Goal: Task Accomplishment & Management: Manage account settings

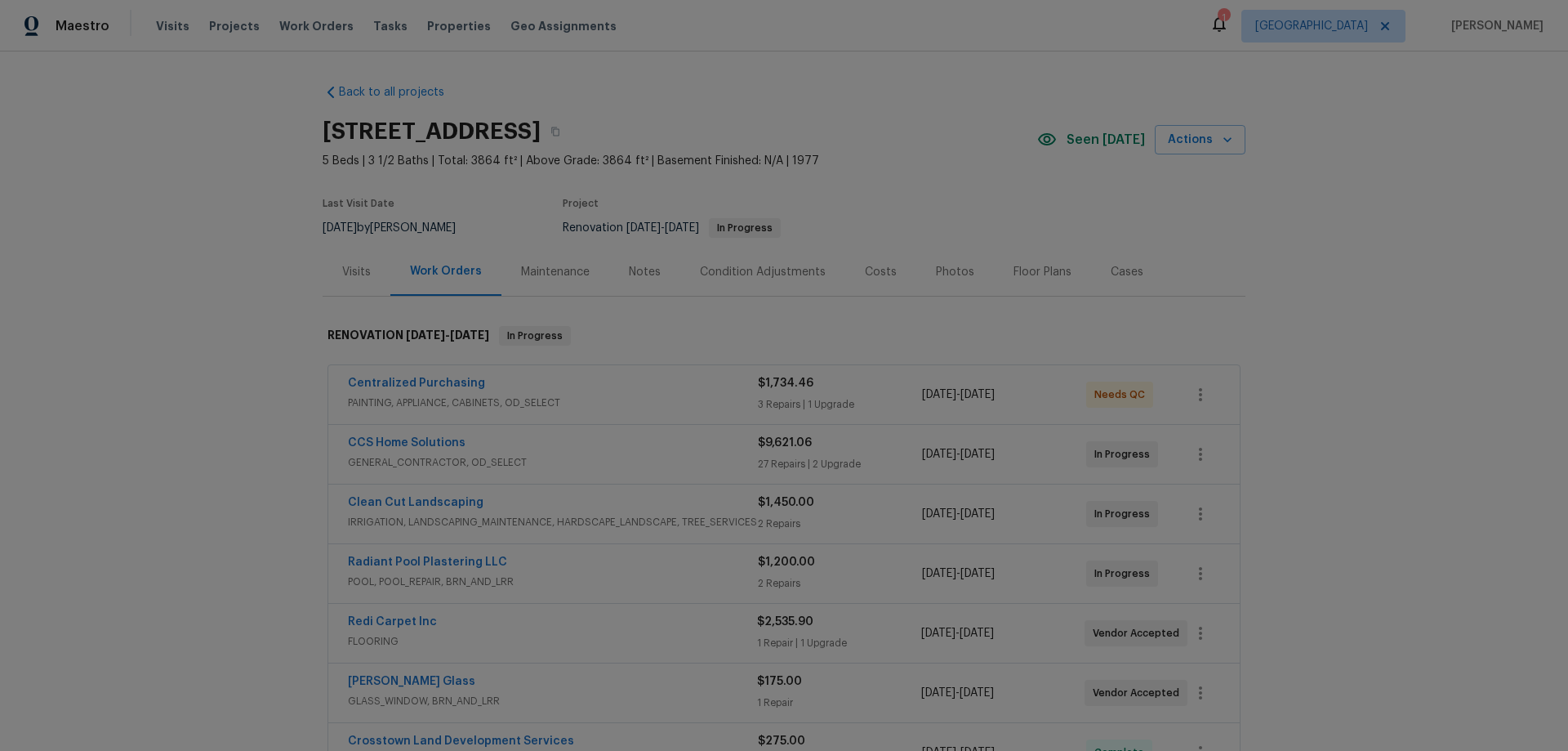
click at [223, 459] on div "Back to all projects 11723 Quail Creek Dr, Houston, TX 77070 5 Beds | 3 1/2 Bat…" at bounding box center [784, 401] width 1568 height 700
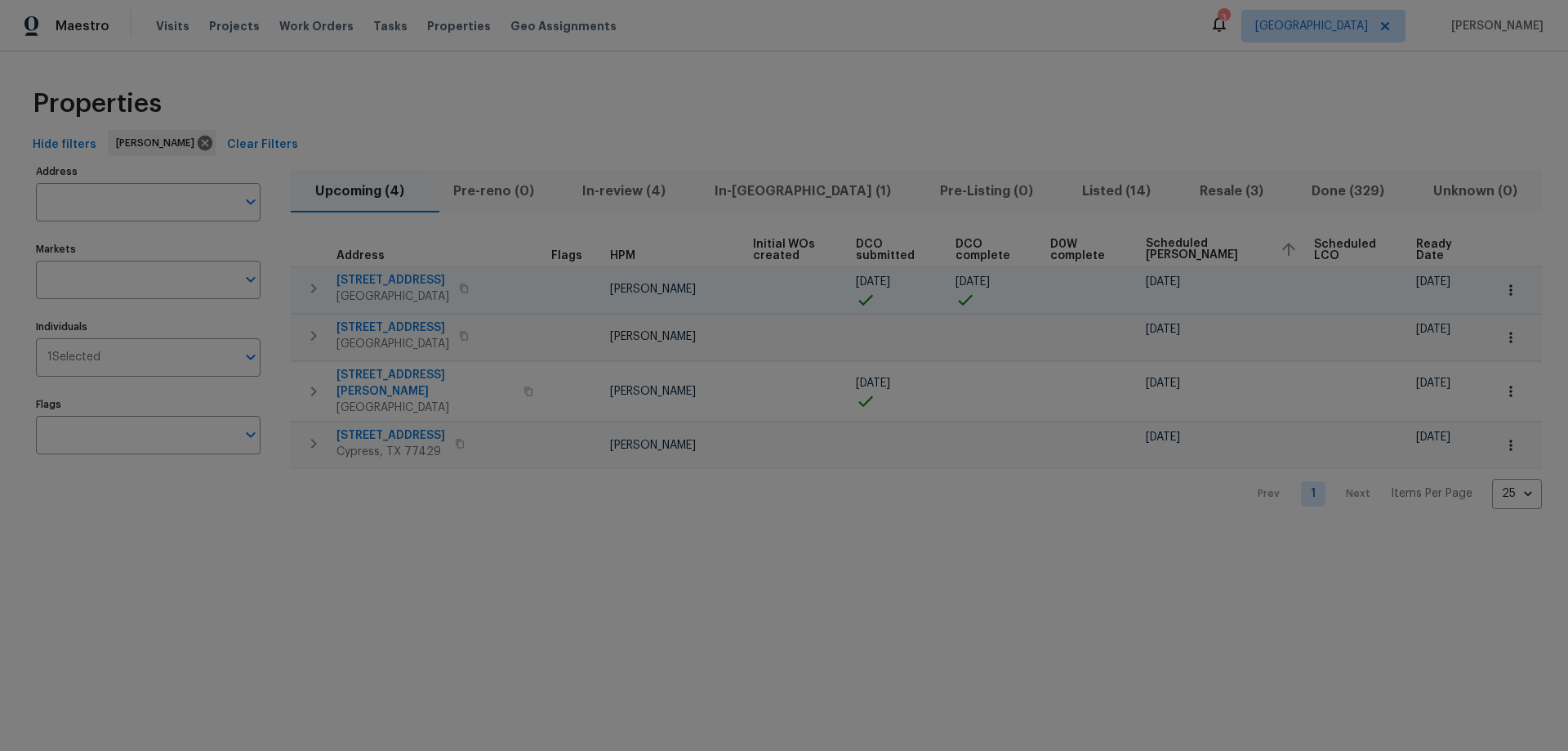
click at [402, 282] on span "[STREET_ADDRESS]" at bounding box center [393, 280] width 112 height 16
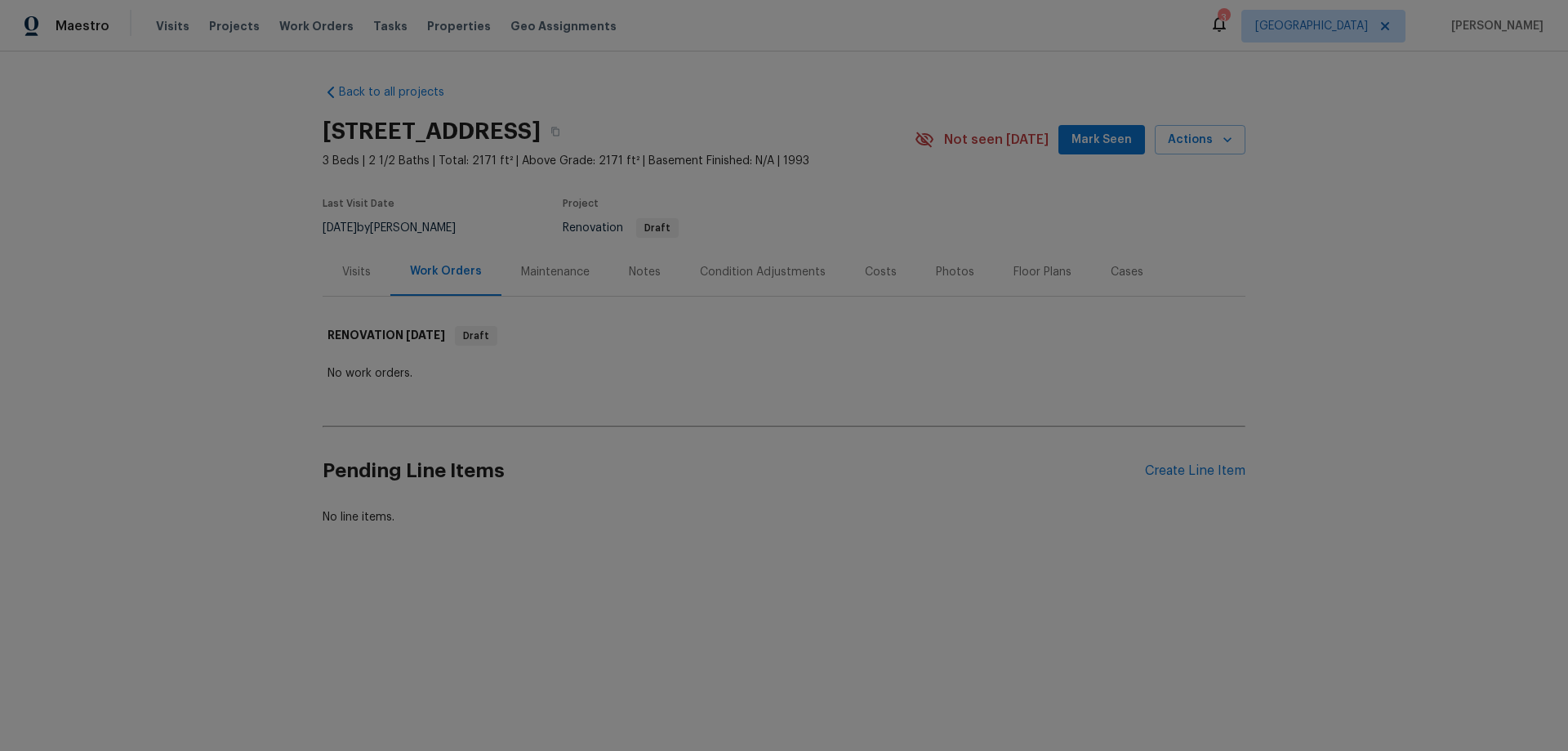
click at [779, 275] on div "Condition Adjustments" at bounding box center [763, 271] width 126 height 16
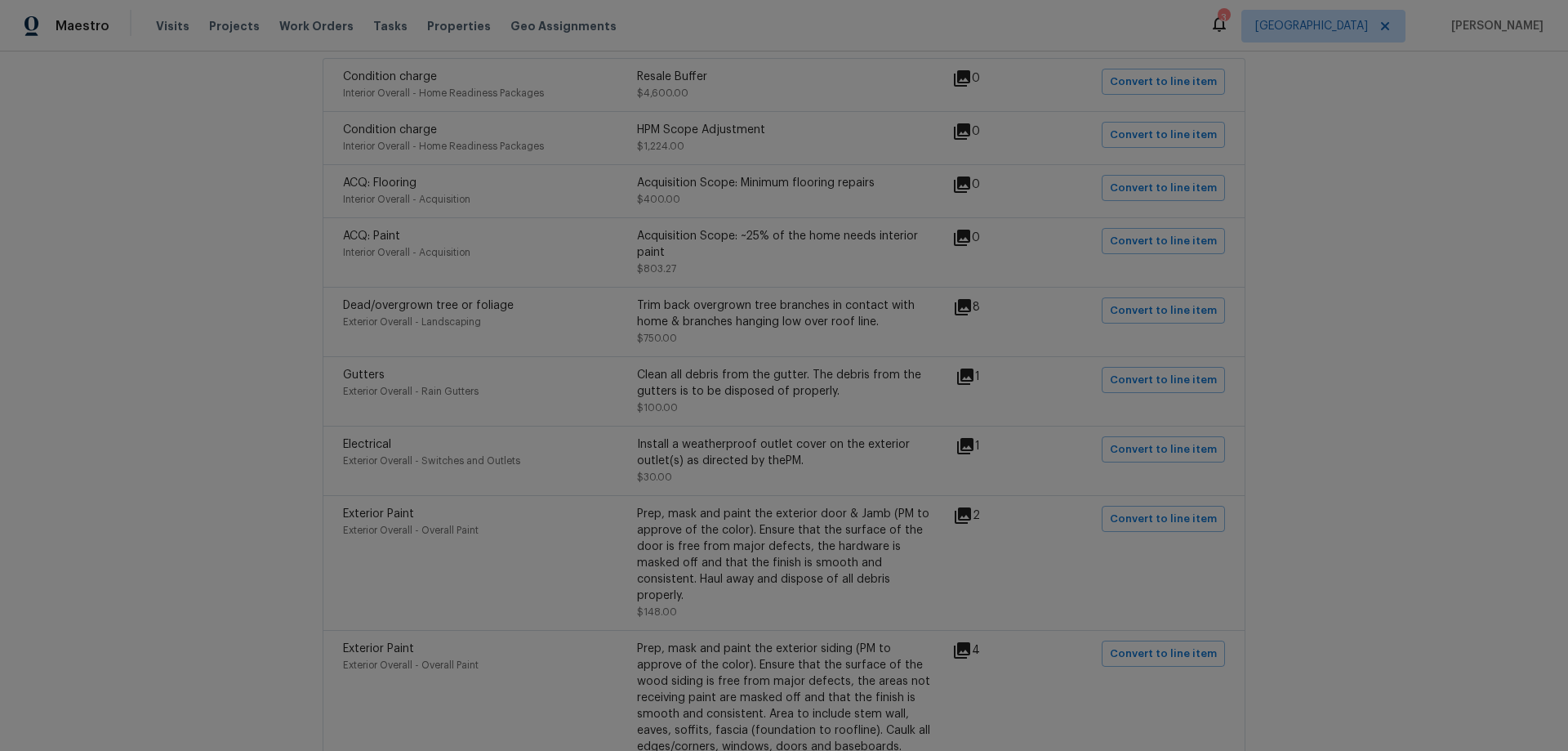
scroll to position [408, 0]
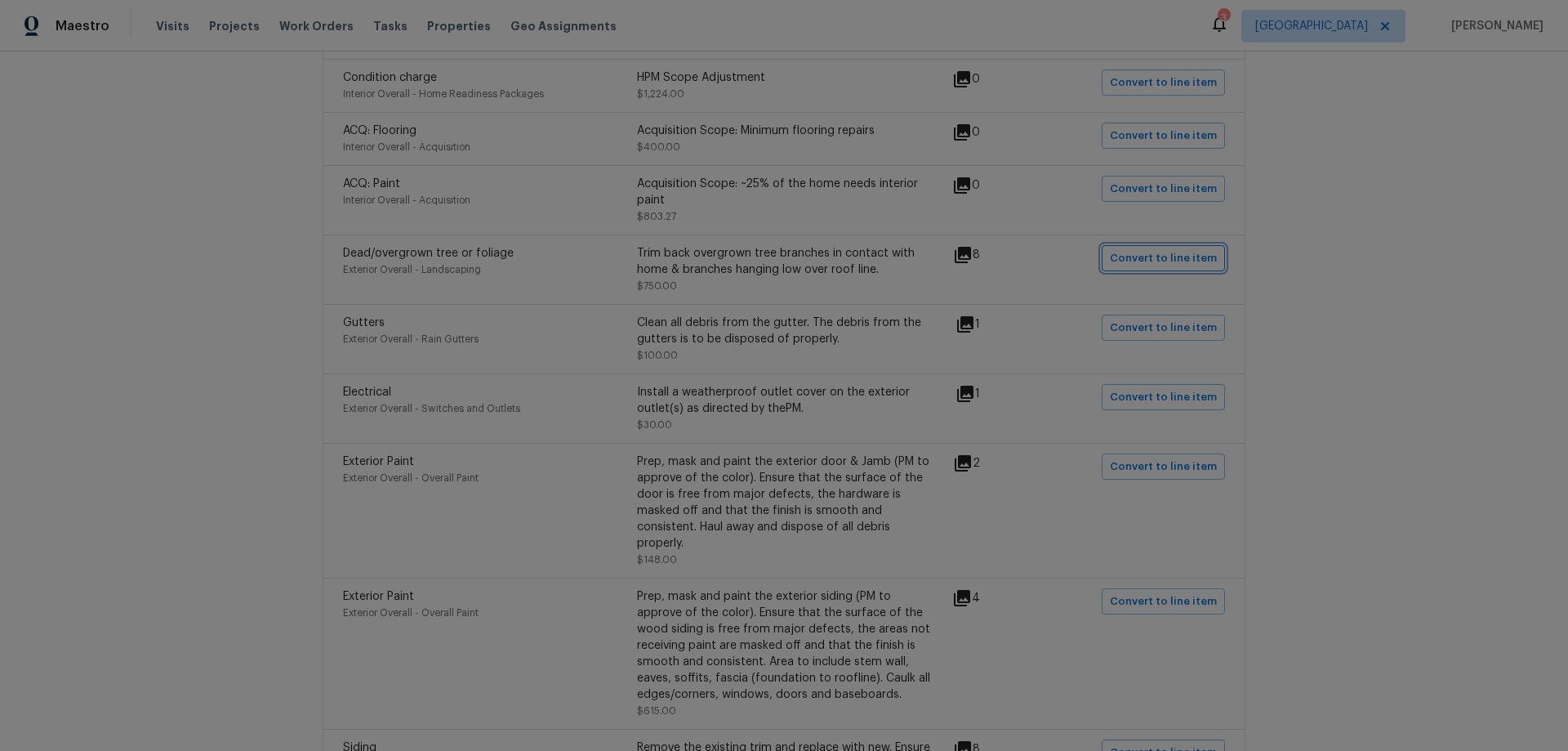
click at [1135, 266] on span "Convert to line item" at bounding box center [1164, 259] width 107 height 19
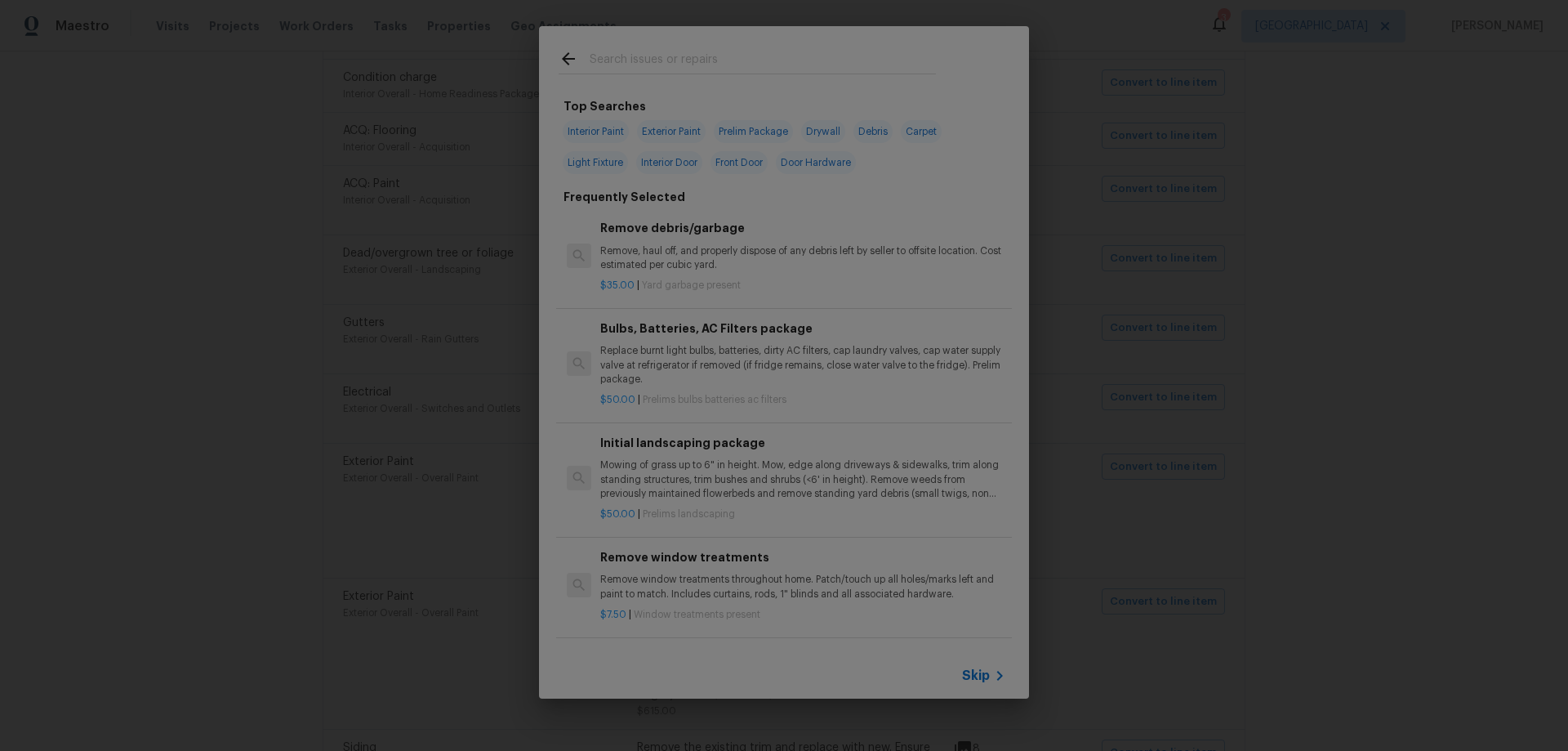
click at [1002, 664] on div "Skip" at bounding box center [784, 676] width 490 height 46
click at [990, 670] on icon at bounding box center [1000, 676] width 20 height 20
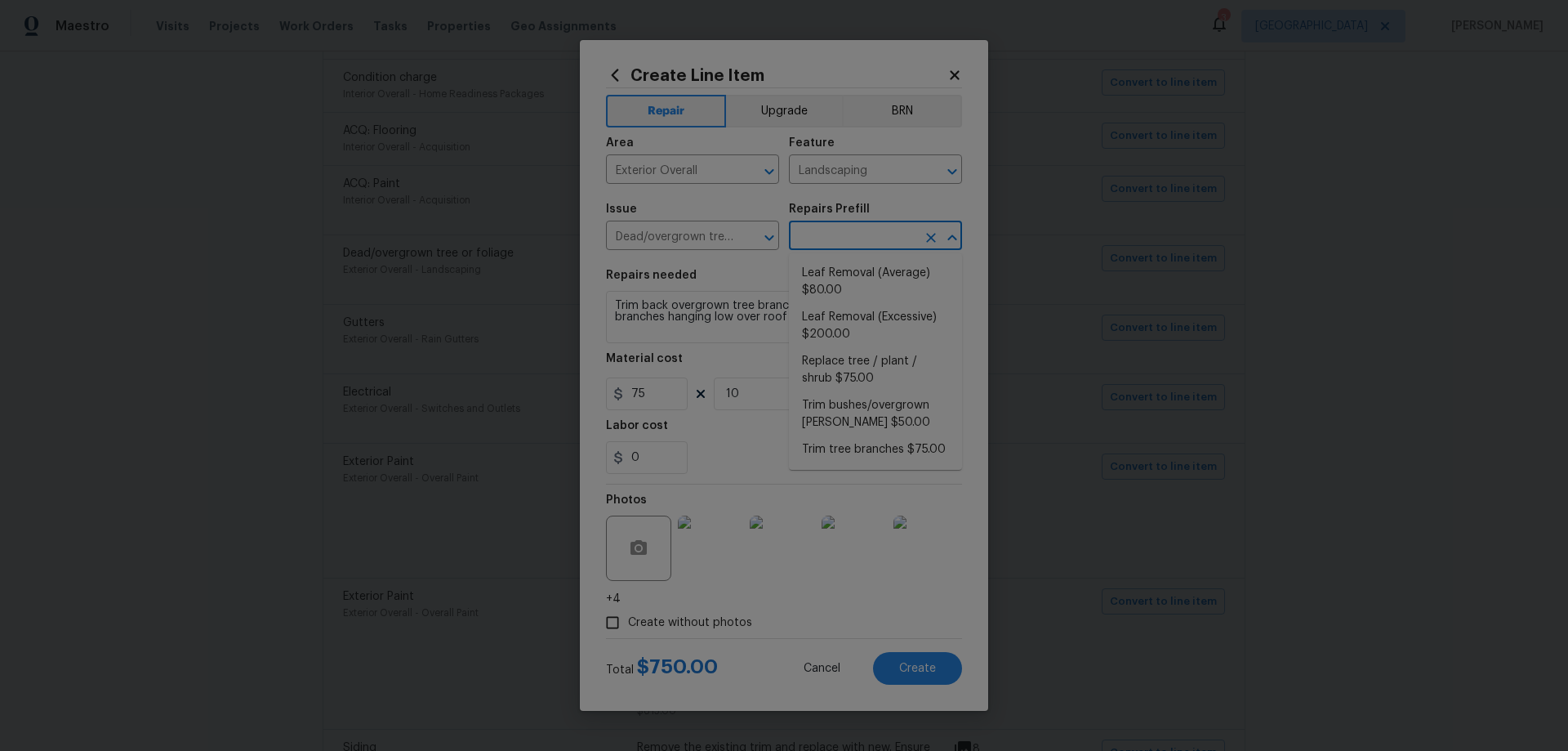
click at [860, 240] on input "text" at bounding box center [853, 237] width 127 height 26
click at [874, 446] on li "Trim tree branches $75.00" at bounding box center [875, 449] width 173 height 27
type input "Trim tree branches $75.00"
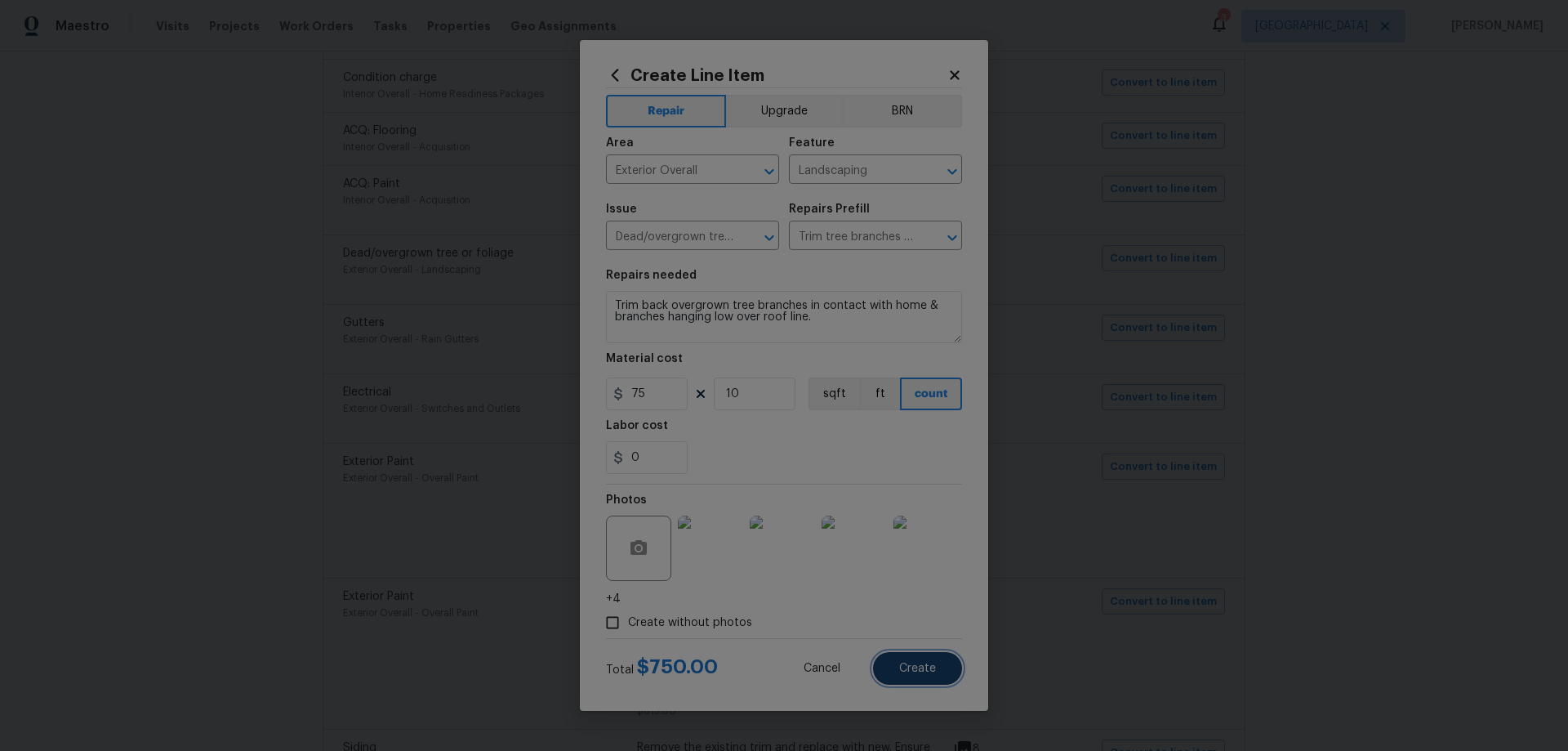
click at [934, 661] on button "Create" at bounding box center [918, 668] width 89 height 32
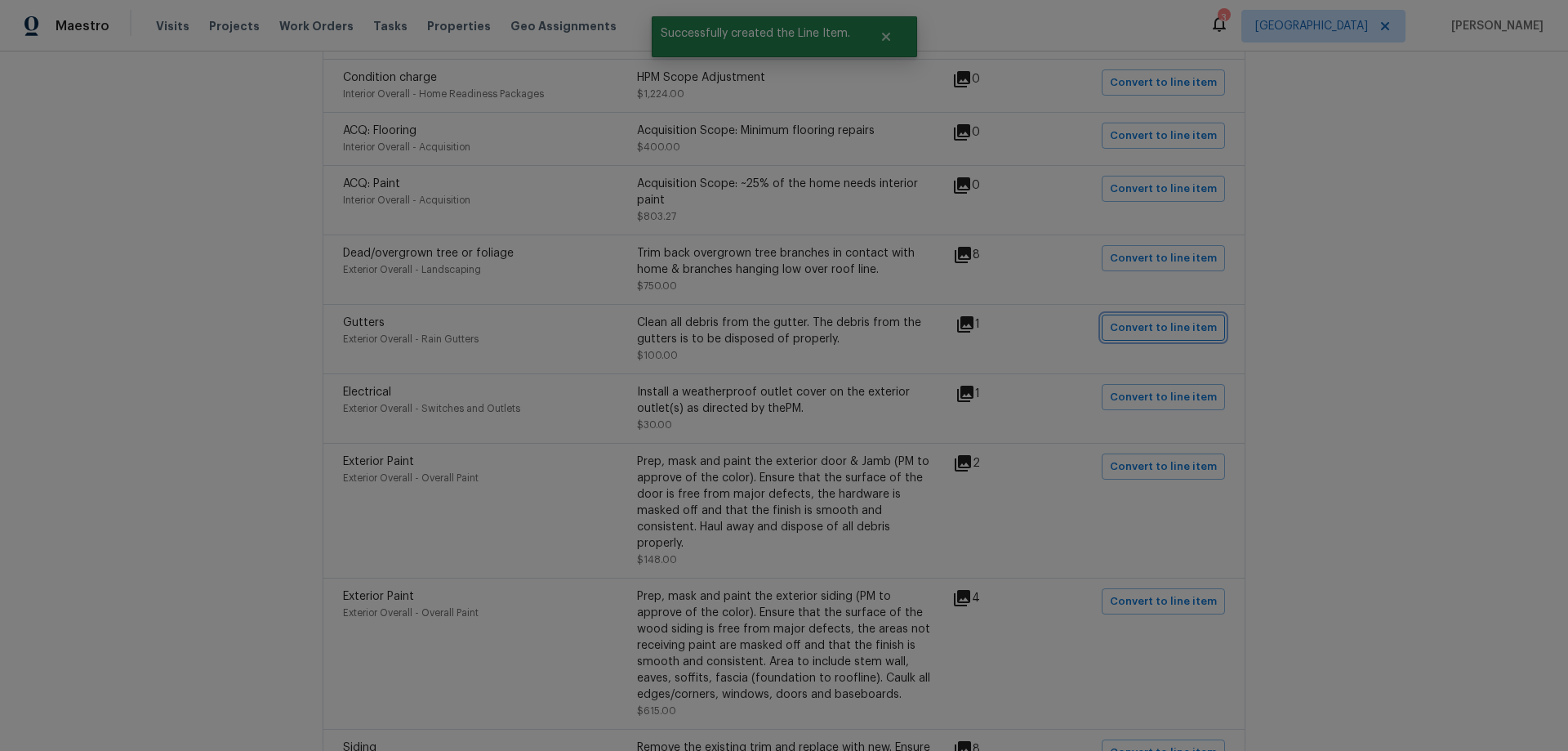
click at [1147, 319] on span "Convert to line item" at bounding box center [1164, 328] width 107 height 19
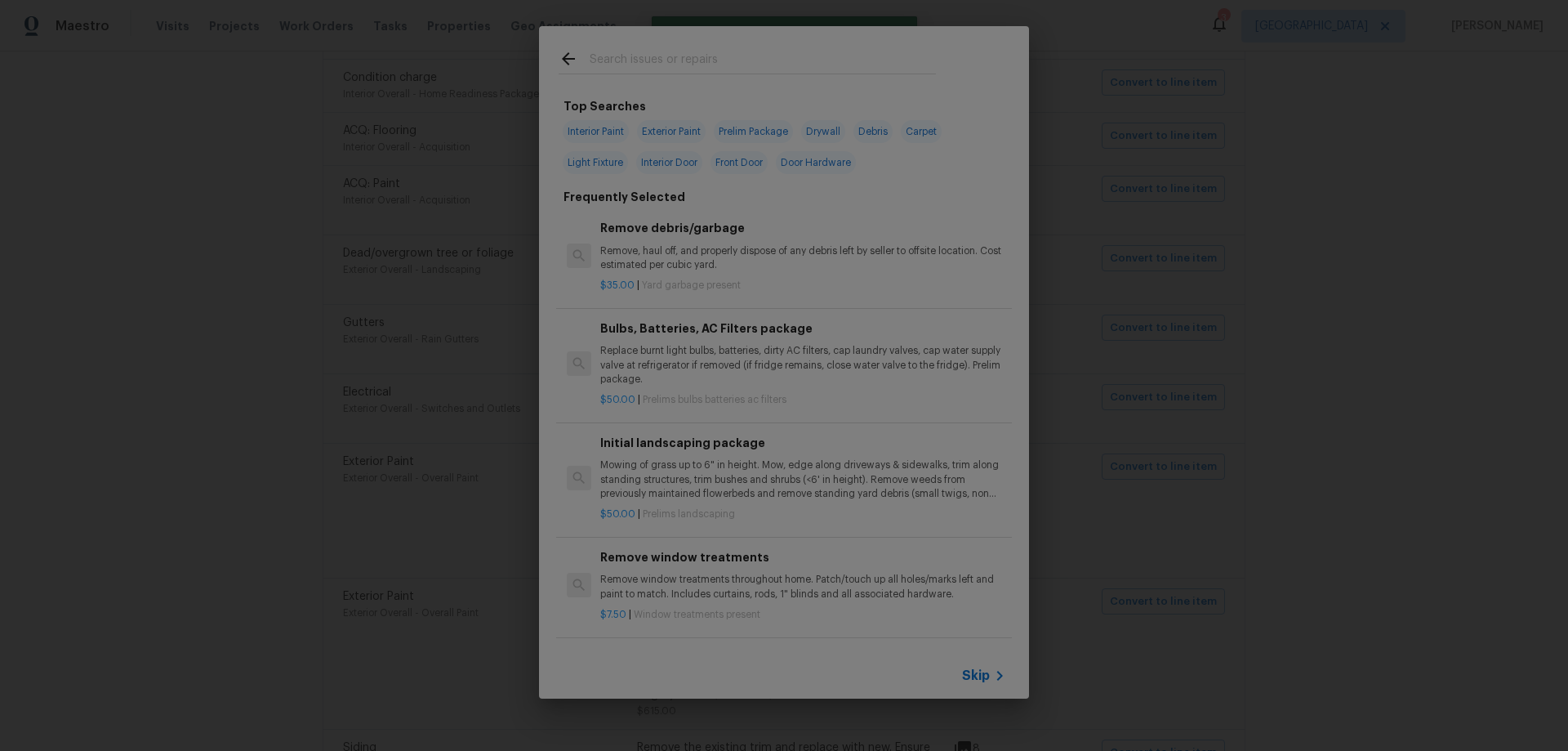
click at [985, 678] on span "Skip" at bounding box center [975, 675] width 28 height 16
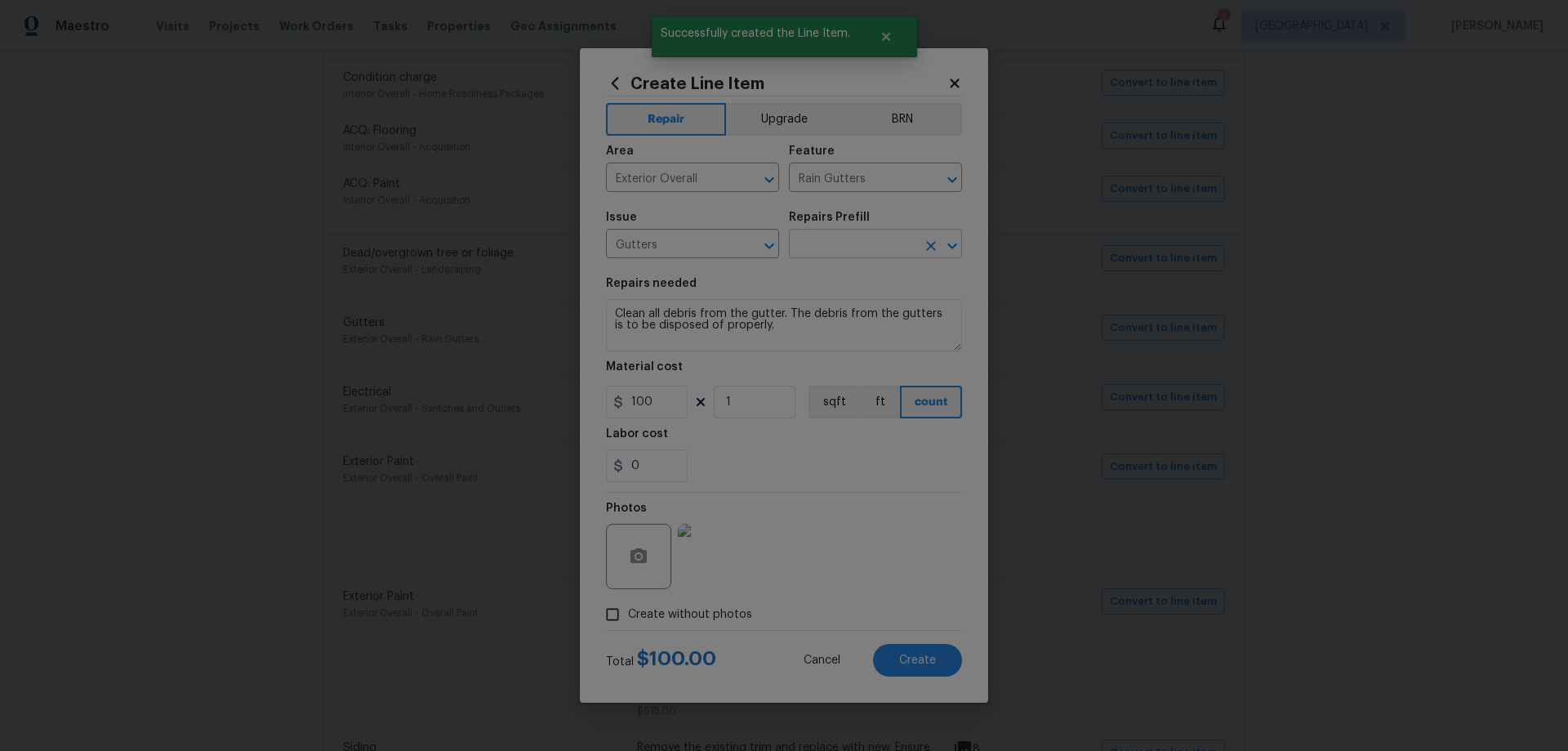
click at [832, 235] on input "text" at bounding box center [853, 246] width 127 height 26
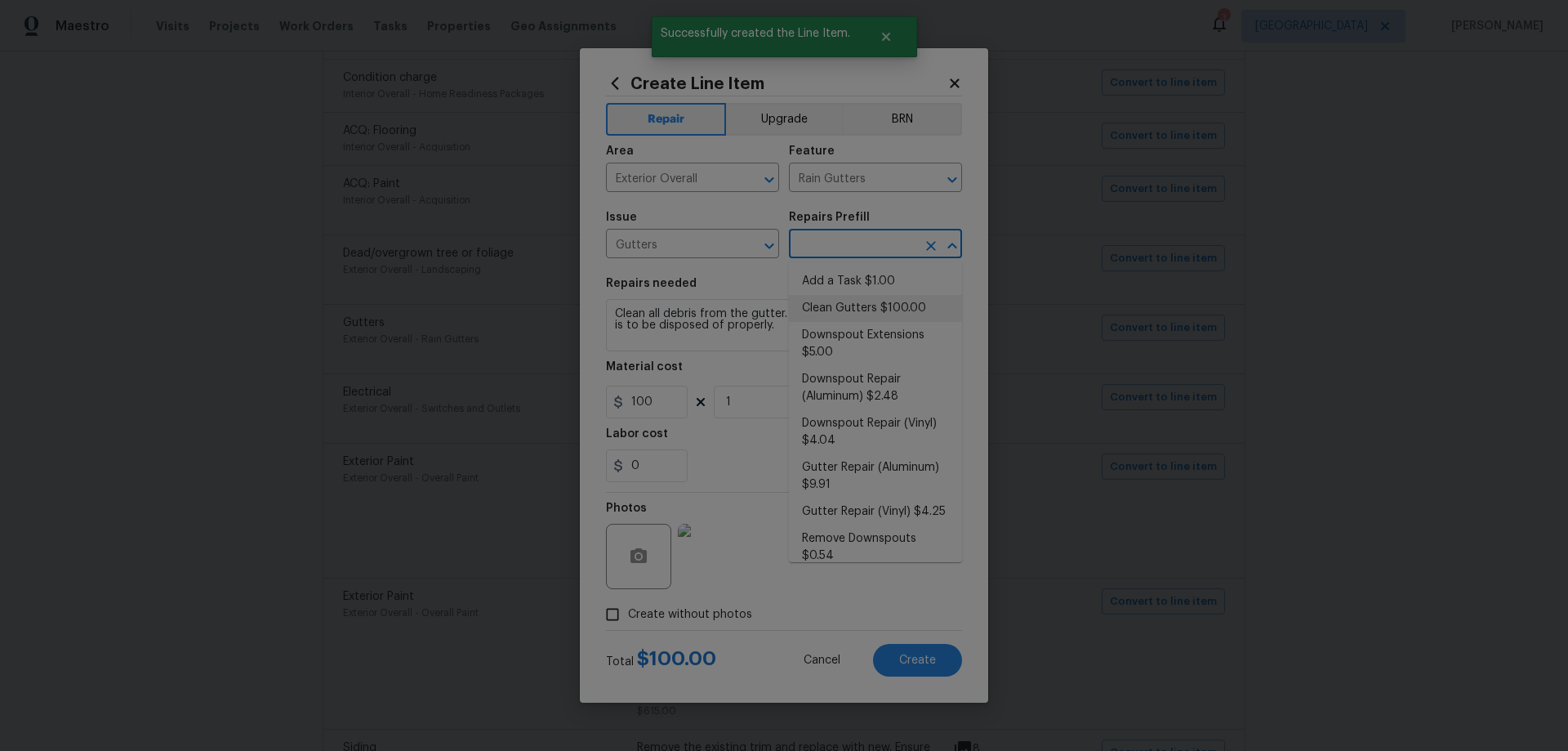
click at [851, 310] on li "Clean Gutters $100.00" at bounding box center [875, 308] width 173 height 27
type input "Eaves and Trim"
type input "Clean Gutters $100.00"
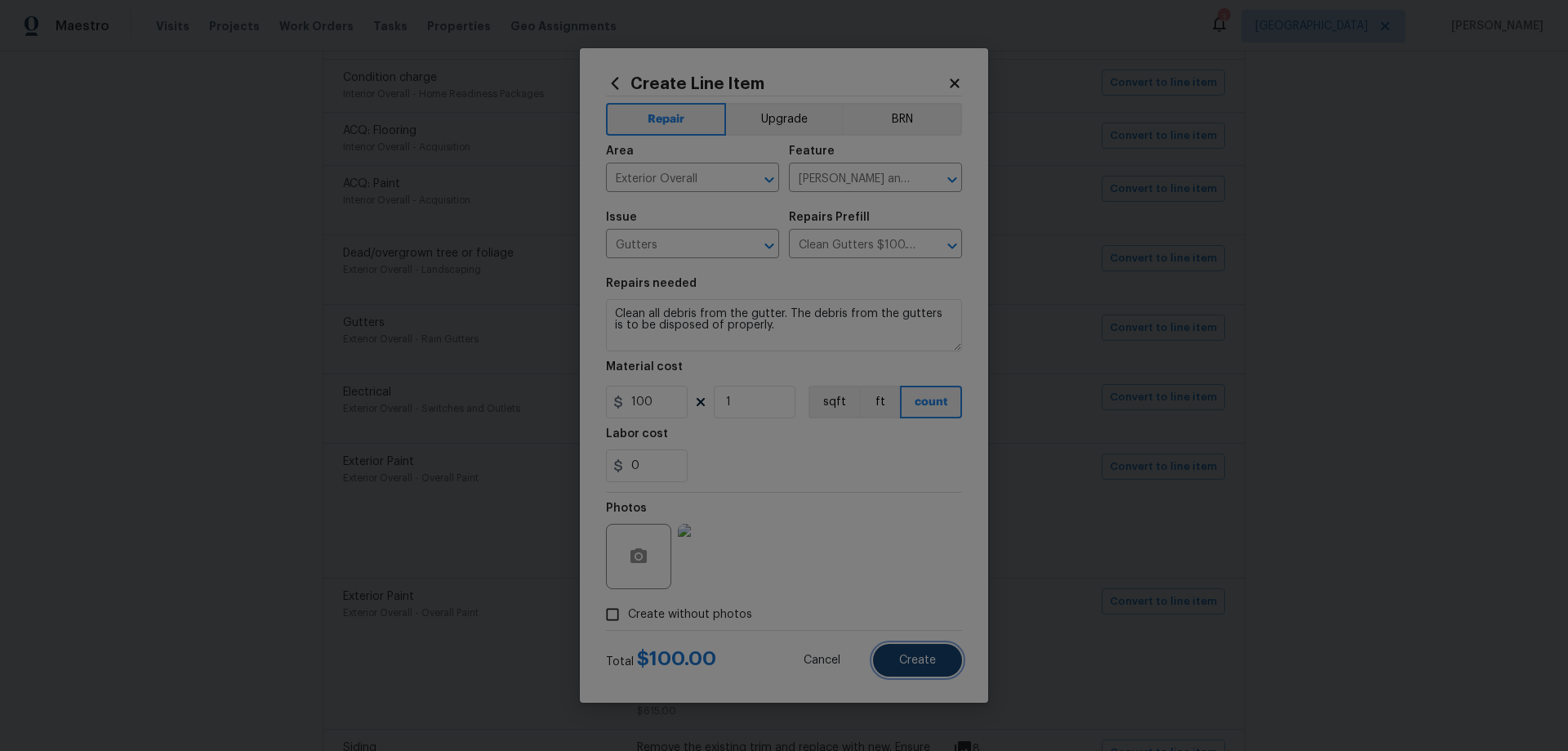
click at [907, 667] on button "Create" at bounding box center [918, 661] width 89 height 32
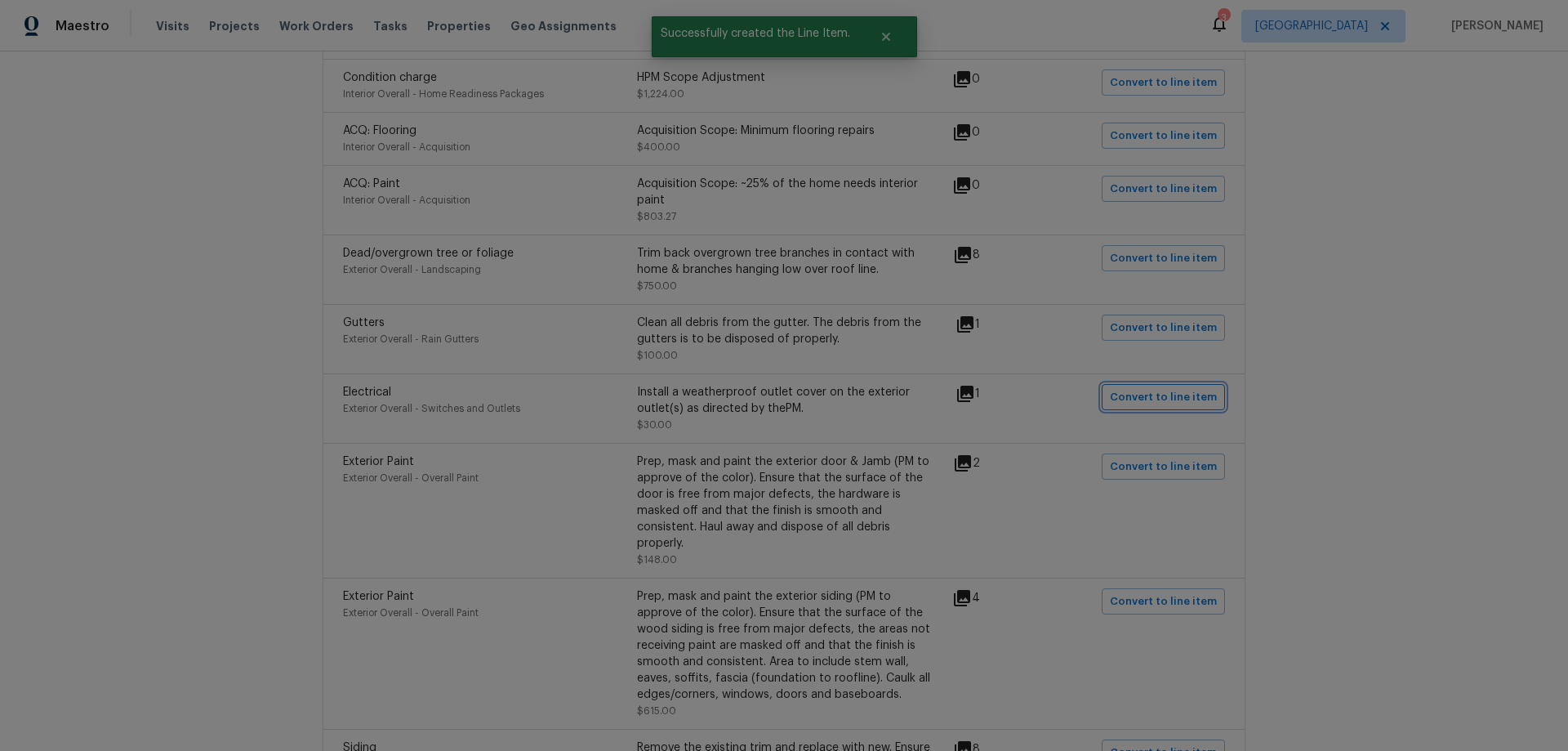
click at [1139, 400] on span "Convert to line item" at bounding box center [1164, 398] width 107 height 19
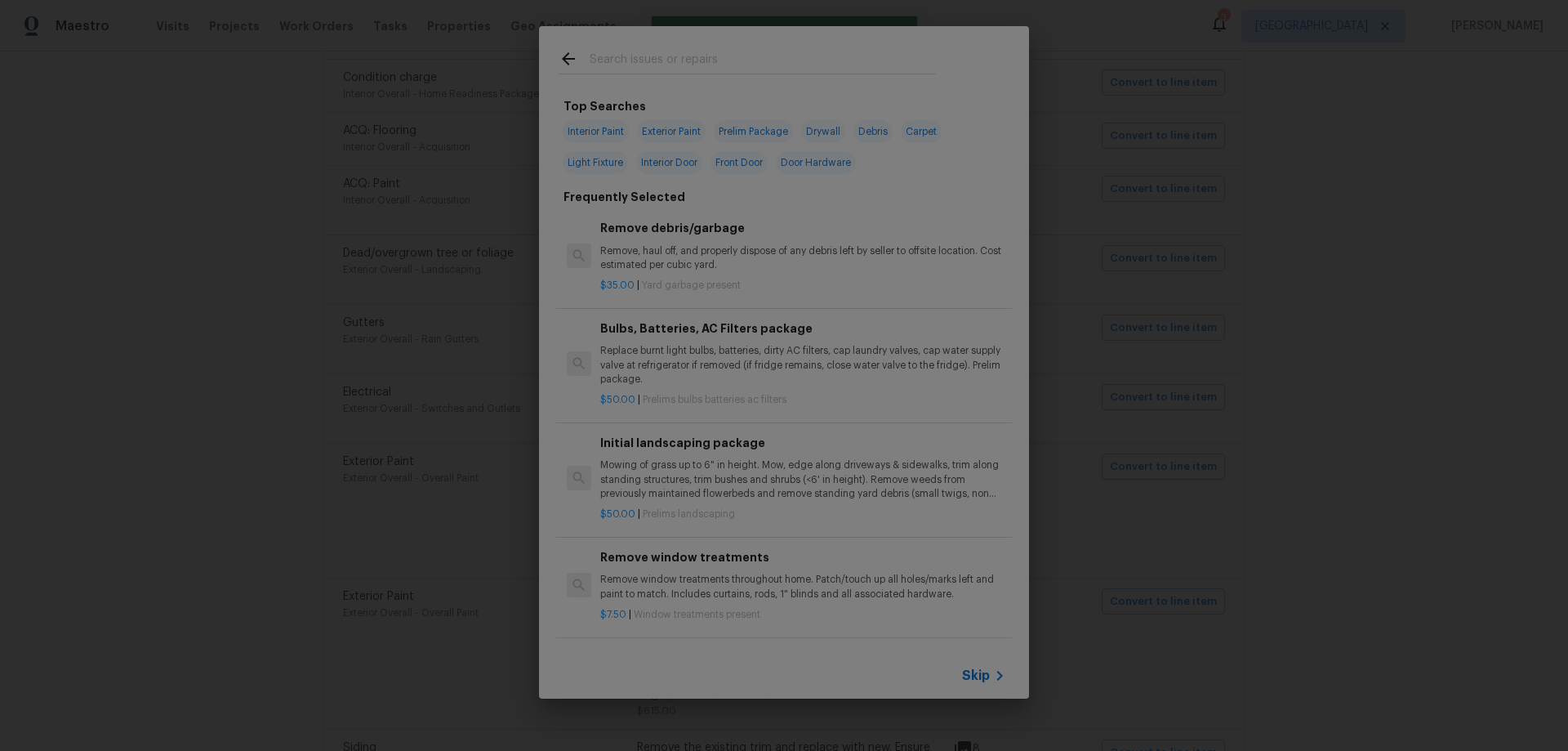
click at [971, 676] on span "Skip" at bounding box center [975, 675] width 28 height 16
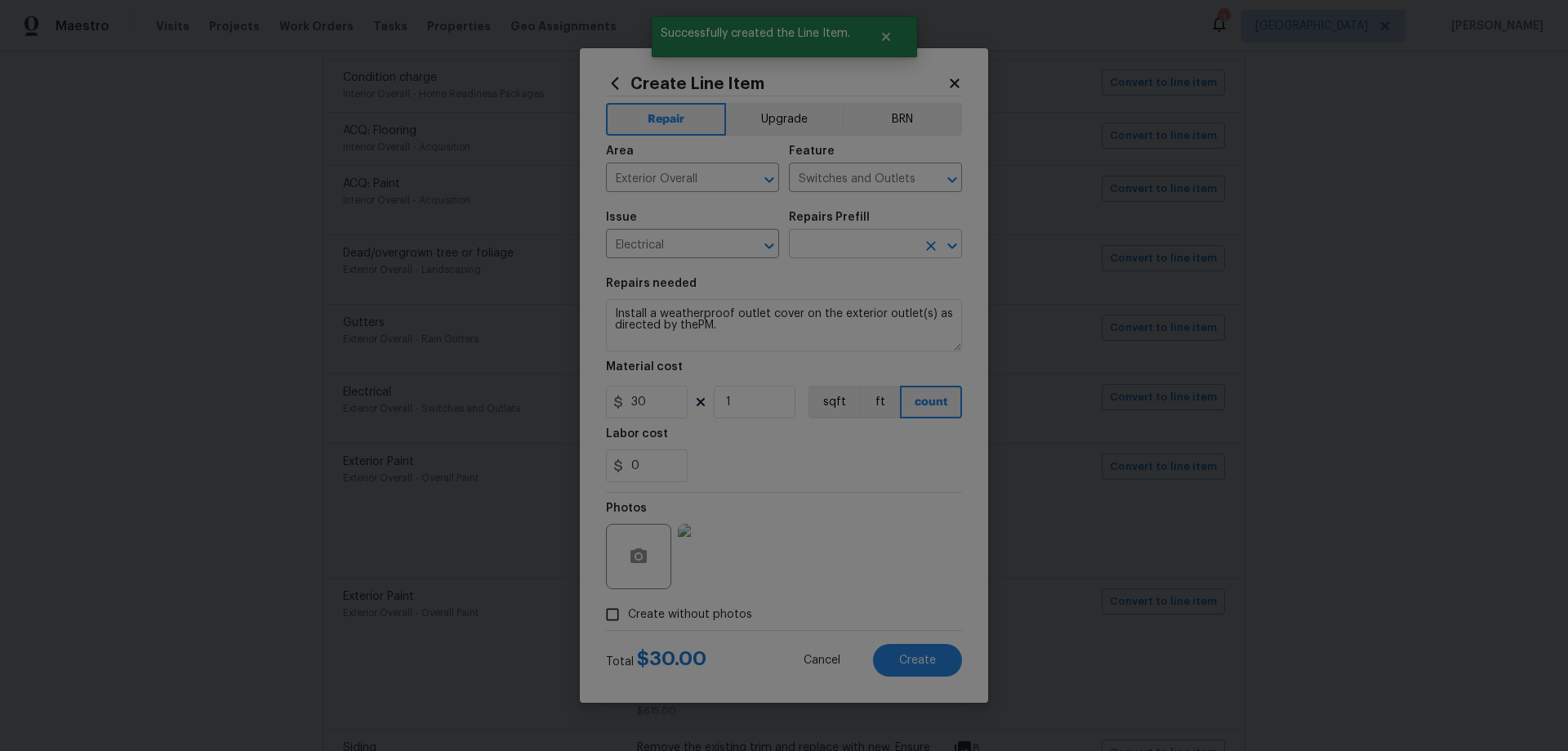
click at [846, 242] on input "text" at bounding box center [853, 246] width 127 height 26
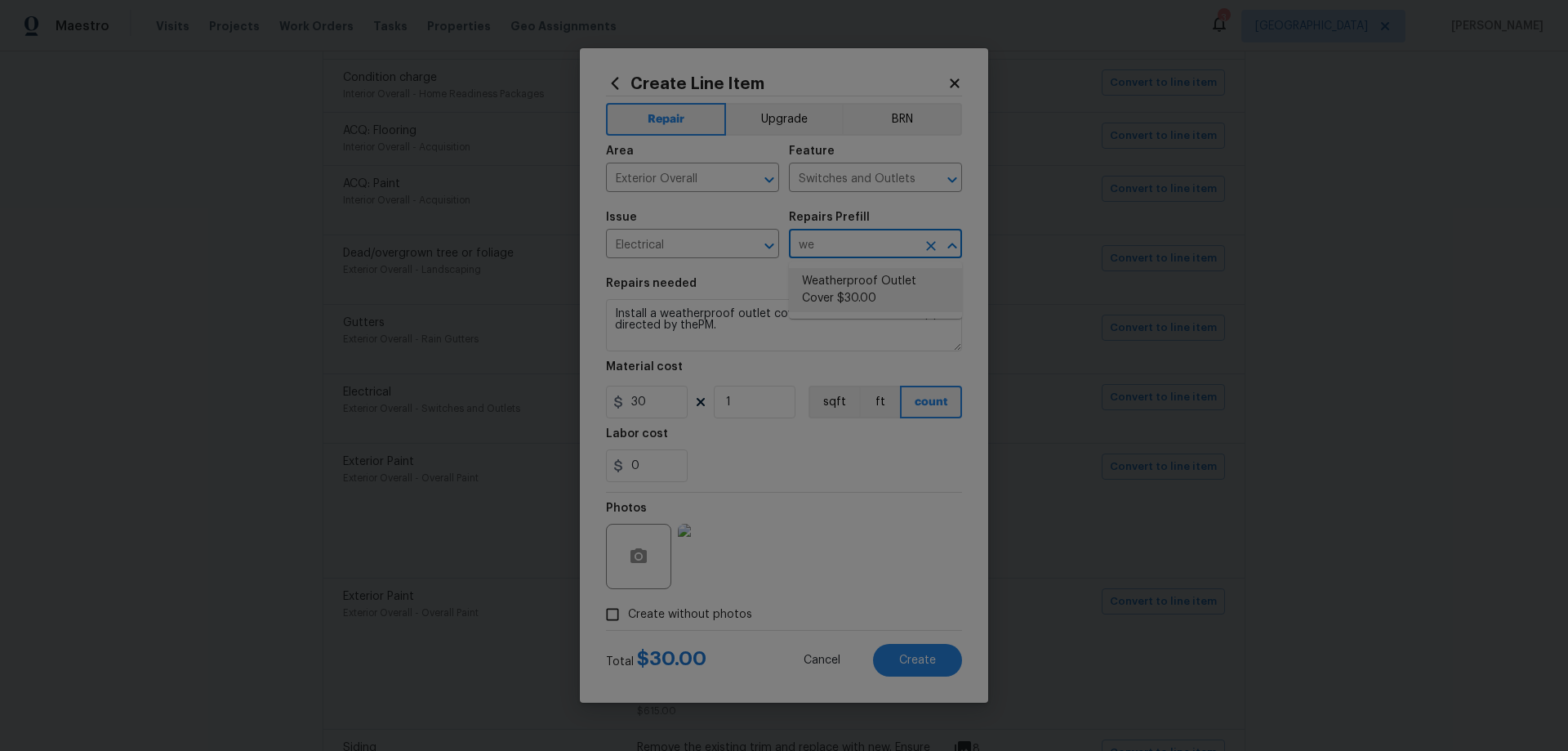
click at [851, 284] on li "Weatherproof Outlet Cover $30.00" at bounding box center [875, 290] width 173 height 44
type input "Weatherproof Outlet Cover $30.00"
click at [932, 650] on button "Create" at bounding box center [918, 661] width 89 height 32
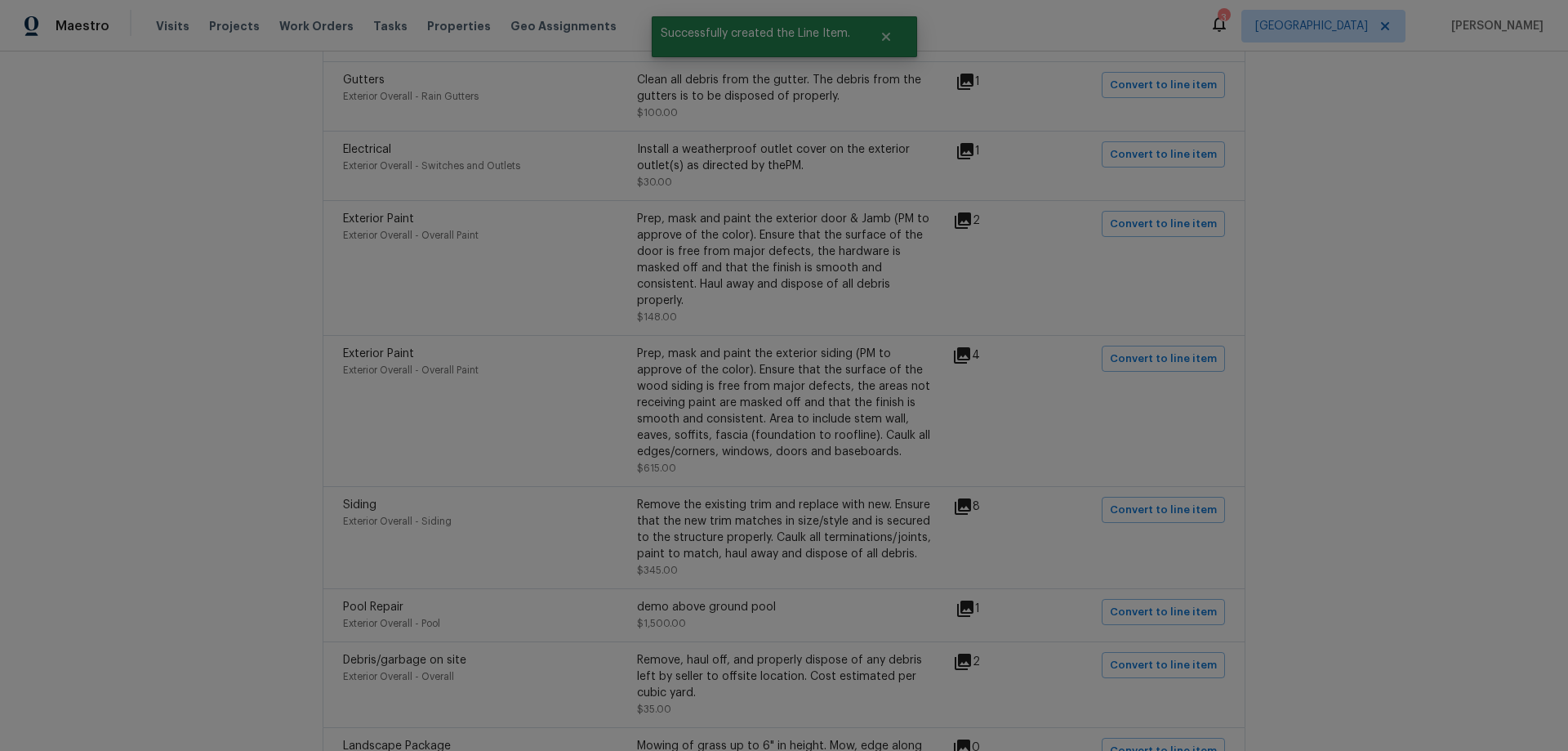
scroll to position [654, 0]
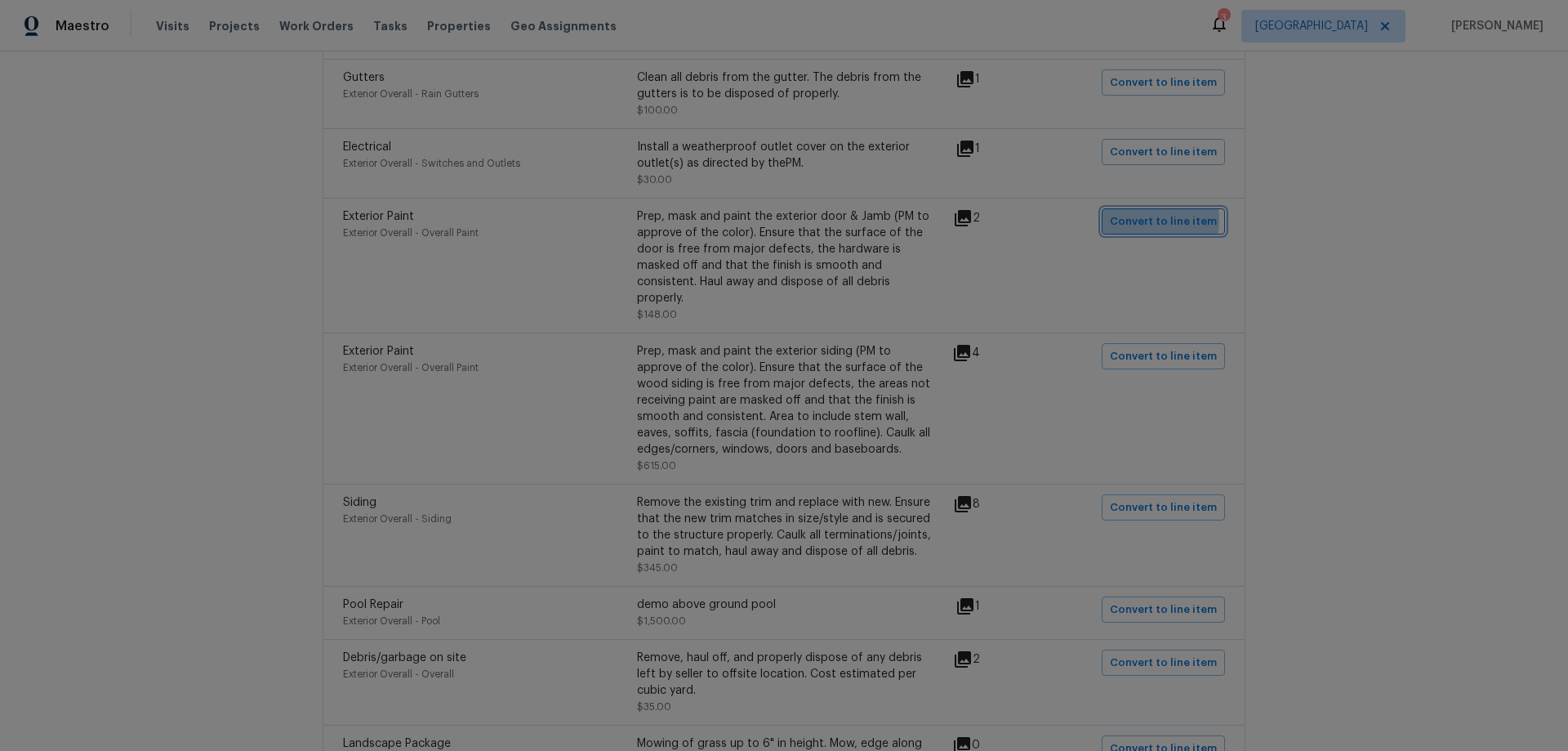
click at [1146, 220] on span "Convert to line item" at bounding box center [1164, 222] width 107 height 19
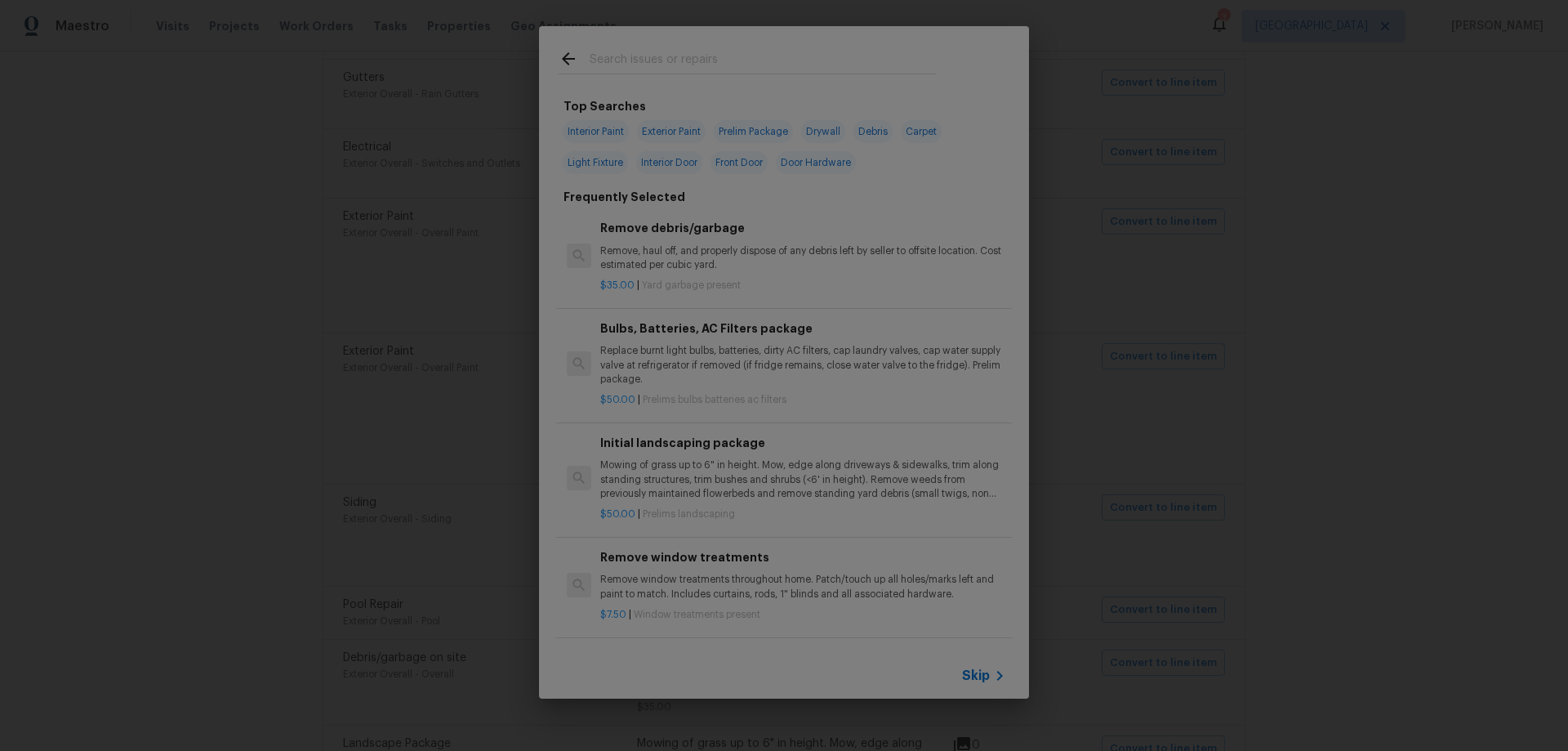
click at [985, 673] on span "Skip" at bounding box center [975, 675] width 28 height 16
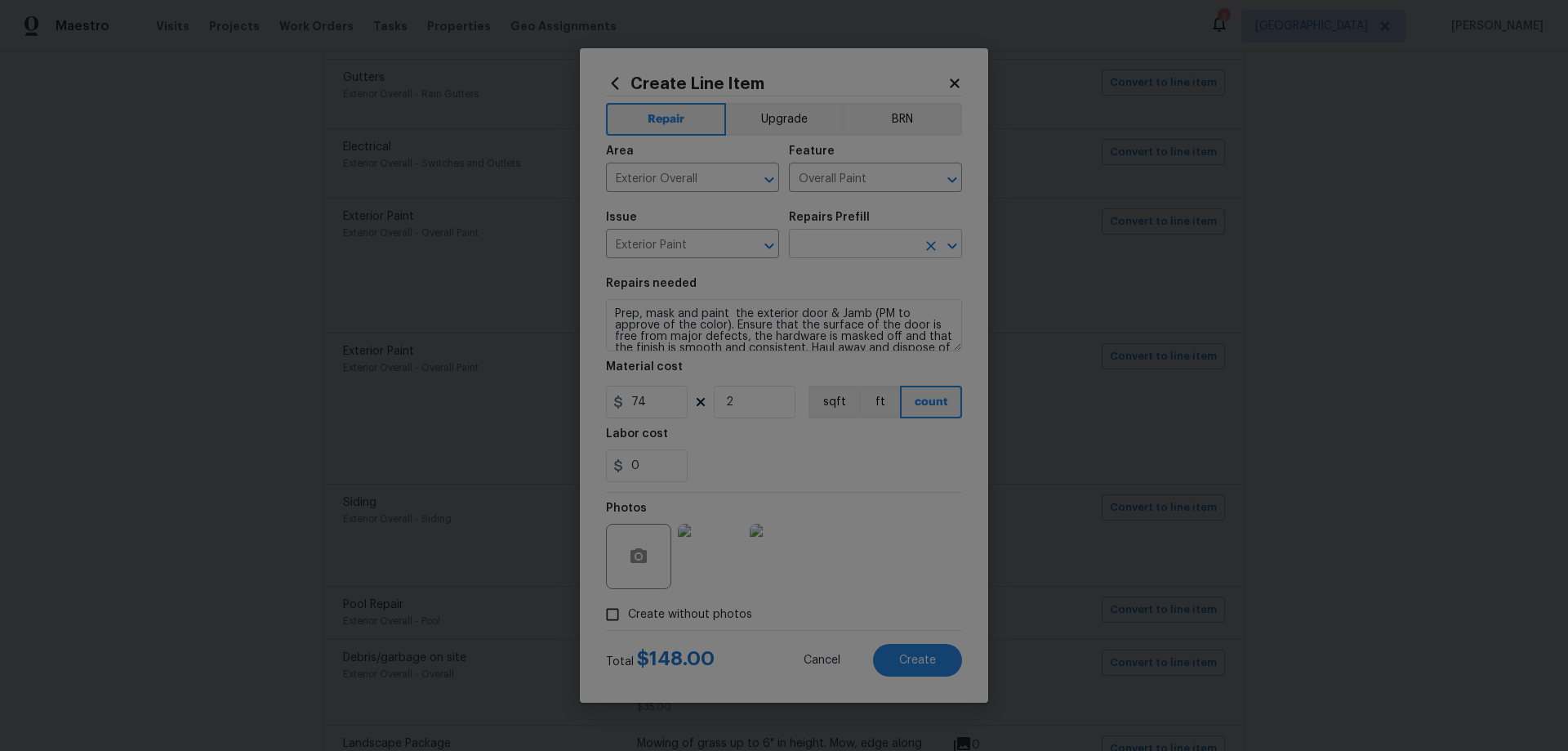
click at [895, 241] on input "text" at bounding box center [853, 246] width 127 height 26
click at [720, 323] on textarea "Prep, mask and paint the exterior door & Jamb (PM to approve of the color). Ens…" at bounding box center [784, 325] width 356 height 52
click at [823, 667] on button "Cancel" at bounding box center [822, 661] width 89 height 32
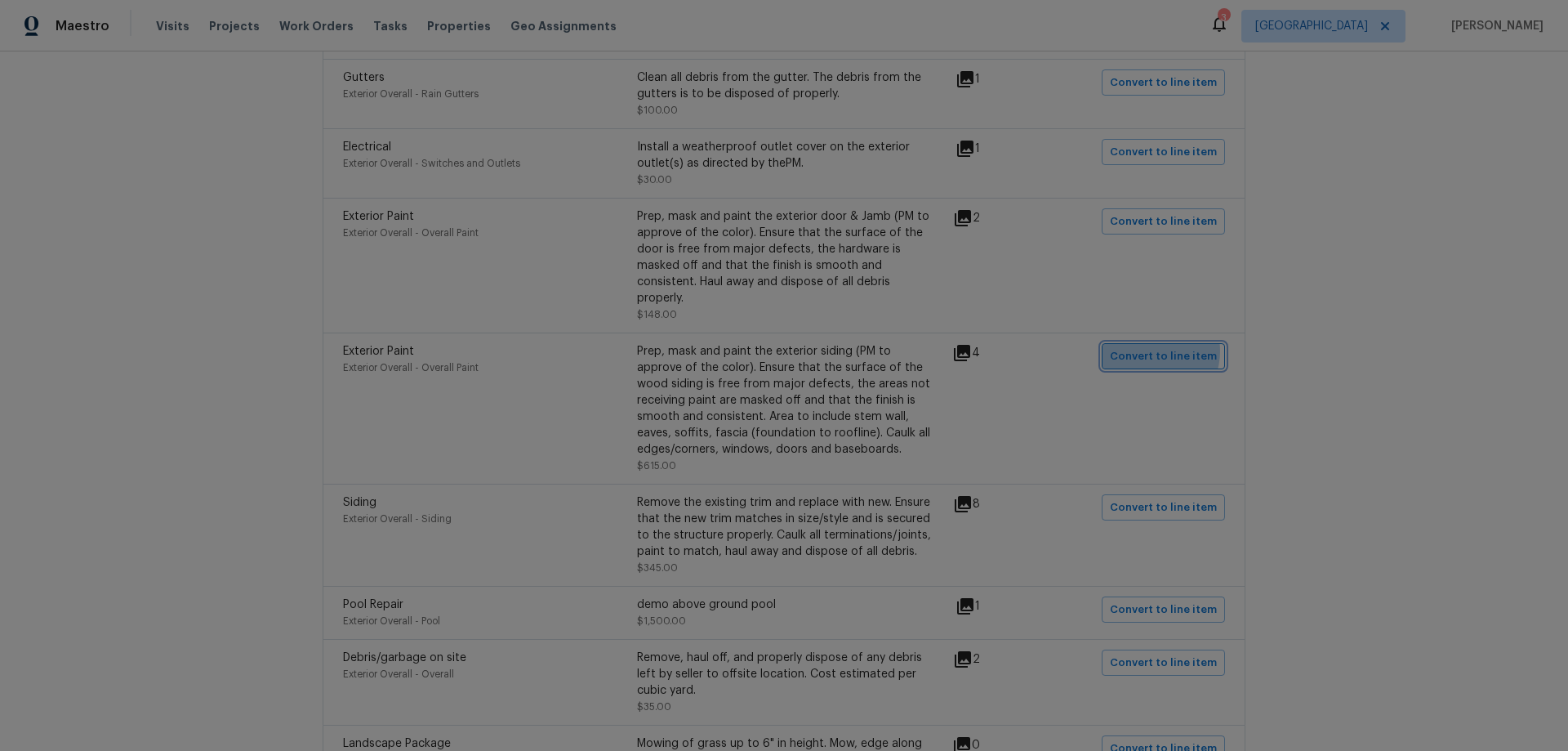
click at [1153, 351] on span "Convert to line item" at bounding box center [1164, 357] width 107 height 19
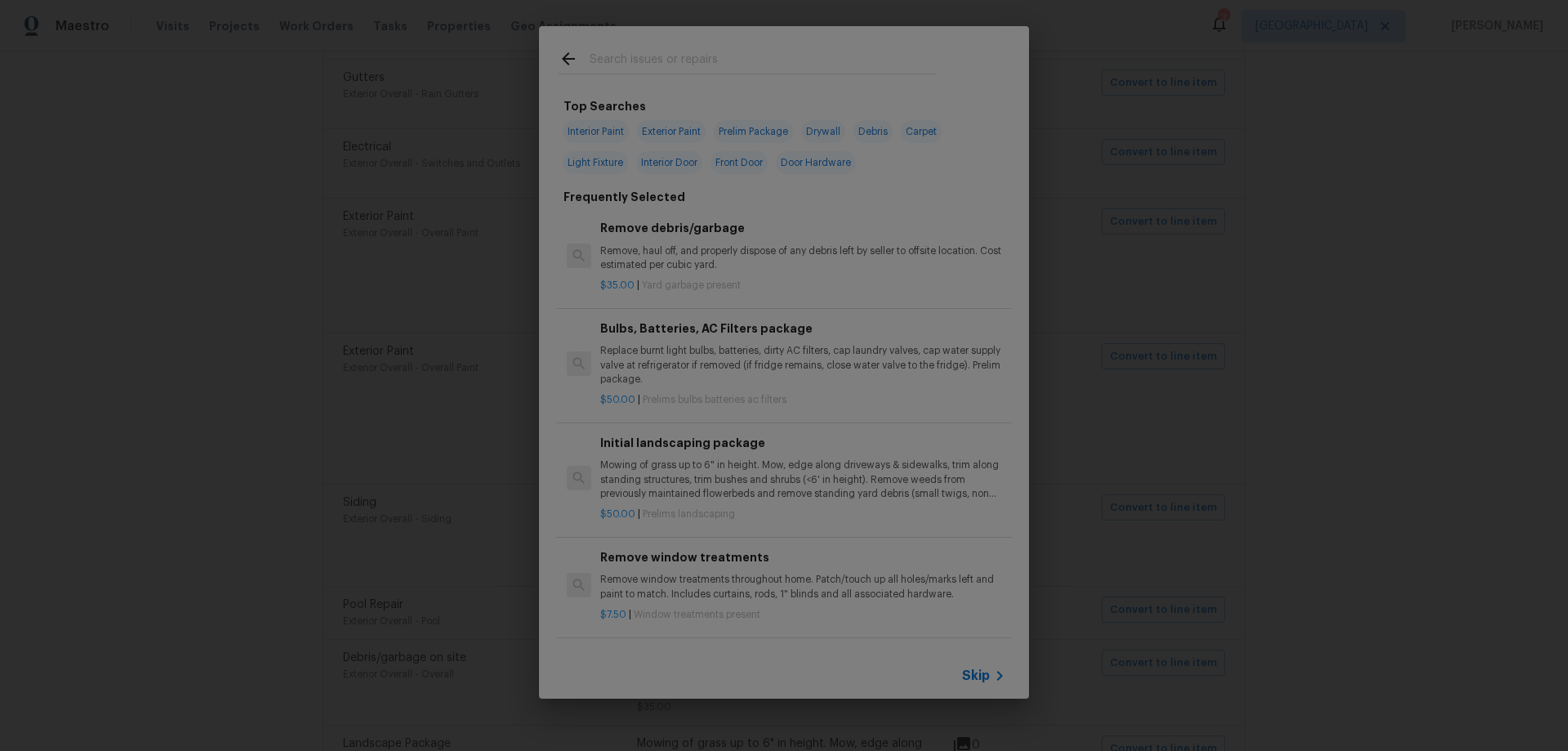
click at [991, 681] on icon at bounding box center [1000, 676] width 20 height 20
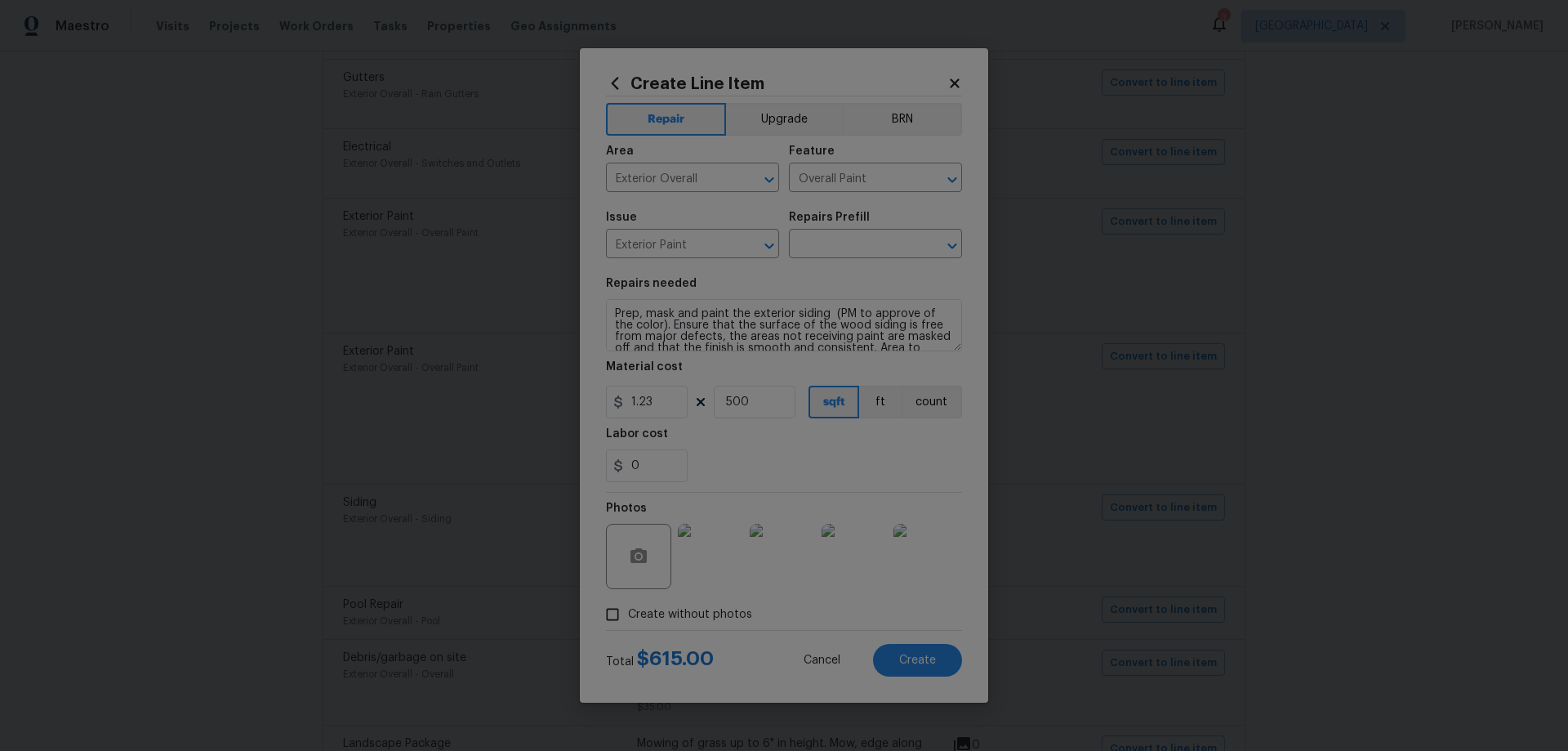
click at [846, 231] on div "Repairs Prefill" at bounding box center [875, 222] width 173 height 21
click at [850, 241] on input "text" at bounding box center [853, 246] width 127 height 26
click at [821, 656] on span "Cancel" at bounding box center [822, 661] width 37 height 12
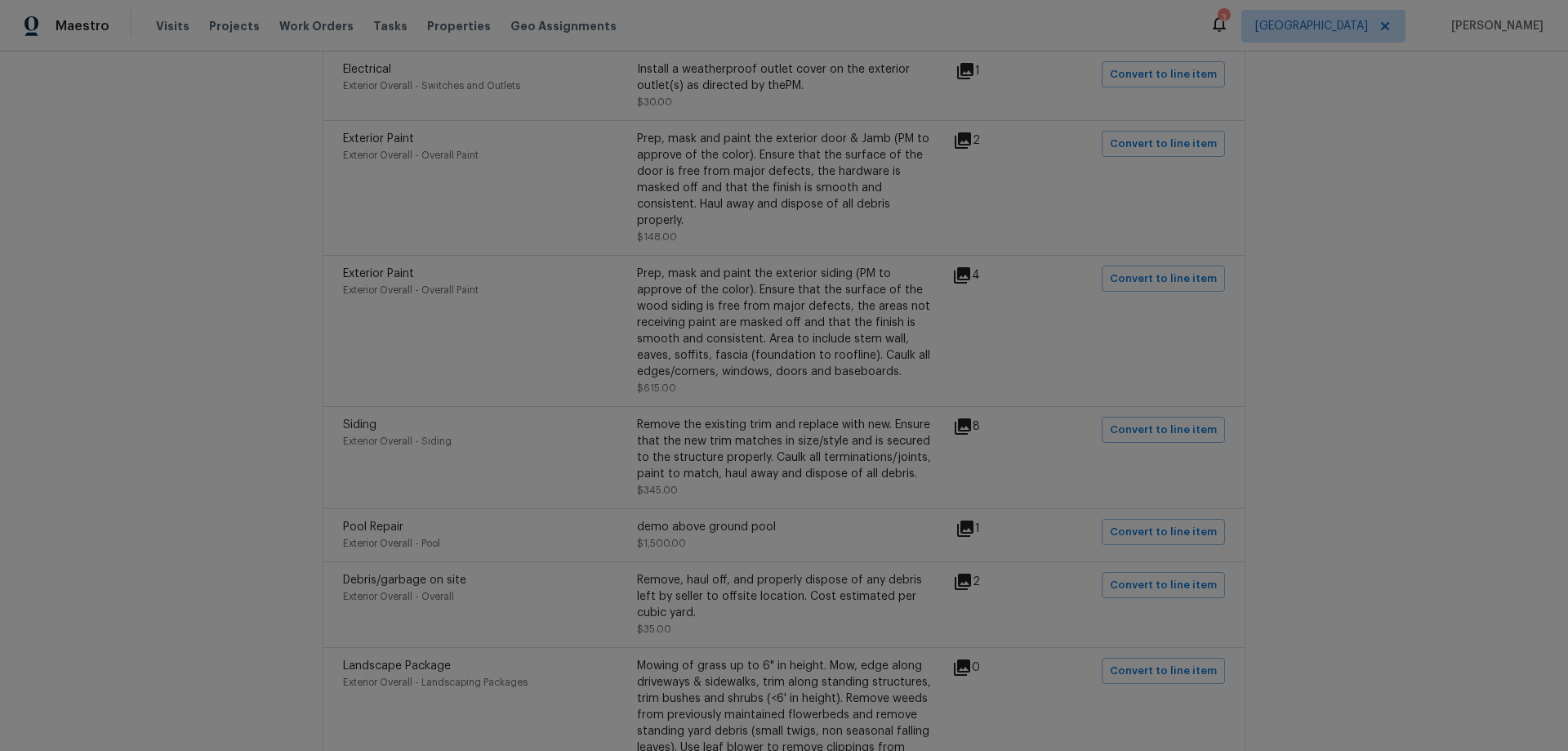
scroll to position [736, 0]
click at [1160, 427] on span "Convert to line item" at bounding box center [1164, 426] width 107 height 19
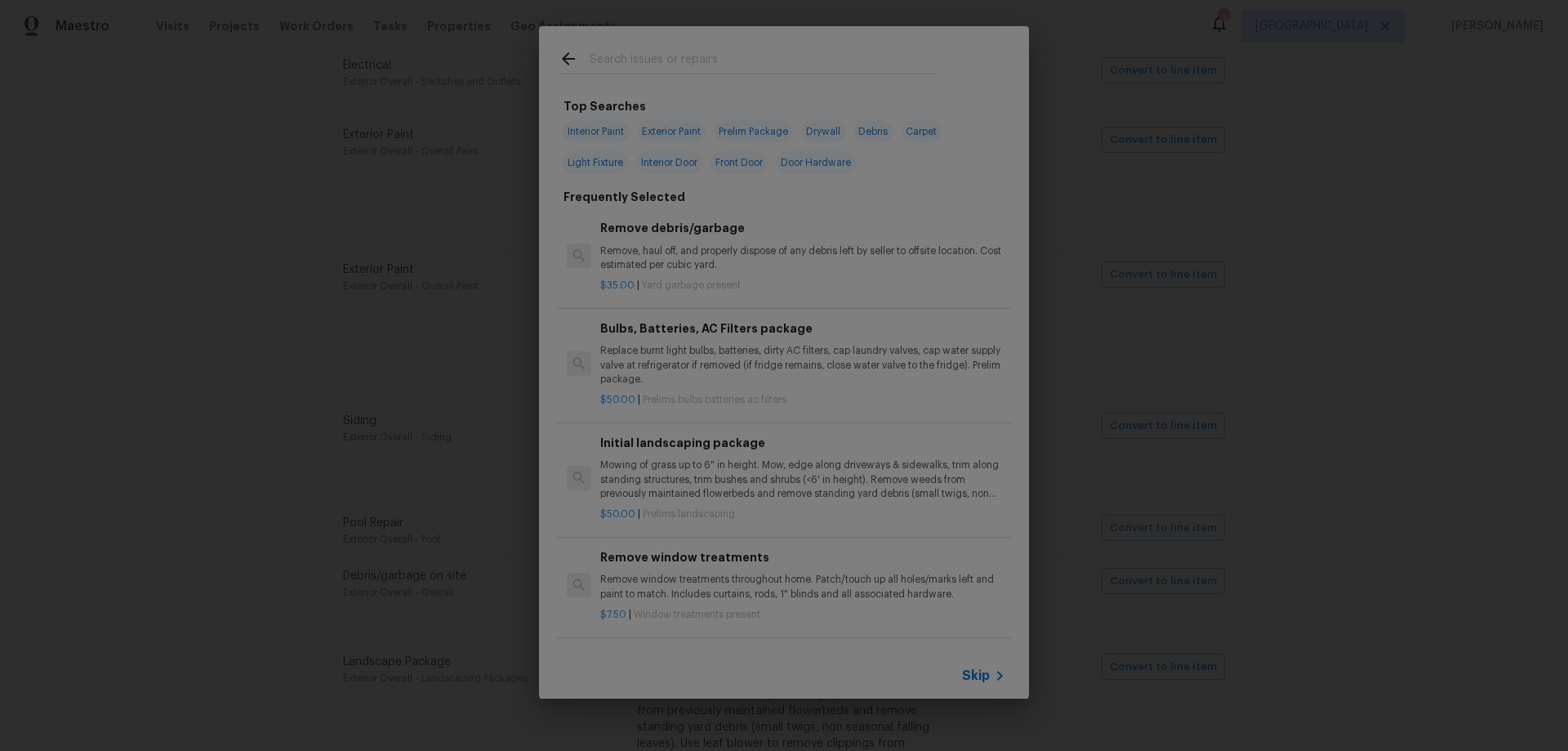
click at [991, 671] on icon at bounding box center [1000, 676] width 20 height 20
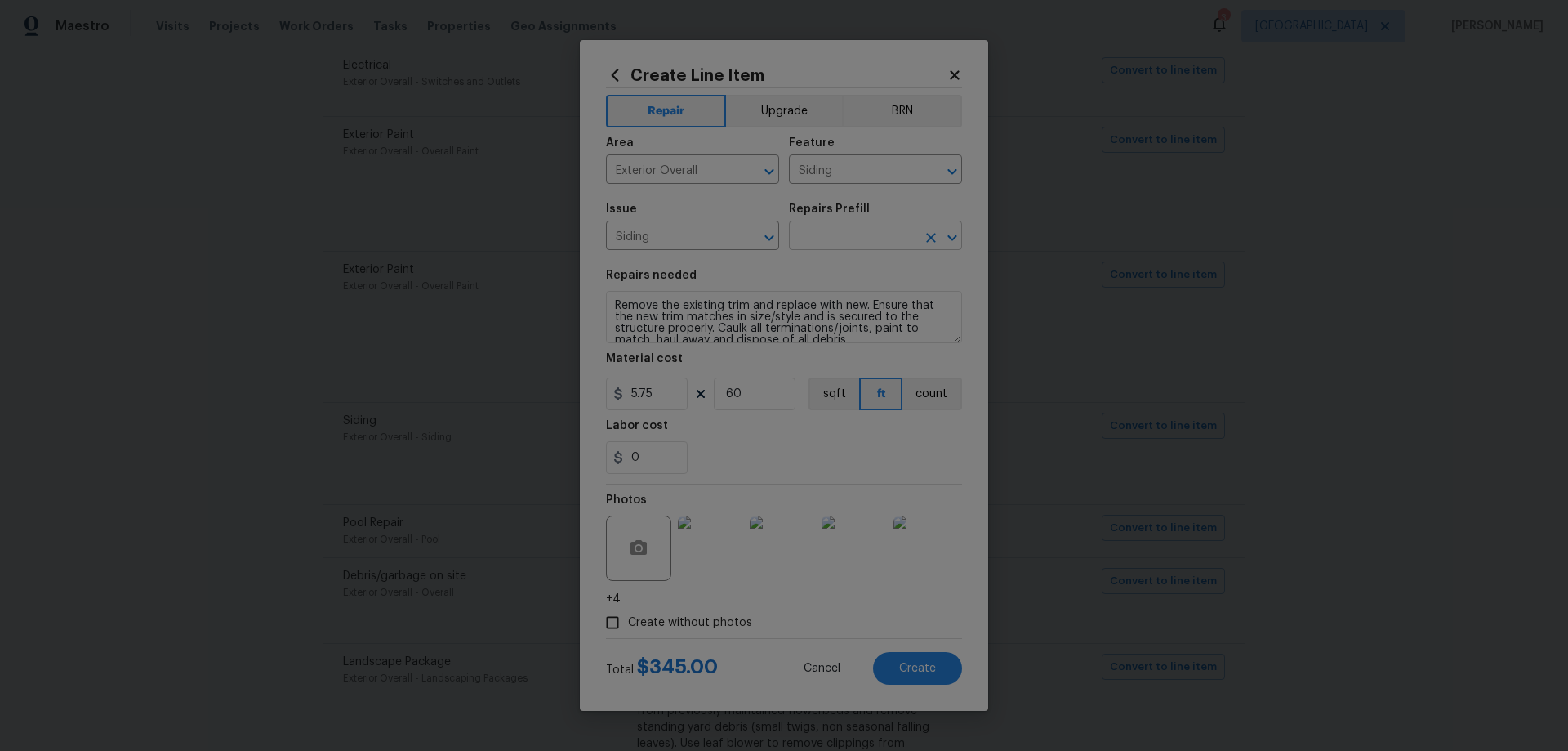
click at [840, 242] on input "text" at bounding box center [853, 237] width 127 height 26
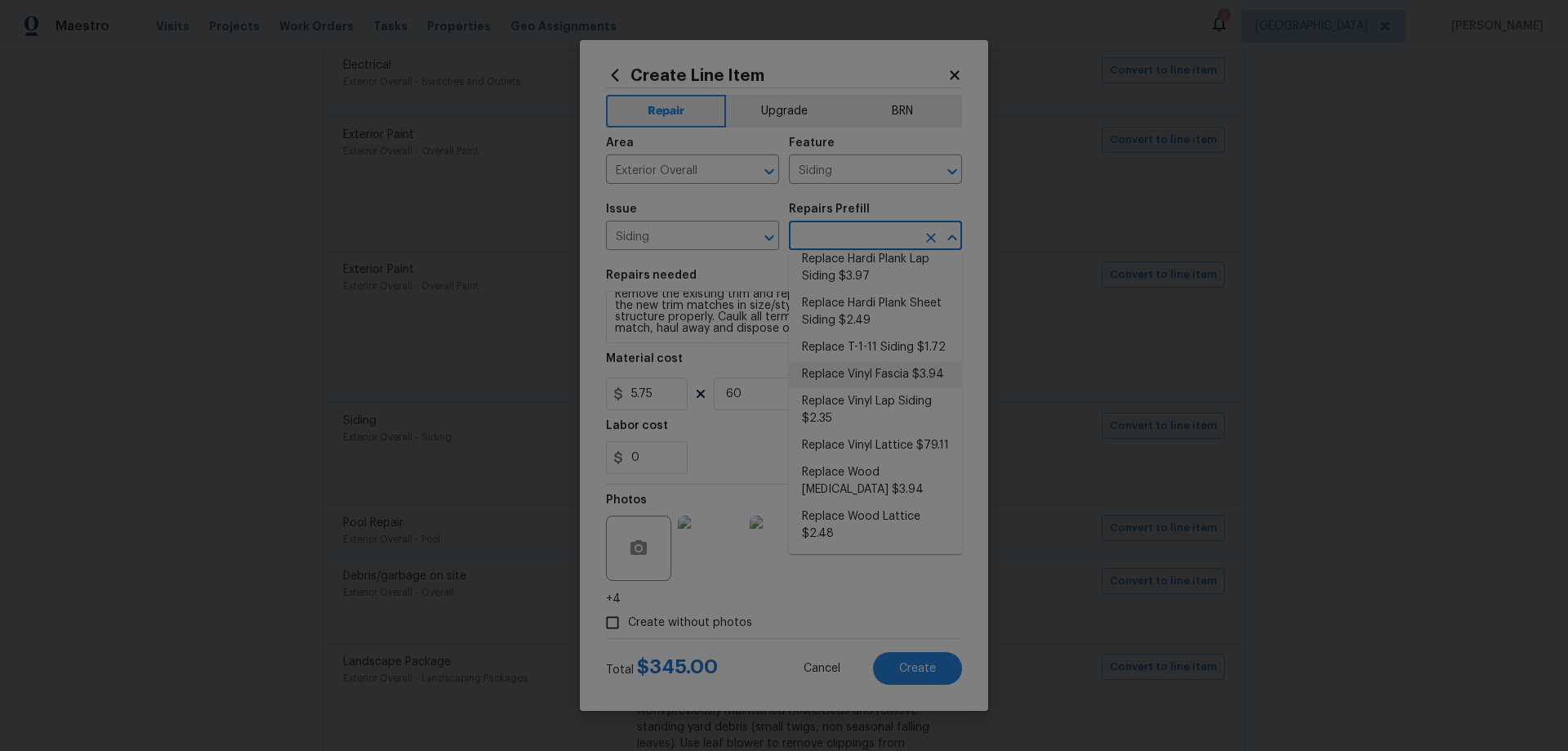
scroll to position [23, 0]
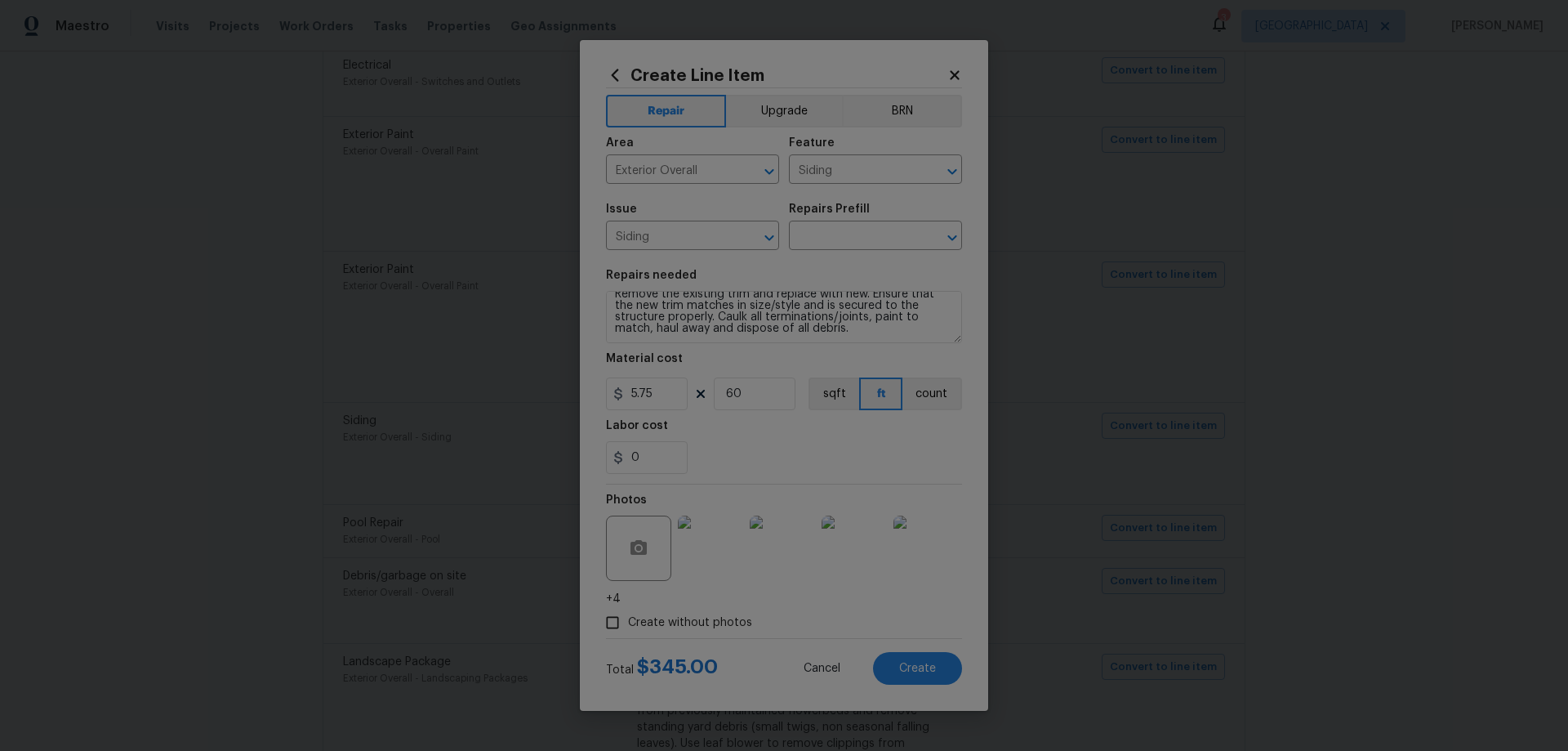
click at [738, 365] on div "Material cost" at bounding box center [784, 364] width 356 height 21
click at [832, 246] on input "text" at bounding box center [853, 237] width 127 height 26
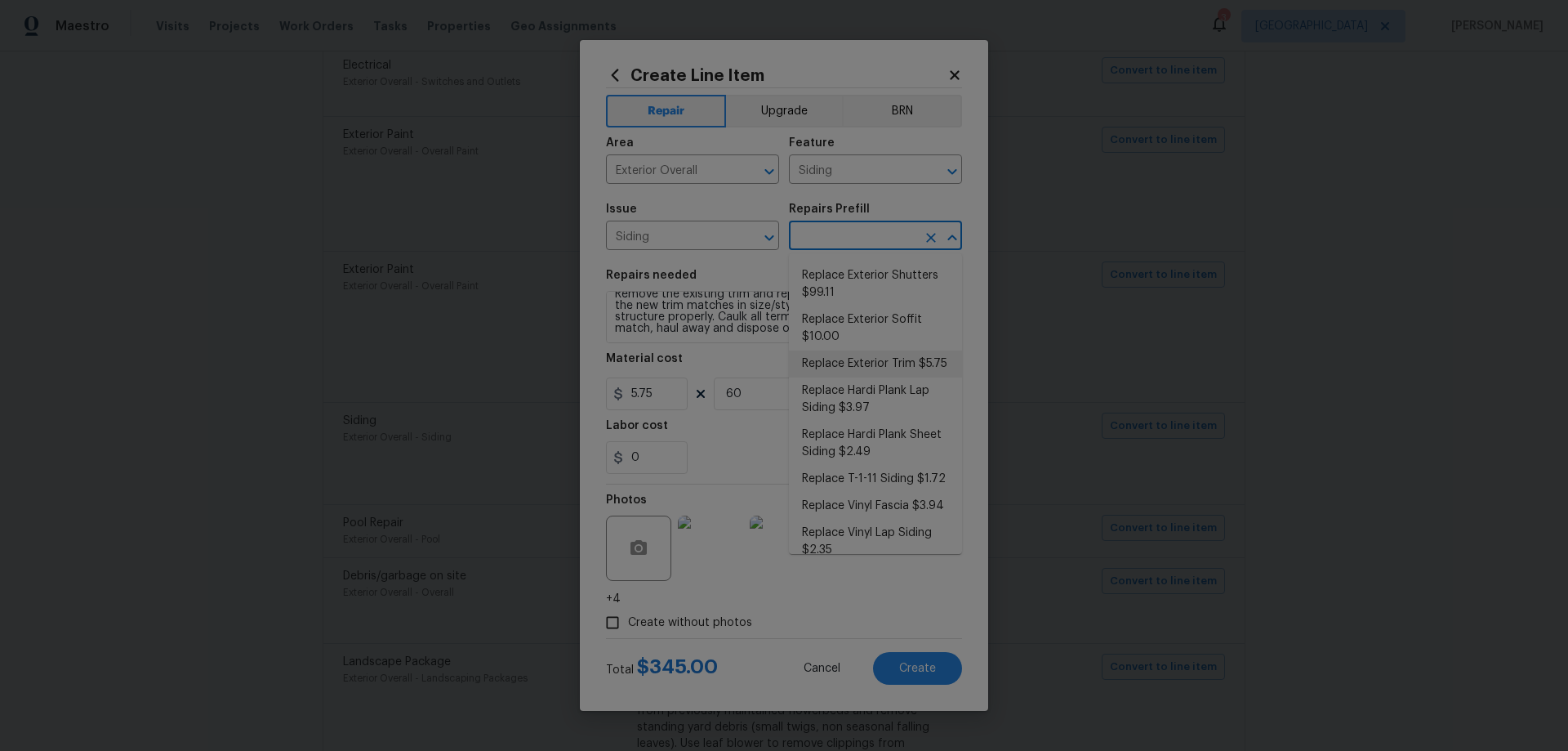
click at [887, 357] on li "Replace Exterior Trim $5.75" at bounding box center [875, 364] width 173 height 27
type input "Replace Exterior Trim $5.75"
type textarea "Remove the existing trim and replace with new. Ensure that the new trim matches…"
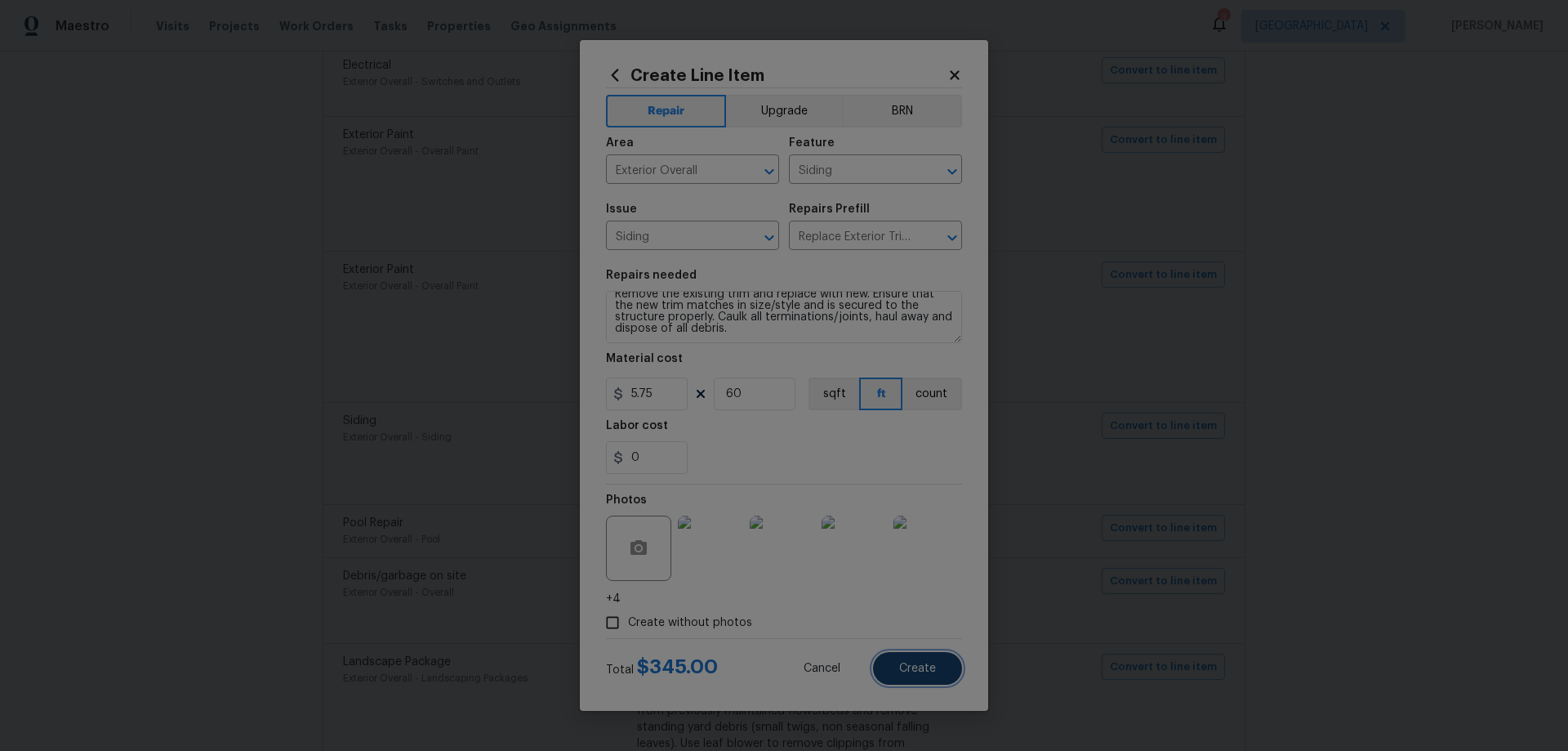
click at [896, 678] on button "Create" at bounding box center [918, 668] width 89 height 32
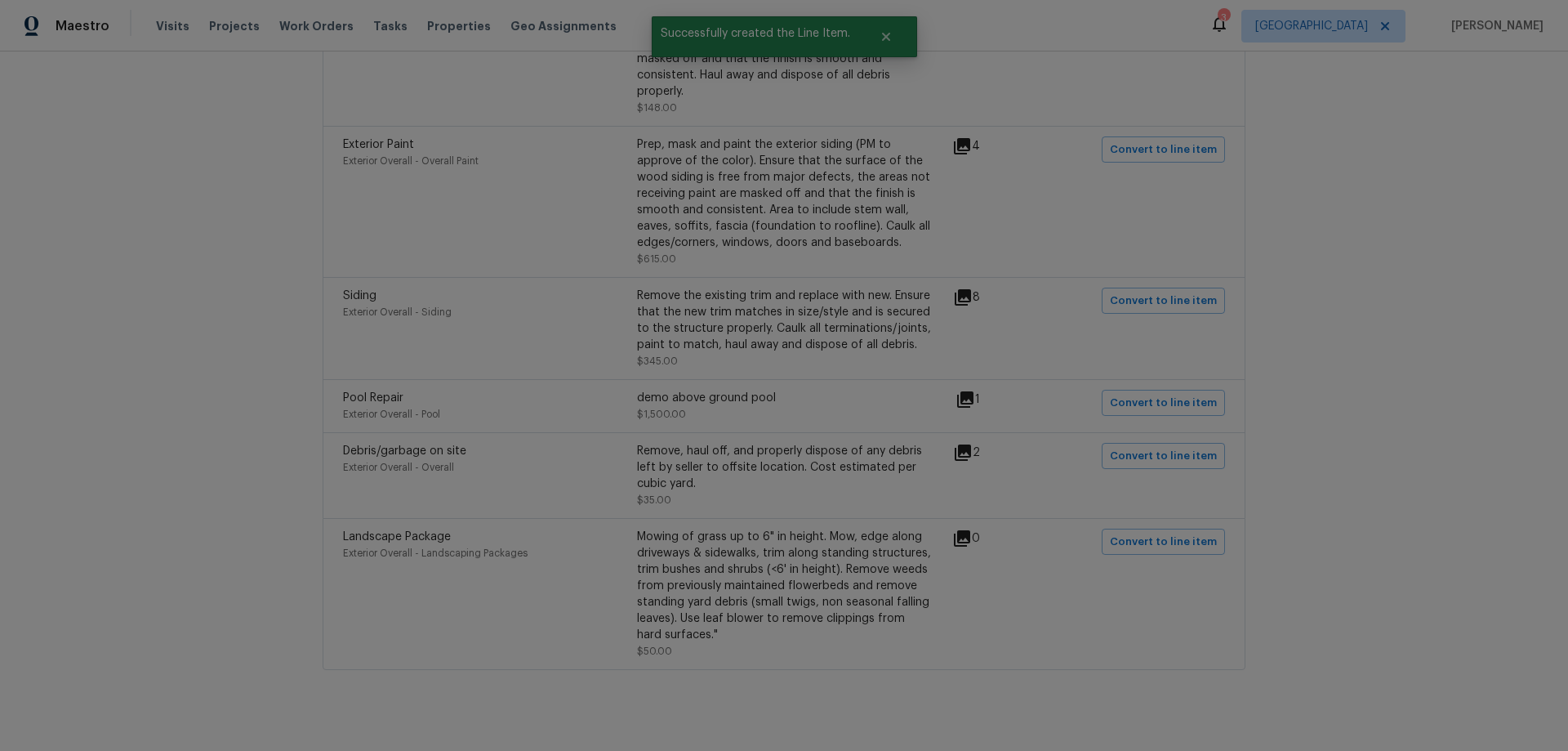
scroll to position [890, 0]
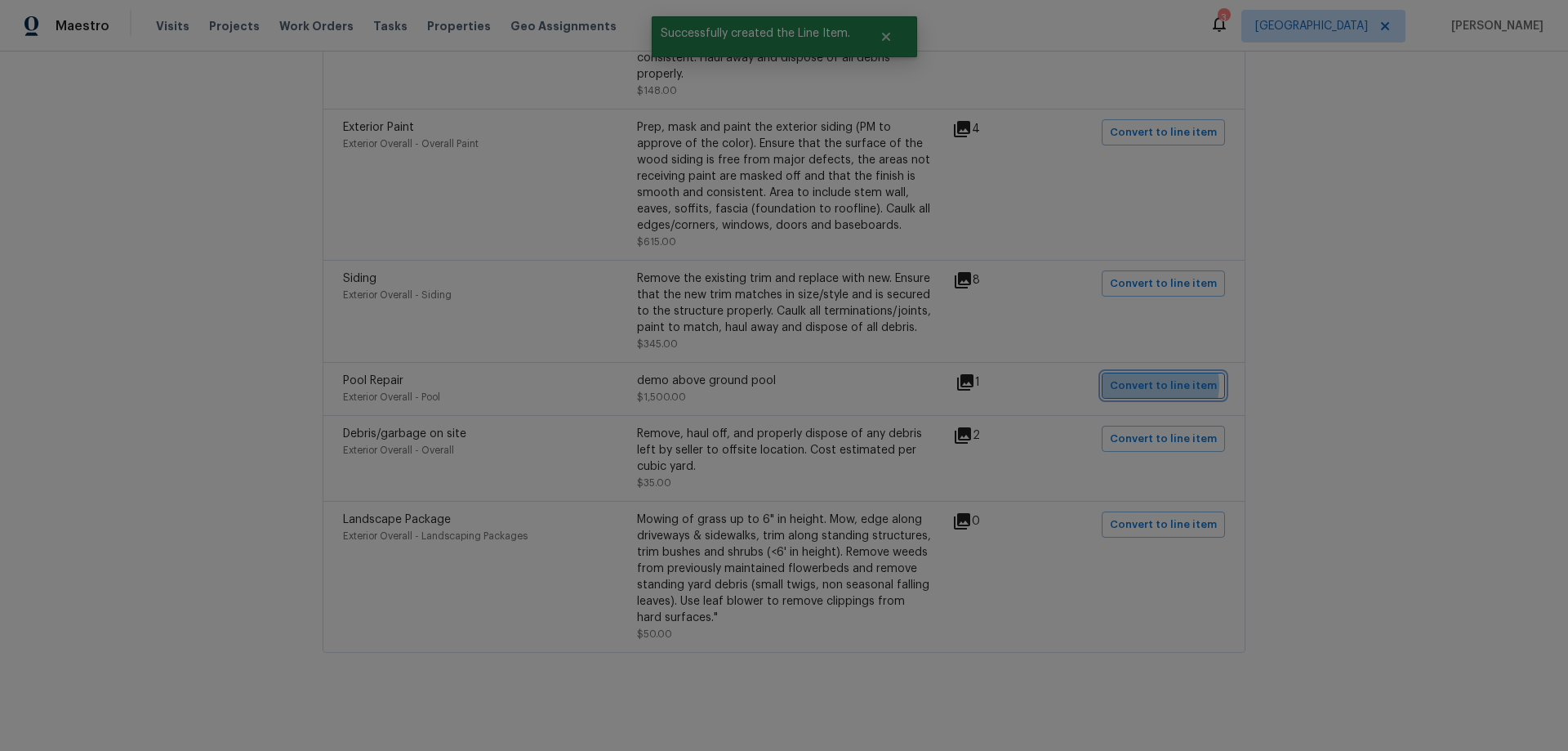
click at [1161, 377] on span "Convert to line item" at bounding box center [1164, 386] width 107 height 19
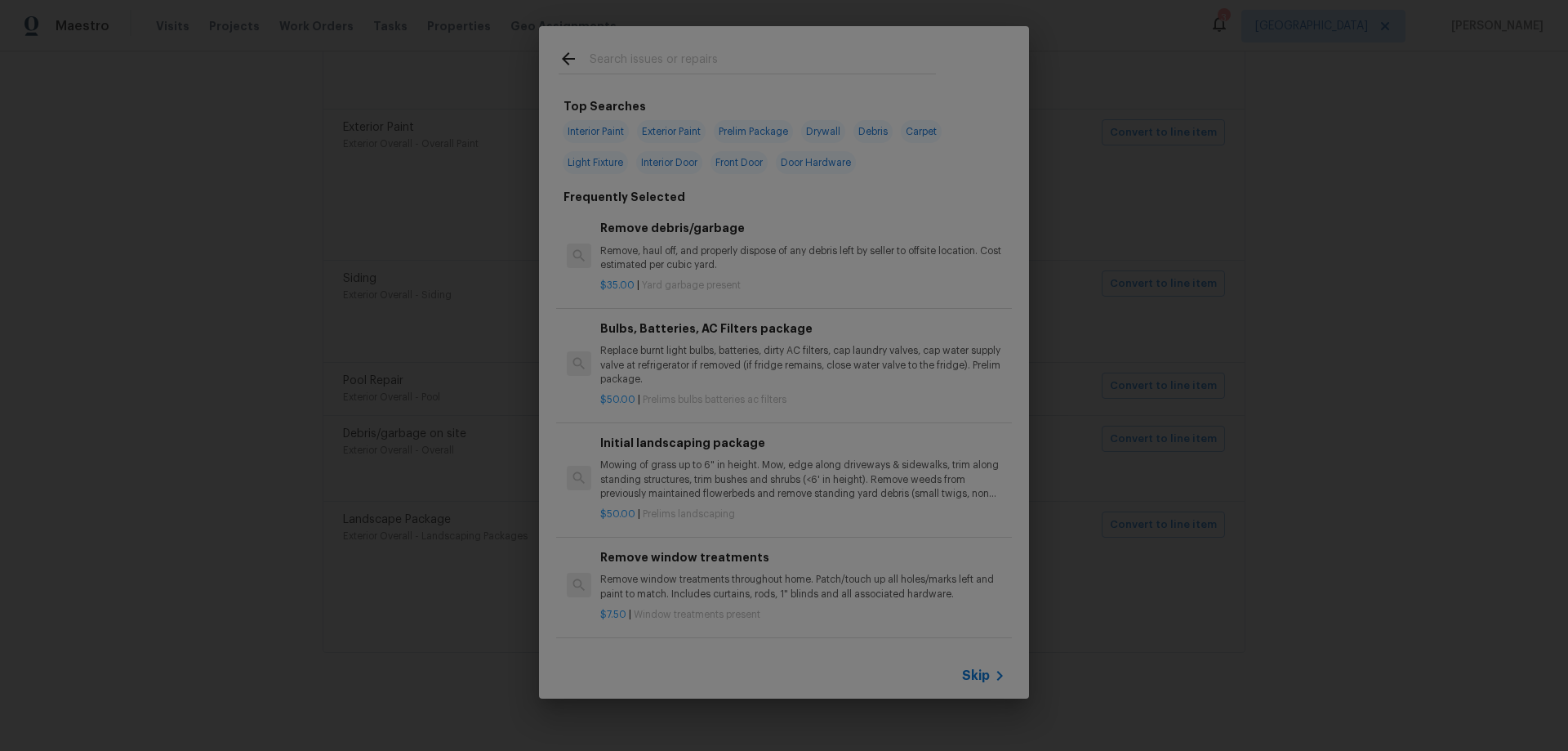
click at [981, 679] on span "Skip" at bounding box center [975, 675] width 28 height 16
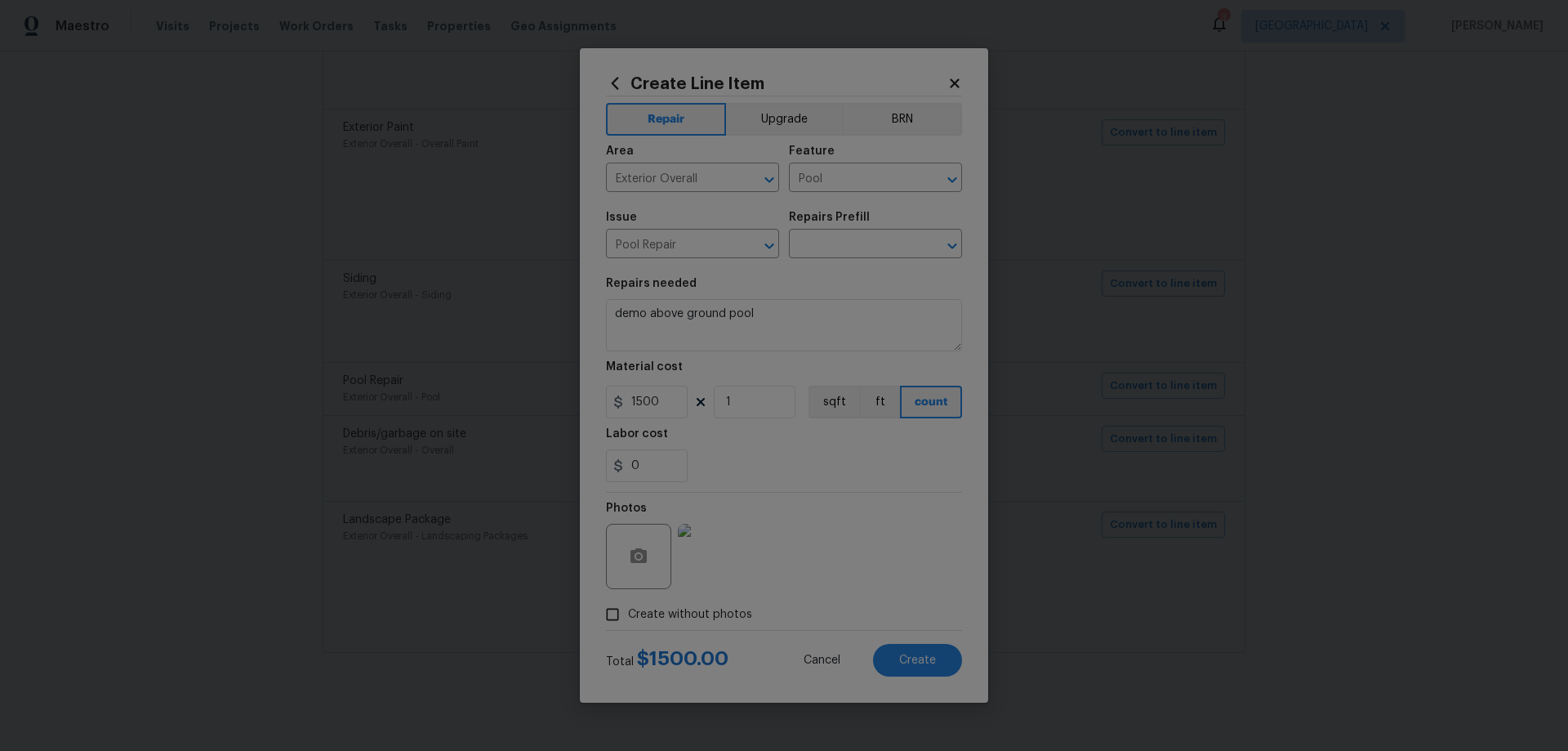
click at [854, 227] on div "Repairs Prefill" at bounding box center [875, 222] width 173 height 21
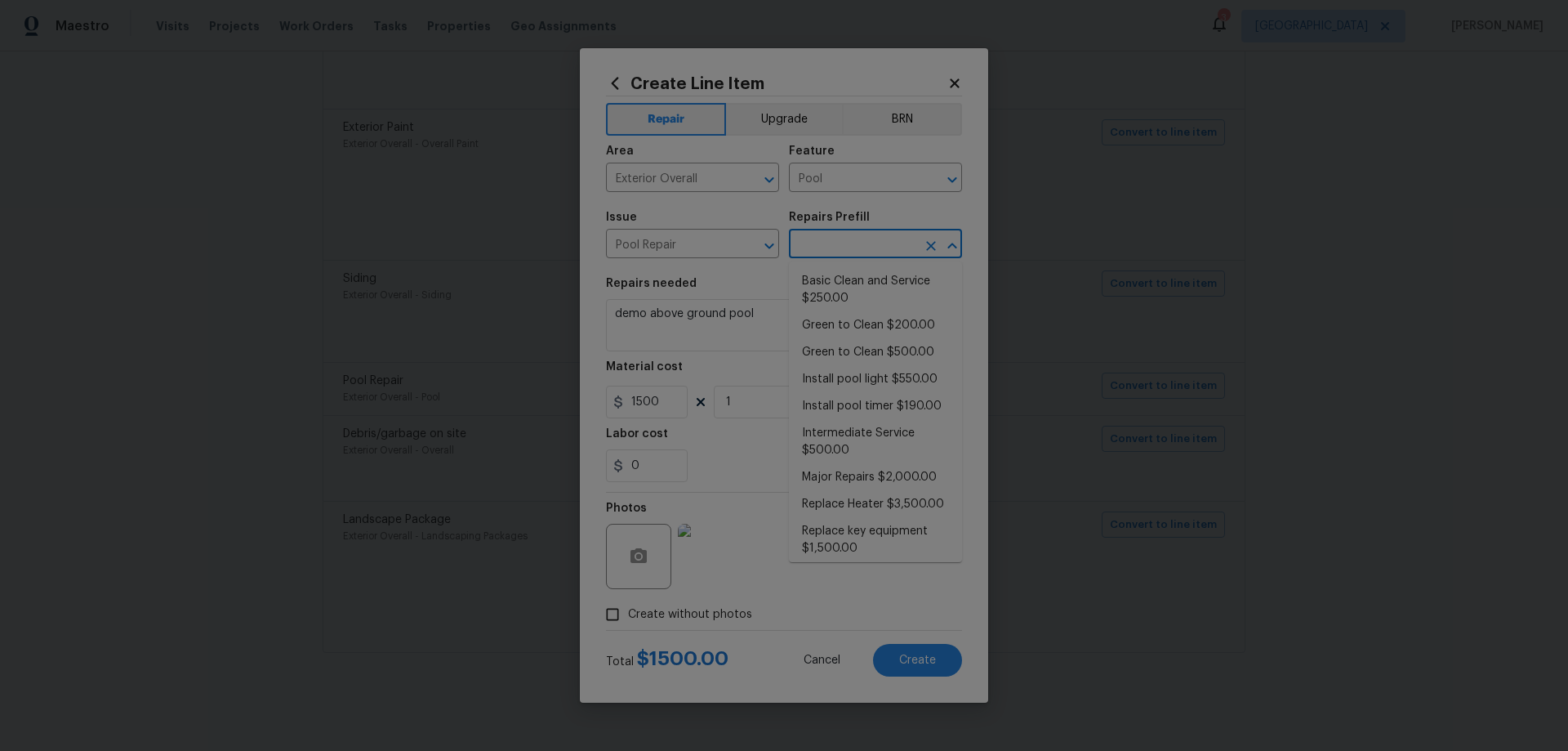
click at [857, 246] on input "text" at bounding box center [853, 246] width 127 height 26
click at [910, 446] on li "Replace key equipment $1,500.00" at bounding box center [875, 463] width 173 height 44
type input "Replace key equipment $1,500.00"
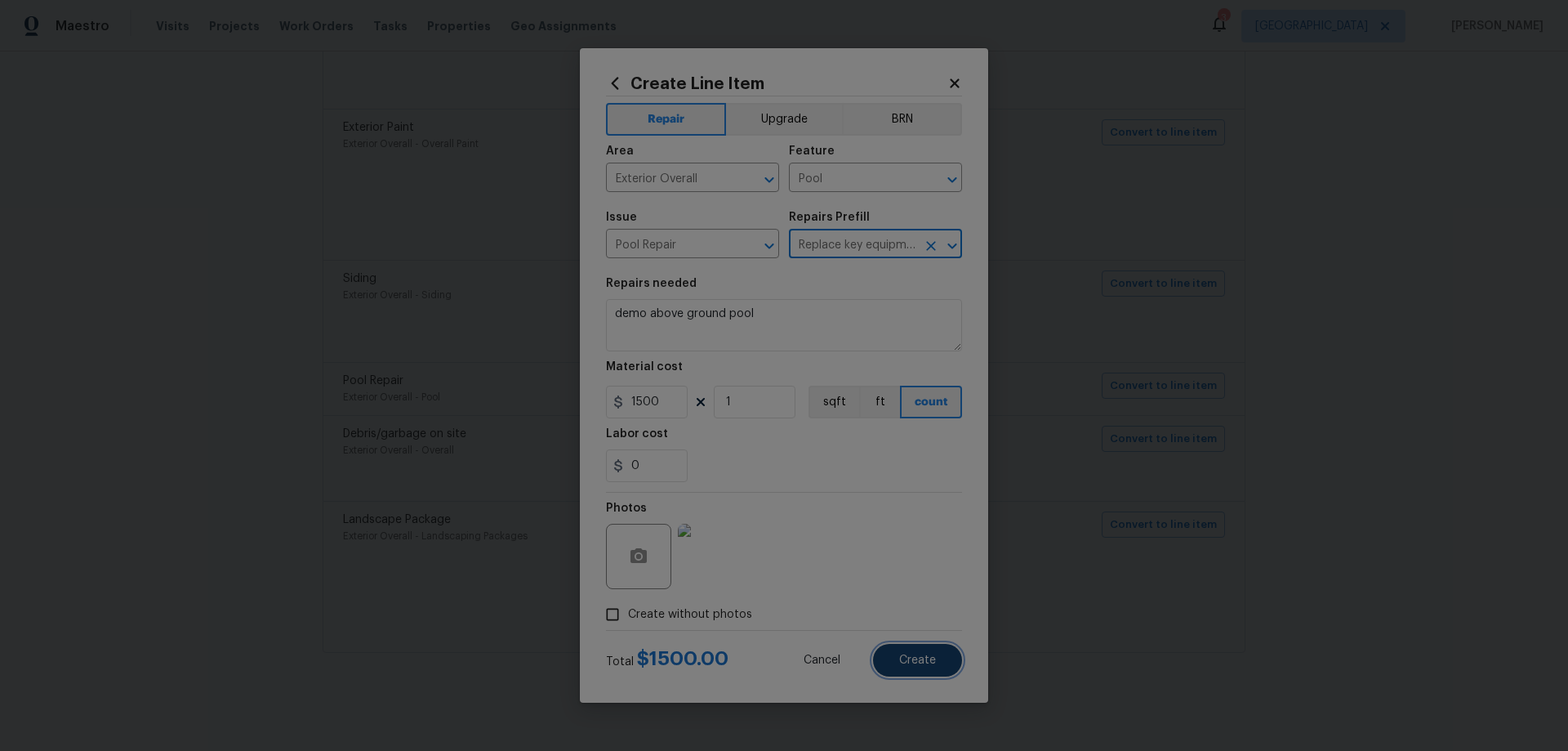
click at [900, 662] on span "Create" at bounding box center [917, 661] width 37 height 12
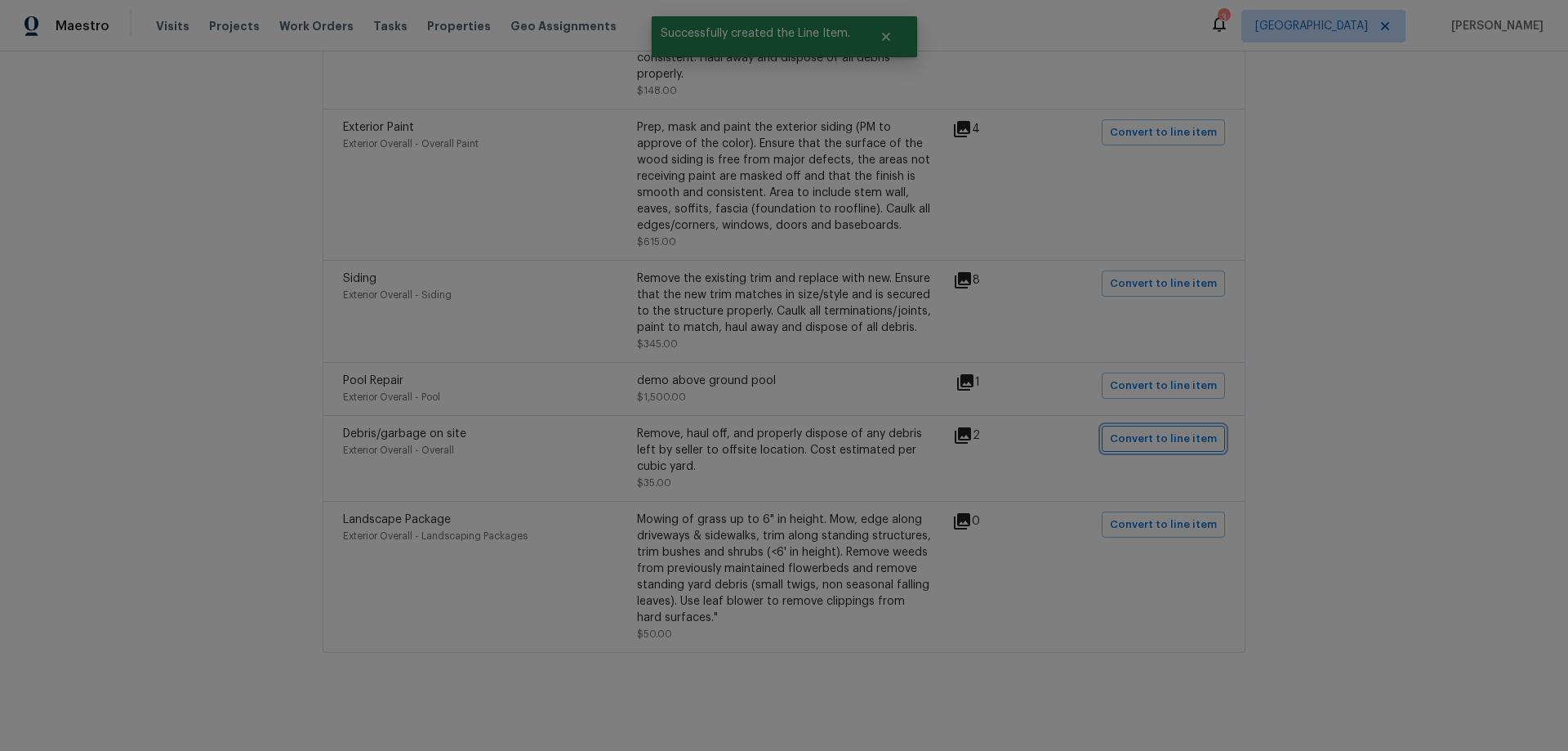
click at [1134, 430] on span "Convert to line item" at bounding box center [1164, 440] width 107 height 19
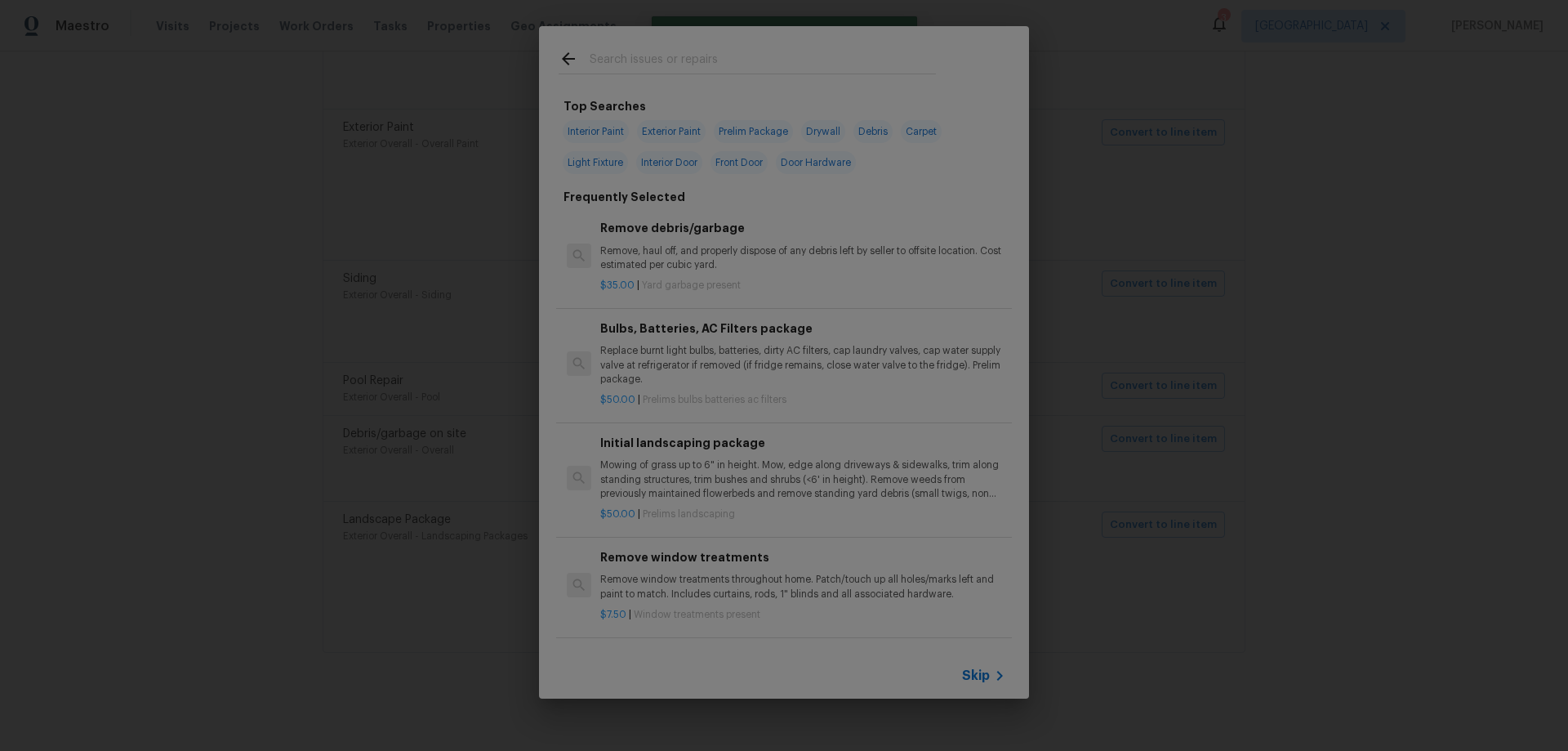
click at [990, 675] on span "Skip" at bounding box center [975, 675] width 28 height 16
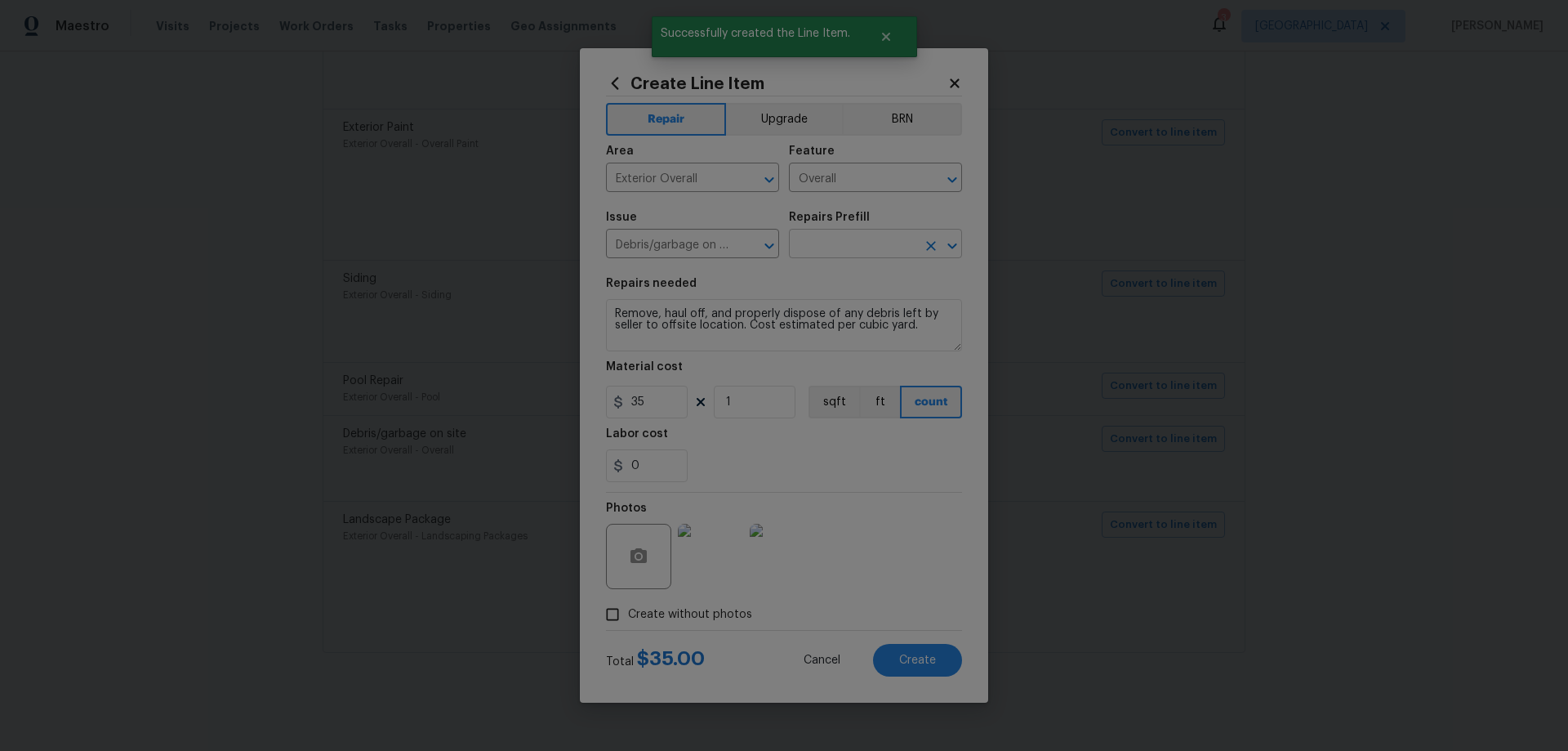
click at [849, 245] on input "text" at bounding box center [853, 246] width 127 height 26
click at [852, 276] on li "Remove debris/garbage $35.00" at bounding box center [875, 290] width 173 height 44
type input "Remove debris/garbage $35.00"
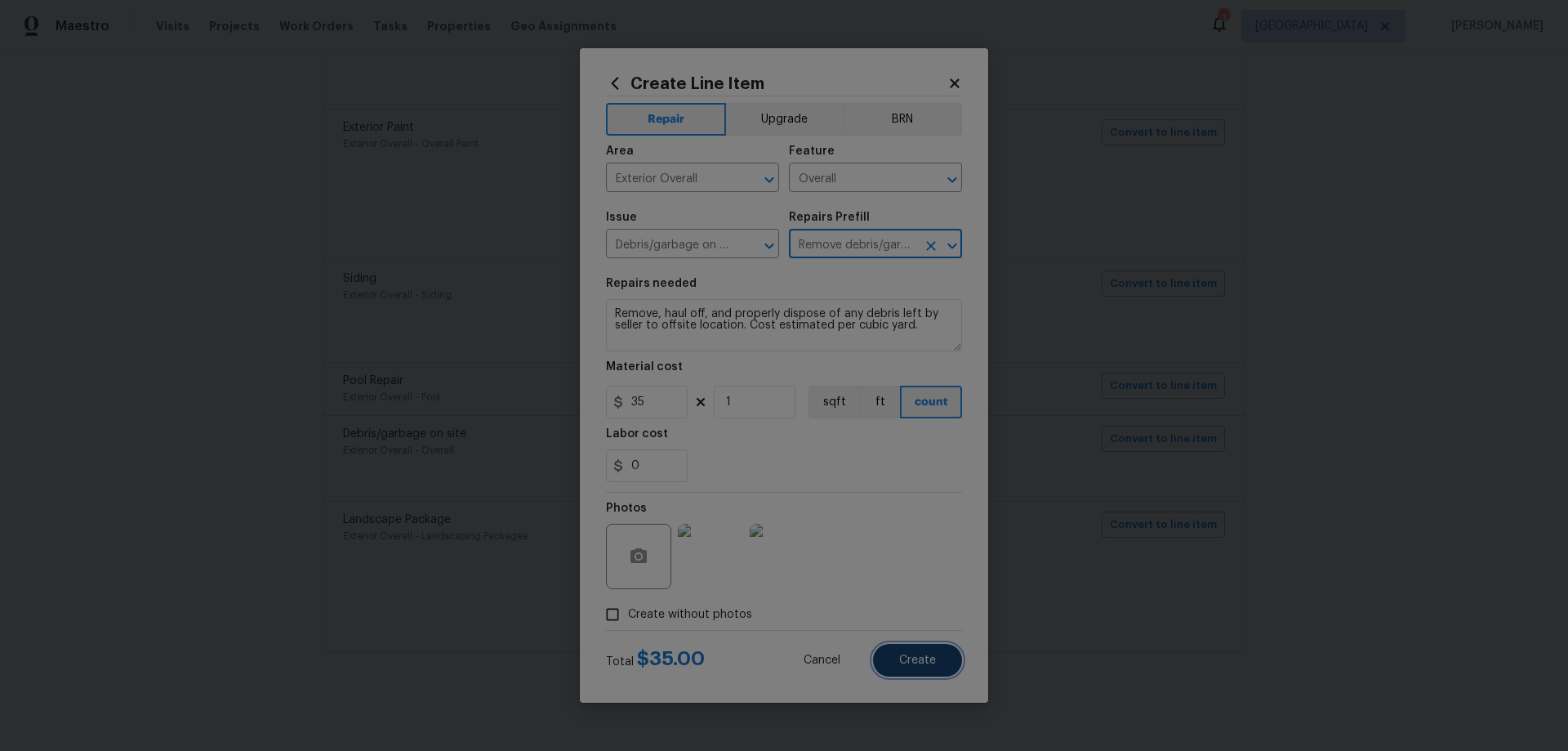
click at [901, 662] on span "Create" at bounding box center [917, 661] width 37 height 12
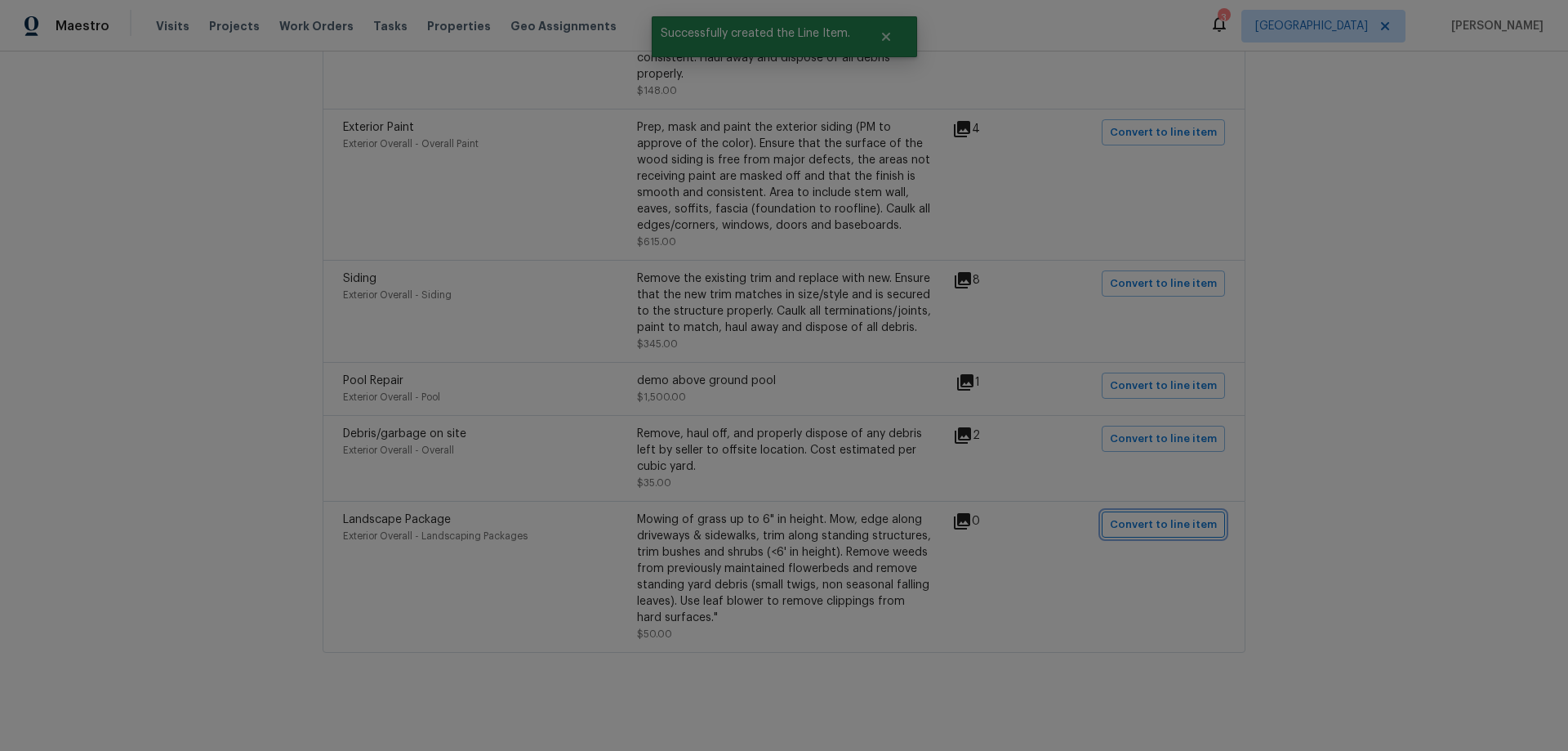
click at [1146, 516] on span "Convert to line item" at bounding box center [1164, 525] width 107 height 19
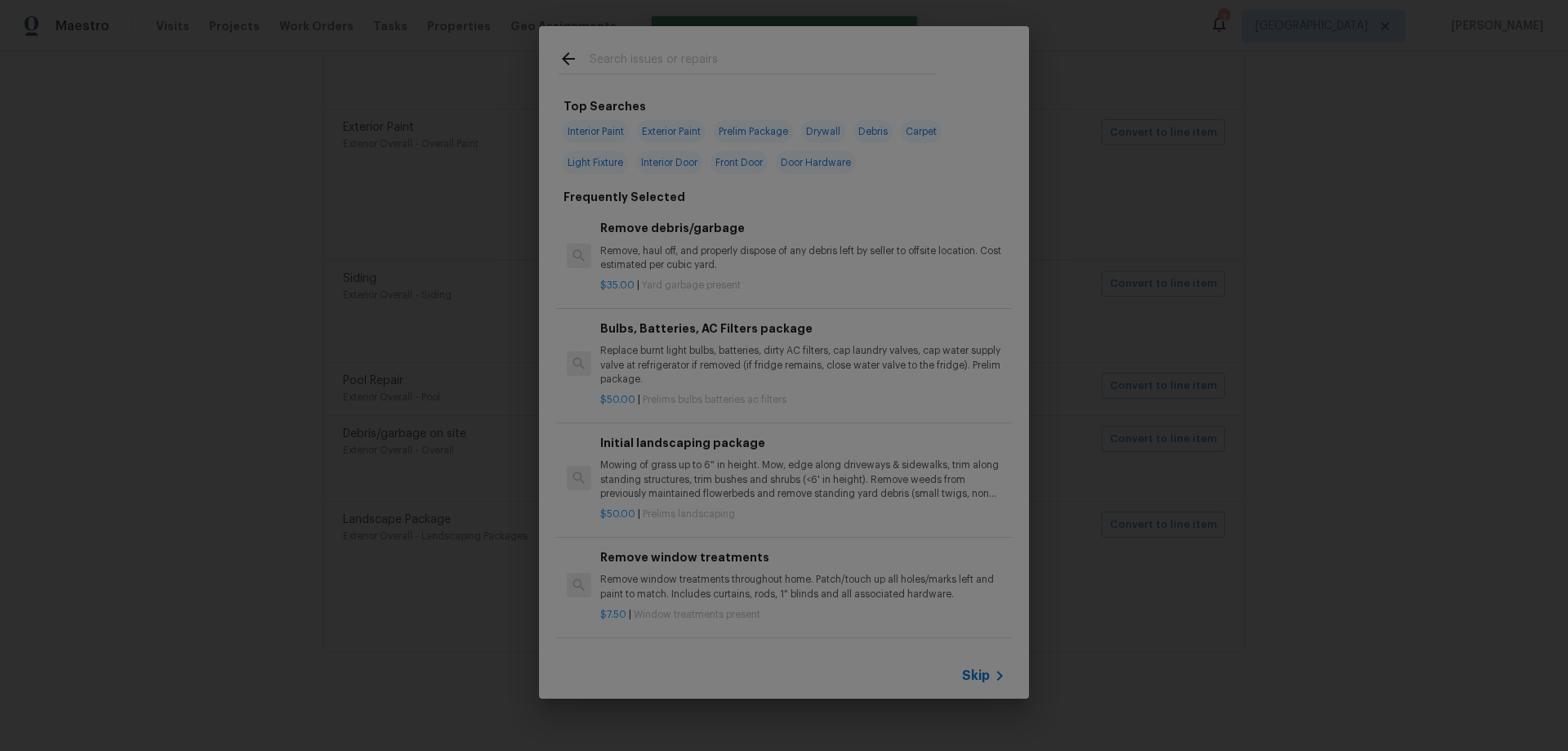
click at [987, 671] on span "Skip" at bounding box center [975, 675] width 28 height 16
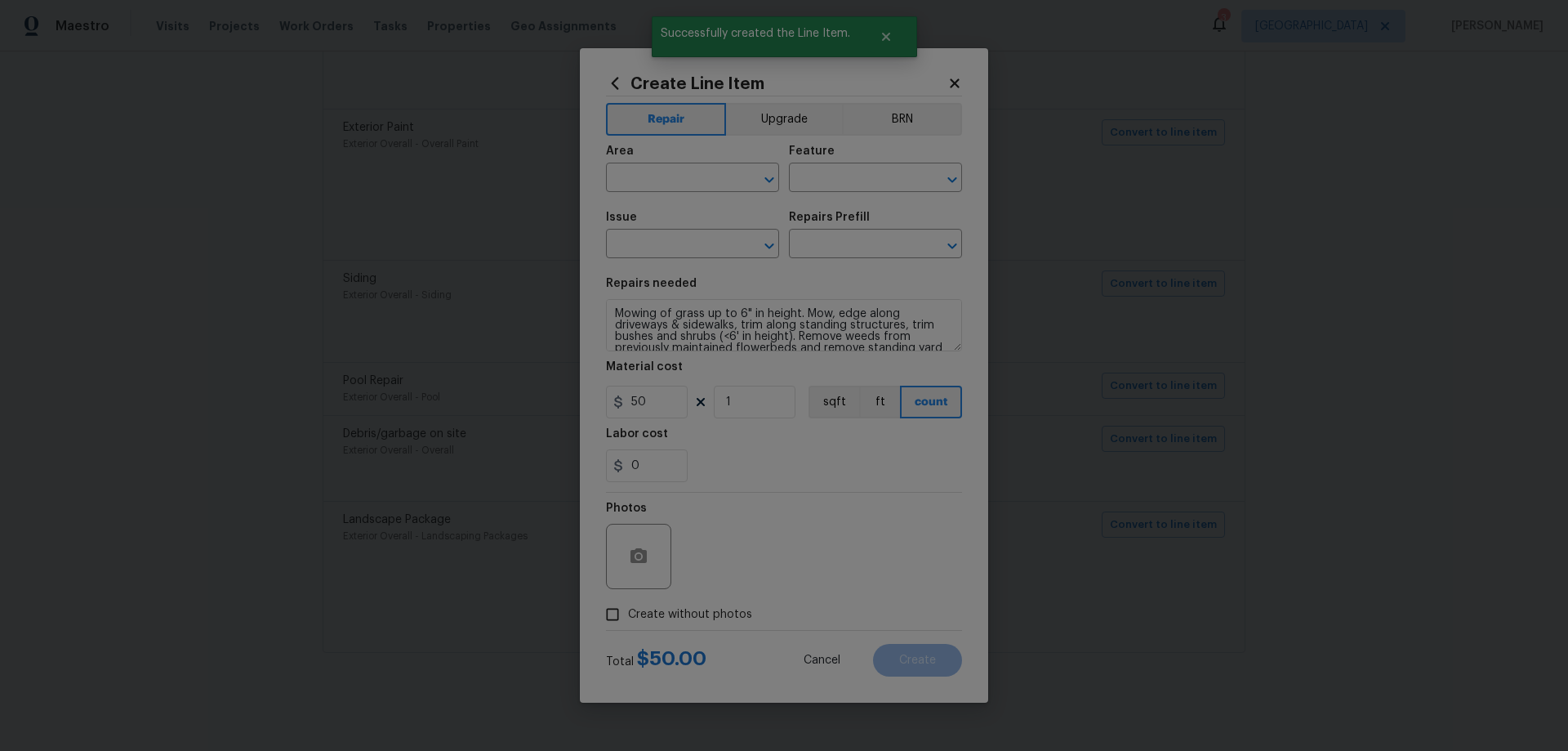
type input "Exterior Overall"
type input "Landscaping Packages"
type input "Landscape Package"
click at [832, 243] on input "text" at bounding box center [853, 246] width 127 height 26
click at [844, 292] on li "Initial landscaping package $50.00" at bounding box center [875, 290] width 173 height 44
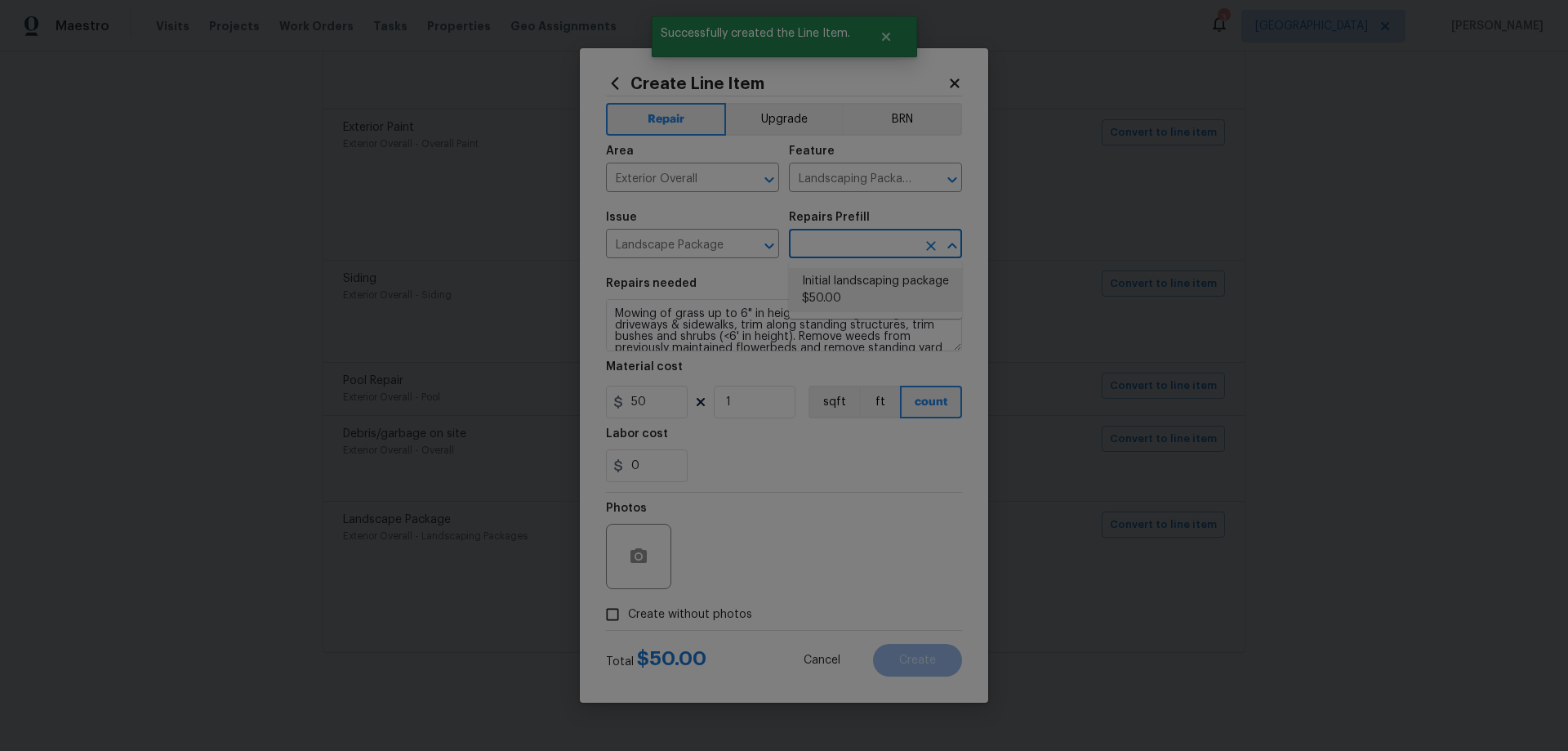
type input "Home Readiness Packages"
type input "Initial landscaping package $50.00"
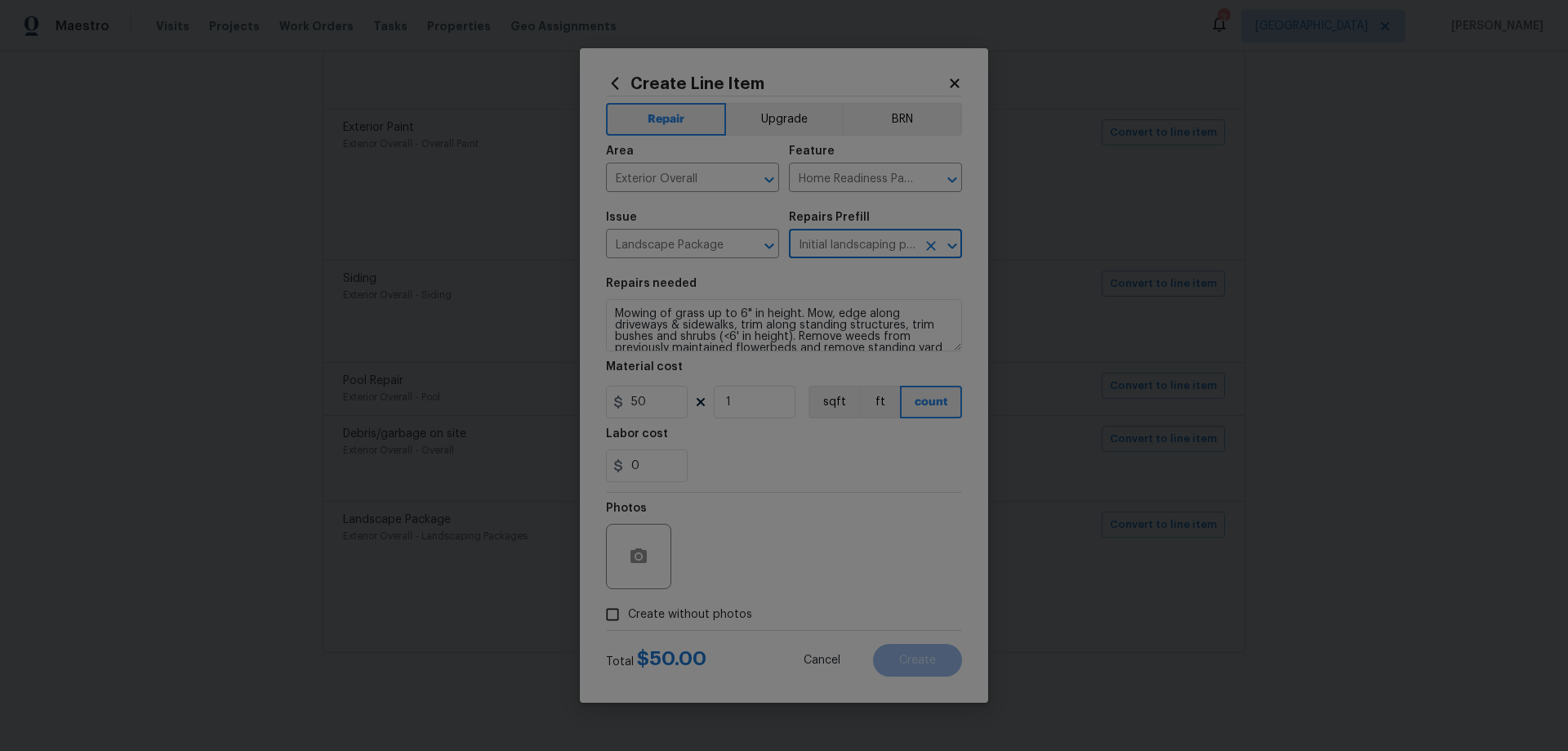
click at [637, 615] on span "Create without photos" at bounding box center [690, 615] width 124 height 17
click at [628, 615] on input "Create without photos" at bounding box center [613, 614] width 31 height 31
checkbox input "true"
click at [777, 557] on textarea at bounding box center [823, 556] width 278 height 66
type textarea "HPM to add photos"
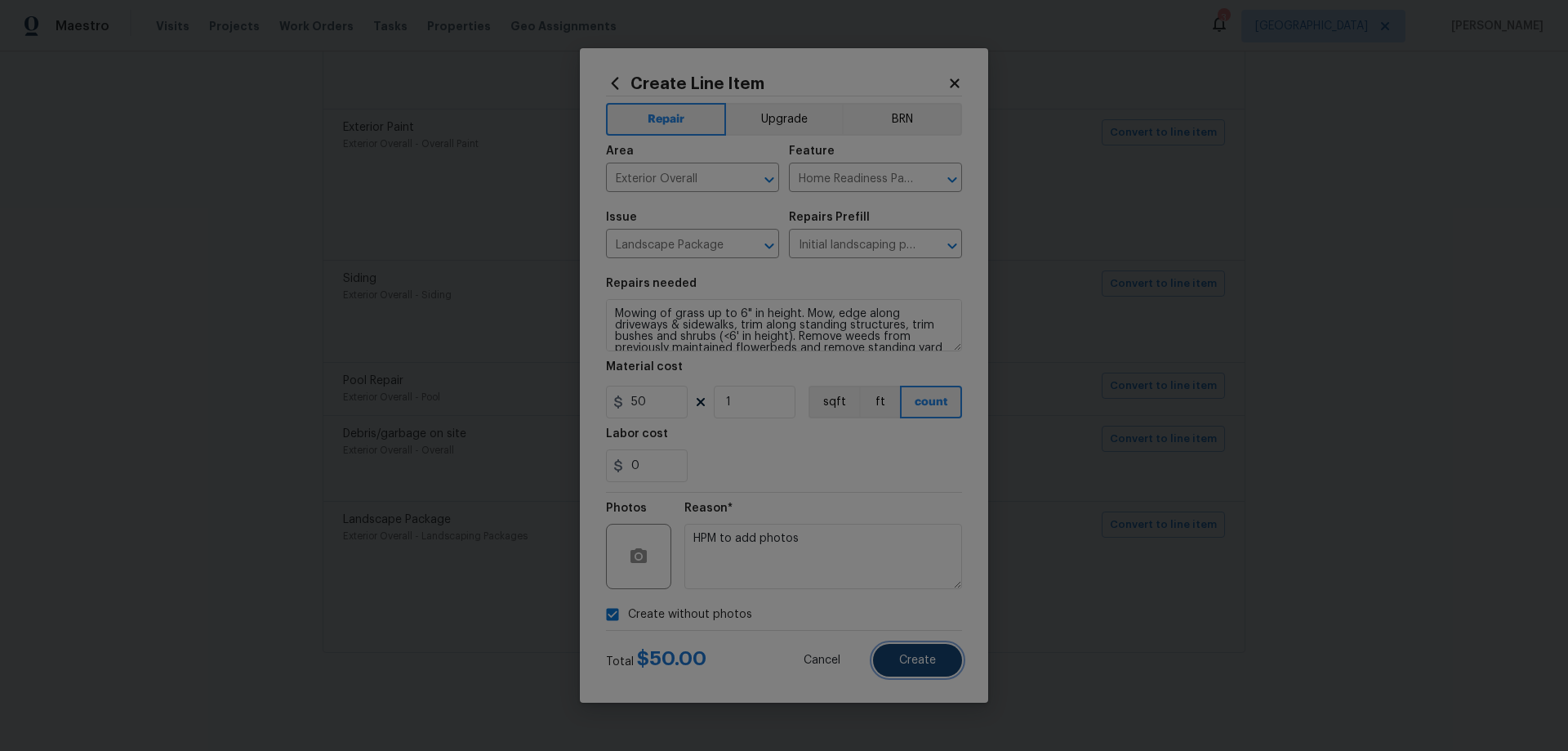
click at [887, 655] on button "Create" at bounding box center [918, 661] width 89 height 32
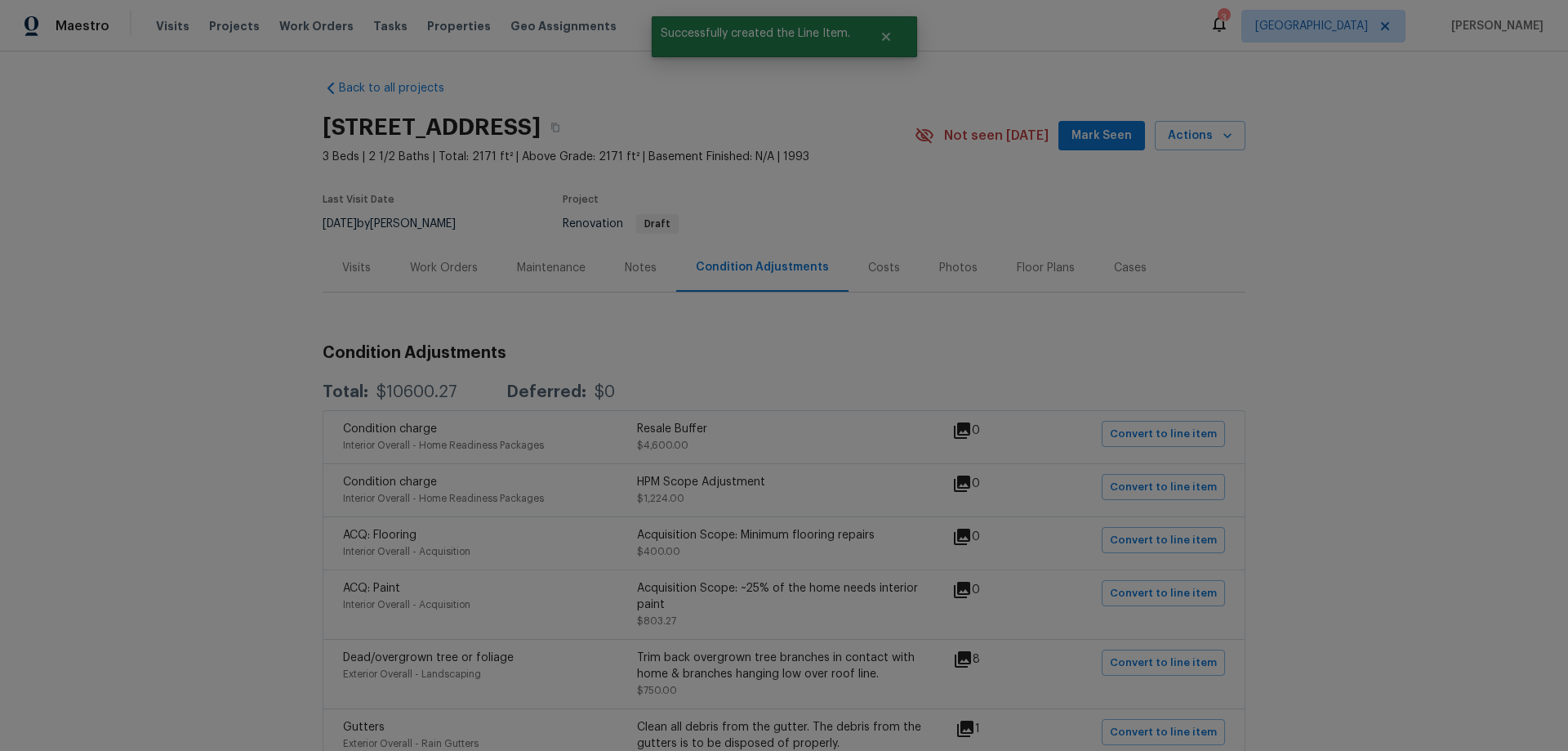
scroll to position [0, 0]
click at [438, 270] on div "Work Orders" at bounding box center [443, 271] width 68 height 16
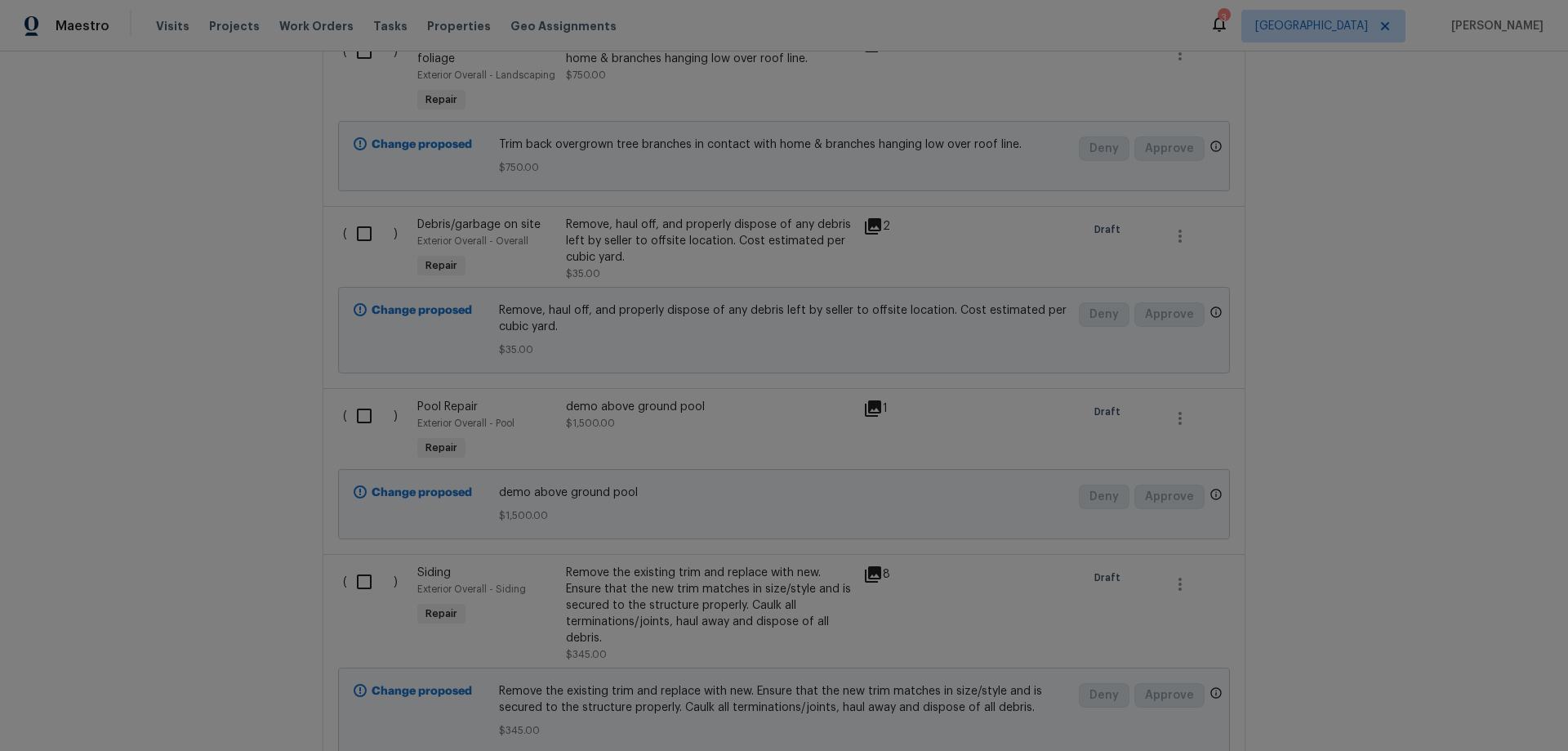
scroll to position [899, 0]
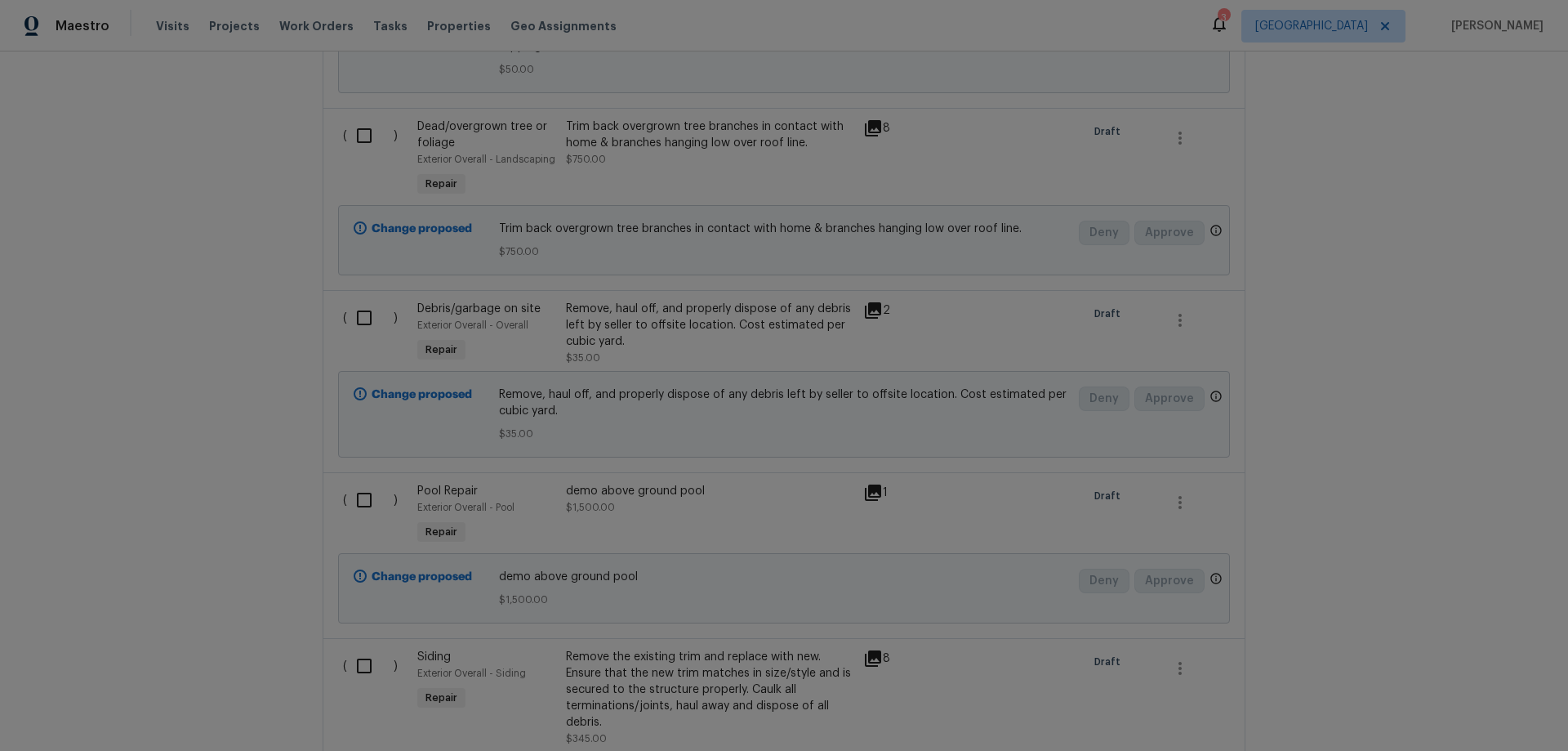
click at [610, 494] on div "demo above ground pool" at bounding box center [710, 490] width 287 height 16
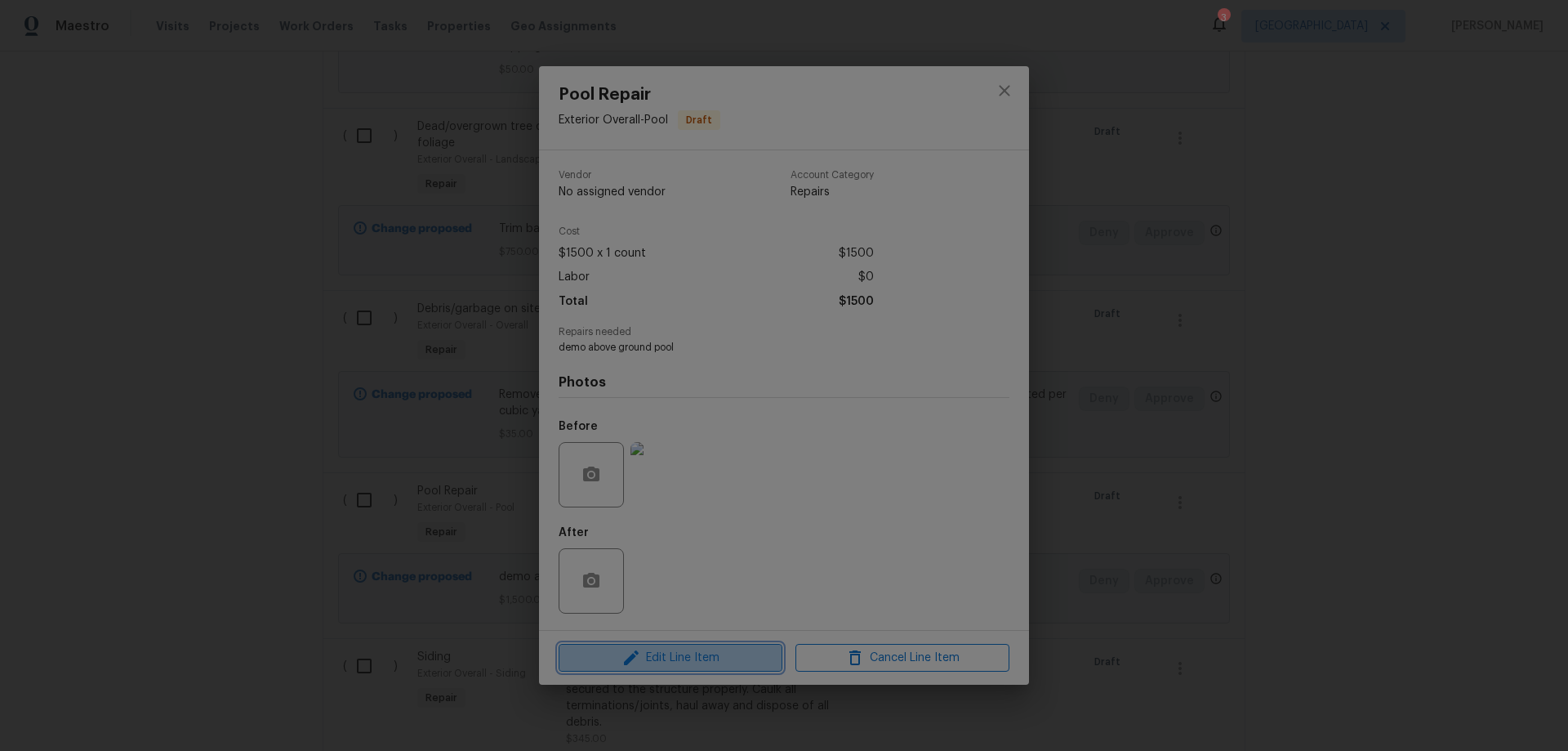
click at [639, 662] on icon "button" at bounding box center [631, 658] width 20 height 20
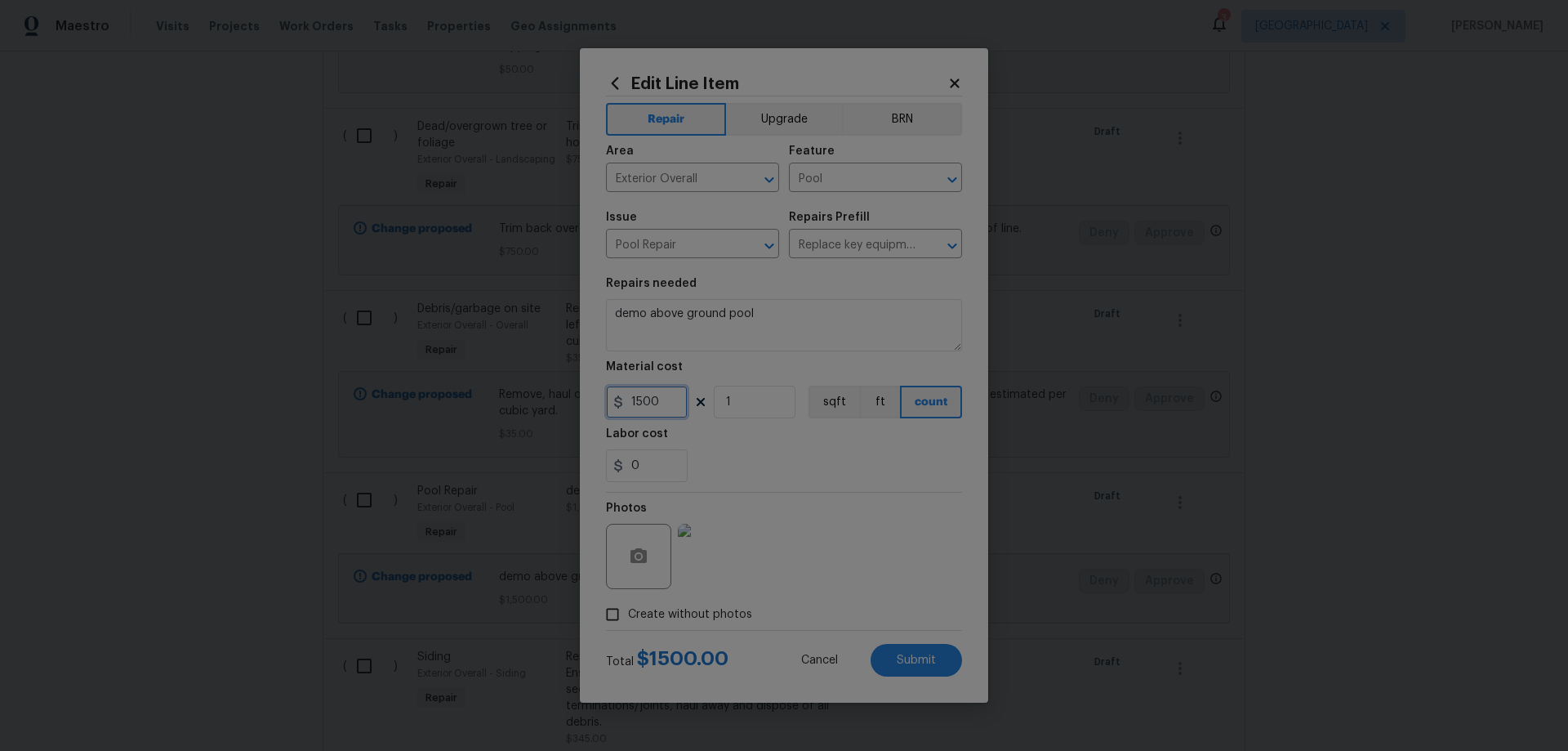
drag, startPoint x: 638, startPoint y: 396, endPoint x: 591, endPoint y: 388, distance: 47.7
click at [592, 388] on div "Edit Line Item Repair Upgrade BRN Area Exterior Overall ​ Feature Pool ​ Issue …" at bounding box center [784, 376] width 408 height 655
click at [630, 405] on input "500" at bounding box center [647, 402] width 82 height 32
type input "600"
click at [800, 322] on textarea "demo above ground pool" at bounding box center [784, 325] width 356 height 52
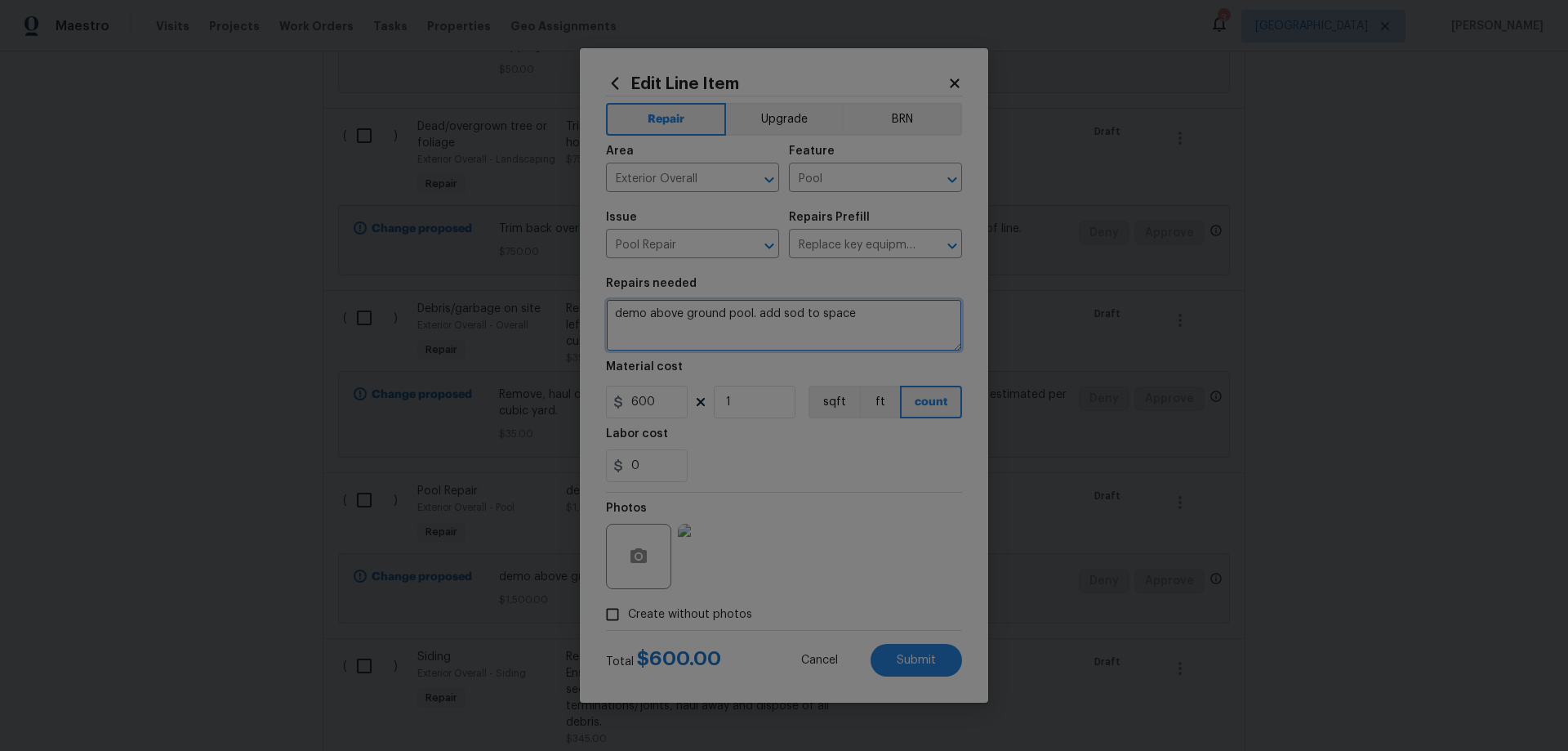
type textarea "demo above ground pool. add sod to space"
click at [630, 402] on input "600" at bounding box center [647, 402] width 82 height 32
drag, startPoint x: 653, startPoint y: 401, endPoint x: 628, endPoint y: 398, distance: 25.2
click at [628, 398] on input "600" at bounding box center [647, 402] width 82 height 32
click at [955, 464] on div "0" at bounding box center [784, 465] width 356 height 32
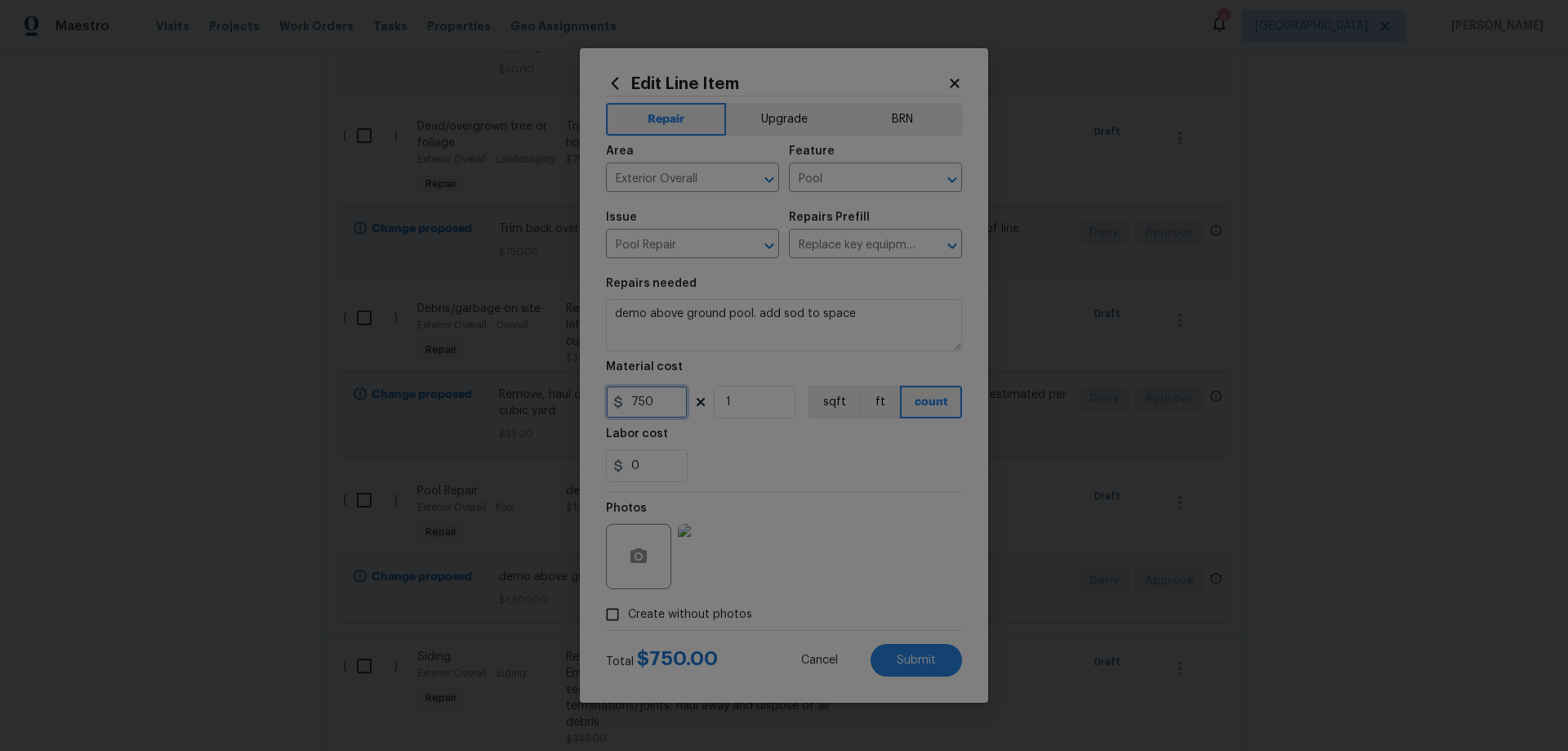
drag, startPoint x: 641, startPoint y: 403, endPoint x: 603, endPoint y: 401, distance: 38.1
click at [603, 401] on div "Edit Line Item Repair Upgrade BRN Area Exterior Overall ​ Feature Pool ​ Issue …" at bounding box center [784, 376] width 408 height 655
type input "800"
click at [865, 320] on textarea "demo above ground pool. add sod to space" at bounding box center [784, 325] width 356 height 52
click at [867, 318] on textarea "demo above ground pool. add sod to space" at bounding box center [784, 325] width 356 height 52
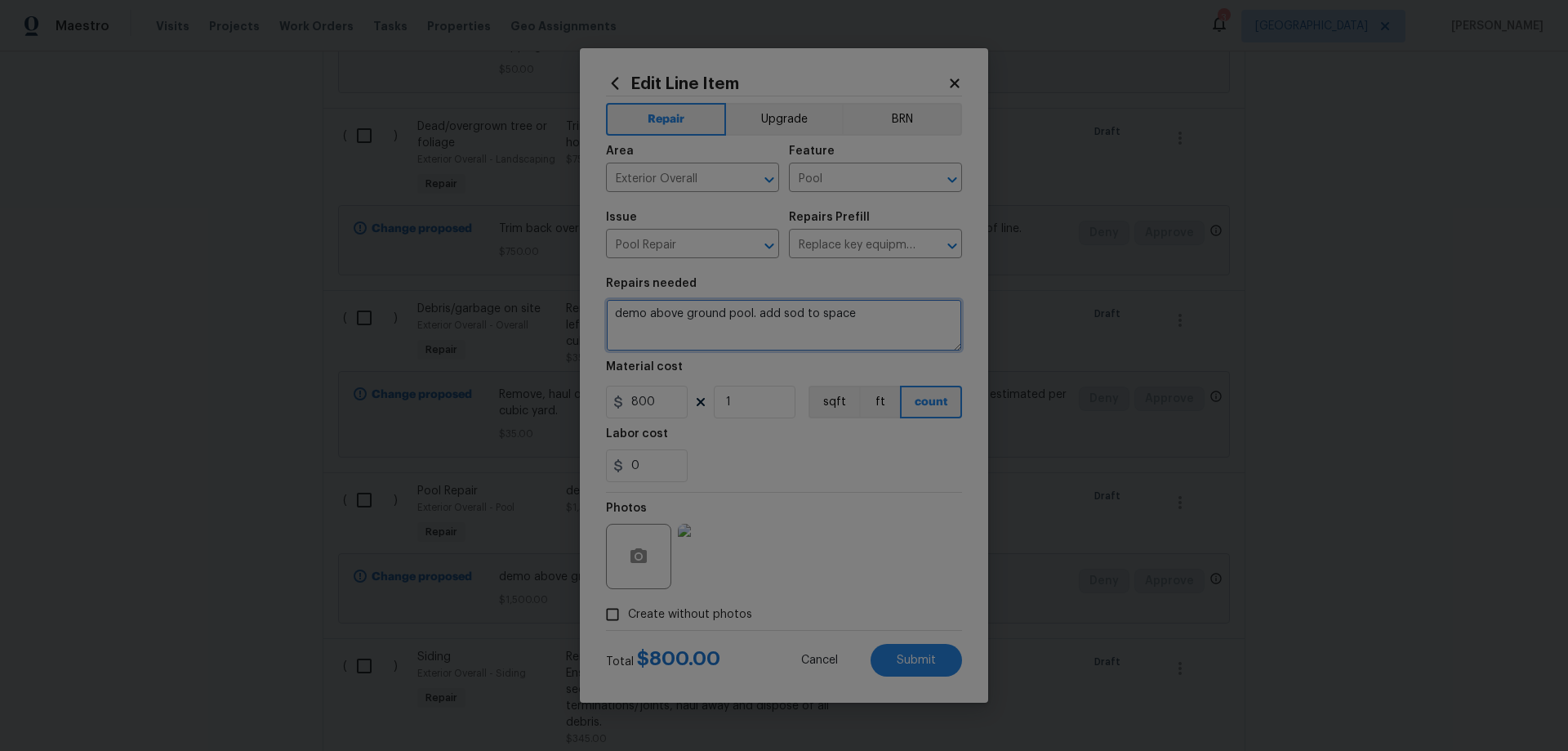
click at [780, 318] on textarea "demo above ground pool. add sod to space" at bounding box center [784, 325] width 356 height 52
click at [752, 309] on textarea "demo above ground pool. add fresh sod to space afterward" at bounding box center [784, 325] width 356 height 52
click at [858, 335] on textarea "demo above ground pool and associated materials; haul away. add fresh sod to sp…" at bounding box center [784, 325] width 356 height 52
type textarea "demo above ground pool and associated materials; haul away. add fresh sod to sp…"
click at [881, 655] on button "Submit" at bounding box center [916, 661] width 91 height 32
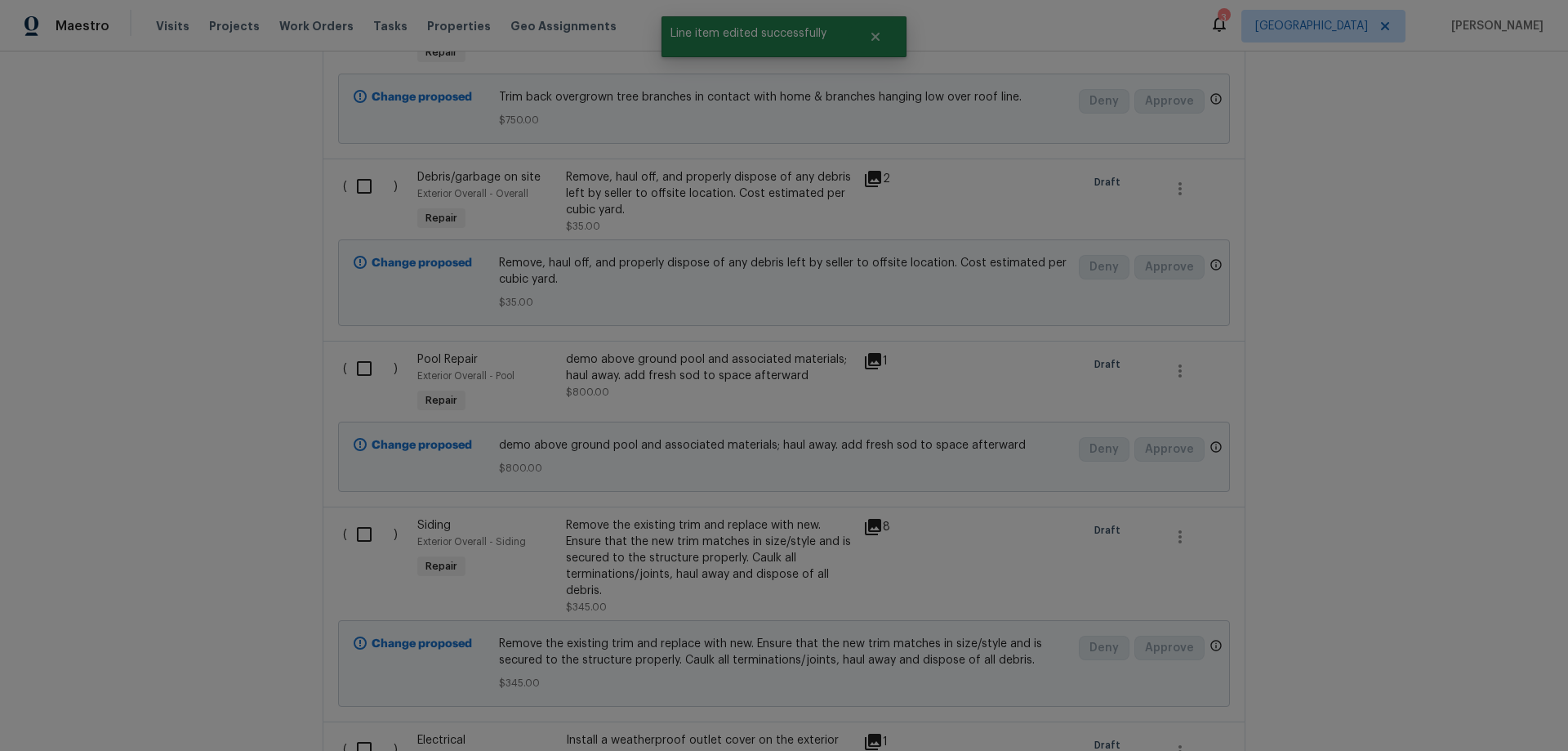
scroll to position [981, 0]
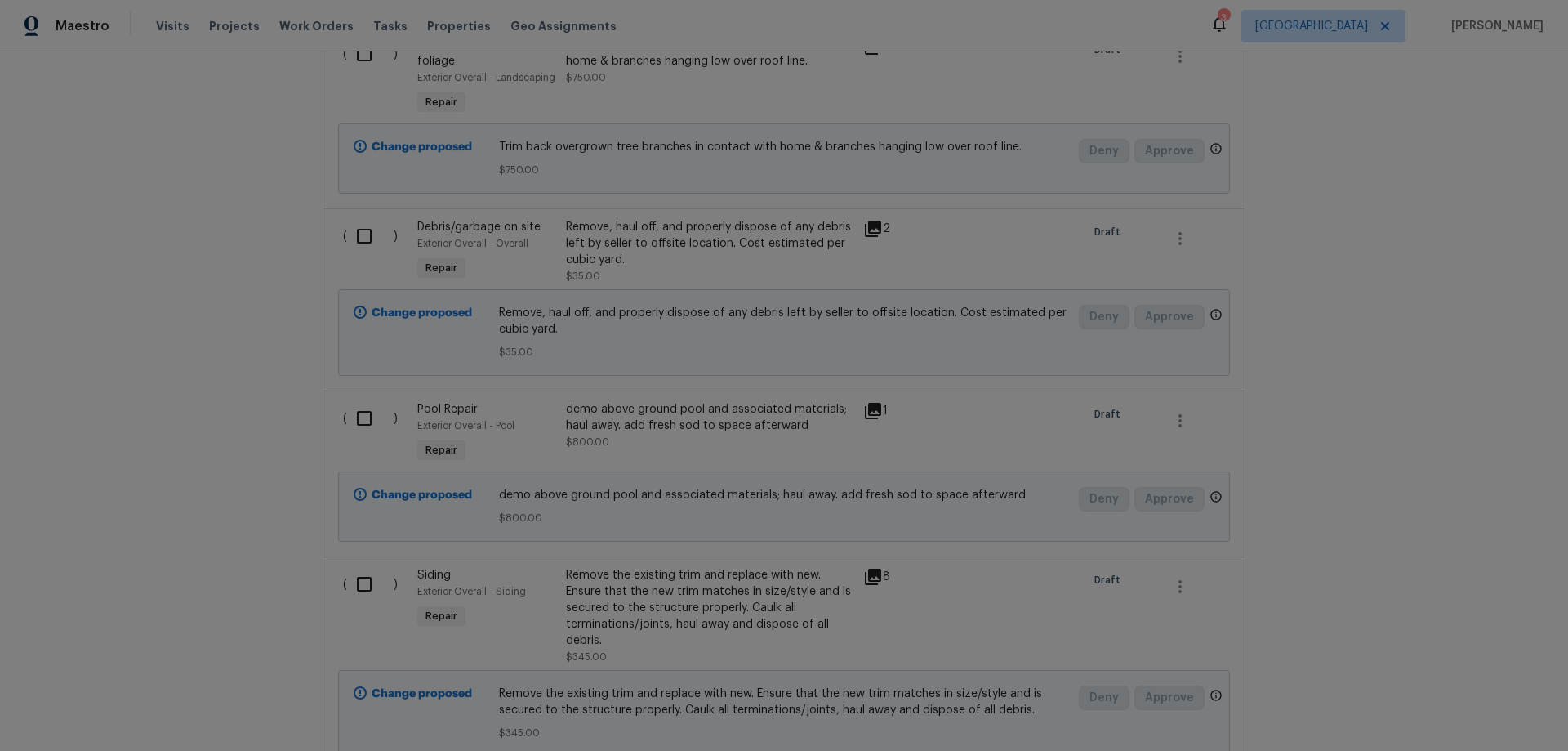
click at [741, 619] on div "Remove the existing trim and replace with new. Ensure that the new trim matches…" at bounding box center [710, 608] width 287 height 82
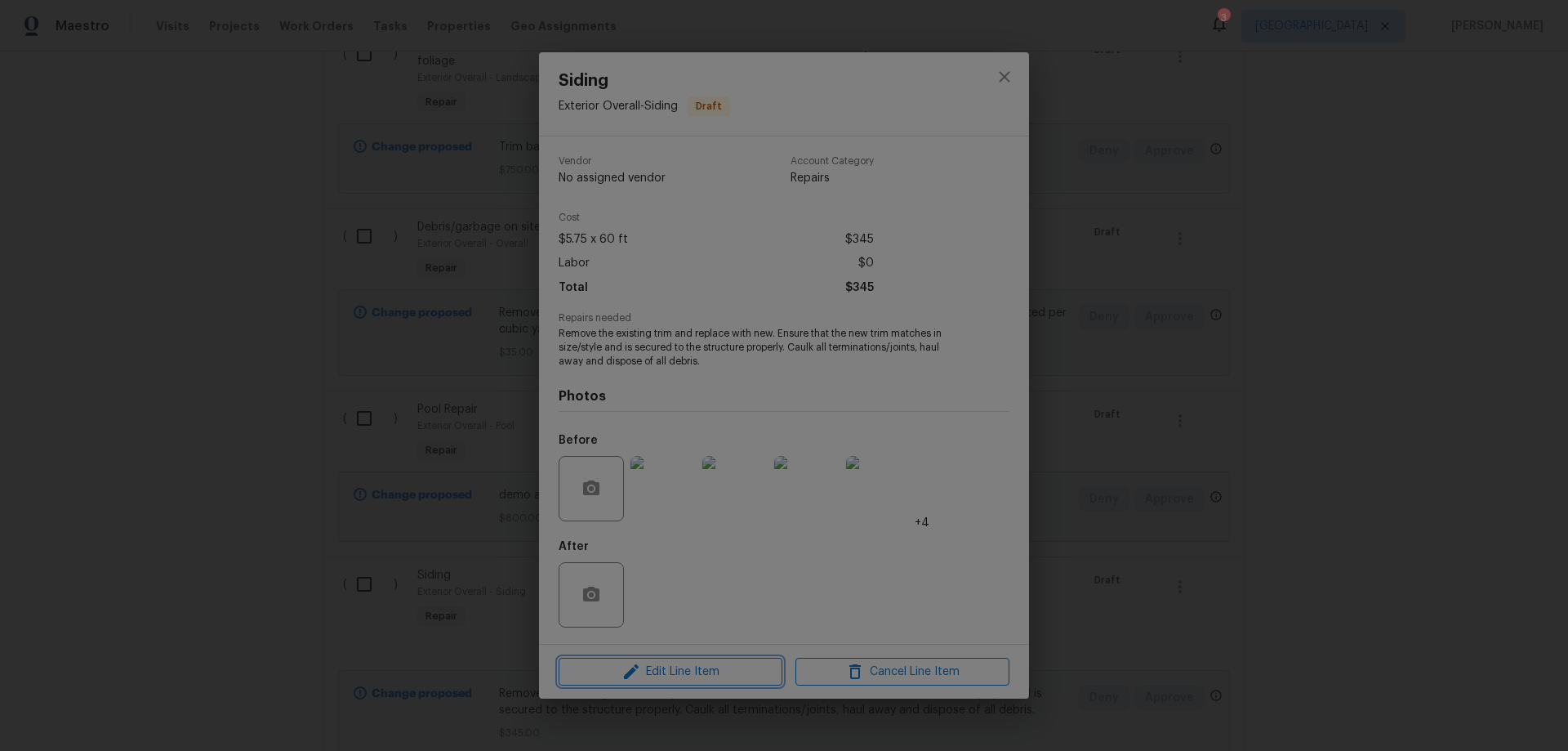
click at [686, 669] on span "Edit Line Item" at bounding box center [670, 671] width 214 height 20
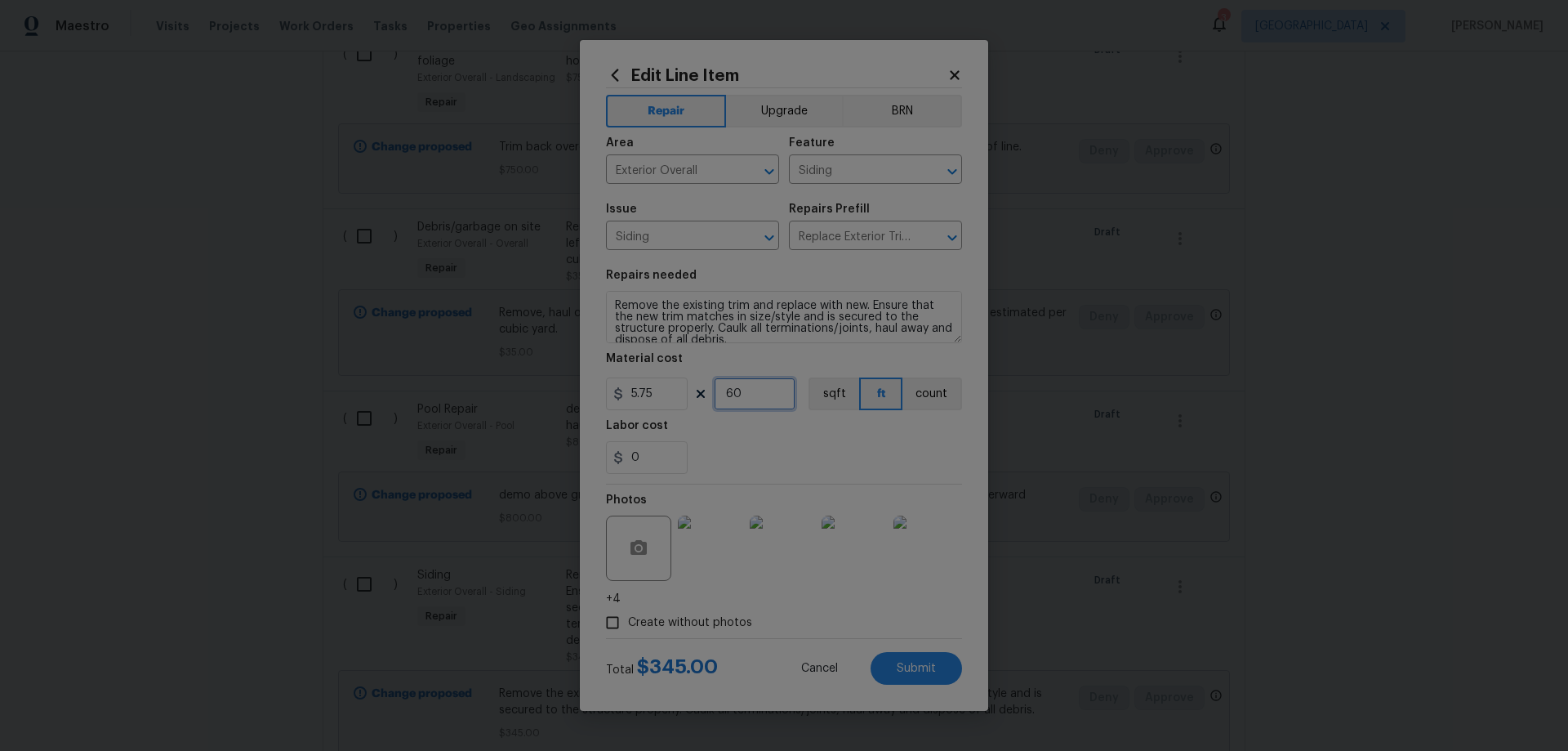
drag, startPoint x: 742, startPoint y: 396, endPoint x: 690, endPoint y: 388, distance: 52.6
click at [696, 391] on div "5.75 60 sqft ft count" at bounding box center [784, 394] width 356 height 32
type input "50"
click at [966, 642] on div "Edit Line Item Repair Upgrade BRN Area Exterior Overall ​ Feature Siding ​ Issu…" at bounding box center [784, 375] width 408 height 671
click at [944, 674] on button "Submit" at bounding box center [916, 668] width 91 height 32
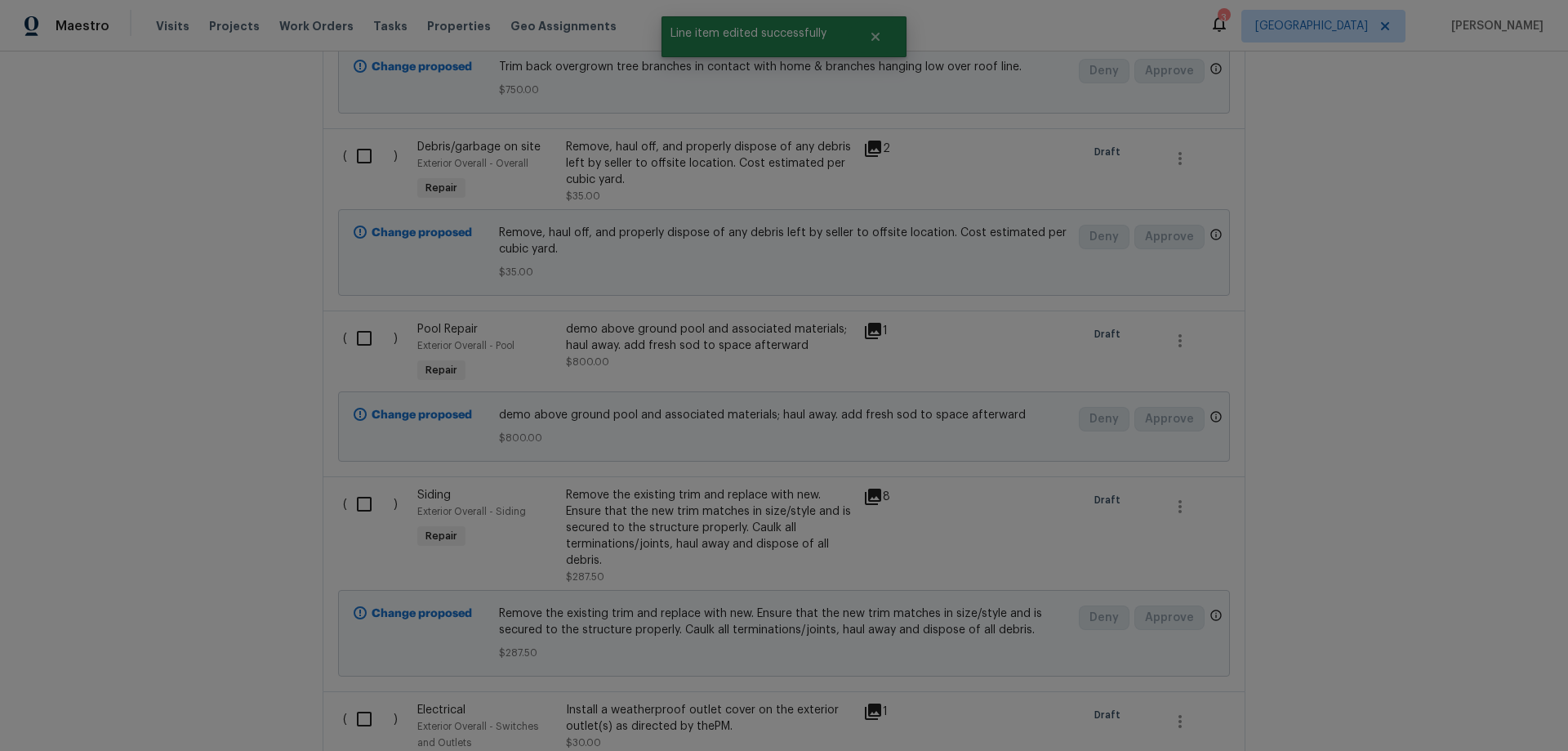
scroll to position [1063, 0]
click at [865, 490] on icon at bounding box center [872, 495] width 16 height 16
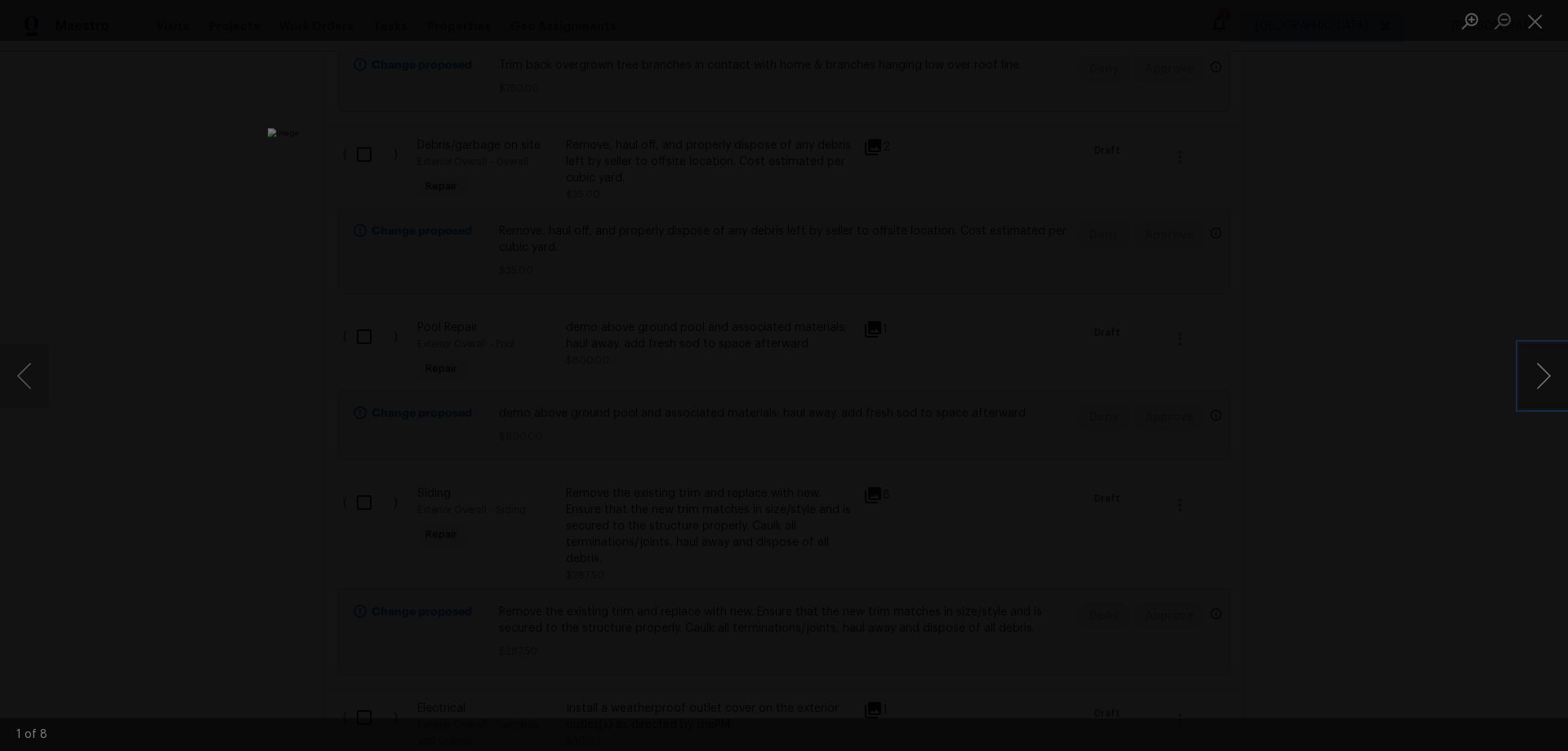
click at [1535, 385] on button "Next image" at bounding box center [1544, 376] width 49 height 66
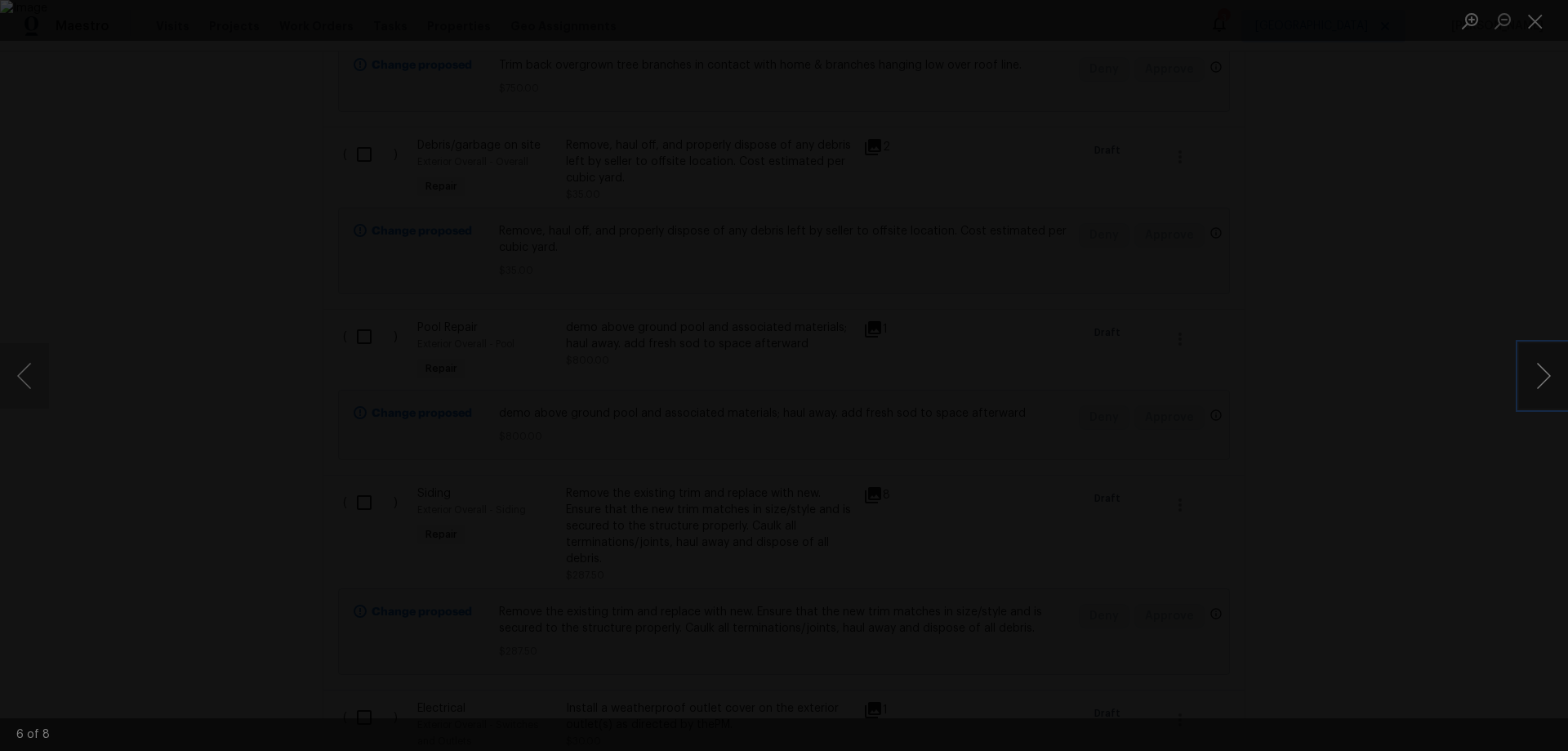
click at [1535, 385] on button "Next image" at bounding box center [1544, 376] width 49 height 66
click at [1418, 455] on div "Lightbox" at bounding box center [784, 375] width 1568 height 751
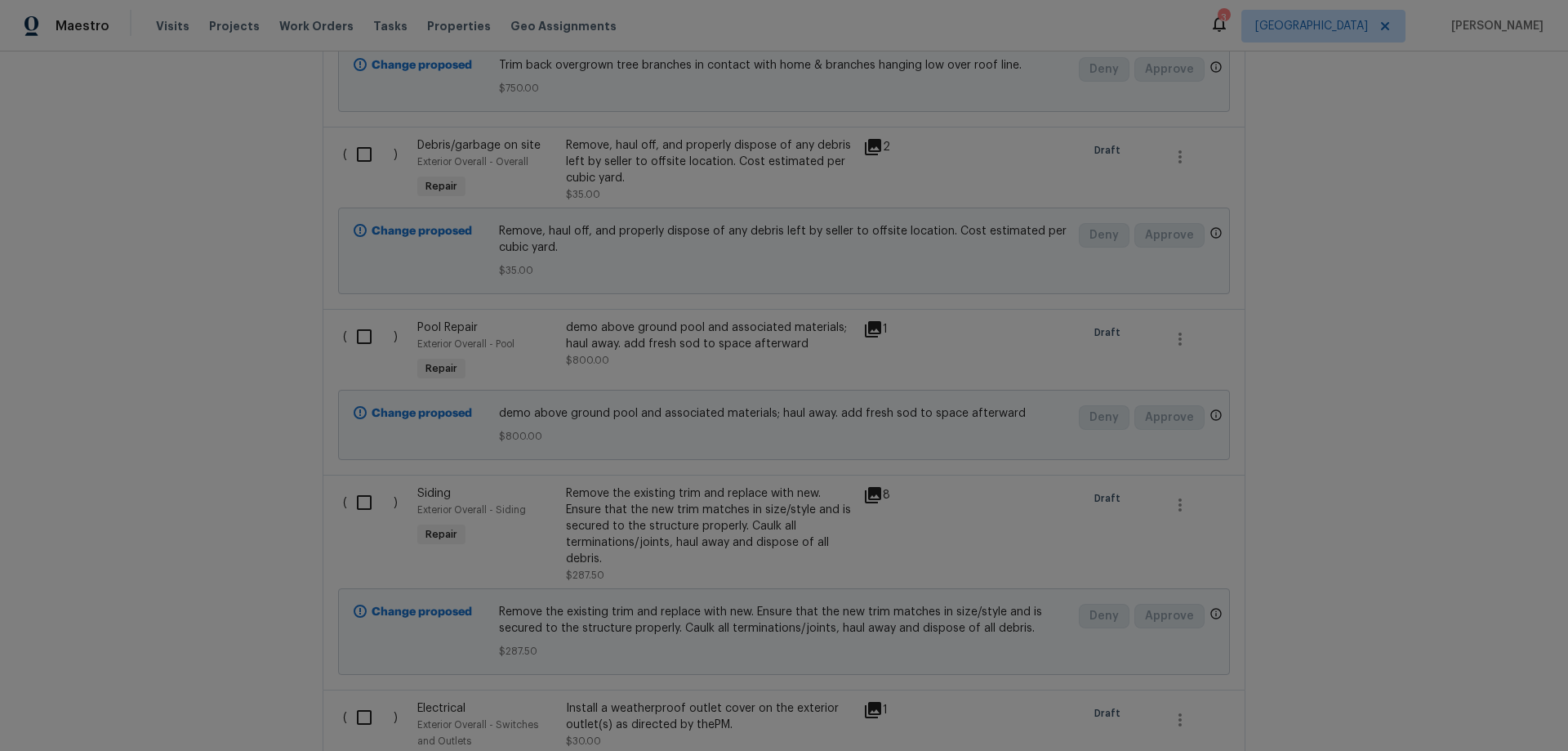
click at [637, 508] on div "Remove the existing trim and replace with new. Ensure that the new trim matches…" at bounding box center [710, 526] width 287 height 82
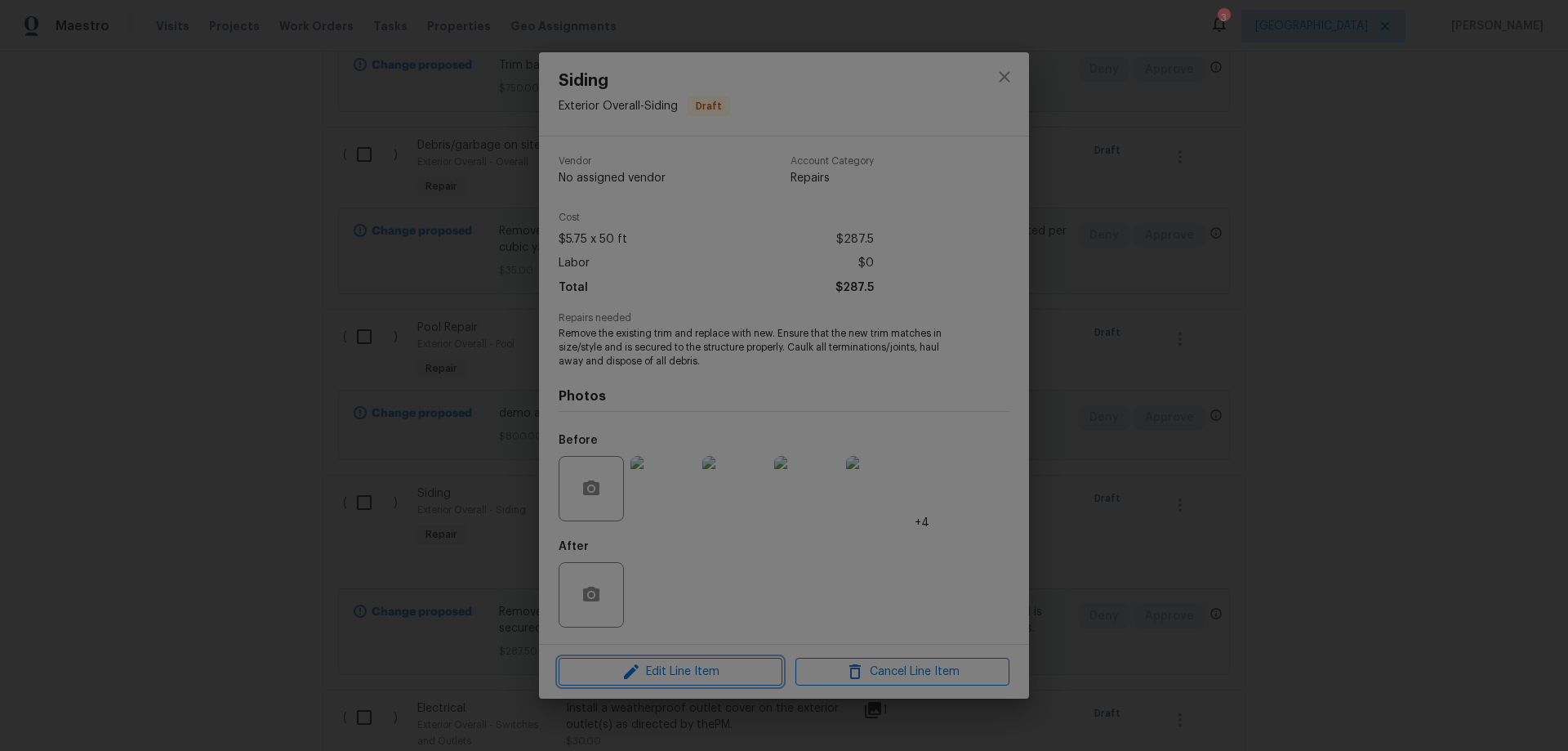
click at [686, 675] on span "Edit Line Item" at bounding box center [670, 671] width 214 height 20
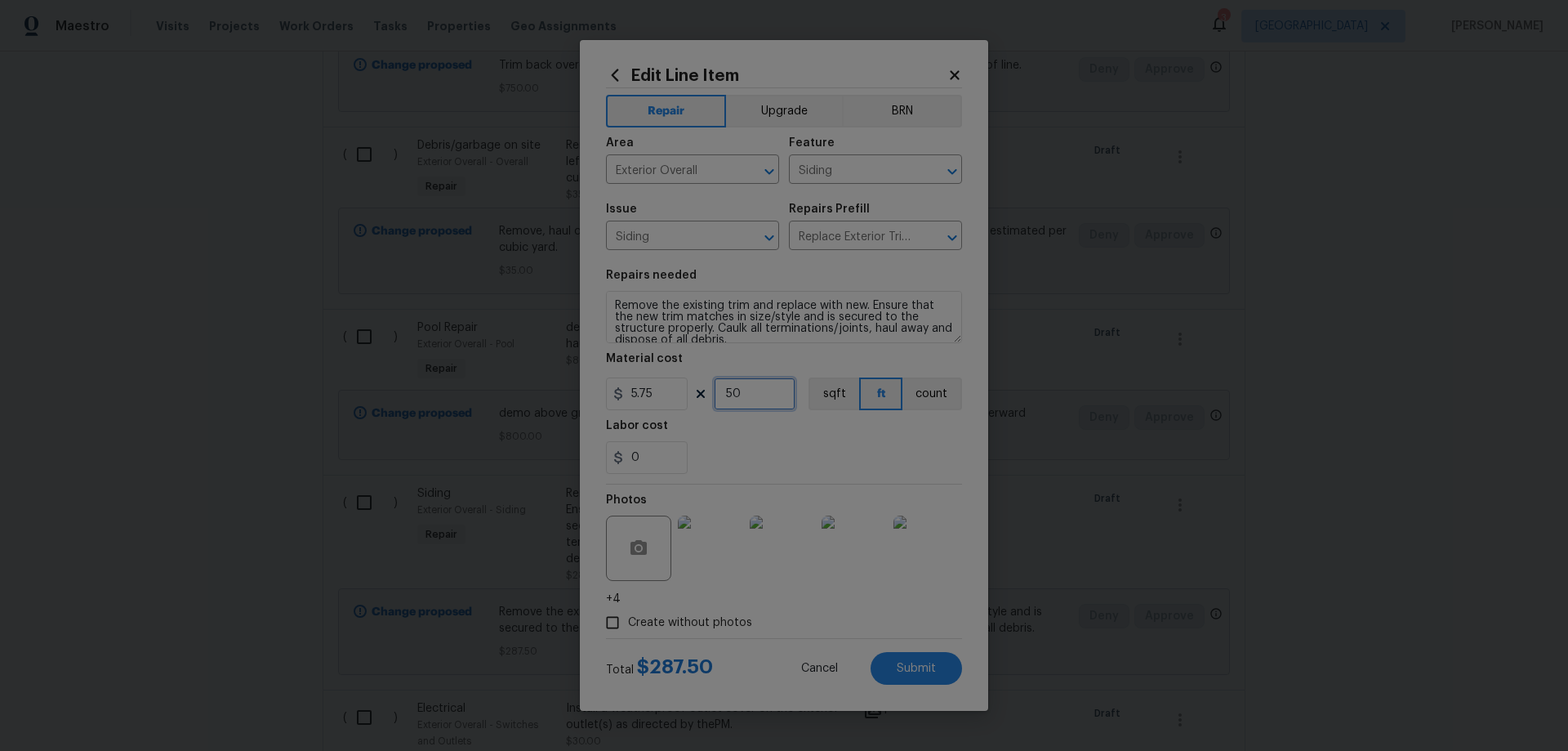
drag, startPoint x: 734, startPoint y: 389, endPoint x: 690, endPoint y: 385, distance: 44.2
click at [691, 385] on div "5.75 50 sqft ft count" at bounding box center [784, 394] width 356 height 32
type input "45"
click at [975, 633] on div "Edit Line Item Repair Upgrade BRN Area Exterior Overall ​ Feature Siding ​ Issu…" at bounding box center [784, 375] width 408 height 671
click at [936, 671] on button "Submit" at bounding box center [916, 668] width 91 height 32
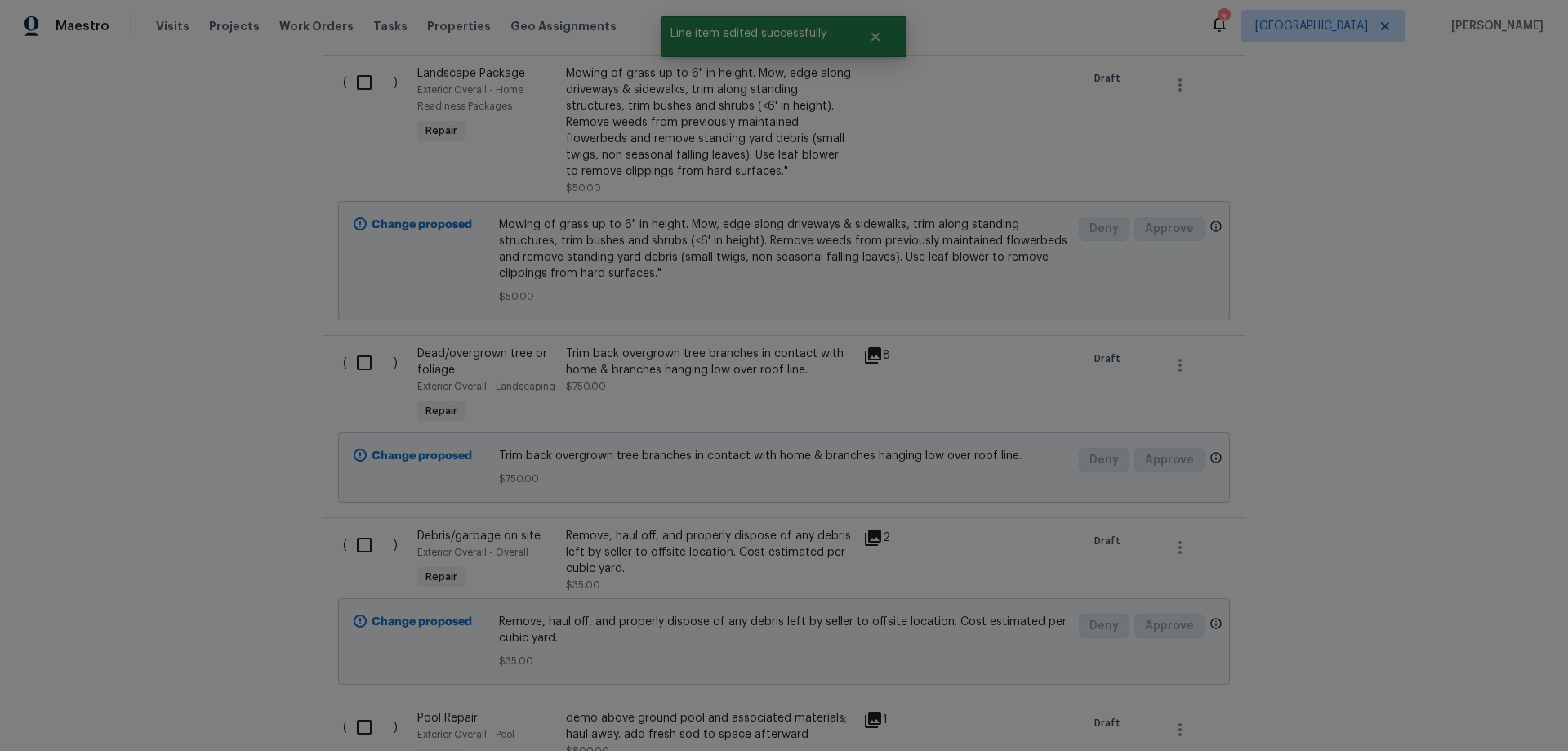
scroll to position [655, 0]
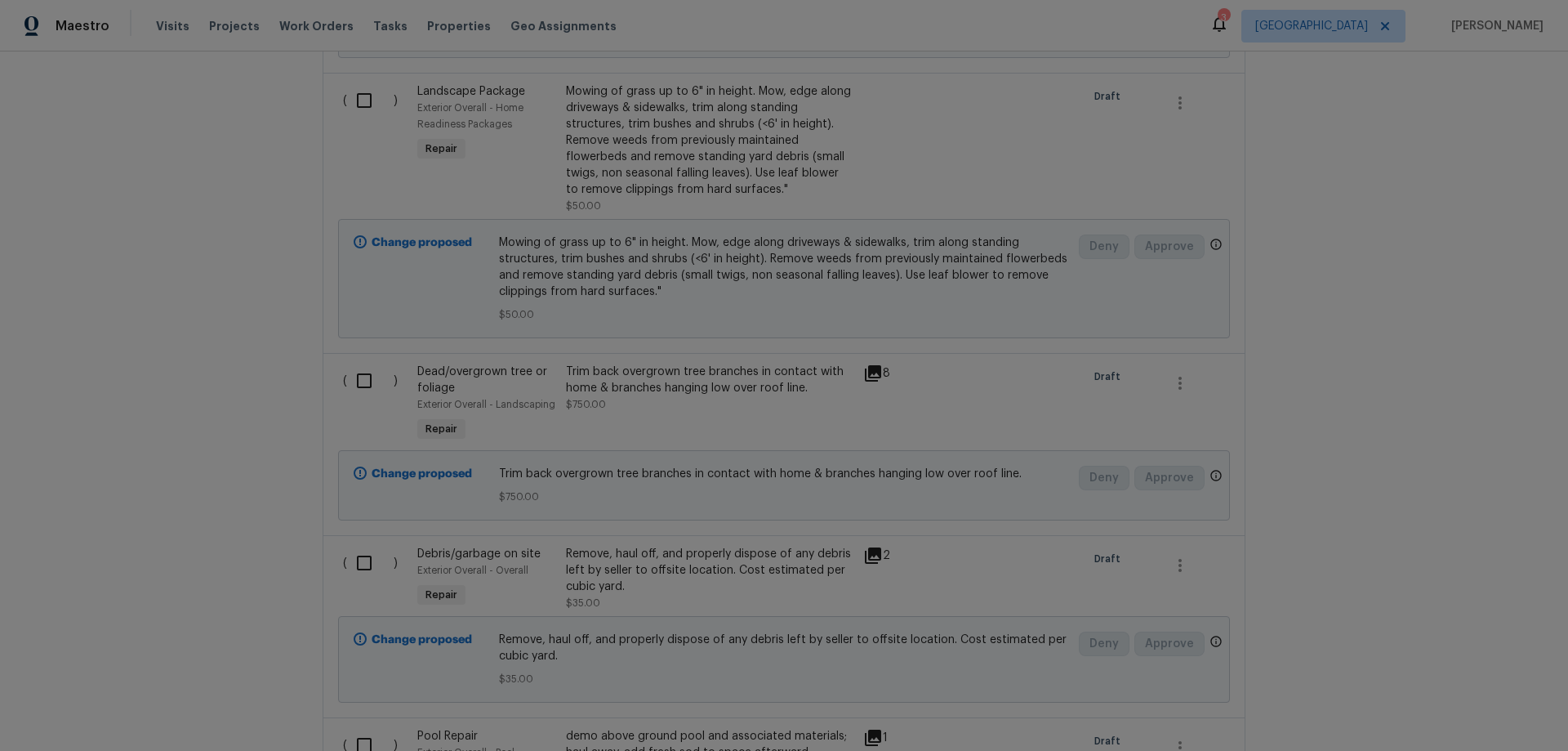
click at [692, 391] on div "Trim back overgrown tree branches in contact with home & branches hanging low o…" at bounding box center [710, 380] width 287 height 32
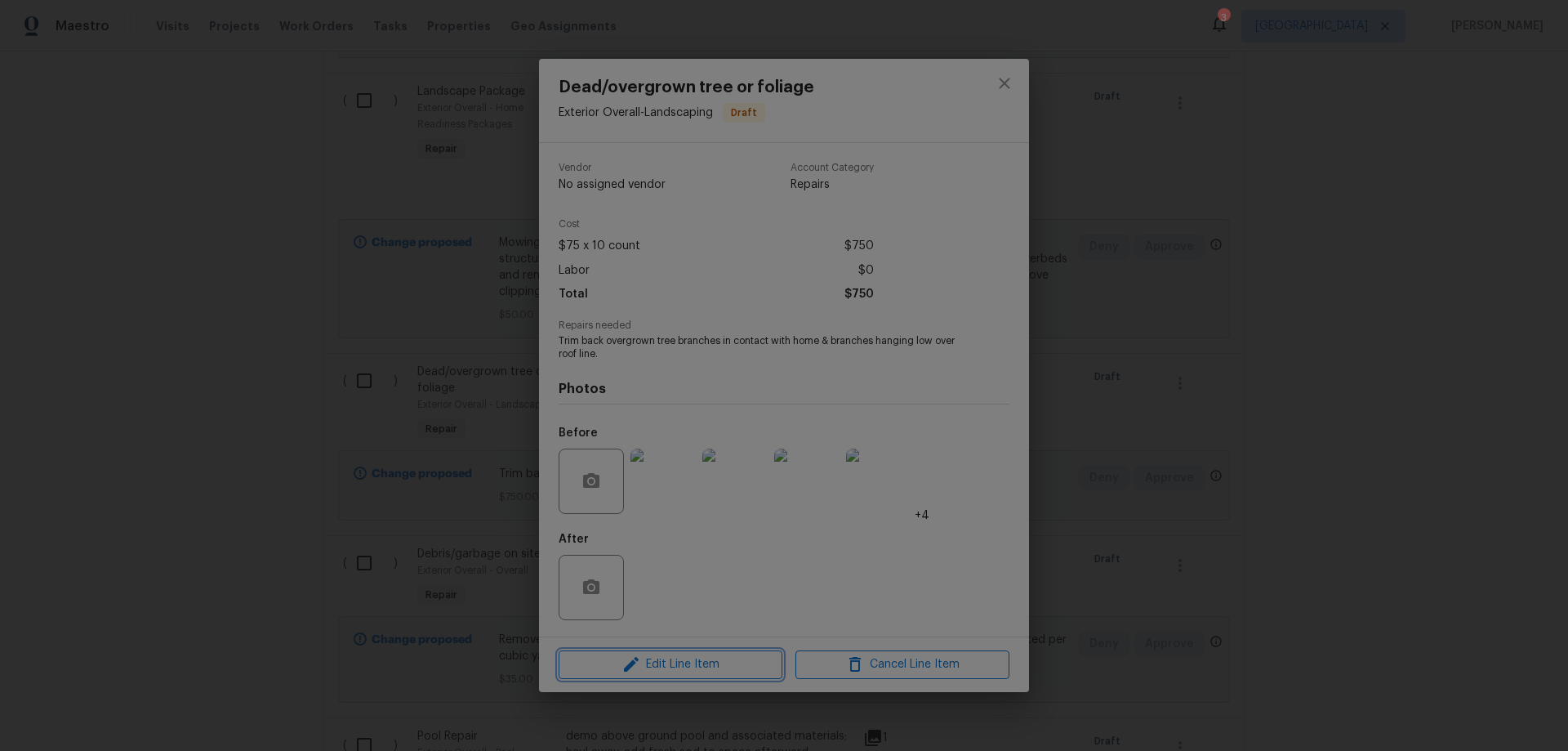
click at [693, 668] on span "Edit Line Item" at bounding box center [670, 664] width 214 height 20
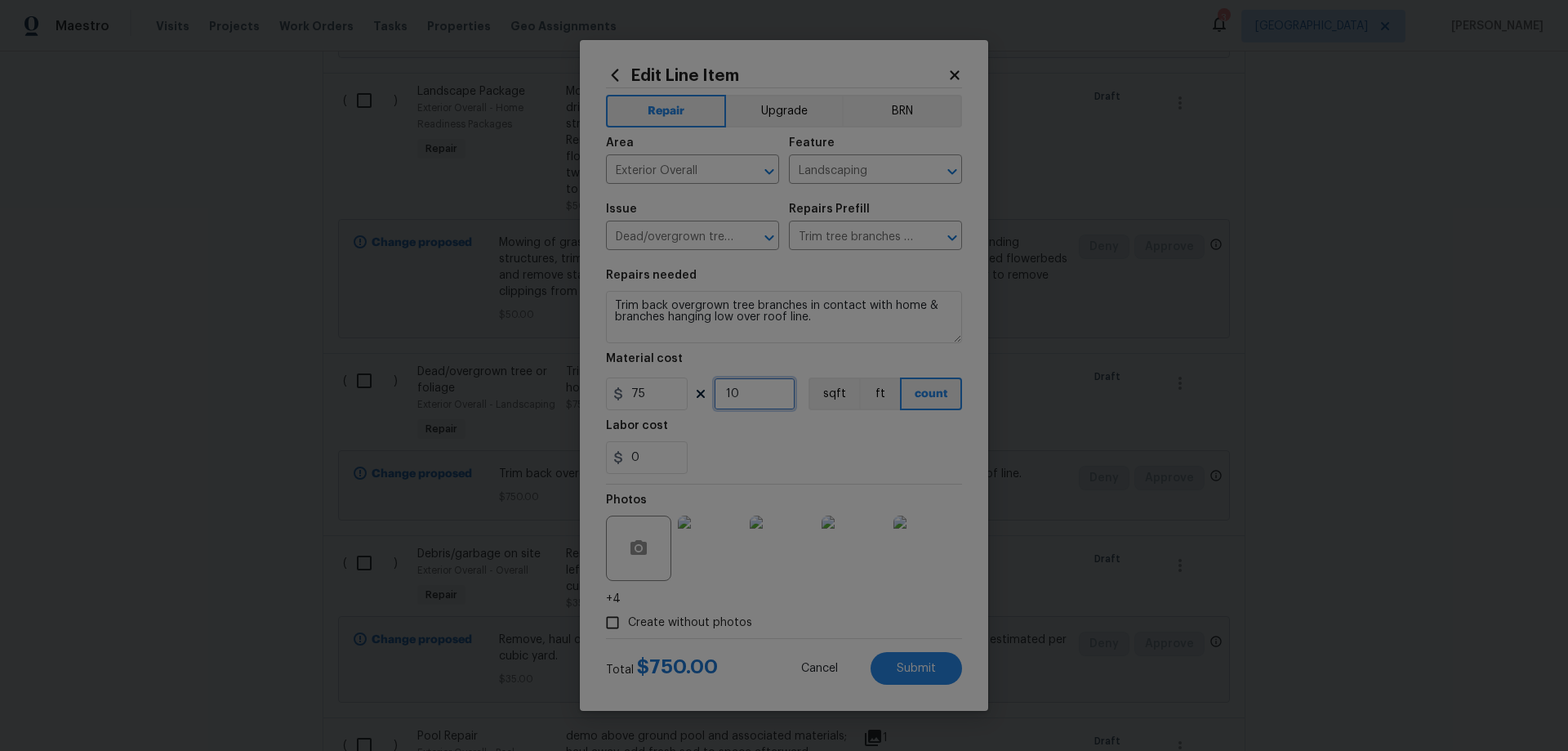
drag, startPoint x: 741, startPoint y: 401, endPoint x: 656, endPoint y: 385, distance: 86.5
click at [677, 390] on div "75 10 sqft ft count" at bounding box center [784, 394] width 356 height 32
type input "8"
click at [973, 648] on div "Edit Line Item Repair Upgrade BRN Area Exterior Overall ​ Feature Landscaping ​…" at bounding box center [784, 375] width 408 height 671
click at [945, 674] on button "Submit" at bounding box center [916, 668] width 91 height 32
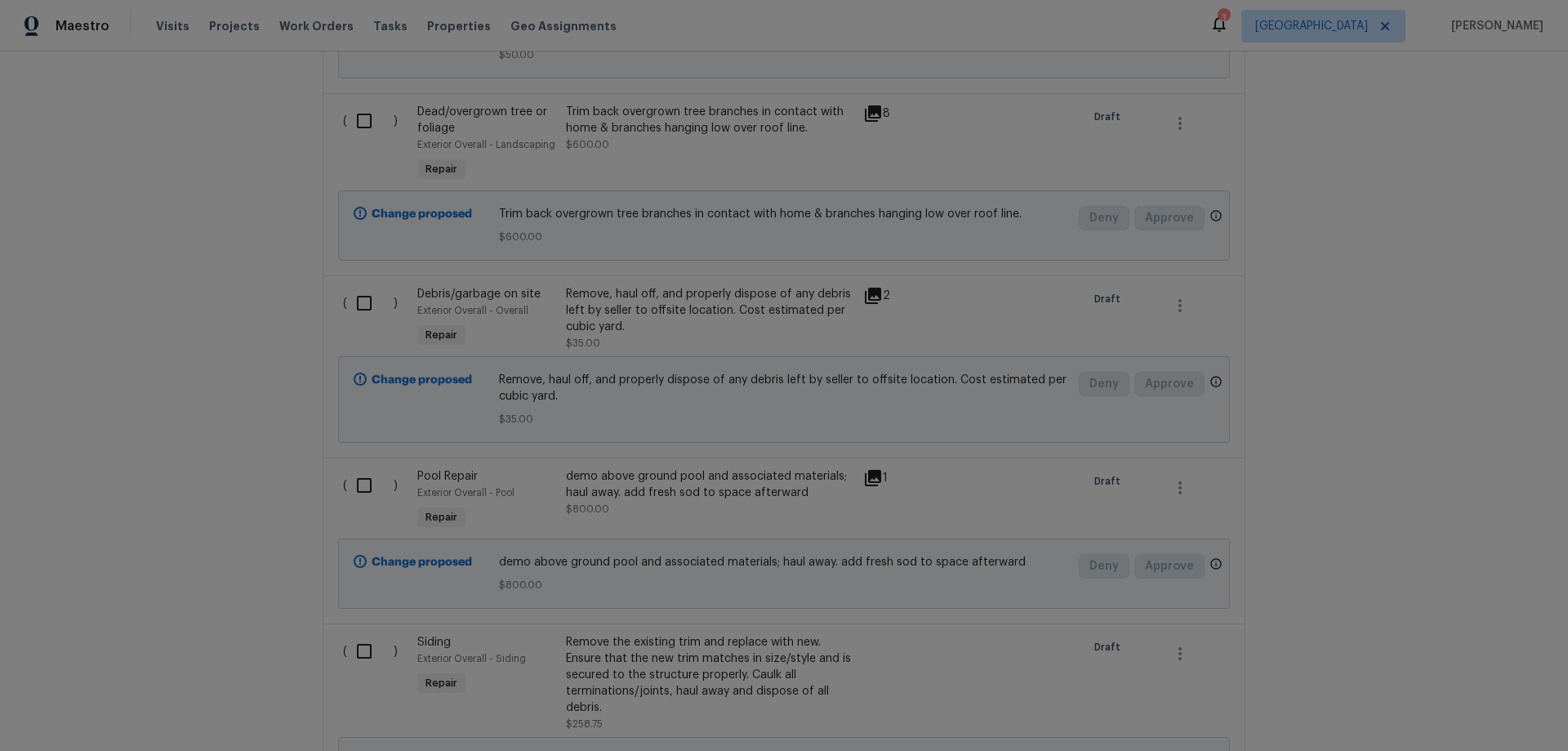
scroll to position [981, 0]
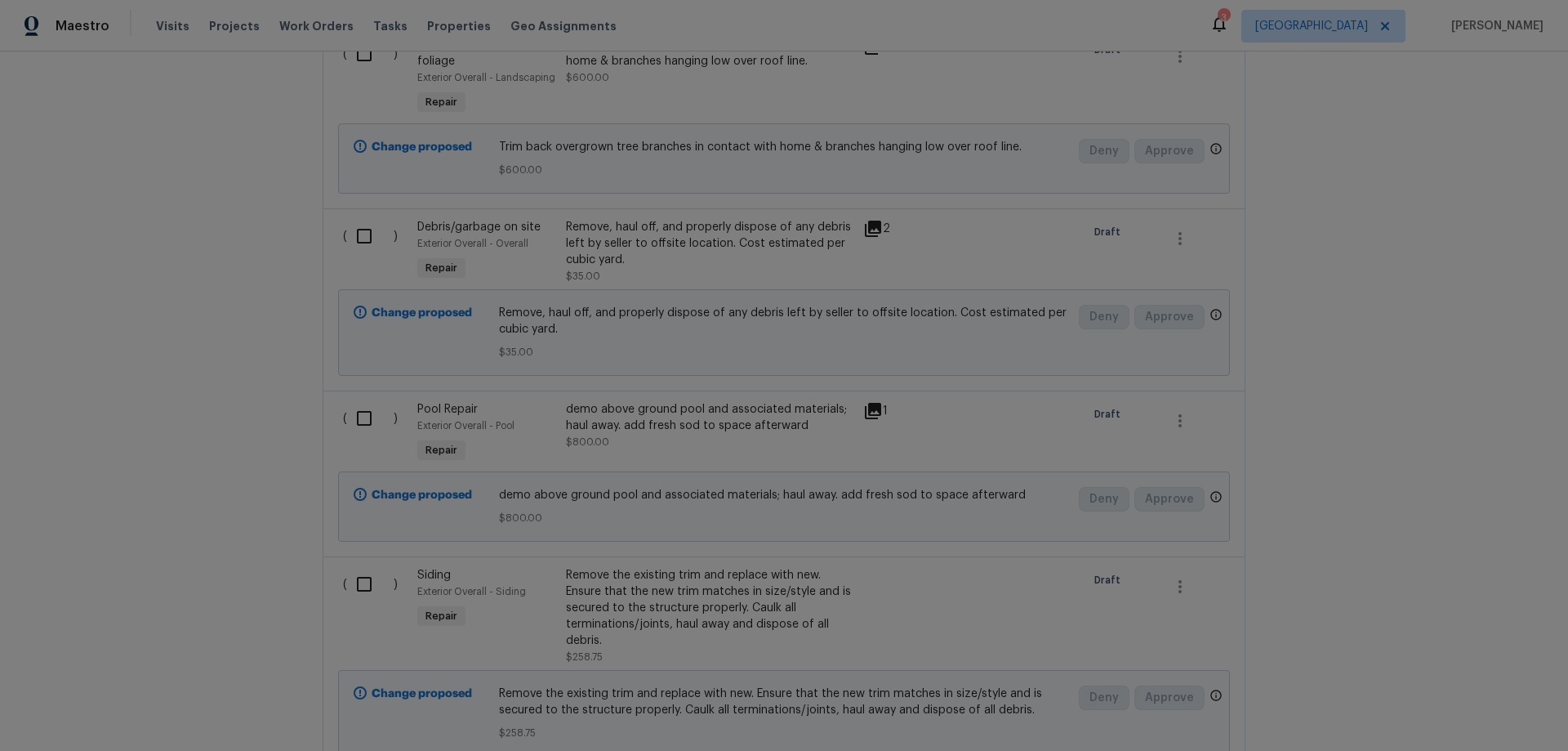
click at [624, 248] on div "Remove, haul off, and properly dispose of any debris left by seller to offsite …" at bounding box center [710, 244] width 287 height 49
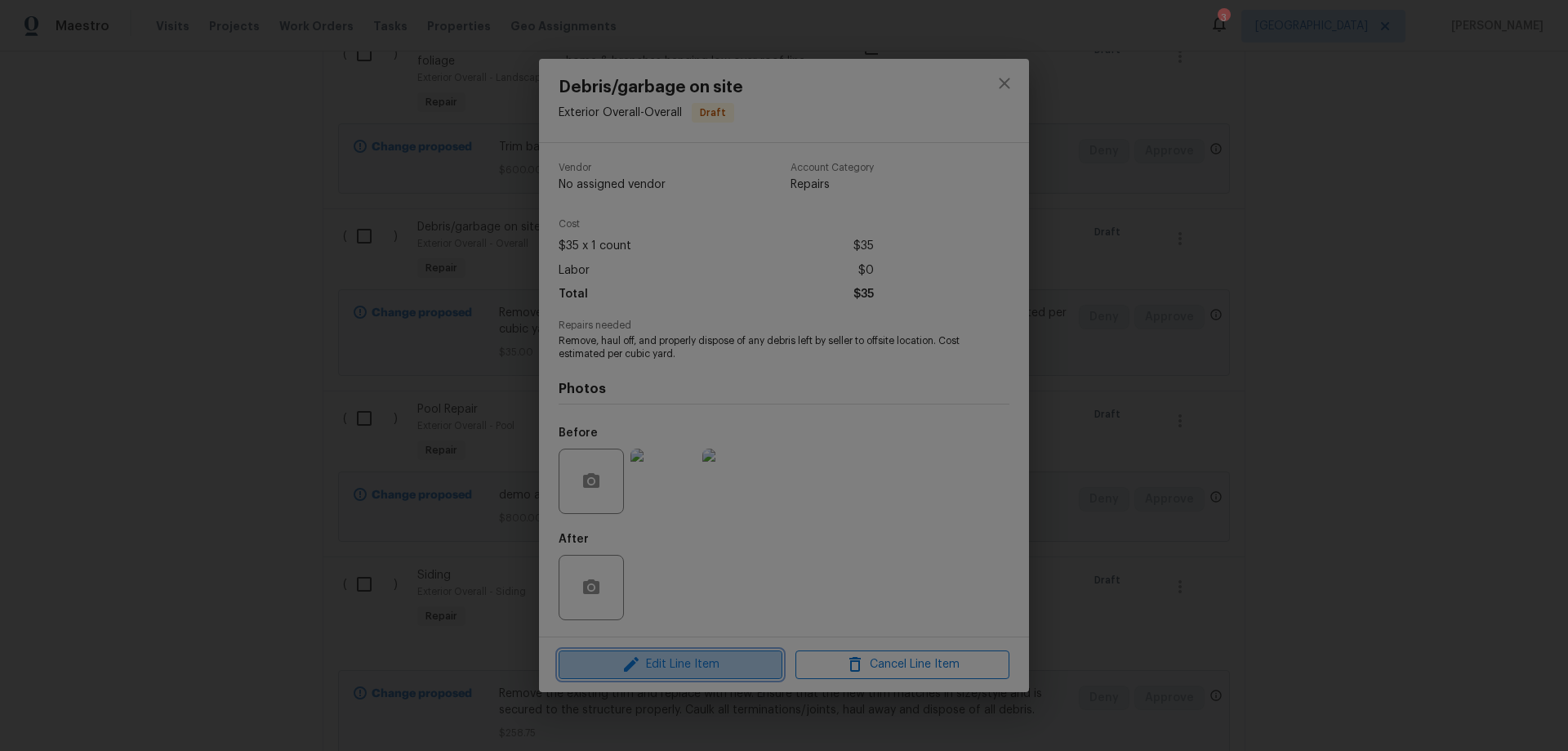
click at [692, 664] on span "Edit Line Item" at bounding box center [670, 664] width 214 height 20
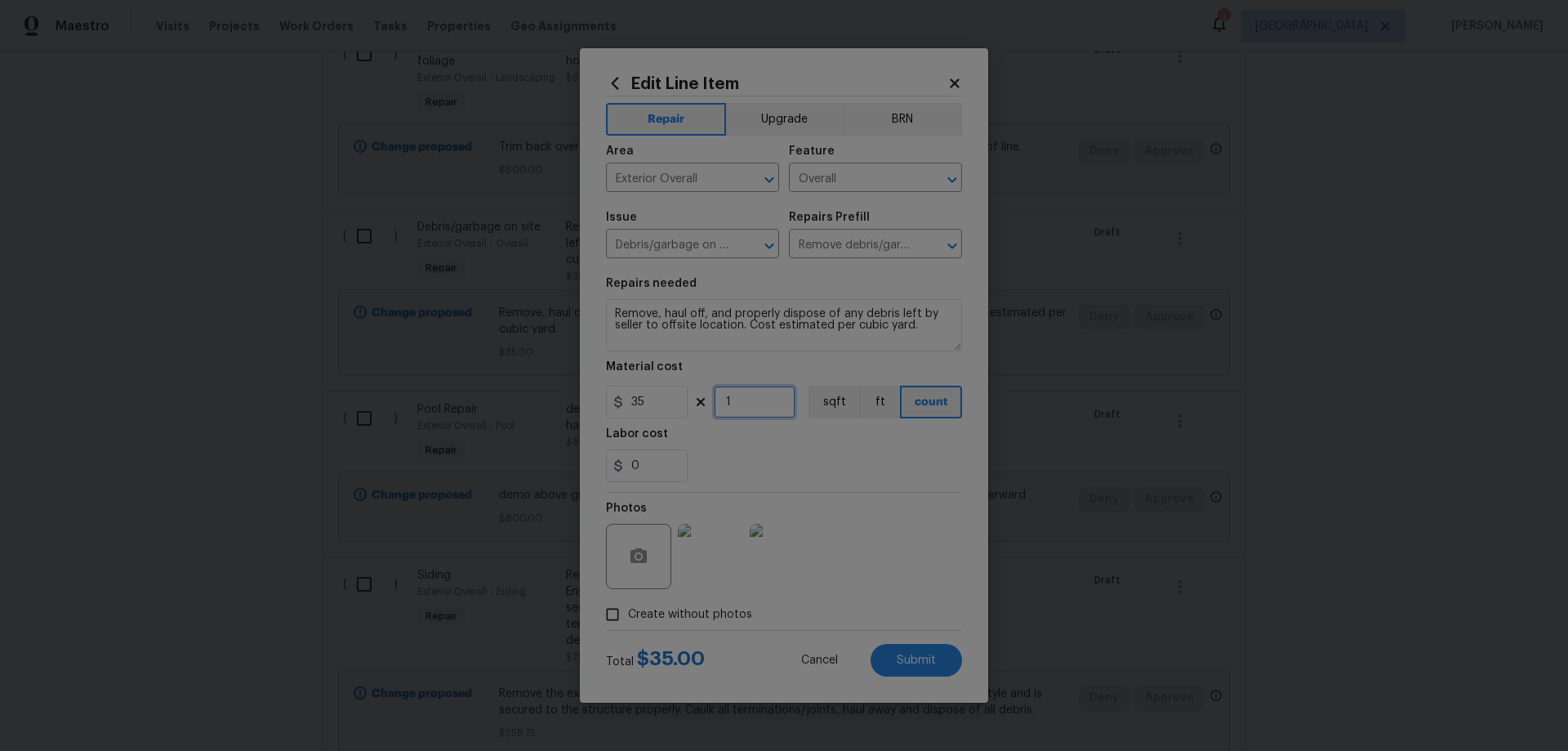
drag, startPoint x: 753, startPoint y: 399, endPoint x: 673, endPoint y: 392, distance: 80.3
click at [695, 396] on div "35 1 sqft ft count" at bounding box center [784, 402] width 356 height 32
type input "5"
drag, startPoint x: 869, startPoint y: 684, endPoint x: 886, endPoint y: 685, distance: 17.0
click at [869, 685] on div "Edit Line Item Repair Upgrade BRN Area Exterior Overall ​ Feature Overall ​ Iss…" at bounding box center [784, 376] width 408 height 655
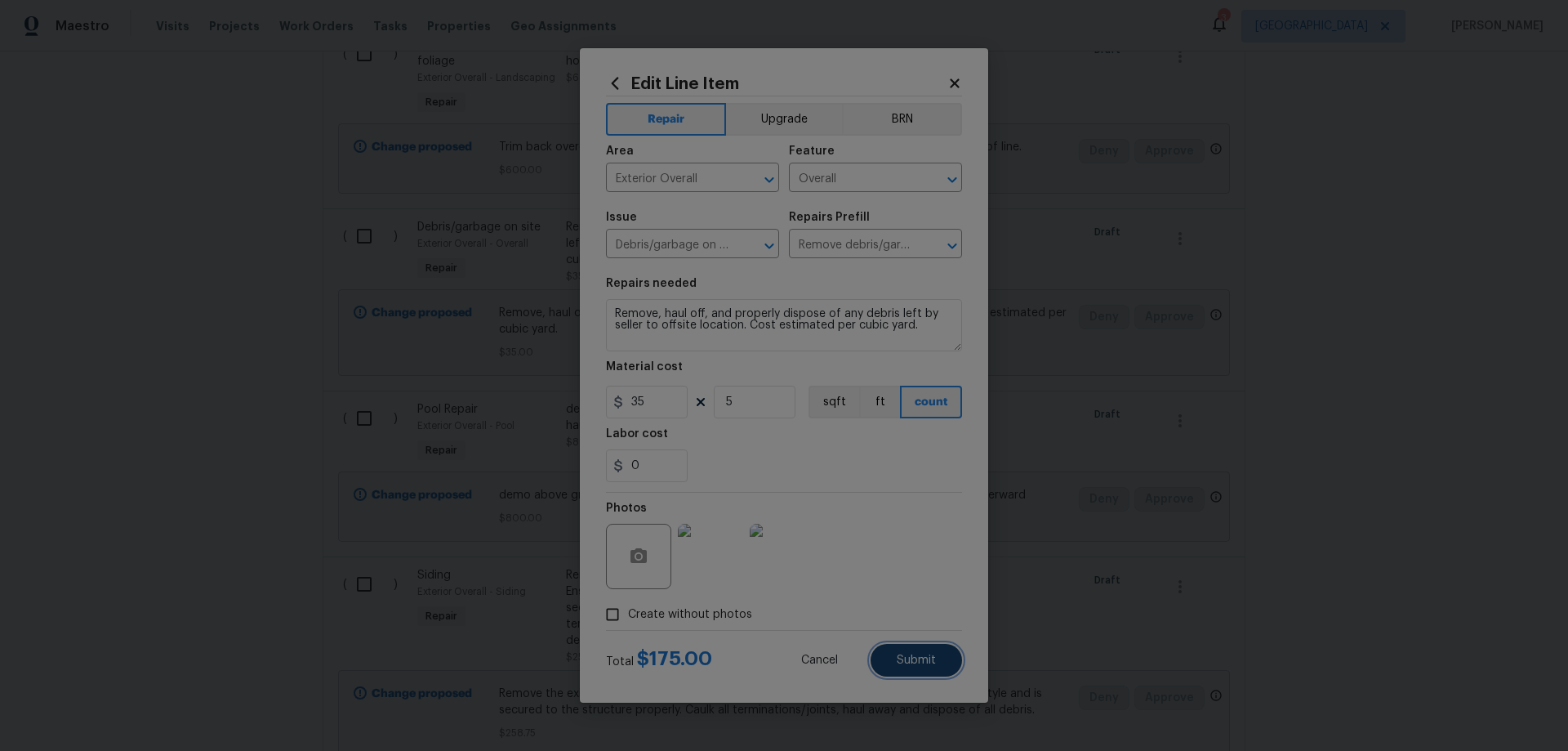
click at [914, 668] on button "Submit" at bounding box center [916, 661] width 91 height 32
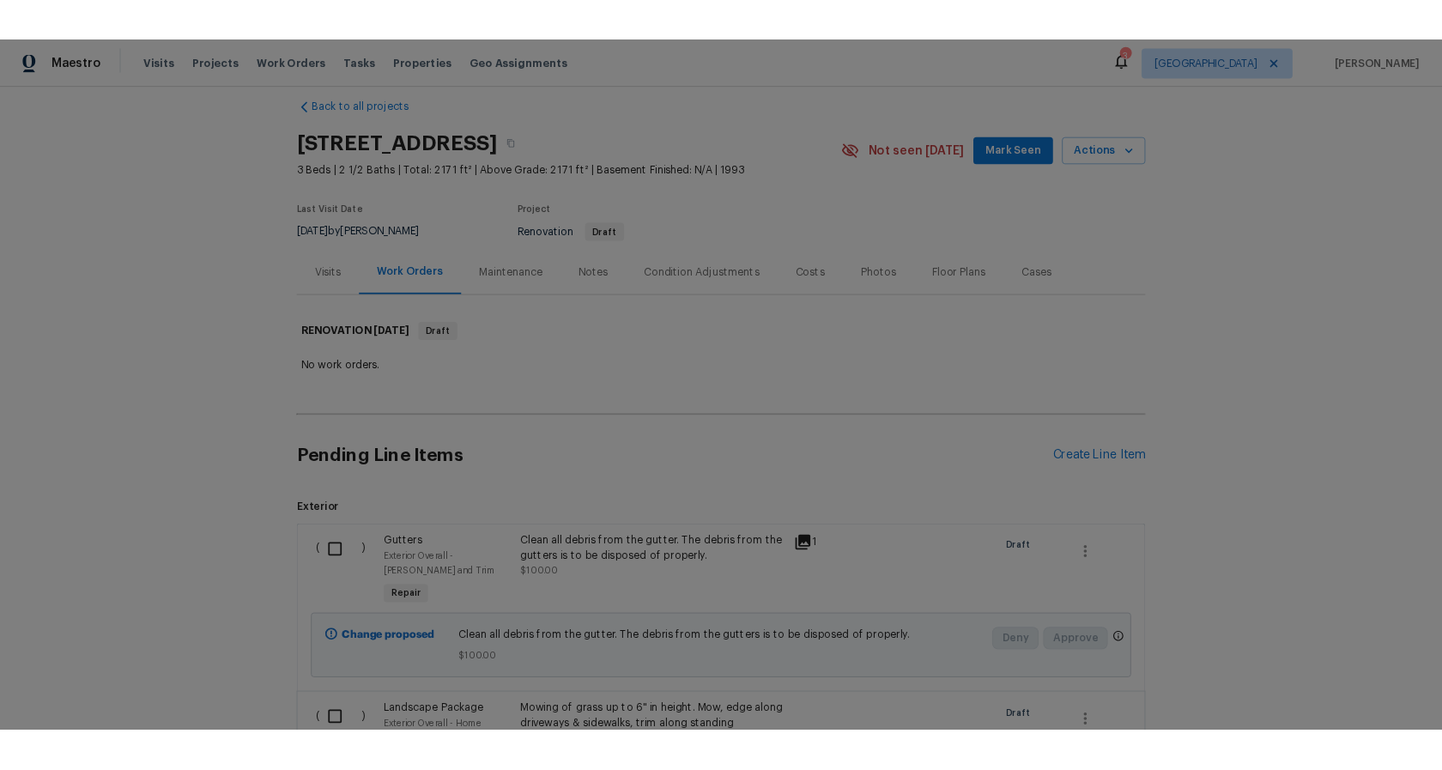
scroll to position [0, 0]
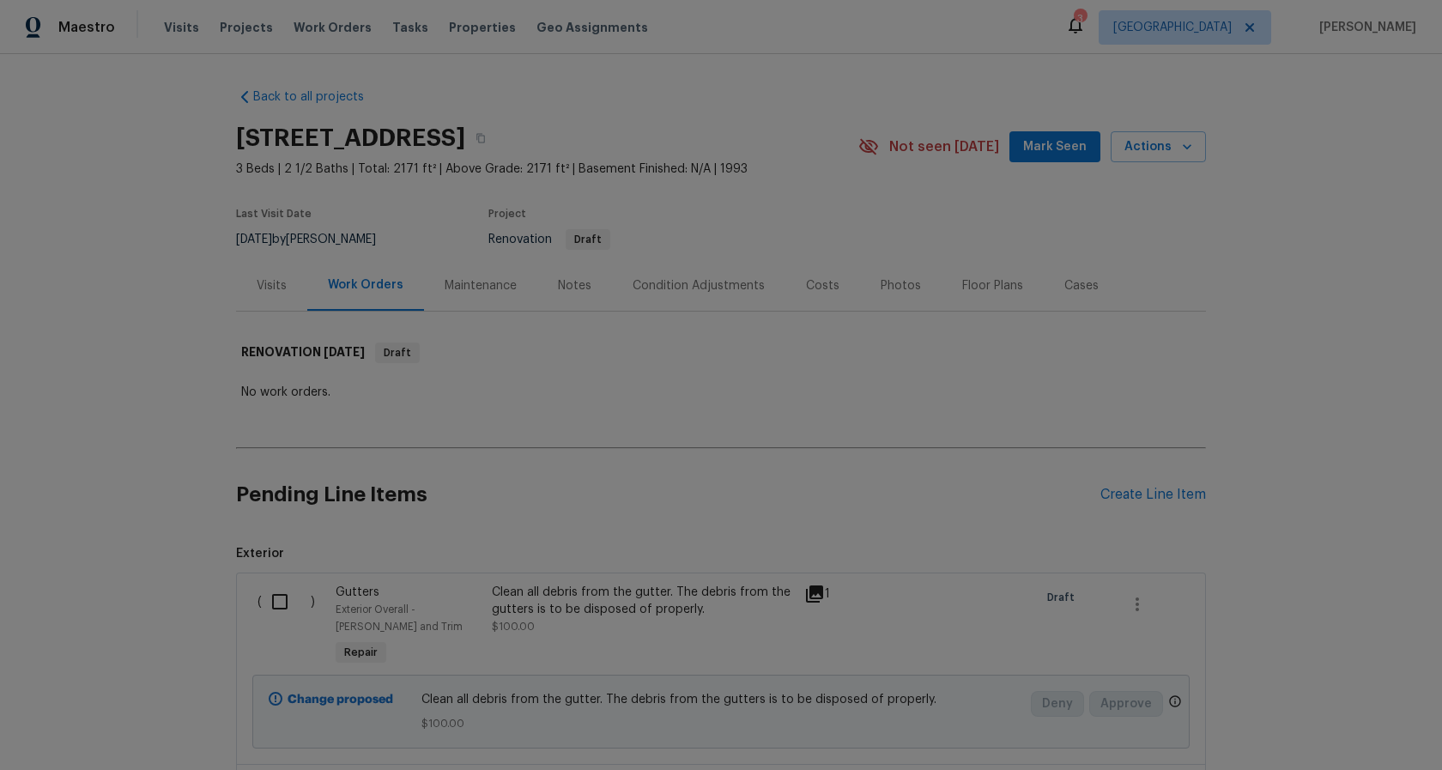
click at [269, 600] on input "checkbox" at bounding box center [286, 602] width 49 height 36
checkbox input "true"
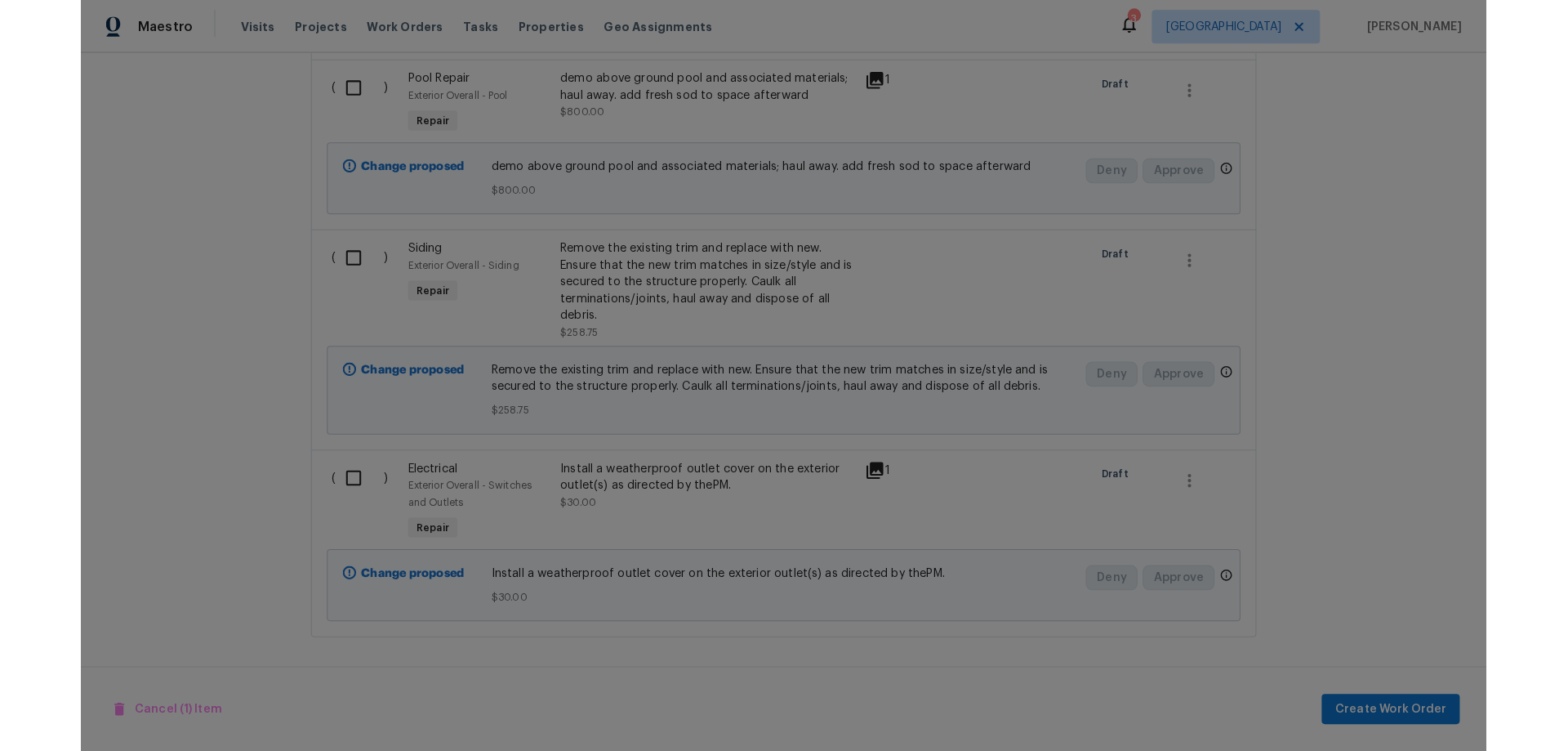
scroll to position [1309, 0]
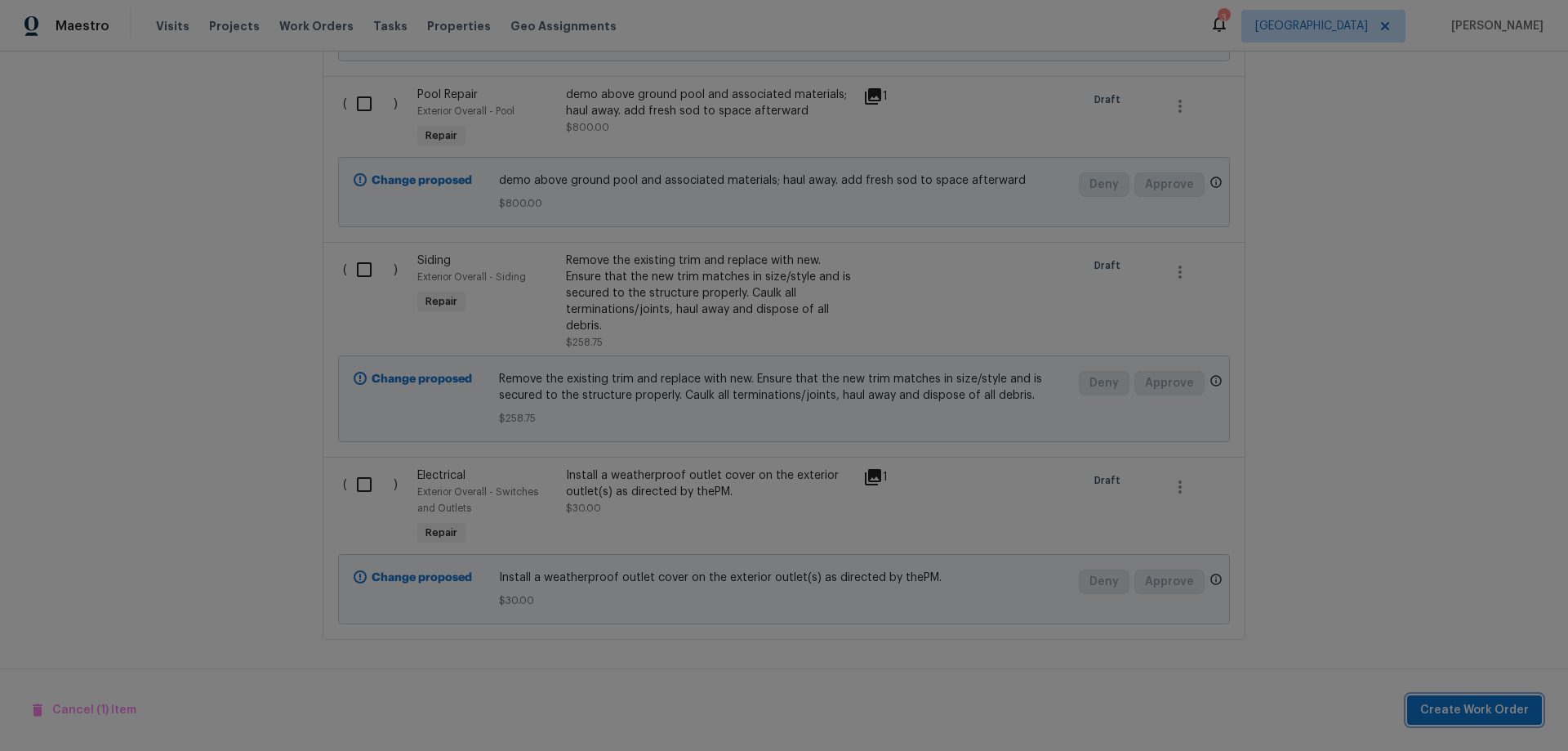
click at [1460, 711] on span "Create Work Order" at bounding box center [1475, 710] width 108 height 20
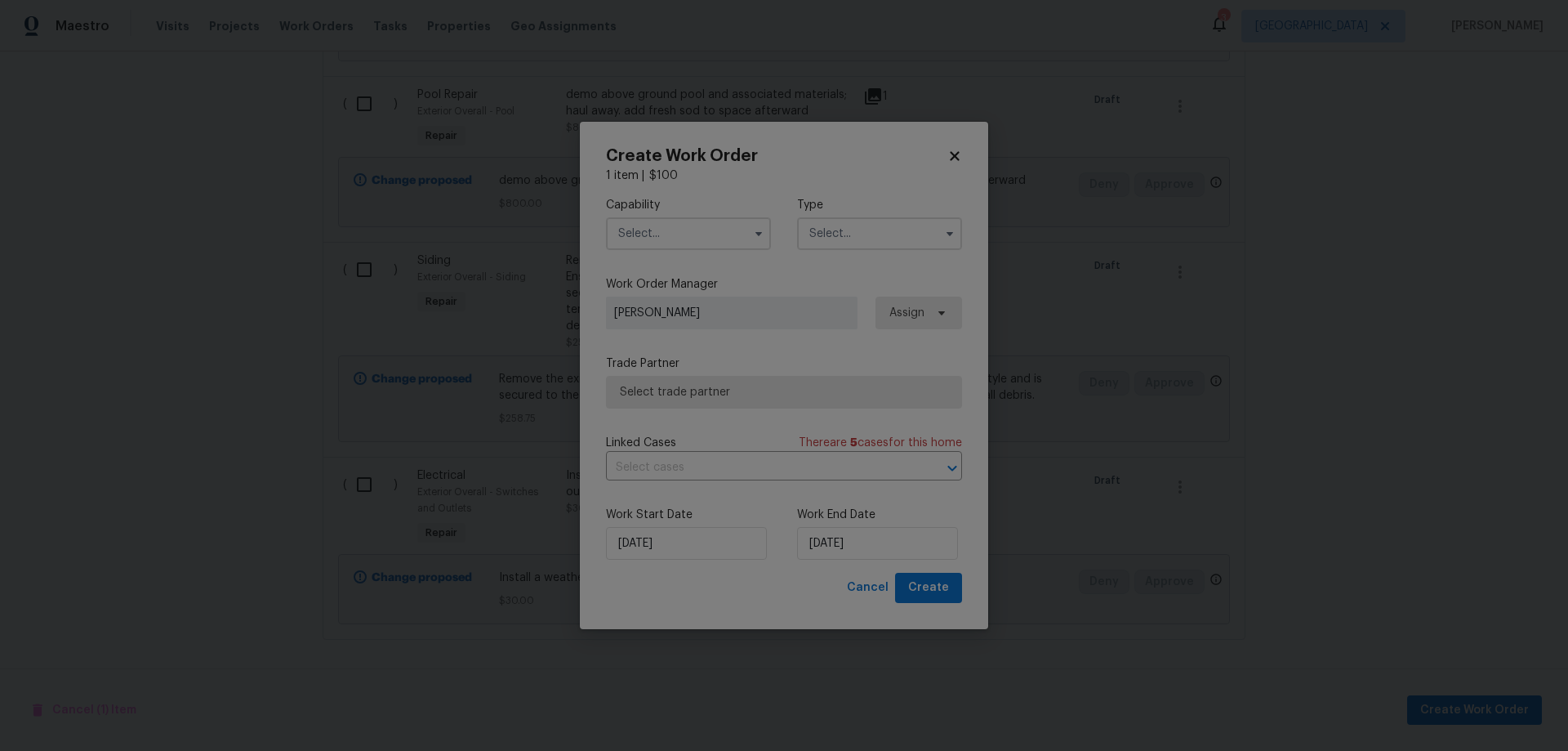
click at [670, 227] on input "text" at bounding box center [688, 233] width 165 height 32
click at [711, 321] on span "General Contractor" at bounding box center [676, 315] width 106 height 11
type input "General Contractor"
click at [829, 233] on input "text" at bounding box center [879, 233] width 165 height 32
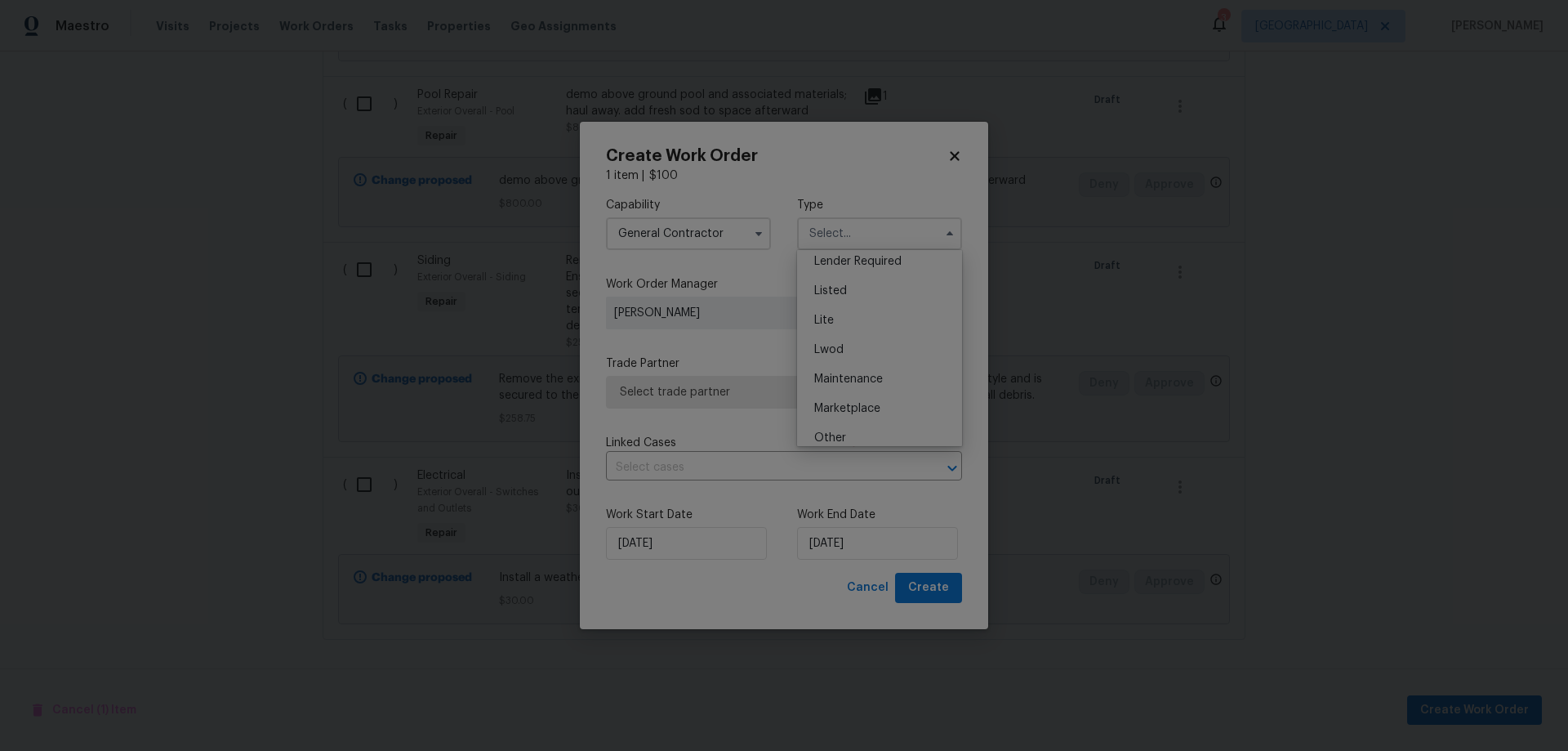
scroll to position [371, 0]
click at [869, 310] on span "Renovation" at bounding box center [845, 309] width 61 height 11
type input "Renovation"
click at [685, 393] on span "Select trade partner" at bounding box center [773, 392] width 304 height 16
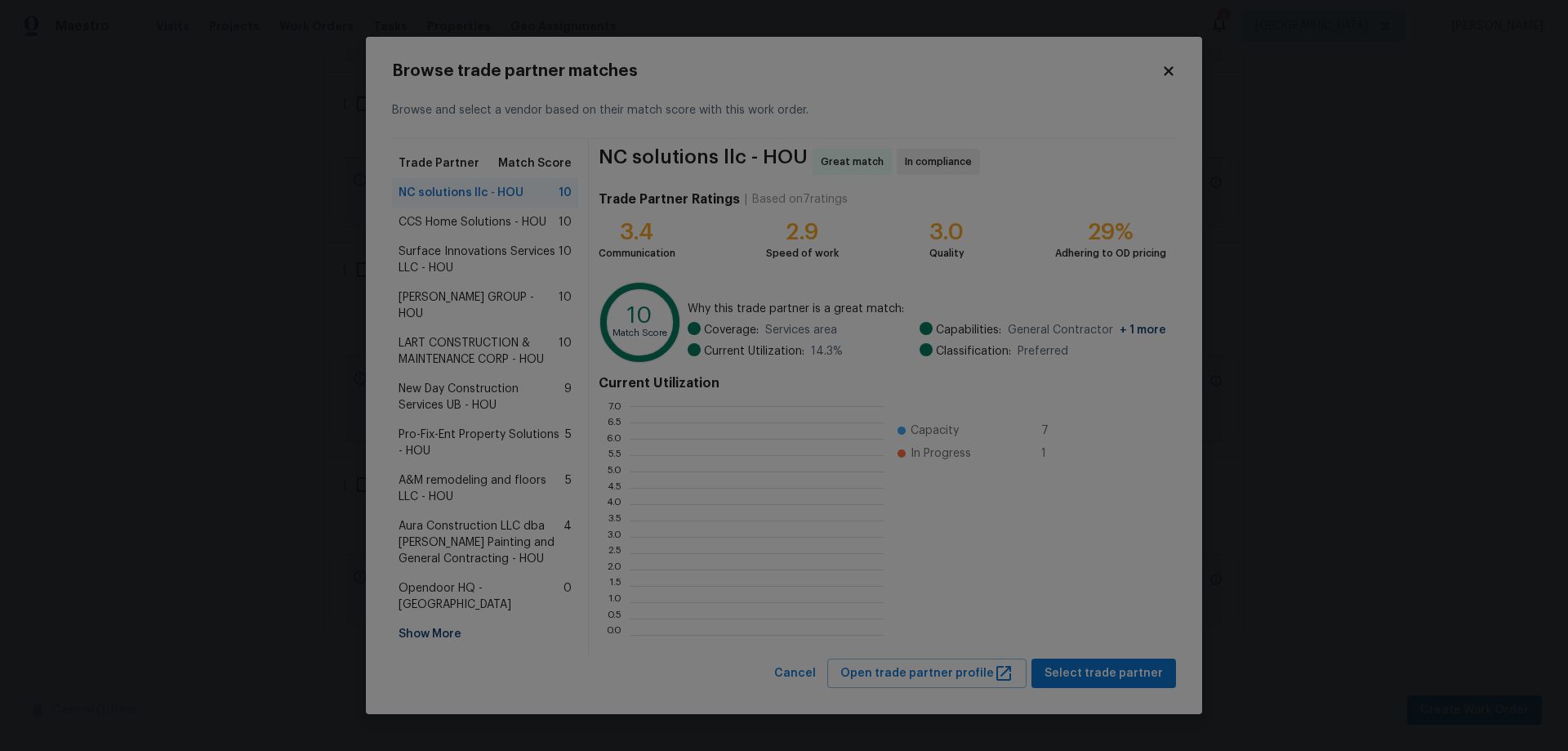
scroll to position [217, 243]
click at [441, 335] on span "LART CONSTRUCTION & MAINTENANCE CORP - HOU" at bounding box center [479, 351] width 160 height 32
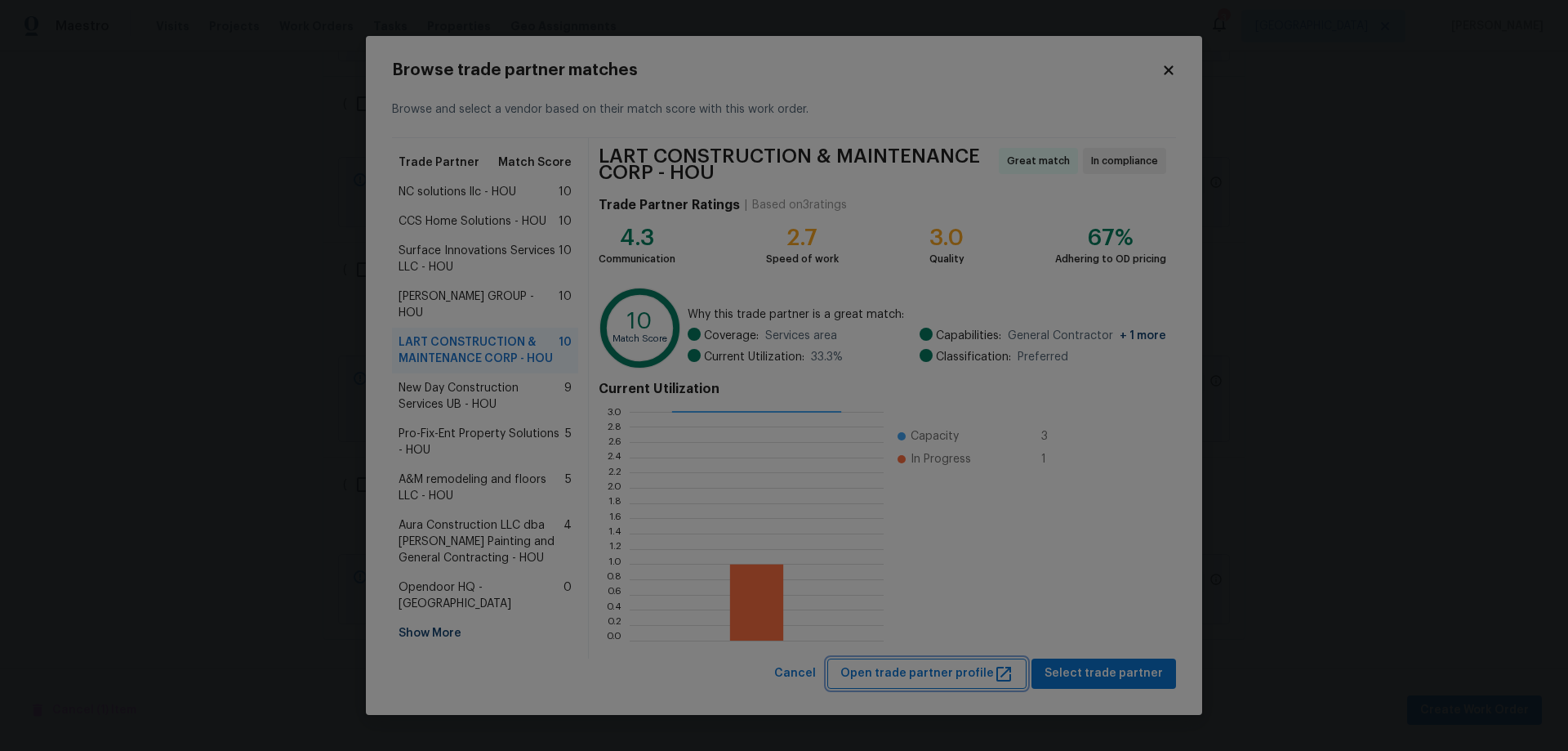
click at [921, 682] on span "Open trade partner profile" at bounding box center [927, 673] width 173 height 20
click at [1165, 69] on icon at bounding box center [1168, 69] width 14 height 14
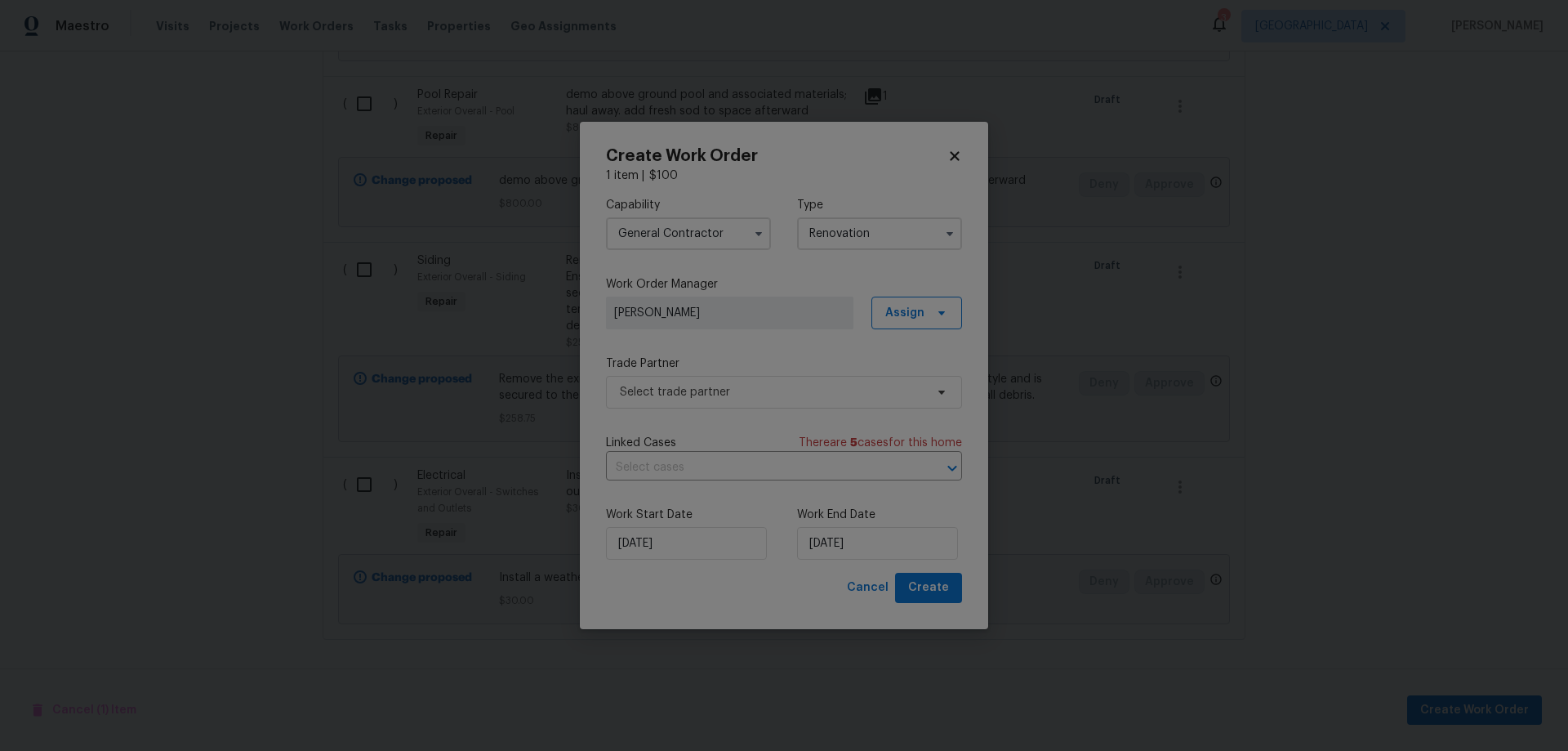
click at [958, 151] on icon at bounding box center [954, 155] width 14 height 14
checkbox input "false"
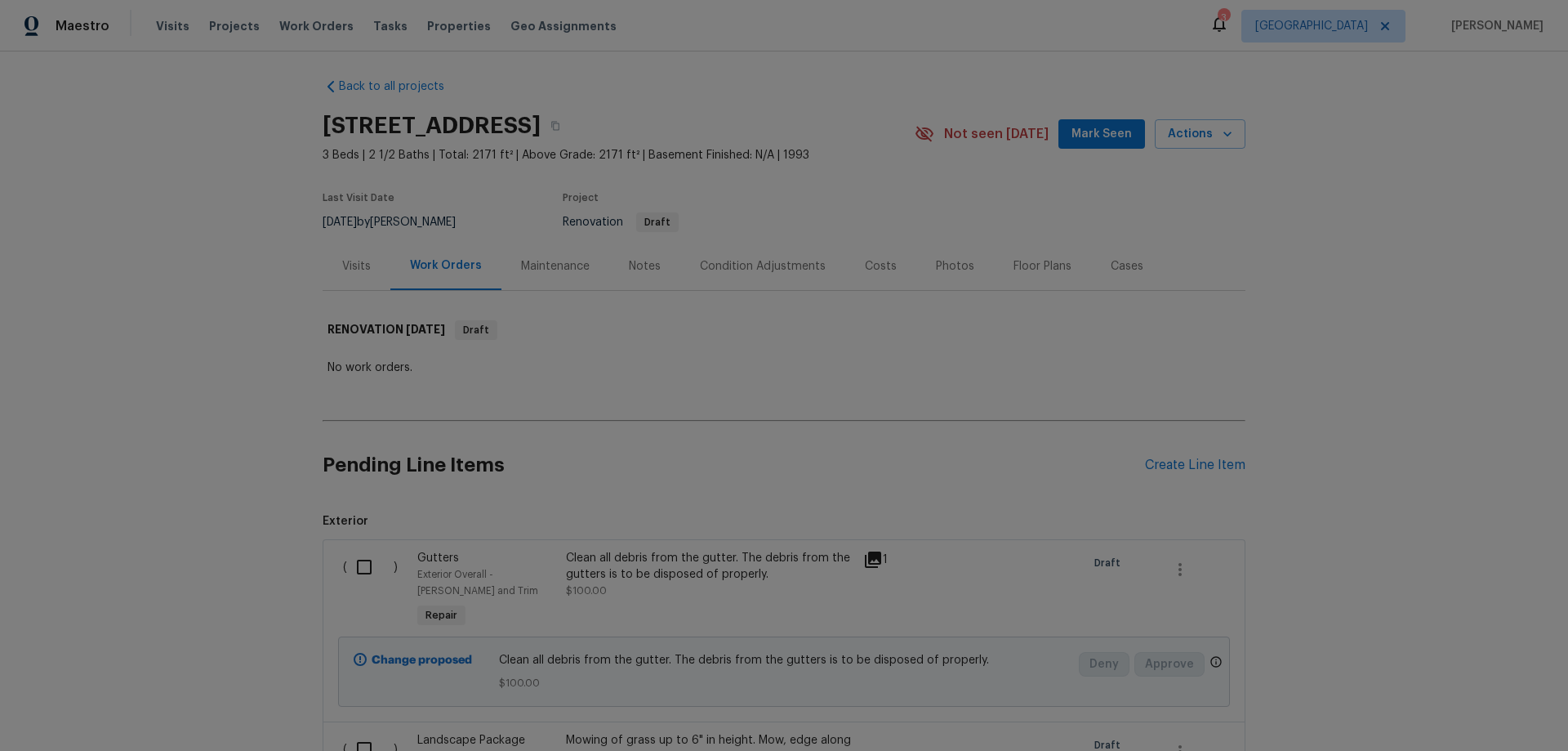
scroll to position [0, 0]
click at [158, 483] on div "Back to all projects 21410 Meadowhill Dr, Spring, TX 77388 3 Beds | 2 1/2 Baths…" at bounding box center [784, 401] width 1568 height 700
click at [1181, 470] on div "Create Line Item" at bounding box center [1196, 471] width 101 height 15
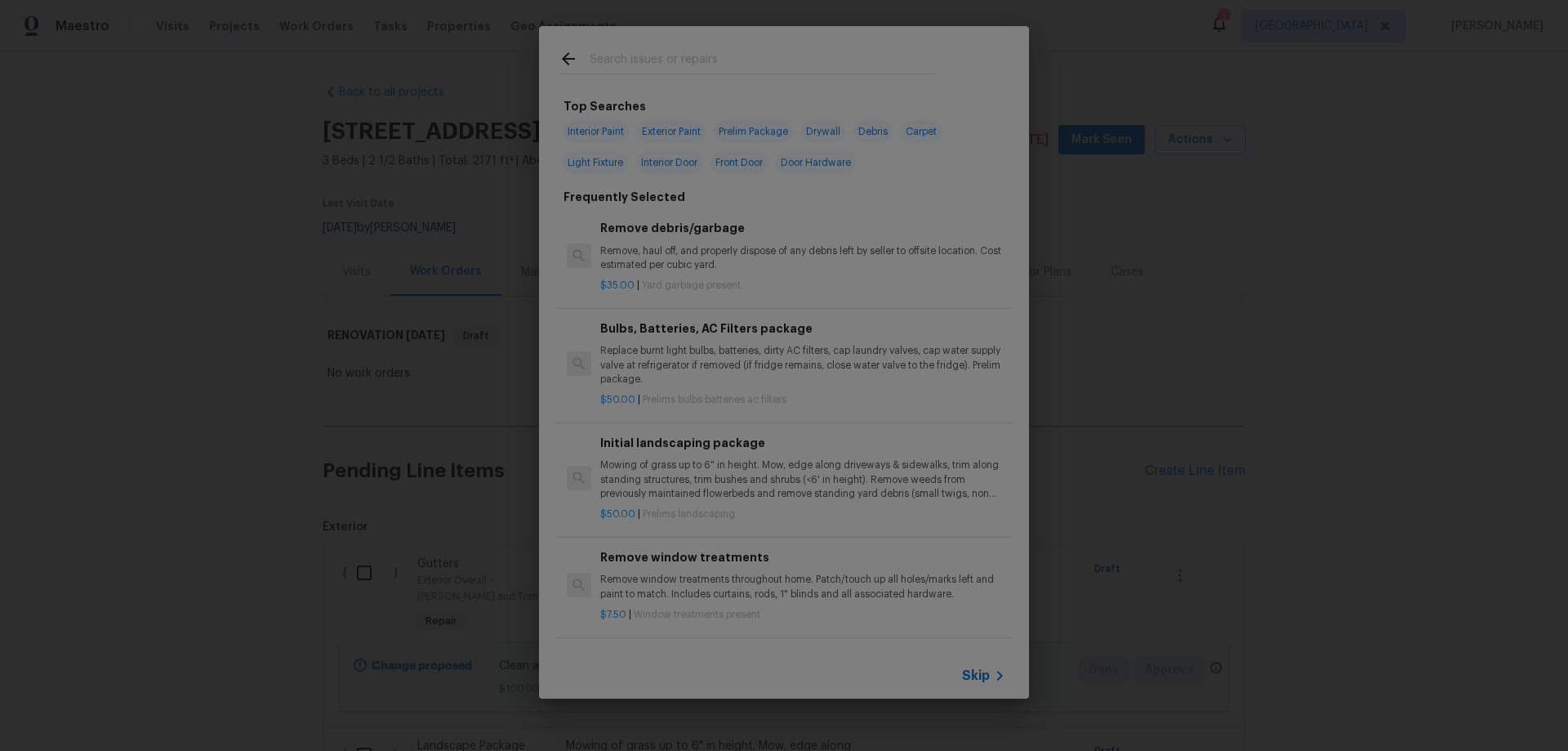
click at [992, 673] on icon at bounding box center [1000, 676] width 20 height 20
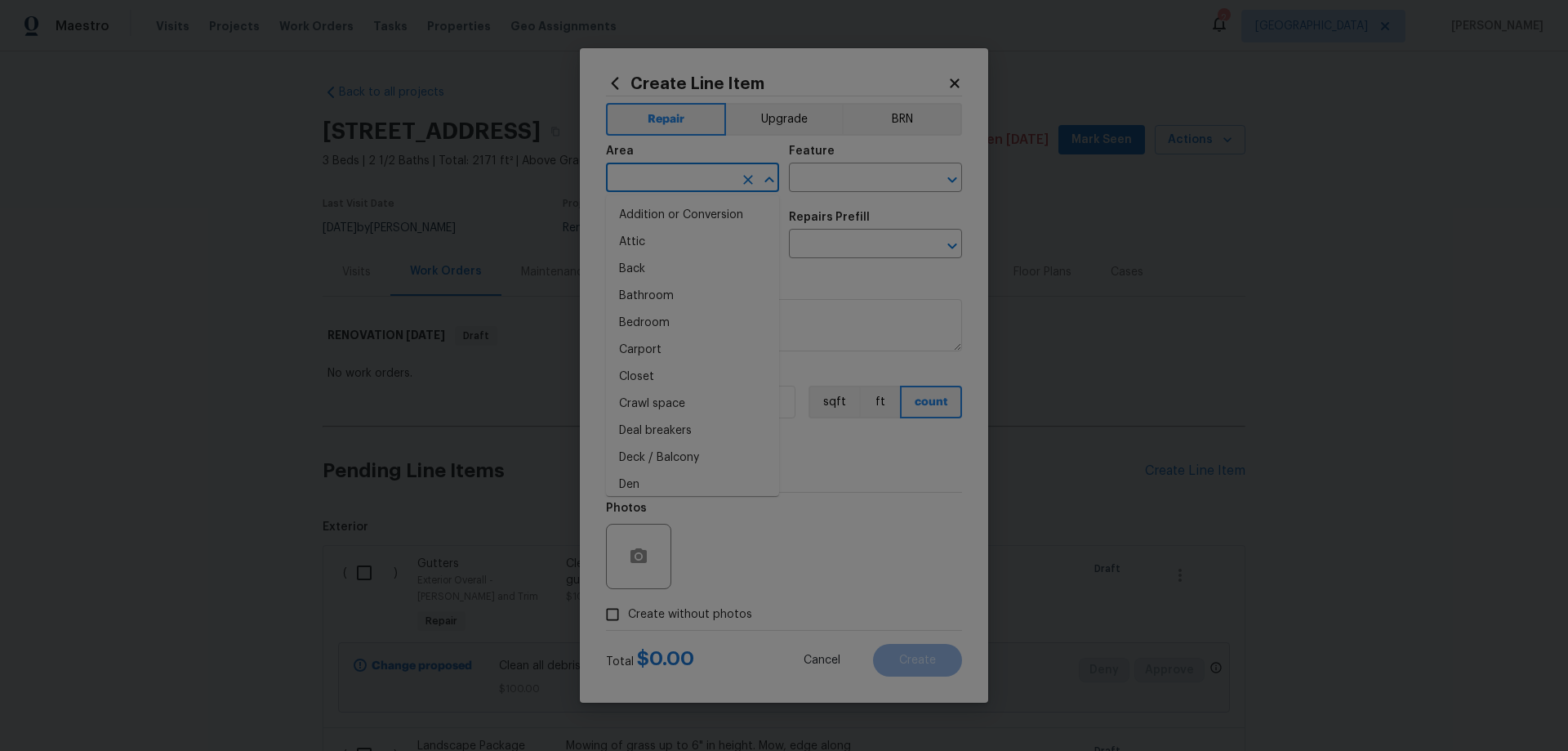
click at [691, 182] on input "text" at bounding box center [670, 179] width 127 height 26
drag, startPoint x: 687, startPoint y: 241, endPoint x: 792, endPoint y: 184, distance: 119.5
click at [687, 240] on li "Exterior Overall" at bounding box center [693, 242] width 173 height 27
type input "Exterior Overall"
click at [804, 178] on input "text" at bounding box center [853, 179] width 127 height 26
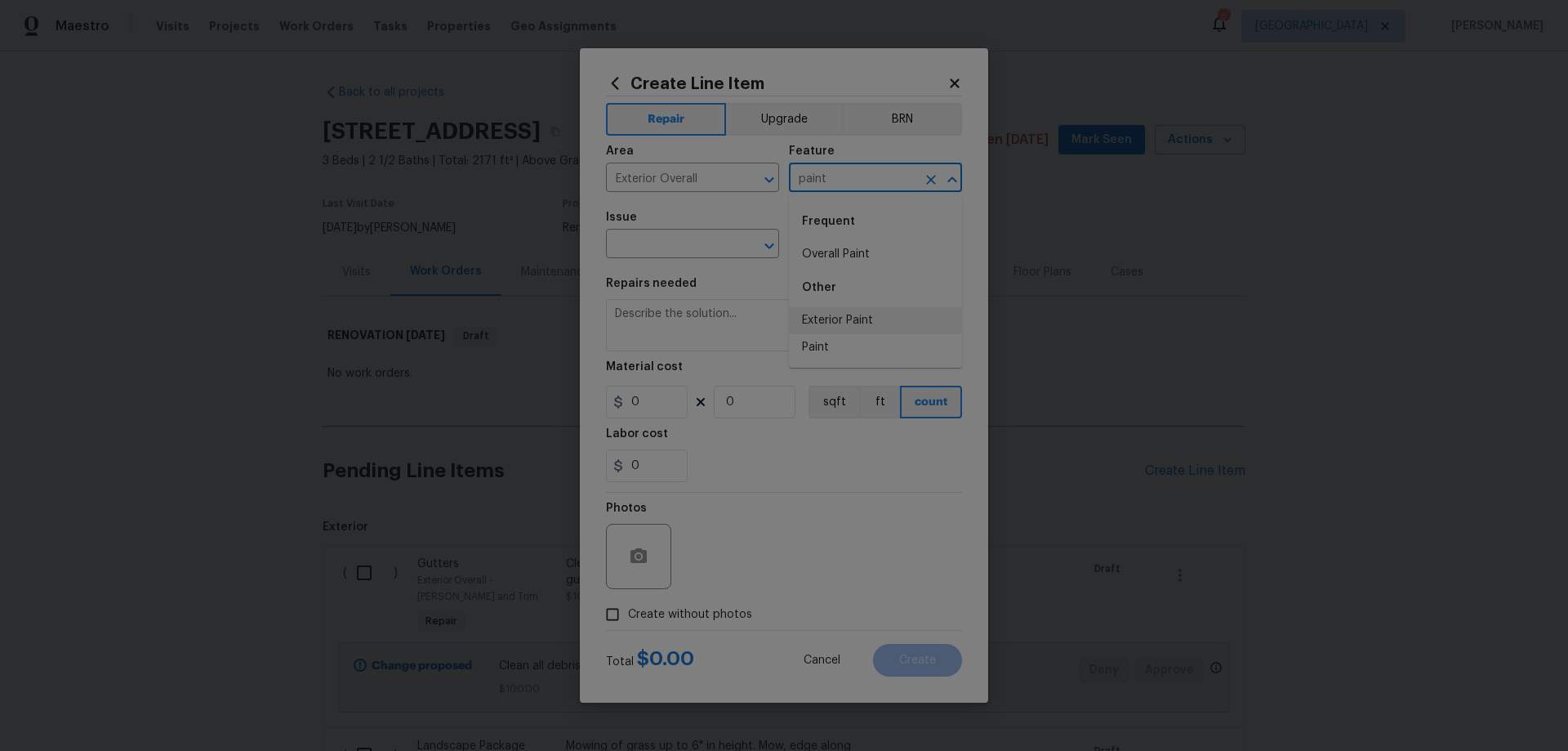
click at [857, 319] on li "Exterior Paint" at bounding box center [875, 321] width 173 height 27
type input "Exterior Paint"
click at [649, 240] on input "text" at bounding box center [670, 246] width 127 height 26
type input "Exterior Paint"
click at [863, 247] on input "text" at bounding box center [853, 246] width 127 height 26
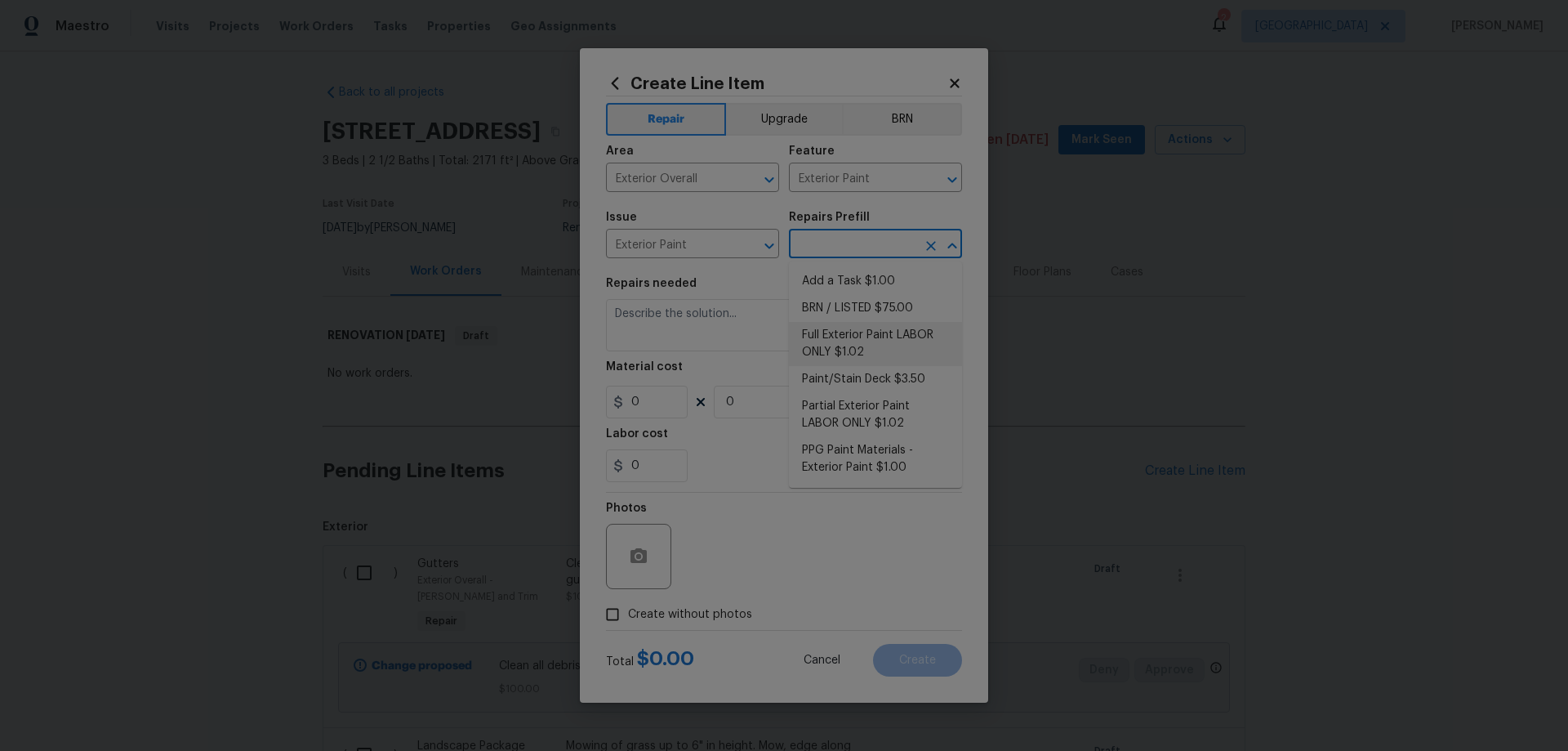
click at [922, 347] on li "Full Exterior Paint LABOR ONLY $1.02" at bounding box center [875, 344] width 173 height 44
type input "Overall Paint"
type input "Full Exterior Paint LABOR ONLY $1.02"
type textarea "Full Exterior Paint - Prep, mask and paint the exterior of the home. Ensure tha…"
type input "1.02"
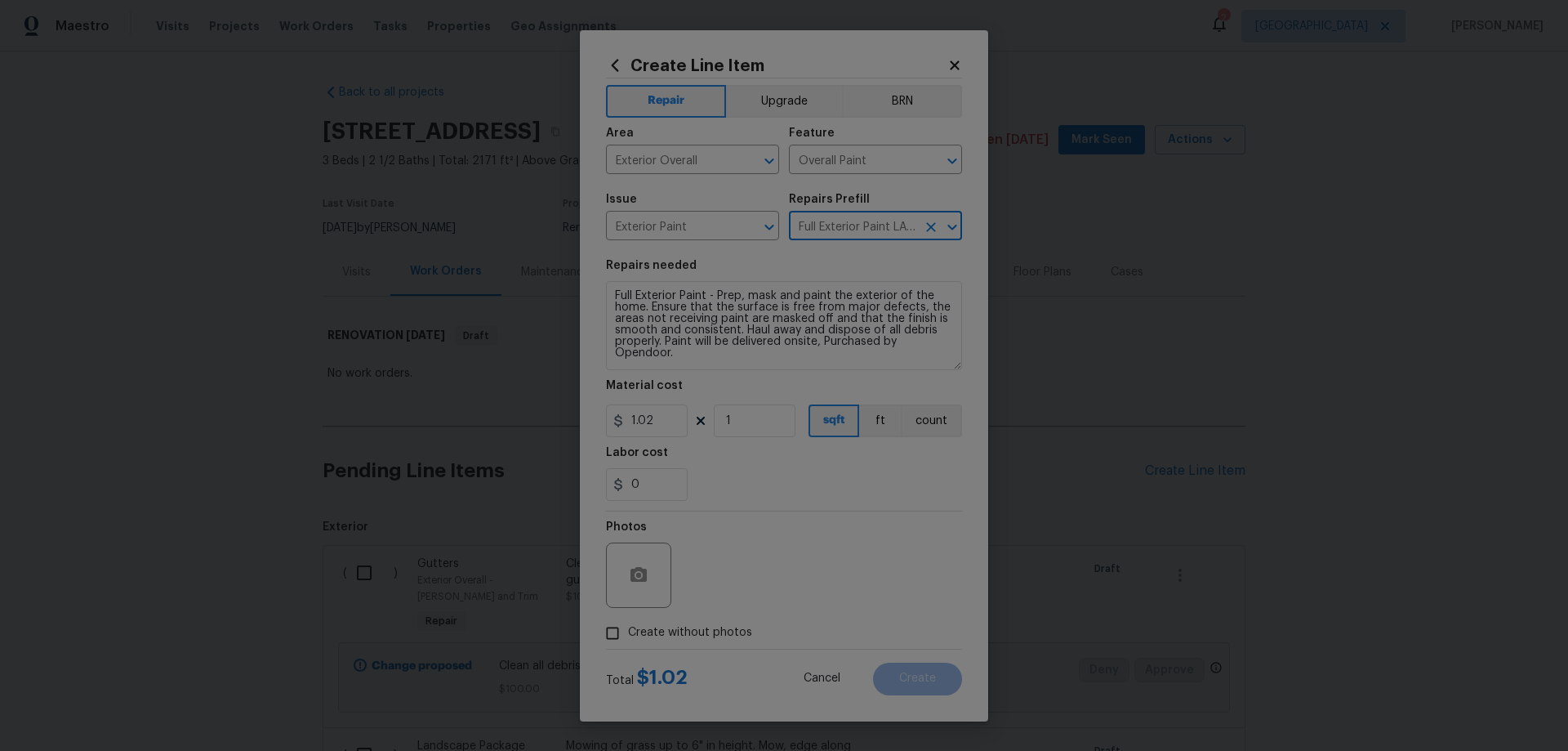
drag, startPoint x: 956, startPoint y: 349, endPoint x: 965, endPoint y: 386, distance: 38.1
click at [965, 386] on div "Create Line Item Repair Upgrade BRN Area Exterior Overall ​ Feature Overall Pai…" at bounding box center [784, 376] width 408 height 691
click at [744, 426] on input "1" at bounding box center [755, 421] width 82 height 32
drag, startPoint x: 736, startPoint y: 417, endPoint x: 688, endPoint y: 417, distance: 48.0
click at [688, 417] on div "1.02 1 sqft ft count" at bounding box center [784, 421] width 356 height 32
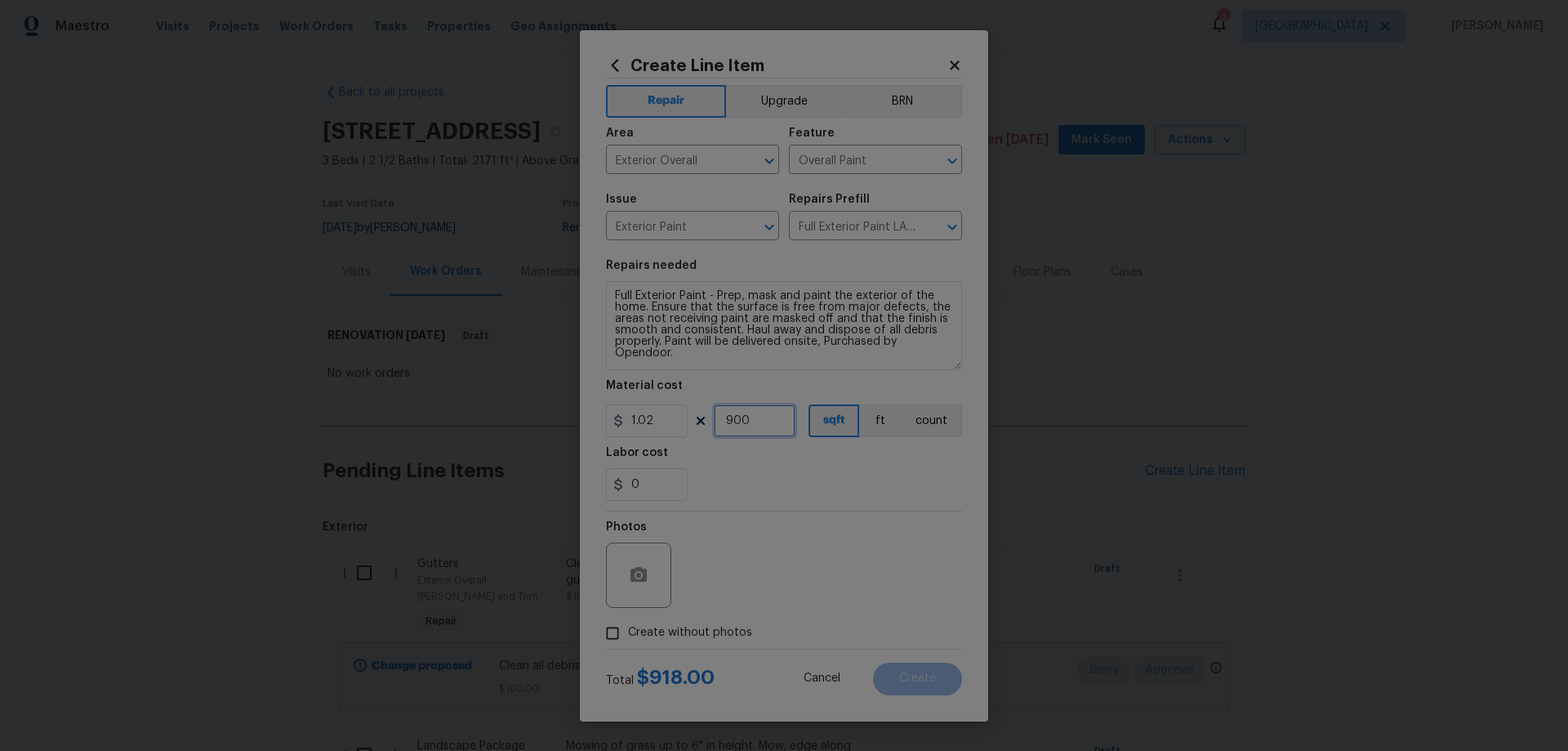
type input "900"
click at [801, 447] on div "Labor cost" at bounding box center [784, 458] width 356 height 21
click at [711, 292] on textarea "Full Exterior Paint - Prep, mask and paint the exterior of the home. Ensure tha…" at bounding box center [784, 326] width 356 height 89
click at [611, 292] on textarea "Full Exterior Paint - Prep, mask and paint the exterior of the home. Ensure tha…" at bounding box center [784, 326] width 356 height 89
type textarea "NON-BRICK TRIM & SIDING, INCLUDING DOORS --- Full Exterior Paint - Prep, mask a…"
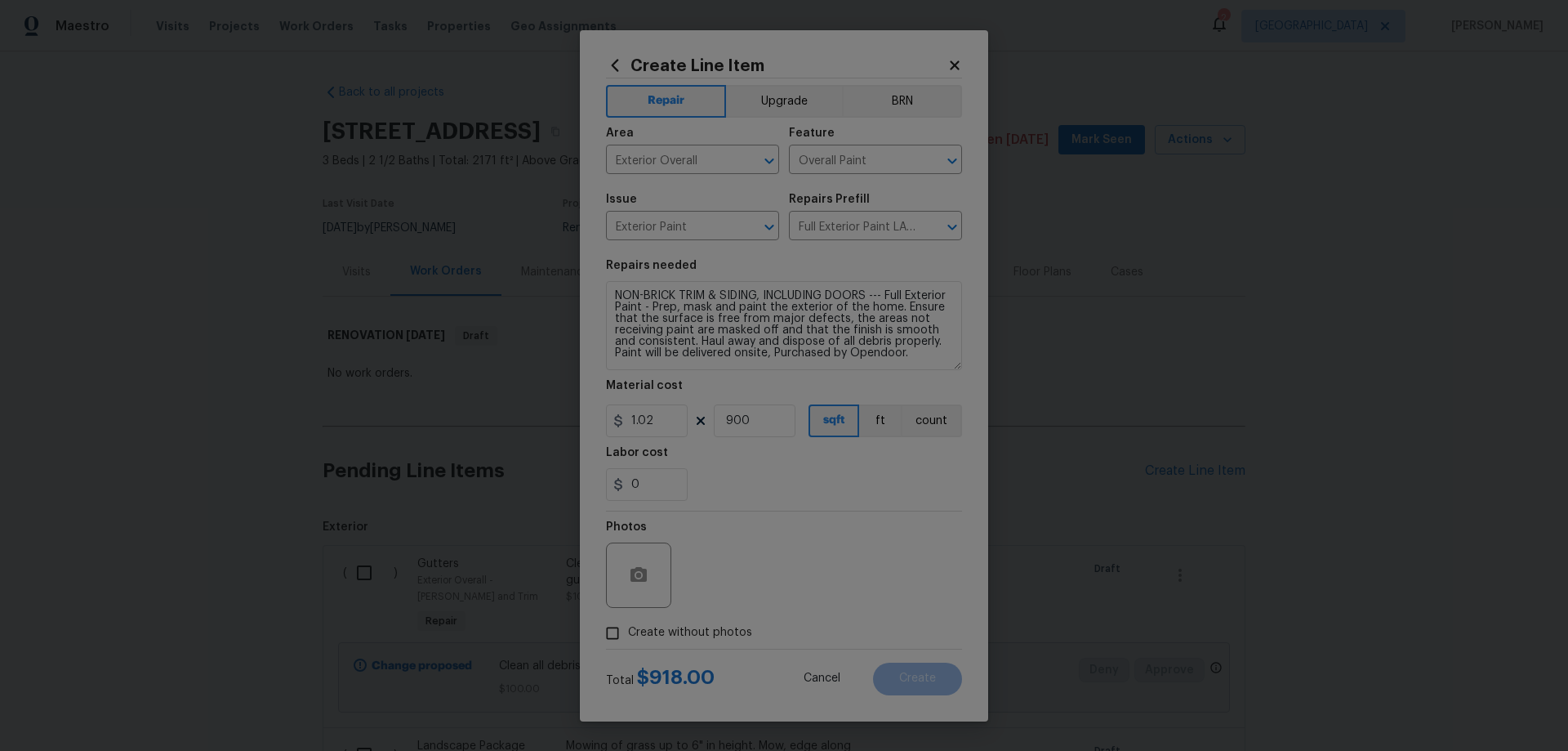
click at [661, 632] on span "Create without photos" at bounding box center [690, 633] width 124 height 17
click at [628, 632] on input "Create without photos" at bounding box center [613, 633] width 31 height 31
checkbox input "true"
click at [771, 563] on textarea at bounding box center [823, 575] width 278 height 66
type textarea "HPM to add photos"
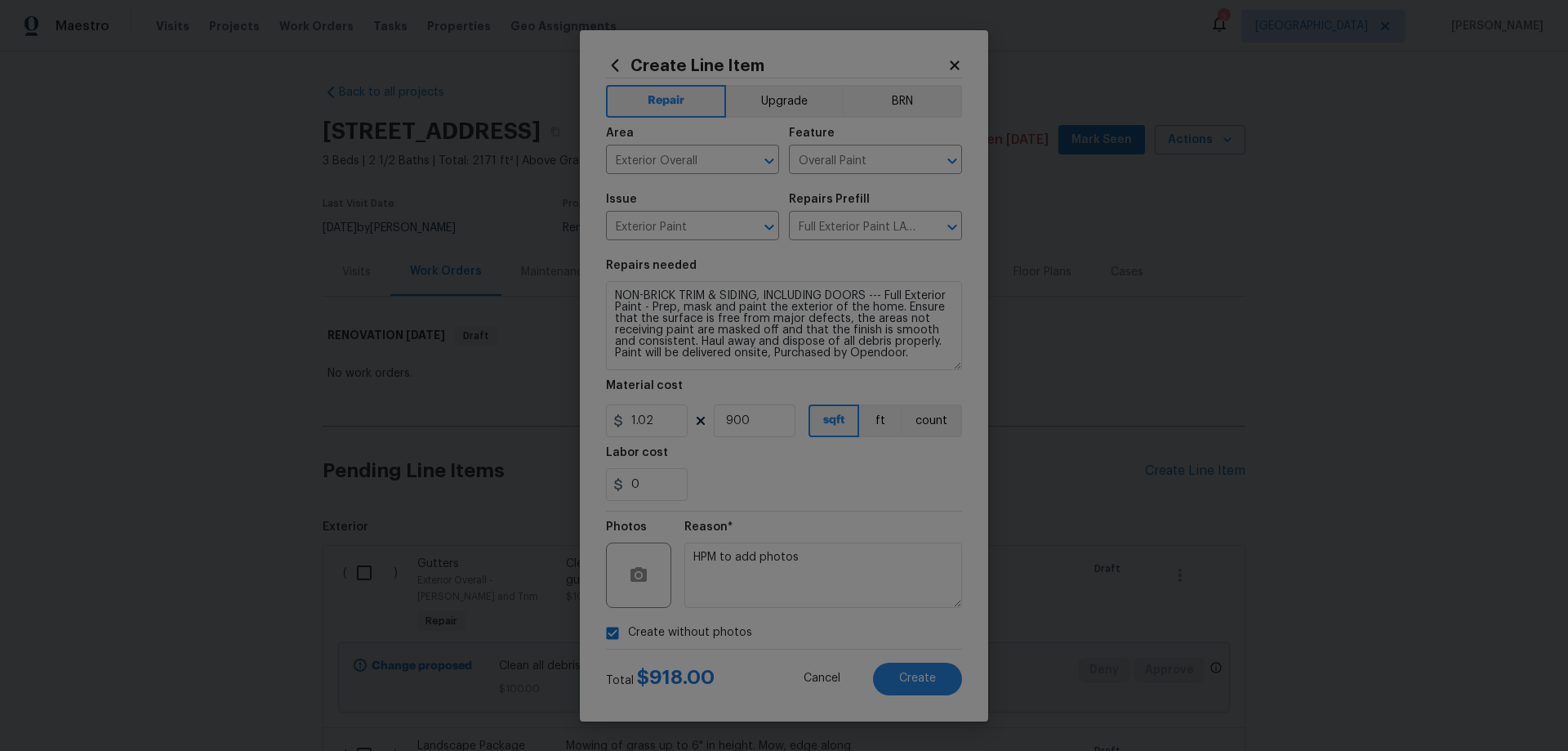
click at [969, 621] on div "Create Line Item Repair Upgrade BRN Area Exterior Overall ​ Feature Overall Pai…" at bounding box center [784, 376] width 408 height 691
click at [941, 674] on button "Create" at bounding box center [918, 679] width 89 height 32
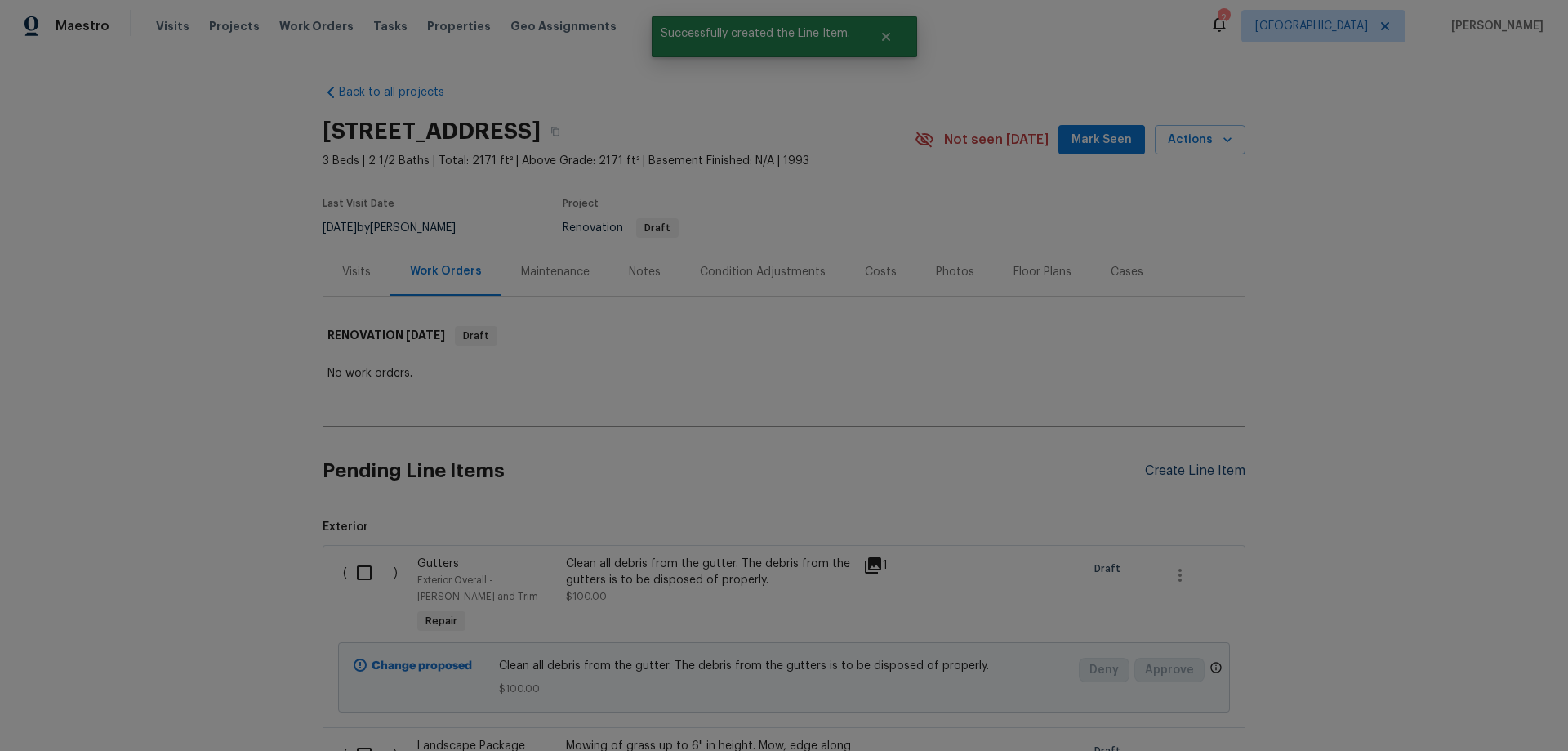
click at [1174, 467] on div "Create Line Item" at bounding box center [1196, 471] width 101 height 15
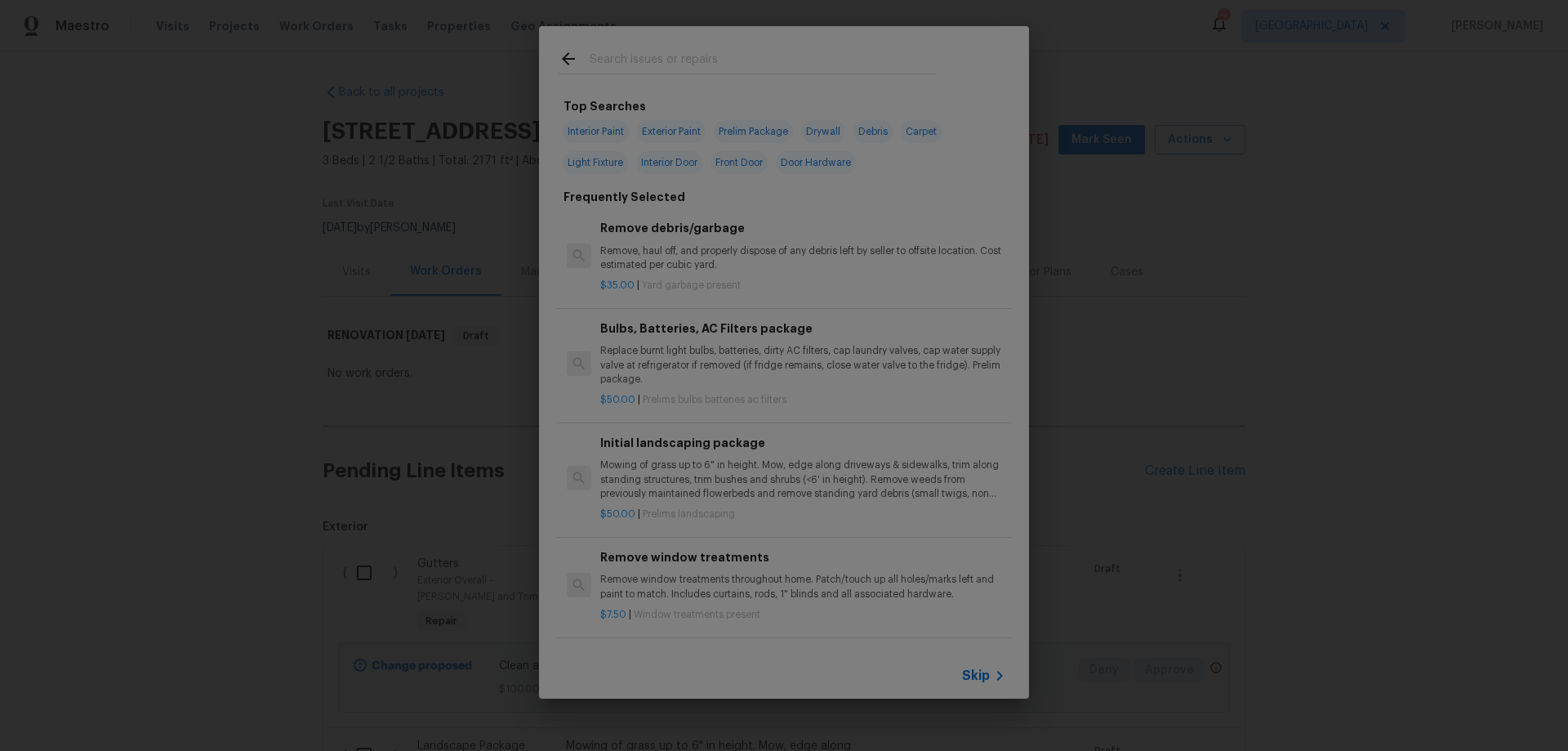
click at [986, 680] on span "Skip" at bounding box center [975, 675] width 28 height 16
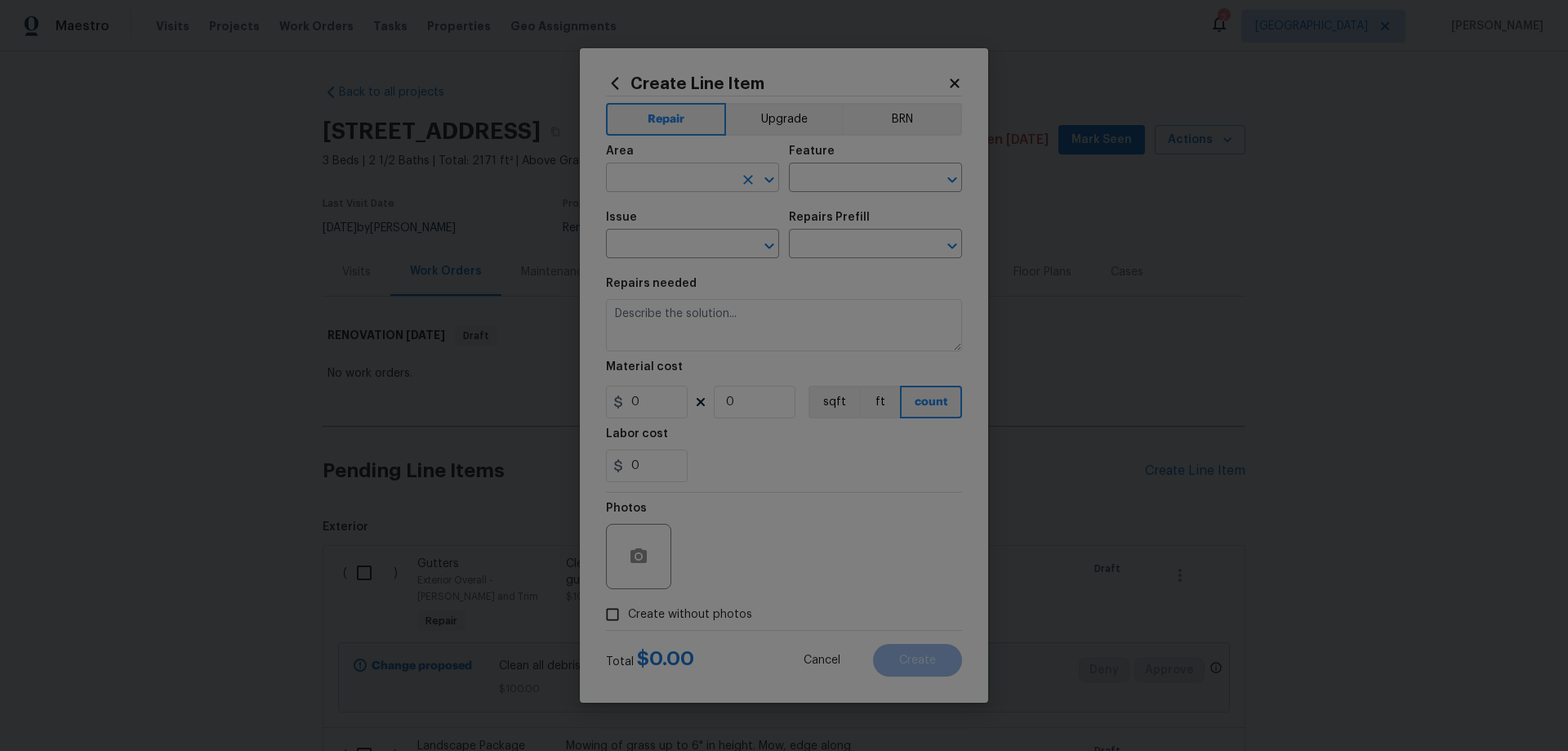
click at [687, 182] on input "text" at bounding box center [670, 179] width 127 height 26
click at [680, 234] on li "Exterior Overall" at bounding box center [693, 242] width 173 height 27
type input "Exterior Overall"
click at [848, 177] on input "text" at bounding box center [853, 179] width 127 height 26
drag, startPoint x: 856, startPoint y: 315, endPoint x: 774, endPoint y: 262, distance: 97.6
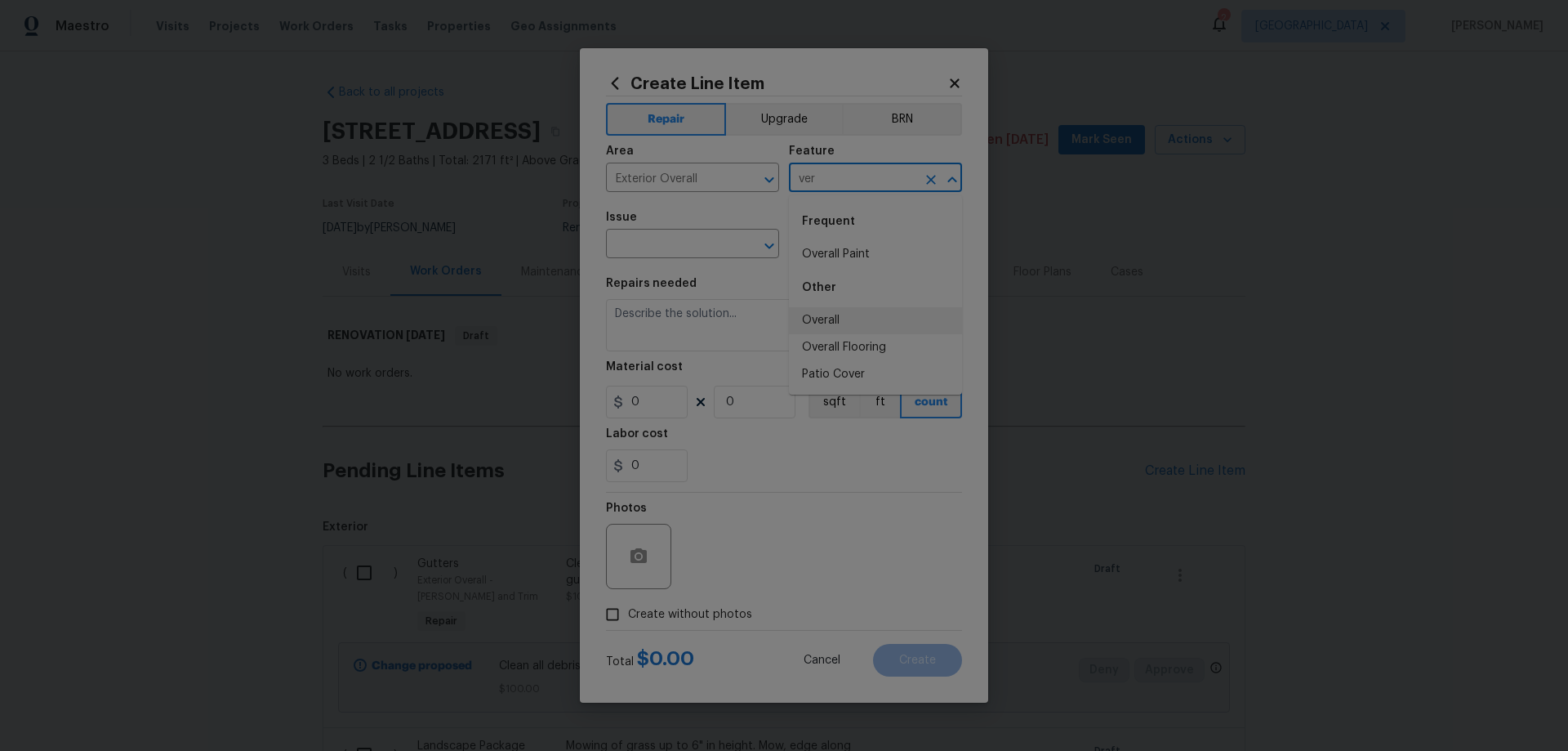
click at [856, 316] on li "Overall" at bounding box center [875, 321] width 173 height 27
type input "Overall"
click at [729, 247] on input "text" at bounding box center [670, 246] width 127 height 26
drag, startPoint x: 692, startPoint y: 320, endPoint x: 857, endPoint y: 257, distance: 176.6
click at [693, 320] on li "Pressure Washing" at bounding box center [693, 321] width 173 height 27
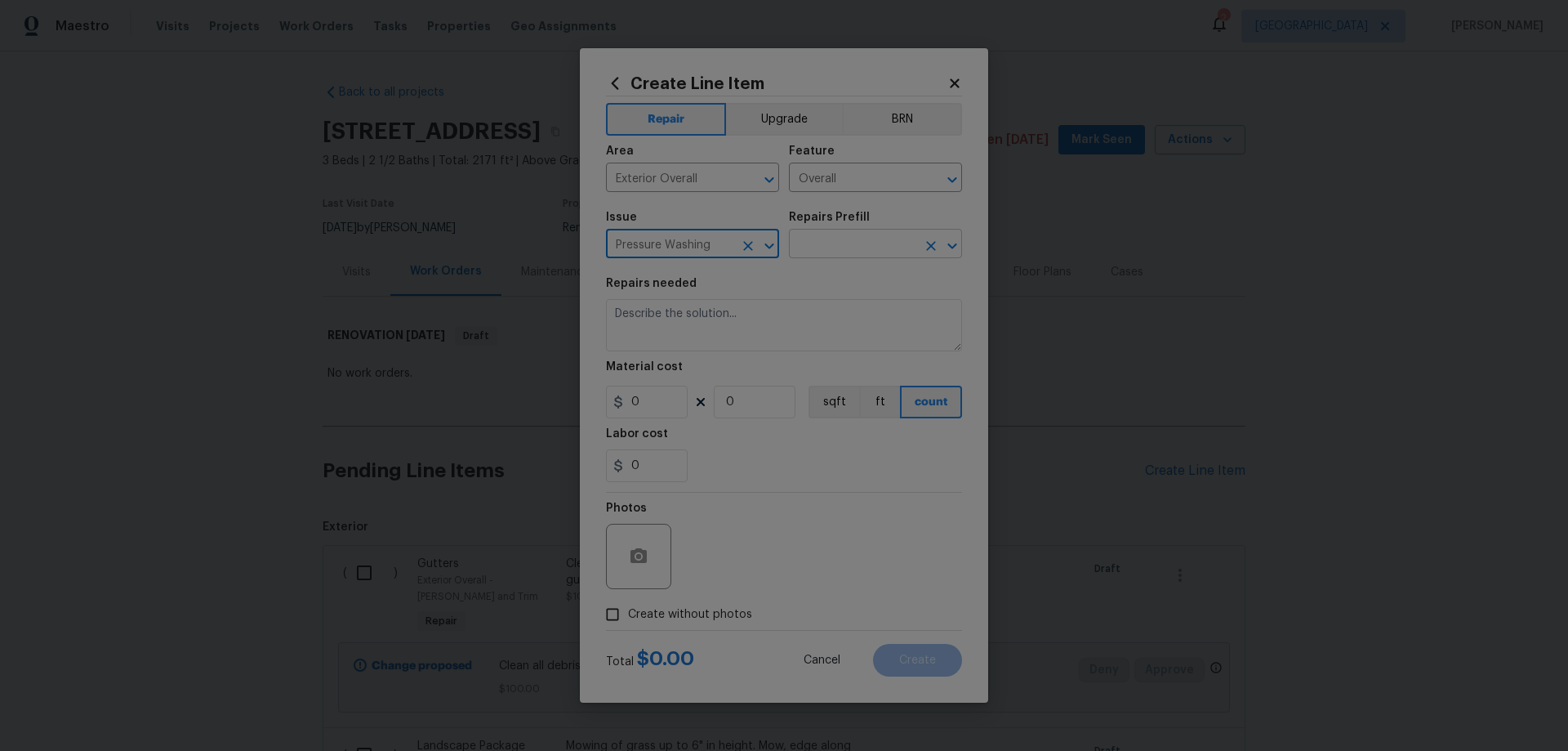
type input "Pressure Washing"
click at [872, 247] on input "text" at bounding box center [853, 246] width 127 height 26
click at [867, 308] on li "Pressure Wash Drive/Walk Way $125.00" at bounding box center [875, 317] width 173 height 44
type input "Siding"
type input "Pressure Wash Drive/Walk Way $125.00"
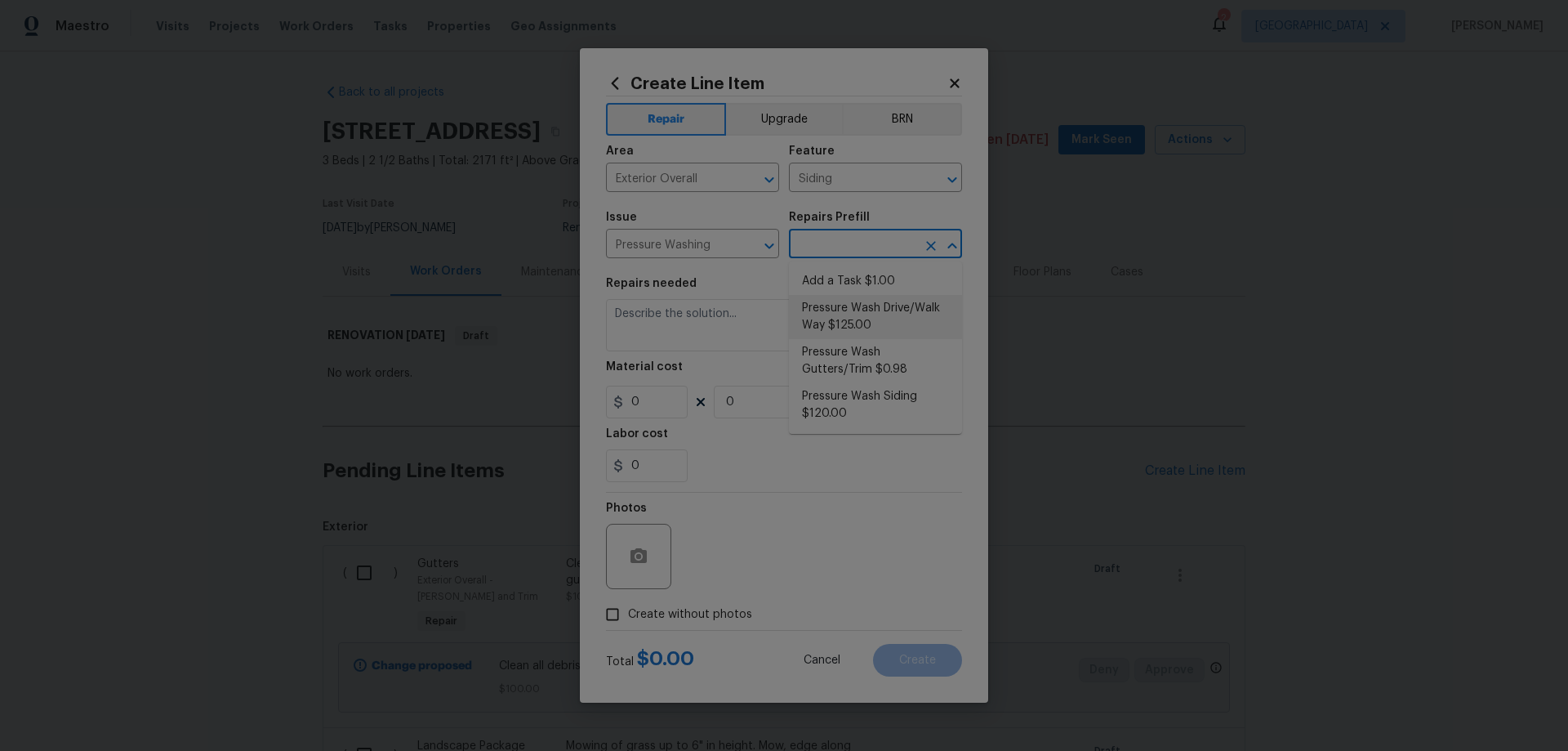
type textarea "Pressure wash the driveways/walkways as directed by the PM. Ensure that all deb…"
type input "125"
type input "1"
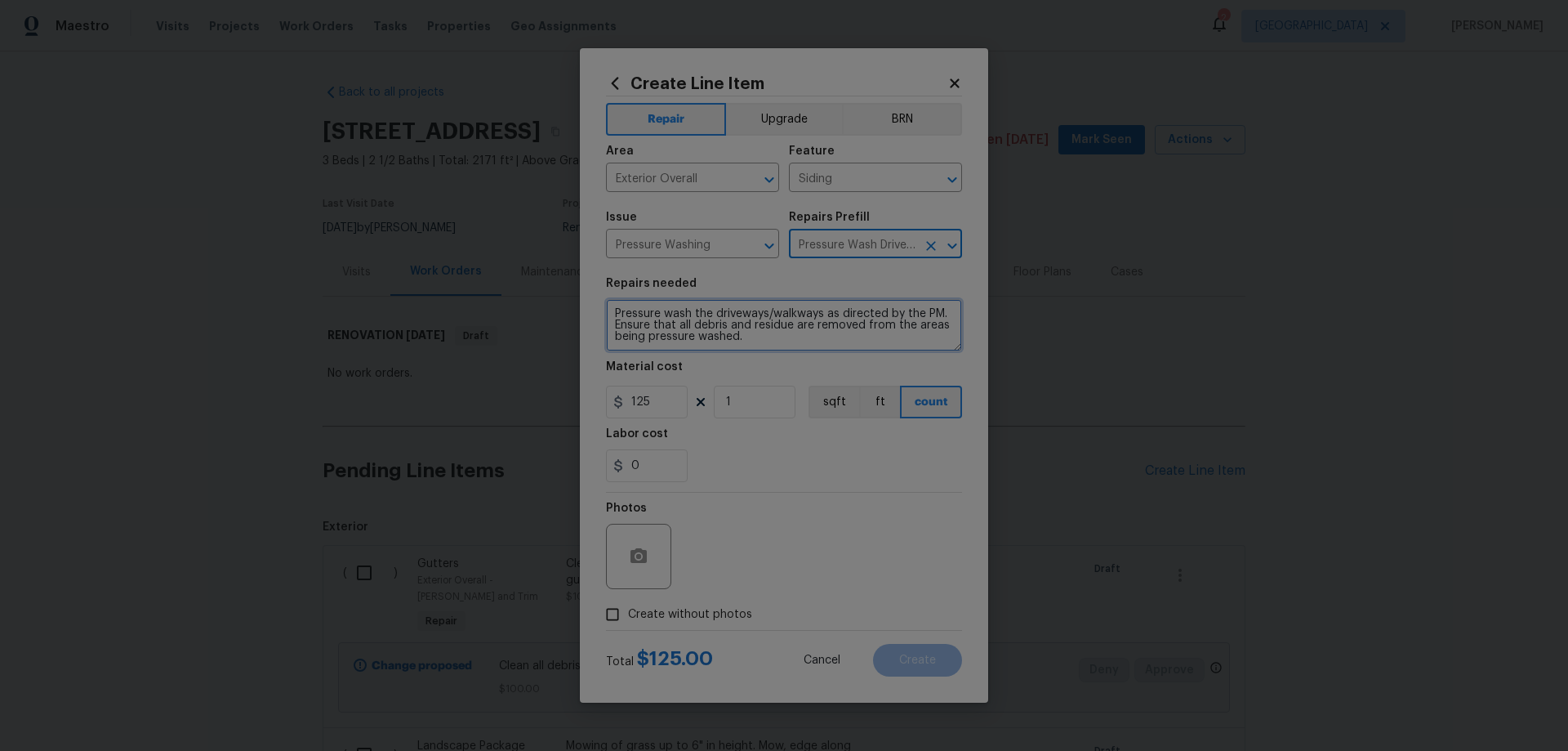
click at [819, 309] on textarea "Pressure wash the driveways/walkways as directed by the PM. Ensure that all deb…" at bounding box center [784, 325] width 356 height 52
type textarea "Pressure wash the driveways/walkways/patios as directed by the PM. Ensure that …"
click at [848, 181] on input "Siding" at bounding box center [853, 179] width 127 height 26
click at [859, 249] on li "Flatwork" at bounding box center [875, 254] width 173 height 27
type input "Flatwork"
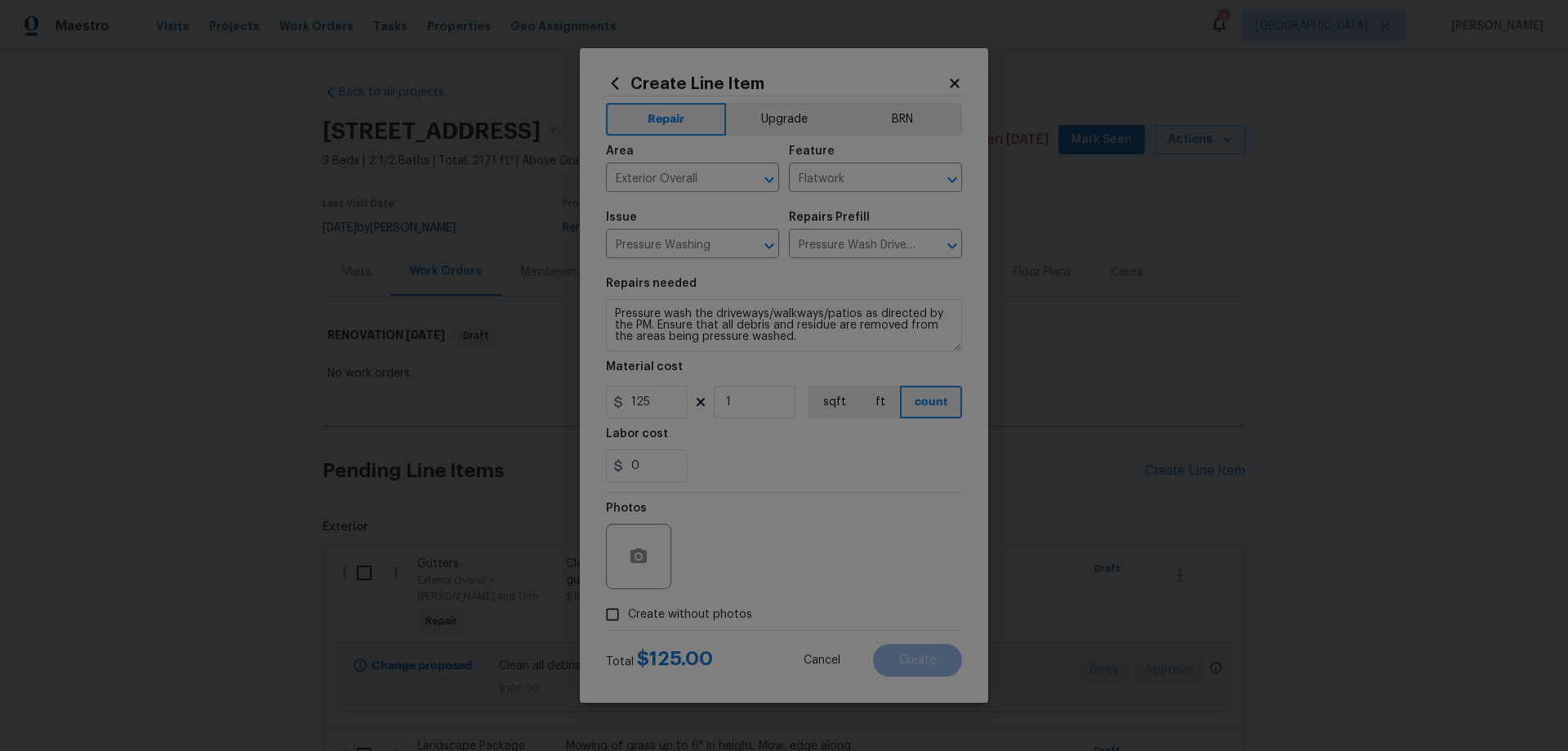
click at [676, 619] on span "Create without photos" at bounding box center [690, 615] width 124 height 17
click at [628, 619] on input "Create without photos" at bounding box center [613, 614] width 31 height 31
checkbox input "true"
click at [760, 555] on textarea at bounding box center [823, 556] width 278 height 66
paste textarea "HPM to add photos"
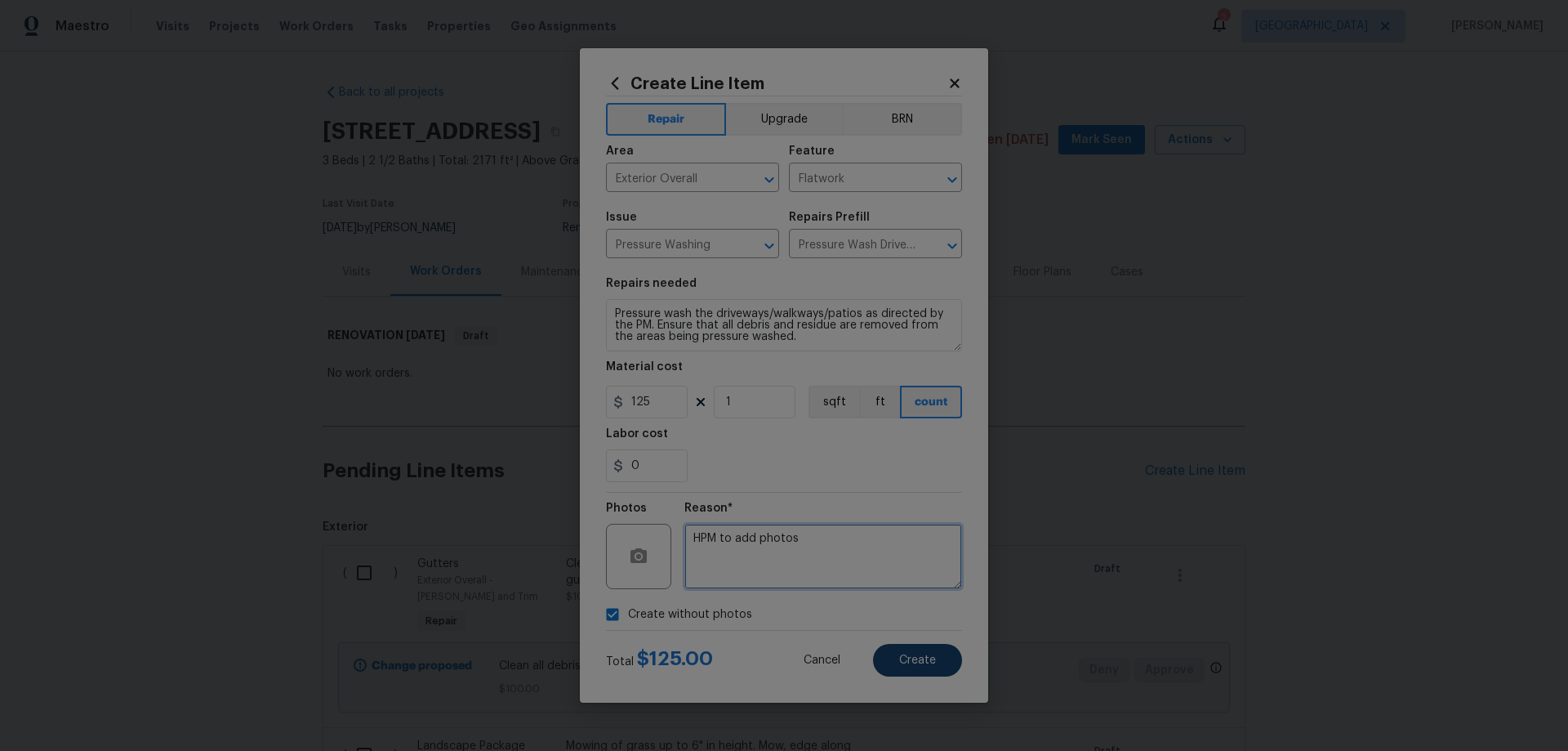
type textarea "HPM to add photos"
click at [949, 652] on button "Create" at bounding box center [918, 661] width 89 height 32
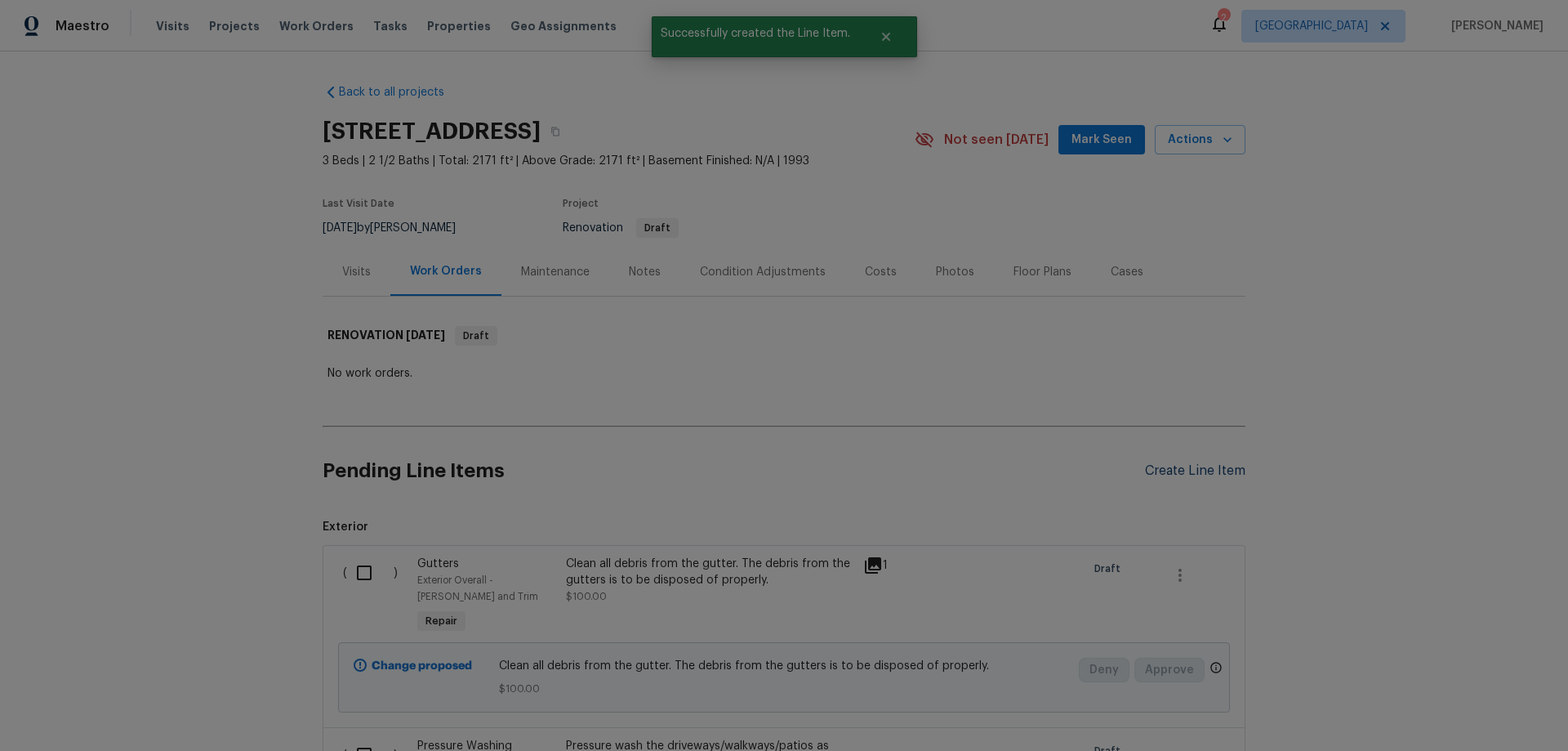
click at [1190, 470] on div "Create Line Item" at bounding box center [1196, 471] width 101 height 15
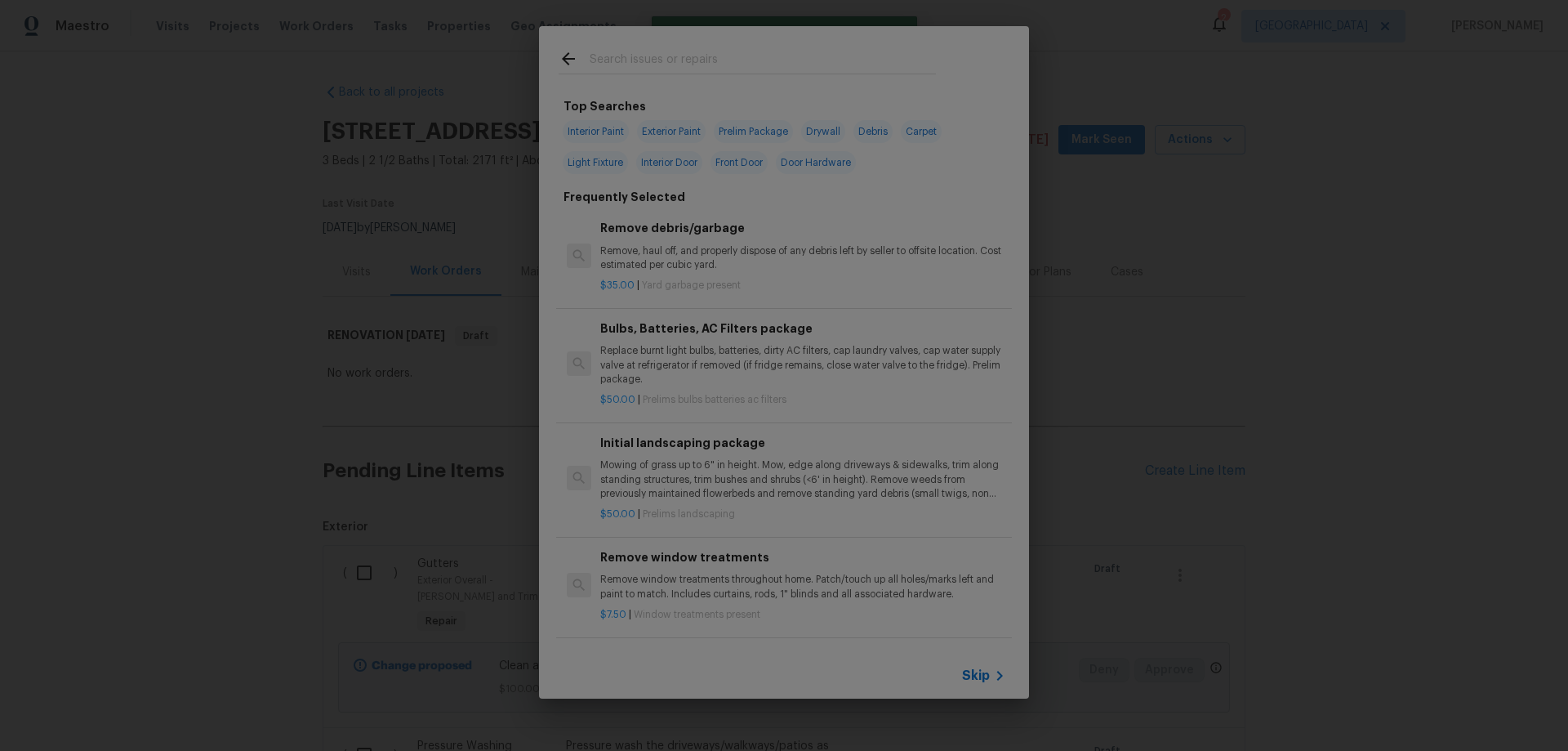
click at [983, 679] on span "Skip" at bounding box center [975, 675] width 28 height 16
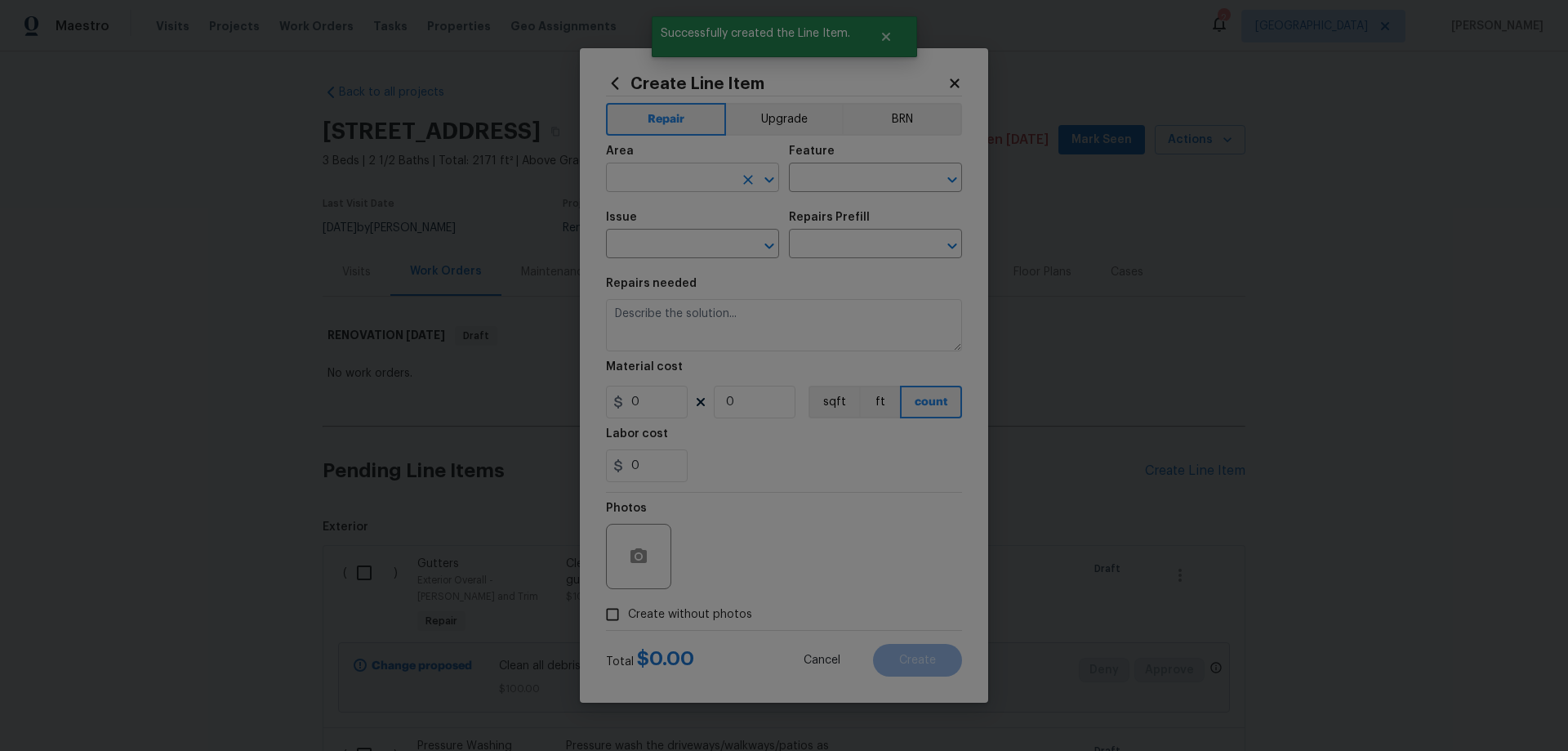
click at [661, 181] on input "text" at bounding box center [670, 179] width 127 height 26
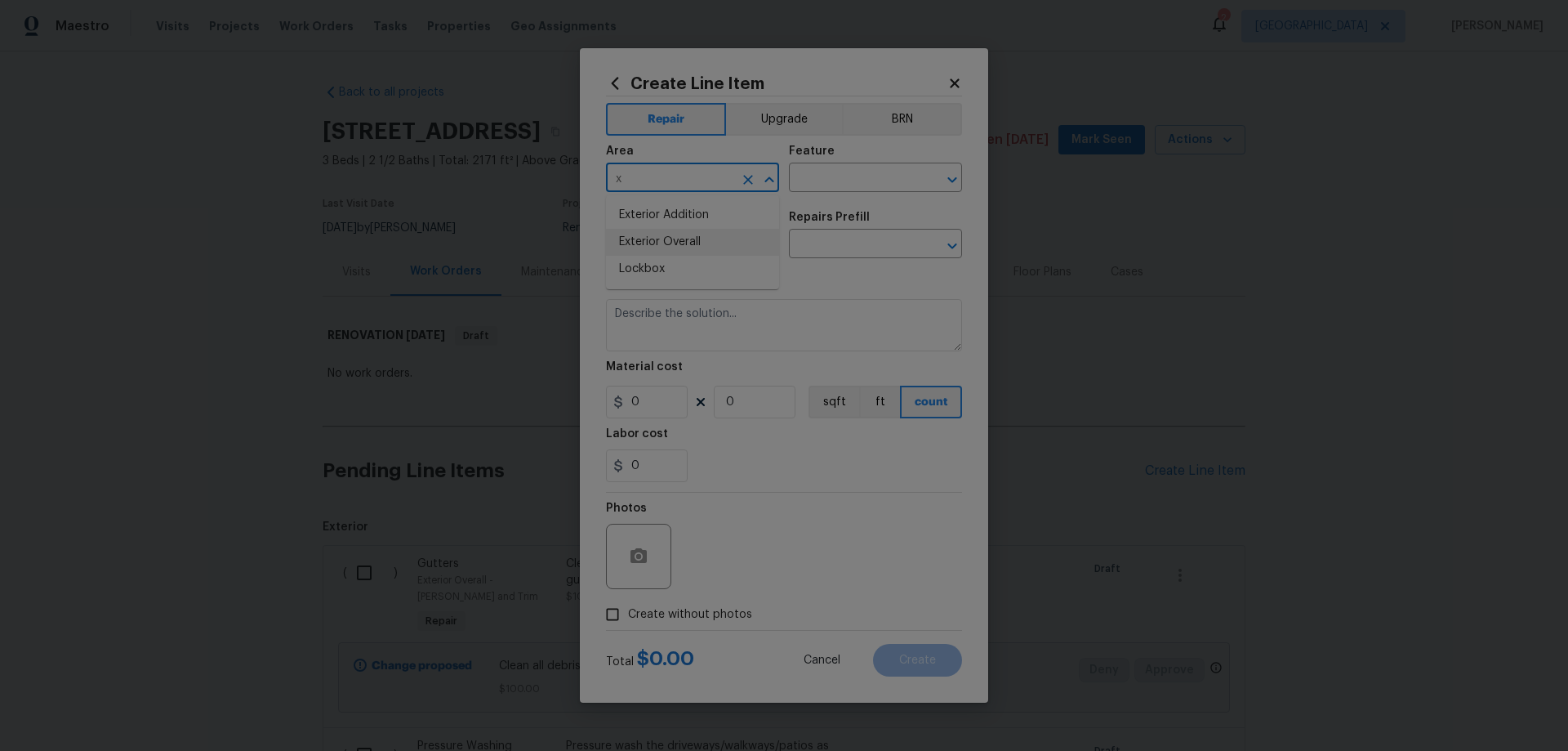
click at [675, 235] on li "Exterior Overall" at bounding box center [693, 242] width 173 height 27
type input "Exterior Overall"
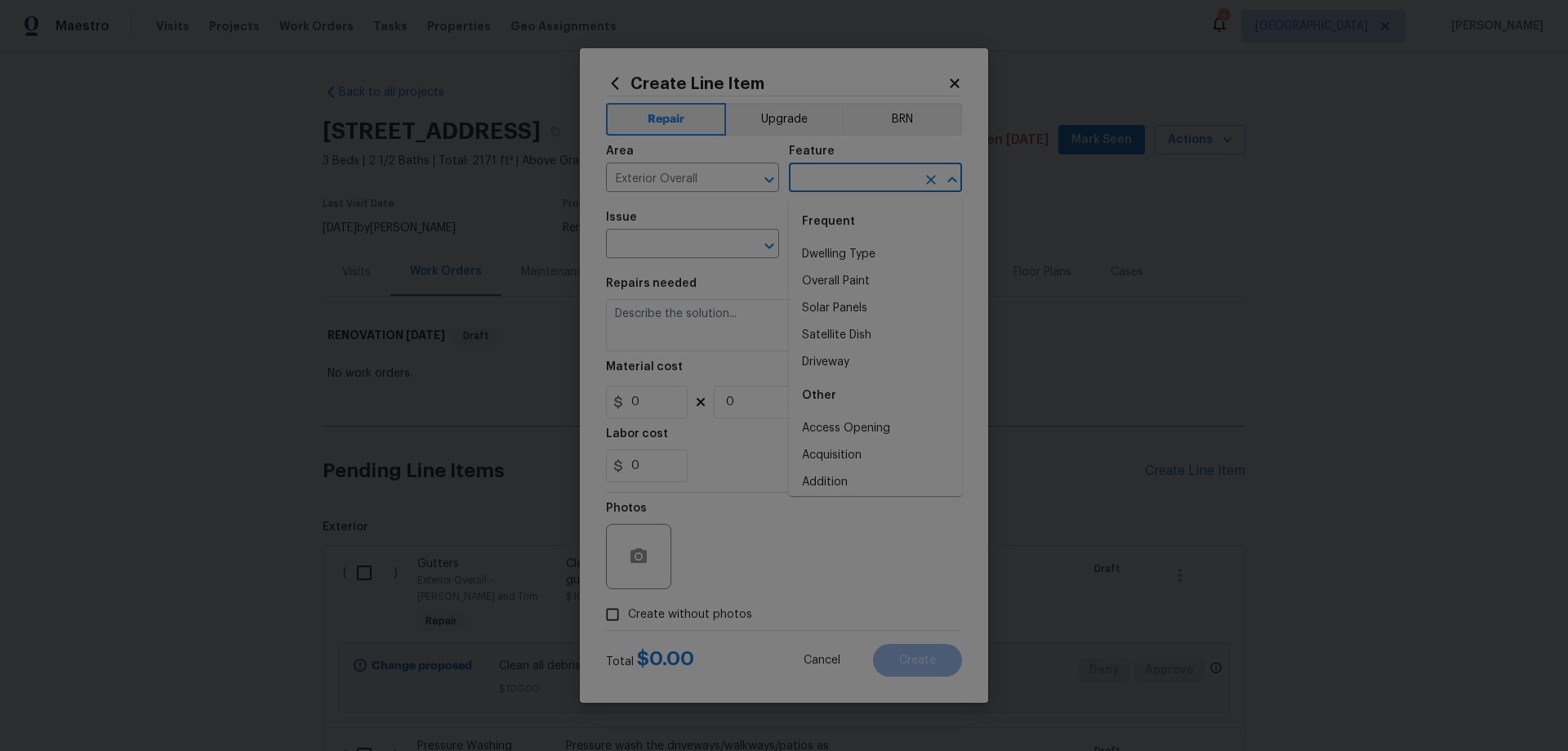
click at [833, 188] on input "text" at bounding box center [853, 179] width 127 height 26
click at [857, 247] on li "Curb appeal" at bounding box center [875, 254] width 173 height 27
type input "Curb appeal"
click at [764, 124] on button "Upgrade" at bounding box center [784, 119] width 117 height 32
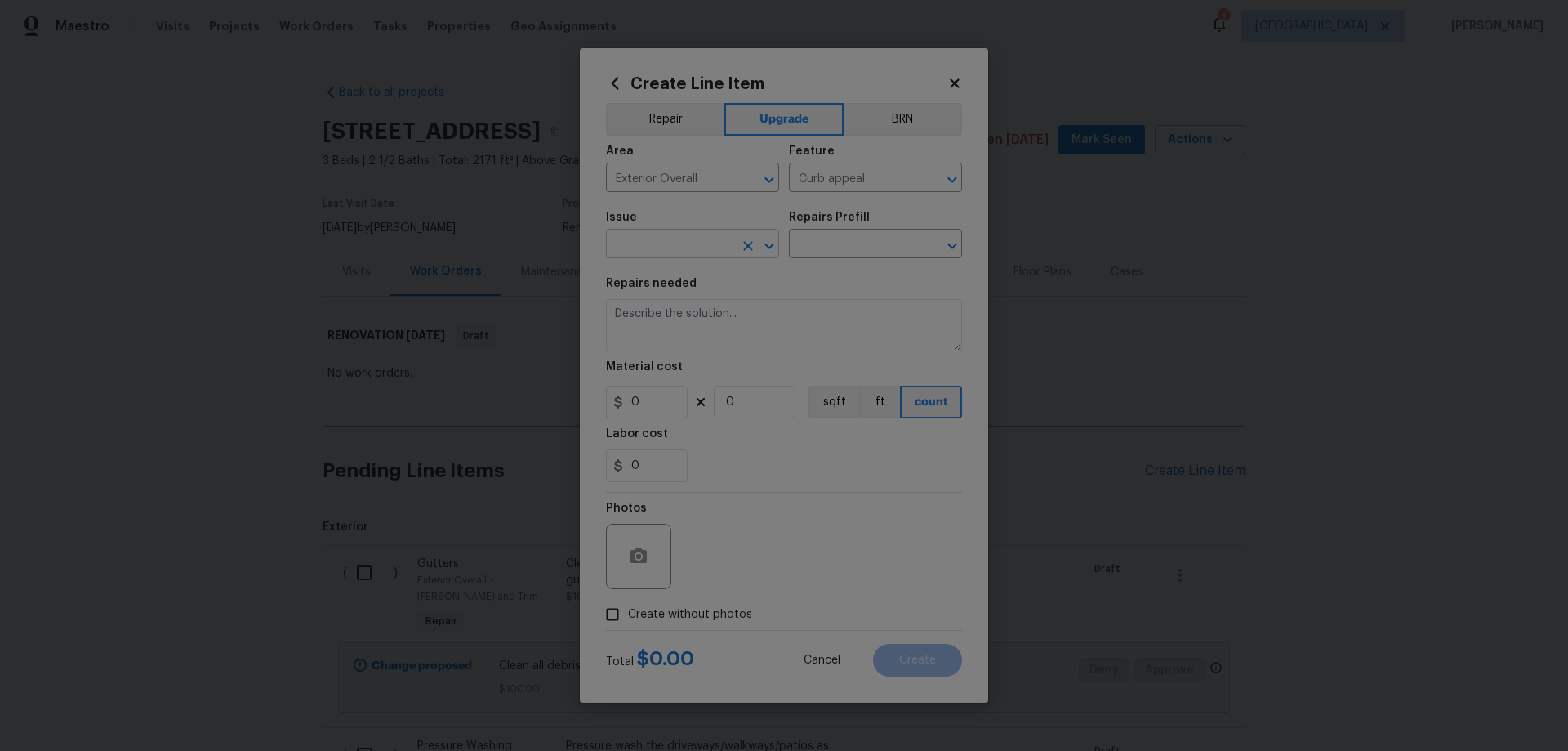
click at [690, 247] on input "text" at bounding box center [670, 246] width 127 height 26
click at [708, 378] on li "Landscaping" at bounding box center [693, 374] width 173 height 27
type input "Landscaping"
click at [819, 253] on input "text" at bounding box center [853, 246] width 127 height 26
click at [862, 282] on li "Apply Weed barrier & Mulch/Bark $0.60" at bounding box center [875, 290] width 173 height 44
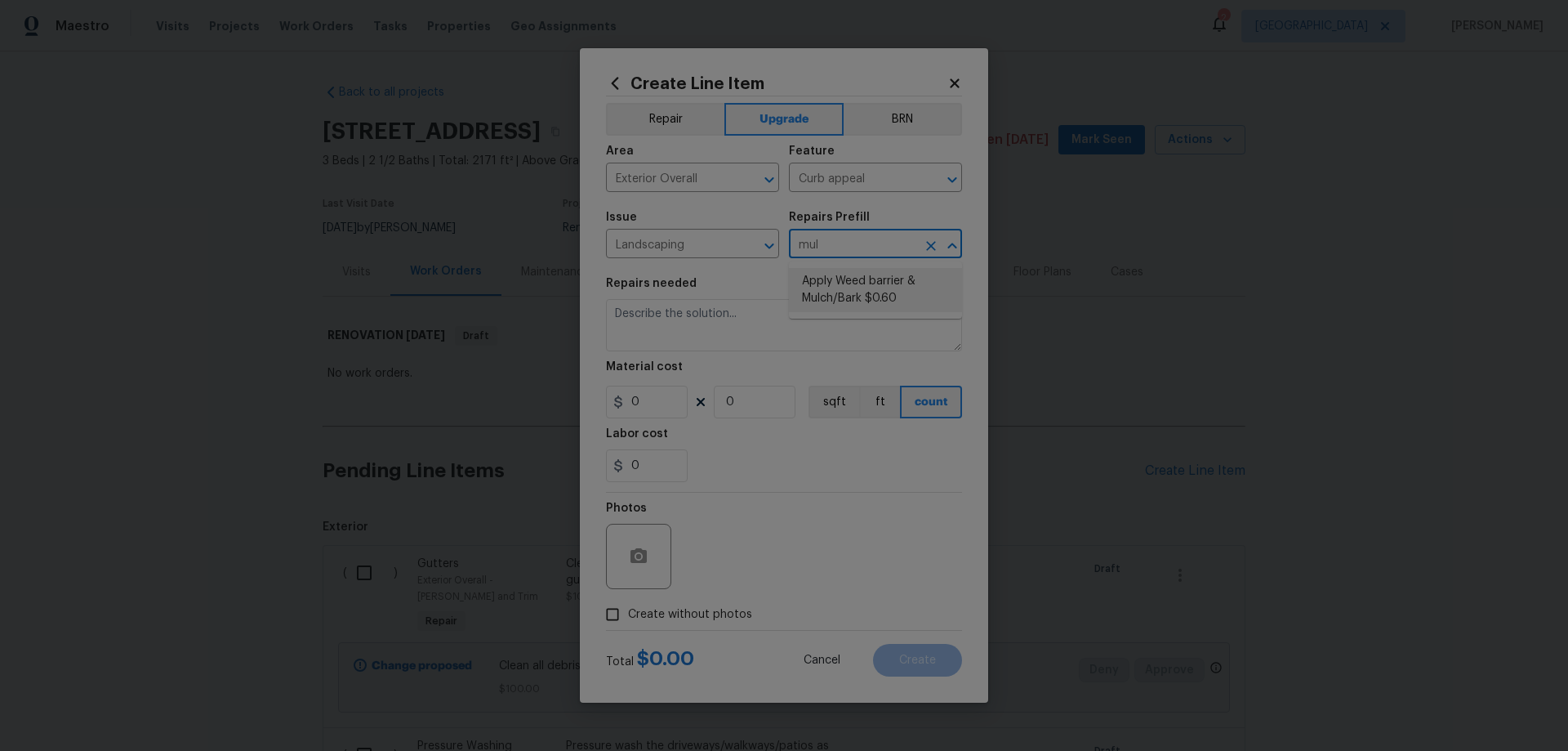
type input "Apply Weed barrier & Mulch/Bark $0.60"
type textarea "Prep the area/ remove all debris and install weed barrier and mulch as directed…"
type input "0.6"
type input "1"
type input "Apply Weed barrier & Mulch/Bark $0.60"
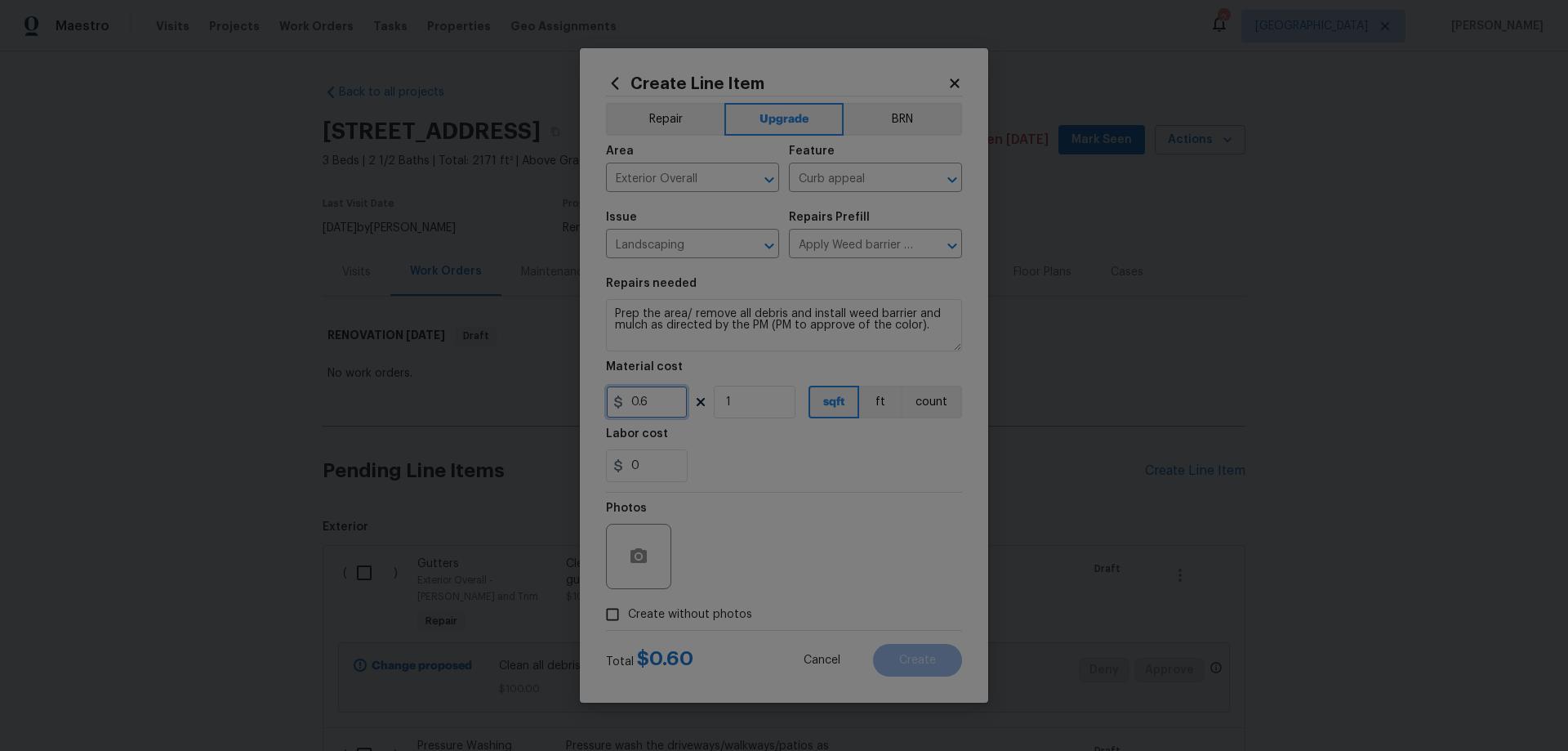
drag, startPoint x: 656, startPoint y: 401, endPoint x: 487, endPoint y: 385, distance: 169.8
click at [489, 386] on div "Create Line Item Repair Upgrade BRN Area Exterior Overall ​ Feature Curb appeal…" at bounding box center [784, 375] width 1568 height 751
type input "200"
click at [663, 614] on span "Create without photos" at bounding box center [690, 615] width 124 height 17
click at [628, 614] on input "Create without photos" at bounding box center [613, 614] width 31 height 31
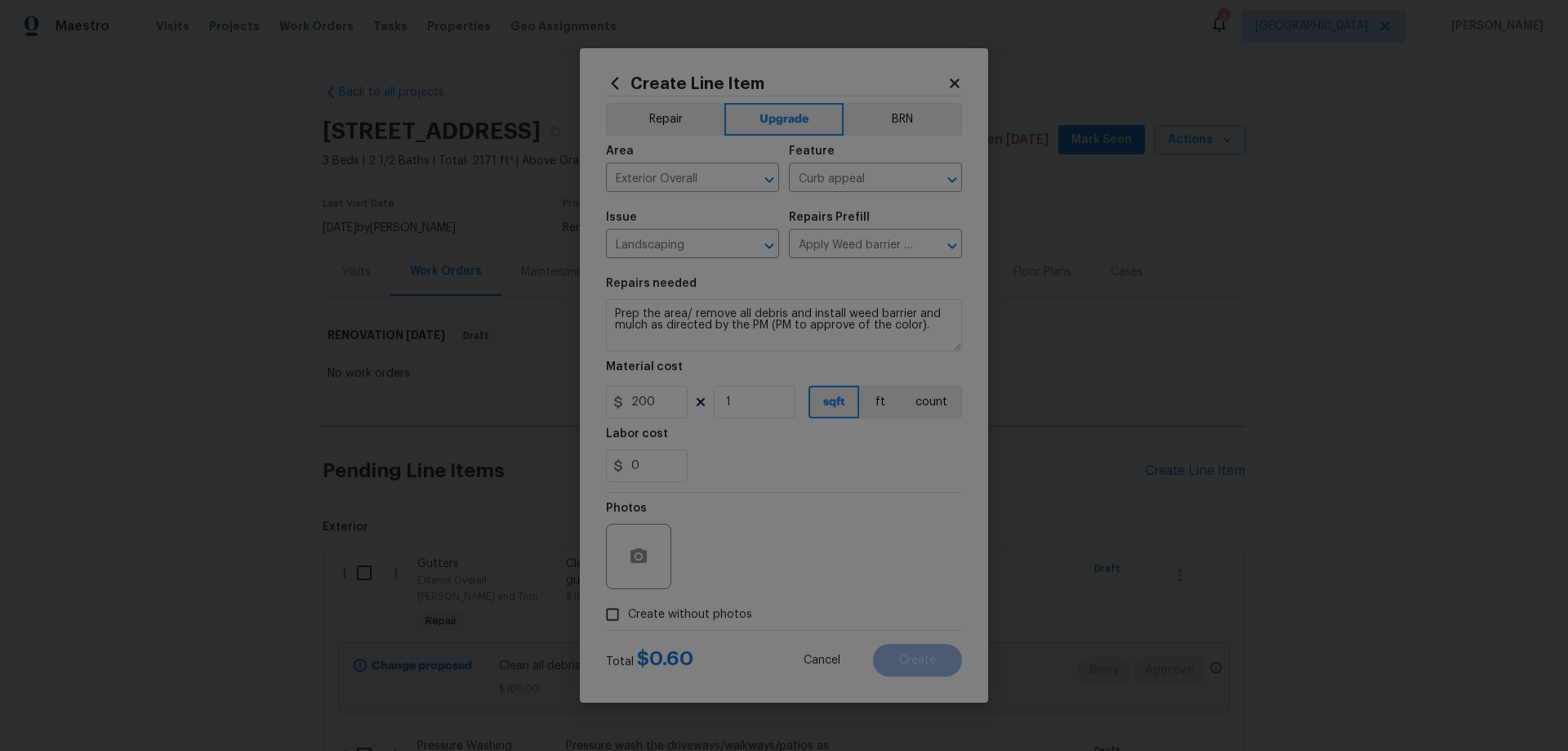
checkbox input "true"
click at [811, 551] on textarea at bounding box center [823, 556] width 278 height 66
paste textarea "HPM to add photos"
type textarea "HPM to add photos"
click at [615, 315] on textarea "Prep the area/ remove all debris and install weed barrier and mulch as directed…" at bounding box center [784, 325] width 356 height 52
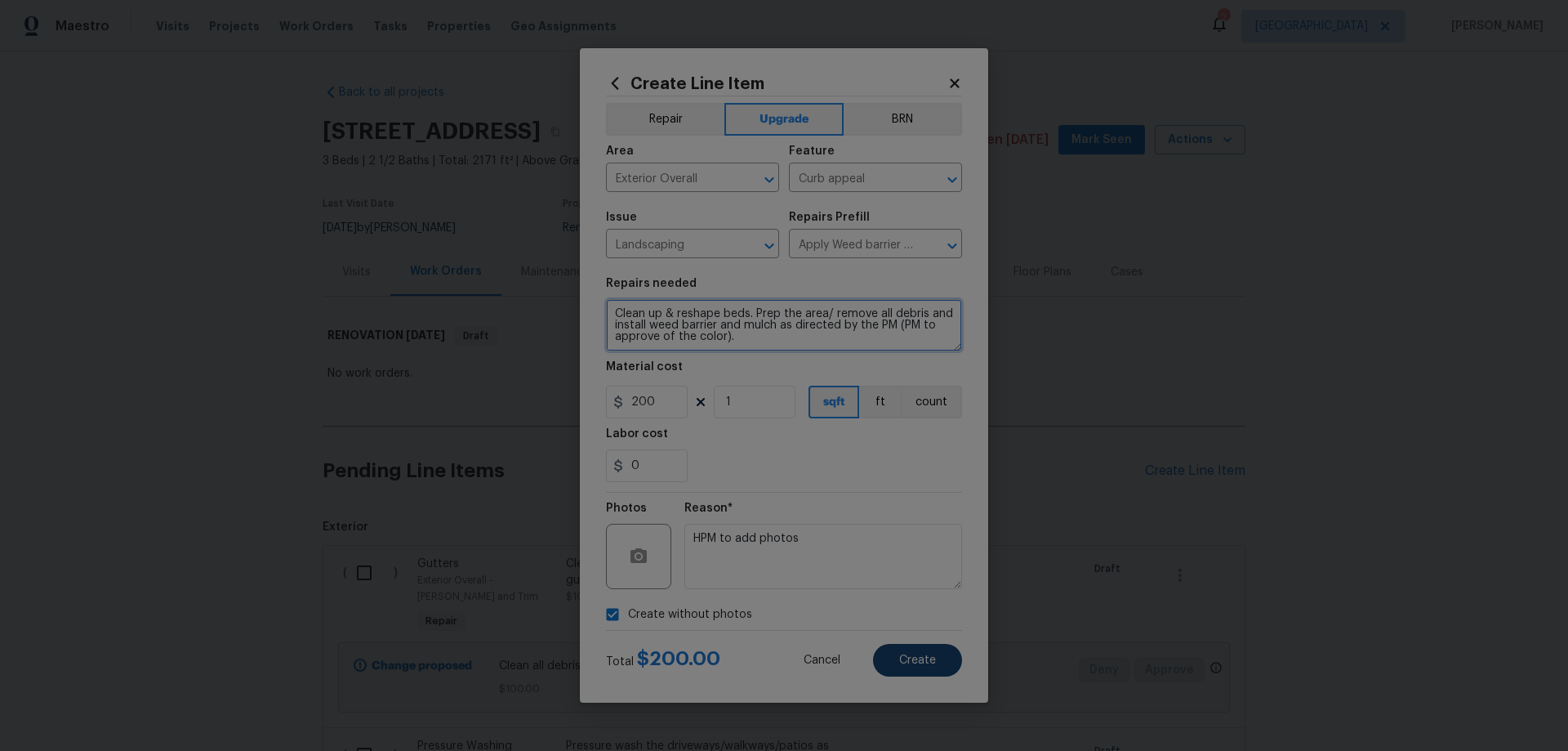
type textarea "Clean up & reshape beds. Prep the area/ remove all debris and install weed barr…"
click at [938, 656] on button "Create" at bounding box center [918, 661] width 89 height 32
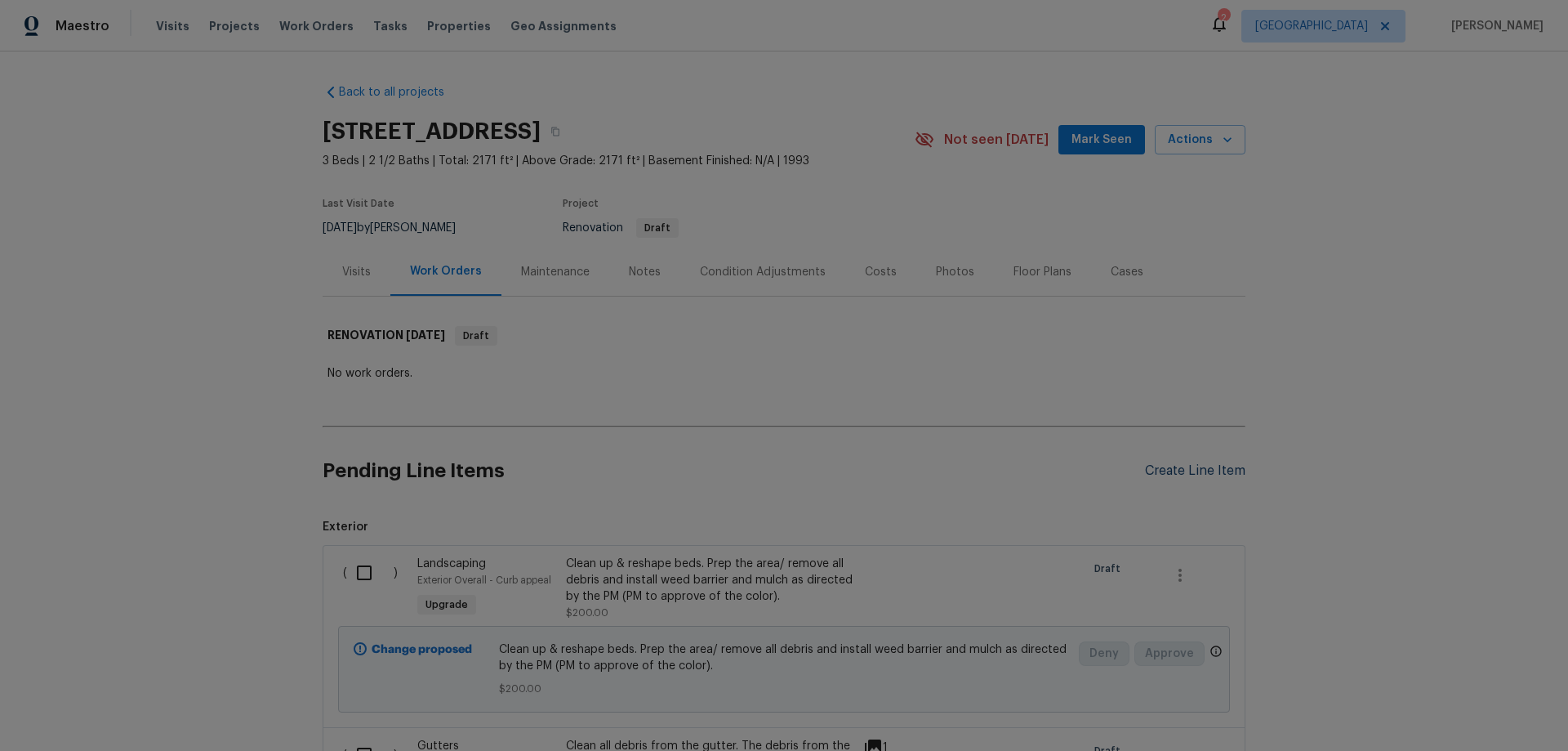
click at [1189, 471] on div "Create Line Item" at bounding box center [1196, 471] width 101 height 15
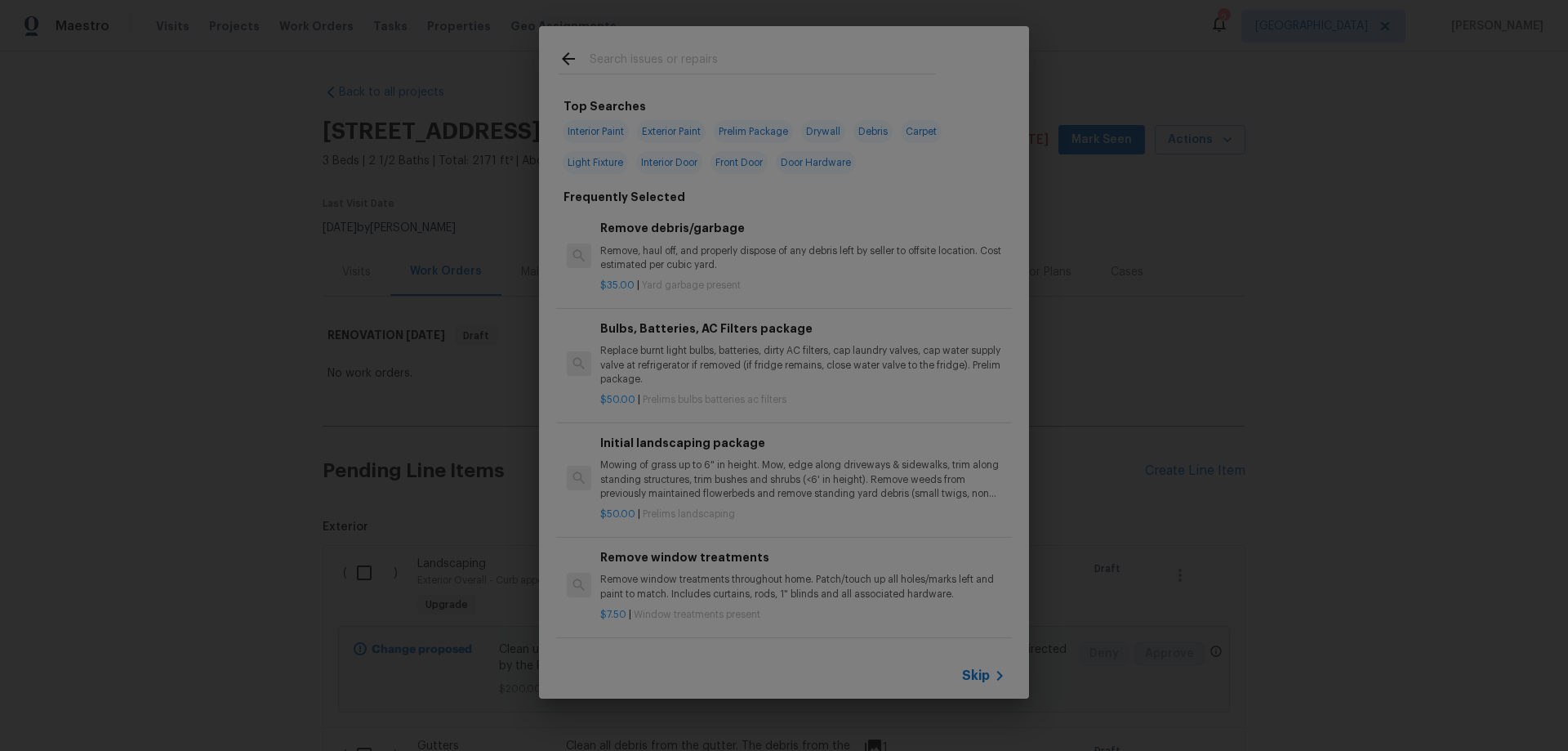
click at [977, 669] on span "Skip" at bounding box center [975, 675] width 28 height 16
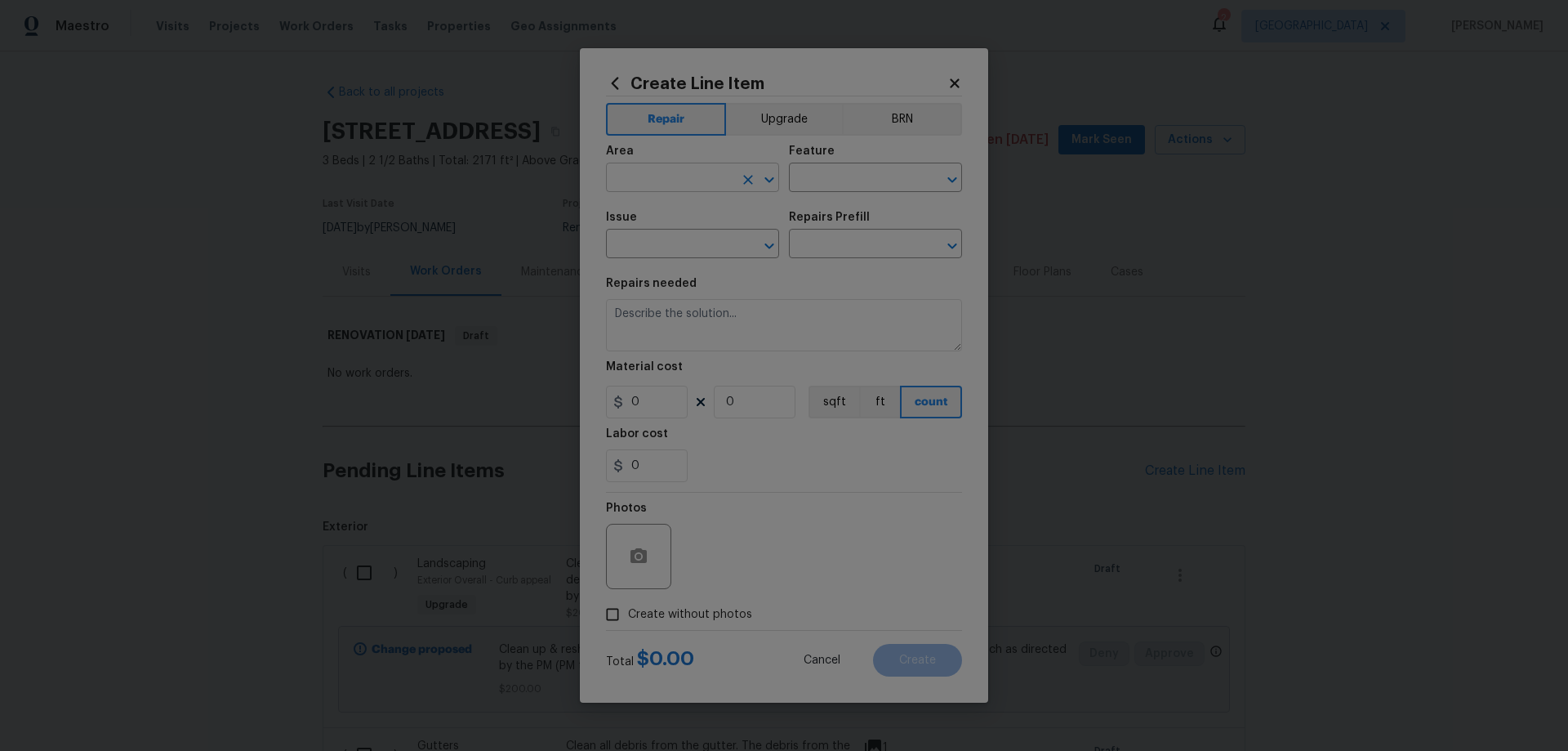
click at [654, 176] on input "text" at bounding box center [670, 179] width 127 height 26
type input "Interior Overall"
type input "Initial Clean"
type input "Initial cleaning"
type input "Home Readiness Packages"
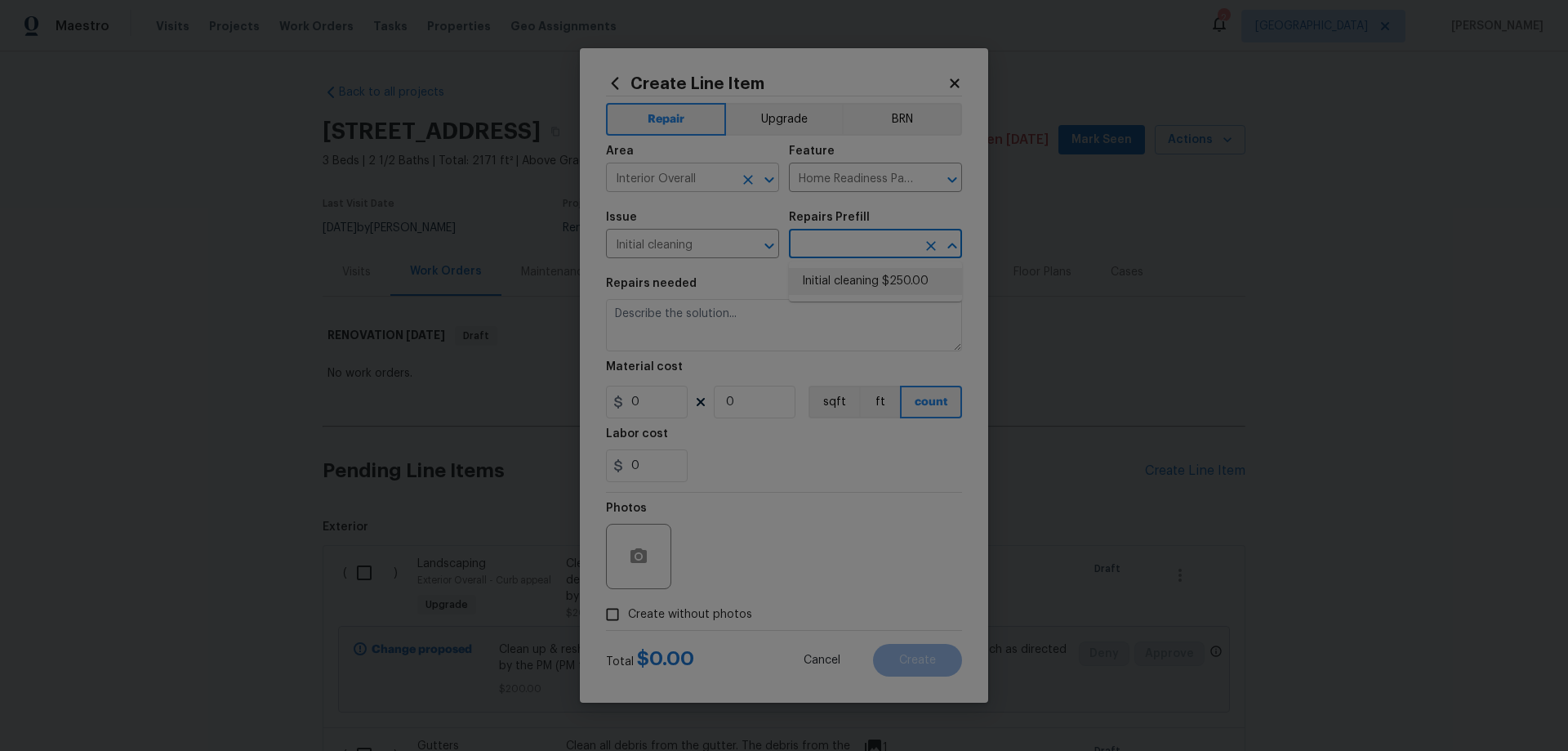
type input "Initial cleaning $250.00"
type textarea "1. Wipe down exterior doors and trim. 2. Clean out all exterior light fixtures …"
type input "250"
type input "1"
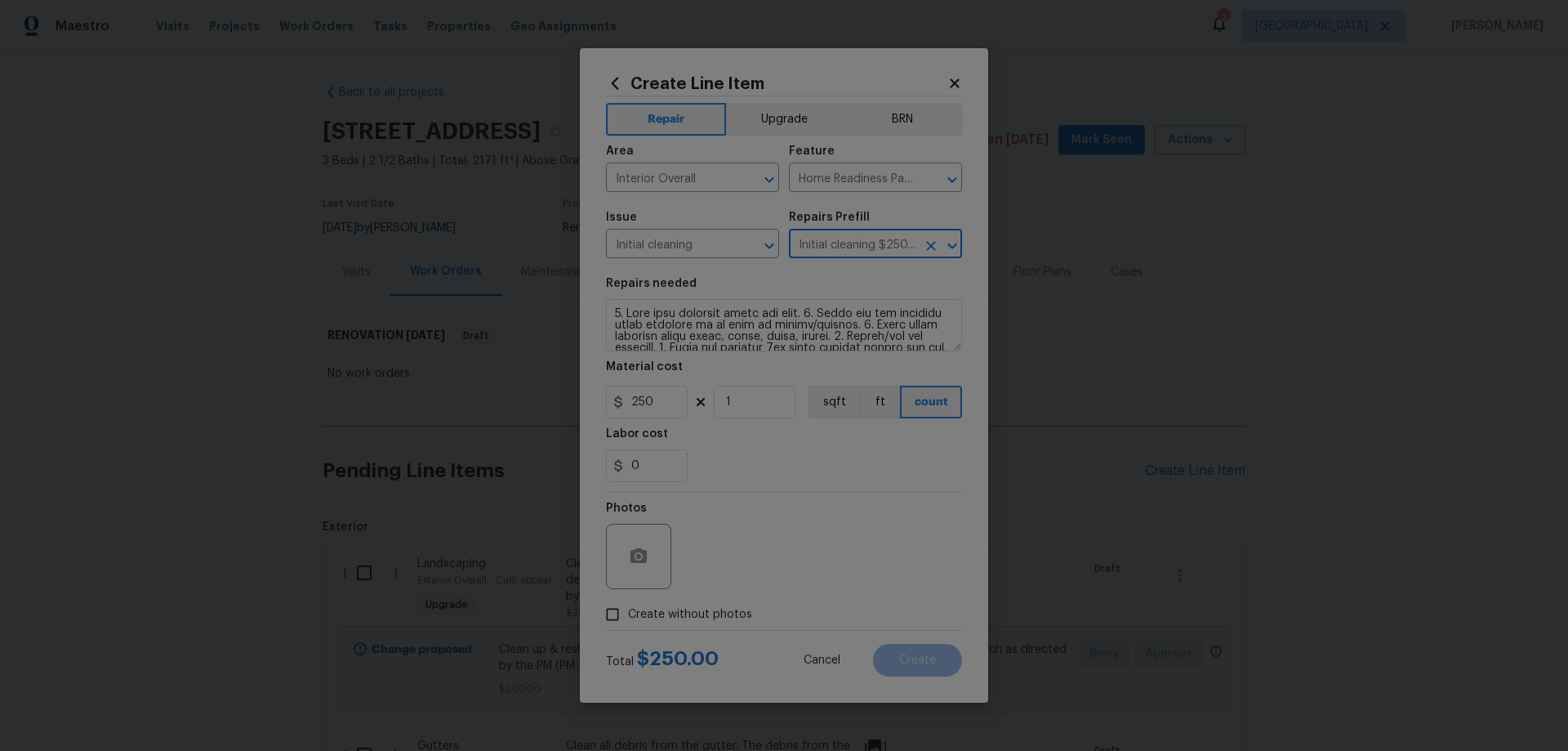
click at [695, 613] on span "Create without photos" at bounding box center [690, 615] width 124 height 17
click at [628, 613] on input "Create without photos" at bounding box center [613, 614] width 31 height 31
checkbox input "true"
click at [773, 528] on textarea at bounding box center [823, 556] width 278 height 66
paste textarea "HPM to add photos"
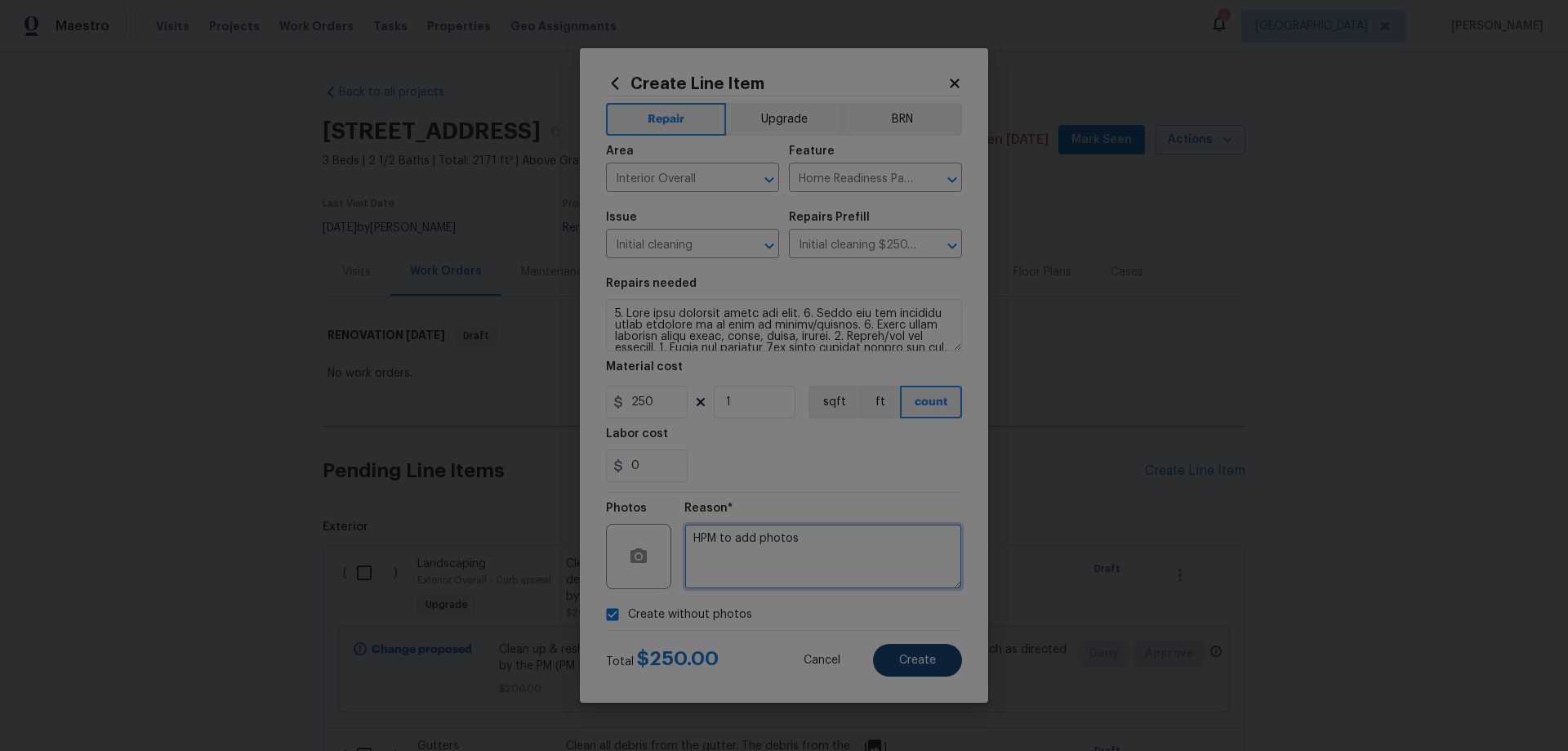
type textarea "HPM to add photos"
click at [917, 662] on span "Create" at bounding box center [917, 661] width 37 height 12
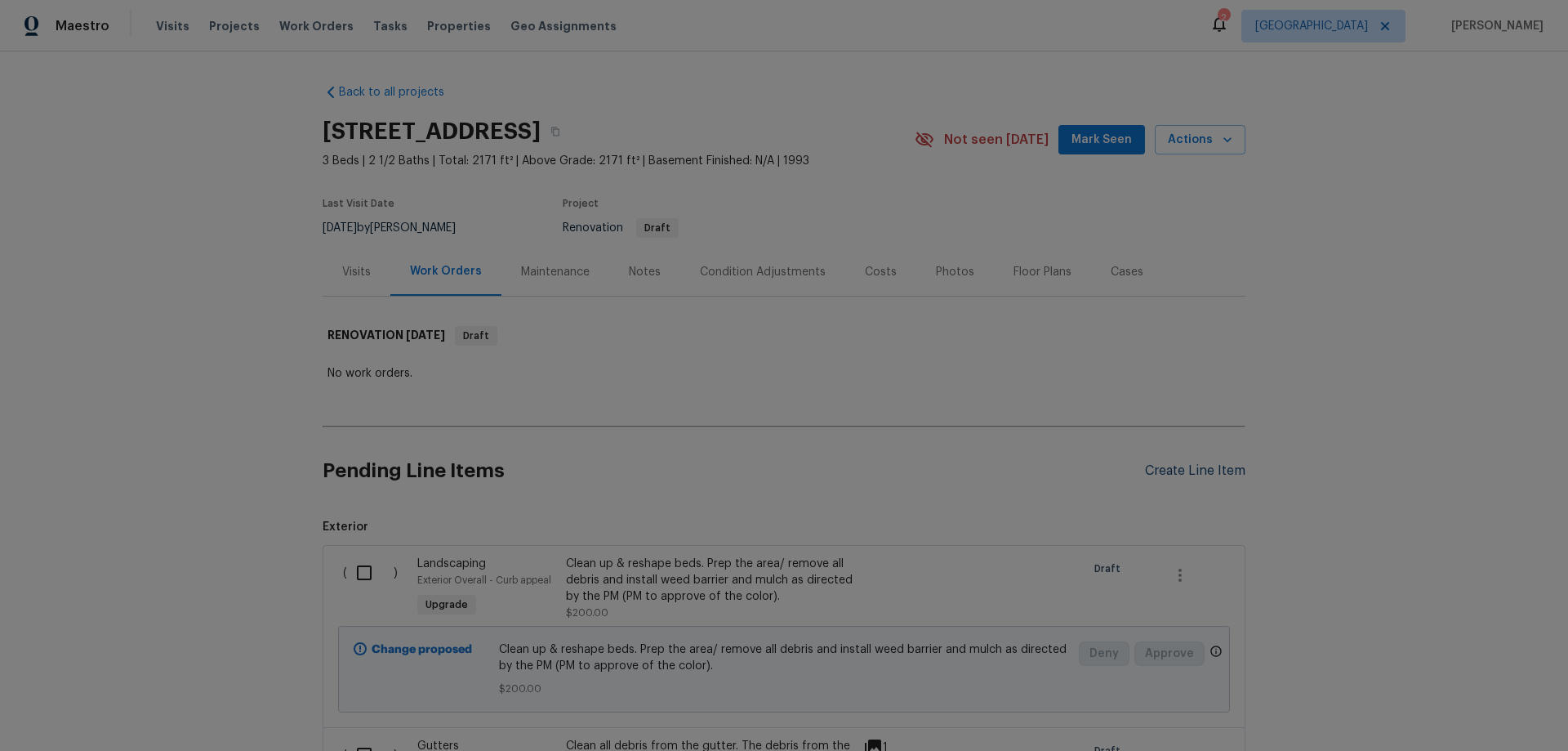
click at [1215, 471] on div "Create Line Item" at bounding box center [1196, 471] width 101 height 15
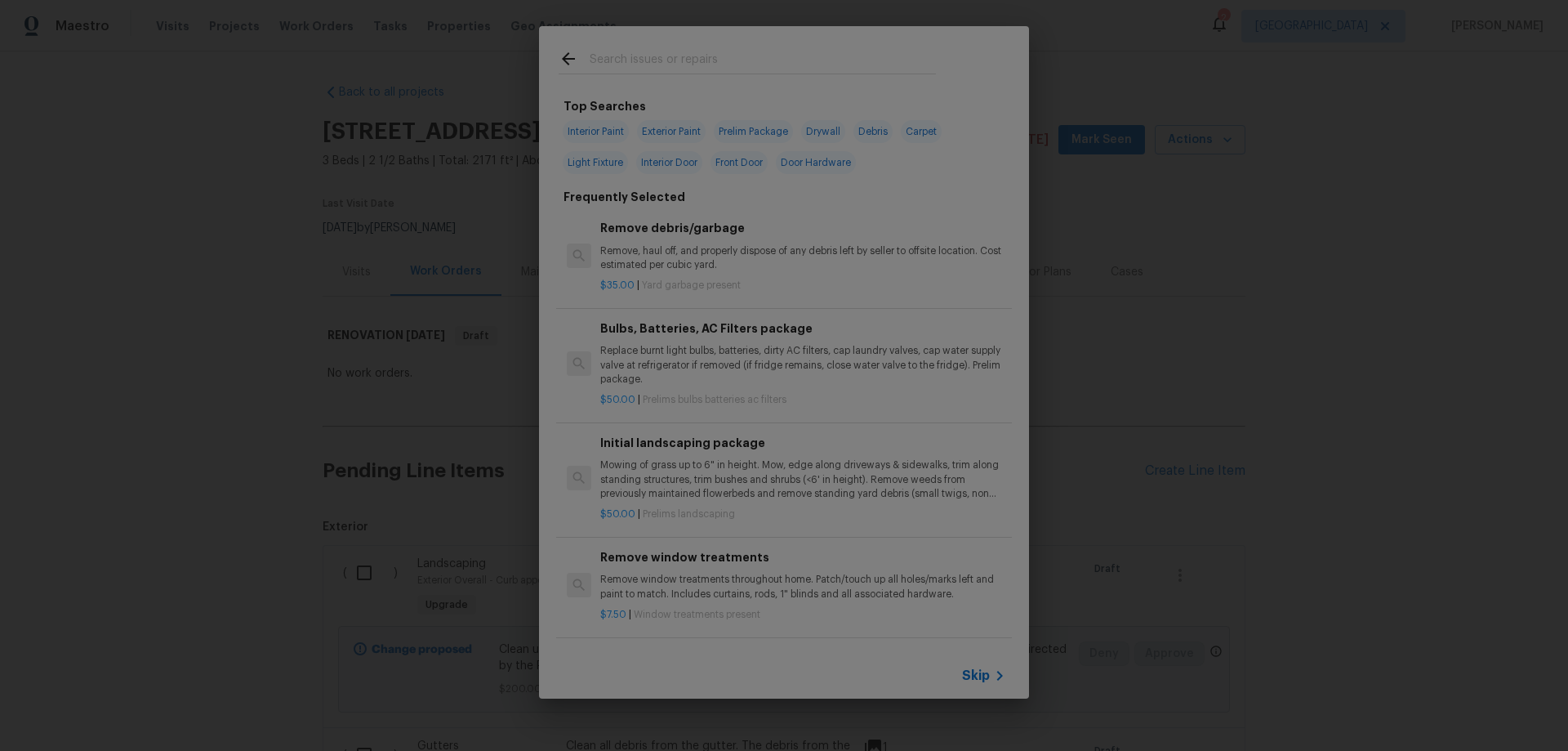
click at [983, 678] on span "Skip" at bounding box center [975, 675] width 28 height 16
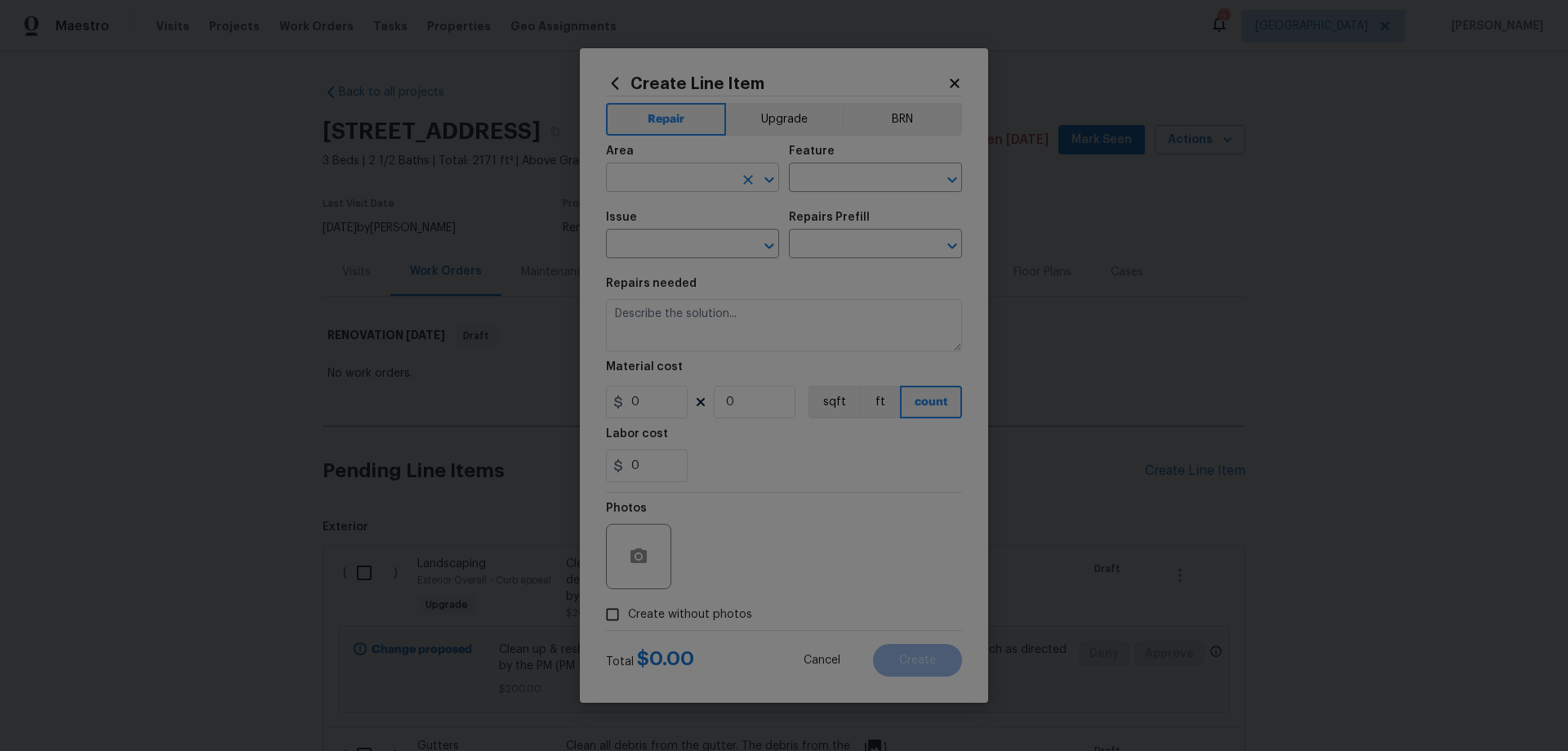
click at [668, 178] on input "text" at bounding box center [670, 179] width 127 height 26
type input "Interior Overall"
type input "Home Readiness Packages"
type input "Bulbs, Batteries, AC Filters"
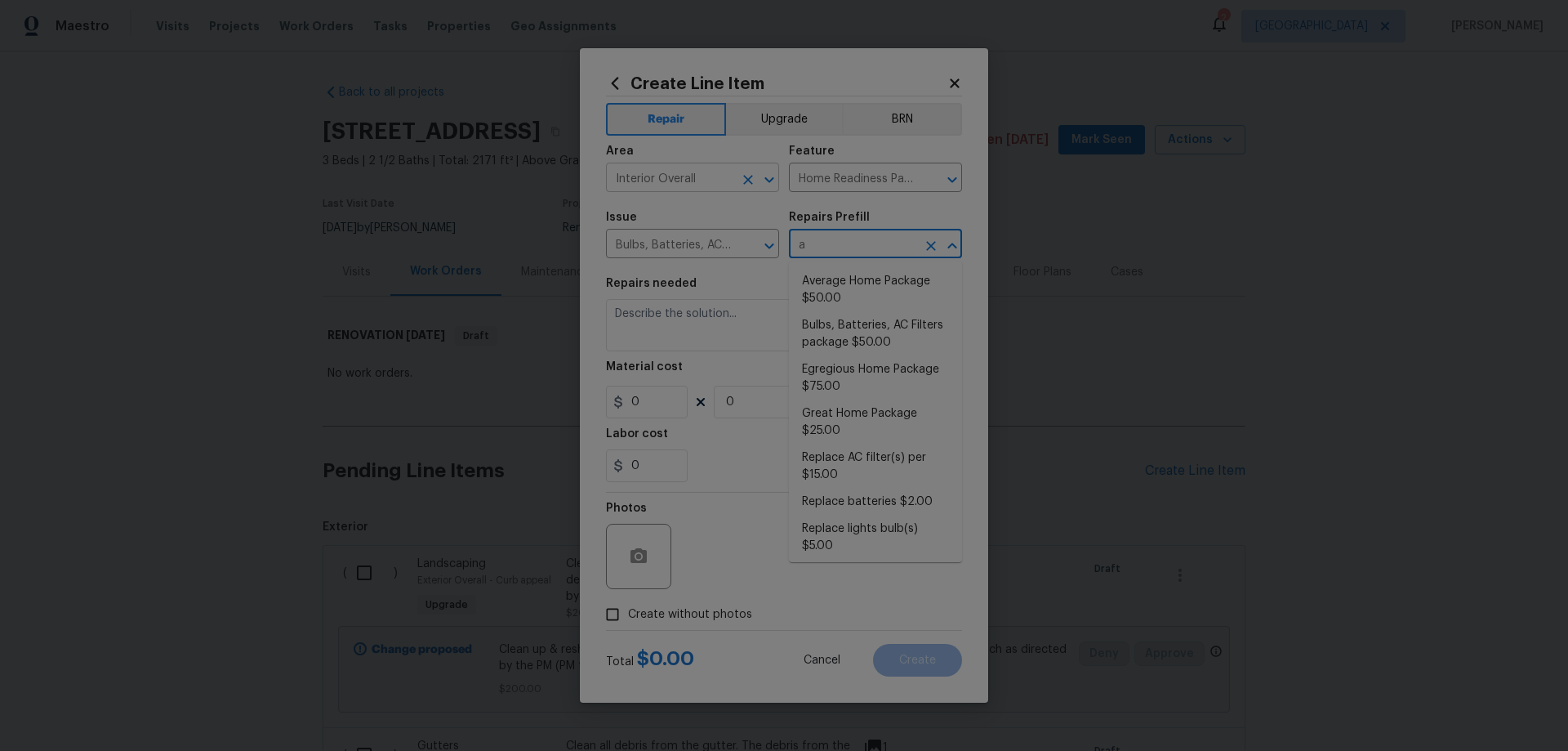
type input "av"
type input "Average Home Package $50.00"
type textarea "1. Replace all missing and/or damaged door stops and strike plates. 2. Remove a…"
type input "50"
type input "1"
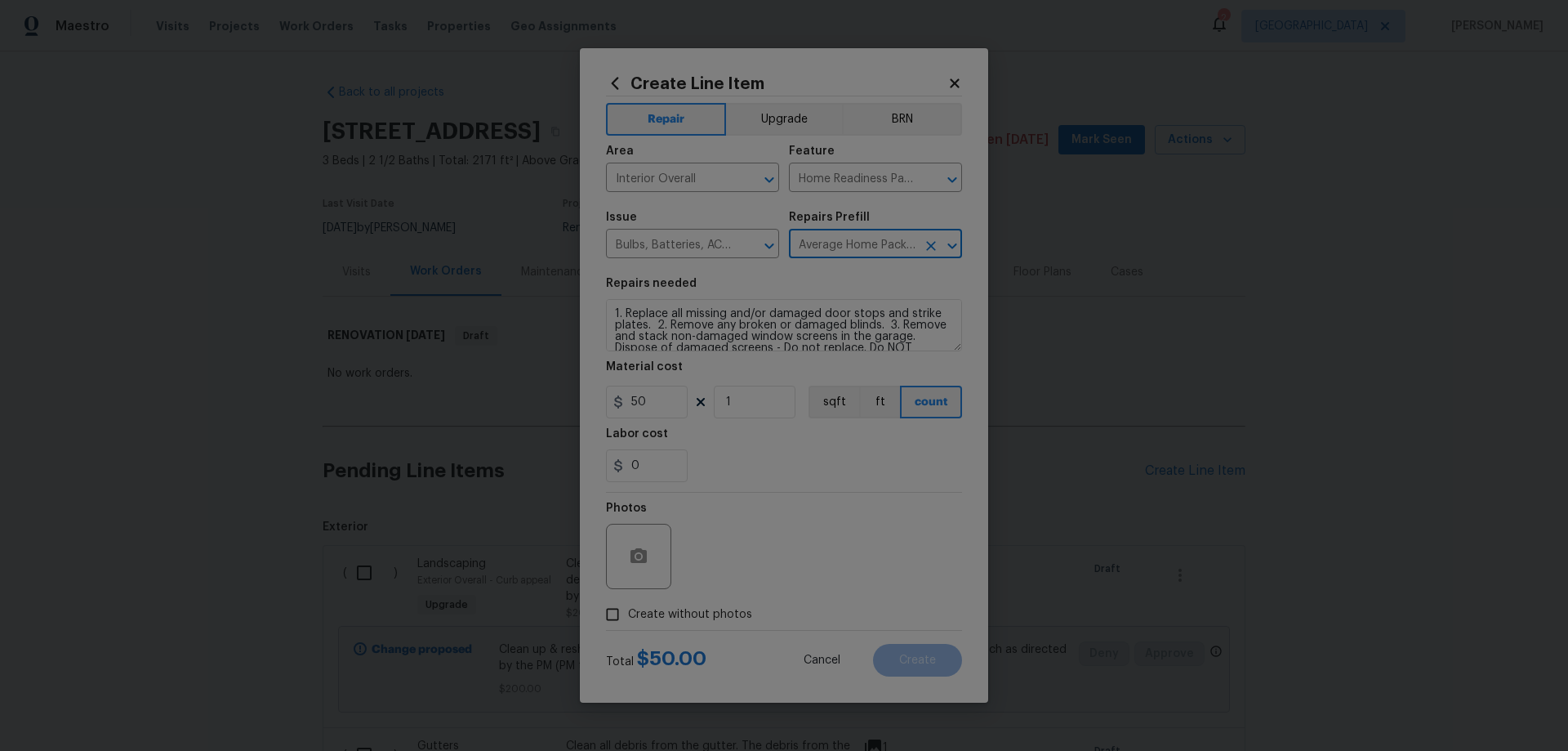
type input "Average Home Package $50.00"
click at [684, 618] on span "Create without photos" at bounding box center [690, 615] width 124 height 17
click at [628, 618] on input "Create without photos" at bounding box center [613, 614] width 31 height 31
checkbox input "true"
click at [782, 576] on textarea at bounding box center [823, 556] width 278 height 66
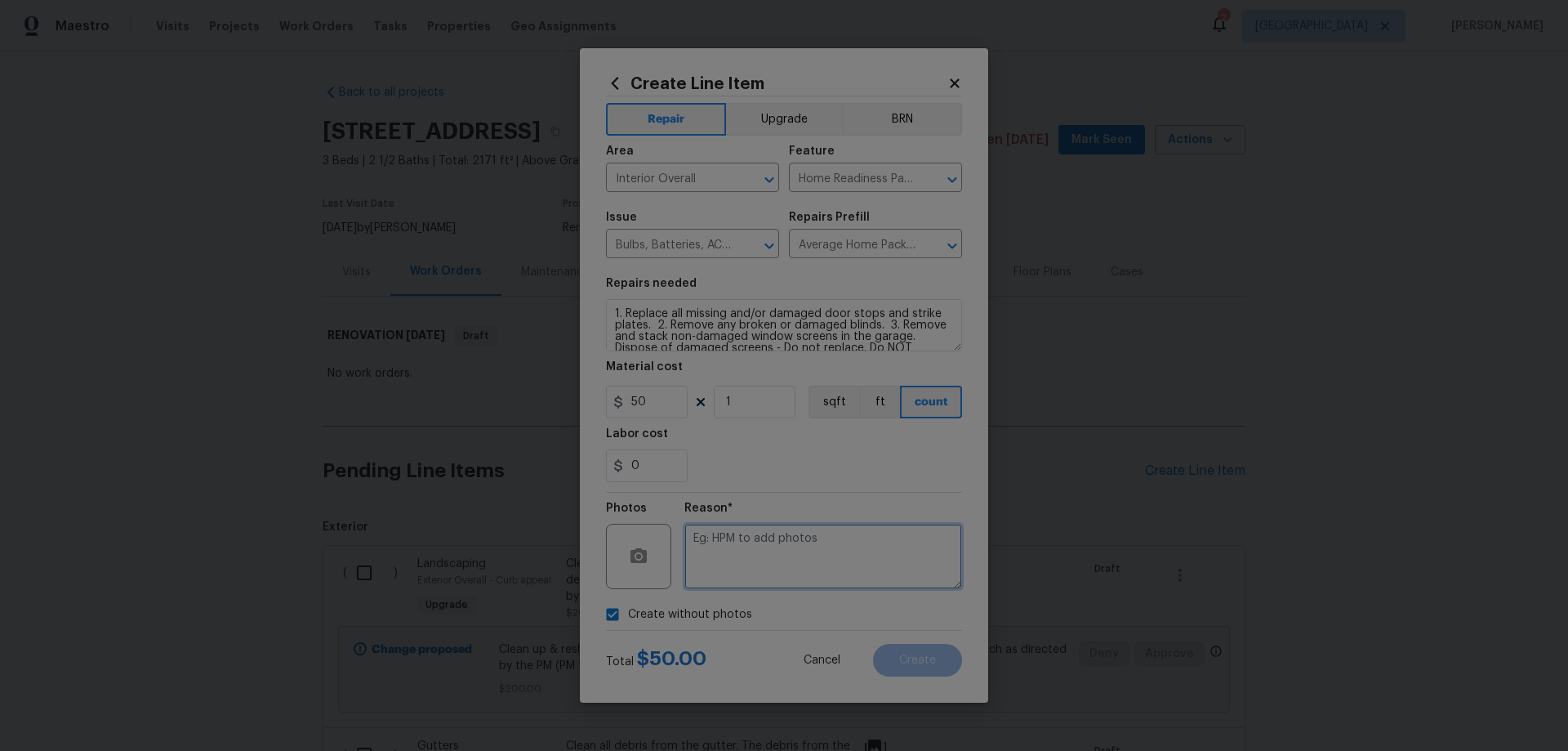
paste textarea "HPM to add photos"
type textarea "HPM to add photos"
click at [940, 662] on button "Create" at bounding box center [918, 661] width 89 height 32
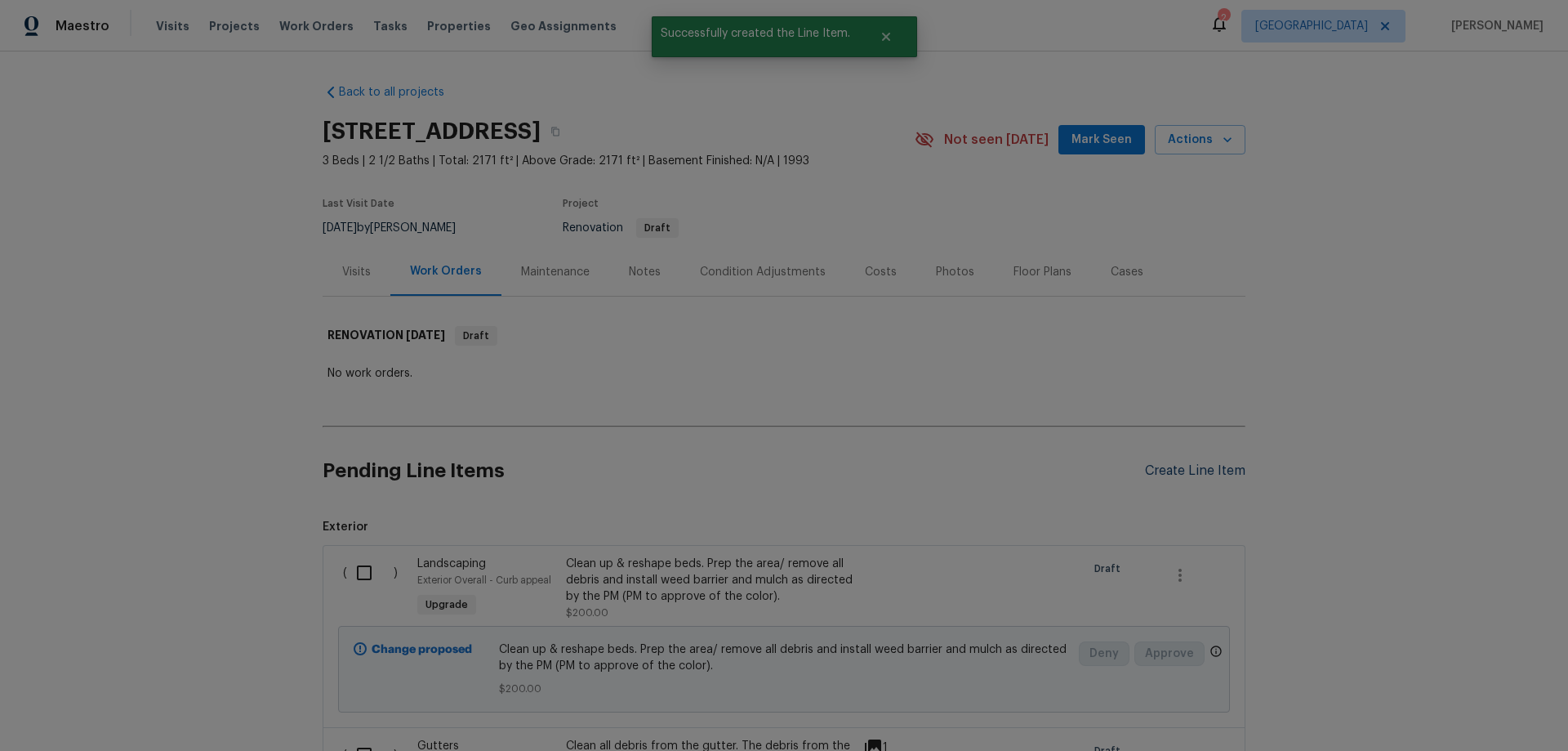
click at [1146, 474] on div "Create Line Item" at bounding box center [1196, 471] width 101 height 15
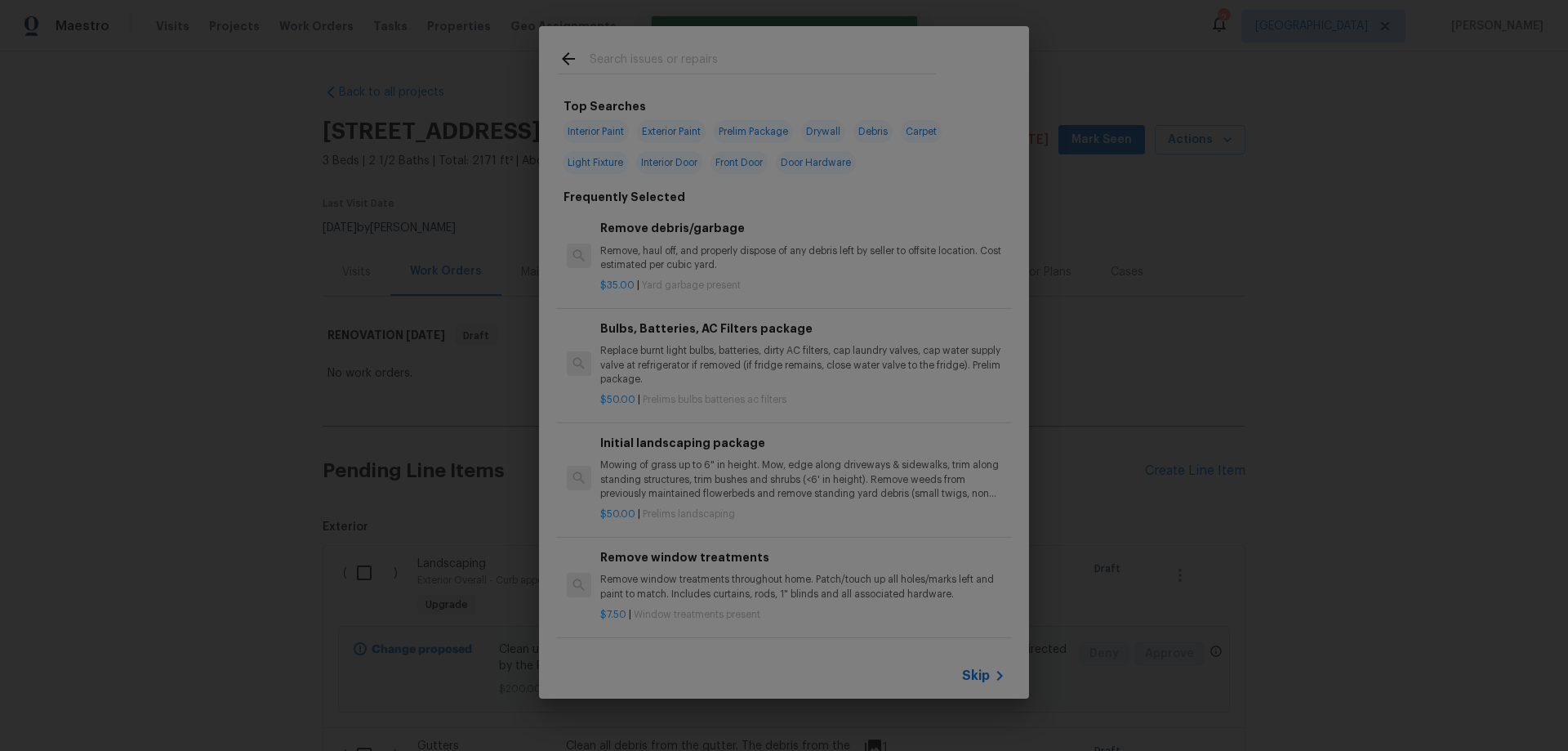
click at [988, 672] on span "Skip" at bounding box center [975, 675] width 28 height 16
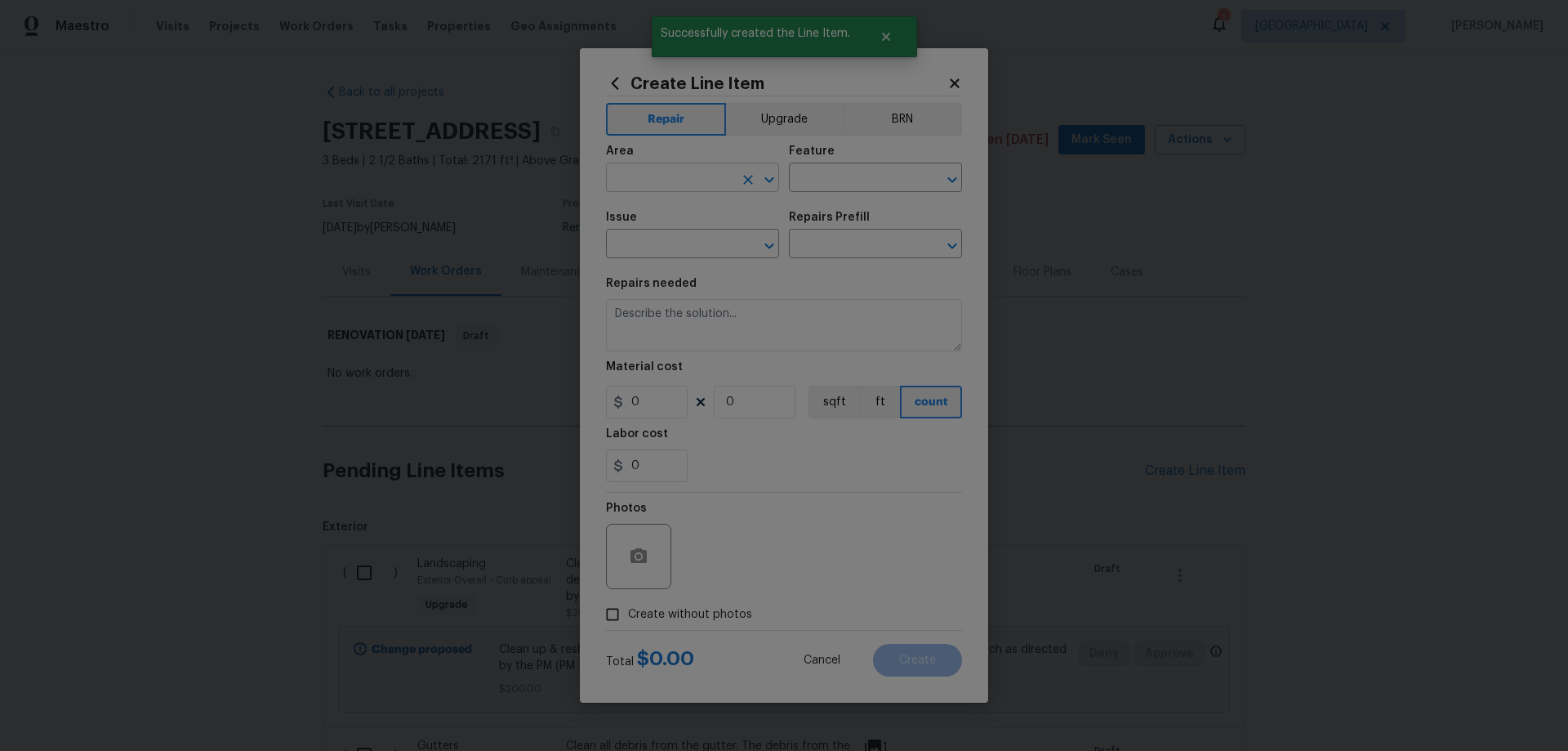
click at [667, 182] on input "text" at bounding box center [670, 179] width 127 height 26
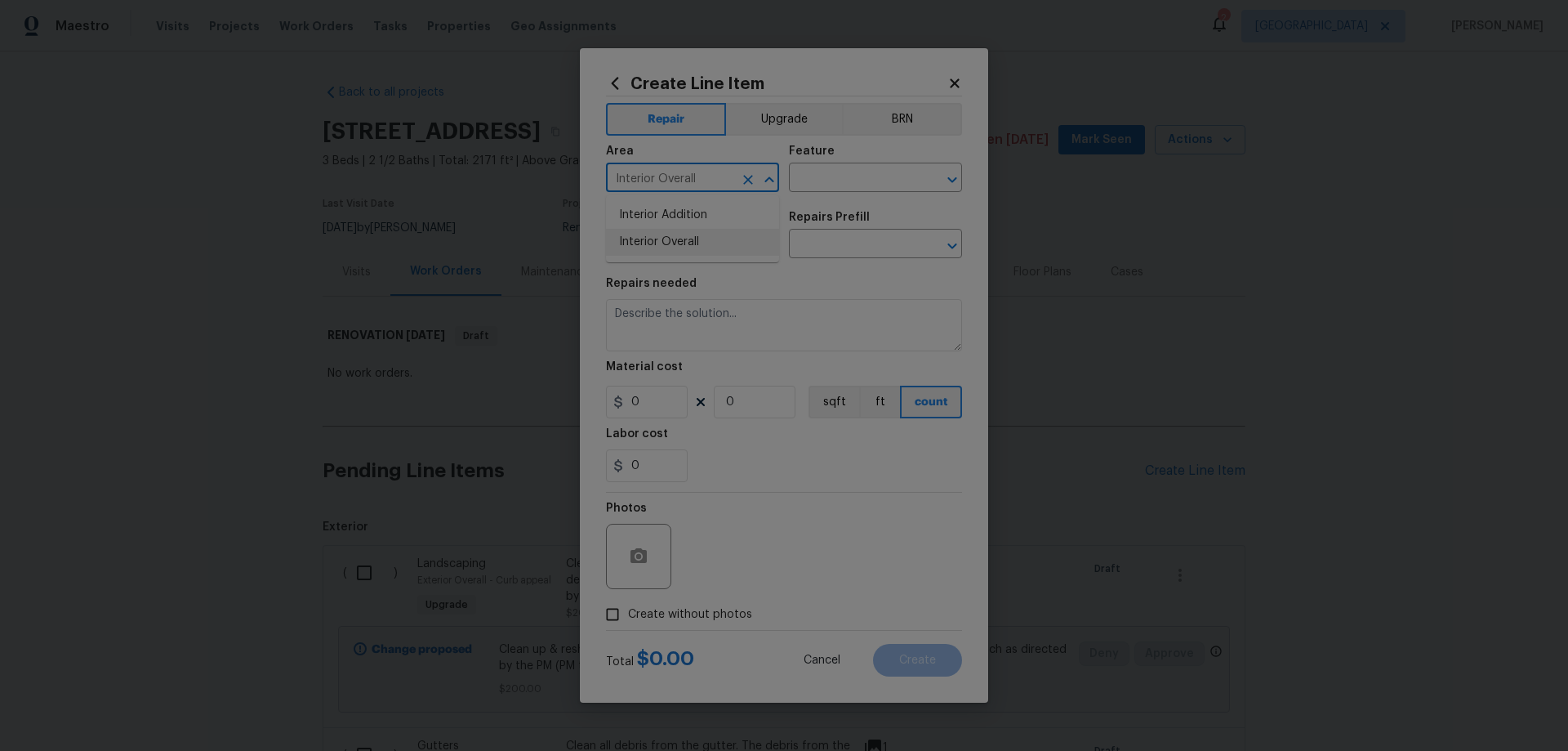
type input "Interior Overall"
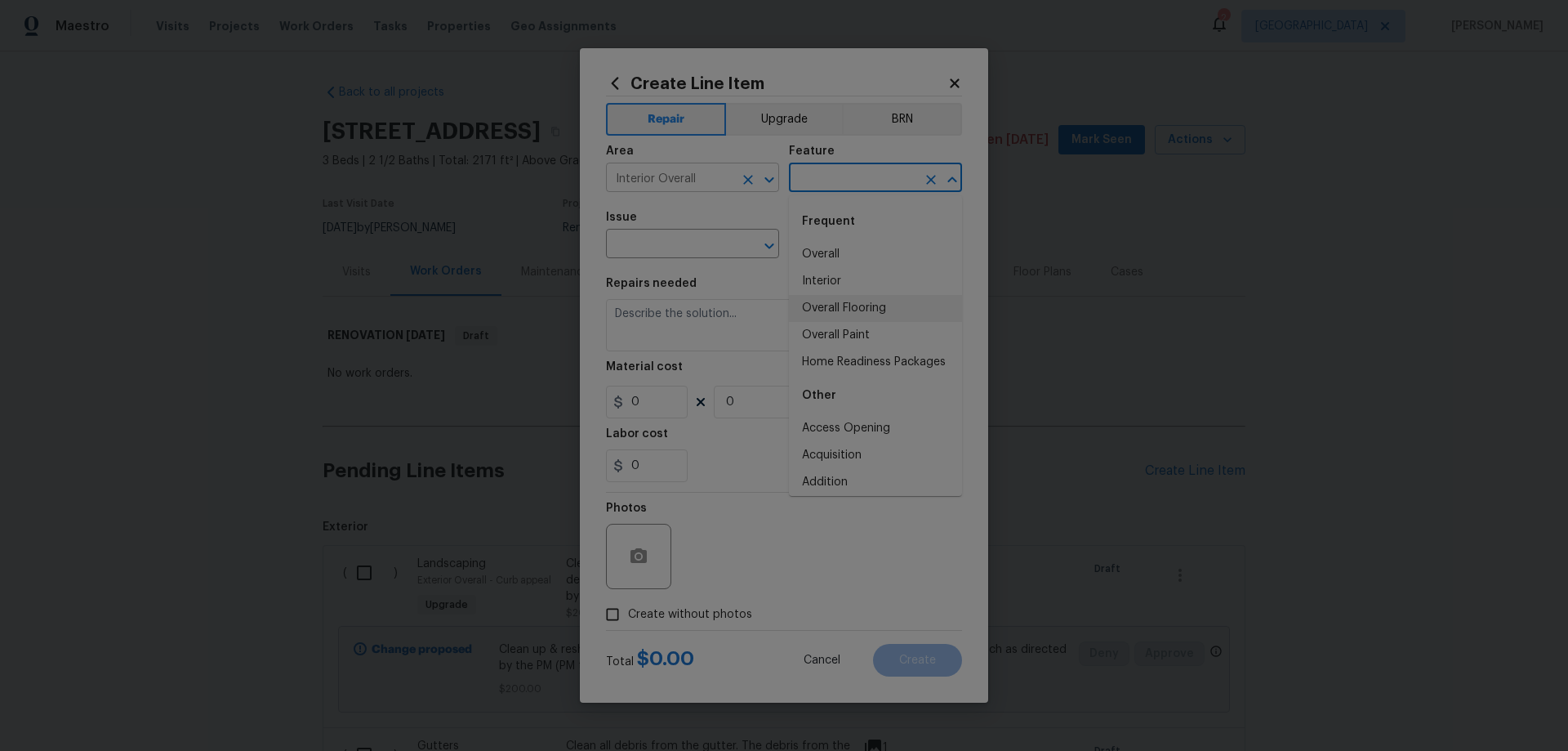
type input "Overall Flooring"
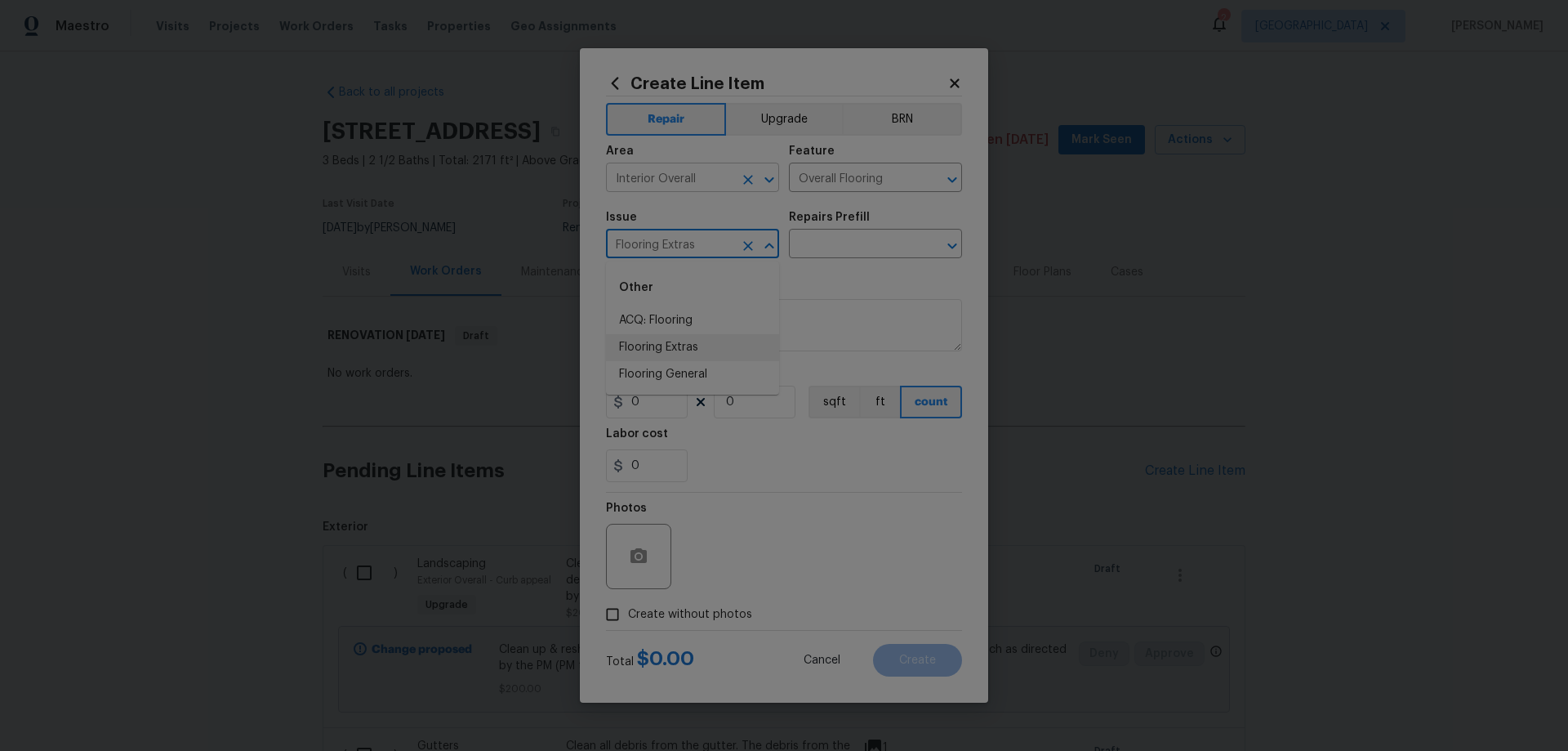
type input "Flooring Extras"
type input "stea"
type input "Steam Clean $250.00"
type textarea "Steam clean floors"
type input "250"
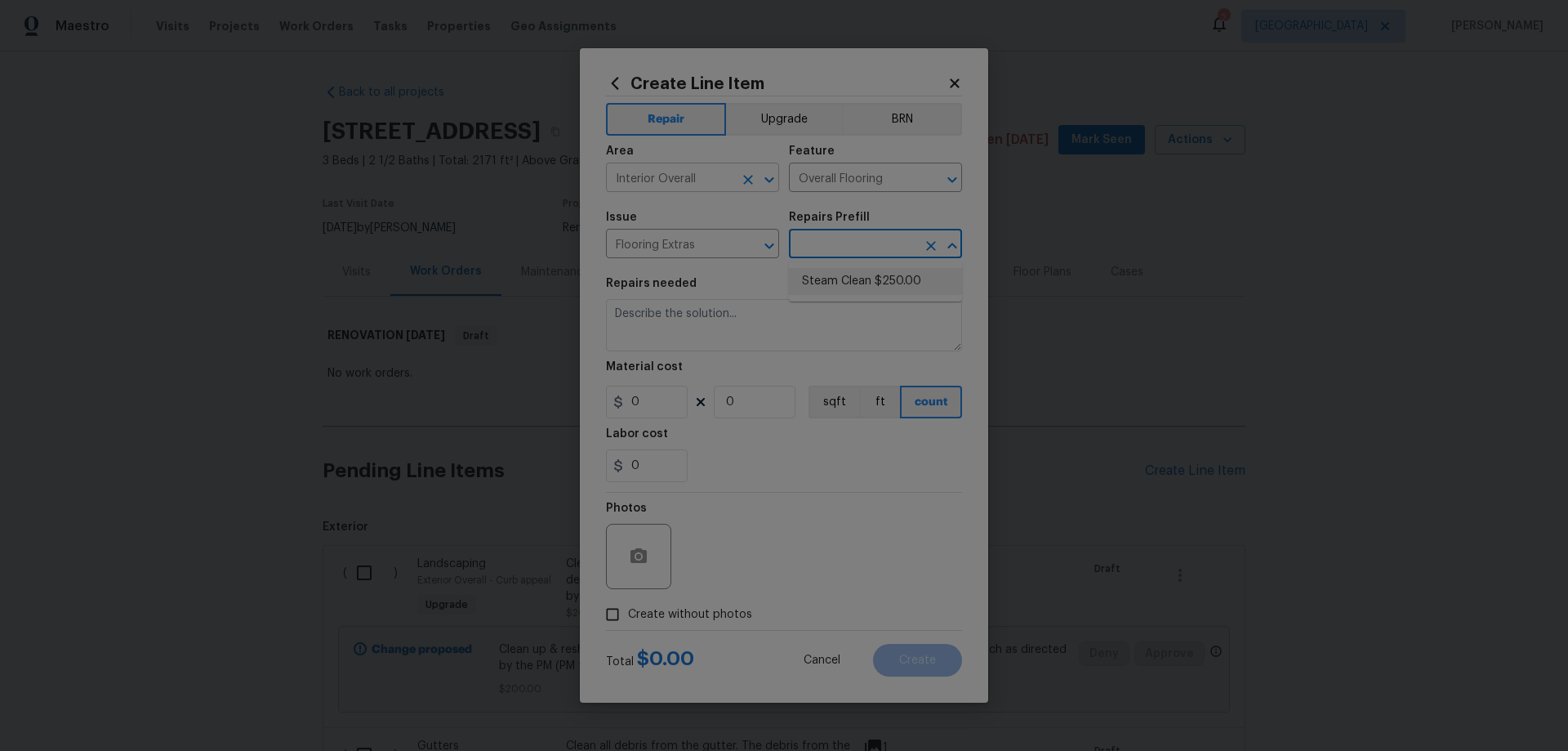
type input "1"
type input "Steam Clean $250.00"
click at [701, 613] on span "Create without photos" at bounding box center [690, 615] width 124 height 17
click at [628, 613] on input "Create without photos" at bounding box center [613, 614] width 31 height 31
checkbox input "true"
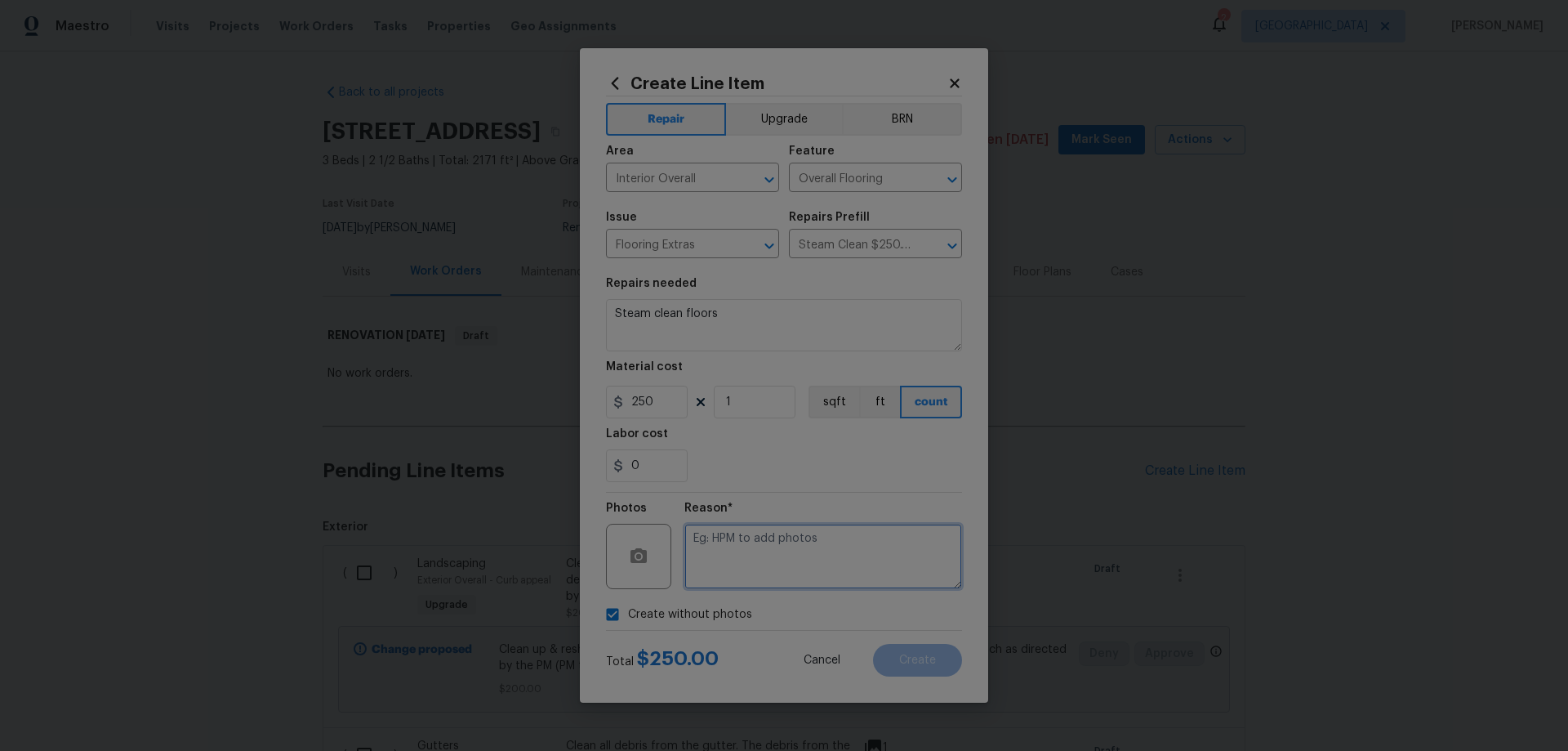
click at [783, 561] on textarea at bounding box center [823, 556] width 278 height 66
paste textarea "HPM to add photos"
type textarea "HPM to add photos"
click at [933, 662] on span "Create" at bounding box center [917, 661] width 37 height 12
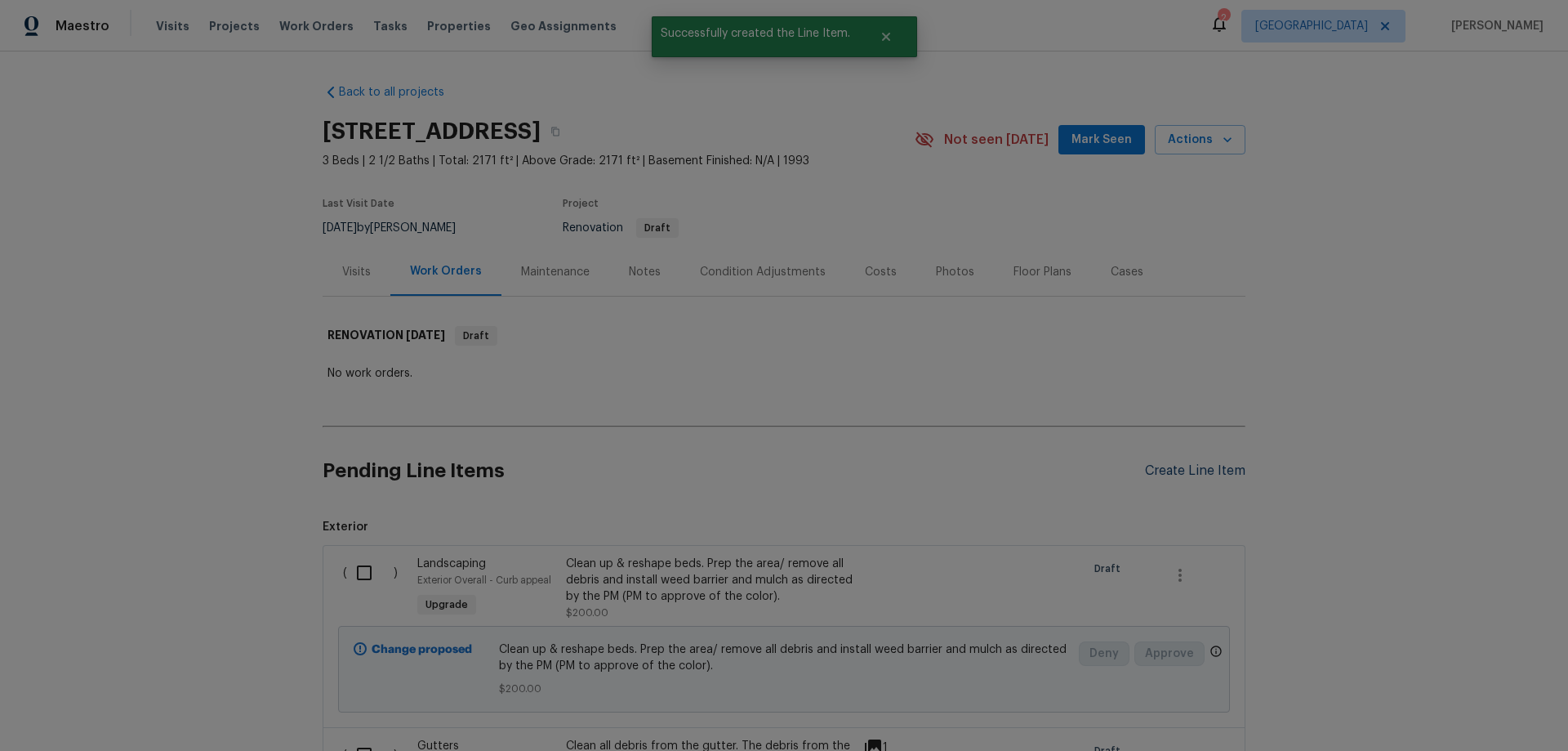
click at [1235, 472] on div "Create Line Item" at bounding box center [1196, 471] width 101 height 15
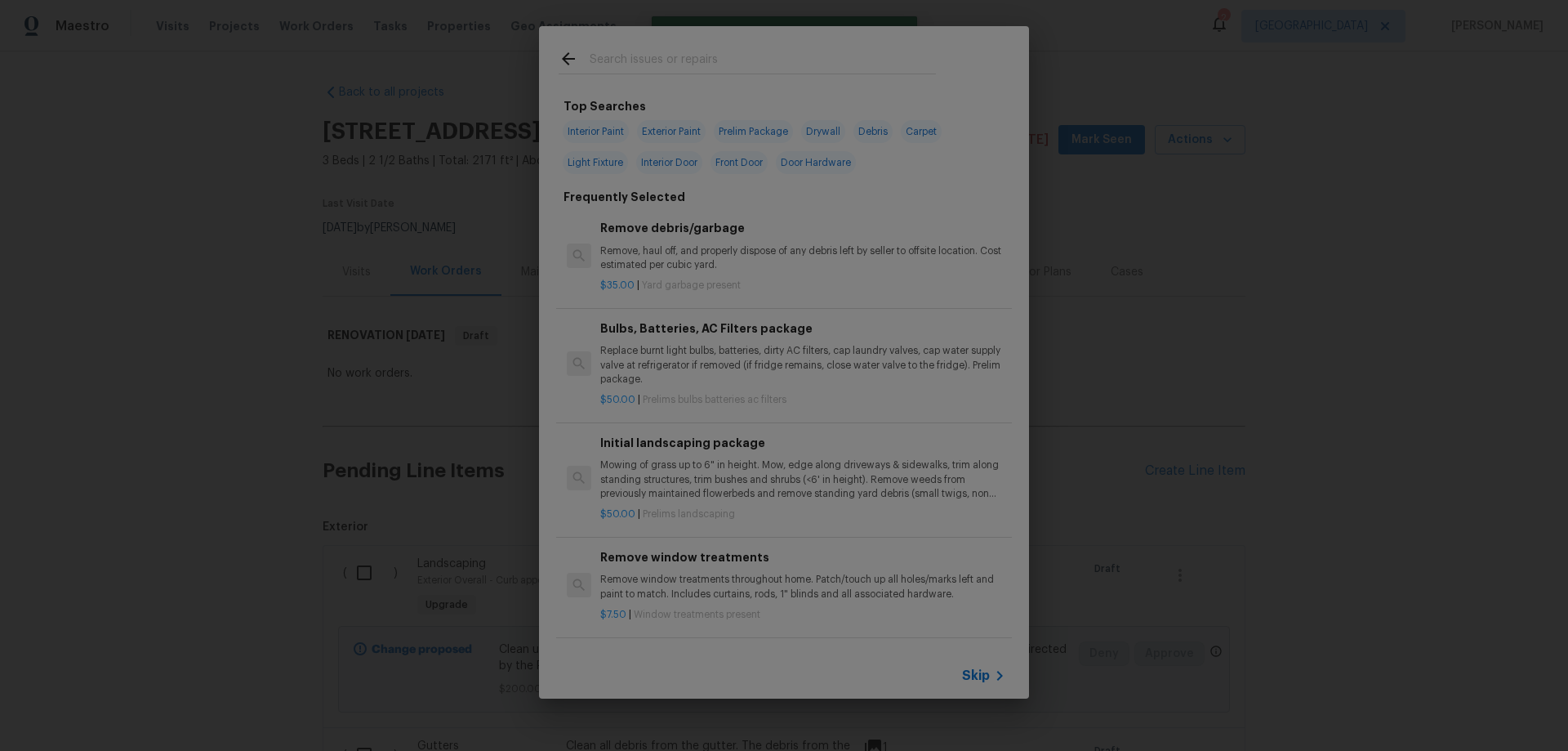
click at [996, 682] on icon at bounding box center [1000, 676] width 20 height 20
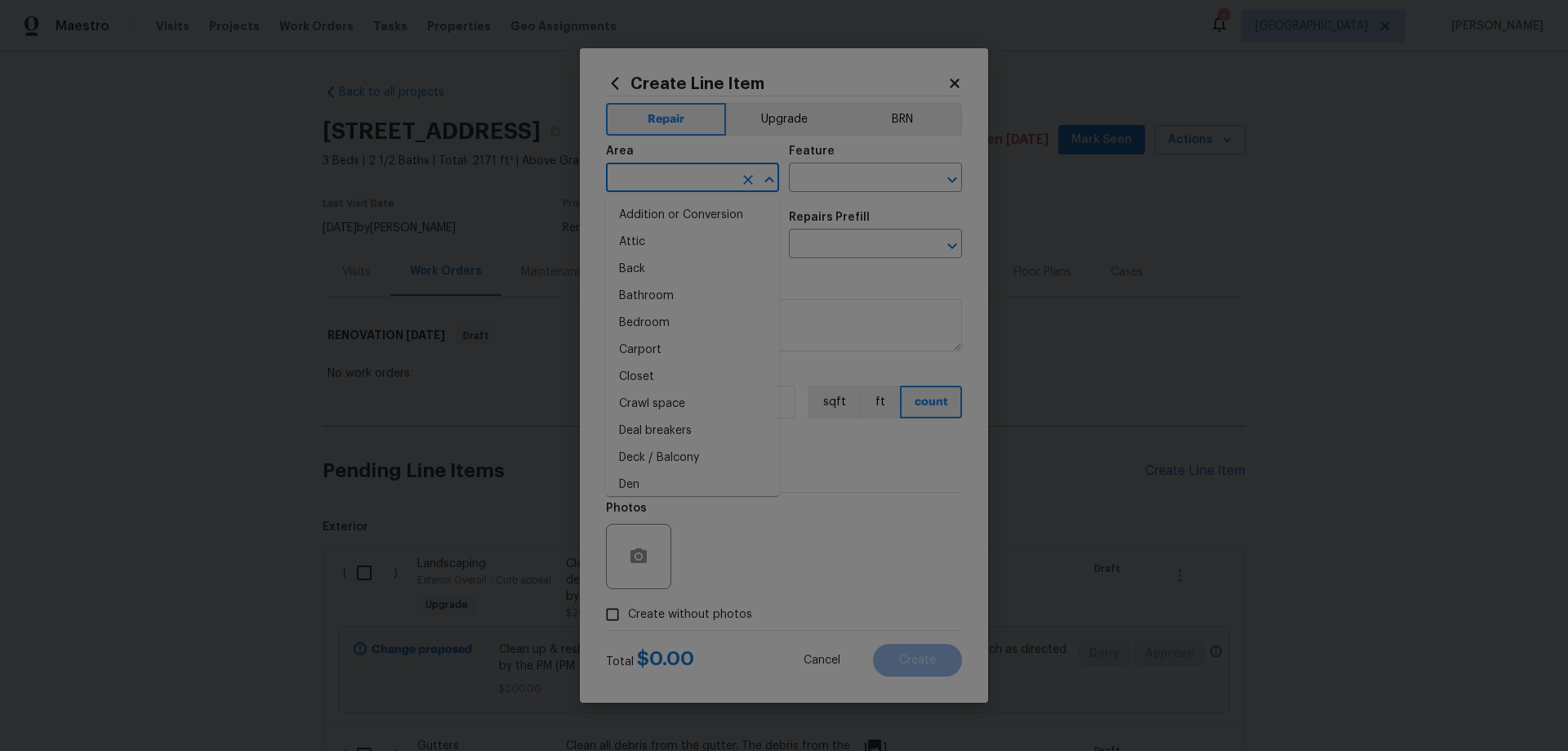
click at [684, 181] on input "text" at bounding box center [670, 179] width 127 height 26
click at [686, 183] on input "bva" at bounding box center [670, 179] width 127 height 26
drag, startPoint x: 670, startPoint y: 213, endPoint x: 709, endPoint y: 203, distance: 40.3
click at [673, 212] on li "Bathroom" at bounding box center [693, 215] width 173 height 27
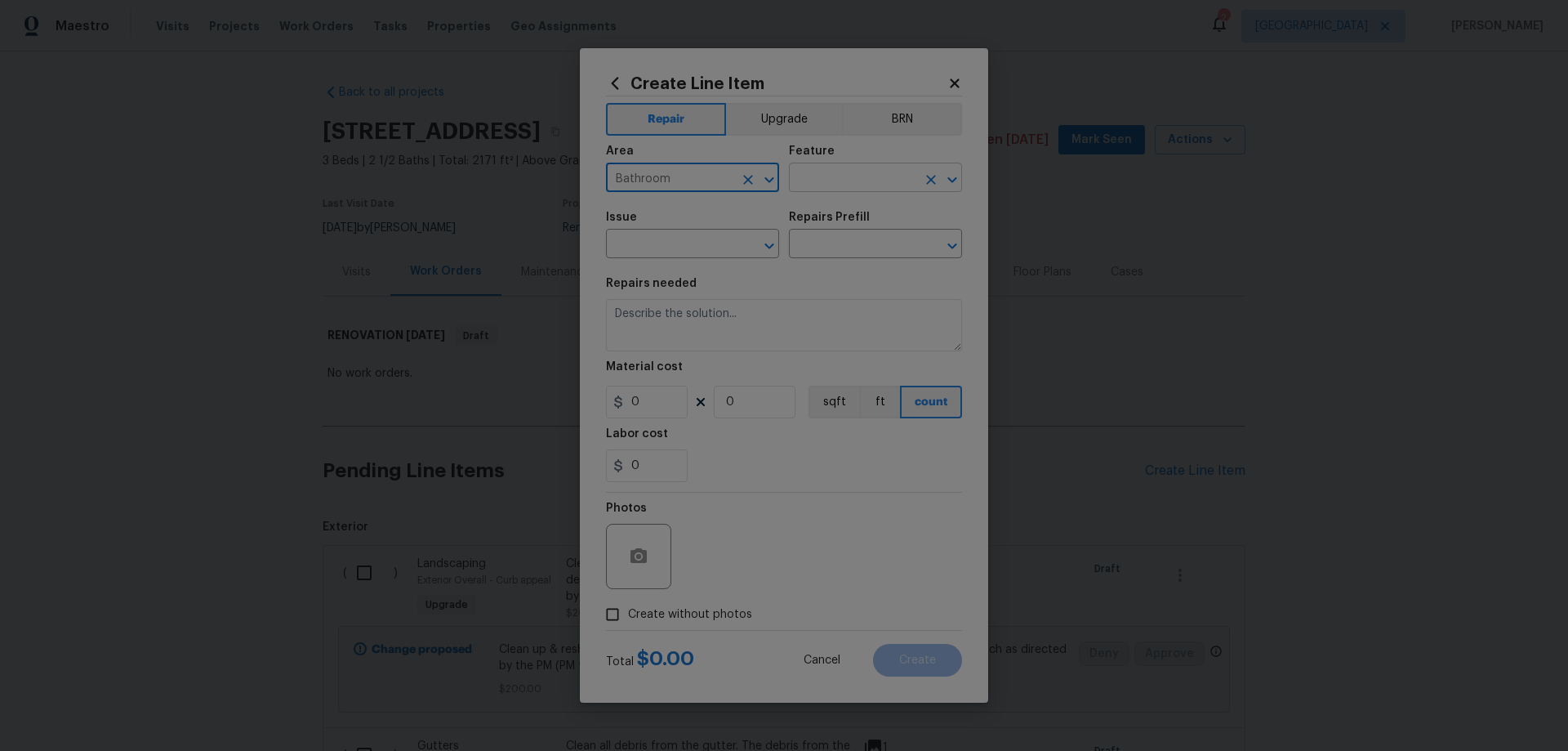
type input "Bathroom"
click at [823, 179] on input "text" at bounding box center [853, 179] width 127 height 26
type input "Bathtub"
type input "Interior Resurfacing"
type input "Reglaze Tub $300.00"
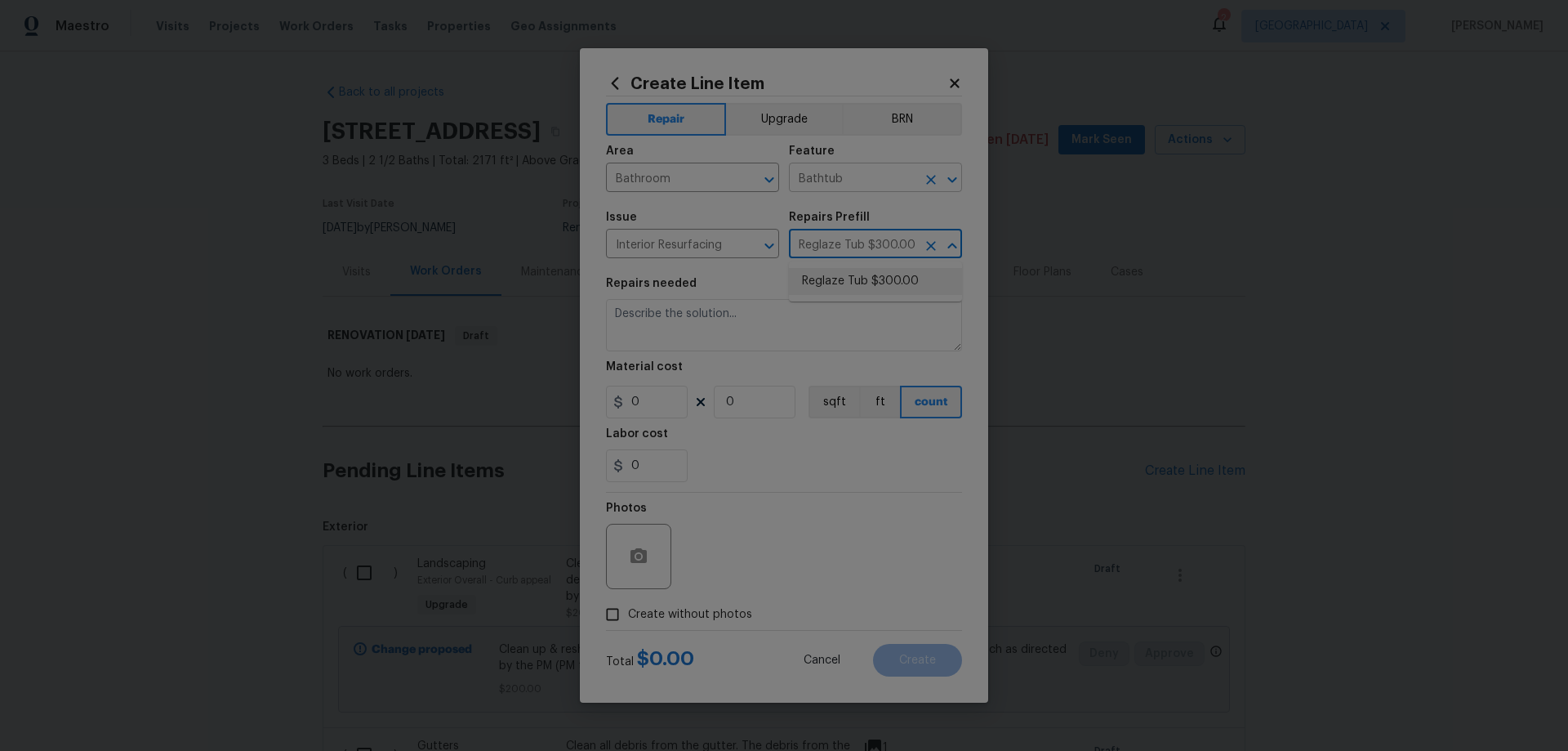
type textarea "Prep, mask, clean and reglaze the tub (white) both on the in and outer sides. H…"
type input "300"
type input "1"
type input "Reglaze Tub $300.00"
click at [616, 614] on input "Create without photos" at bounding box center [613, 614] width 31 height 31
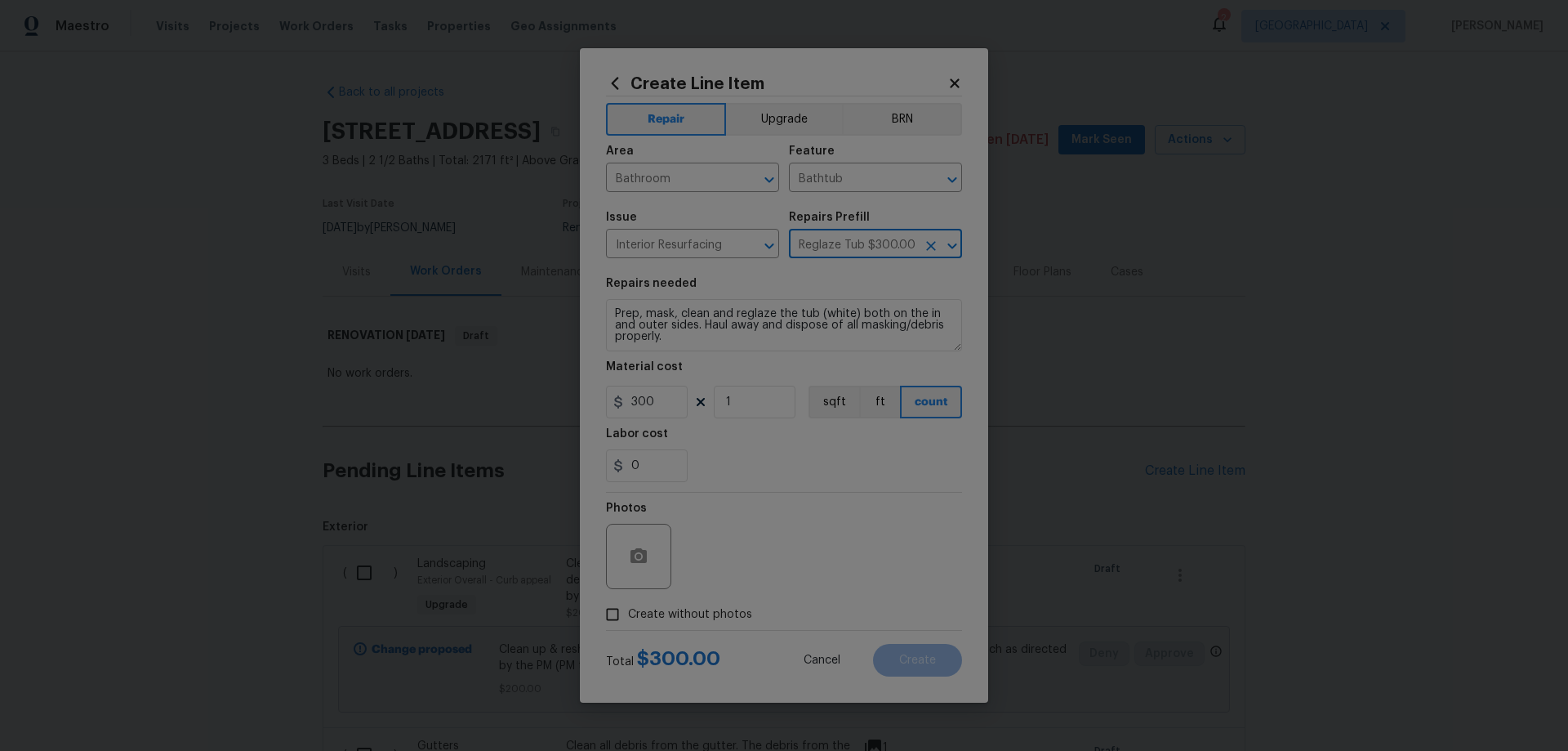
checkbox input "true"
click at [770, 578] on textarea at bounding box center [823, 556] width 278 height 66
paste textarea "HPM to add photos"
type textarea "HPM to add photos"
drag, startPoint x: 644, startPoint y: 405, endPoint x: 635, endPoint y: 419, distance: 16.6
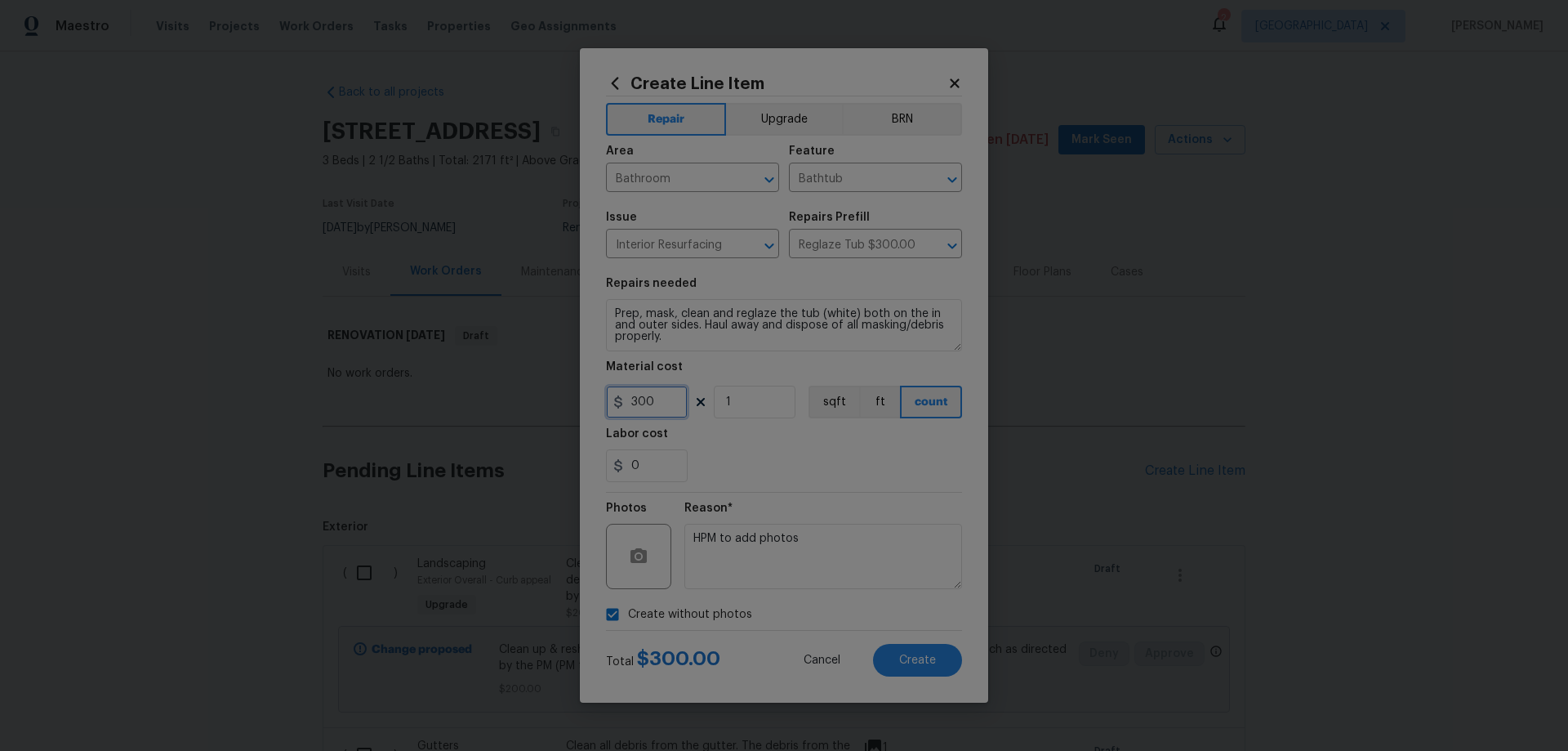
click at [616, 402] on div "300" at bounding box center [647, 402] width 82 height 32
click at [863, 474] on div "0" at bounding box center [784, 465] width 356 height 32
click at [927, 662] on span "Create" at bounding box center [917, 661] width 37 height 12
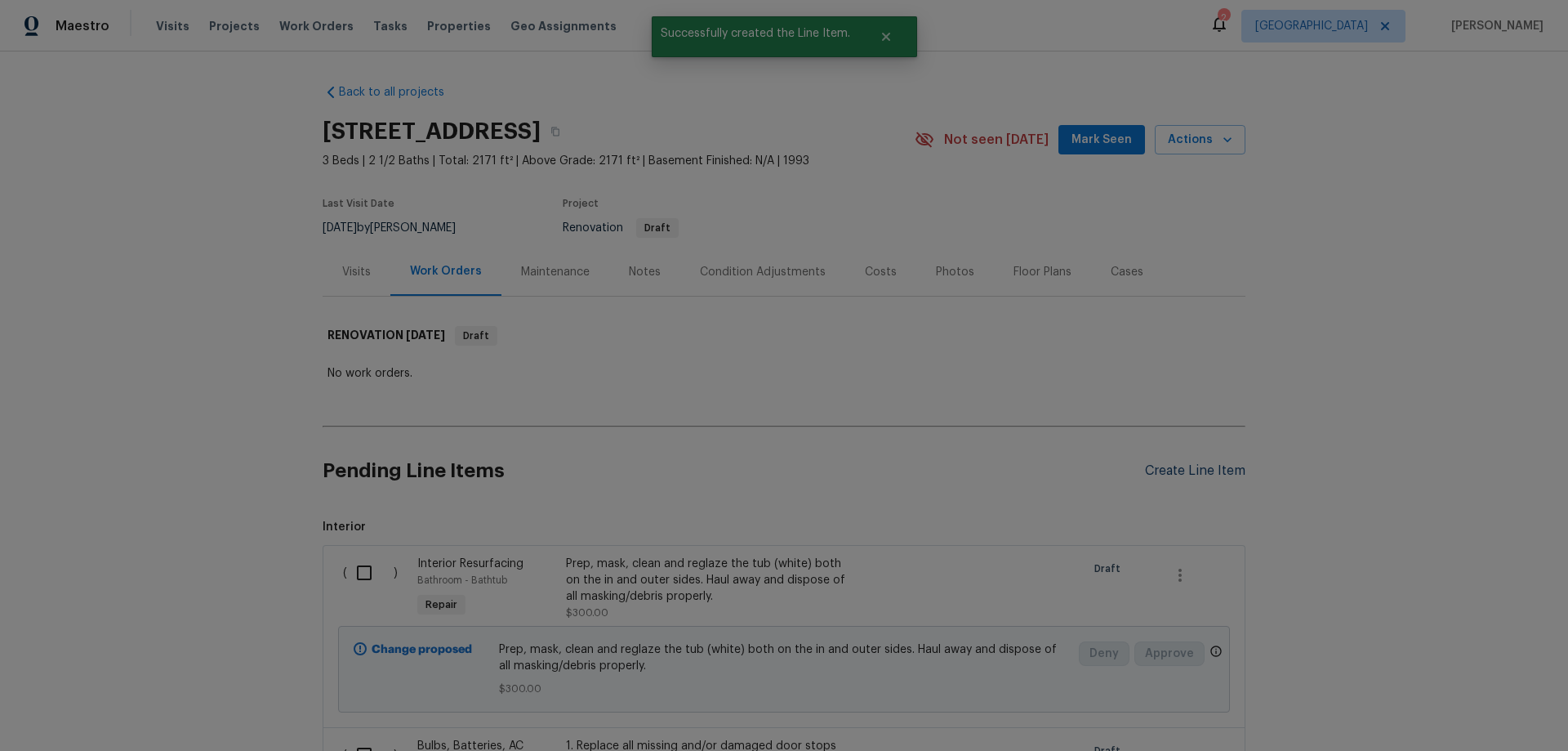
click at [1217, 471] on div "Create Line Item" at bounding box center [1196, 471] width 101 height 15
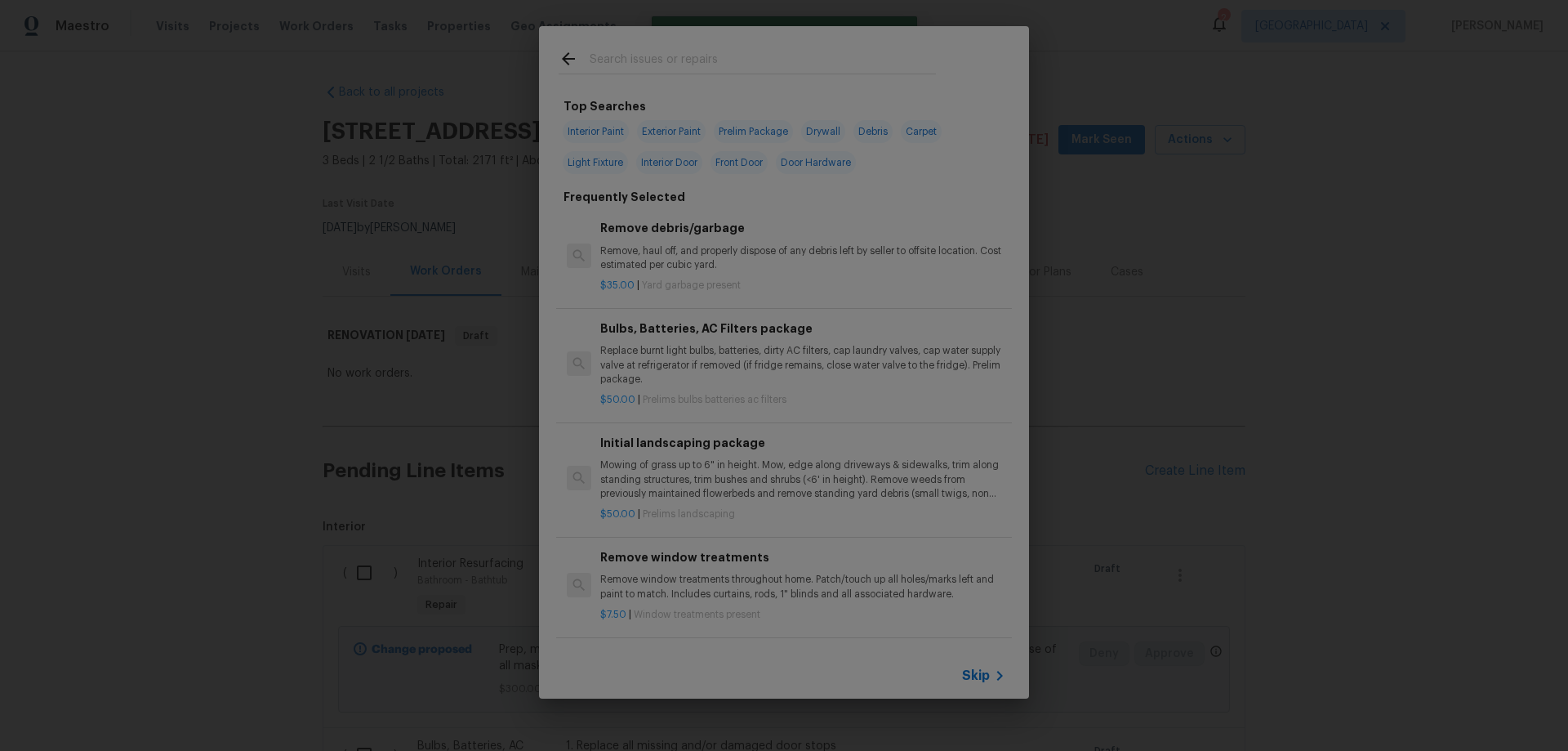
click at [971, 671] on span "Skip" at bounding box center [975, 675] width 28 height 16
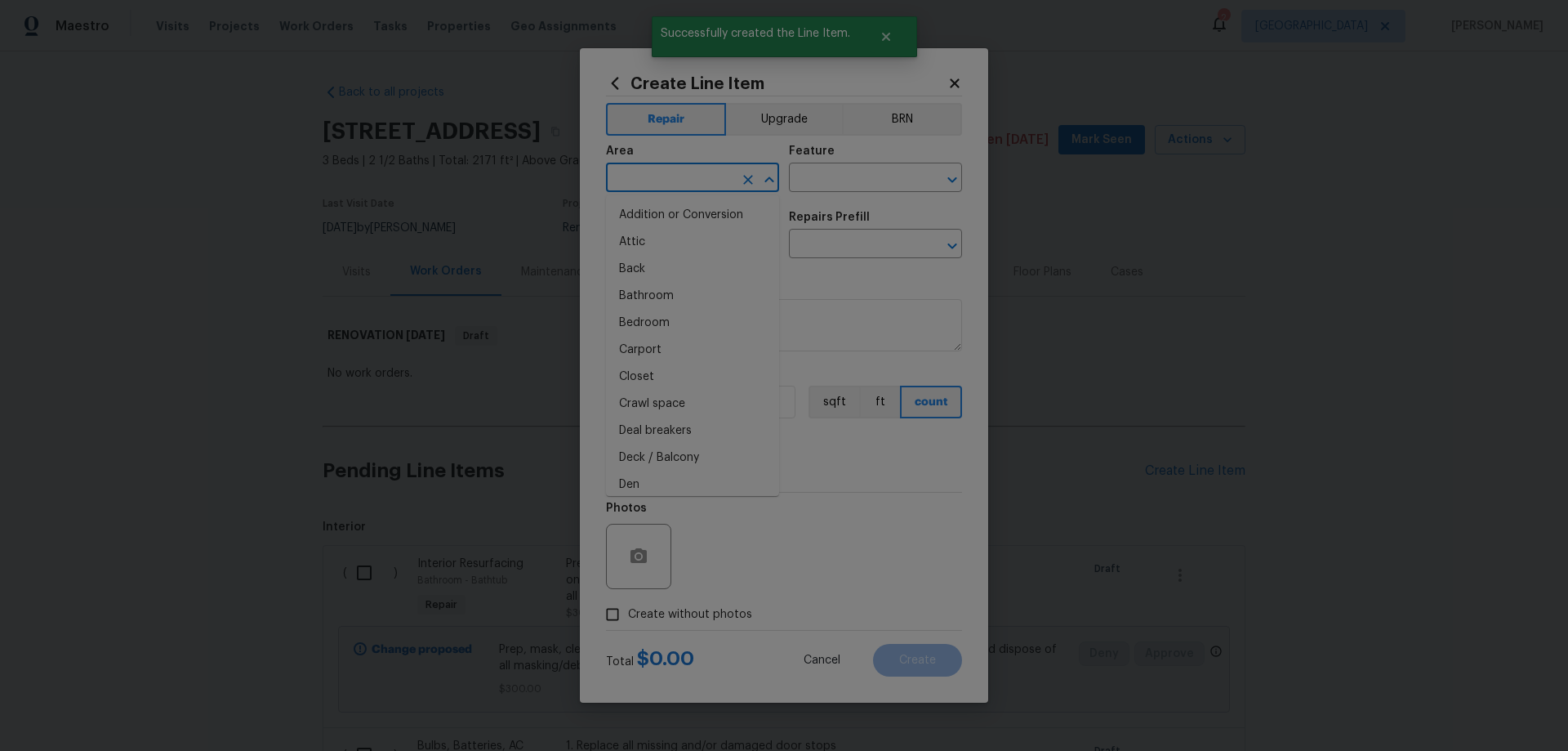
click at [677, 182] on input "text" at bounding box center [670, 179] width 127 height 26
click at [687, 208] on li "Bathroom" at bounding box center [693, 215] width 173 height 27
type input "Bathroom"
click at [846, 172] on input "text" at bounding box center [853, 179] width 127 height 26
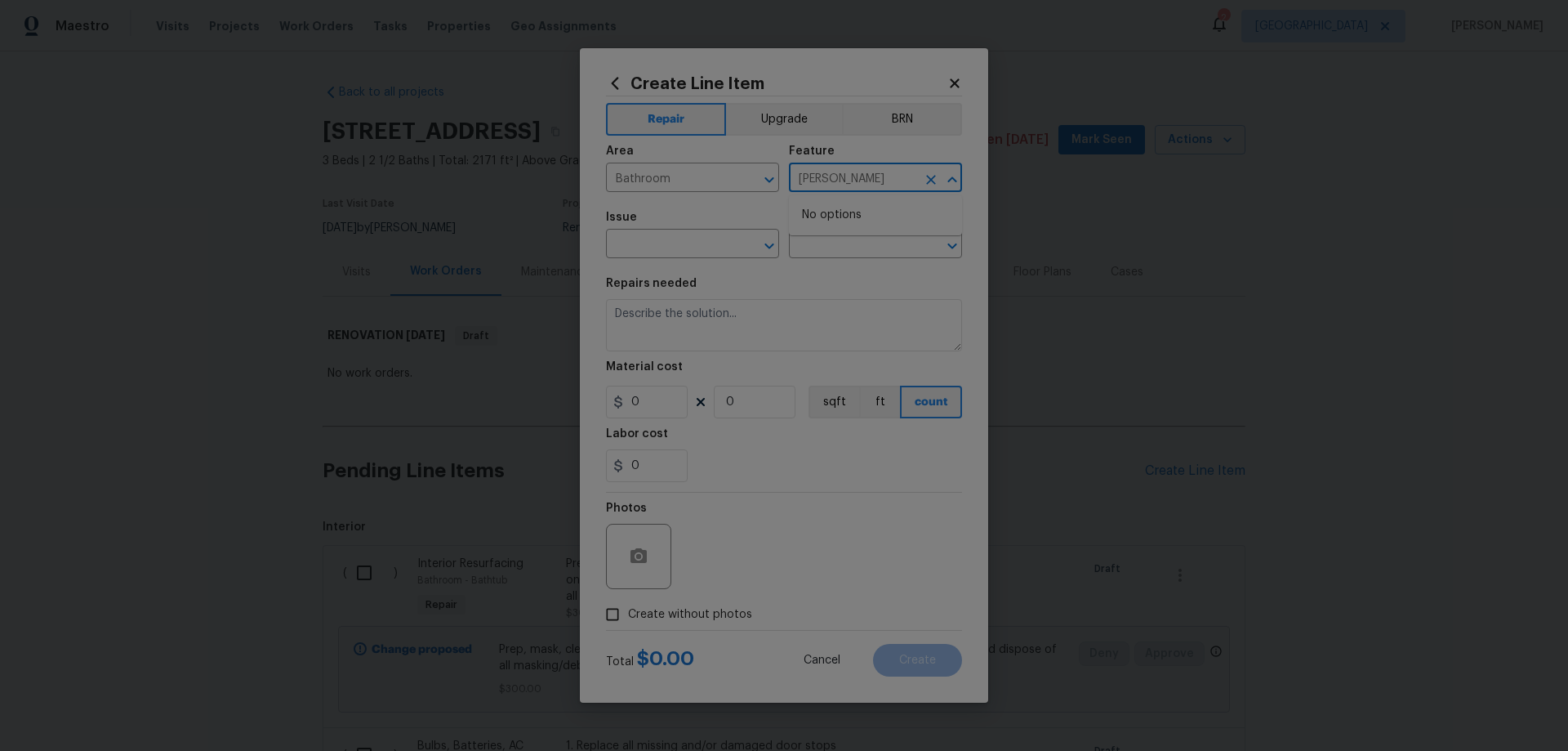
click at [855, 176] on input "baty" at bounding box center [853, 179] width 127 height 26
click at [856, 176] on input "baty" at bounding box center [853, 179] width 127 height 26
click at [859, 253] on li "Bathroom" at bounding box center [875, 254] width 173 height 27
type input "Bathroom"
click at [673, 244] on input "text" at bounding box center [670, 246] width 127 height 26
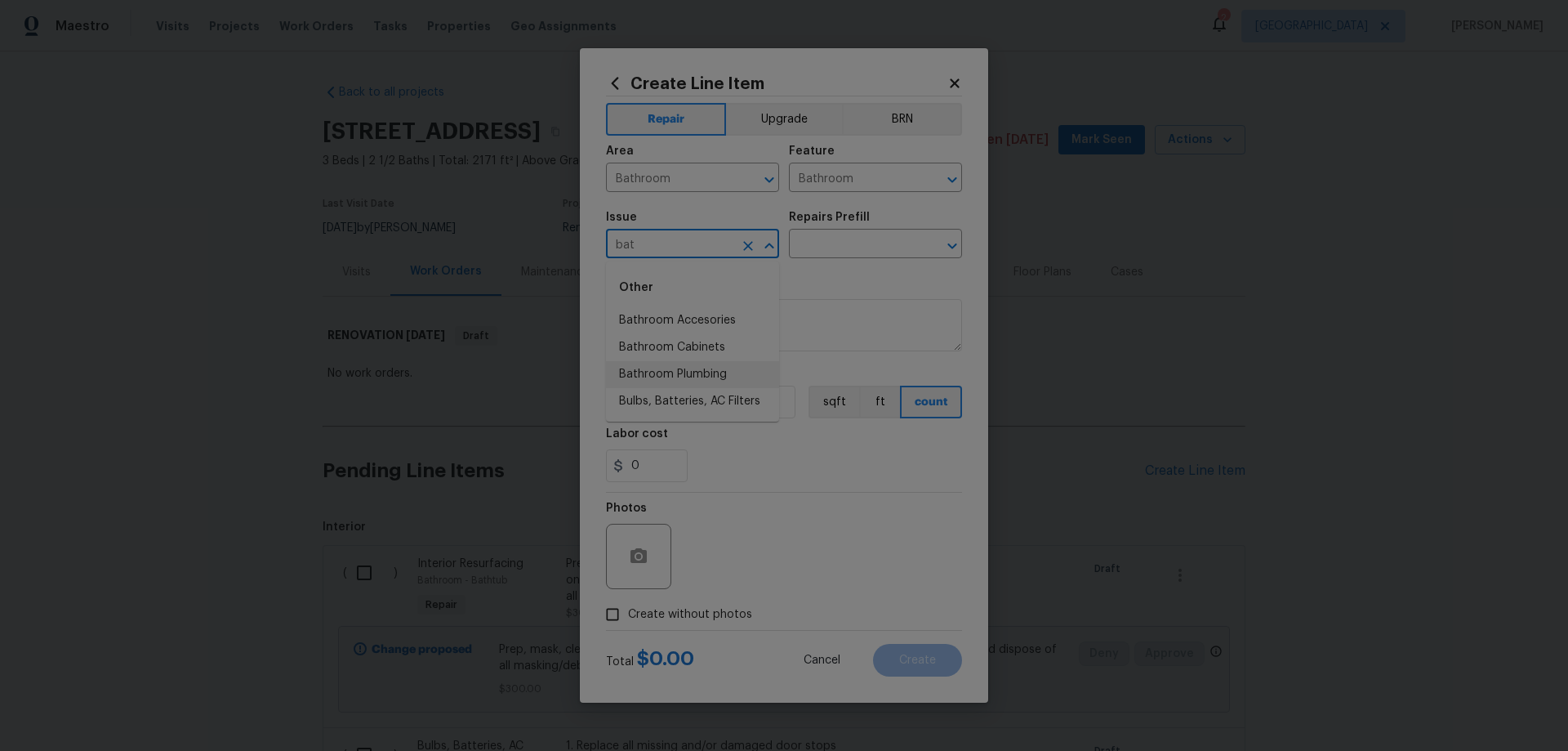
drag, startPoint x: 702, startPoint y: 371, endPoint x: 777, endPoint y: 288, distance: 111.9
click at [704, 369] on li "Bathroom Plumbing" at bounding box center [693, 374] width 173 height 27
type input "Bathroom Plumbing"
click at [841, 246] on input "text" at bounding box center [853, 246] width 127 height 26
click at [846, 235] on input "text" at bounding box center [853, 246] width 127 height 26
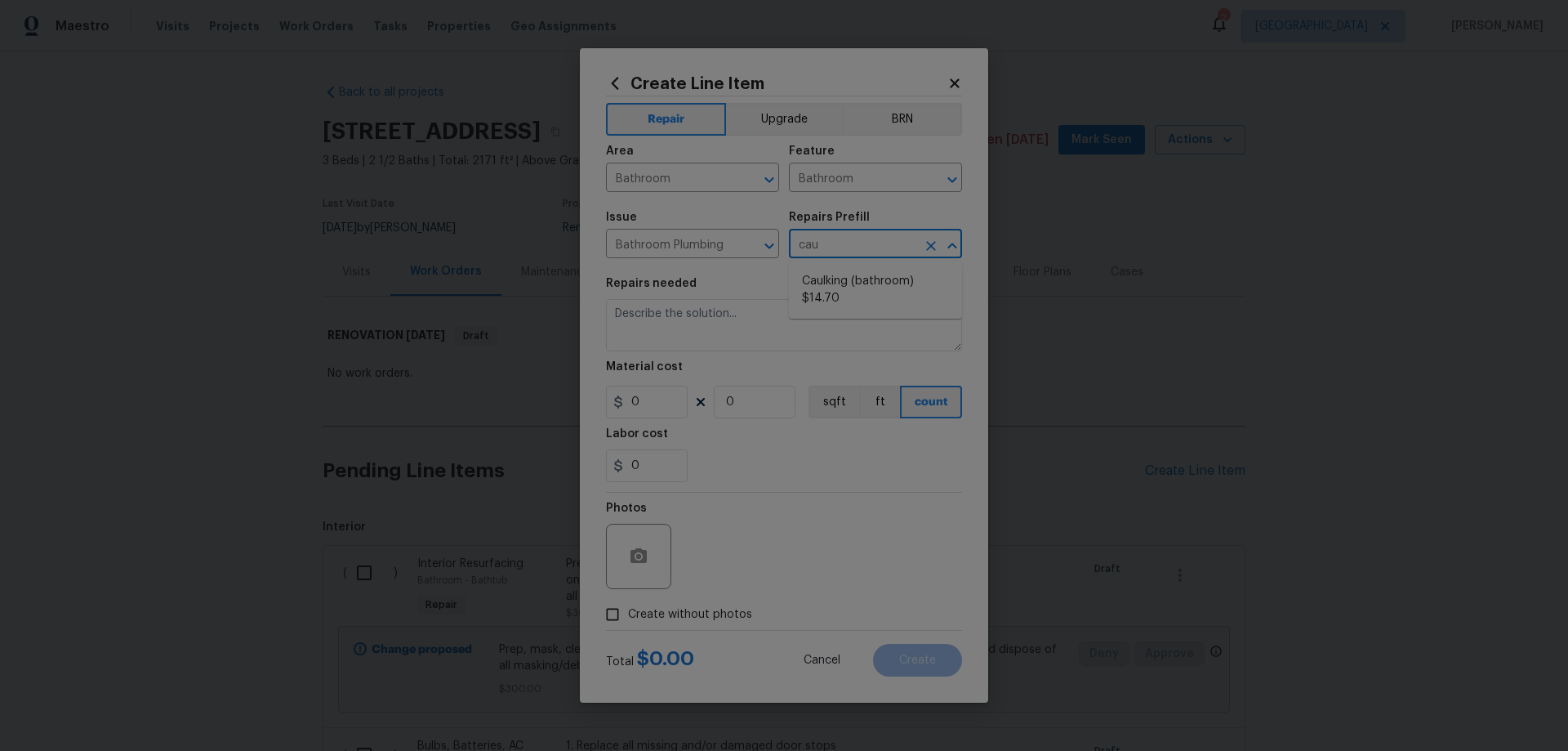
type input "caul"
click at [901, 292] on li "Caulking (bathroom) $14.70" at bounding box center [875, 290] width 173 height 44
type input "Plumbing"
type input "Caulking (bathroom) $14.70"
type textarea "Overall Interior Caulking Package (Wet Areas) to include sinks, bathtubs, showe…"
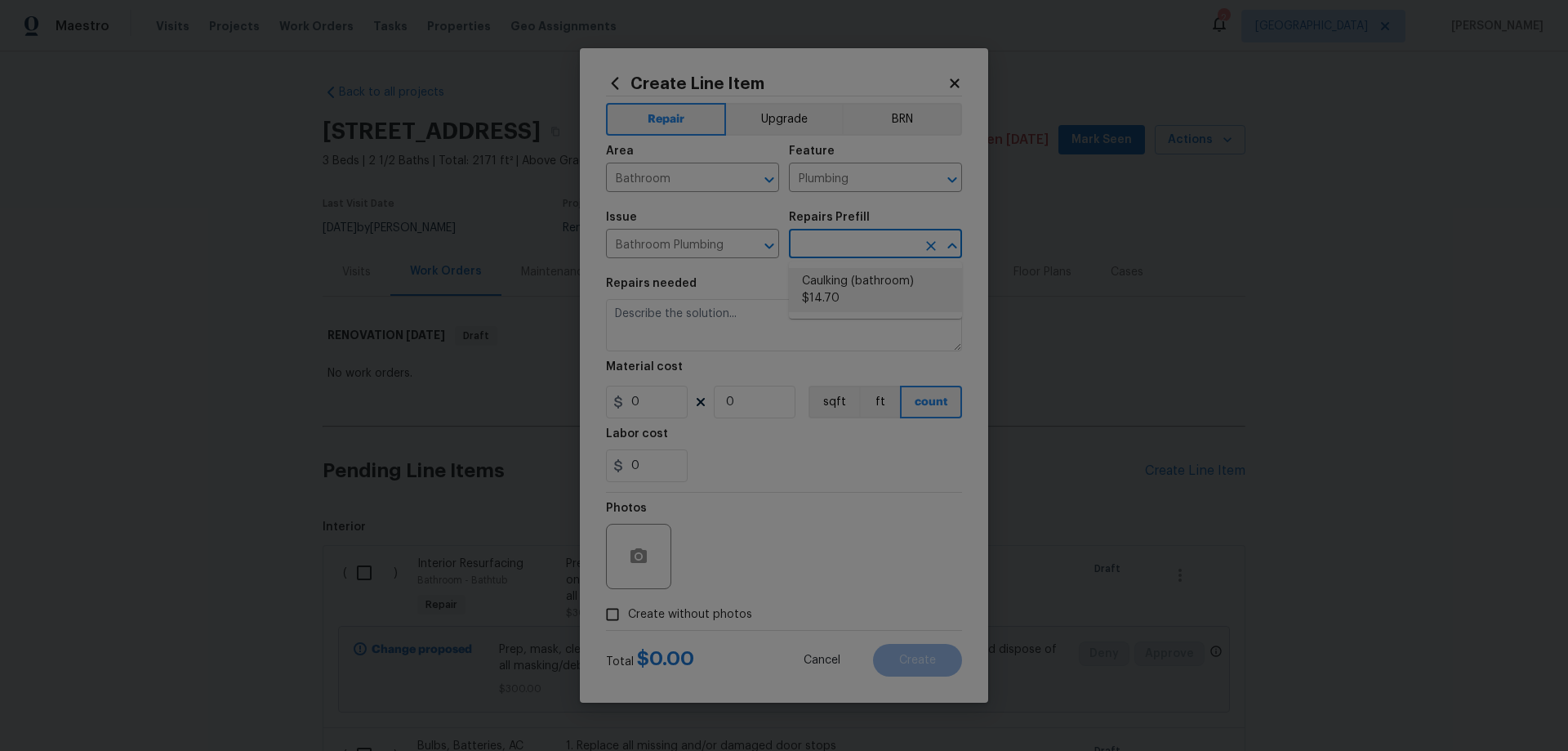
type input "14.7"
type input "1"
type input "Caulking (bathroom) $14.70"
drag, startPoint x: 755, startPoint y: 413, endPoint x: 699, endPoint y: 531, distance: 130.6
click at [698, 422] on section "Repairs needed Overall Interior Caulking Package (Wet Areas) to include sinks, …" at bounding box center [784, 380] width 356 height 224
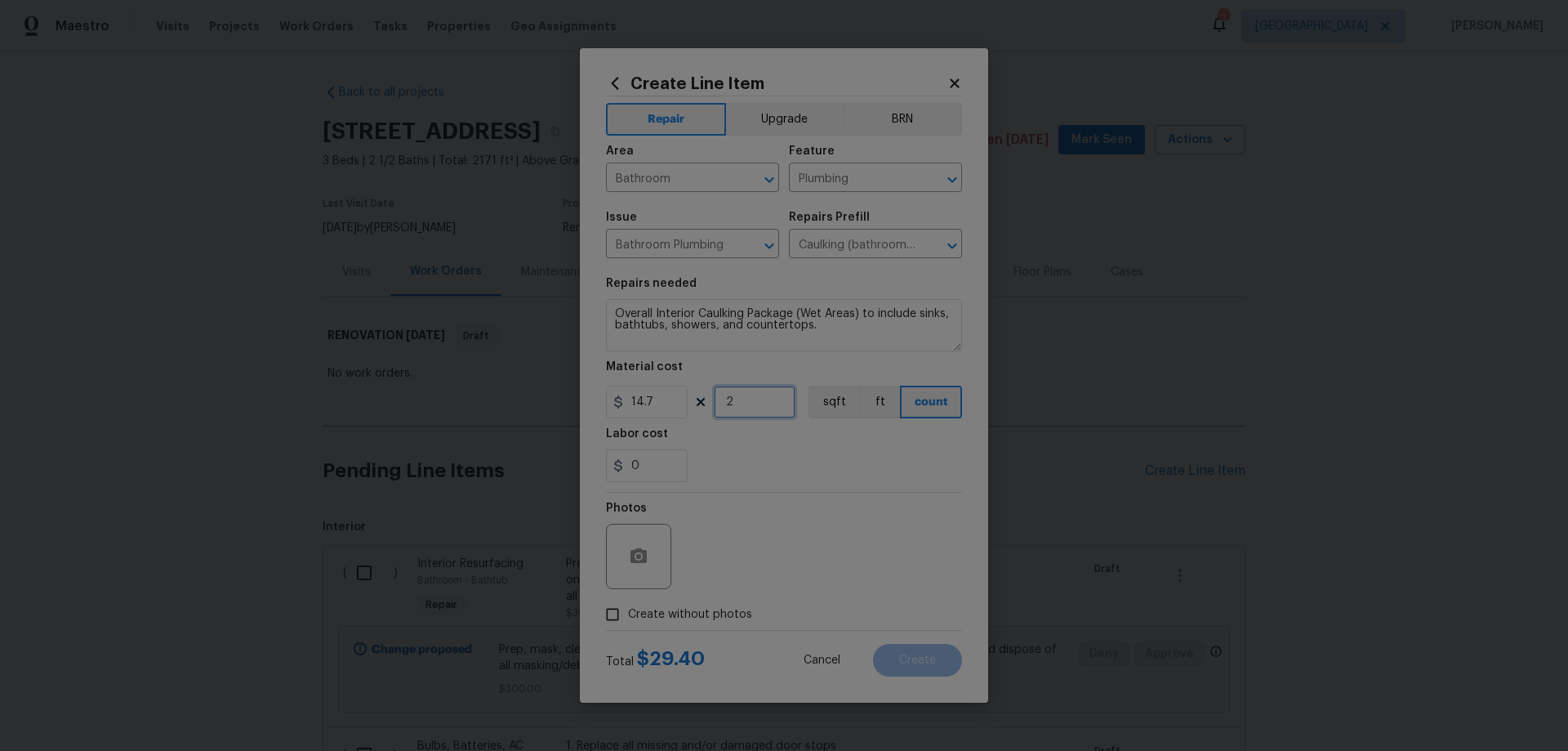
type input "2"
click at [715, 606] on span "Create without photos" at bounding box center [690, 615] width 124 height 17
click at [628, 606] on input "Create without photos" at bounding box center [613, 614] width 31 height 31
checkbox input "true"
click at [841, 554] on textarea at bounding box center [823, 556] width 278 height 66
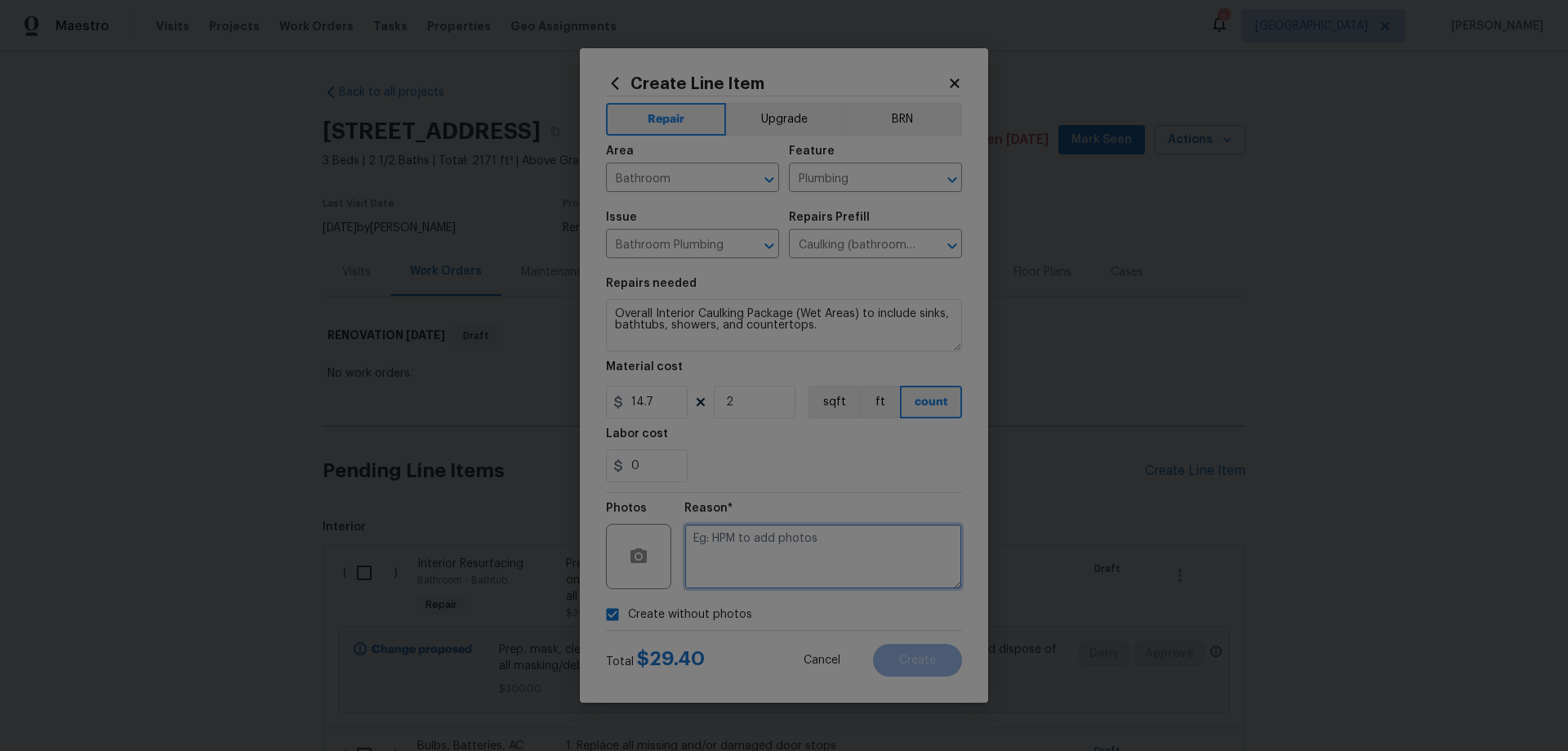
paste textarea "HPM to add photos"
type textarea "HPM to add photos"
click at [944, 656] on button "Create" at bounding box center [918, 661] width 89 height 32
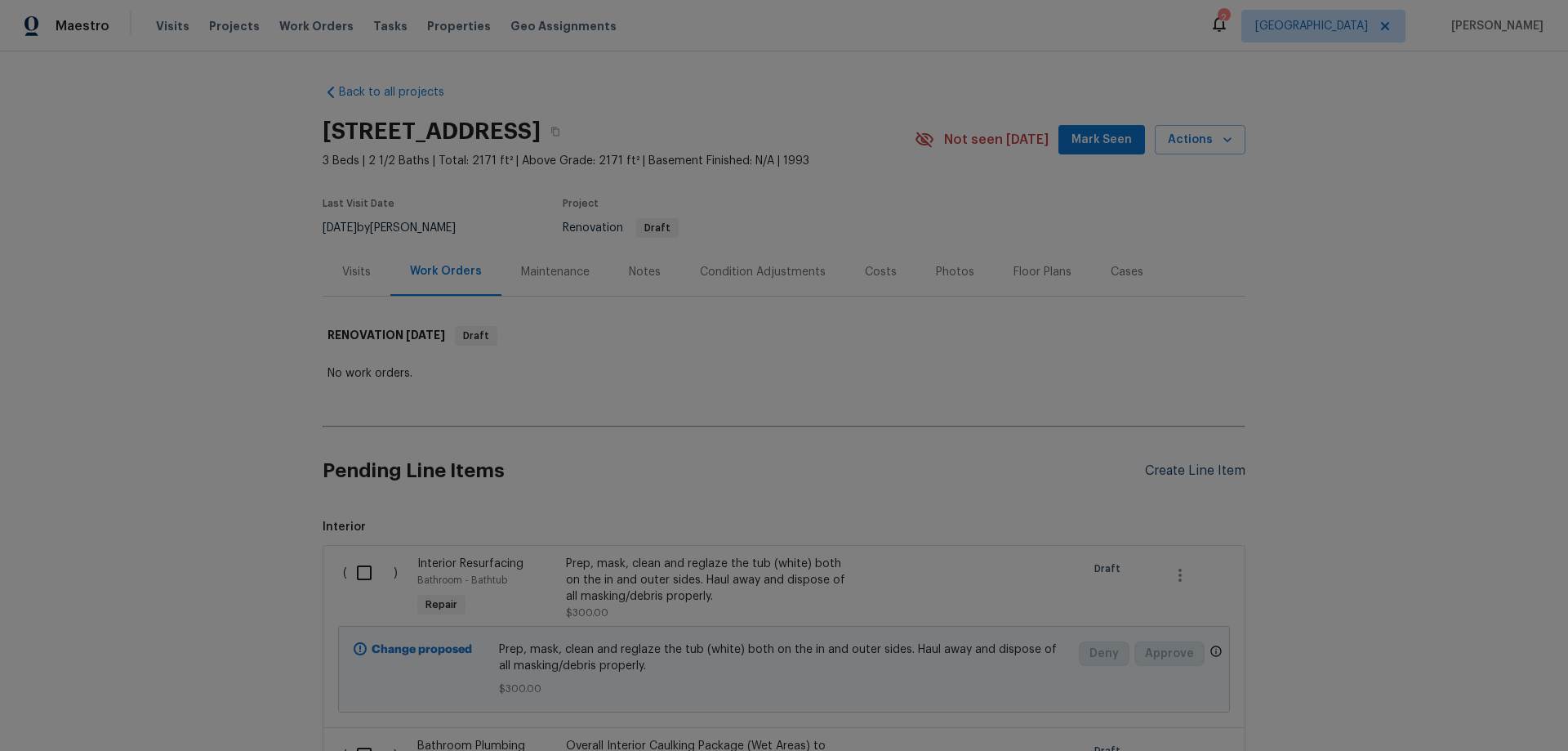
click at [1225, 472] on div "Create Line Item" at bounding box center [1196, 471] width 101 height 15
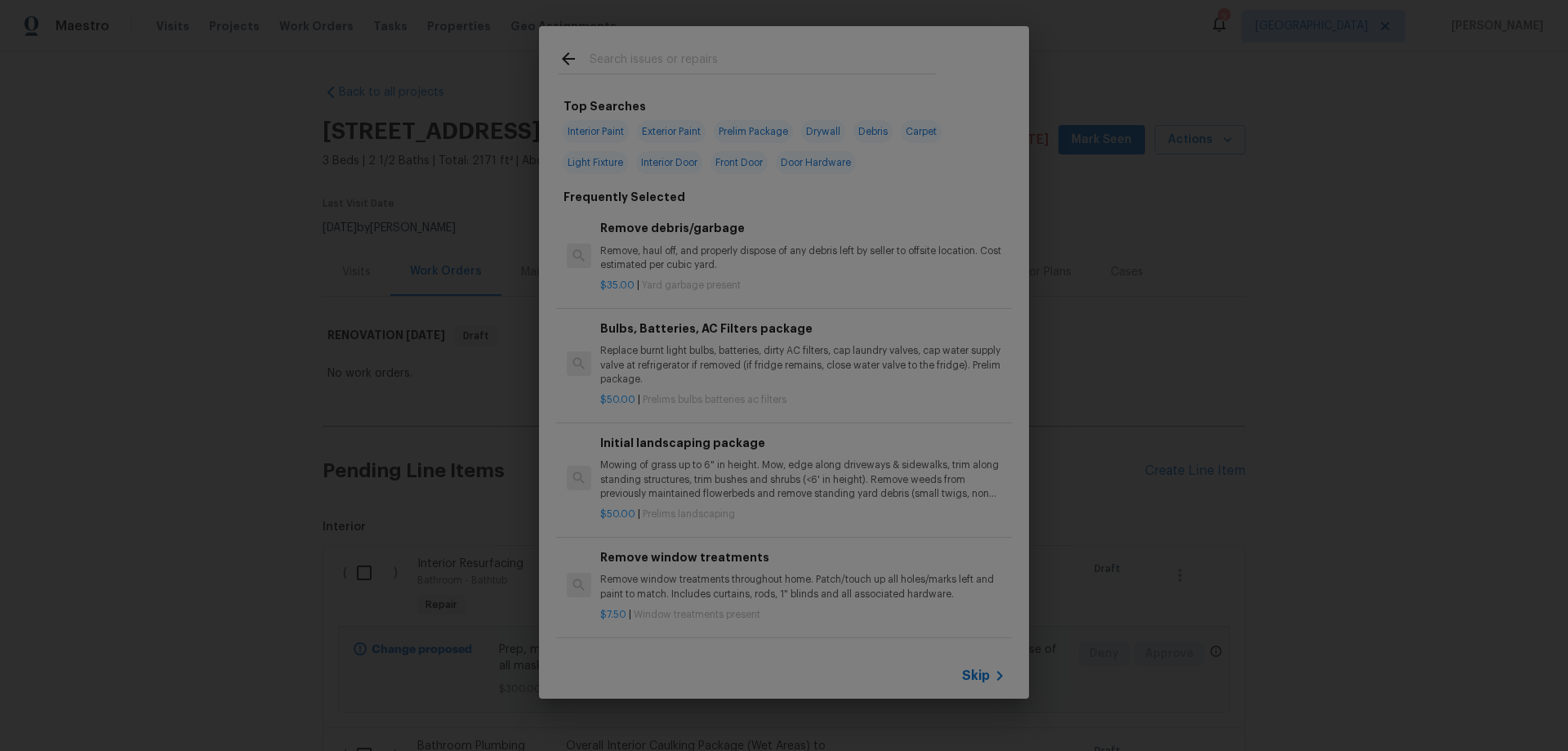
click at [985, 669] on span "Skip" at bounding box center [975, 675] width 28 height 16
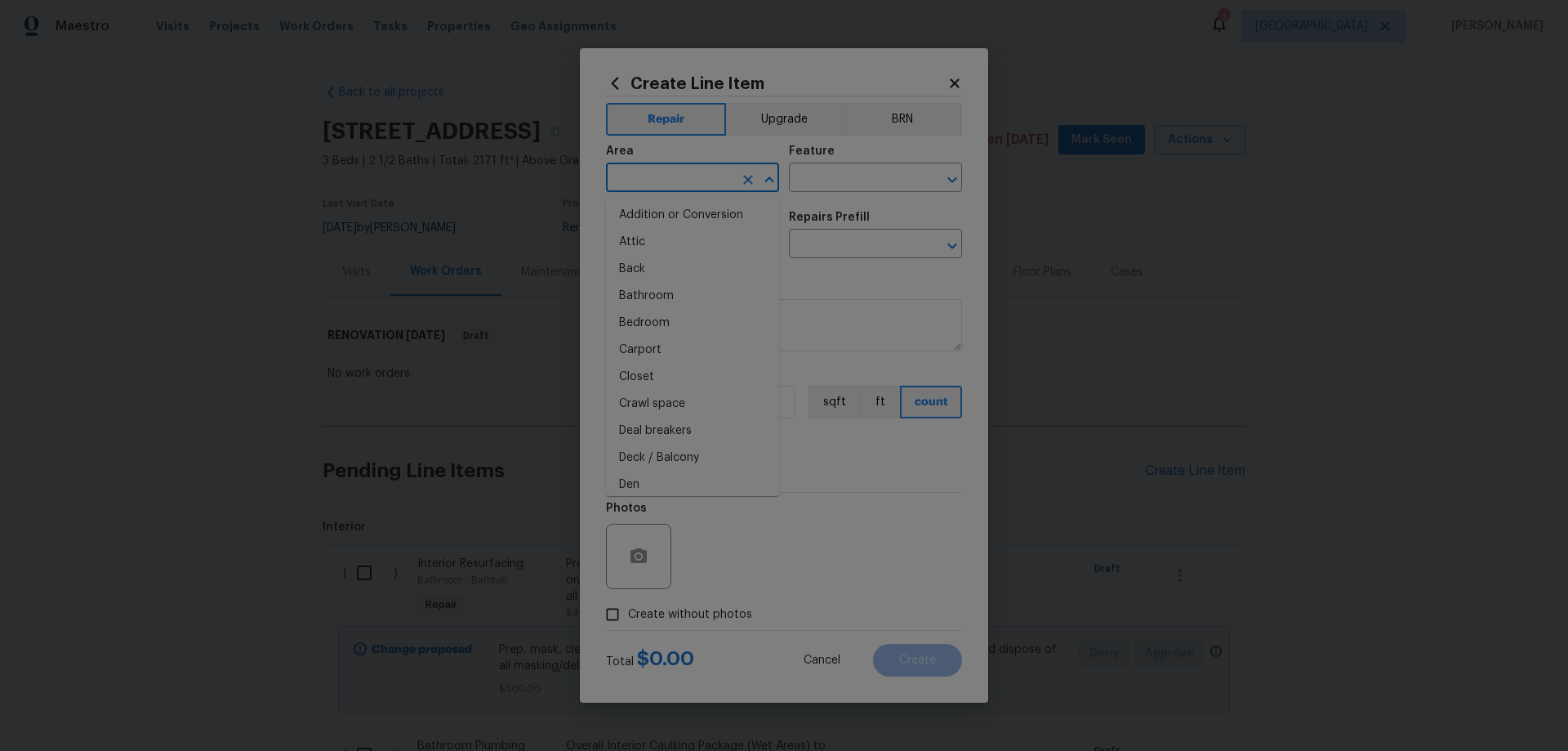
click at [678, 184] on input "text" at bounding box center [670, 179] width 127 height 26
click at [684, 183] on input "batr" at bounding box center [670, 179] width 127 height 26
click at [683, 183] on input "batr" at bounding box center [670, 179] width 127 height 26
click at [680, 212] on li "Bathroom" at bounding box center [693, 215] width 173 height 27
type input "Bathroom"
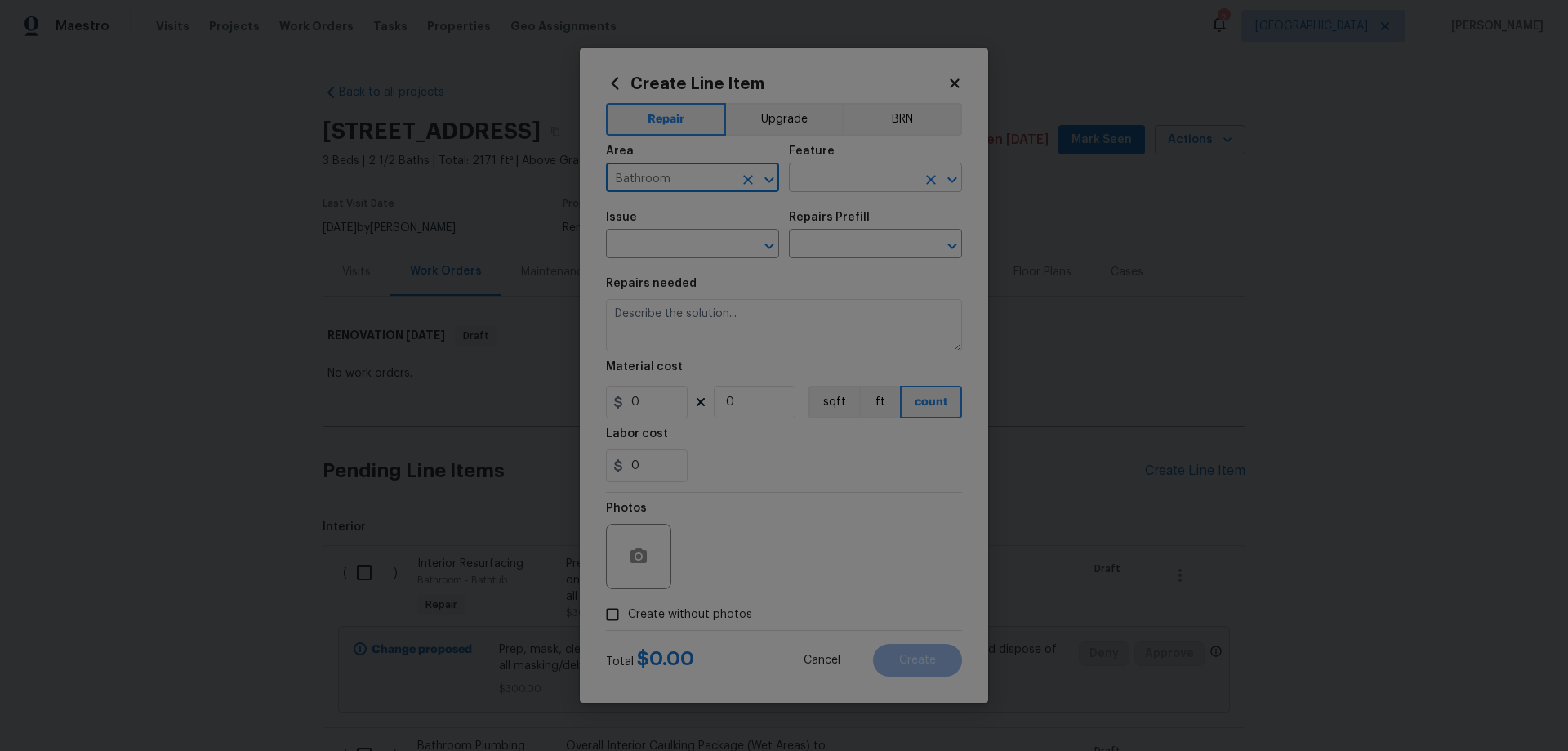
click at [901, 180] on input "text" at bounding box center [853, 179] width 127 height 26
drag, startPoint x: 864, startPoint y: 252, endPoint x: 805, endPoint y: 249, distance: 59.1
click at [864, 253] on li "Cabinets" at bounding box center [875, 254] width 173 height 27
type input "Cabinets"
click at [634, 240] on input "text" at bounding box center [670, 246] width 127 height 26
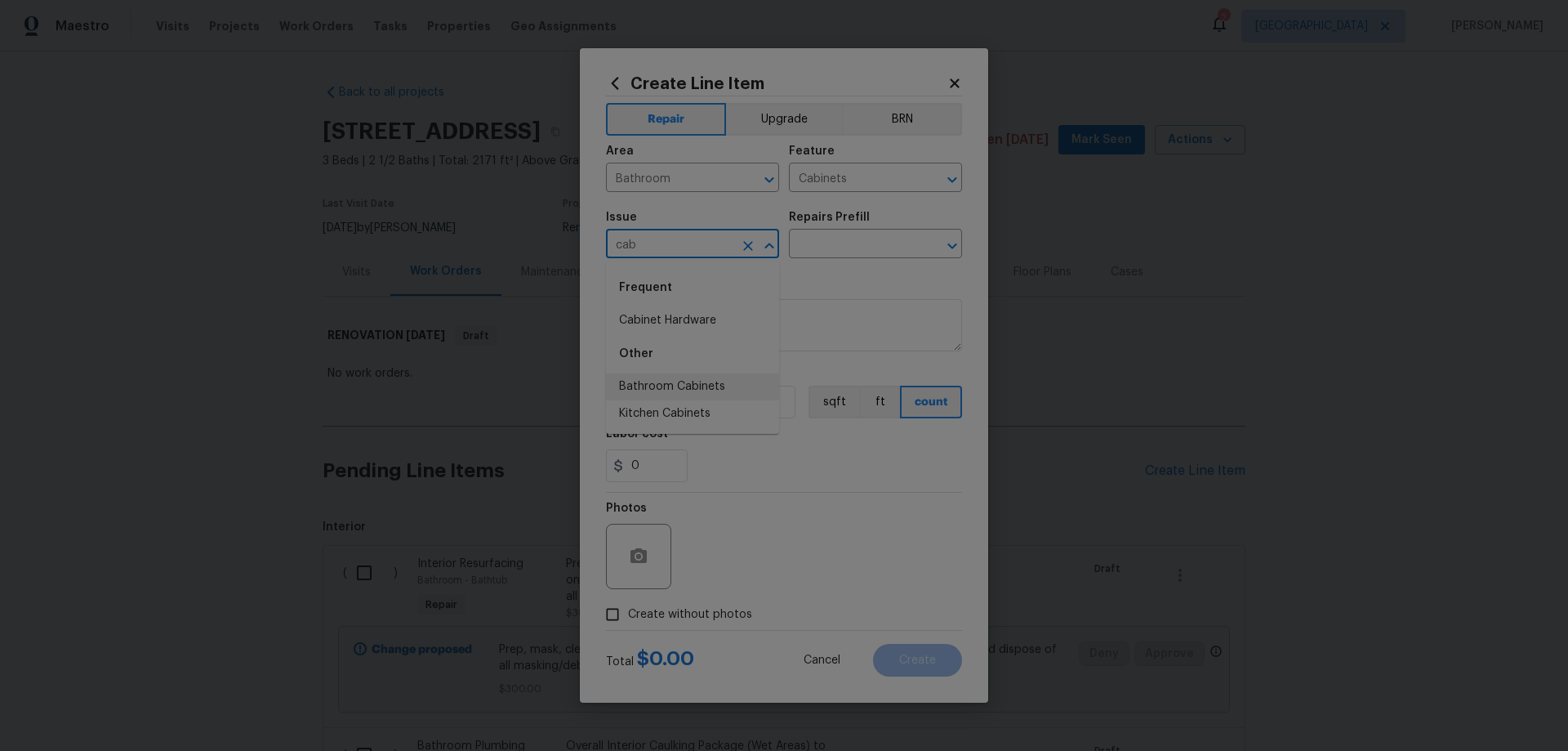
drag, startPoint x: 706, startPoint y: 385, endPoint x: 755, endPoint y: 346, distance: 62.6
click at [707, 385] on li "Bathroom Cabinets" at bounding box center [693, 386] width 173 height 27
type input "Bathroom Cabinets"
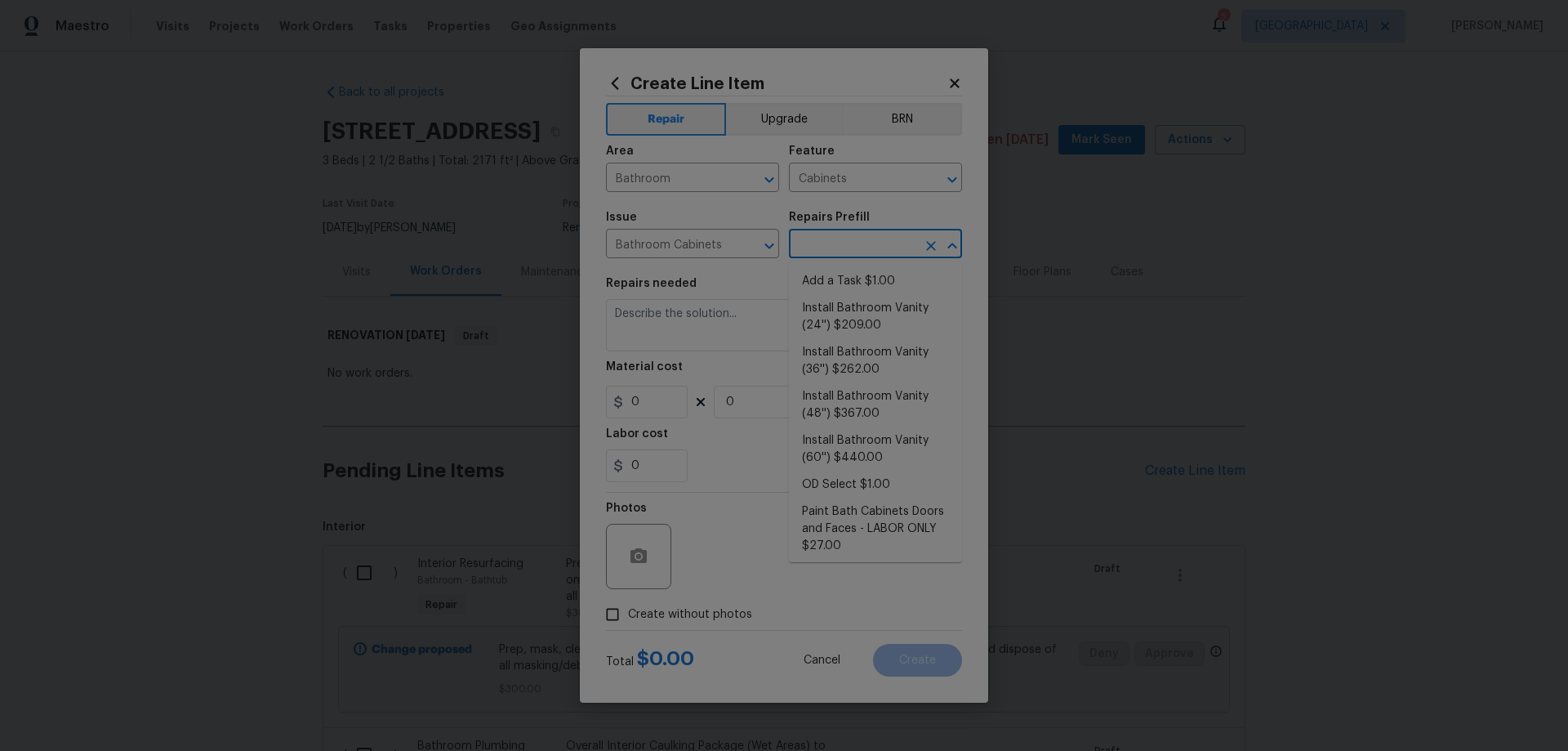
click at [871, 247] on input "text" at bounding box center [853, 246] width 127 height 26
click at [874, 286] on li "Add a Task $1.00" at bounding box center [875, 282] width 173 height 27
type input "Add a Task $1.00"
type textarea "HPM to detail"
type input "1"
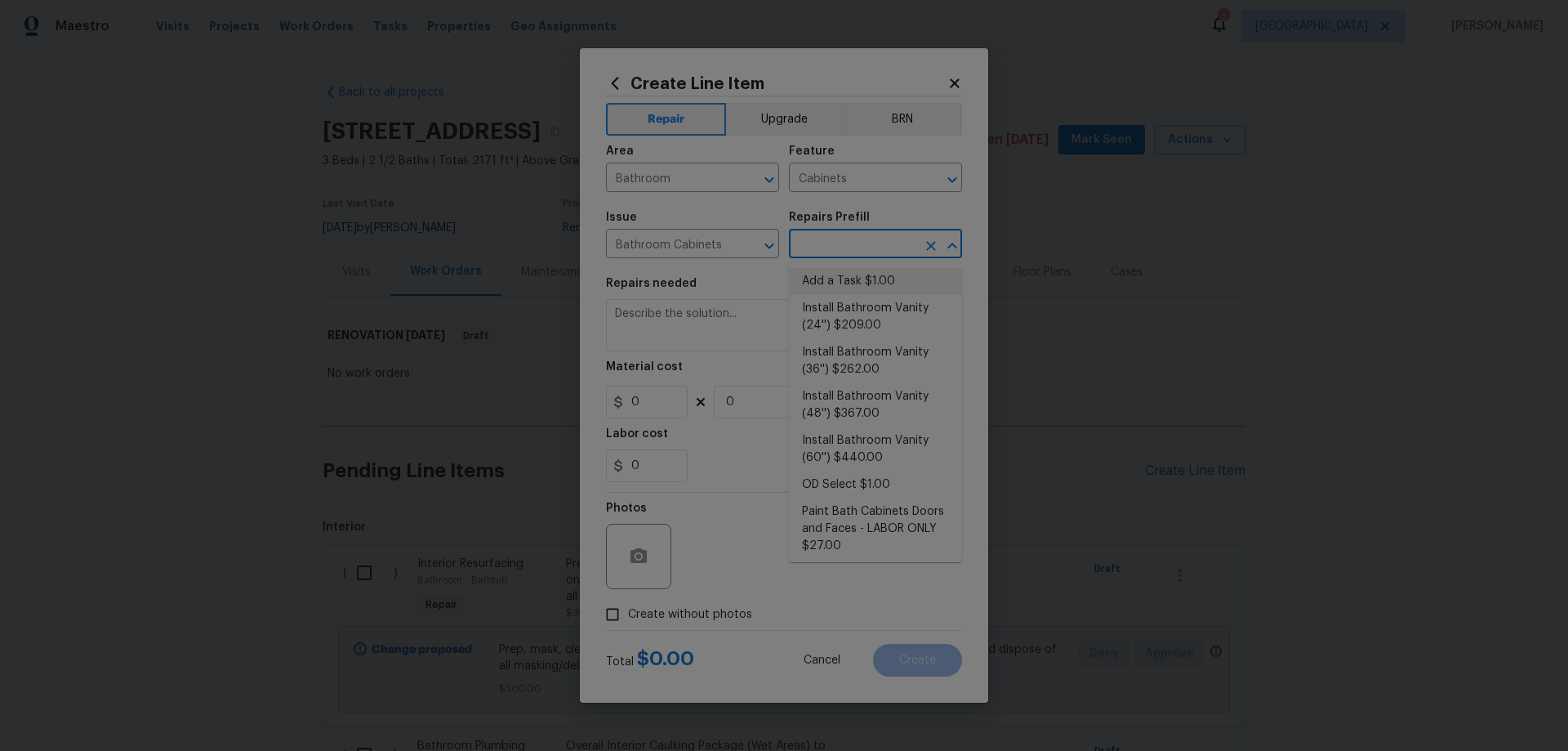
type input "1"
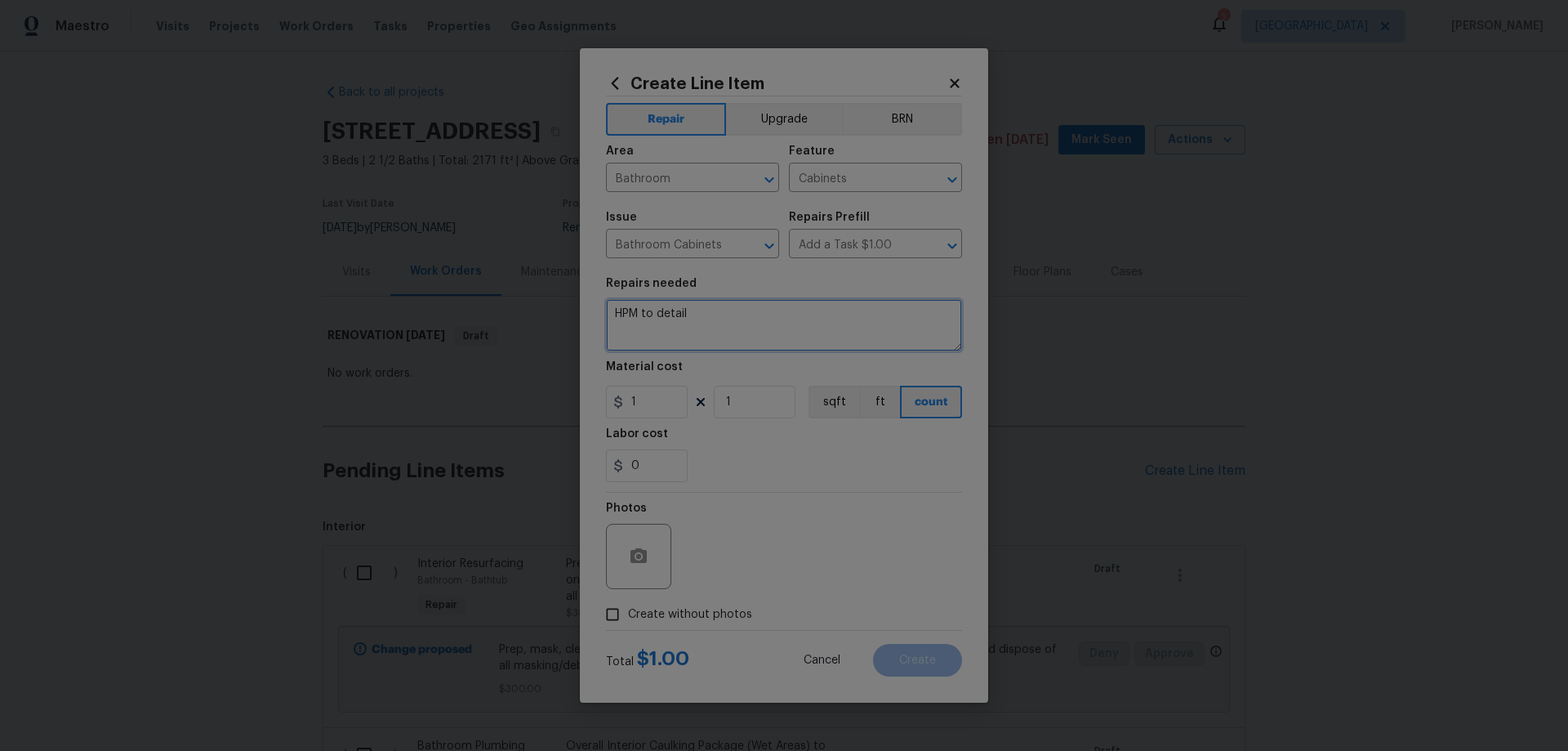
drag, startPoint x: 750, startPoint y: 306, endPoint x: 433, endPoint y: 262, distance: 320.0
click at [434, 263] on div "Create Line Item Repair Upgrade BRN Area Bathroom ​ Feature Cabinets ​ Issue Ba…" at bounding box center [784, 375] width 1568 height 751
type textarea "Touchup bathroom cabinets with matching color"
drag, startPoint x: 648, startPoint y: 405, endPoint x: 563, endPoint y: 395, distance: 85.6
click at [573, 396] on div "Create Line Item Repair Upgrade BRN Area Bathroom ​ Feature Cabinets ​ Issue Ba…" at bounding box center [784, 375] width 1568 height 751
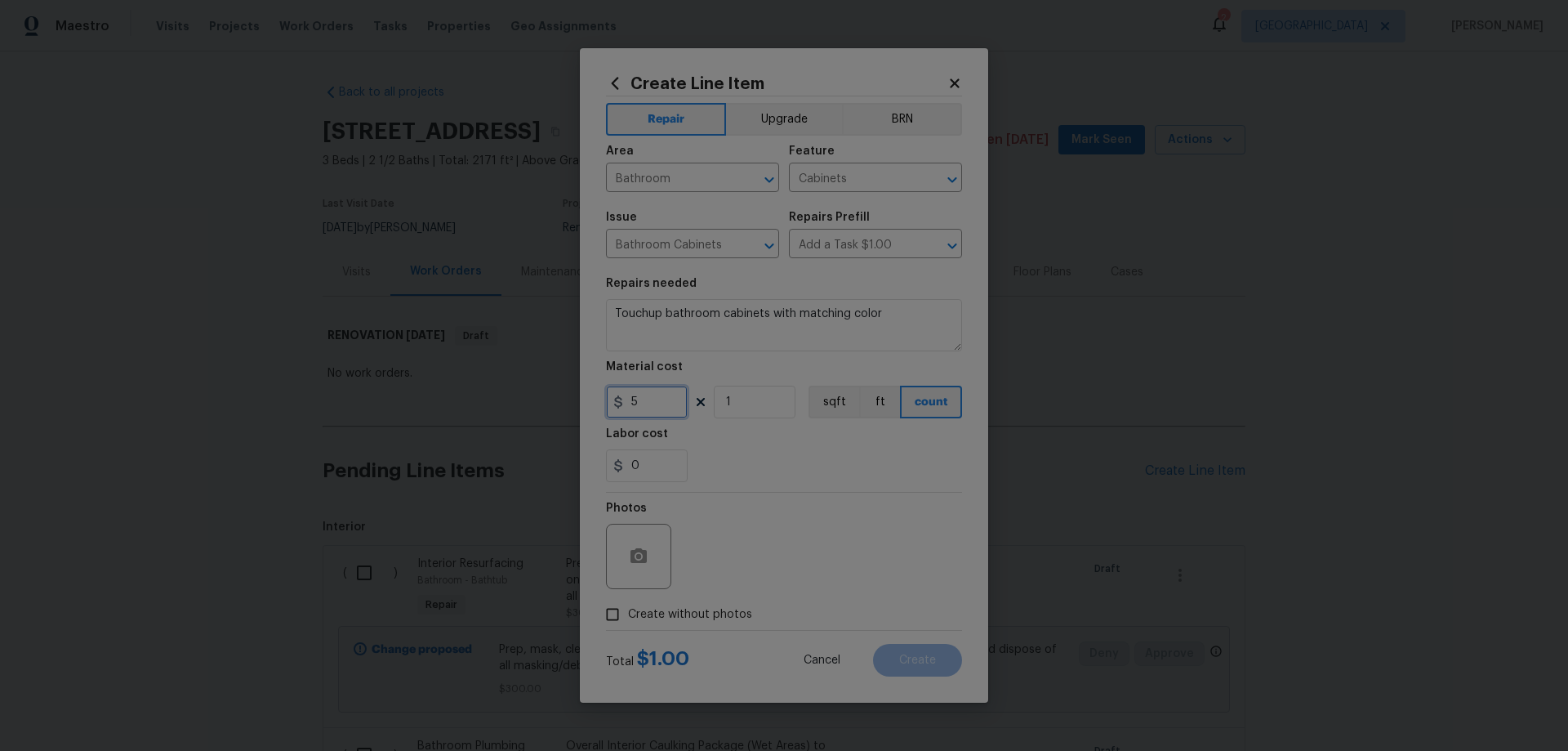
type input "5"
drag, startPoint x: 747, startPoint y: 392, endPoint x: 628, endPoint y: 389, distance: 119.0
click at [632, 389] on div "5 1 sqft ft count" at bounding box center [784, 402] width 356 height 32
type input "8"
click at [714, 614] on span "Create without photos" at bounding box center [690, 615] width 124 height 17
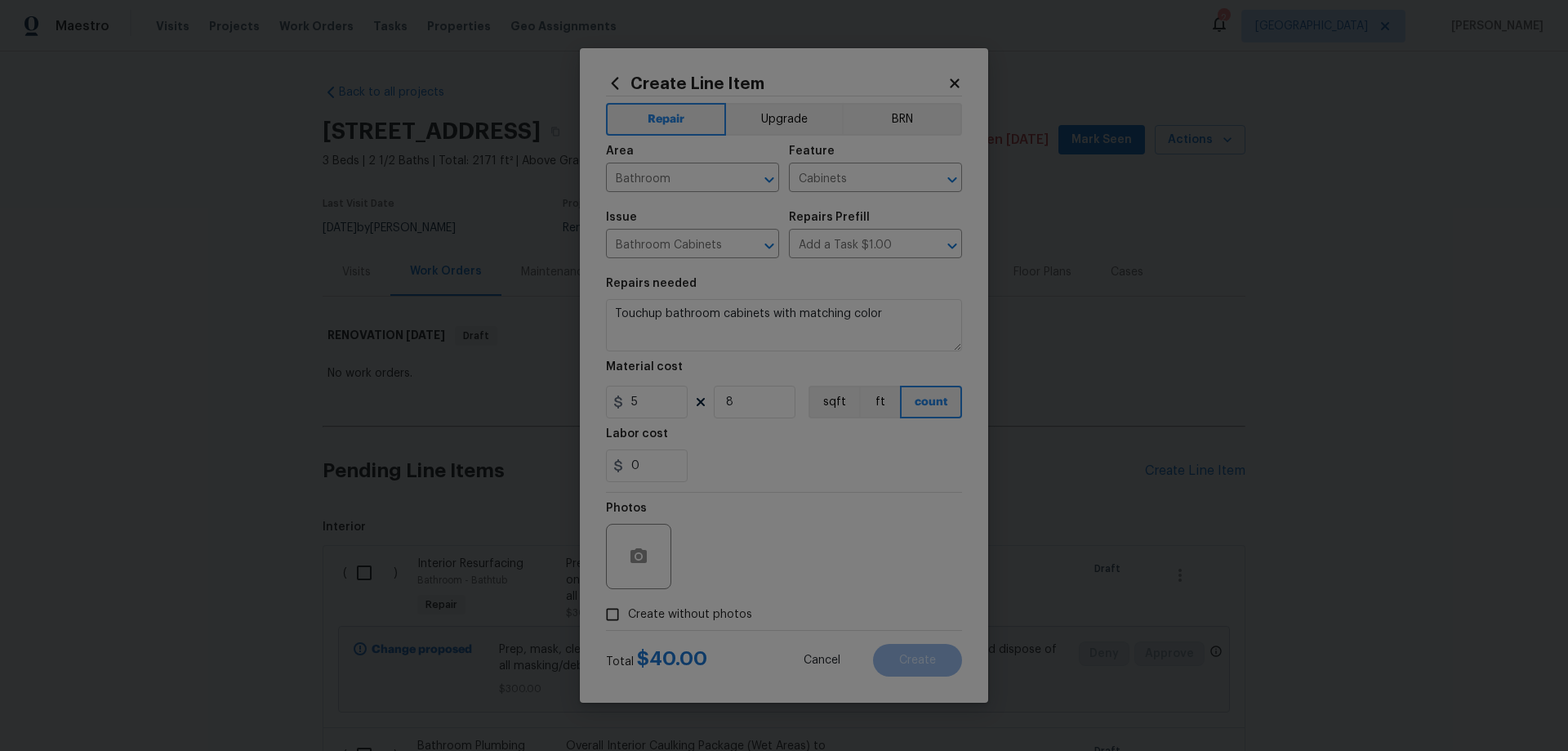
click at [628, 614] on input "Create without photos" at bounding box center [613, 614] width 31 height 31
checkbox input "true"
click at [641, 406] on input "5" at bounding box center [647, 402] width 82 height 32
type input "10"
click at [859, 556] on textarea at bounding box center [823, 556] width 278 height 66
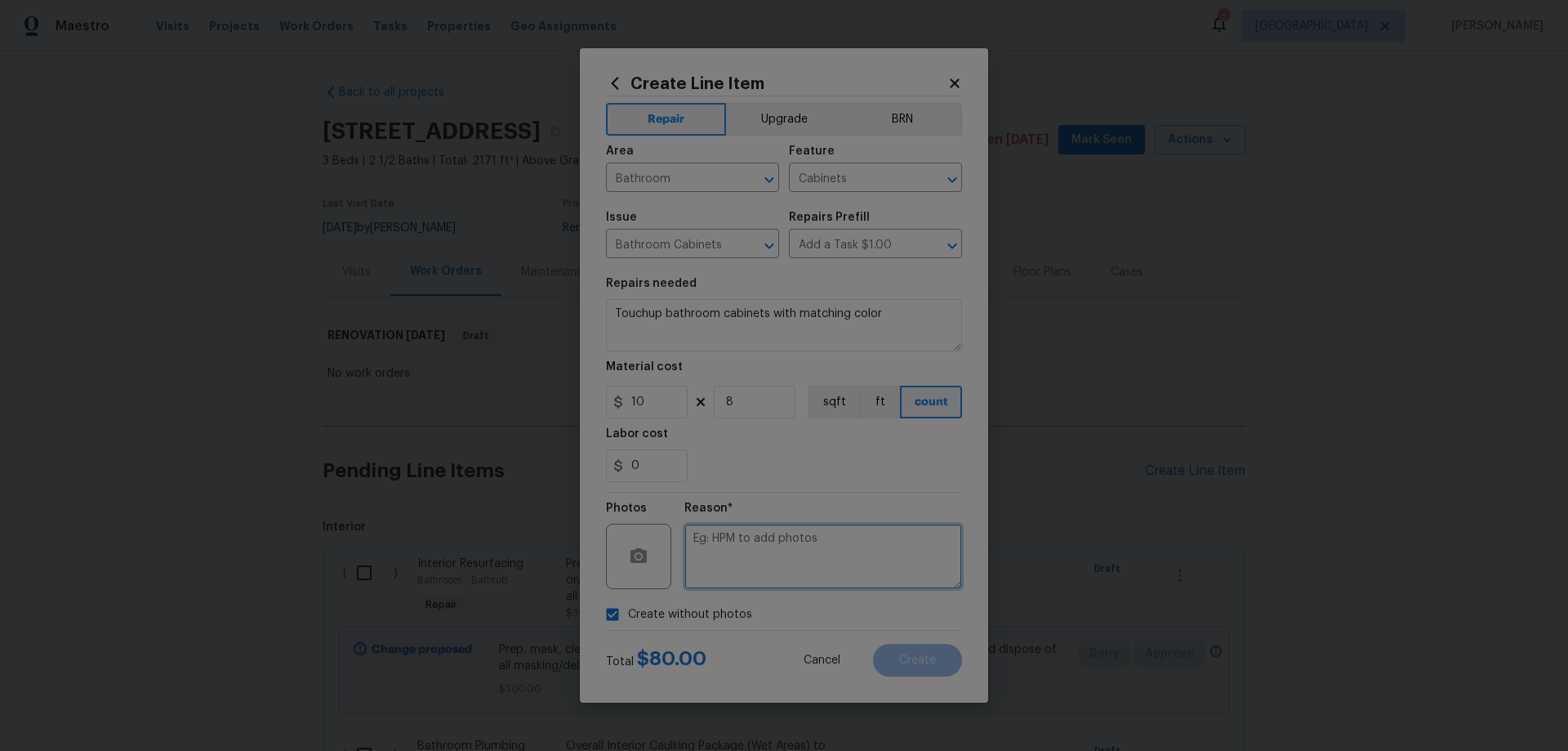
paste textarea "HPM to add photos"
type textarea "HPM to add photos"
click at [942, 655] on button "Create" at bounding box center [918, 661] width 89 height 32
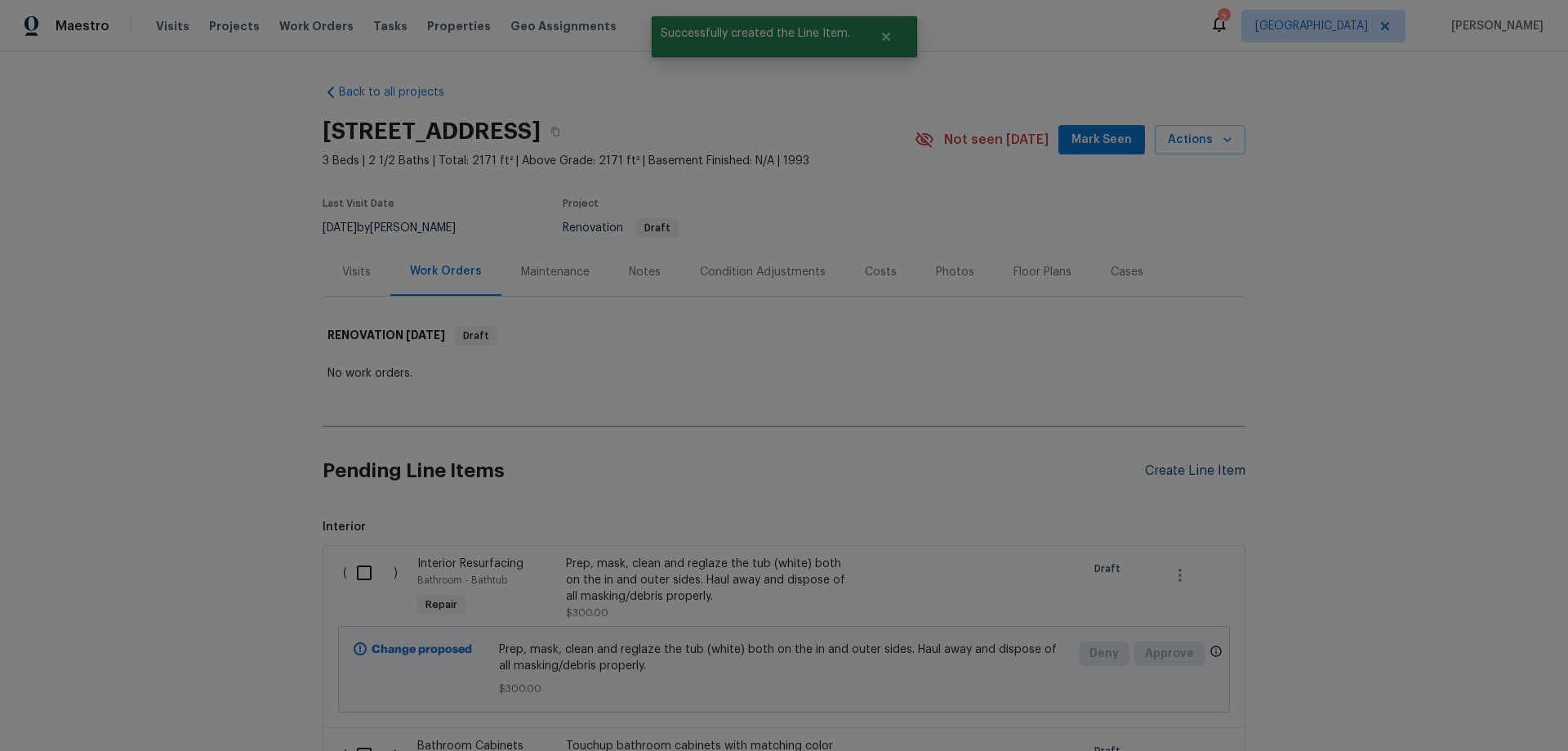
click at [1198, 471] on div "Create Line Item" at bounding box center [1196, 471] width 101 height 15
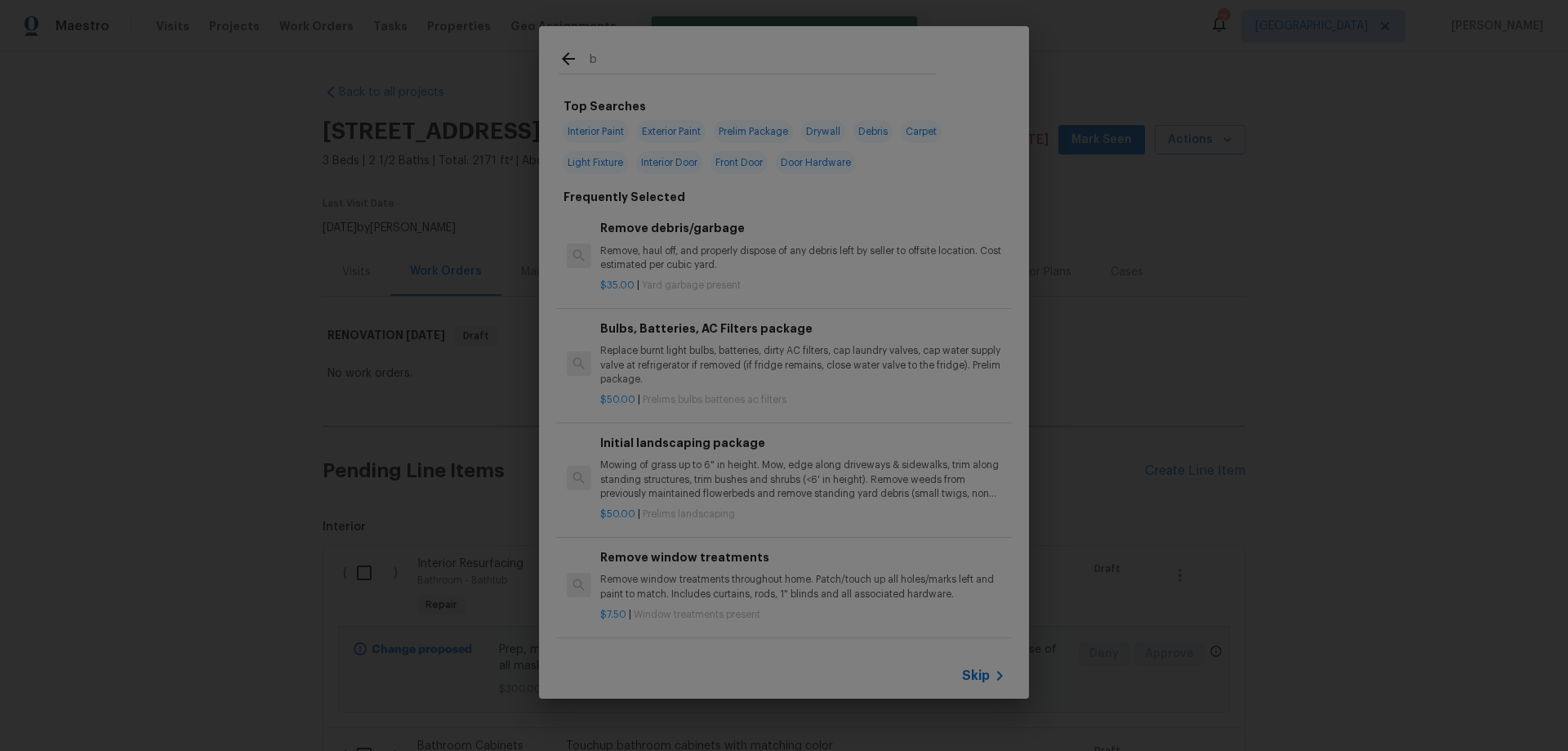
click at [678, 49] on input "b" at bounding box center [763, 62] width 346 height 25
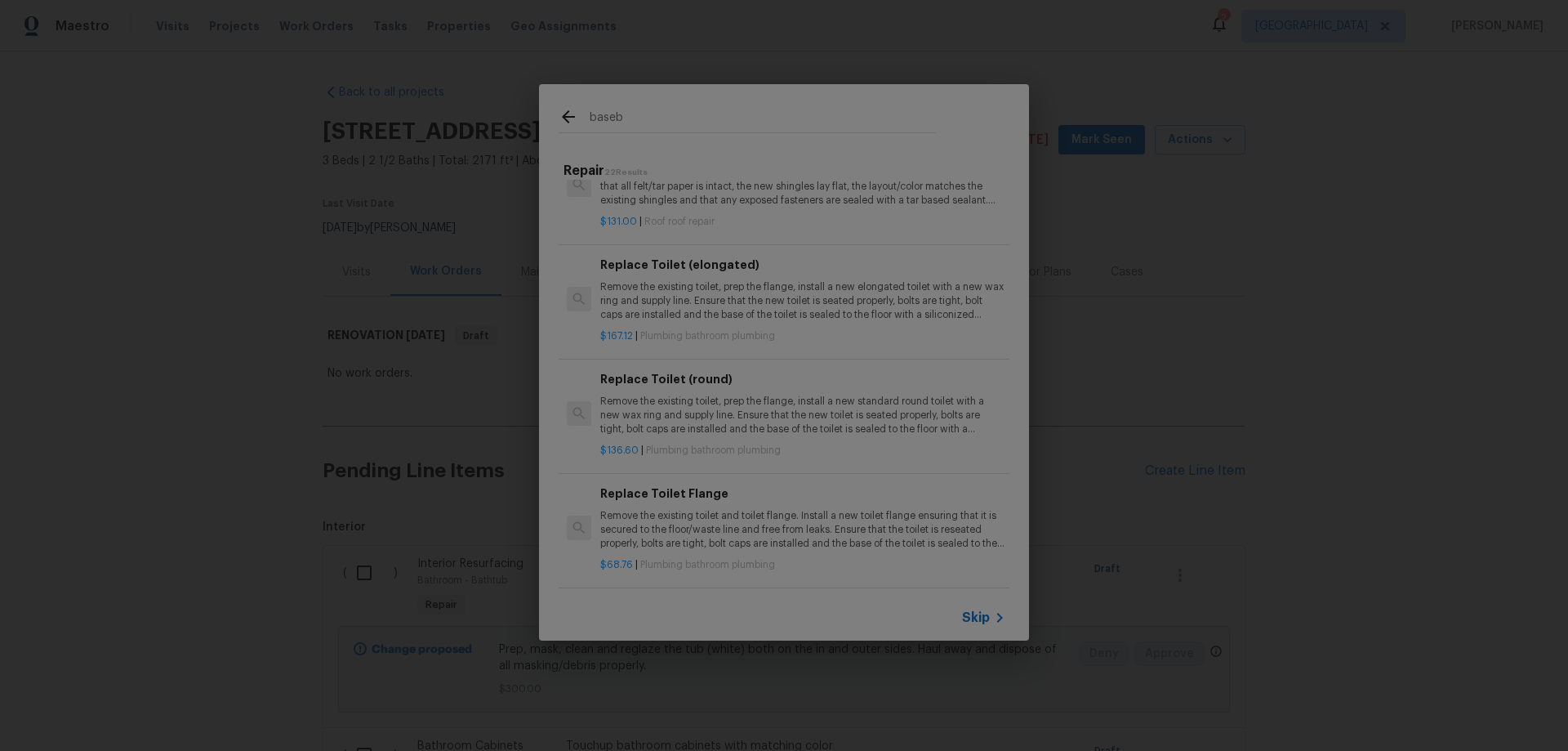
scroll to position [2082, 0]
type input "baseb"
click at [980, 612] on span "Skip" at bounding box center [975, 617] width 28 height 16
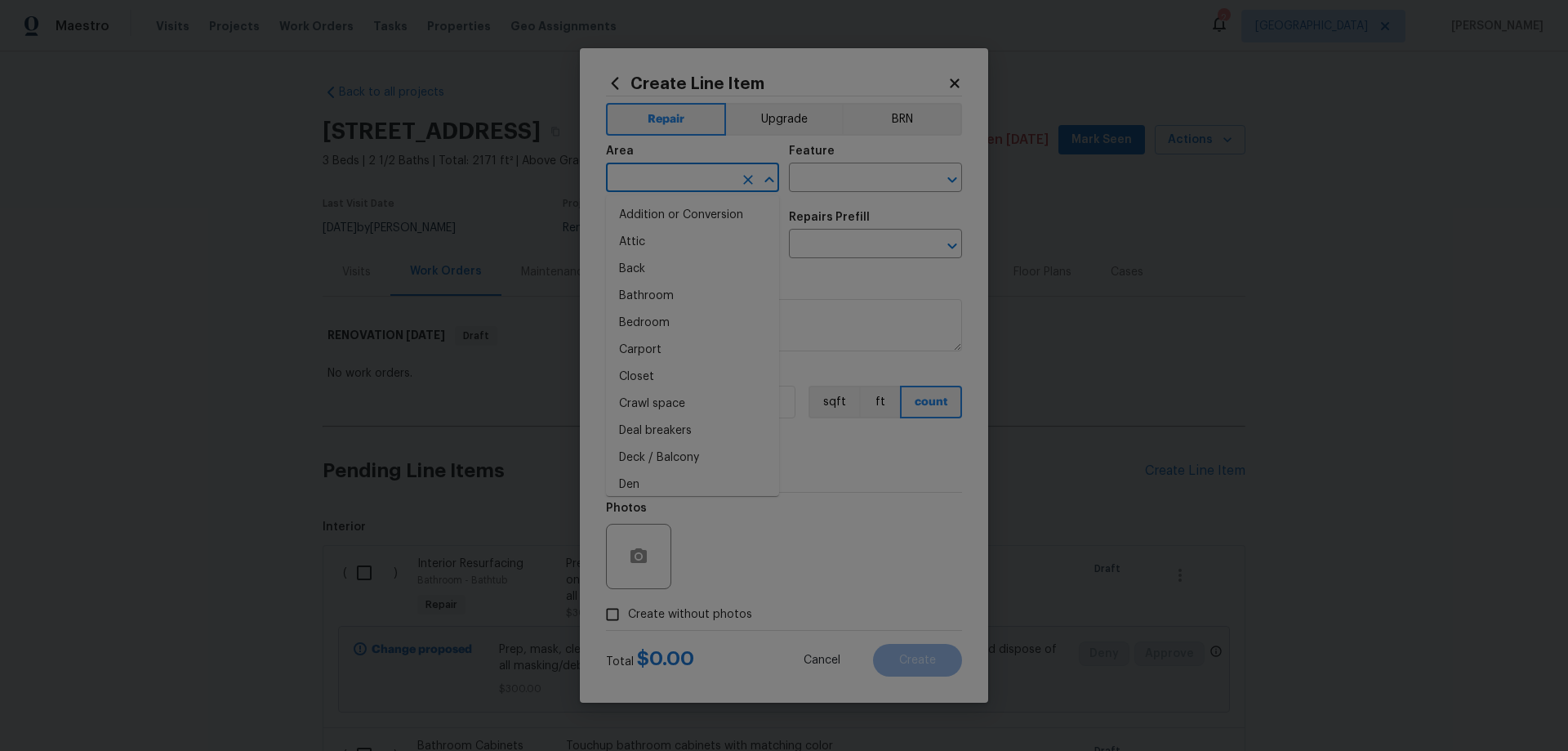
click at [666, 182] on input "text" at bounding box center [670, 179] width 127 height 26
type input "Interior Overall"
type input "Baseboards"
type input "b"
type input "c"
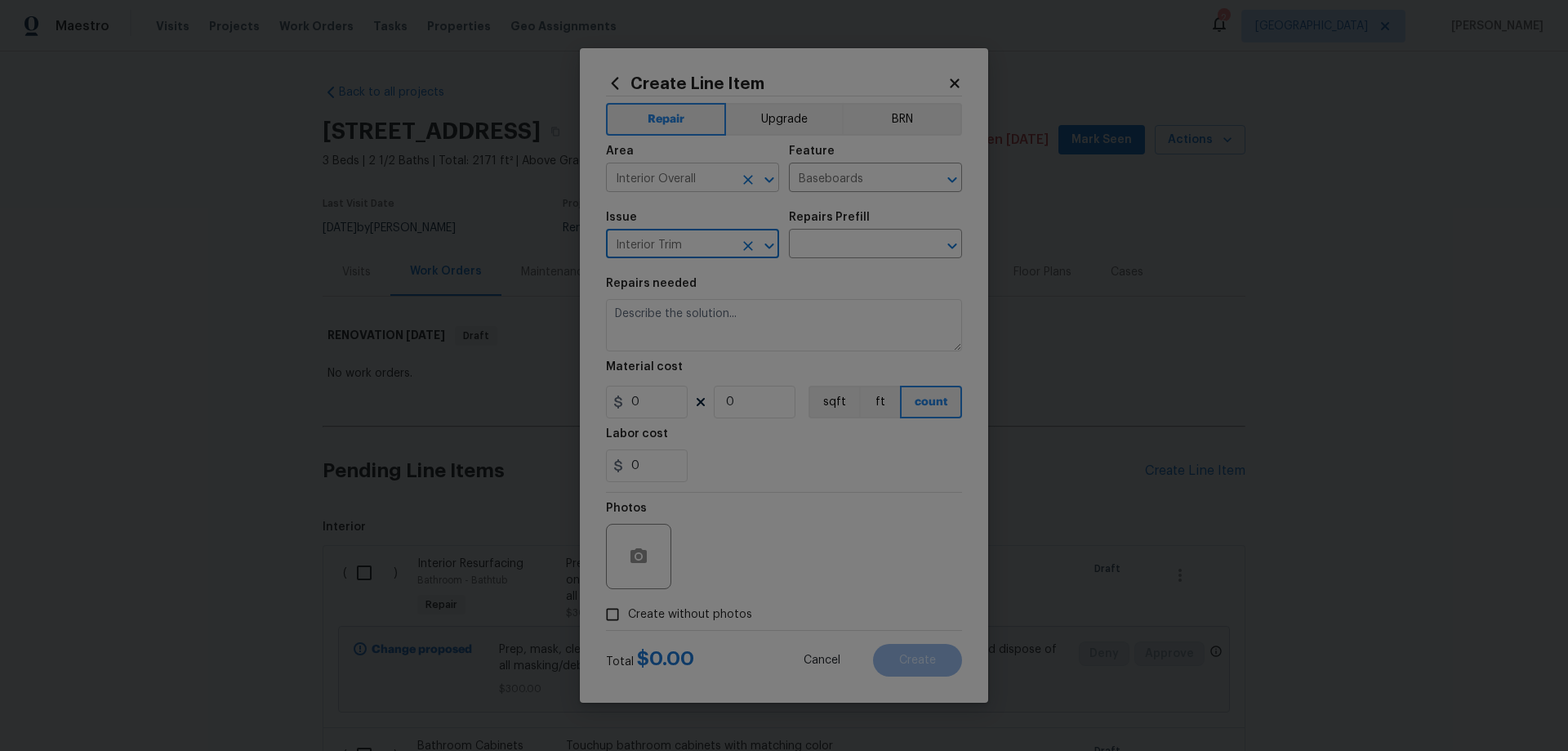
type input "Interior Trim"
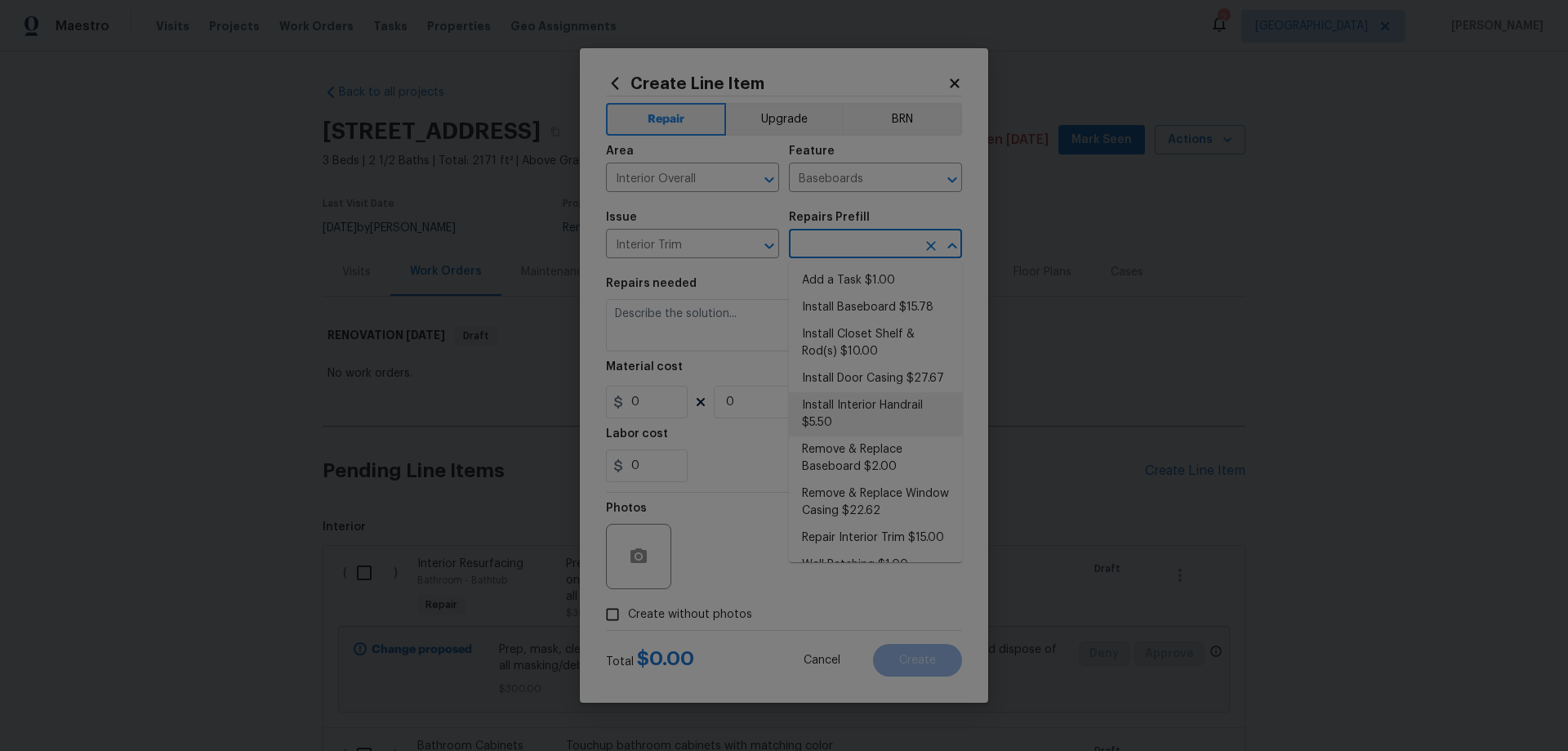
scroll to position [0, 0]
click at [863, 279] on li "Add a Task $1.00" at bounding box center [875, 282] width 173 height 27
type input "Interior Trim"
type input "Add a Task $1.00"
type textarea "HPM to detail"
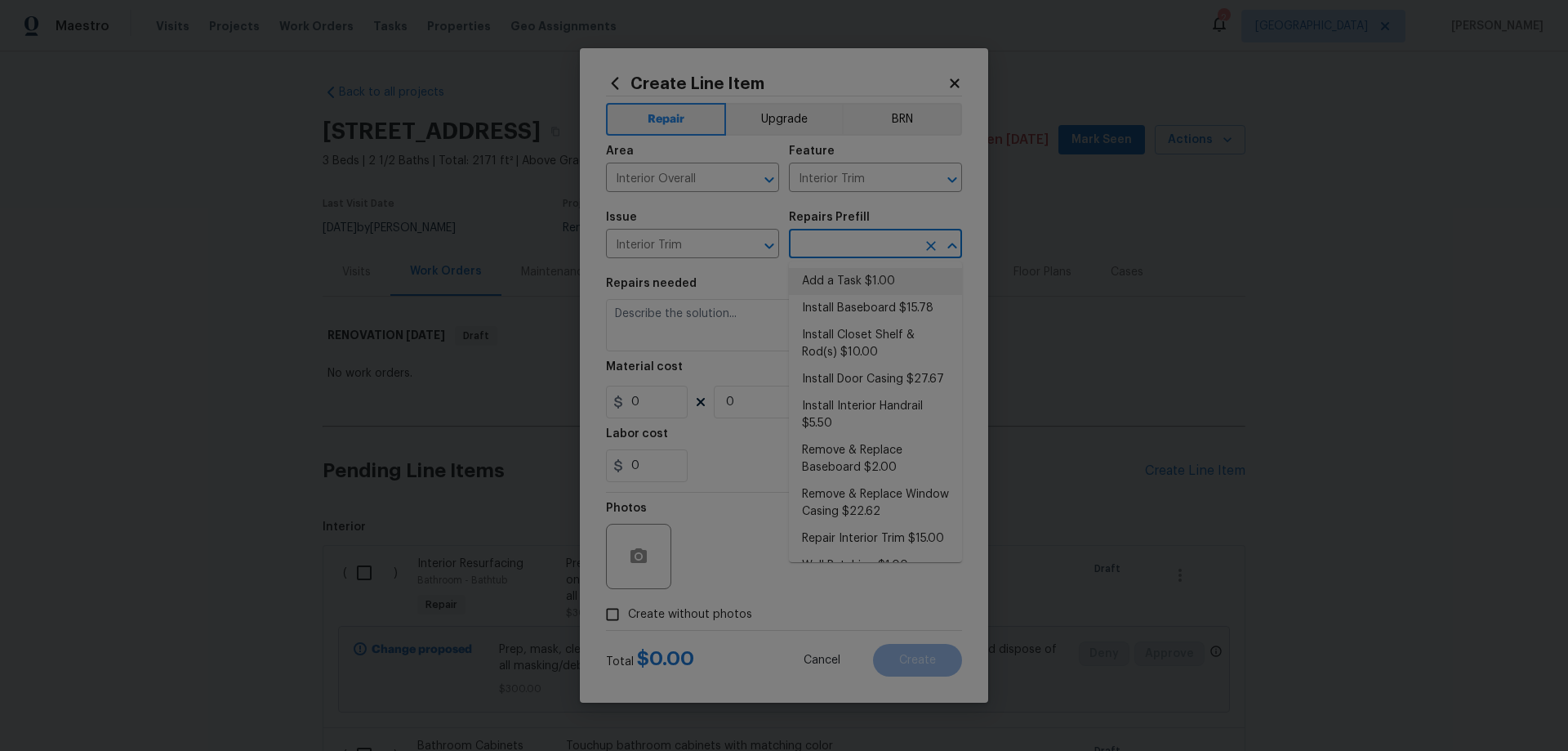
type input "1"
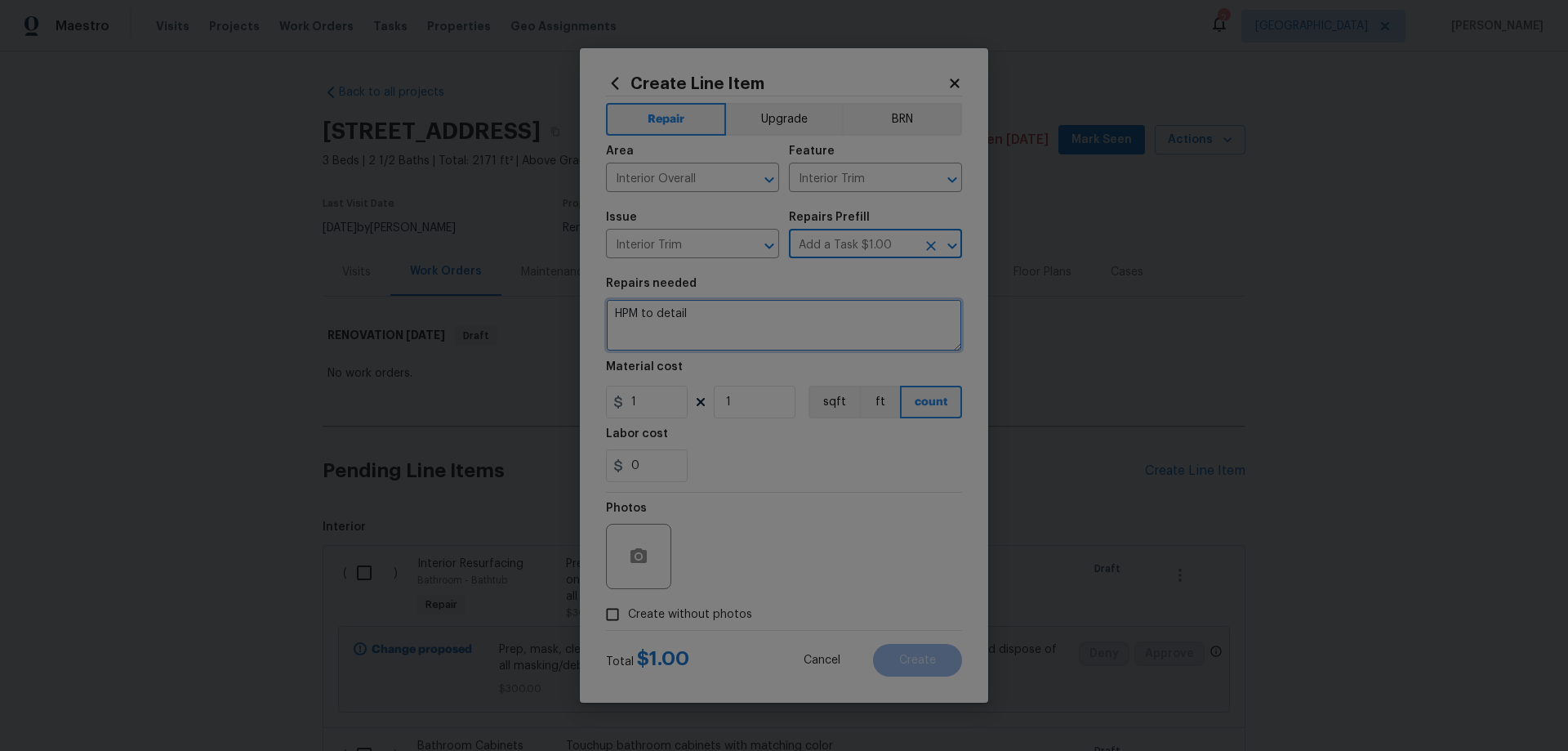
drag, startPoint x: 558, startPoint y: 307, endPoint x: 474, endPoint y: 301, distance: 84.2
click at [500, 302] on div "Create Line Item Repair Upgrade BRN Area Interior Overall ​ Feature Interior Tr…" at bounding box center [784, 375] width 1568 height 751
type textarea "Clean baseboards and quarter-round throughout home"
drag, startPoint x: 628, startPoint y: 407, endPoint x: 558, endPoint y: 388, distance: 72.5
click at [565, 390] on div "Create Line Item Repair Upgrade BRN Area Interior Overall ​ Feature Interior Tr…" at bounding box center [784, 375] width 1568 height 751
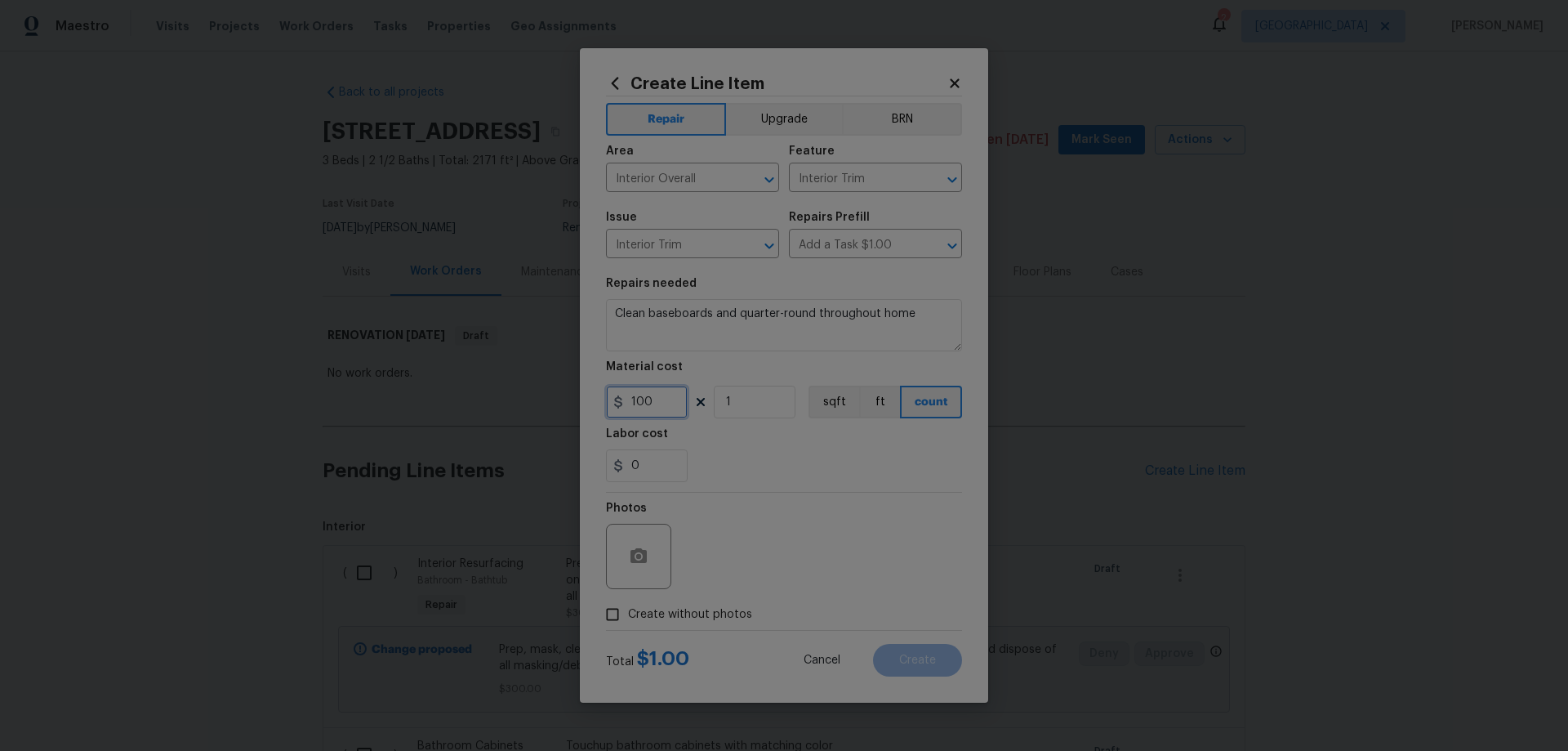
type input "100"
click at [674, 616] on span "Create without photos" at bounding box center [690, 615] width 124 height 17
click at [628, 616] on input "Create without photos" at bounding box center [613, 614] width 31 height 31
checkbox input "true"
click at [767, 558] on textarea at bounding box center [823, 556] width 278 height 66
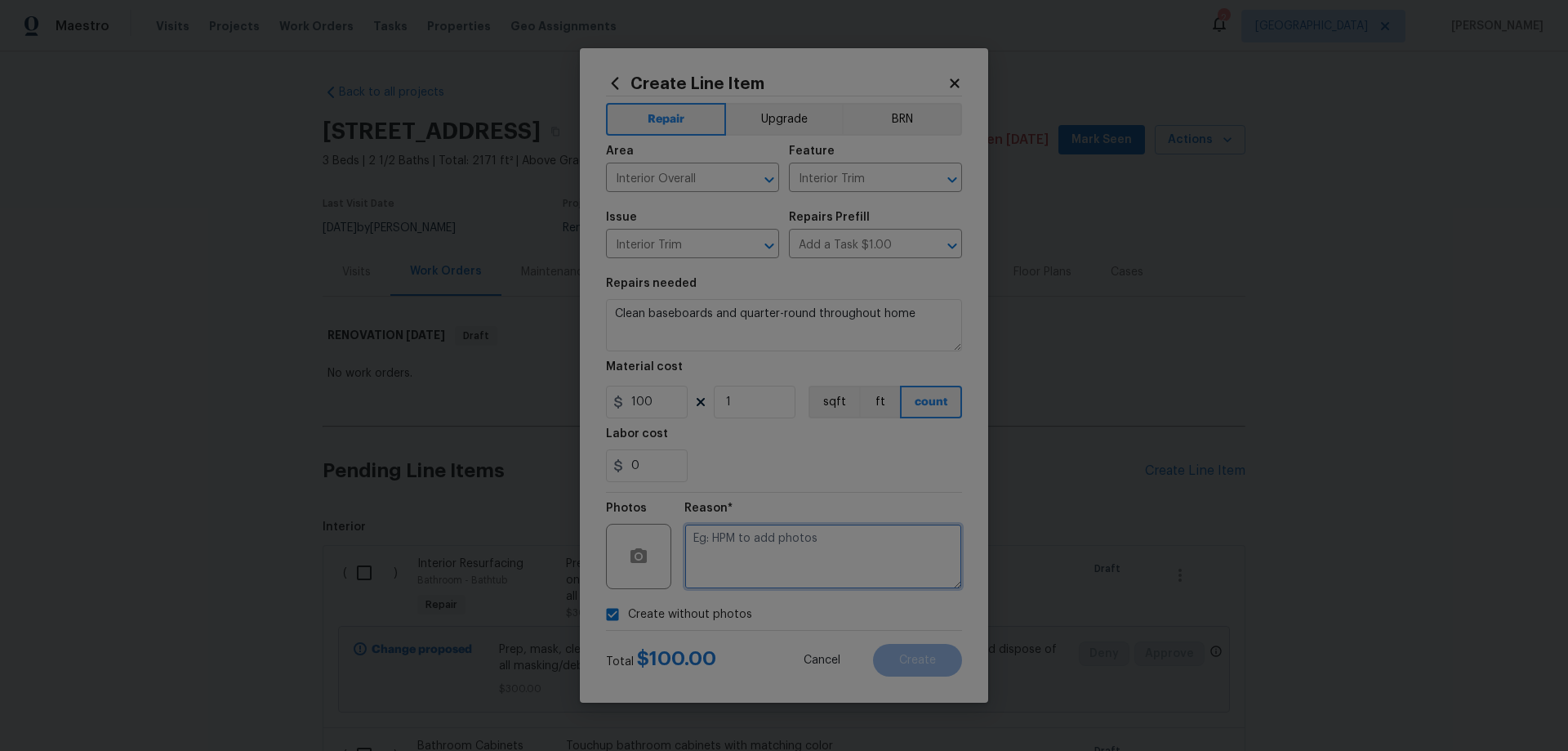
paste textarea "HPM to add photos"
type textarea "HPM to add photos"
click at [948, 655] on button "Create" at bounding box center [918, 661] width 89 height 32
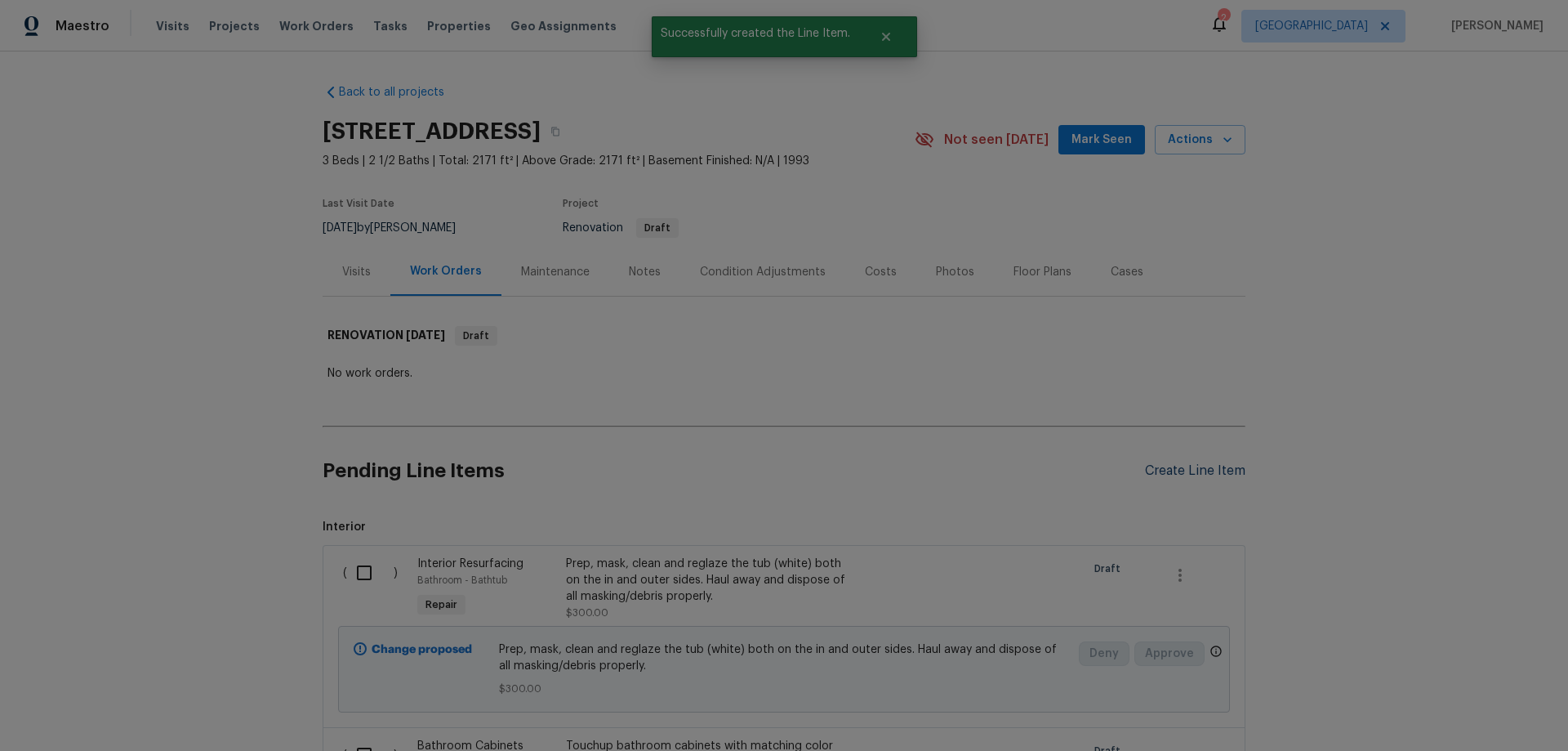
click at [1186, 472] on div "Create Line Item" at bounding box center [1196, 471] width 101 height 15
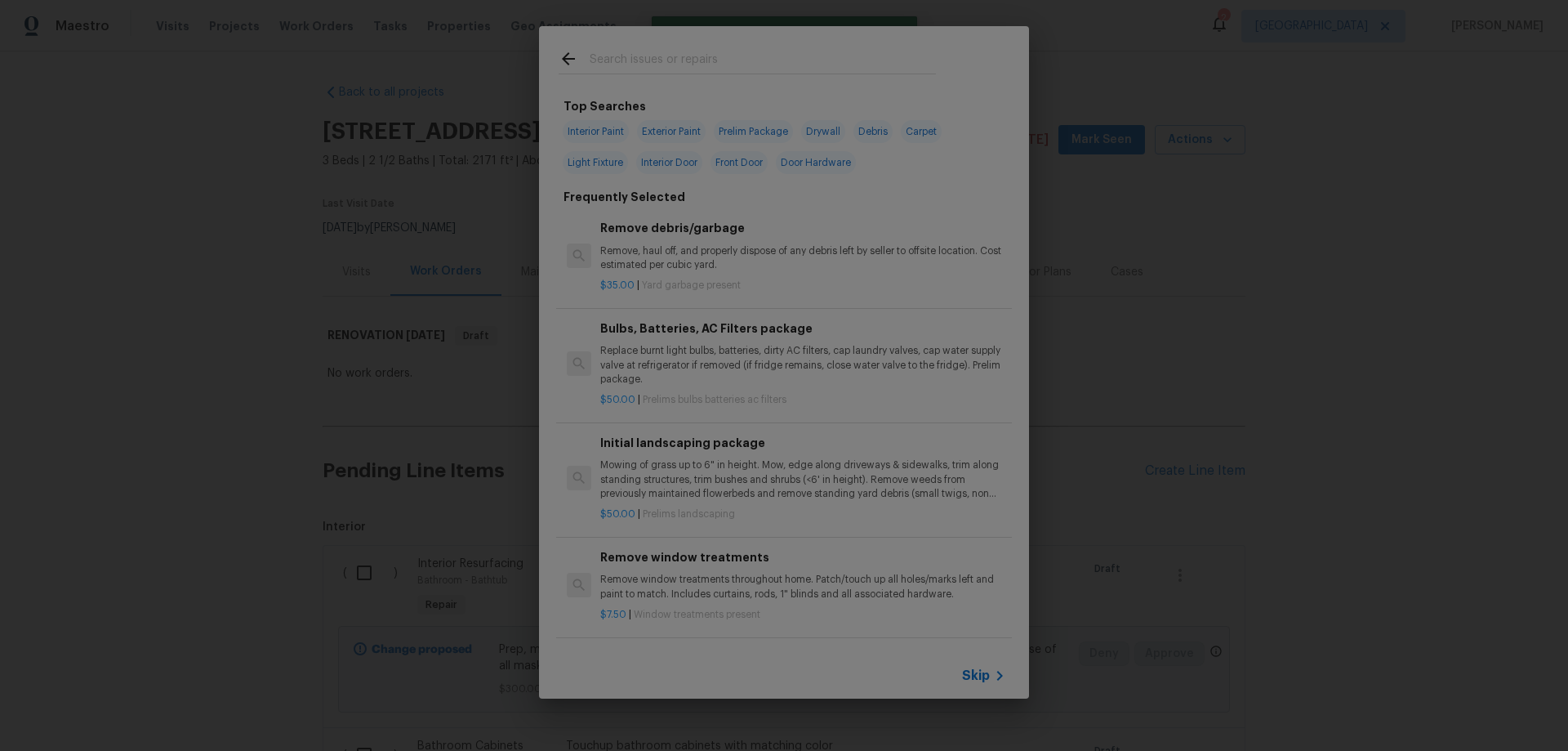
click at [631, 59] on input "text" at bounding box center [763, 62] width 346 height 25
click at [990, 672] on span "Skip" at bounding box center [975, 675] width 28 height 16
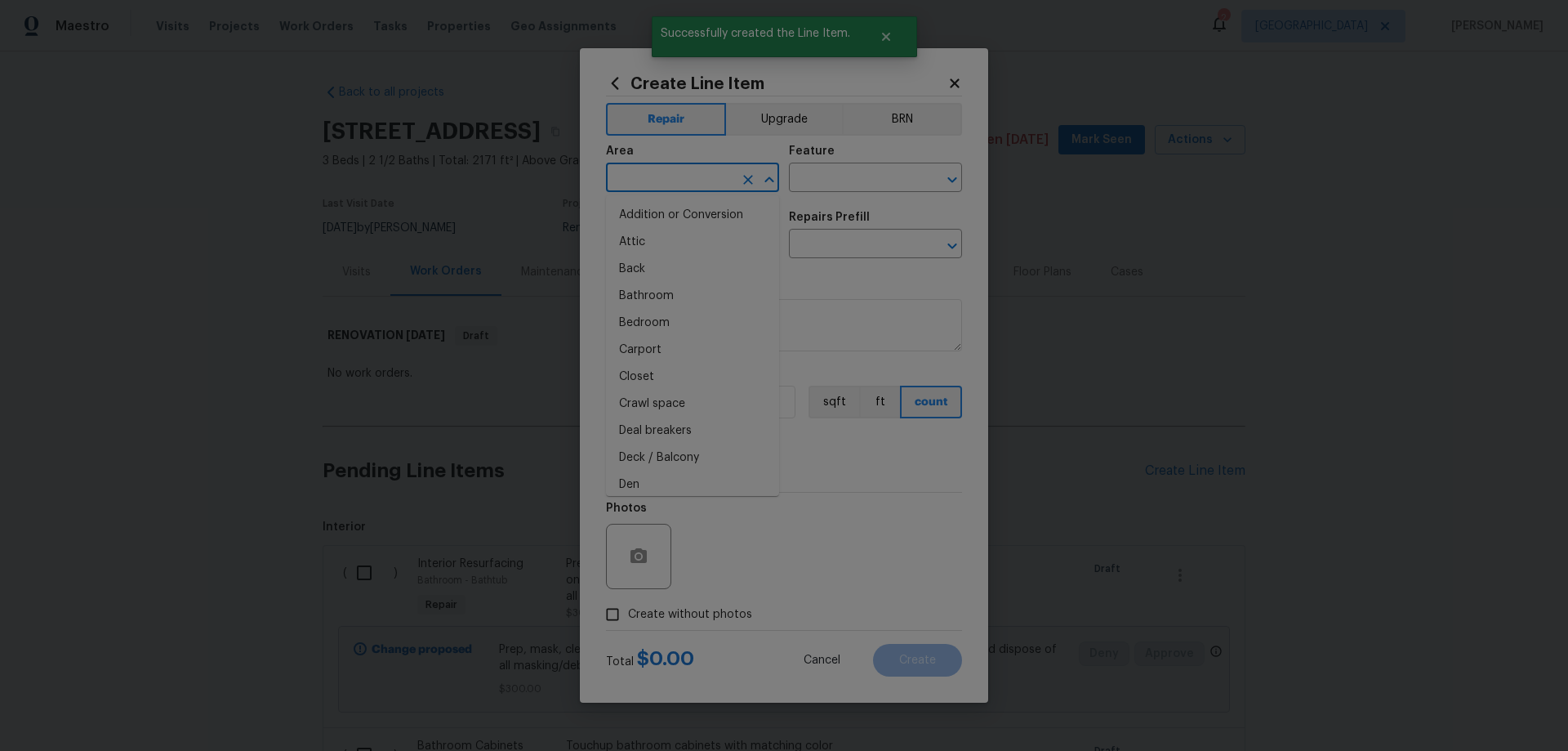
click at [678, 176] on input "text" at bounding box center [670, 179] width 127 height 26
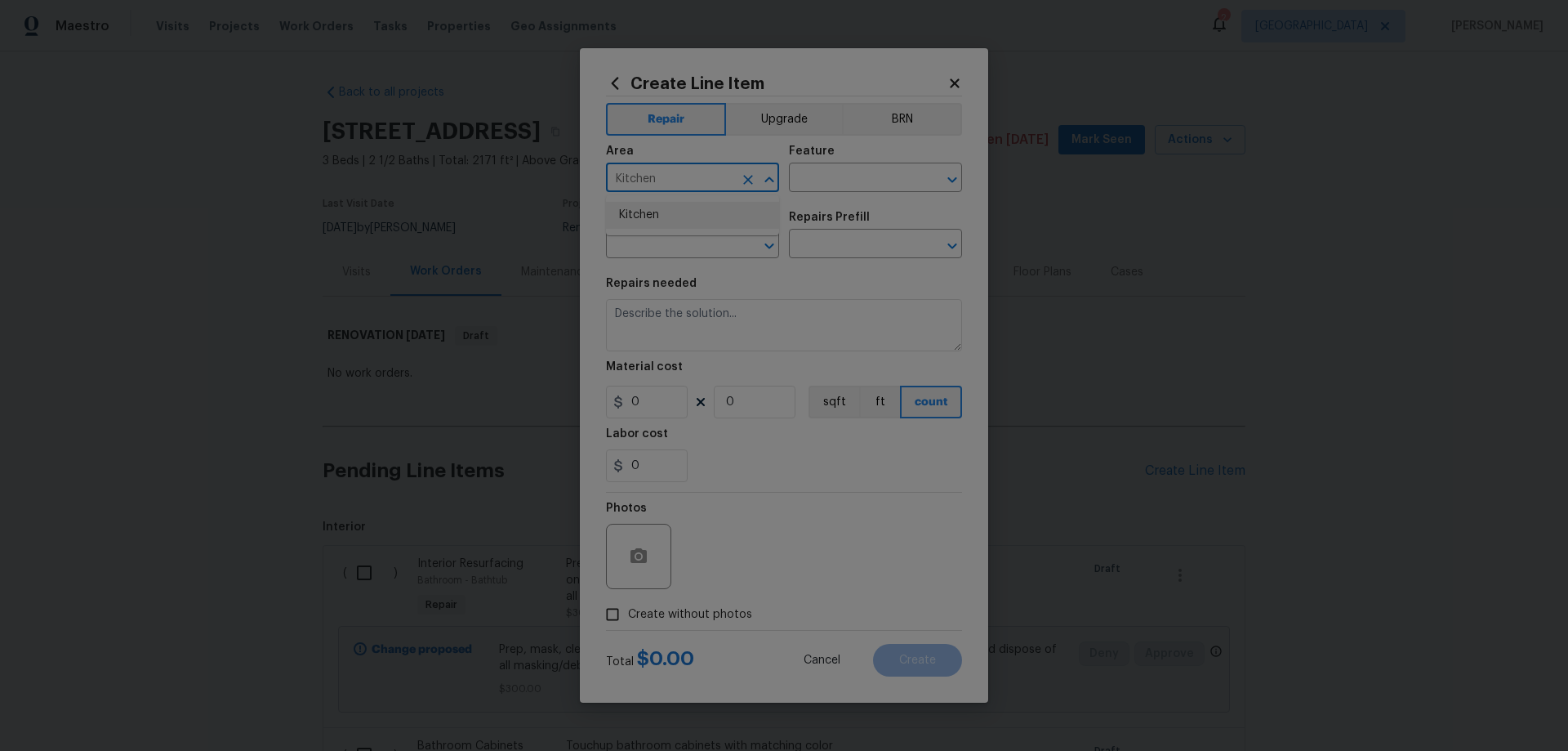
type input "Kitchen"
type input "Pantry"
type input "Interior Door"
type input "rep"
type input "Interior Door"
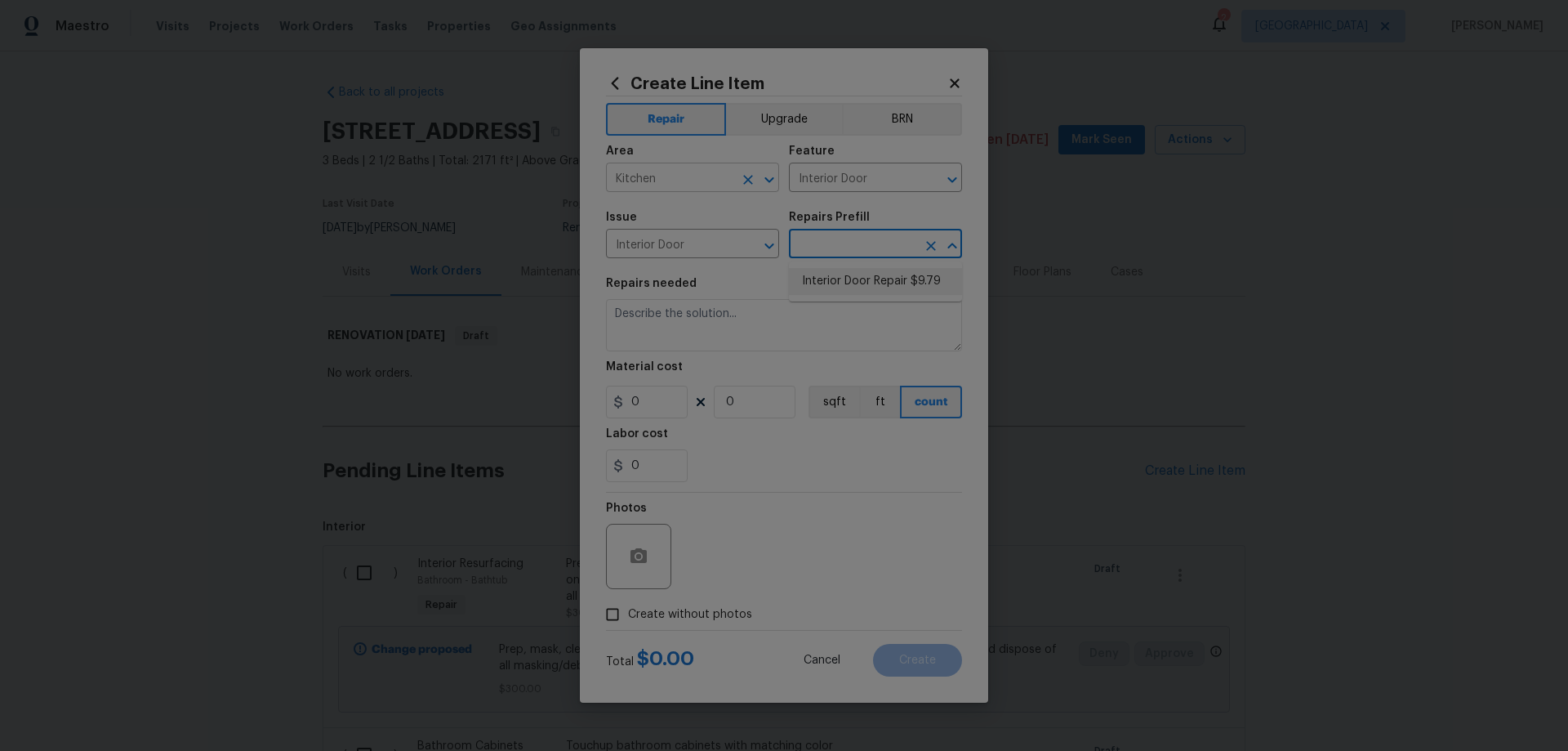
type input "Interior Door Repair $9.79"
type textarea "Repair the existing interior door as directed by the PM. Ensure that the repair…"
type input "9.79"
type input "1"
type input "Interior Door Repair $9.79"
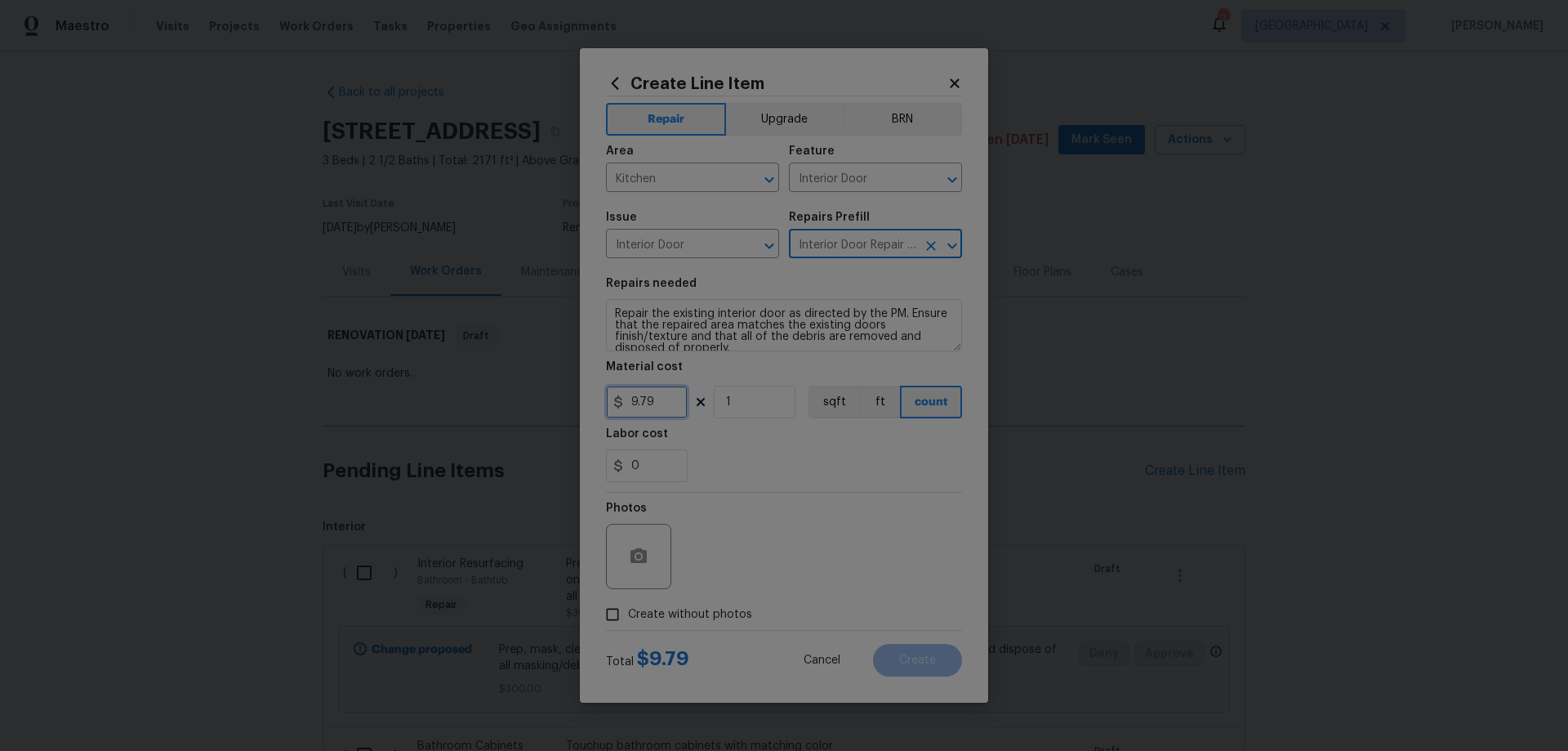
click at [632, 400] on input "9.79" at bounding box center [647, 402] width 82 height 32
type input "19.79"
click at [673, 609] on span "Create without photos" at bounding box center [690, 615] width 124 height 17
click at [628, 609] on input "Create without photos" at bounding box center [613, 614] width 31 height 31
checkbox input "true"
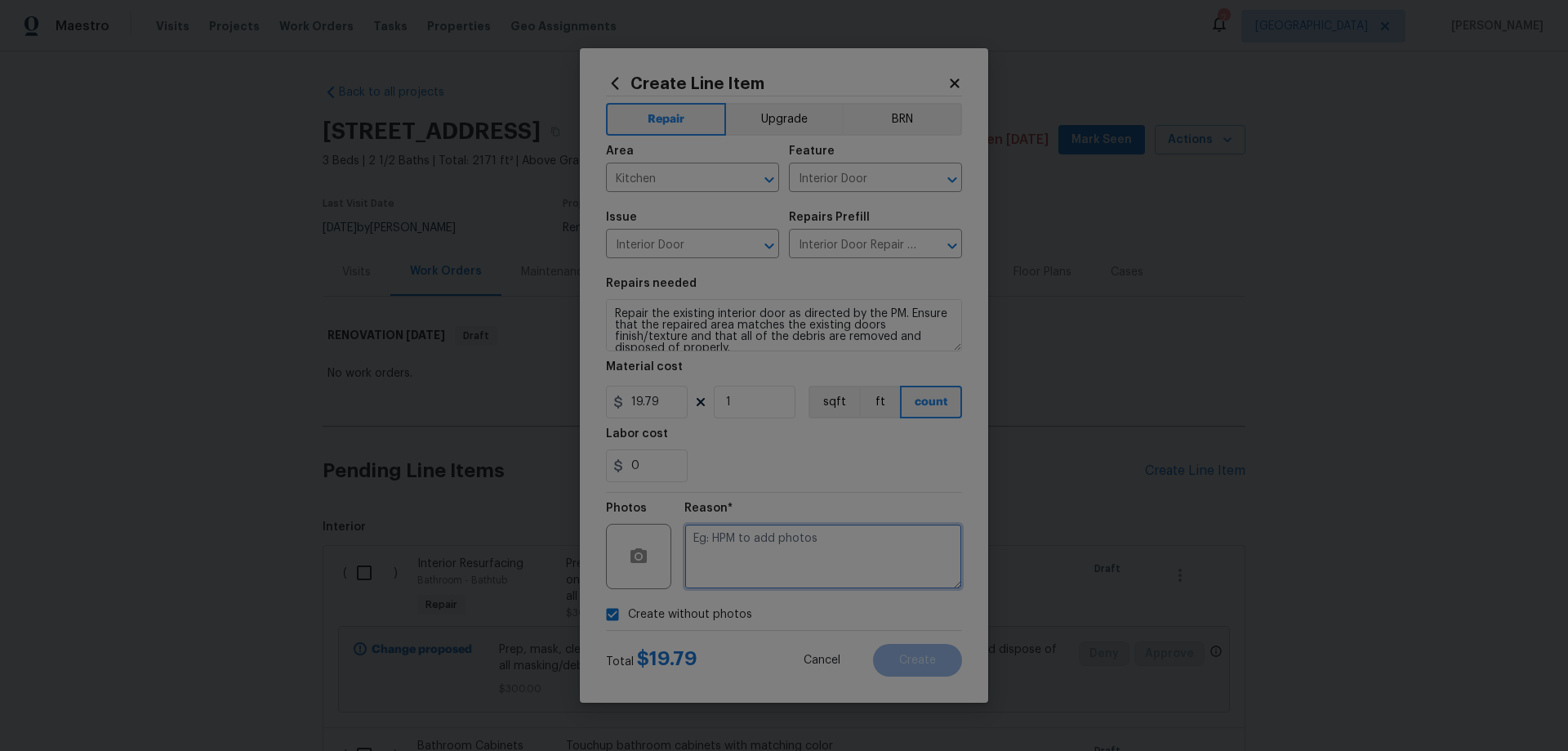
click at [781, 552] on textarea at bounding box center [823, 556] width 278 height 66
paste textarea "HPM to add photos"
type textarea "HPM to add photos"
click at [944, 657] on button "Create" at bounding box center [918, 661] width 89 height 32
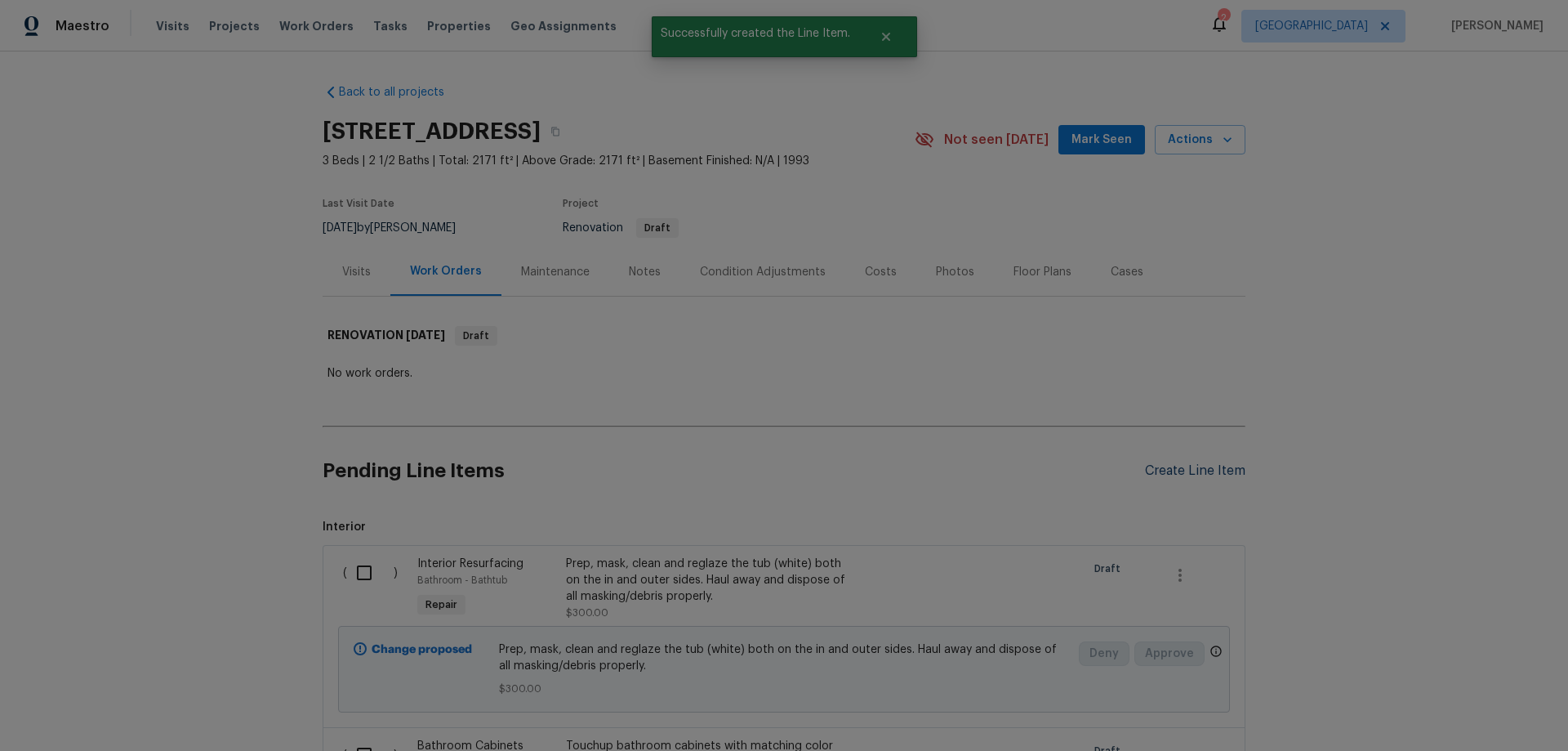
click at [1198, 468] on div "Create Line Item" at bounding box center [1196, 471] width 101 height 15
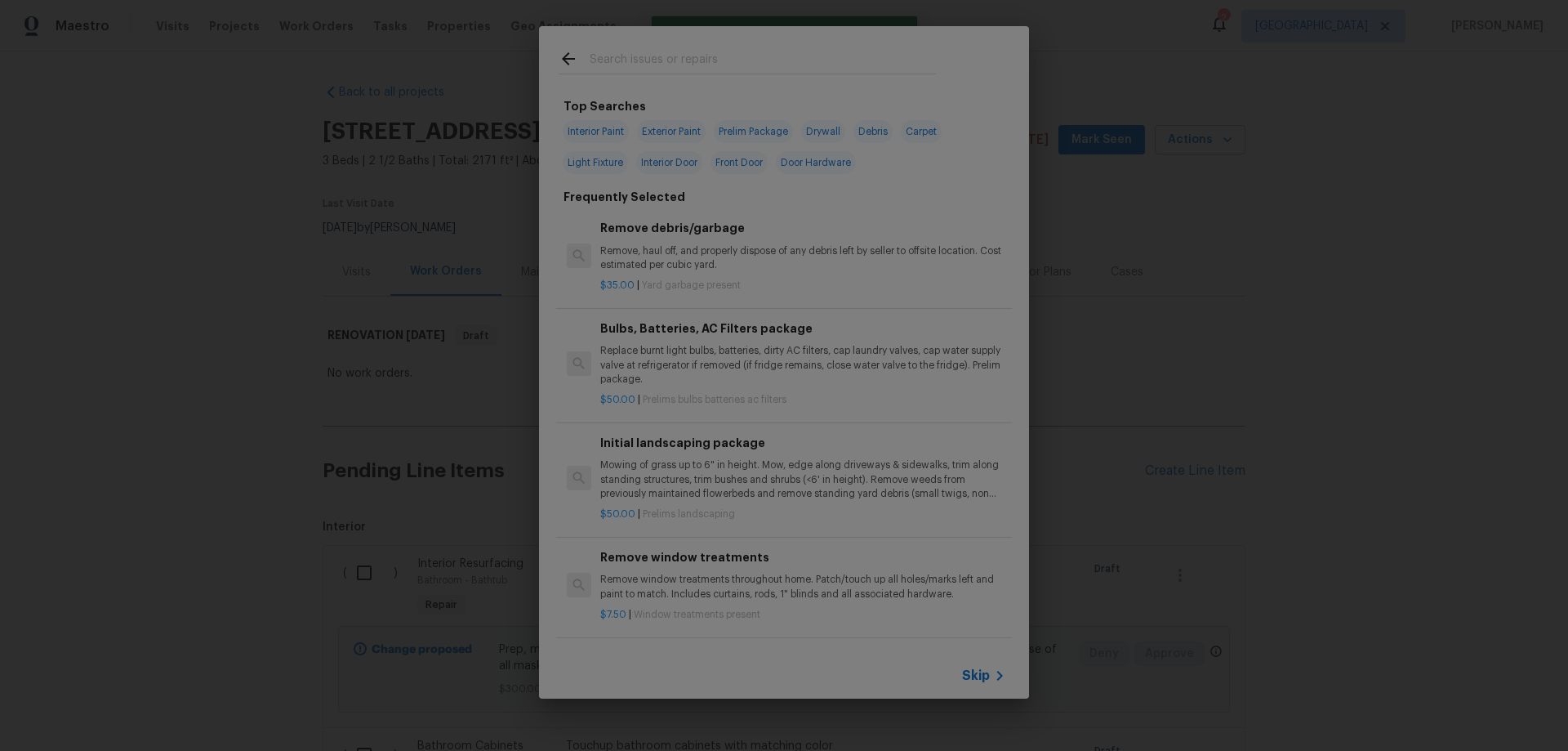
click at [984, 669] on span "Skip" at bounding box center [975, 675] width 28 height 16
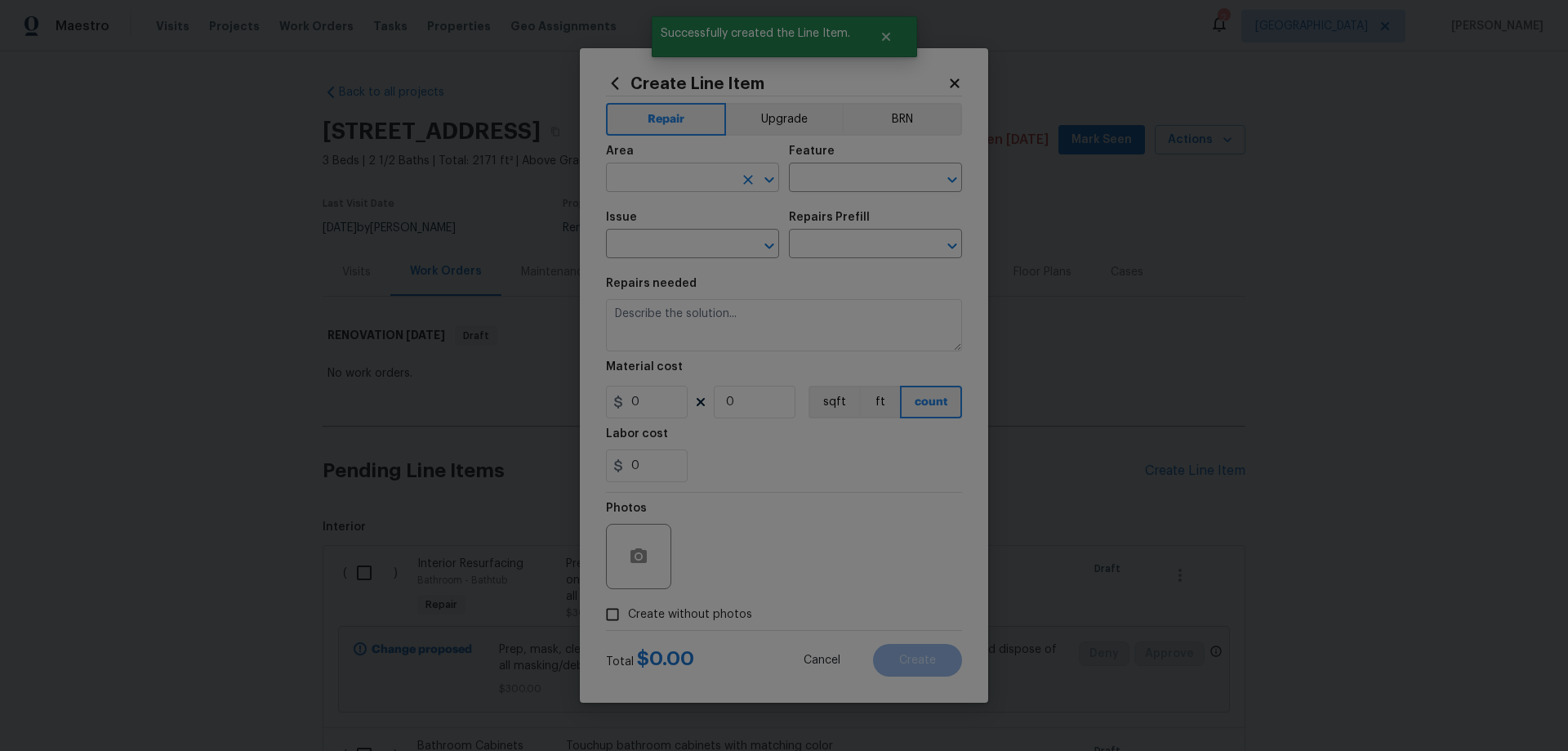
click at [679, 168] on input "text" at bounding box center [670, 179] width 127 height 26
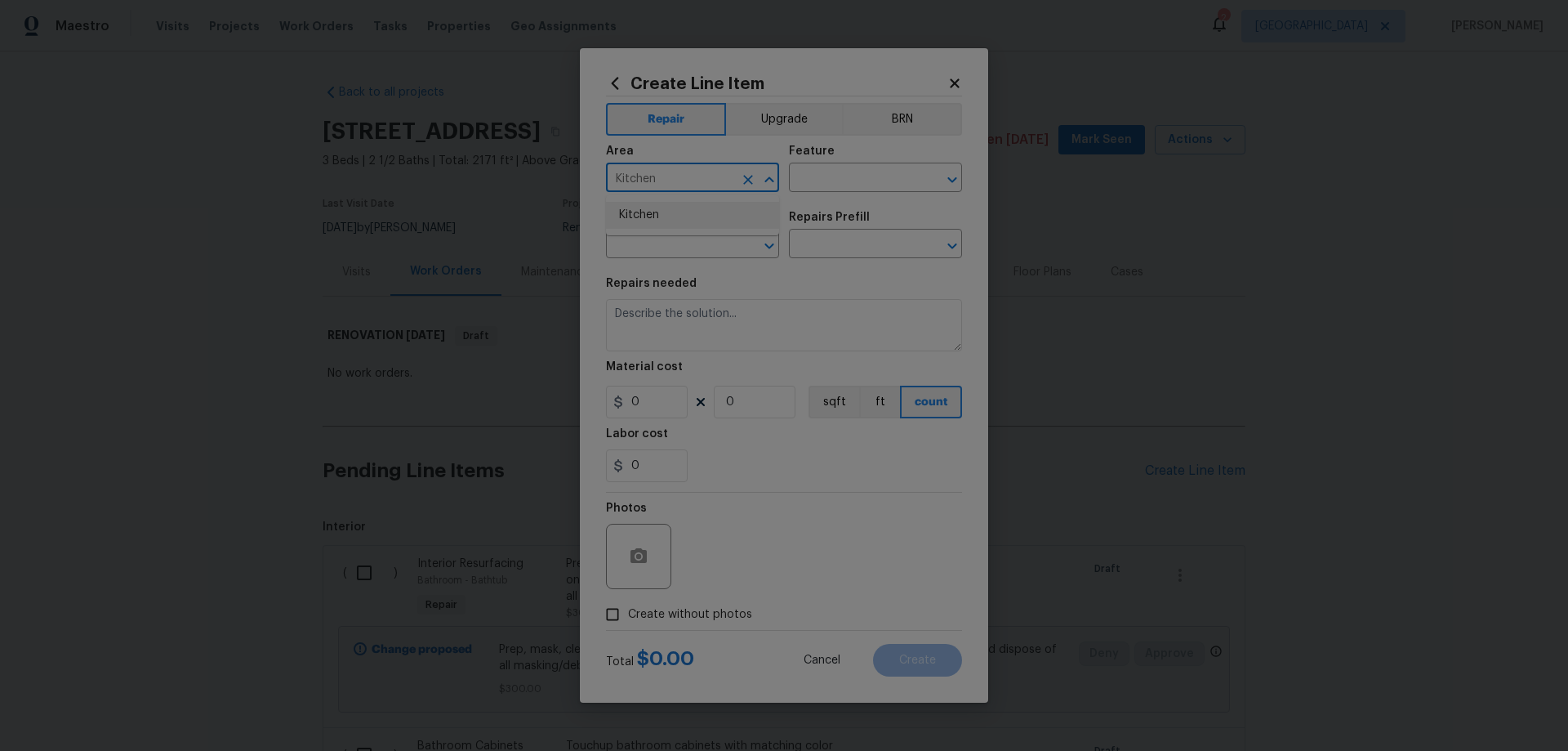
type input "Kitchen"
type input "f"
type input "Sink"
type input "f"
type input "Kitchen Plumbing"
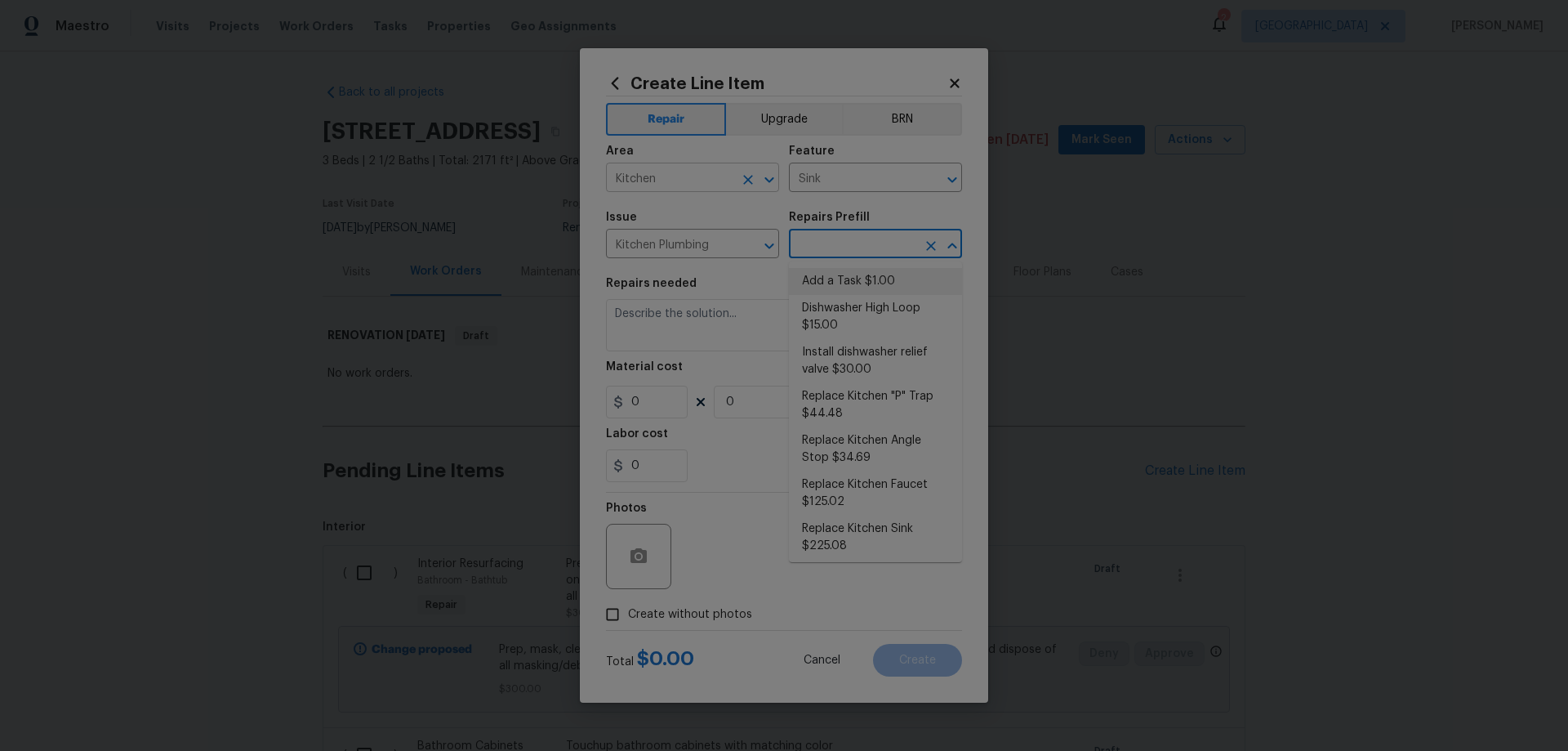
type input "Plumbing"
type input "Add a Task $1.00"
type textarea "HPM to detail"
type input "1"
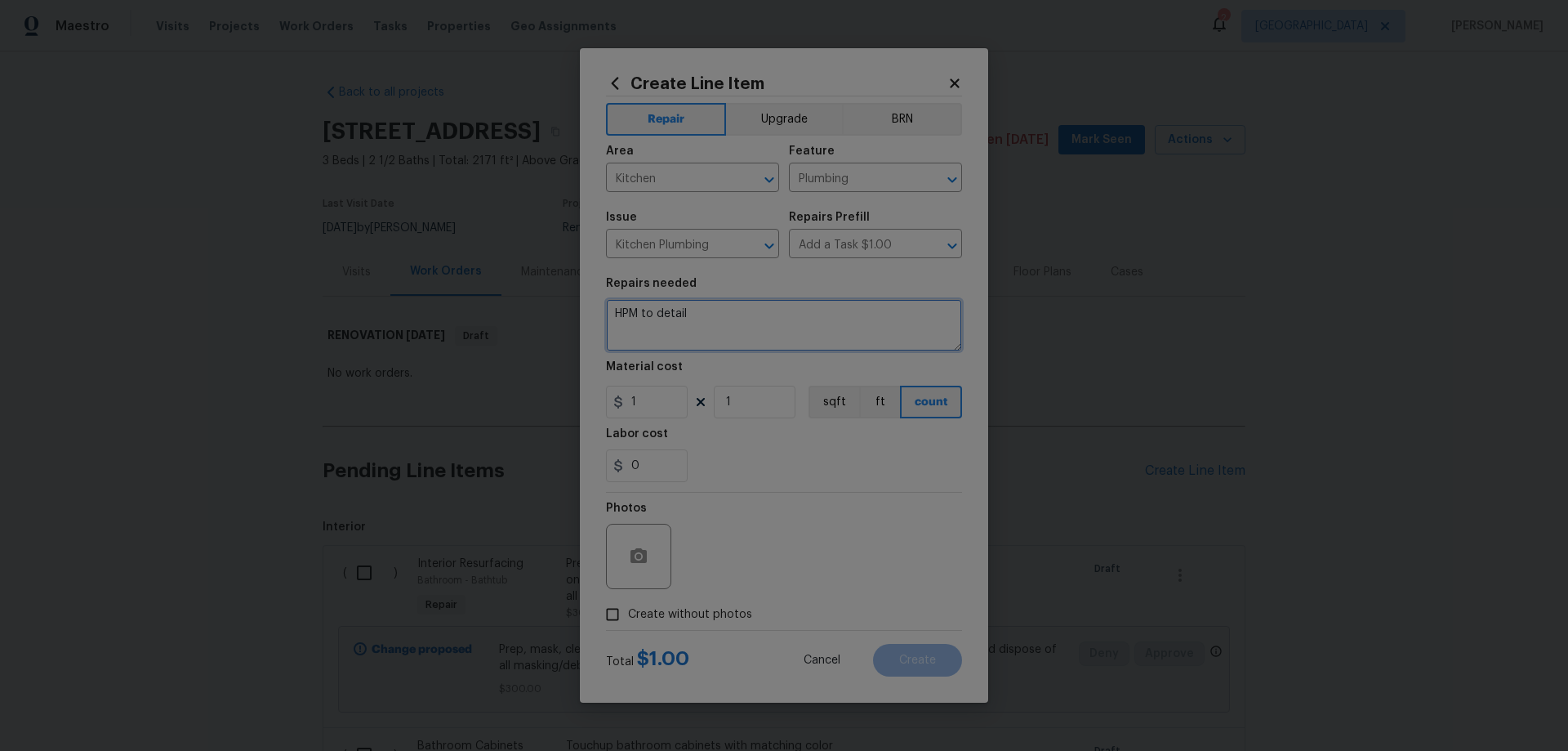
drag, startPoint x: 712, startPoint y: 314, endPoint x: 413, endPoint y: 277, distance: 301.3
click at [422, 281] on div "Create Line Item Repair Upgrade BRN Area Kitchen ​ Feature Plumbing ​ Issue Kit…" at bounding box center [784, 375] width 1568 height 751
type textarea "Secure kitchen faucet"
click at [655, 395] on input "1" at bounding box center [647, 402] width 82 height 32
drag, startPoint x: 629, startPoint y: 395, endPoint x: 566, endPoint y: 383, distance: 64.1
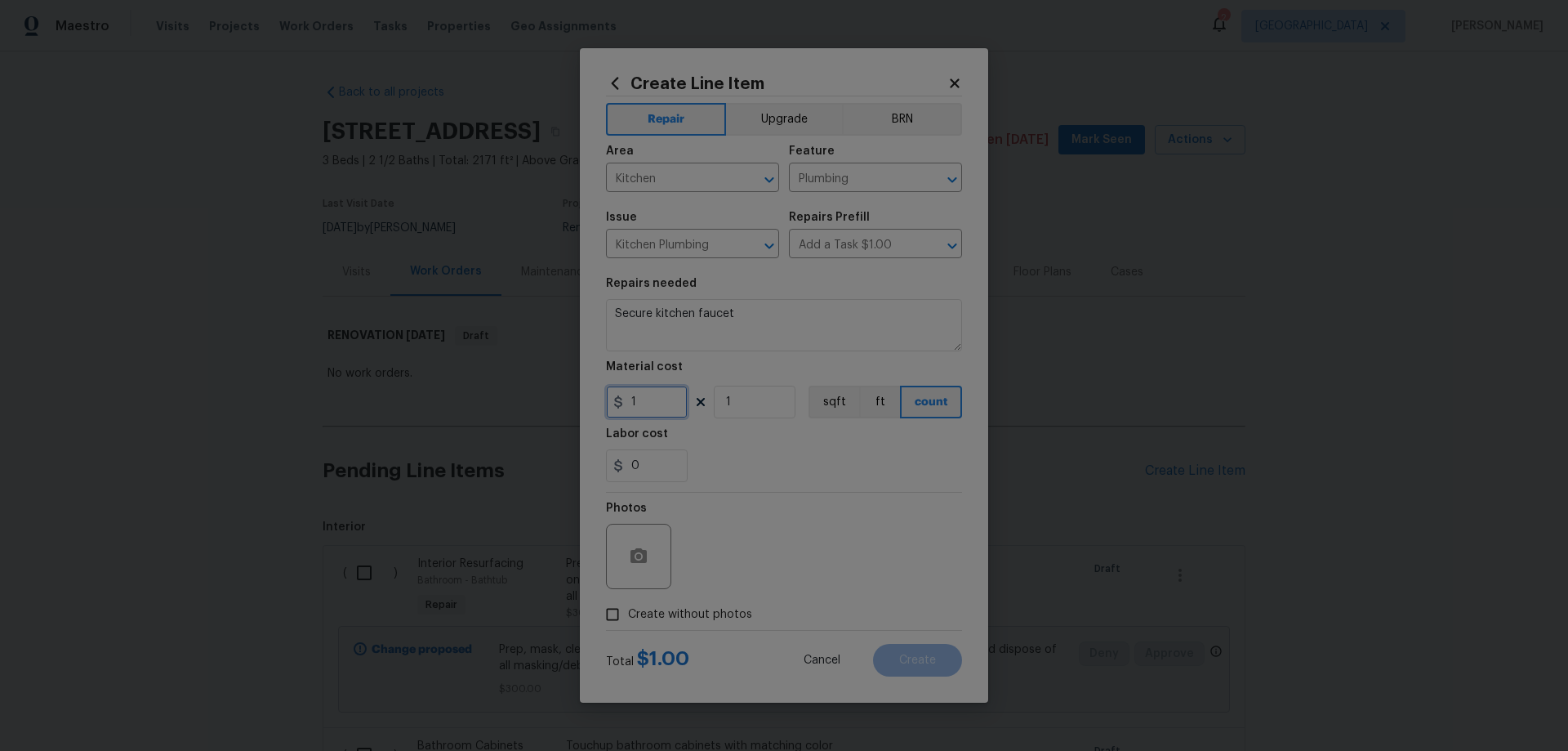
click at [569, 383] on div "Create Line Item Repair Upgrade BRN Area Kitchen ​ Feature Plumbing ​ Issue Kit…" at bounding box center [784, 375] width 1568 height 751
type input "5"
click at [667, 606] on span "Create without photos" at bounding box center [690, 615] width 124 height 17
click at [628, 605] on input "Create without photos" at bounding box center [613, 614] width 31 height 31
checkbox input "true"
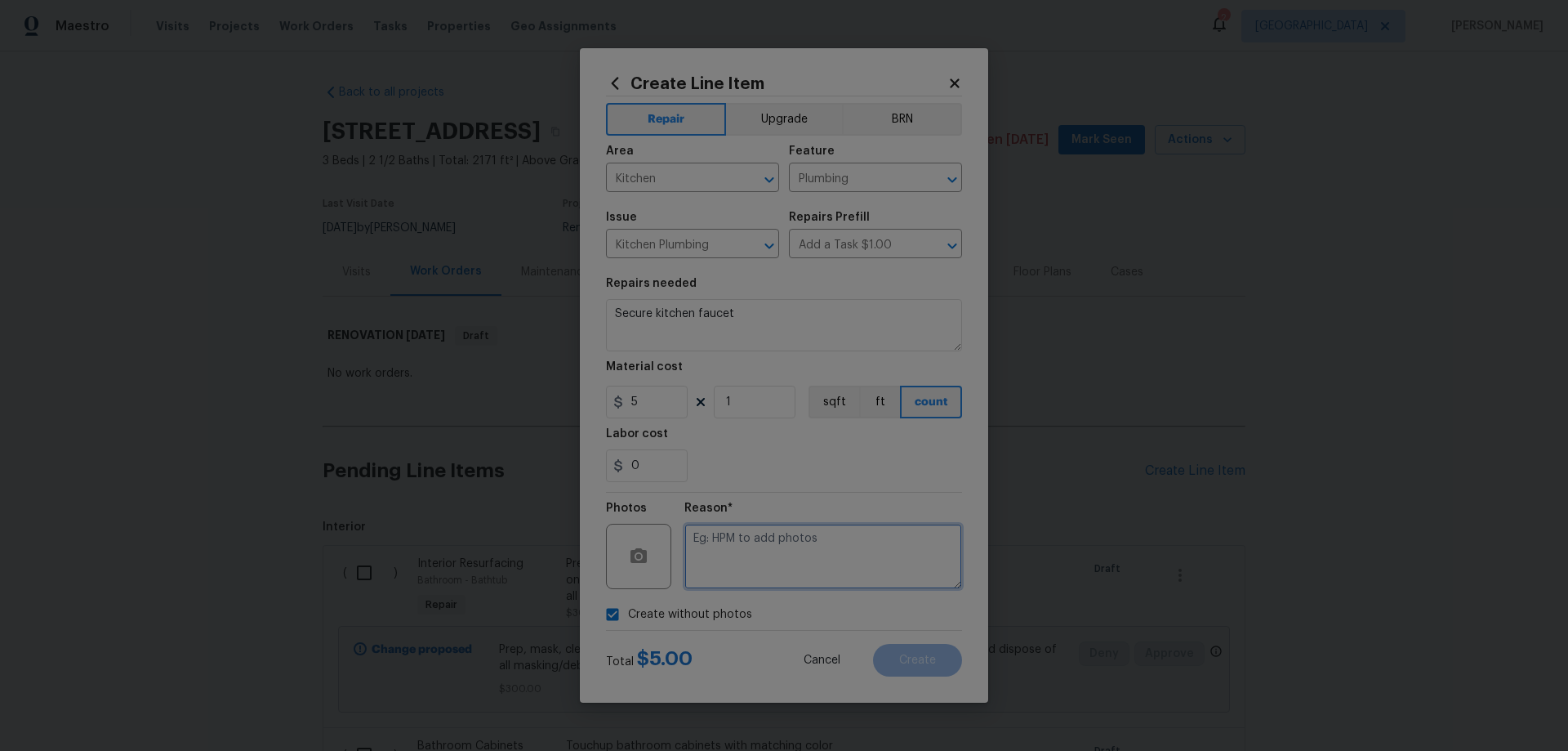
click at [817, 554] on textarea at bounding box center [823, 556] width 278 height 66
paste textarea "HPM to add photos"
type textarea "HPM to add photos"
click at [927, 656] on span "Create" at bounding box center [917, 661] width 37 height 12
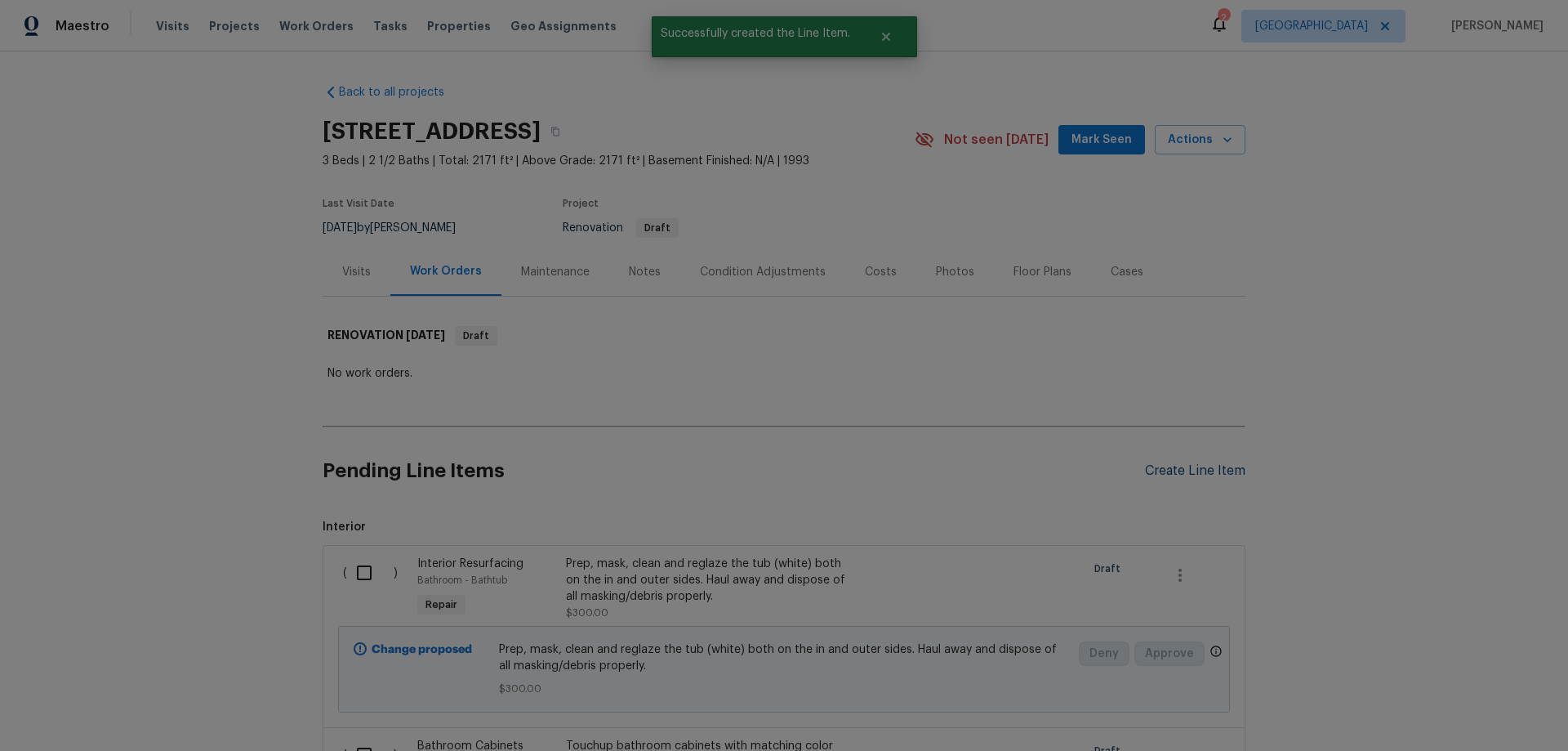
click at [1205, 476] on div "Create Line Item" at bounding box center [1196, 471] width 101 height 15
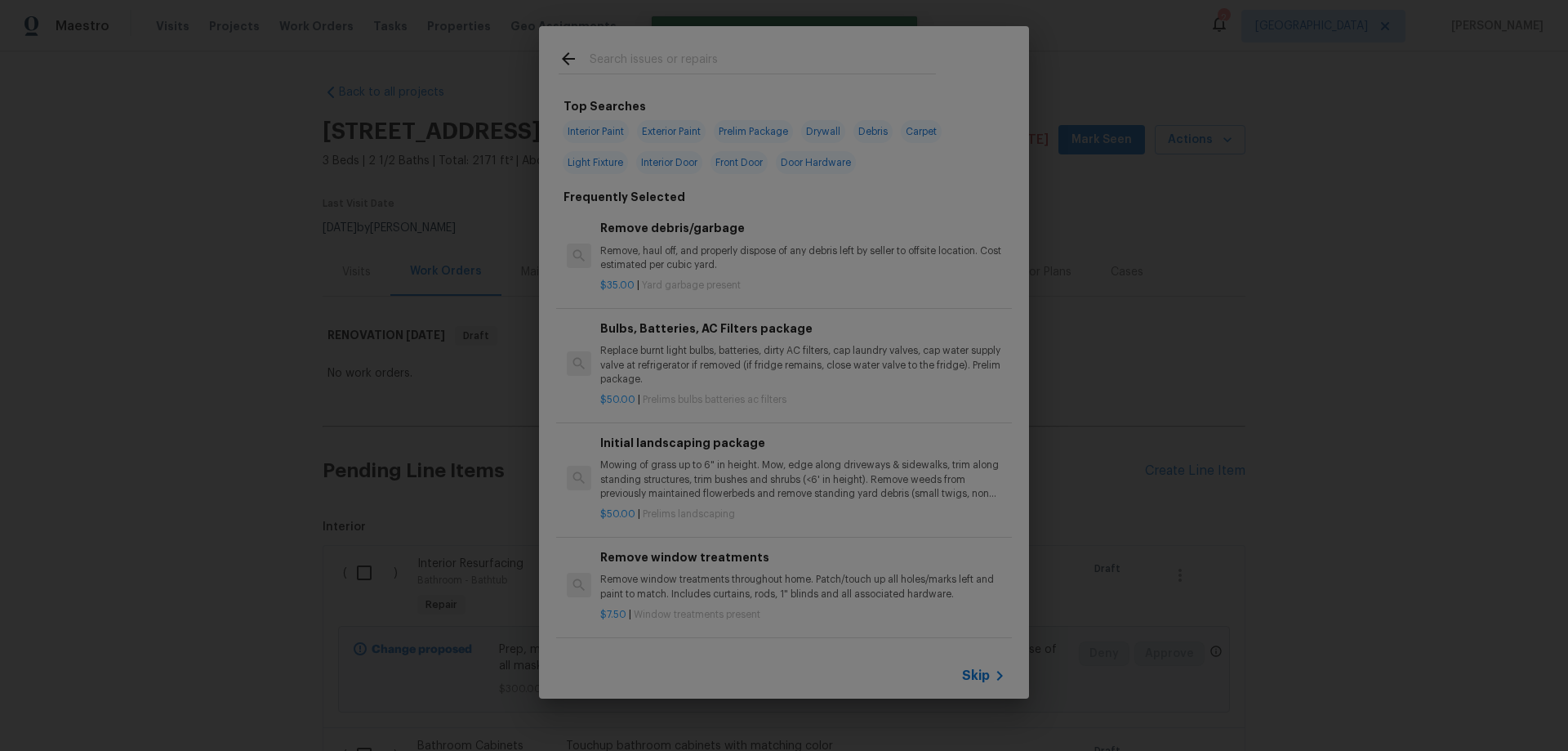
click at [985, 669] on span "Skip" at bounding box center [975, 675] width 28 height 16
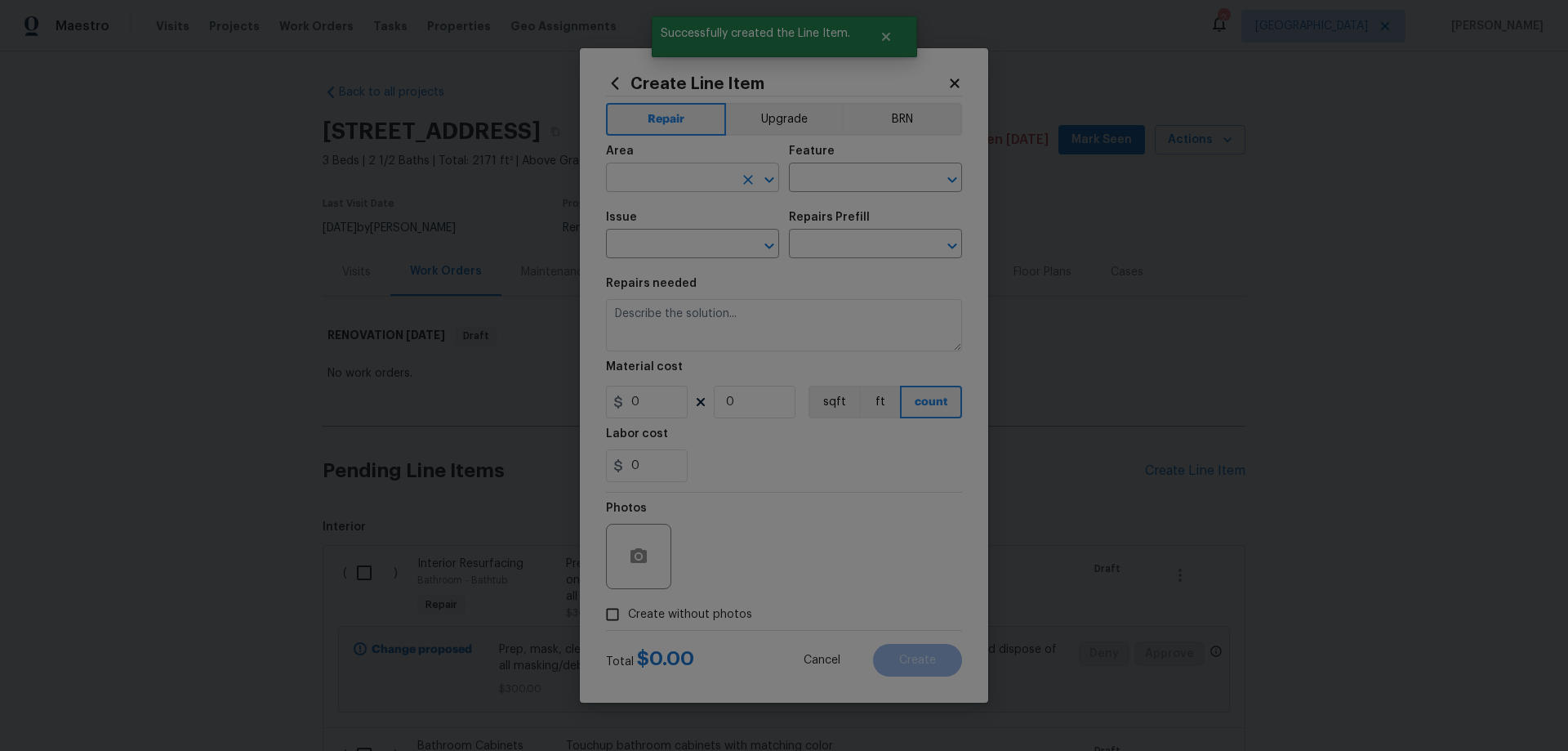
click at [717, 179] on input "text" at bounding box center [670, 179] width 127 height 26
type input "Kitchen"
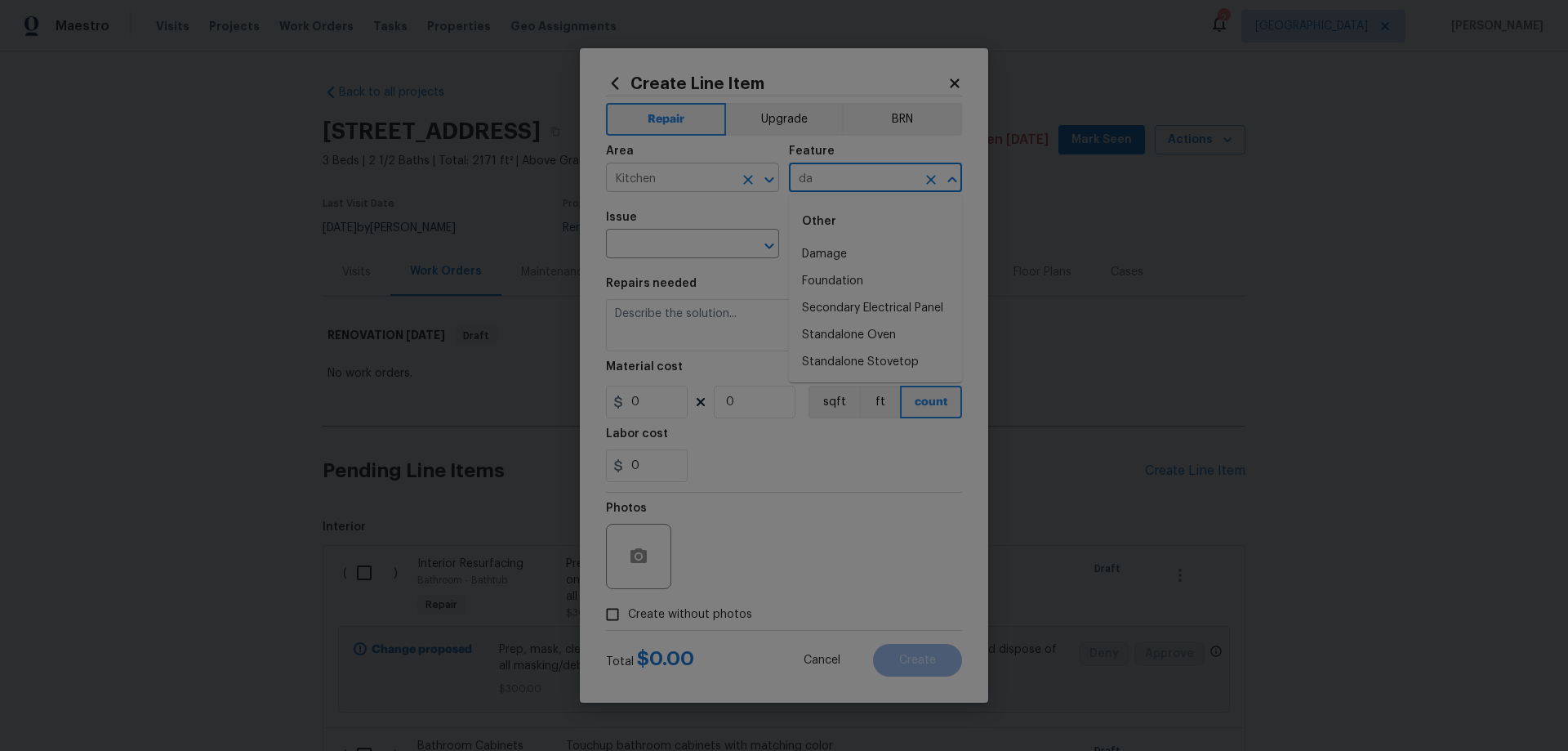
type input "d"
type input "Cabinets"
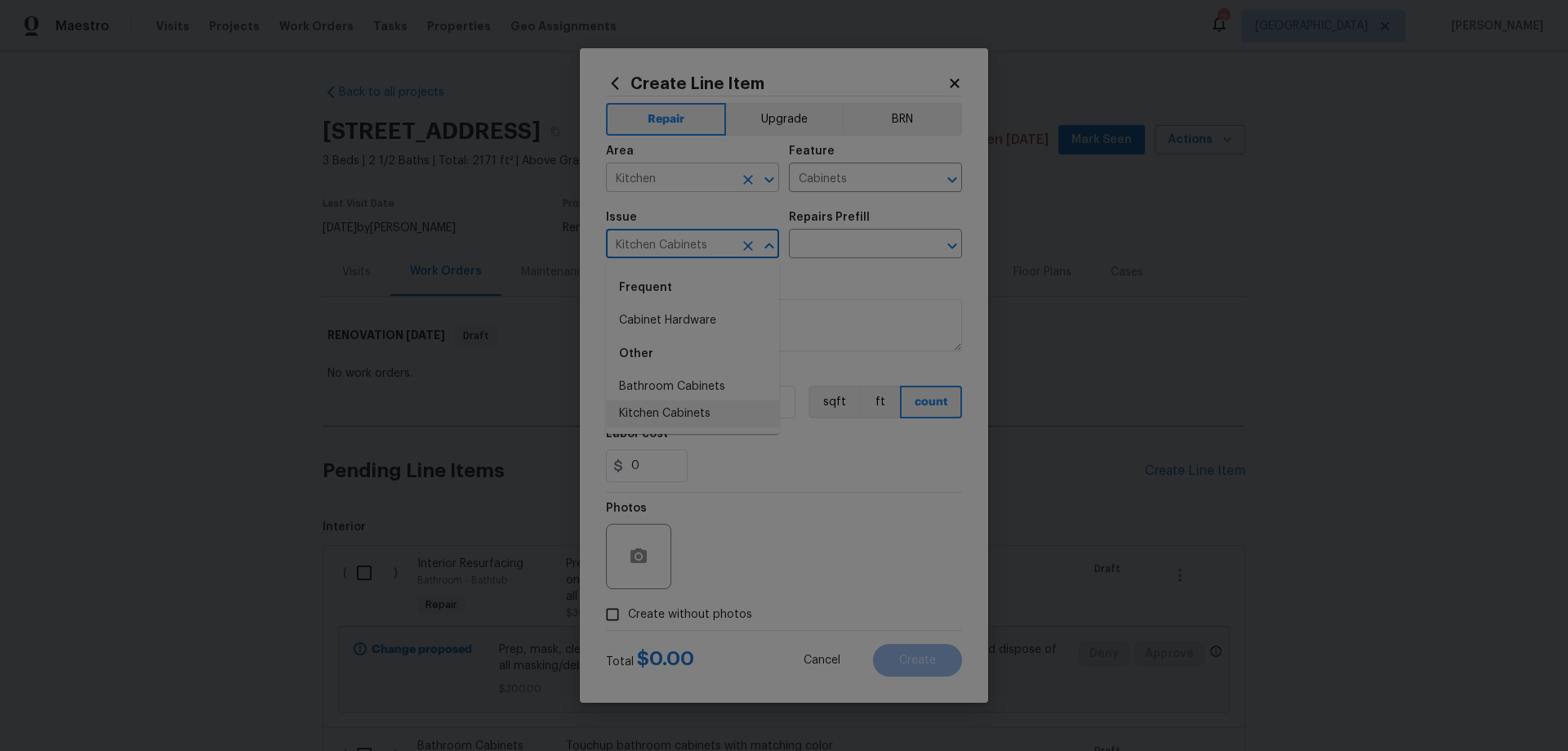
type input "Kitchen Cabinets"
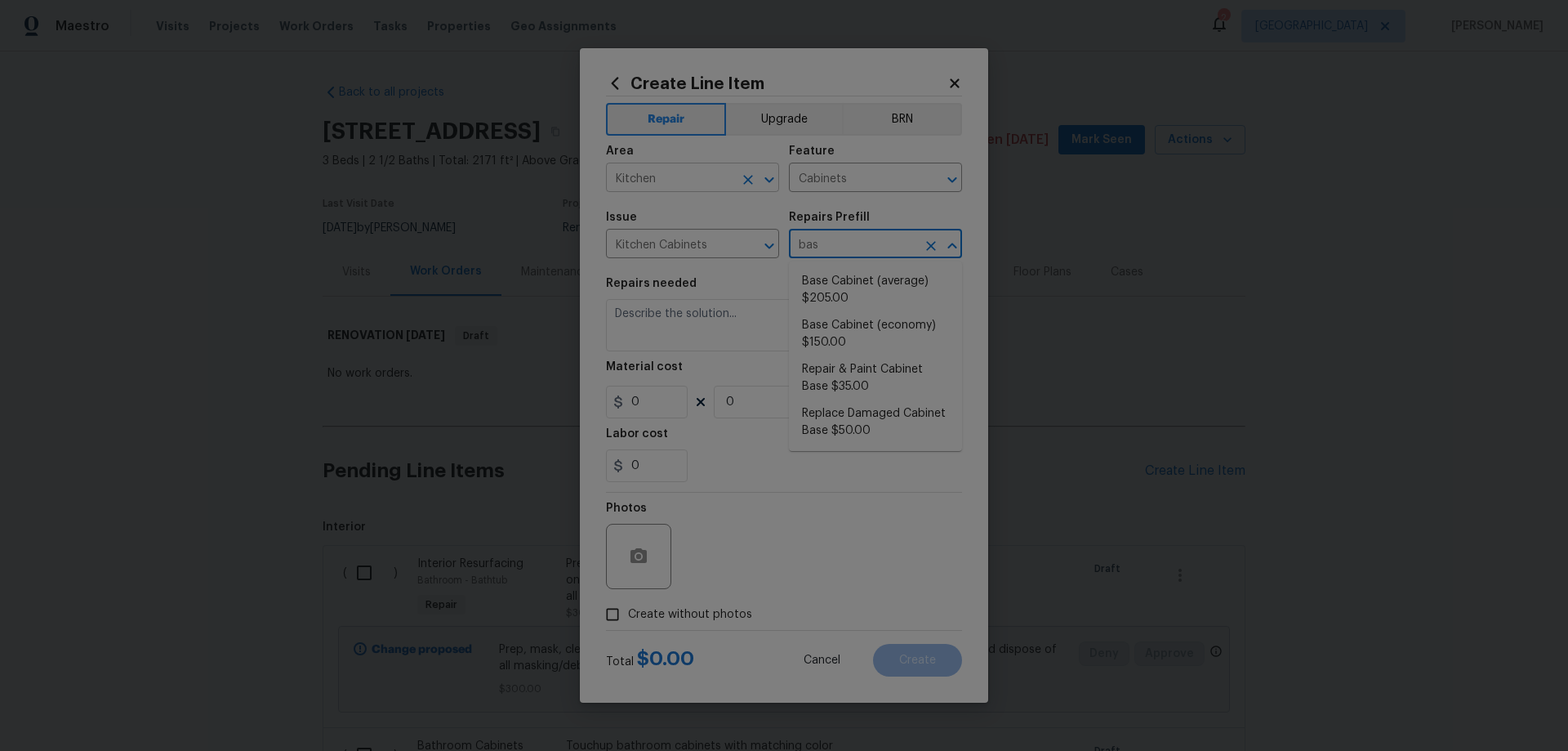
type input "base"
type input "Replace Damaged Cabinet Base $50.00"
type textarea "Remove the existing/damage cabinet base and replace with new. Ensure that the n…"
type input "50"
type input "1"
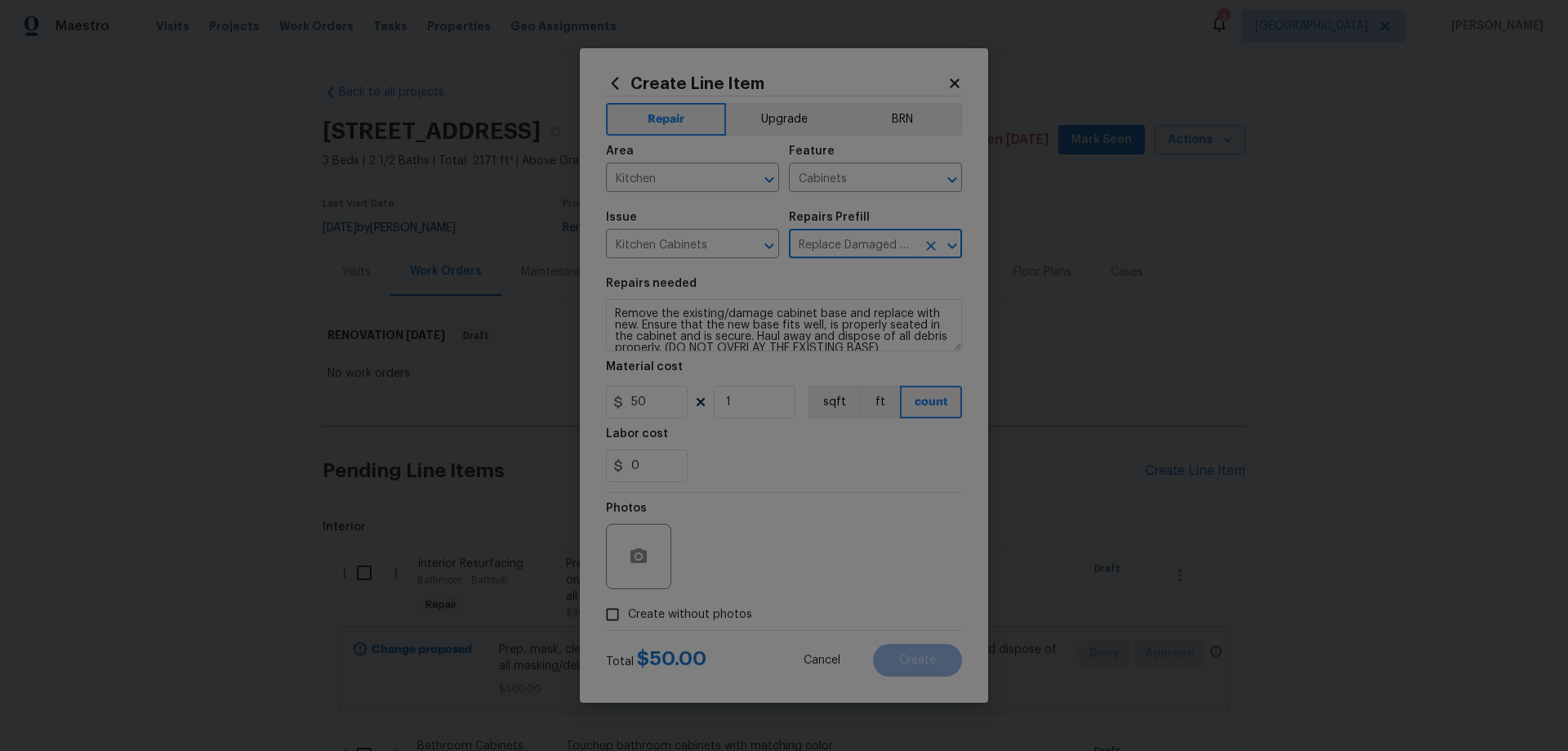
type input "Replace Damaged Cabinet Base $50.00"
click at [694, 609] on span "Create without photos" at bounding box center [690, 615] width 124 height 17
click at [628, 609] on input "Create without photos" at bounding box center [613, 614] width 31 height 31
checkbox input "true"
click at [791, 574] on textarea at bounding box center [823, 556] width 278 height 66
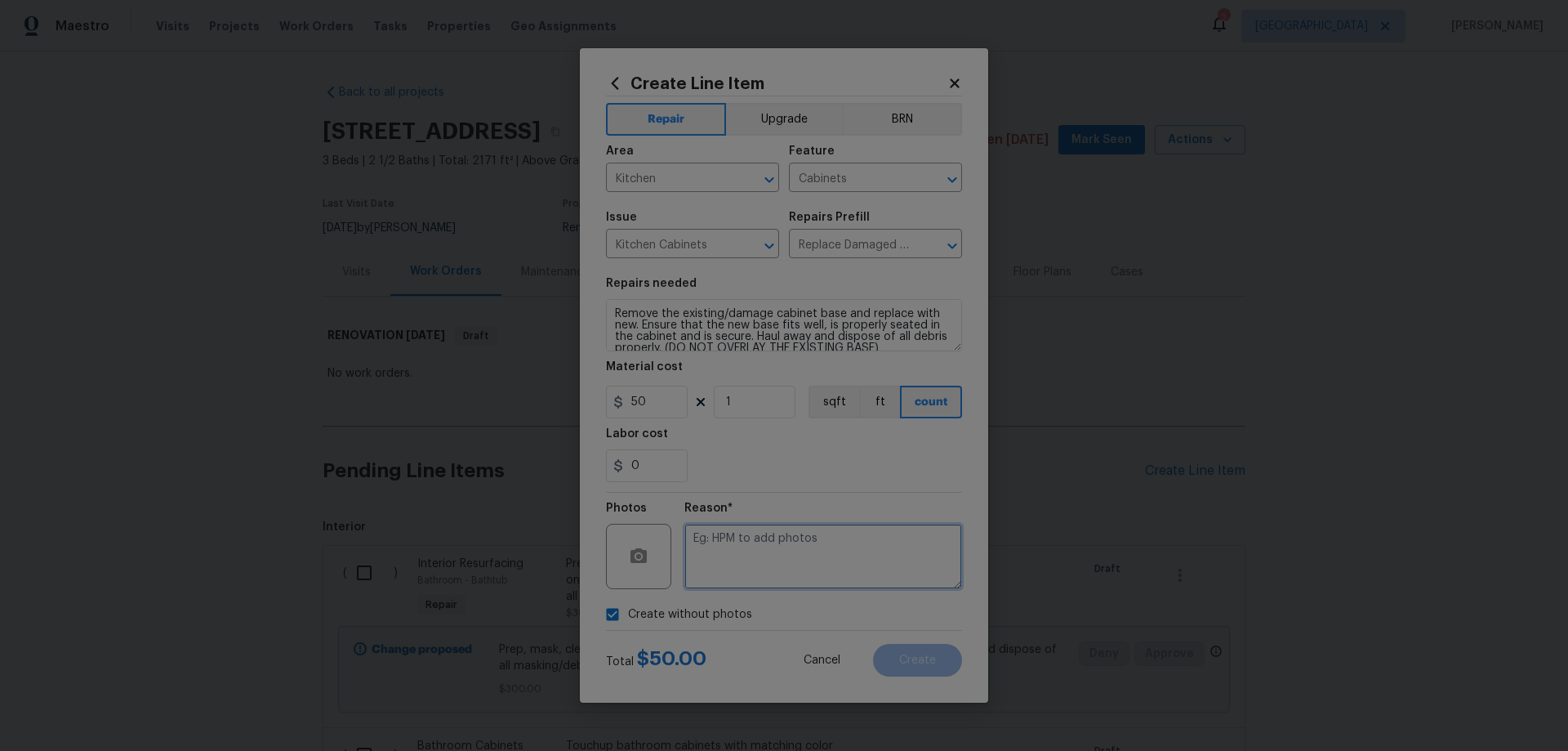
paste textarea "HPM to add photos"
type textarea "HPM to add photos"
click at [924, 664] on span "Create" at bounding box center [917, 661] width 37 height 12
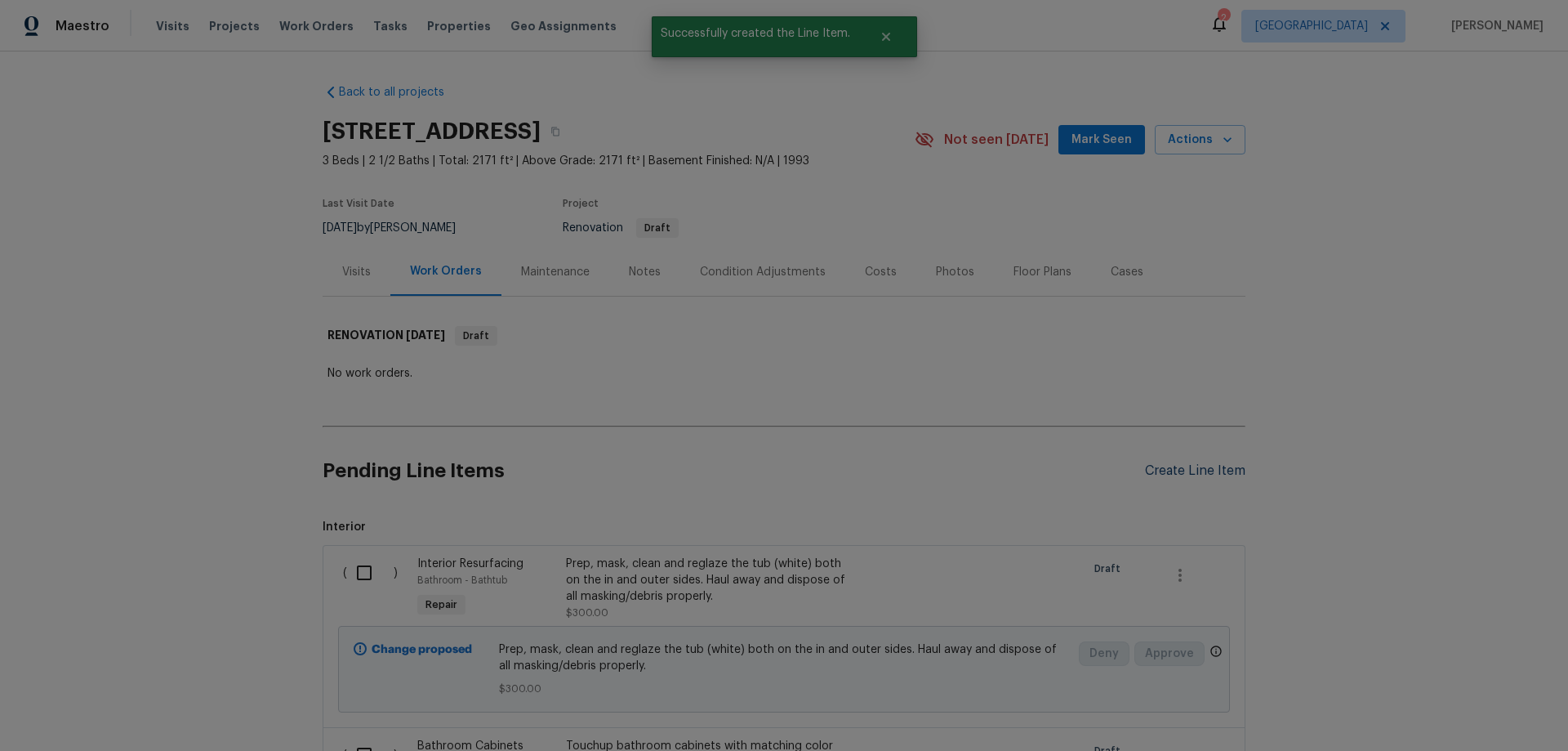
click at [1200, 467] on div "Create Line Item" at bounding box center [1196, 471] width 101 height 15
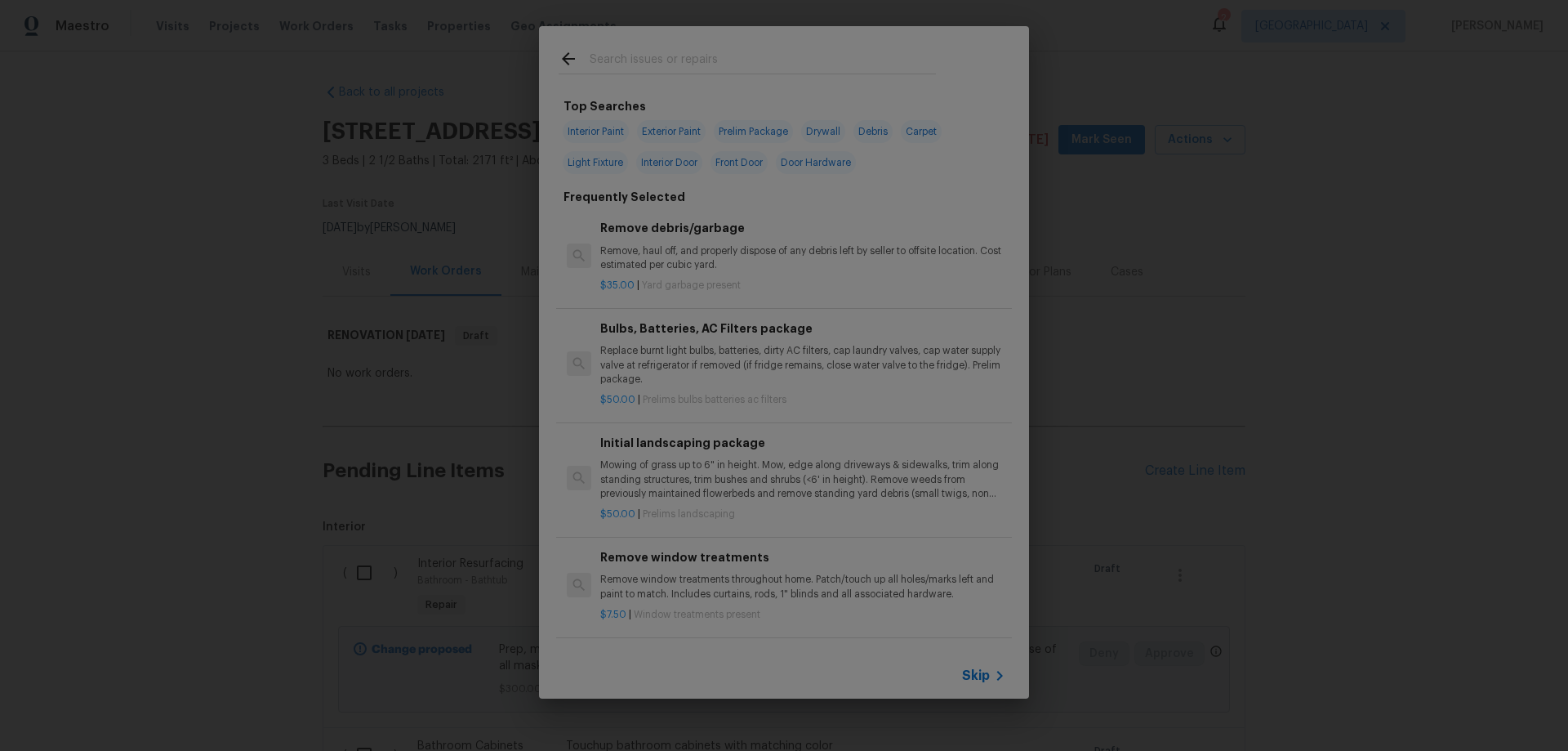
click at [986, 670] on span "Skip" at bounding box center [975, 675] width 28 height 16
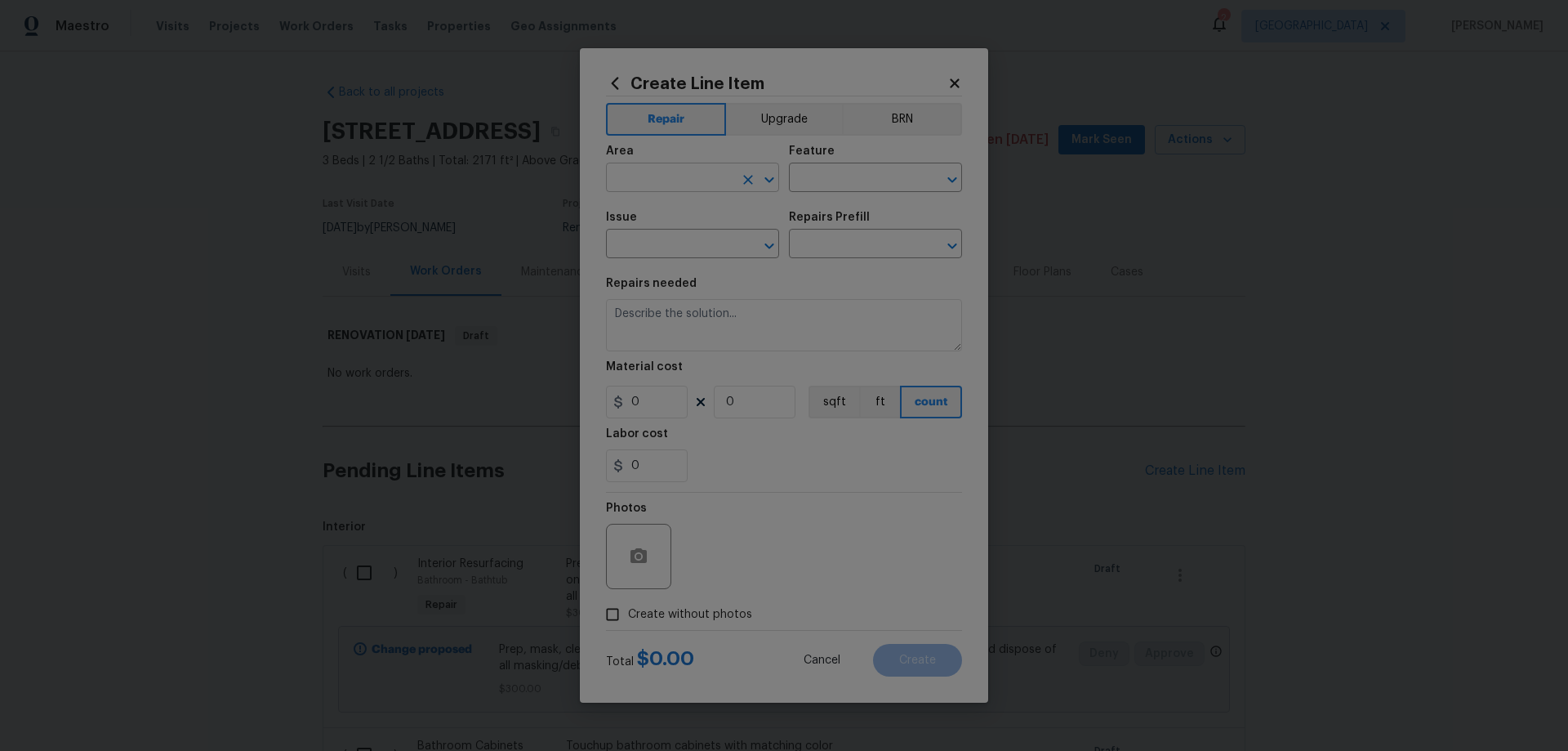
click at [660, 184] on input "text" at bounding box center [670, 179] width 127 height 26
type input "Kitchen"
type input "Cabinets"
type input "Kitchen Cabinets"
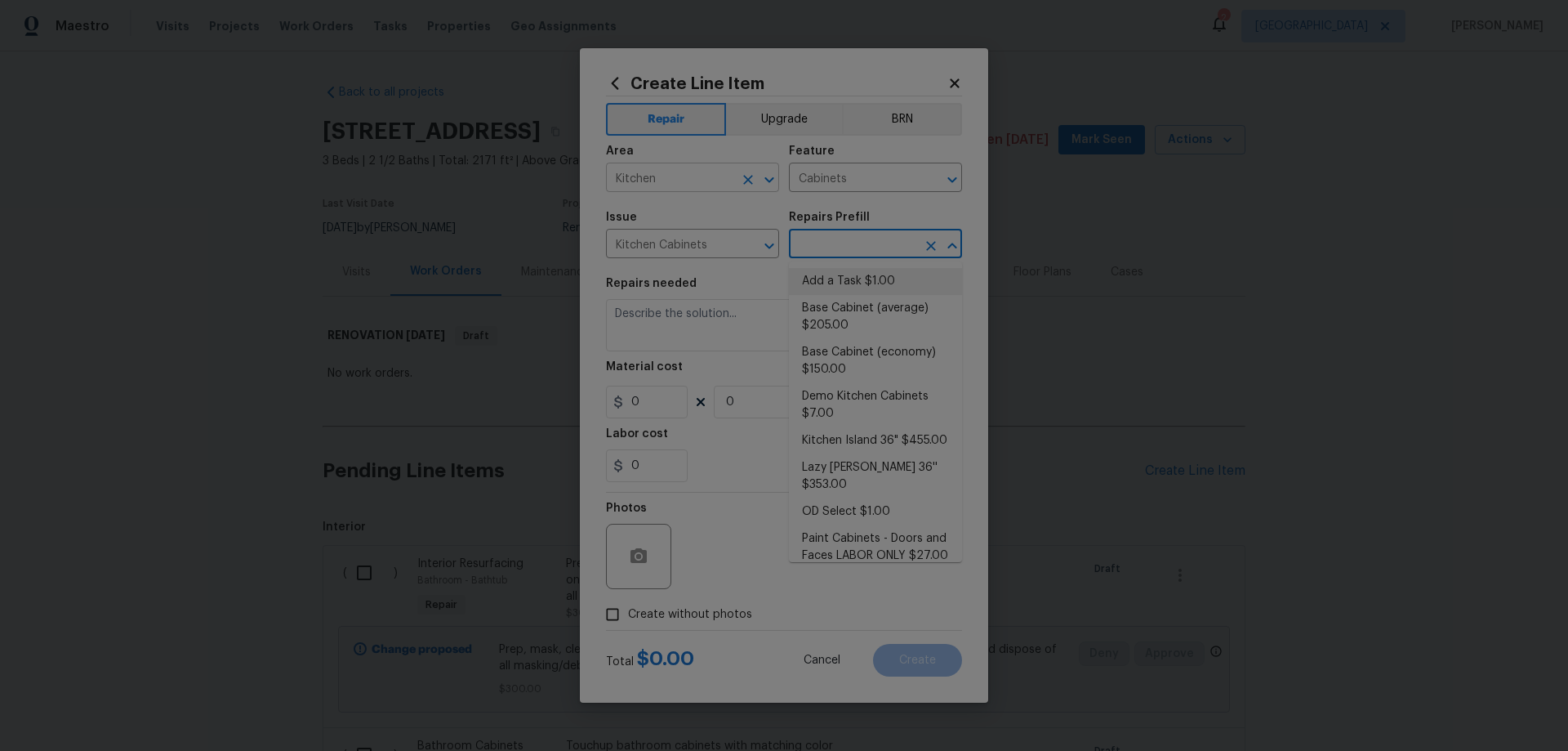
type input "Add a Task $1.00"
type textarea "HPM to detail"
type input "1"
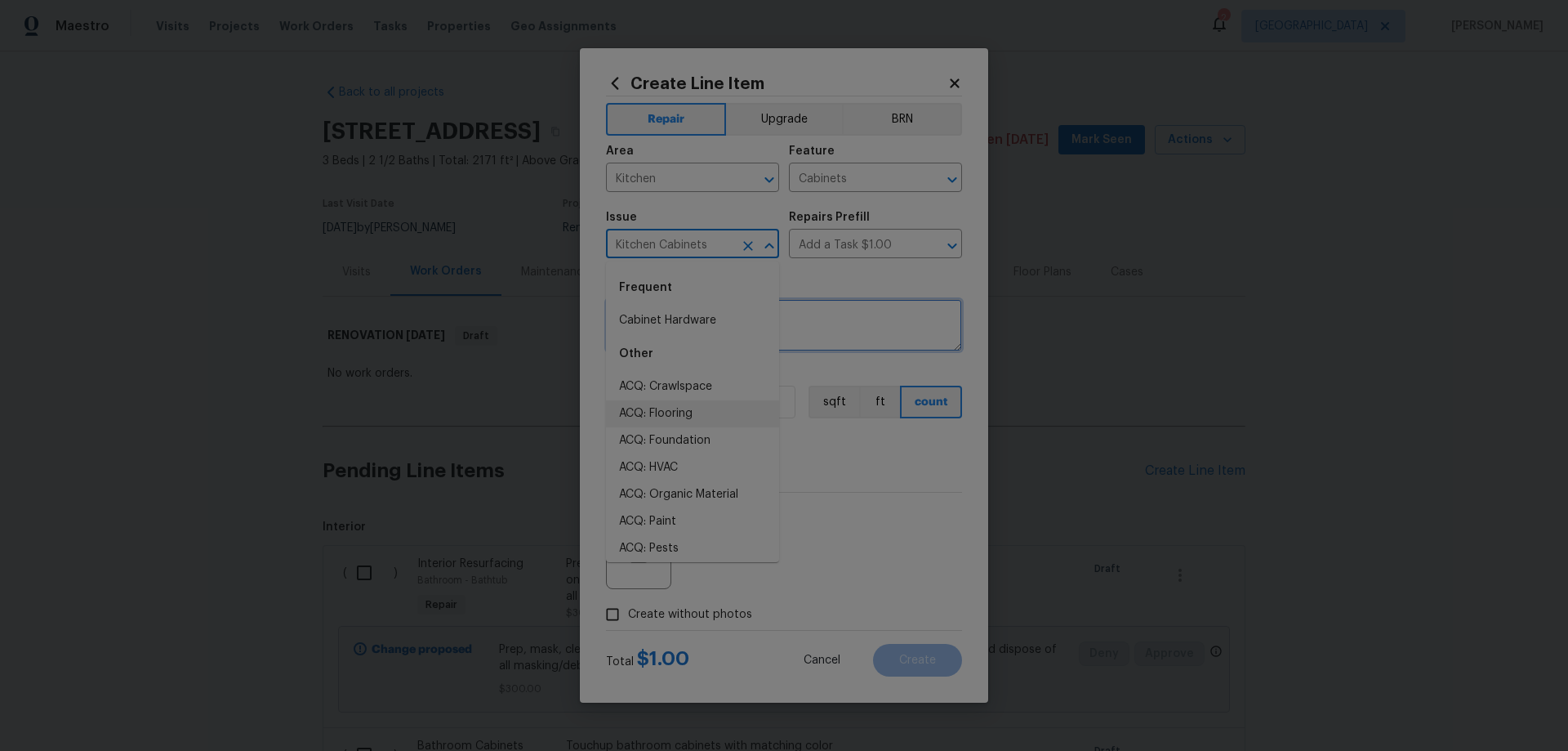
click at [837, 333] on textarea "HPM to detail" at bounding box center [784, 325] width 356 height 52
click at [637, 402] on input "1" at bounding box center [647, 402] width 82 height 32
type input "10"
drag, startPoint x: 748, startPoint y: 404, endPoint x: 658, endPoint y: 403, distance: 90.0
click at [659, 403] on div "10 8 sqft ft count" at bounding box center [784, 402] width 356 height 32
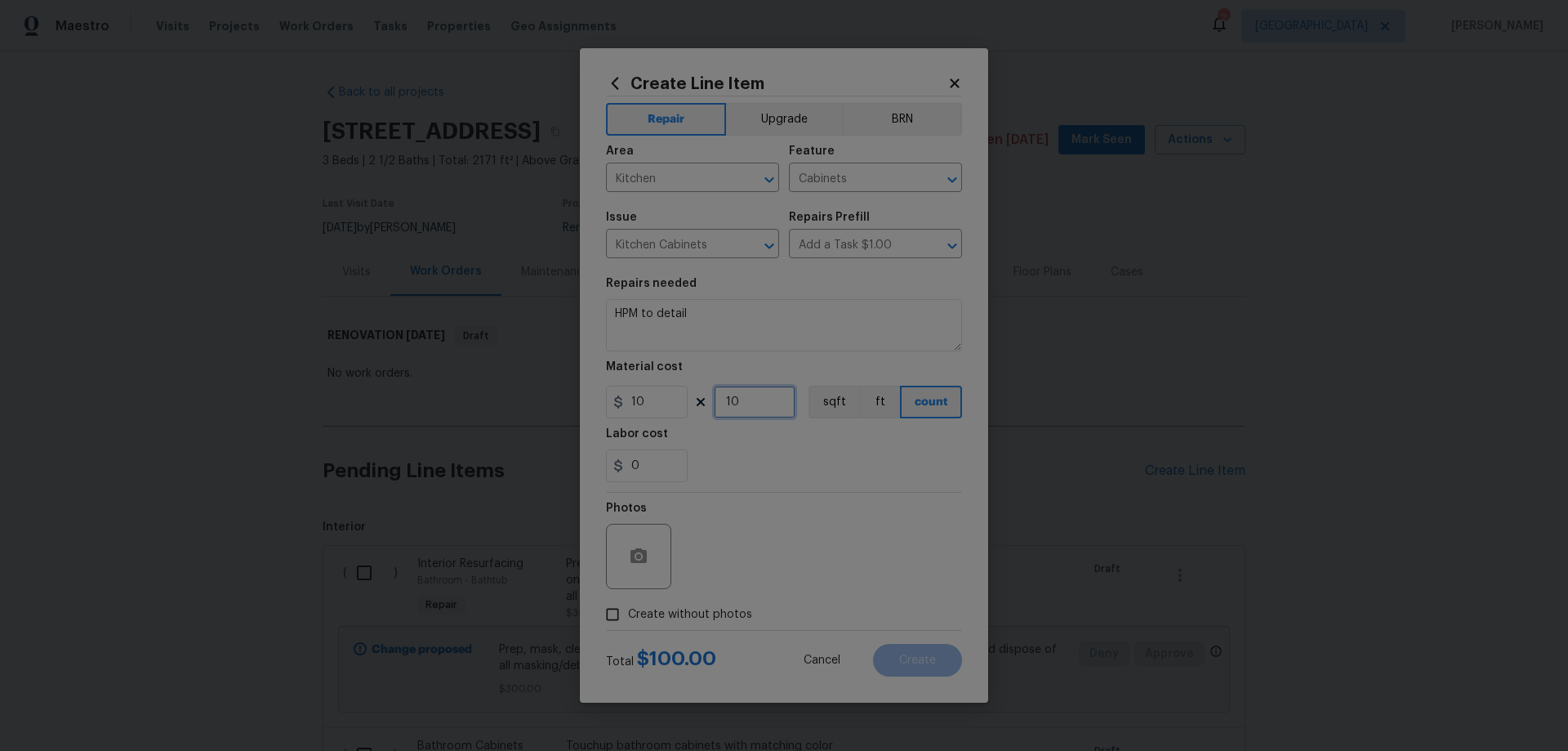
type input "10"
drag, startPoint x: 707, startPoint y: 309, endPoint x: 441, endPoint y: 286, distance: 267.0
click at [441, 286] on div "Create Line Item Repair Upgrade BRN Area Kitchen ​ Feature Cabinets ​ Issue Kit…" at bounding box center [784, 375] width 1568 height 751
type textarea "Touchup kitchen cabinets with matching color"
click at [666, 614] on span "Create without photos" at bounding box center [690, 615] width 124 height 17
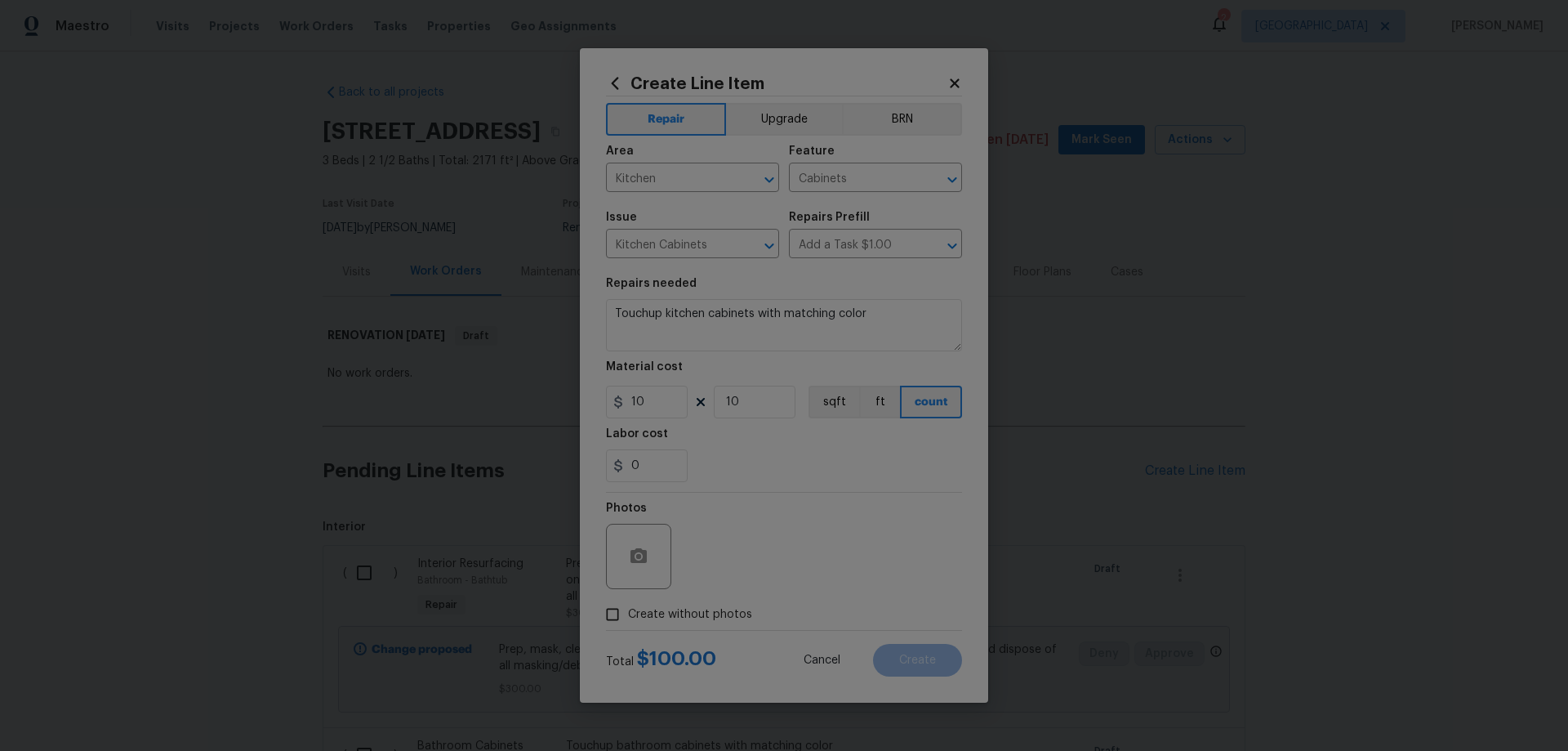
click at [822, 562] on div "Photos" at bounding box center [784, 546] width 356 height 107
click at [606, 616] on input "Create without photos" at bounding box center [613, 614] width 31 height 31
checkbox input "true"
click at [811, 535] on textarea at bounding box center [823, 556] width 278 height 66
paste textarea "HPM to add photos"
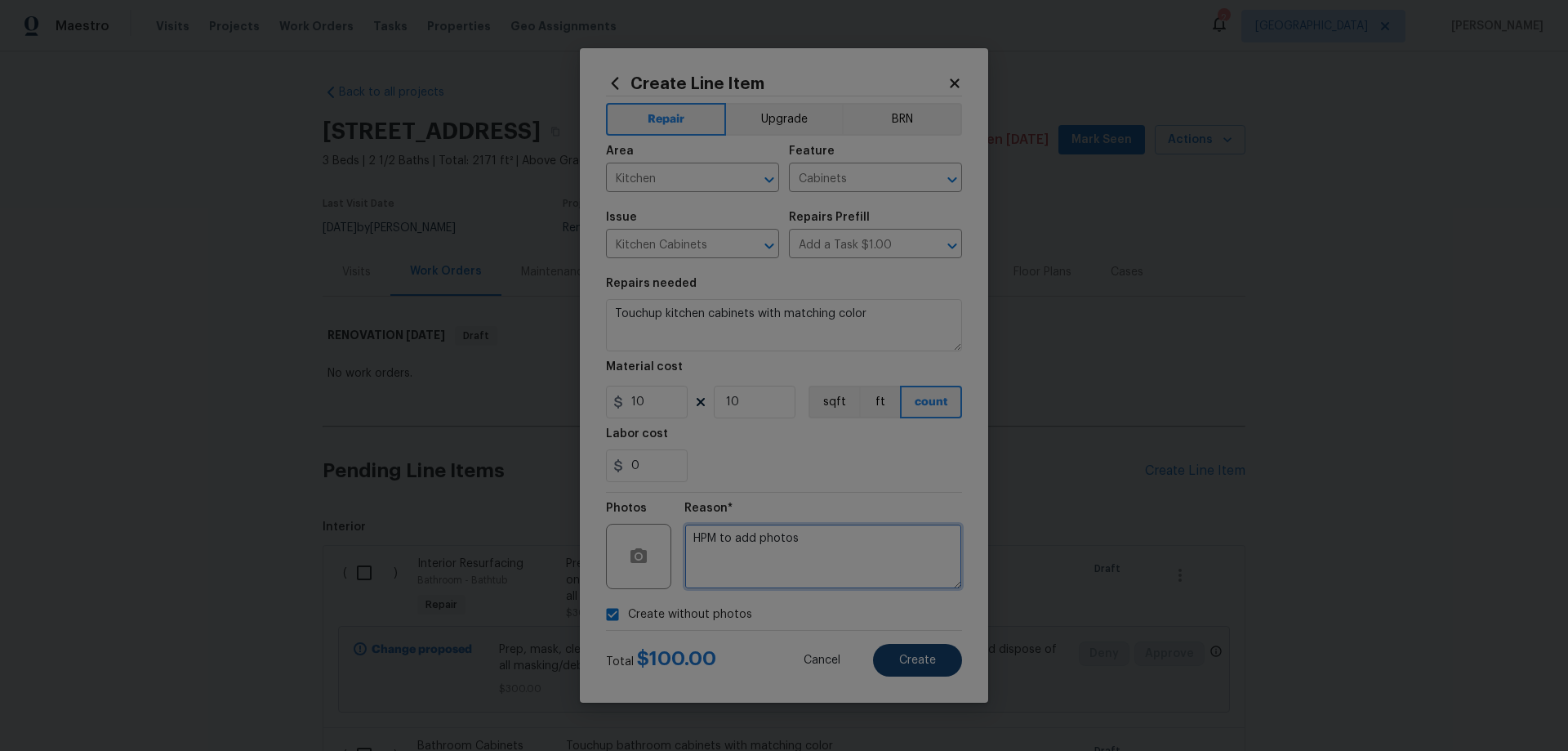
type textarea "HPM to add photos"
click at [931, 660] on span "Create" at bounding box center [917, 661] width 37 height 12
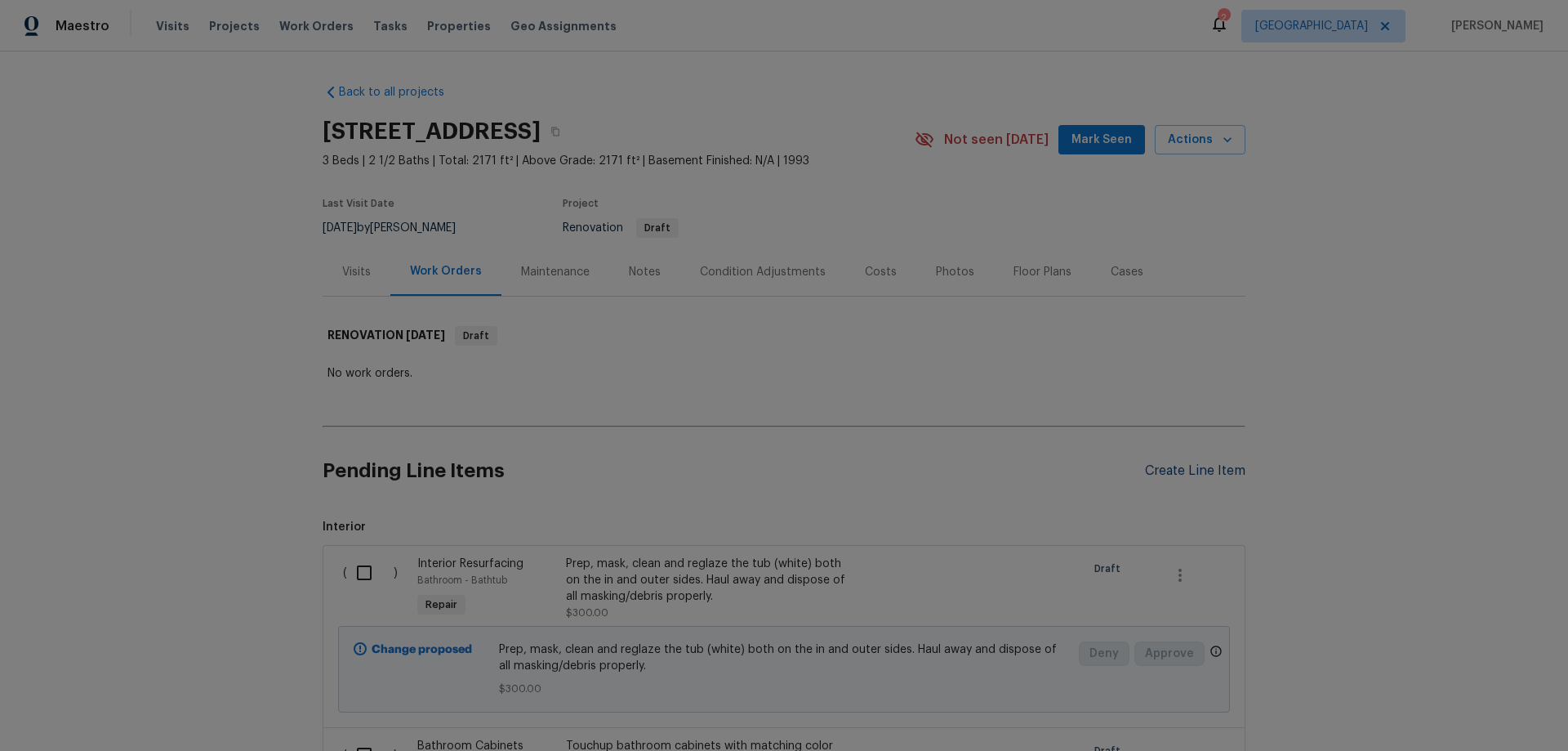
click at [1177, 470] on div "Create Line Item" at bounding box center [1196, 471] width 101 height 15
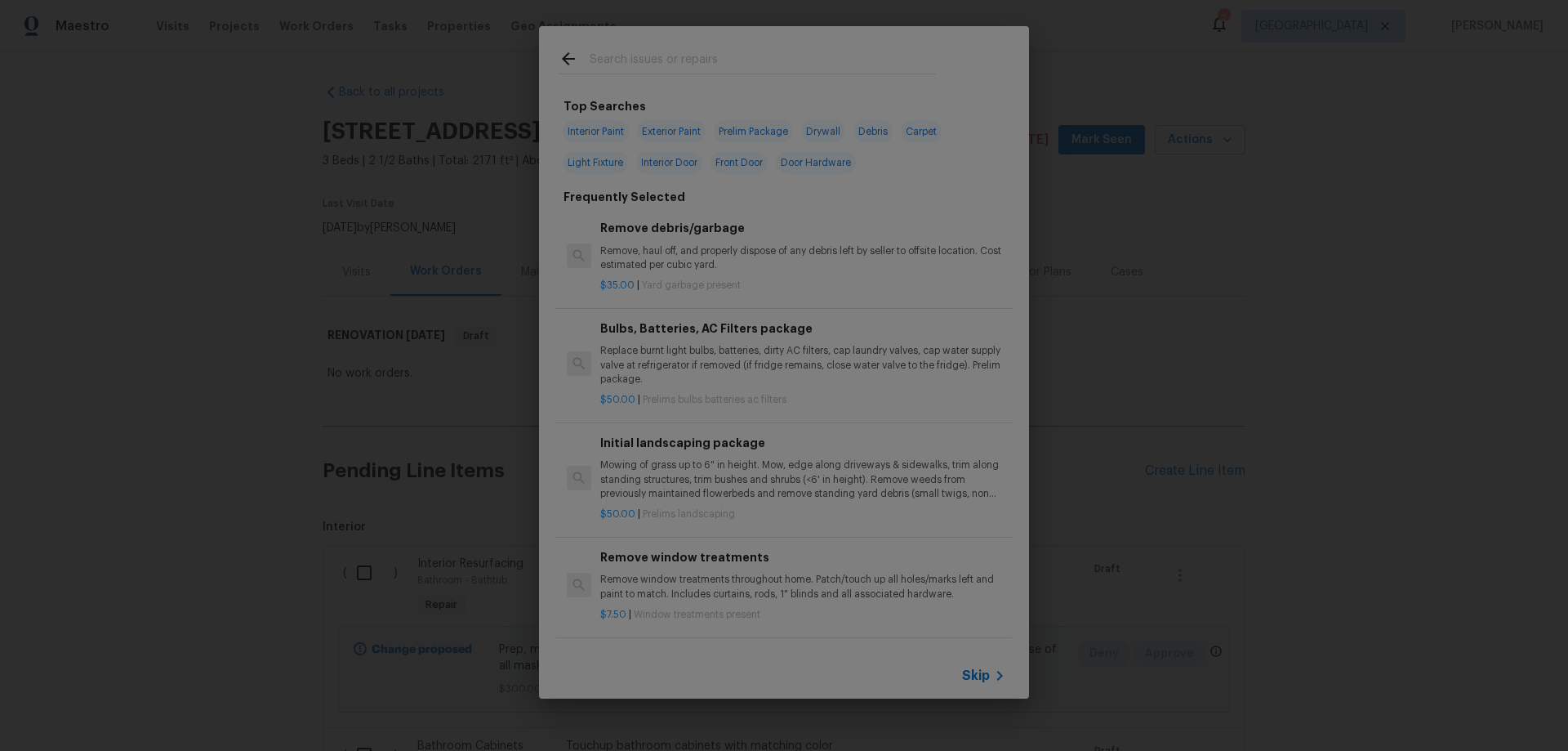
click at [980, 675] on span "Skip" at bounding box center [975, 675] width 28 height 16
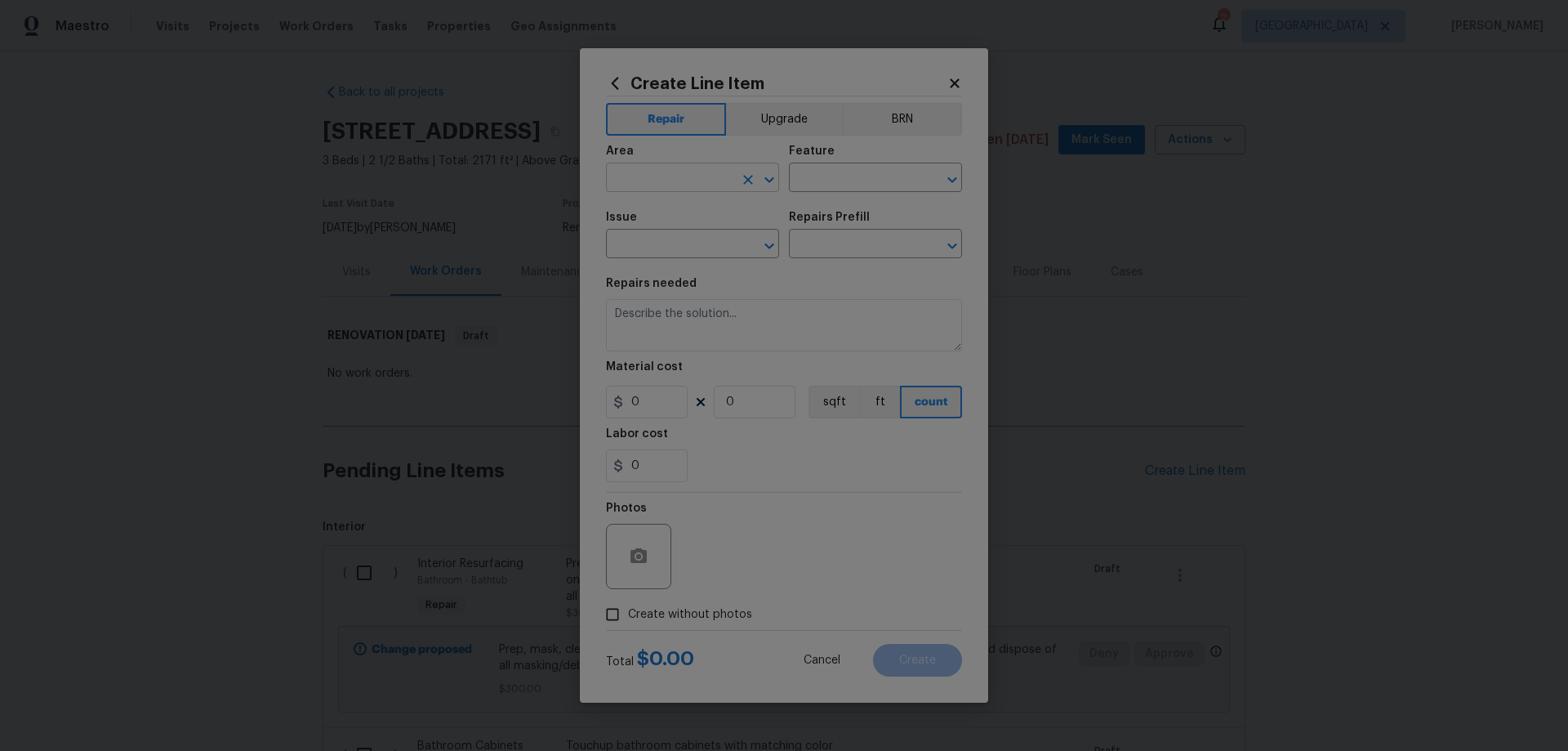
click at [690, 170] on input "text" at bounding box center [670, 179] width 127 height 26
type input "Interior Overall"
type input "w"
type input "Overall"
type input "Wallpaper"
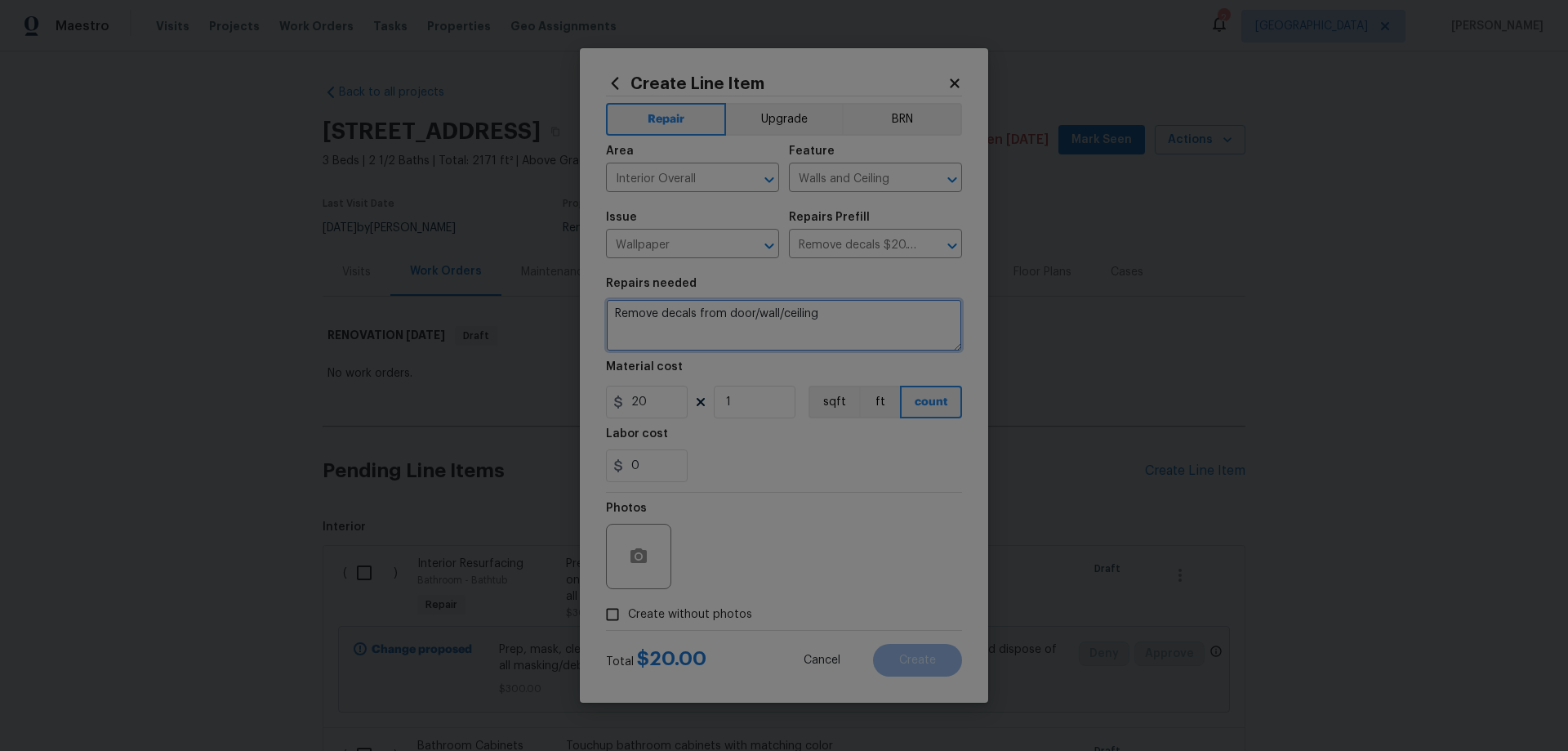
click at [838, 319] on textarea "Remove decals from door/wall/ceiling" at bounding box center [784, 325] width 356 height 52
click at [708, 615] on span "Create without photos" at bounding box center [690, 615] width 124 height 17
click at [628, 615] on input "Create without photos" at bounding box center [613, 614] width 31 height 31
click at [743, 561] on textarea at bounding box center [823, 556] width 278 height 66
paste textarea "HPM to add photos"
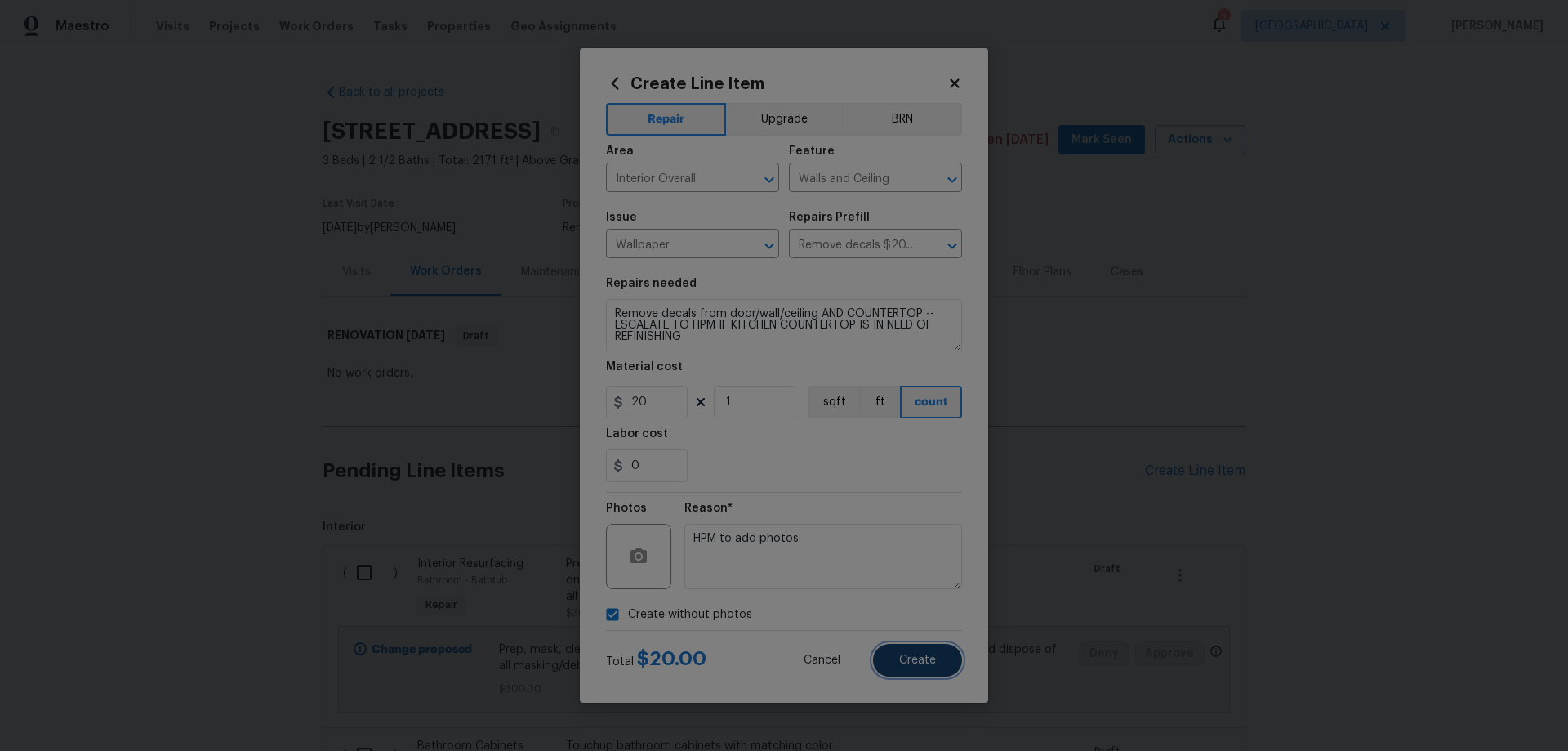
click at [942, 657] on button "Create" at bounding box center [918, 661] width 89 height 32
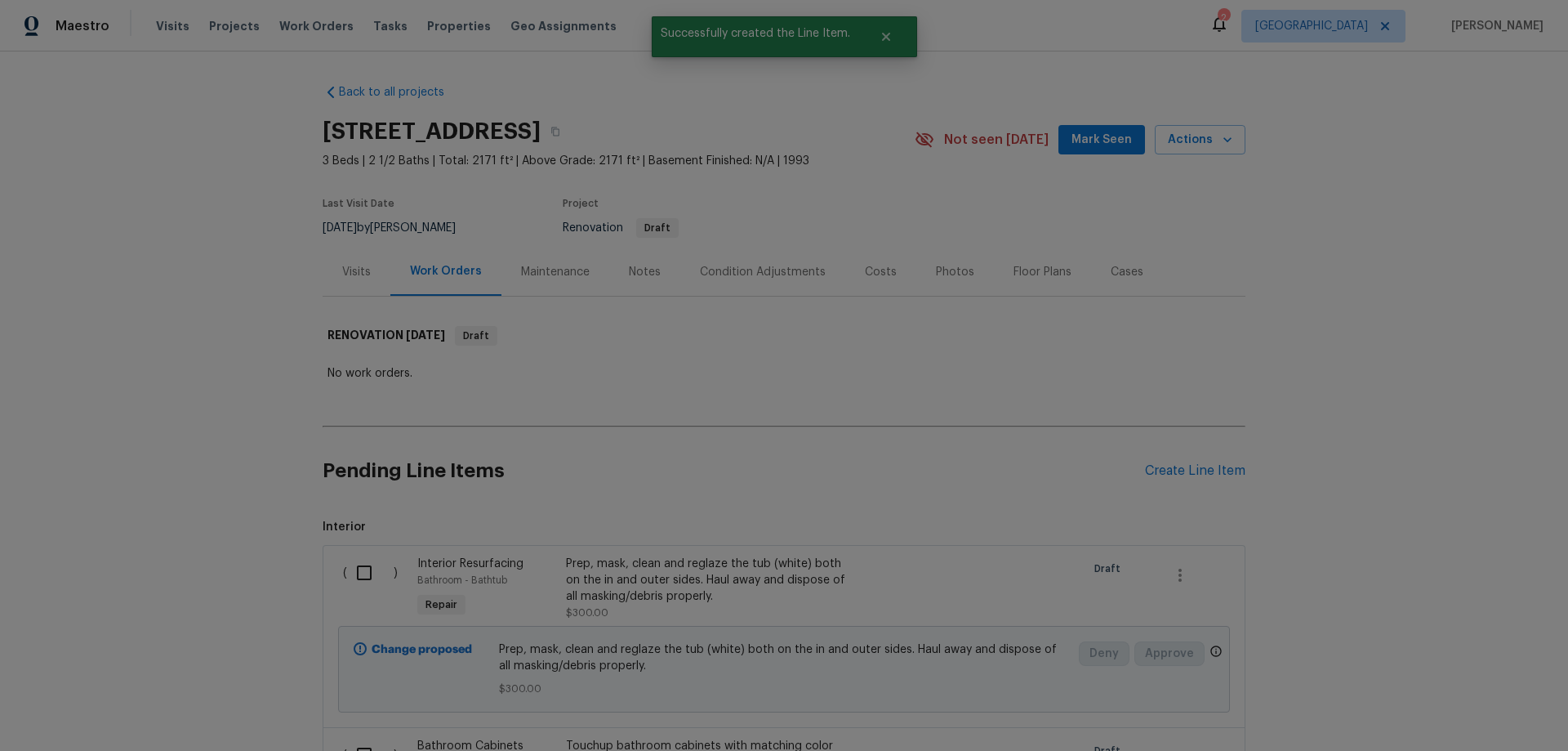
click at [1205, 479] on div "Pending Line Items Create Line Item" at bounding box center [784, 471] width 923 height 76
click at [1205, 472] on div "Create Line Item" at bounding box center [1196, 471] width 101 height 15
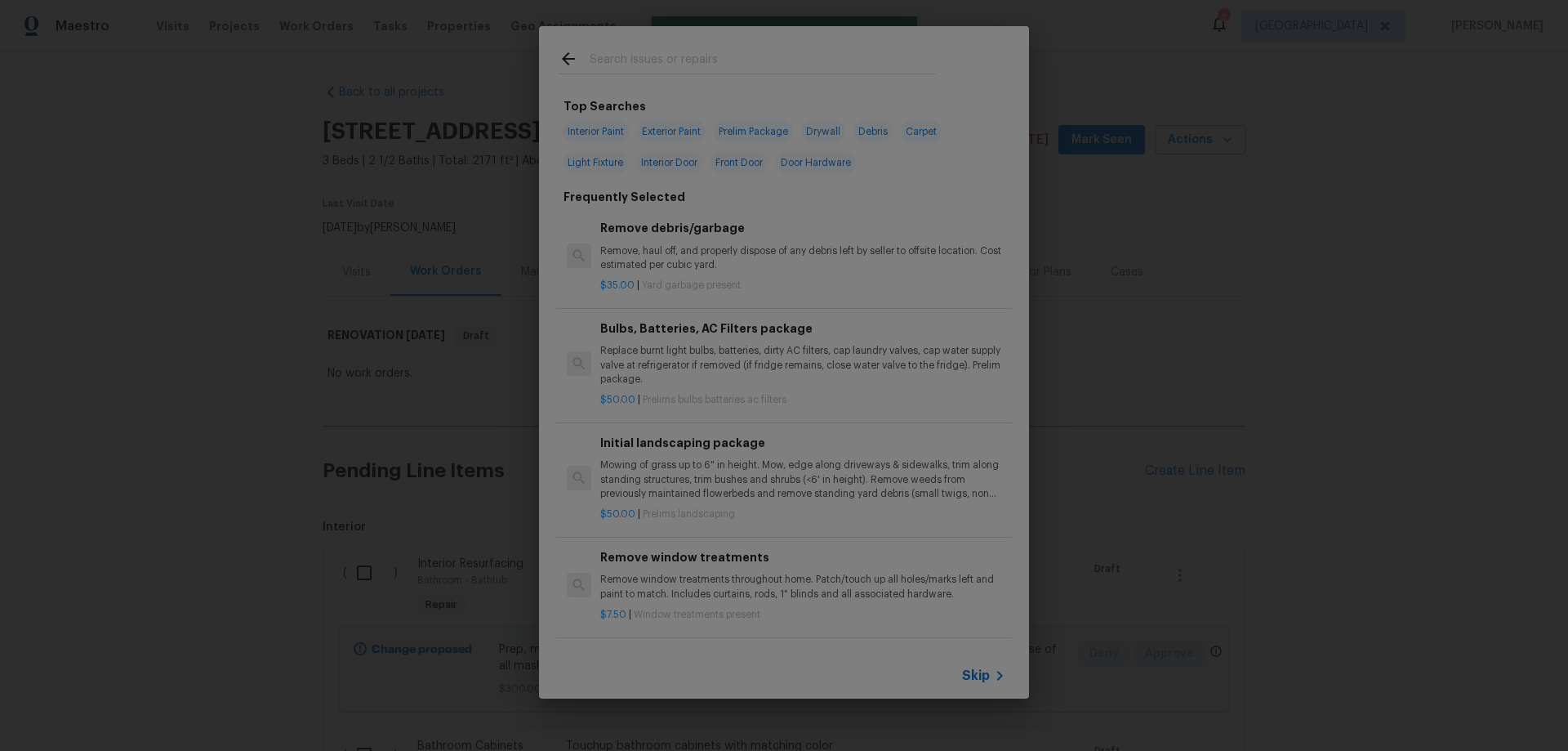
click at [985, 675] on span "Skip" at bounding box center [975, 675] width 28 height 16
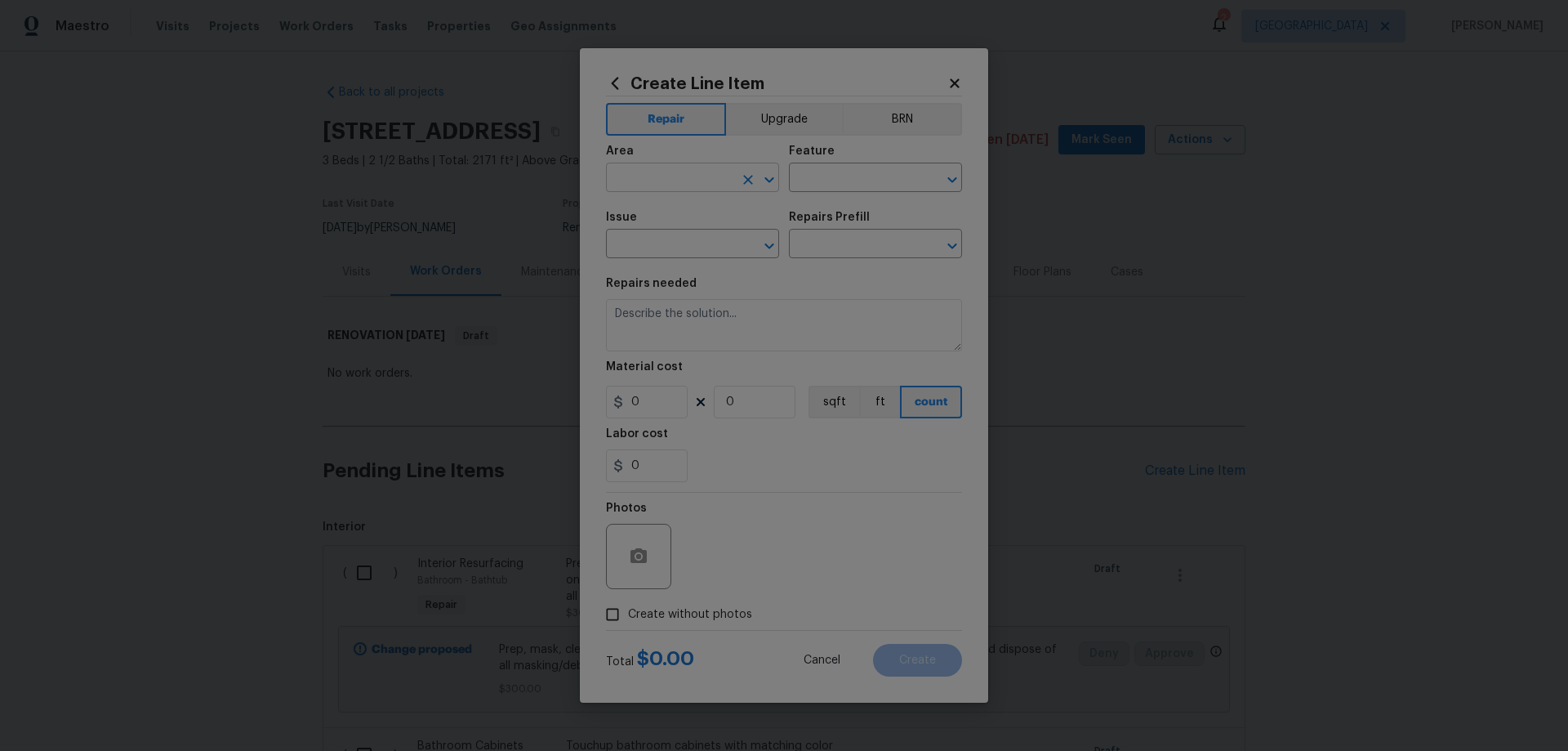
click at [667, 182] on input "text" at bounding box center [670, 179] width 127 height 26
drag, startPoint x: 662, startPoint y: 210, endPoint x: 699, endPoint y: 203, distance: 37.7
click at [664, 211] on li "Garage" at bounding box center [693, 215] width 173 height 27
click at [858, 182] on input "text" at bounding box center [853, 179] width 127 height 26
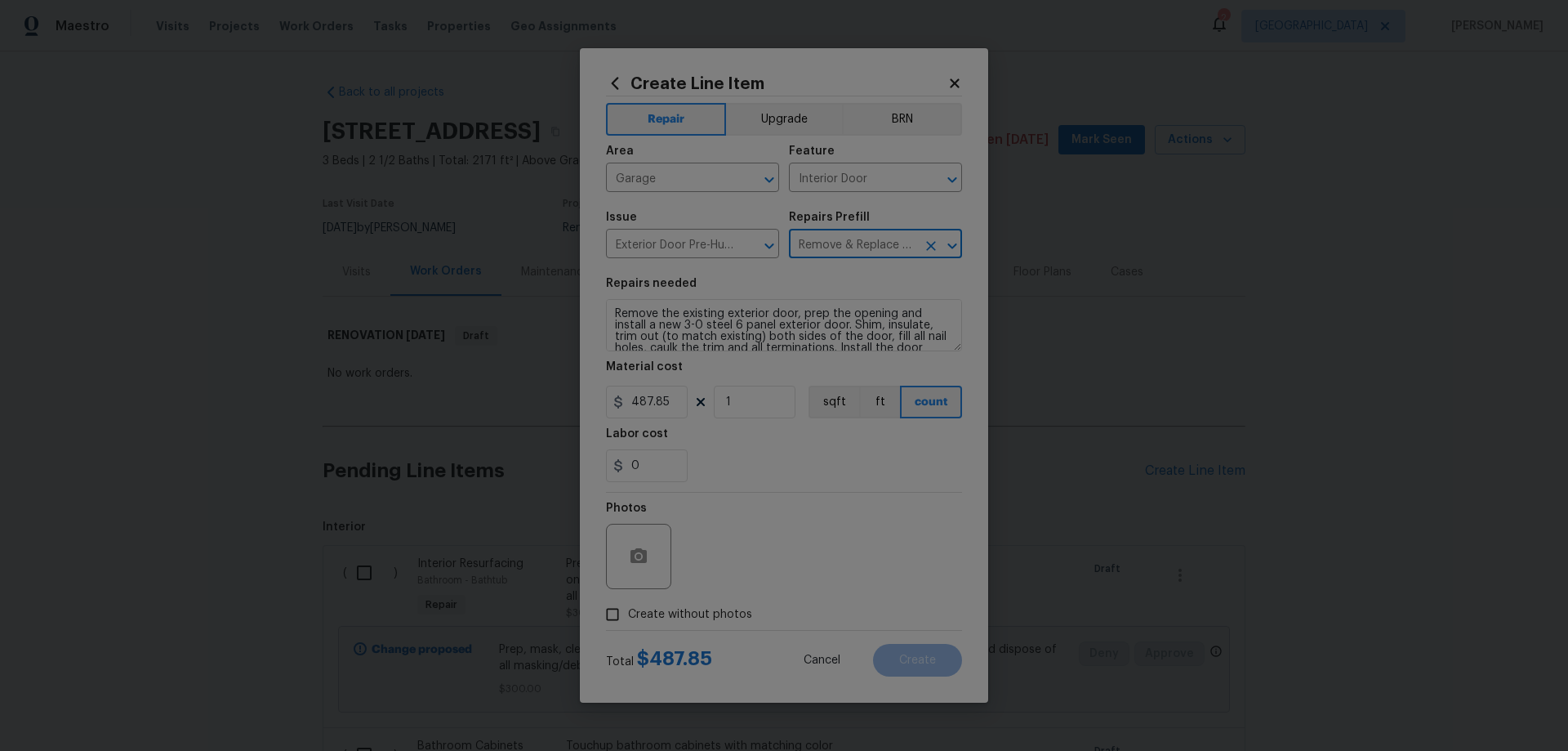
click at [681, 614] on span "Create without photos" at bounding box center [690, 615] width 124 height 17
click at [628, 614] on input "Create without photos" at bounding box center [613, 614] width 31 height 31
click at [791, 538] on textarea at bounding box center [823, 556] width 278 height 66
paste textarea "HPM to add photos"
click at [946, 660] on button "Create" at bounding box center [918, 661] width 89 height 32
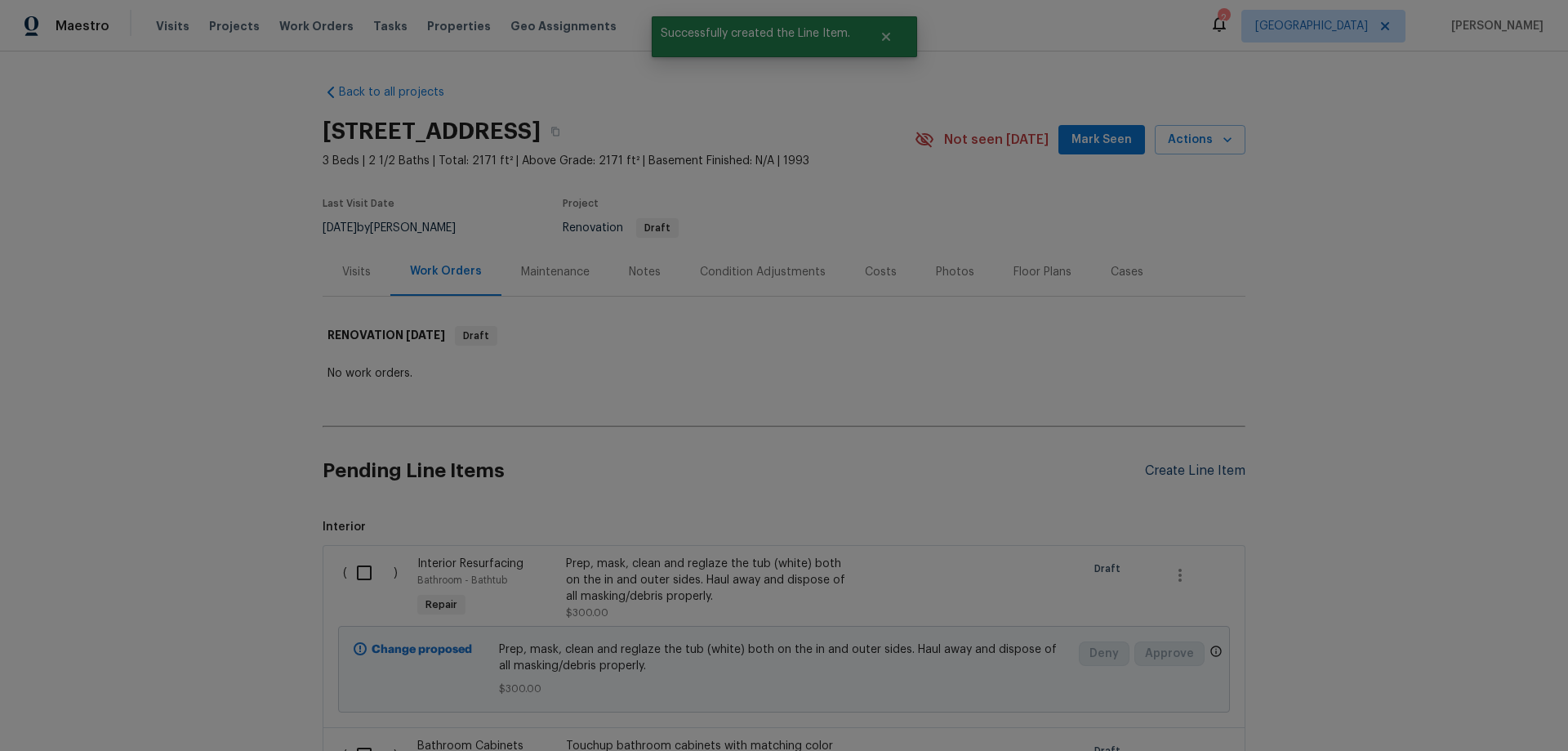
click at [1190, 470] on div "Create Line Item" at bounding box center [1196, 471] width 101 height 15
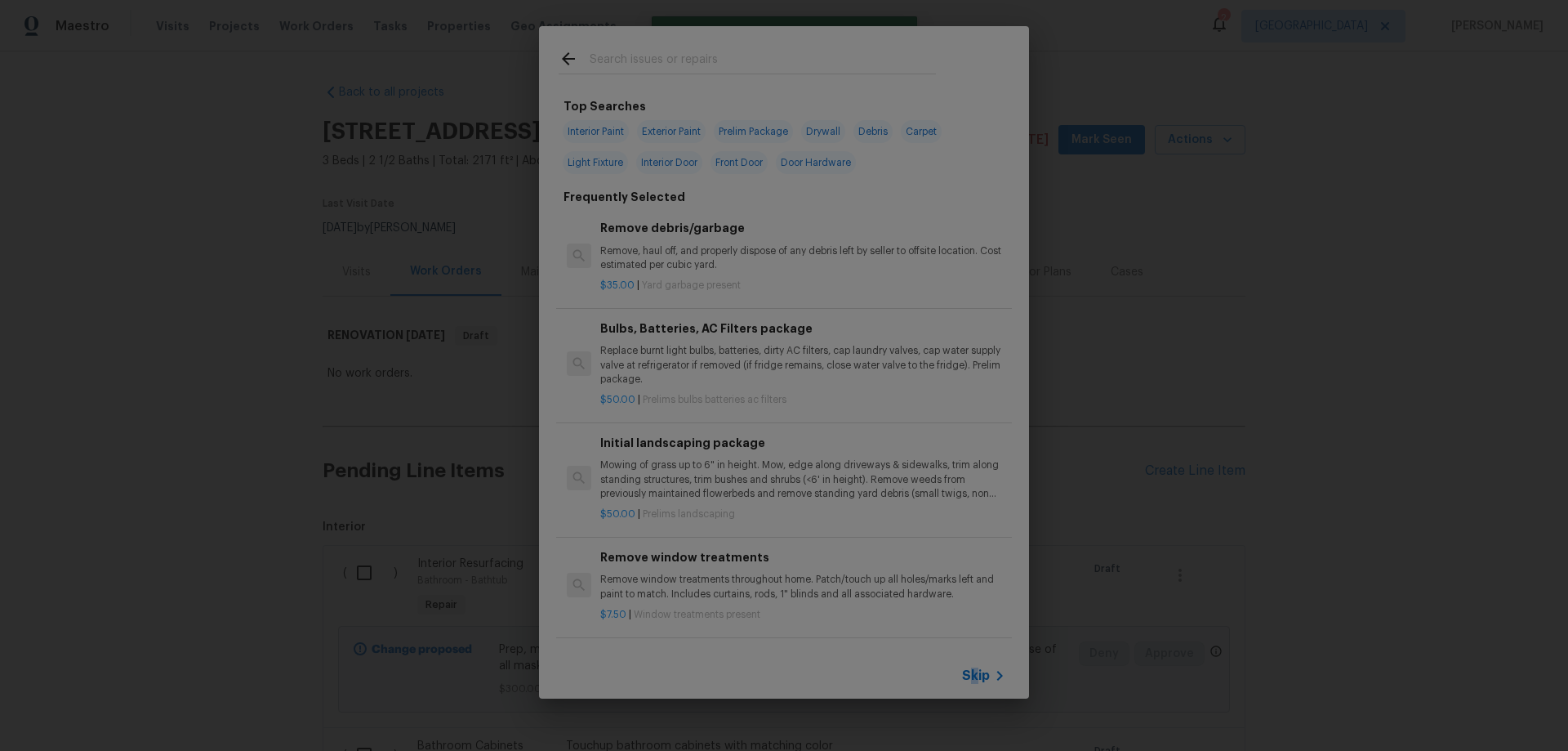
click at [974, 674] on span "Skip" at bounding box center [975, 675] width 28 height 16
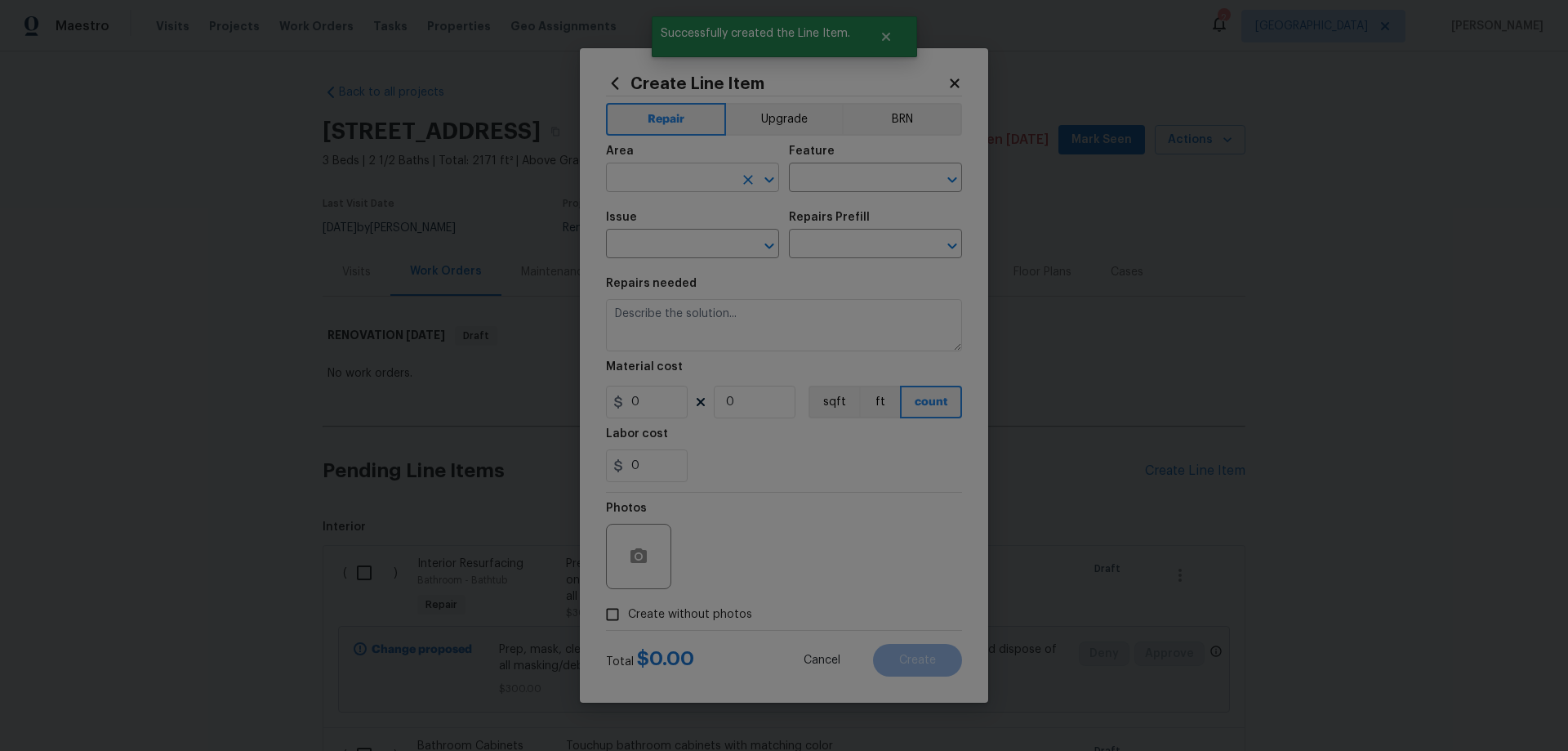
click at [665, 180] on input "text" at bounding box center [670, 179] width 127 height 26
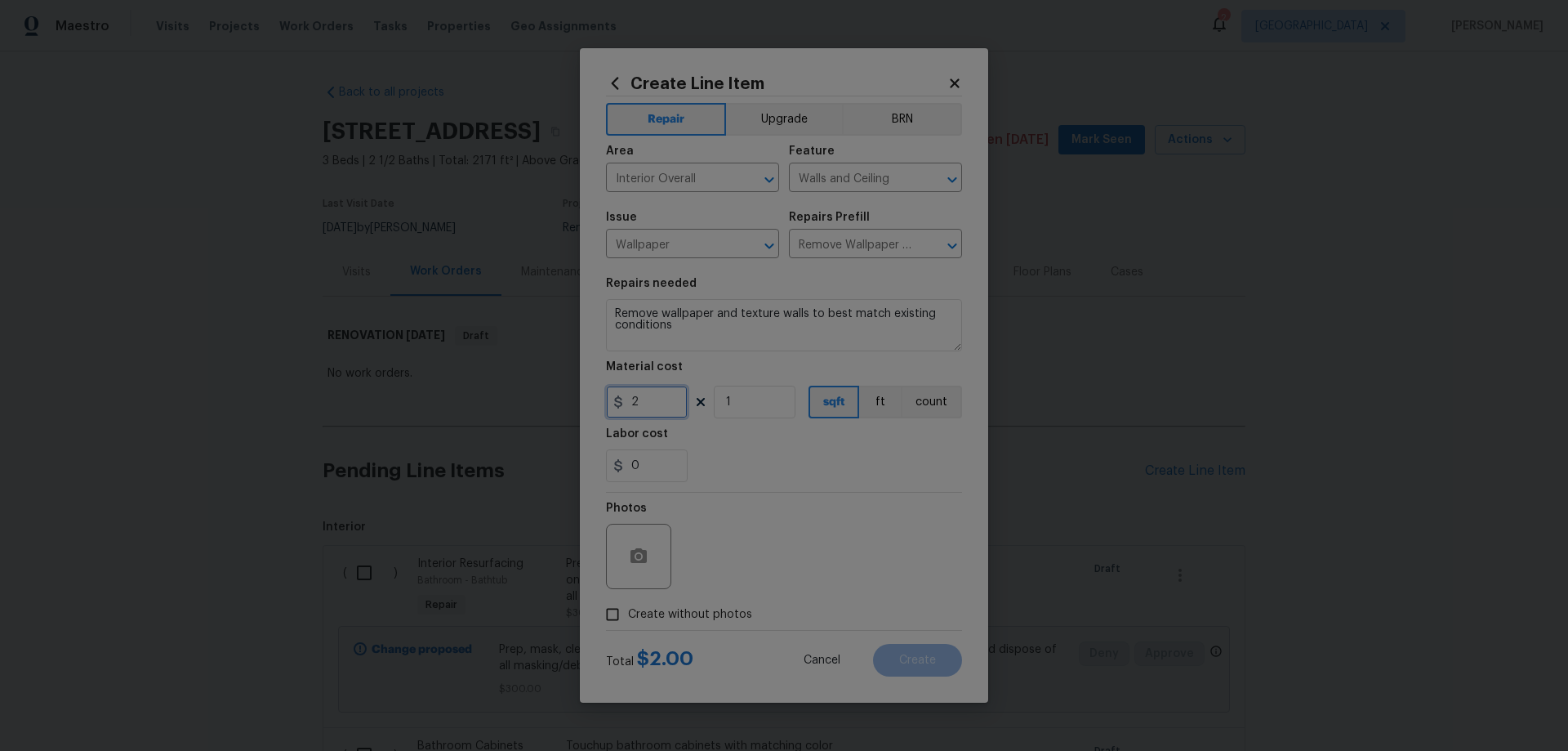
click at [652, 408] on input "2" at bounding box center [647, 402] width 82 height 32
click at [662, 310] on textarea "Remove wallpaper and texture walls to best match existing conditions" at bounding box center [784, 325] width 356 height 52
drag, startPoint x: 742, startPoint y: 401, endPoint x: 702, endPoint y: 407, distance: 40.4
click at [706, 406] on div "200 1 sqft ft count" at bounding box center [784, 402] width 356 height 32
drag, startPoint x: 667, startPoint y: 397, endPoint x: 583, endPoint y: 393, distance: 84.1
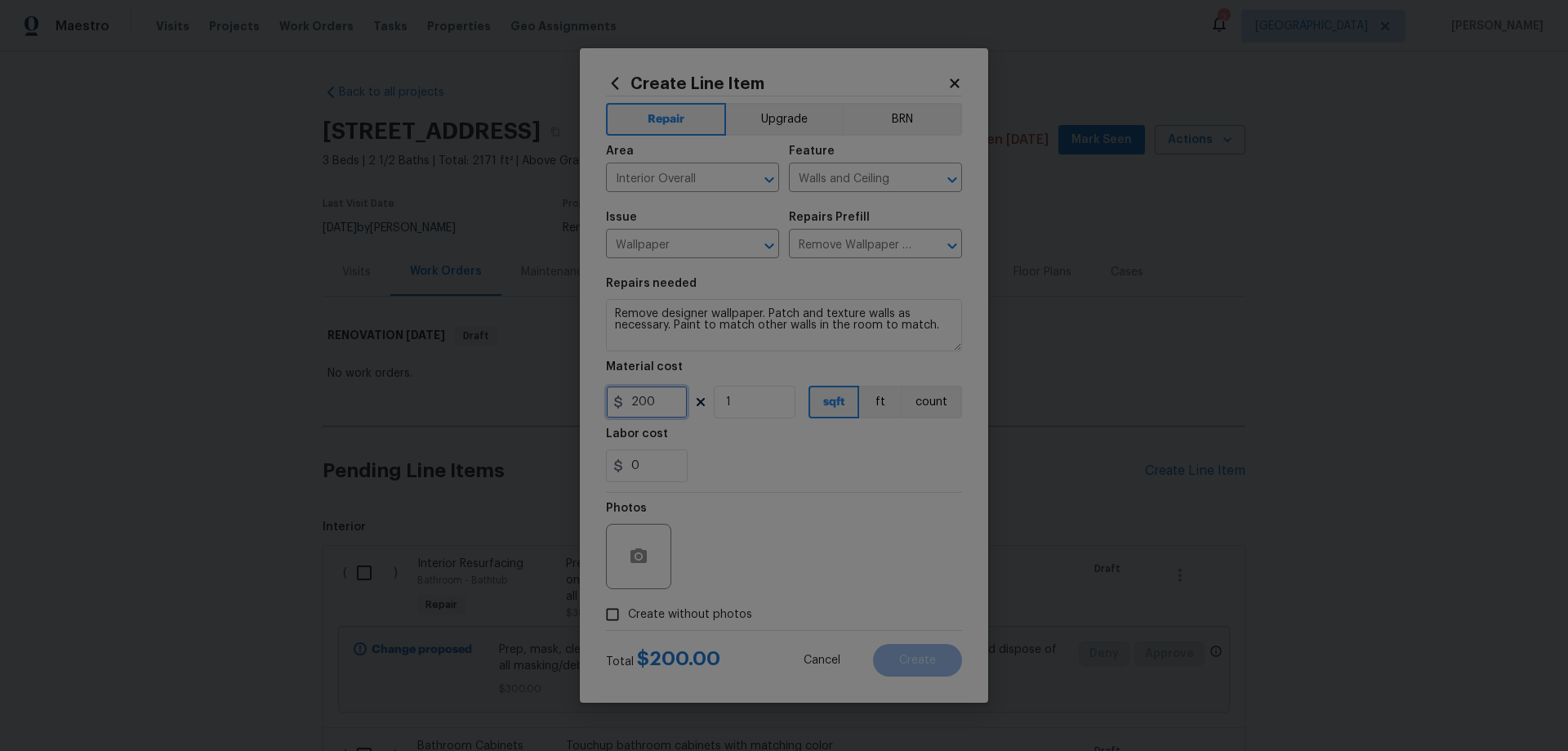
click at [583, 393] on div "Create Line Item Repair Upgrade BRN Area Interior Overall ​ Feature Walls and C…" at bounding box center [784, 376] width 408 height 655
click at [869, 256] on input "Remove Wallpaper $2.00" at bounding box center [853, 246] width 127 height 26
click at [652, 408] on input "200" at bounding box center [647, 402] width 82 height 32
drag, startPoint x: 638, startPoint y: 403, endPoint x: 685, endPoint y: 401, distance: 47.0
click at [685, 401] on input "200" at bounding box center [647, 402] width 82 height 32
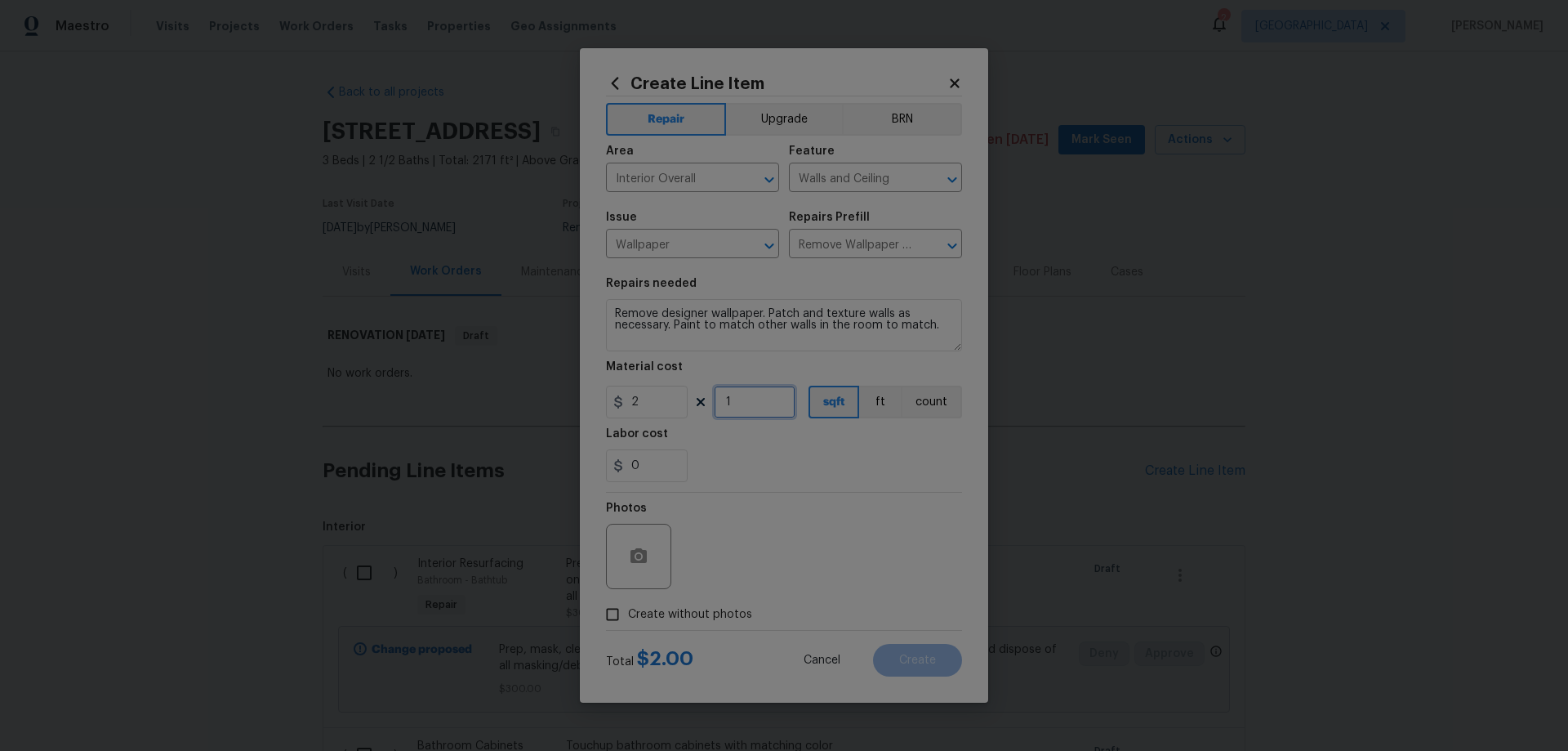
drag, startPoint x: 705, startPoint y: 395, endPoint x: 653, endPoint y: 391, distance: 52.2
click at [656, 392] on div "2 1 sqft ft count" at bounding box center [784, 402] width 356 height 32
click at [869, 238] on input "Remove Wallpaper $2.00" at bounding box center [853, 246] width 127 height 26
click at [902, 306] on li "Remove Wallpaper $2.00" at bounding box center [875, 308] width 173 height 27
click at [692, 328] on textarea "Remove wallpaper and texture walls to best match existing conditions" at bounding box center [784, 325] width 356 height 52
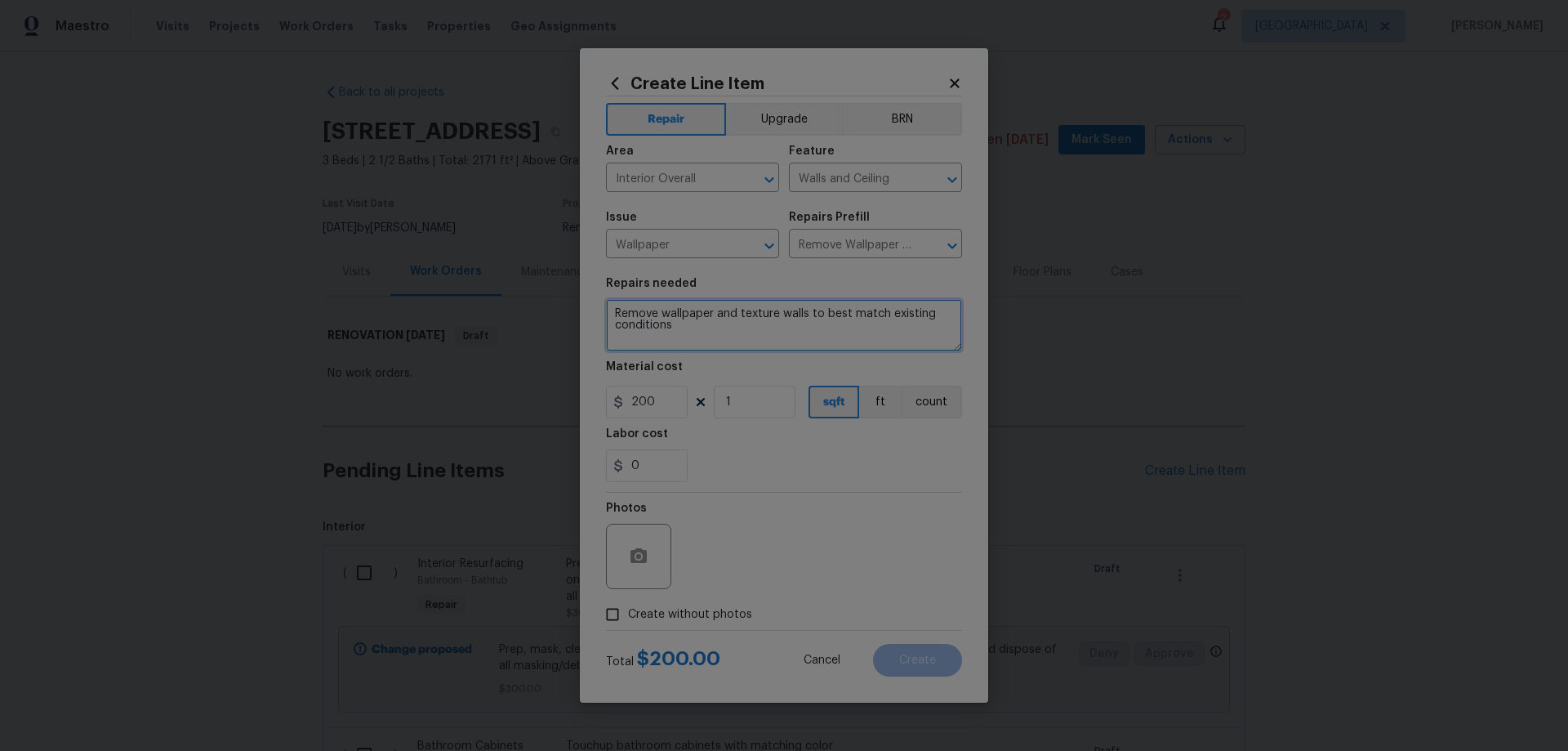
click at [666, 308] on textarea "Remove wallpaper and texture walls to best match existing conditions" at bounding box center [784, 325] width 356 height 52
click at [661, 308] on textarea "Remove wallpaper and texture walls to best match existing conditions" at bounding box center [784, 325] width 356 height 52
drag, startPoint x: 789, startPoint y: 313, endPoint x: 762, endPoint y: 312, distance: 27.0
click at [762, 312] on textarea "Remove designer wallpaper and texture walls to best match existing conditions" at bounding box center [784, 325] width 356 height 52
click at [786, 331] on textarea "Remove designer wallpaper. Patch and texture walls to best match existing condi…" at bounding box center [784, 325] width 356 height 52
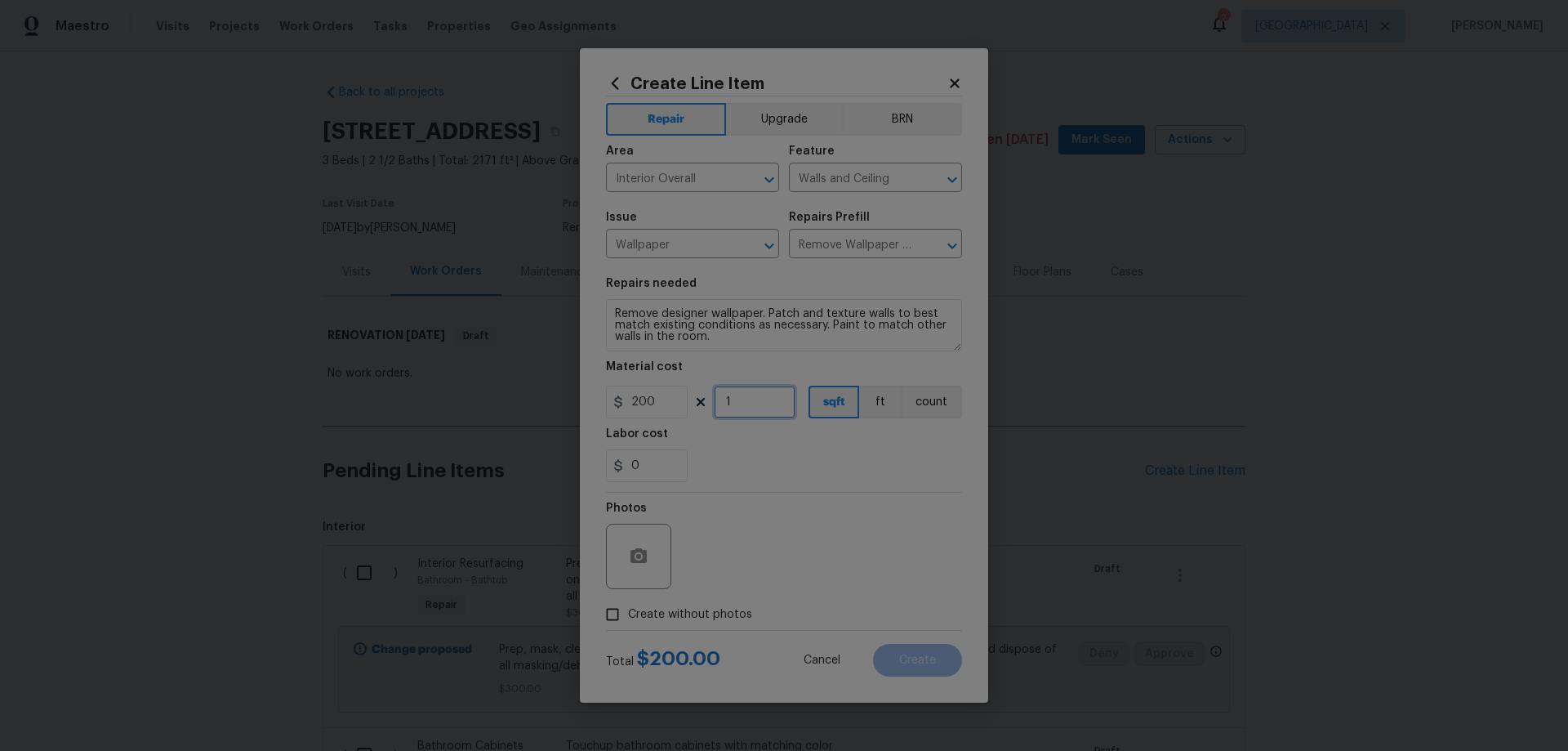
drag, startPoint x: 740, startPoint y: 402, endPoint x: 714, endPoint y: 397, distance: 26.5
click at [714, 397] on div "200 1 sqft ft count" at bounding box center [784, 402] width 356 height 32
drag, startPoint x: 640, startPoint y: 397, endPoint x: 678, endPoint y: 399, distance: 38.1
click at [678, 399] on input "200" at bounding box center [647, 402] width 82 height 32
click at [884, 247] on input "Remove Wallpaper $2.00" at bounding box center [853, 246] width 127 height 26
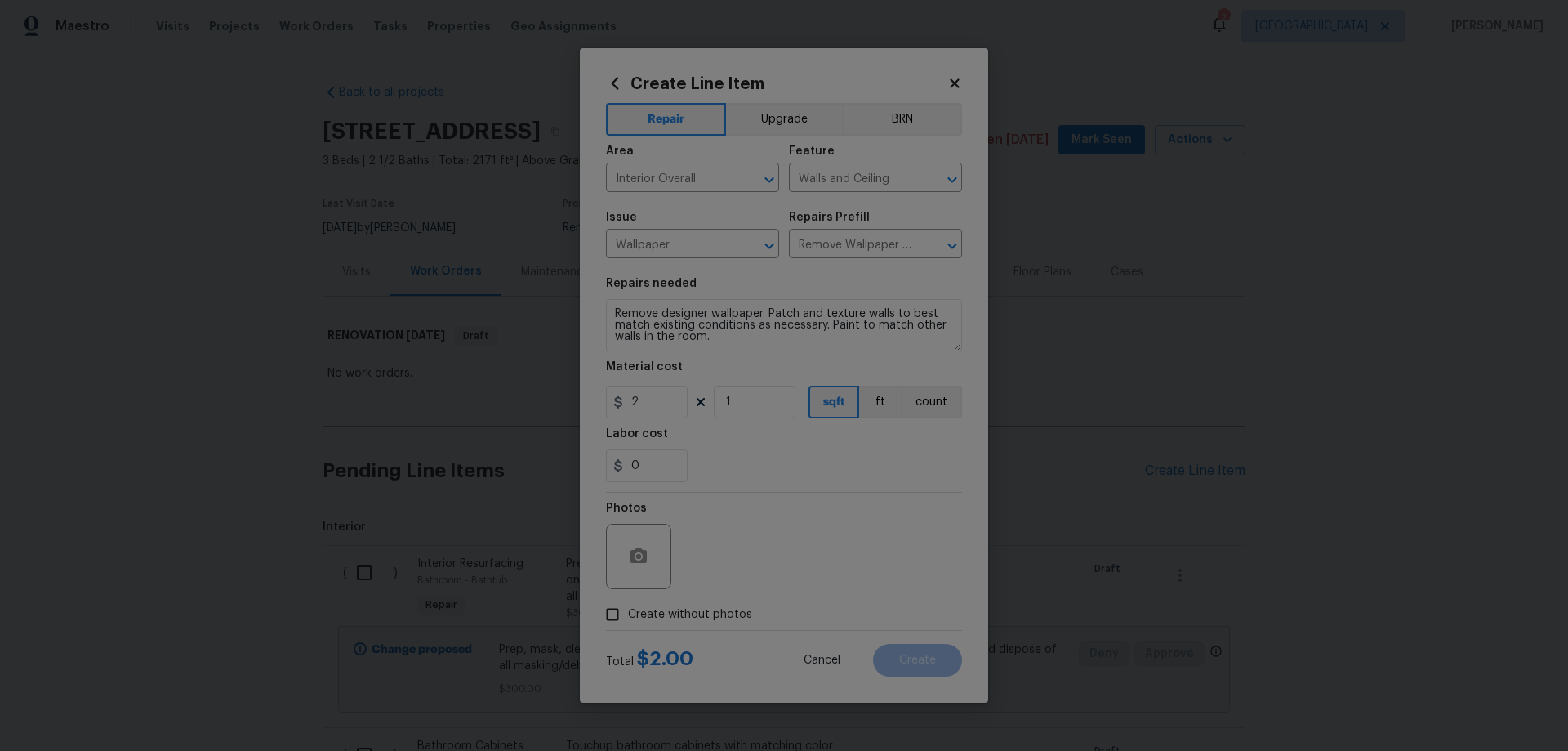
click at [730, 376] on div "Material cost" at bounding box center [784, 371] width 356 height 21
click at [631, 406] on input "2" at bounding box center [647, 402] width 82 height 32
click at [644, 405] on input "2" at bounding box center [647, 402] width 82 height 32
click at [684, 610] on span "Create without photos" at bounding box center [690, 615] width 124 height 17
click at [628, 610] on input "Create without photos" at bounding box center [613, 614] width 31 height 31
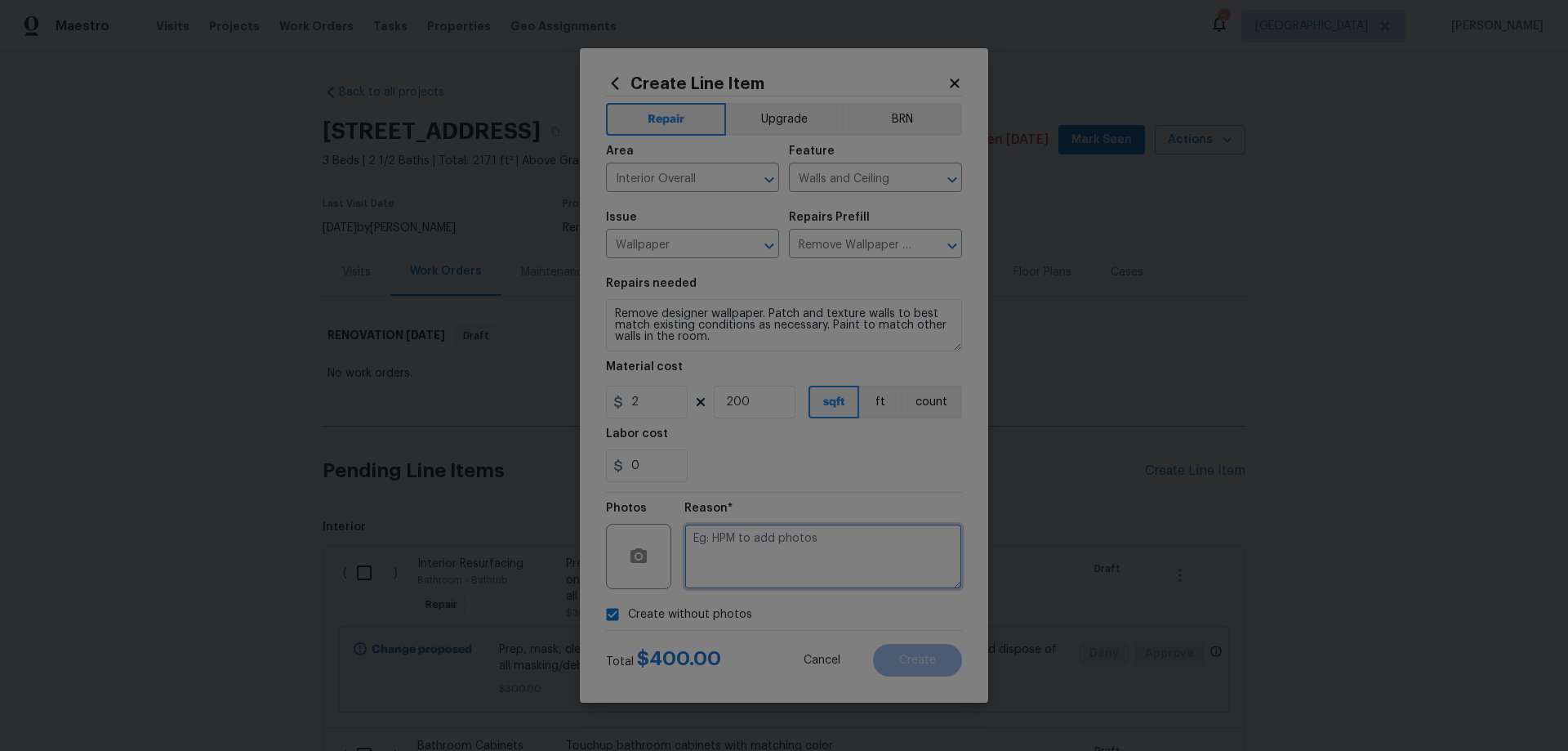
click at [786, 563] on textarea at bounding box center [823, 556] width 278 height 66
paste textarea "HPM to add photos"
click at [943, 656] on button "Create" at bounding box center [918, 661] width 89 height 32
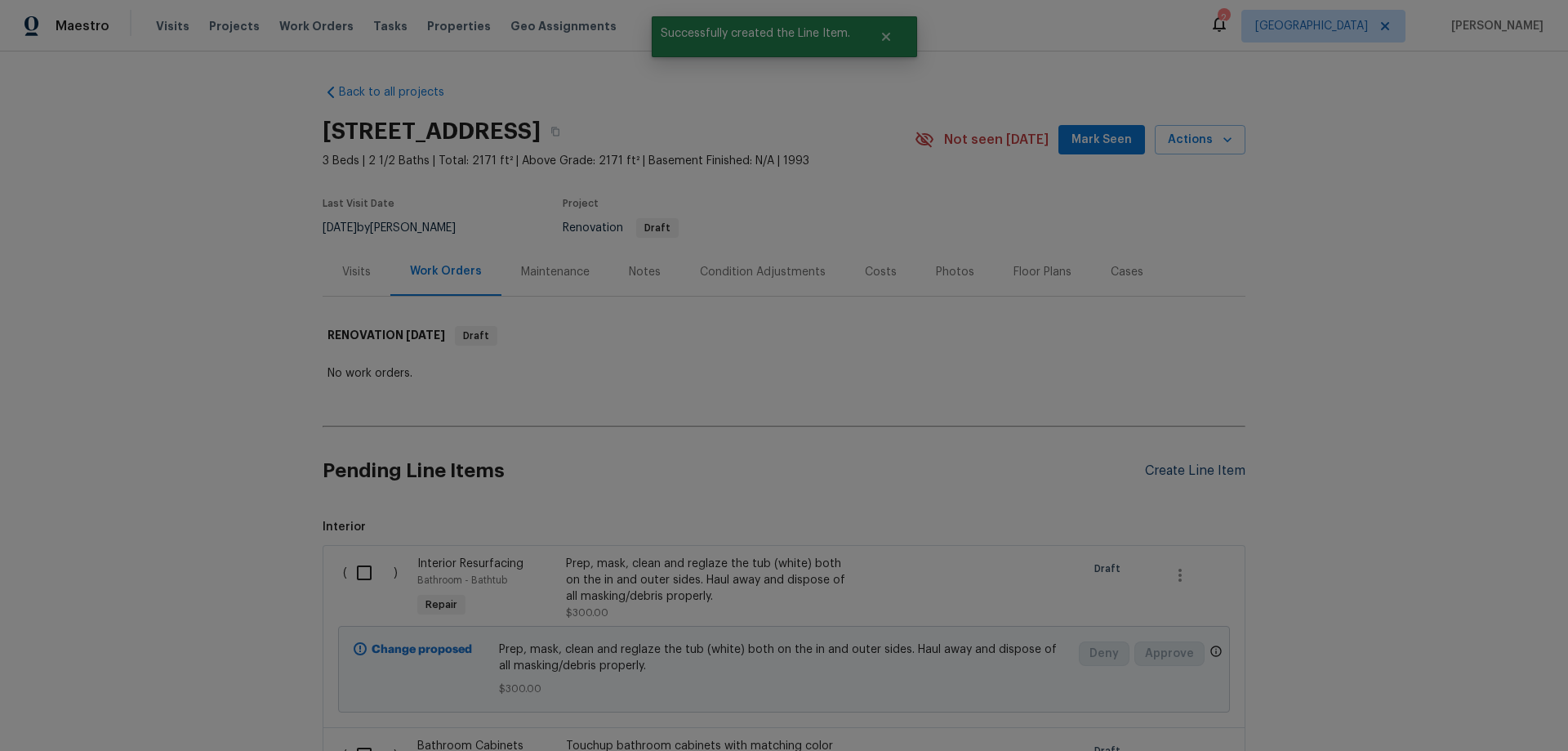
click at [1198, 470] on div "Create Line Item" at bounding box center [1196, 471] width 101 height 15
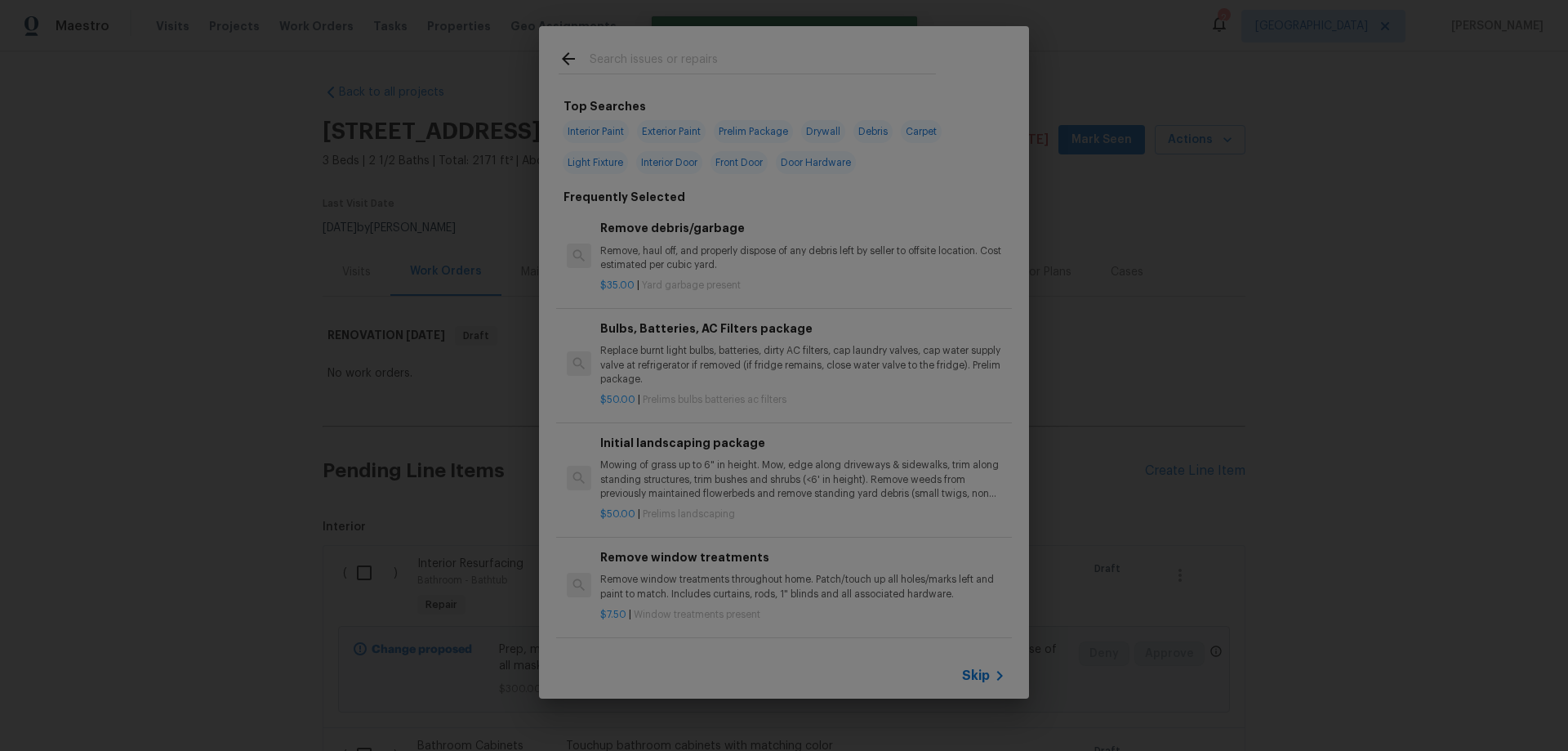
click at [980, 677] on span "Skip" at bounding box center [975, 675] width 28 height 16
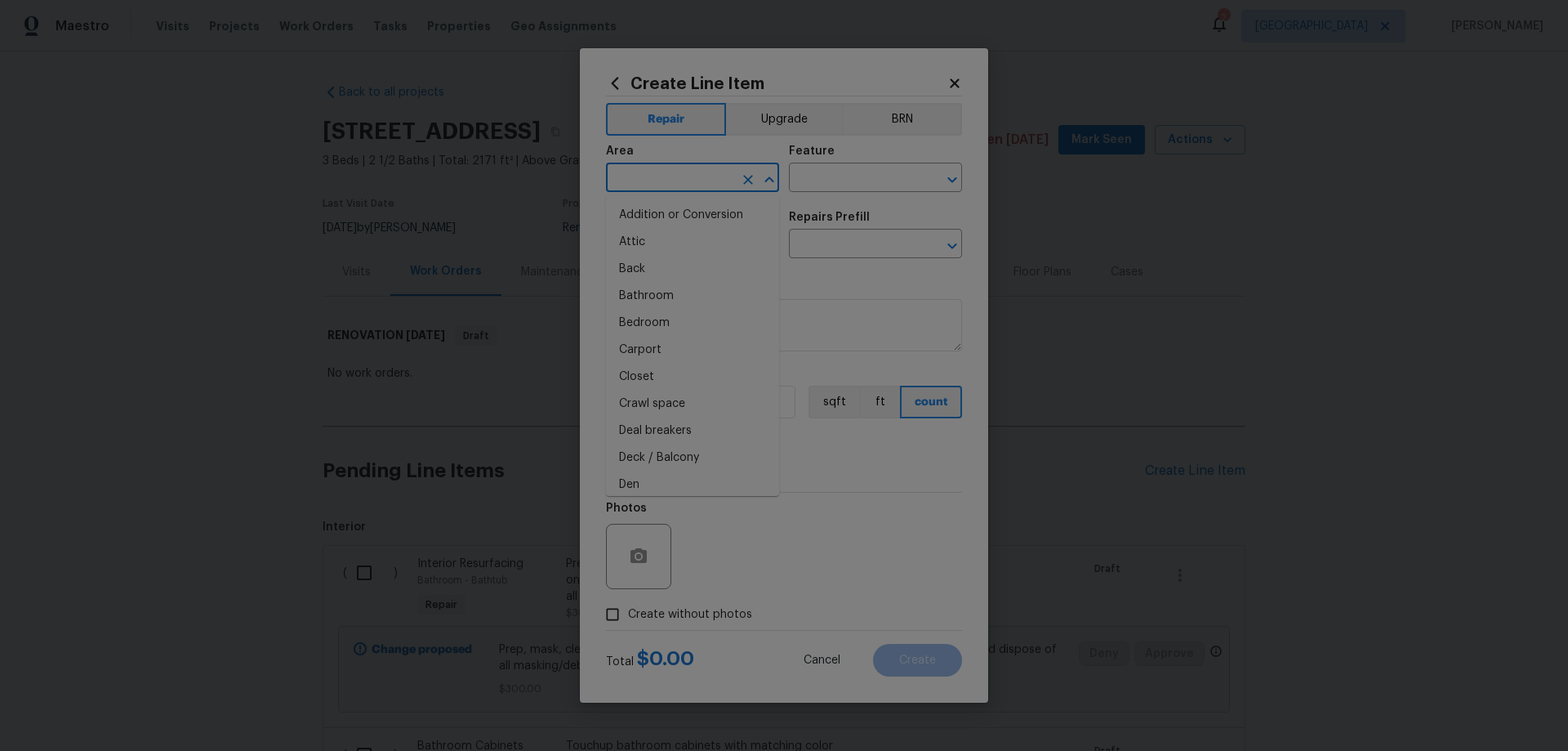
drag, startPoint x: 673, startPoint y: 187, endPoint x: 681, endPoint y: 186, distance: 8.1
click at [681, 186] on input "text" at bounding box center [670, 179] width 127 height 26
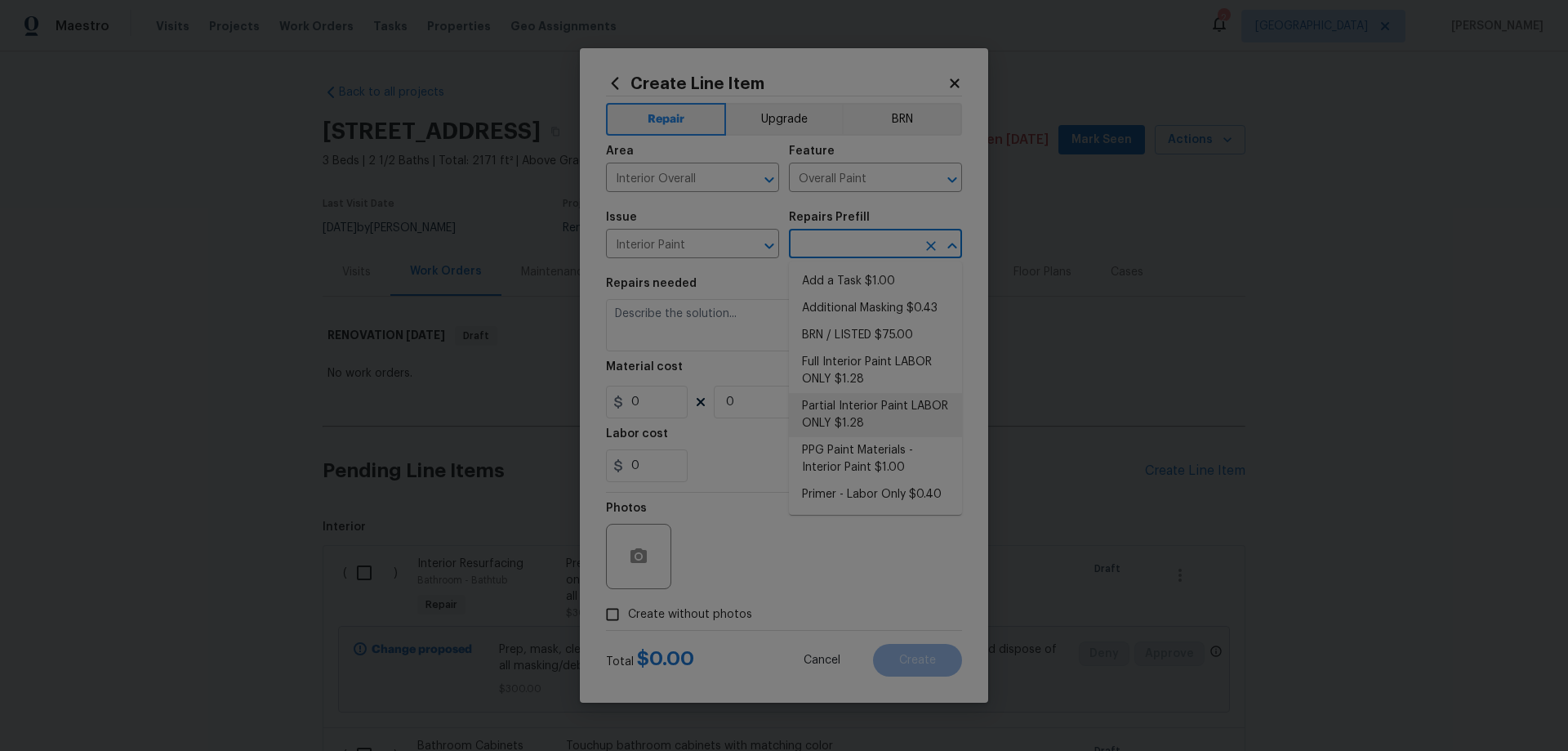
click at [876, 410] on li "Partial Interior Paint LABOR ONLY $1.28" at bounding box center [875, 415] width 173 height 44
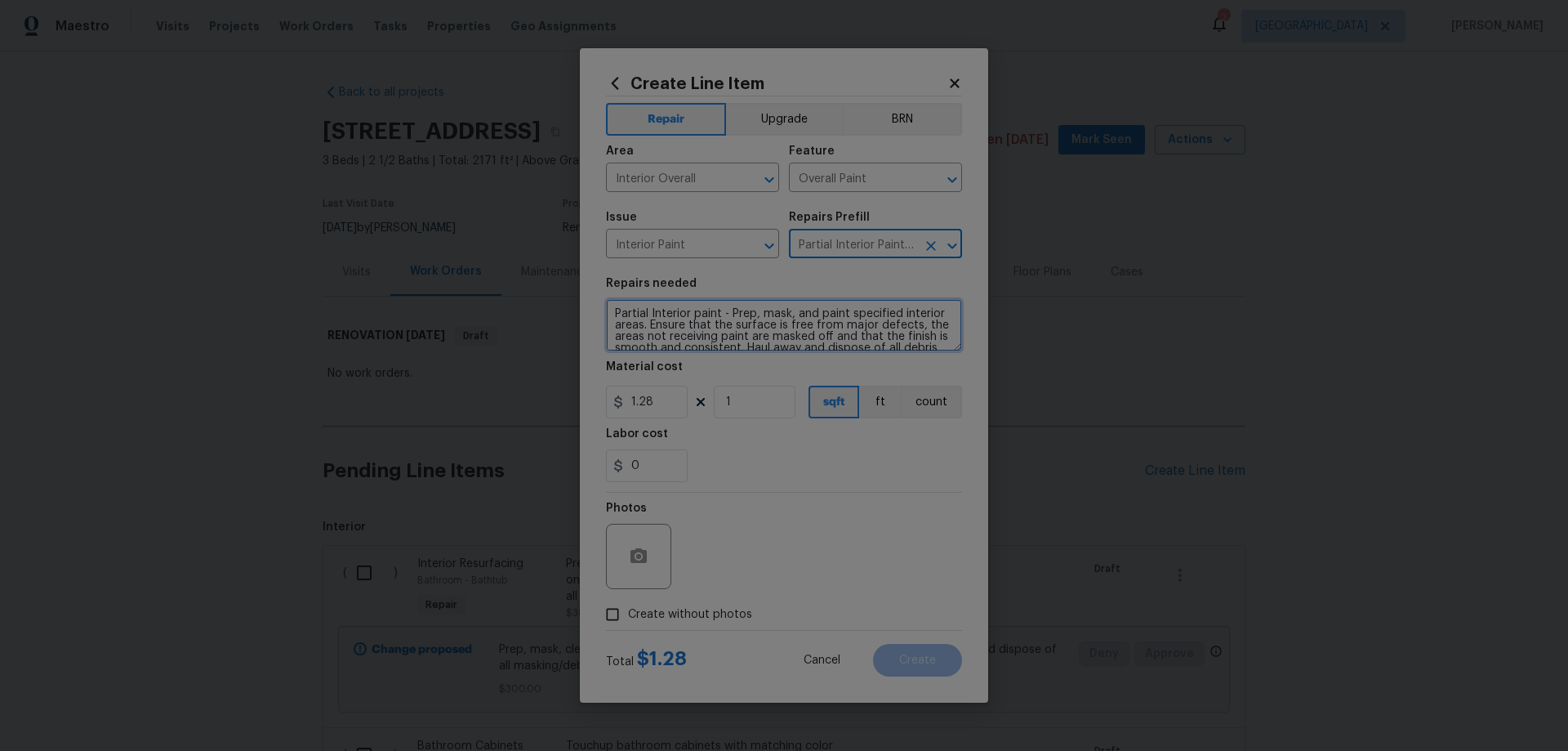
click at [611, 310] on textarea "Partial Interior paint - Prep, mask, and paint specified interior areas. Ensure…" at bounding box center [784, 325] width 356 height 52
drag, startPoint x: 766, startPoint y: 407, endPoint x: 652, endPoint y: 402, distance: 114.1
click at [653, 402] on div "1.28 1 sqft ft count" at bounding box center [784, 402] width 356 height 32
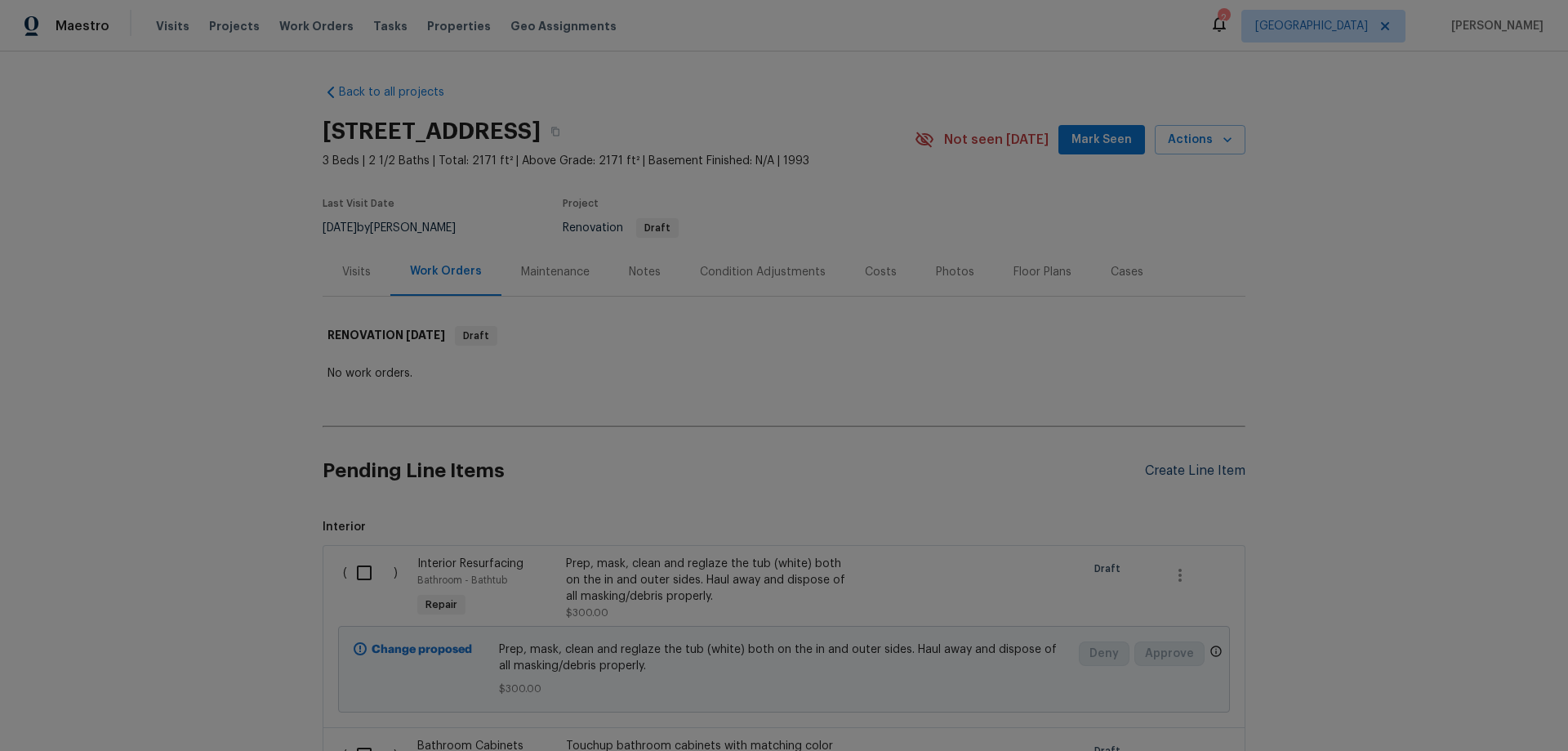
click at [1190, 474] on div "Create Line Item" at bounding box center [1196, 471] width 101 height 15
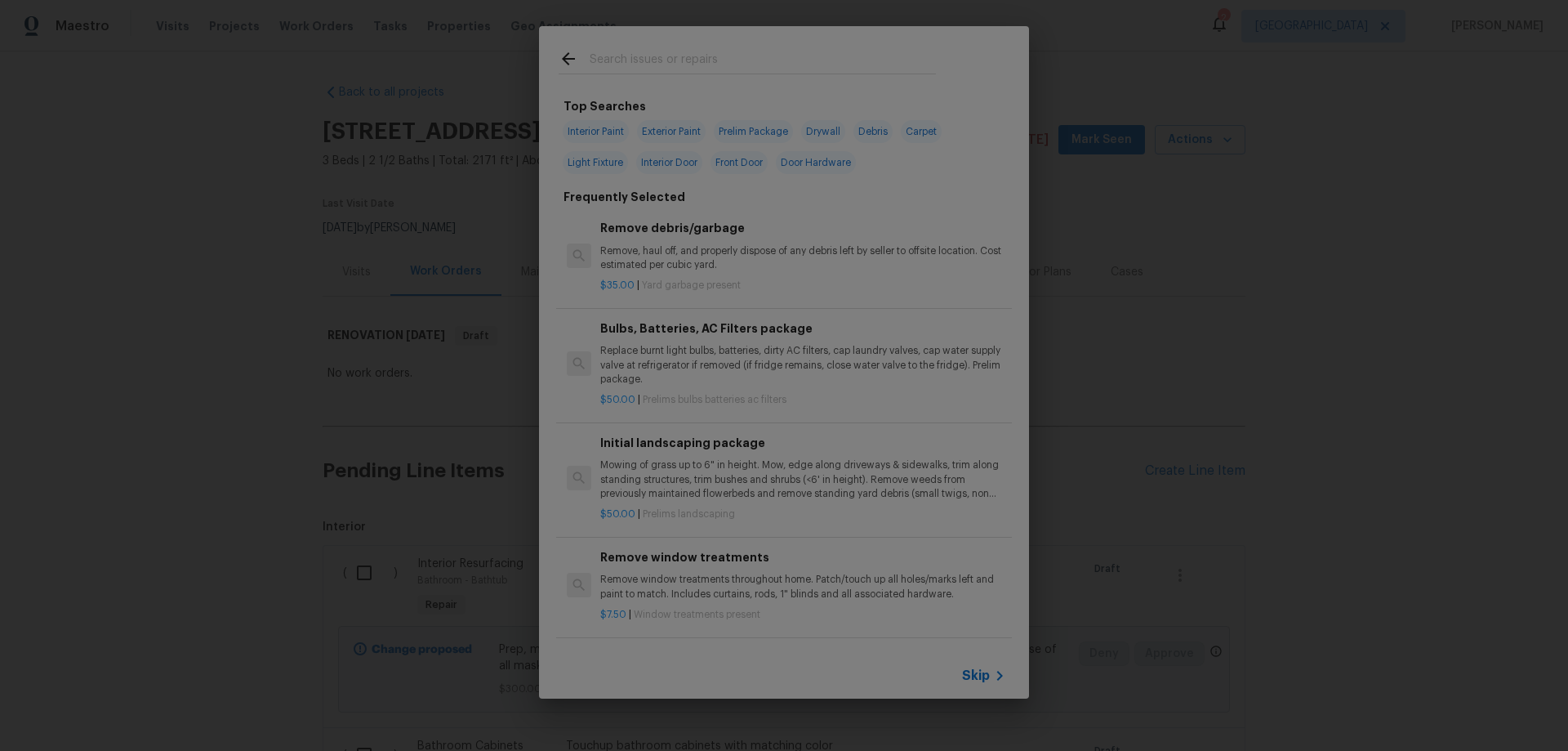
click at [975, 680] on span "Skip" at bounding box center [975, 675] width 28 height 16
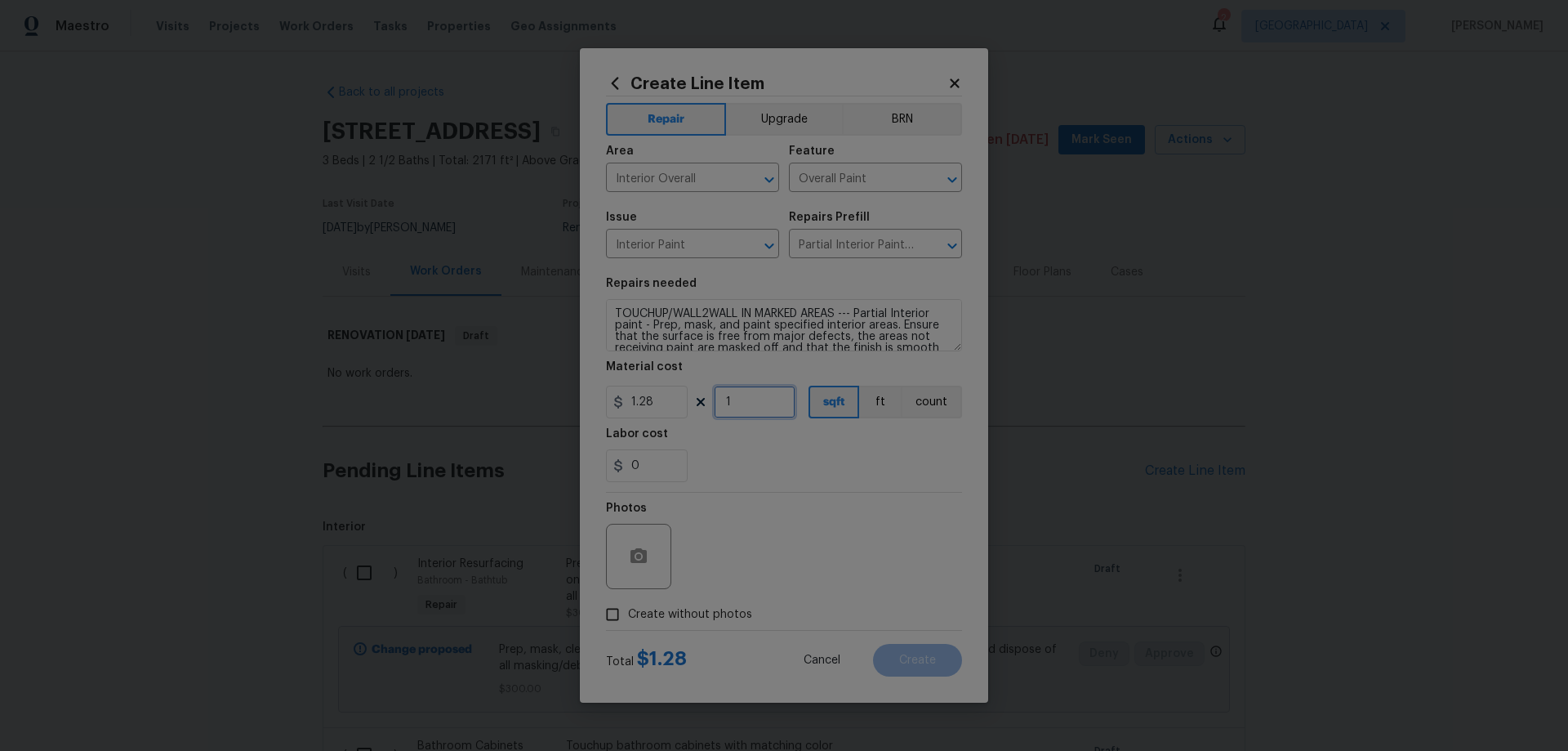
click at [759, 403] on input "1" at bounding box center [755, 402] width 82 height 32
drag, startPoint x: 725, startPoint y: 401, endPoint x: 809, endPoint y: 398, distance: 84.1
click at [809, 398] on div "1.28 1000 sqft ft count" at bounding box center [784, 402] width 356 height 32
drag, startPoint x: 690, startPoint y: 618, endPoint x: 725, endPoint y: 600, distance: 39.4
click at [691, 618] on span "Create without photos" at bounding box center [690, 615] width 124 height 17
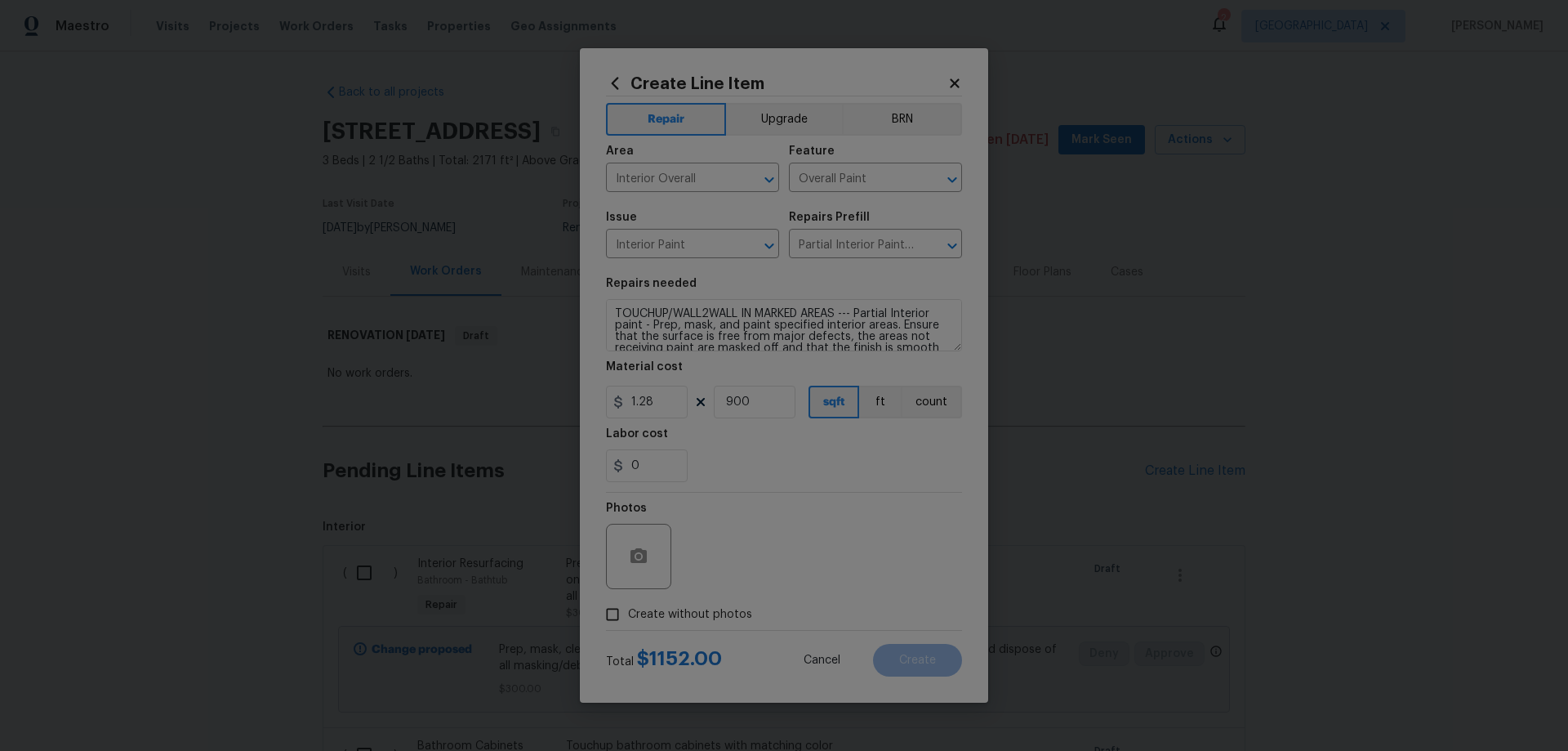
click at [628, 618] on input "Create without photos" at bounding box center [613, 614] width 31 height 31
click at [808, 563] on textarea at bounding box center [823, 556] width 278 height 66
paste textarea "HPM to add photos"
click at [857, 232] on div "Repairs Prefill" at bounding box center [875, 222] width 173 height 21
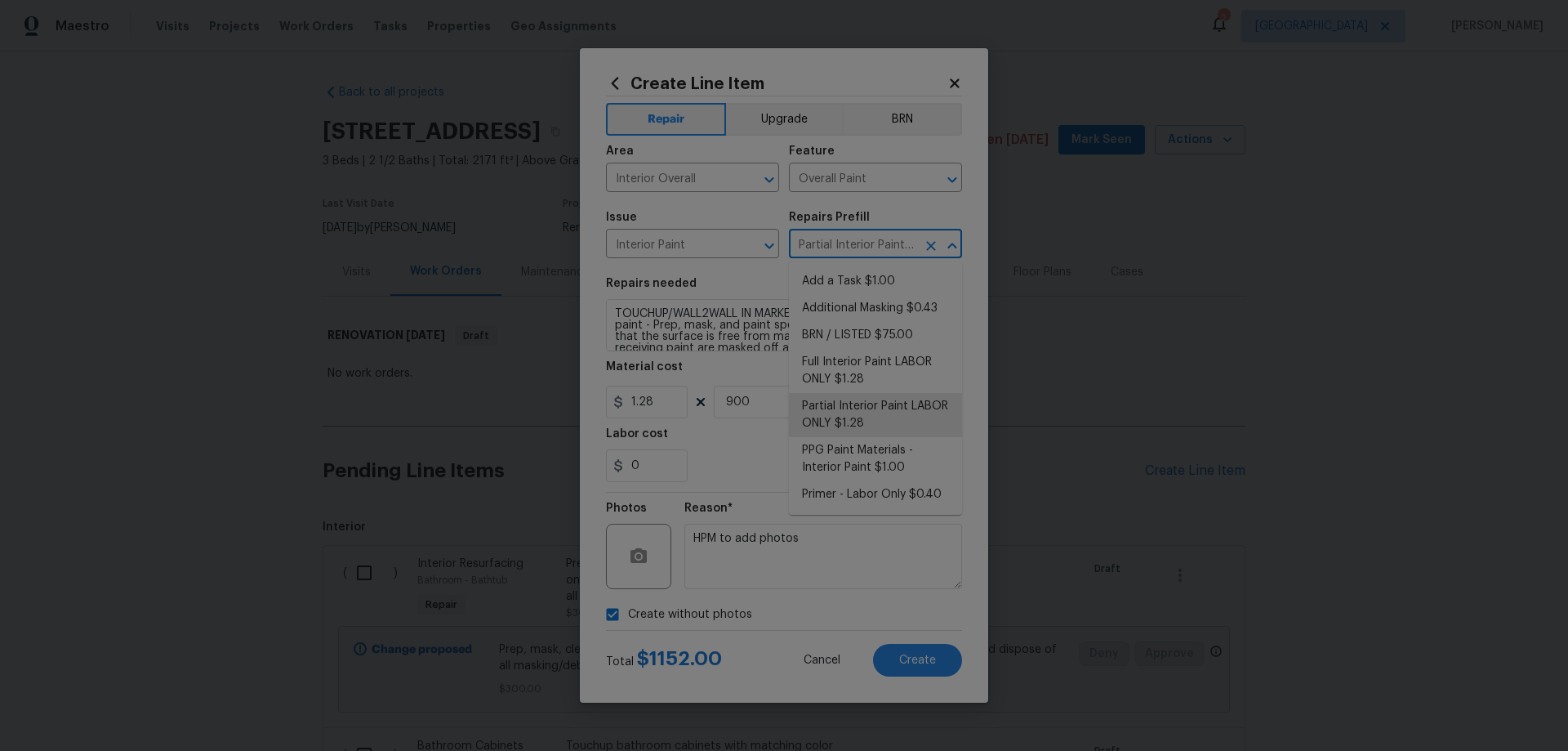
click at [859, 240] on input "Partial Interior Paint LABOR ONLY $1.28" at bounding box center [853, 246] width 127 height 26
click at [982, 491] on div "Create Line Item Repair Upgrade BRN Area Interior Overall ​ Feature Overall Pai…" at bounding box center [784, 376] width 408 height 655
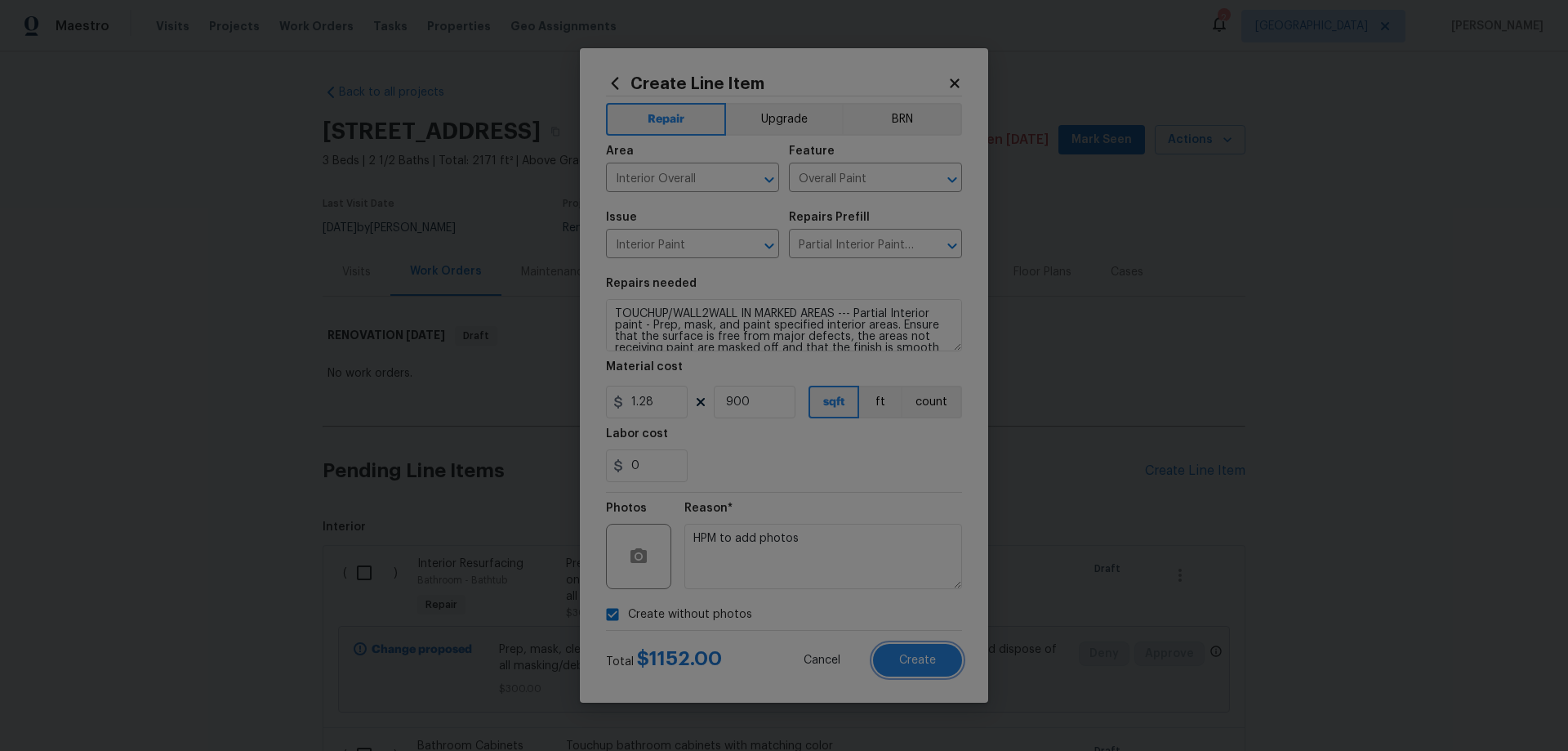
drag, startPoint x: 938, startPoint y: 655, endPoint x: 939, endPoint y: 618, distance: 37.0
click at [939, 618] on form "Repair Upgrade BRN Area Interior Overall ​ Feature Overall Paint ​ Issue Interi…" at bounding box center [784, 386] width 356 height 581
click at [849, 316] on textarea "TOUCHUP/WALL2WALL IN MARKED AREAS --- Partial Interior paint - Prep, mask, and …" at bounding box center [784, 325] width 356 height 52
drag, startPoint x: 852, startPoint y: 307, endPoint x: 708, endPoint y: 328, distance: 145.5
click at [708, 328] on textarea "TOUCHUP/WALL2WALL IN MARKED AREAS - MATCH EXISTING COLOR --- Partial Interior p…" at bounding box center [784, 325] width 356 height 52
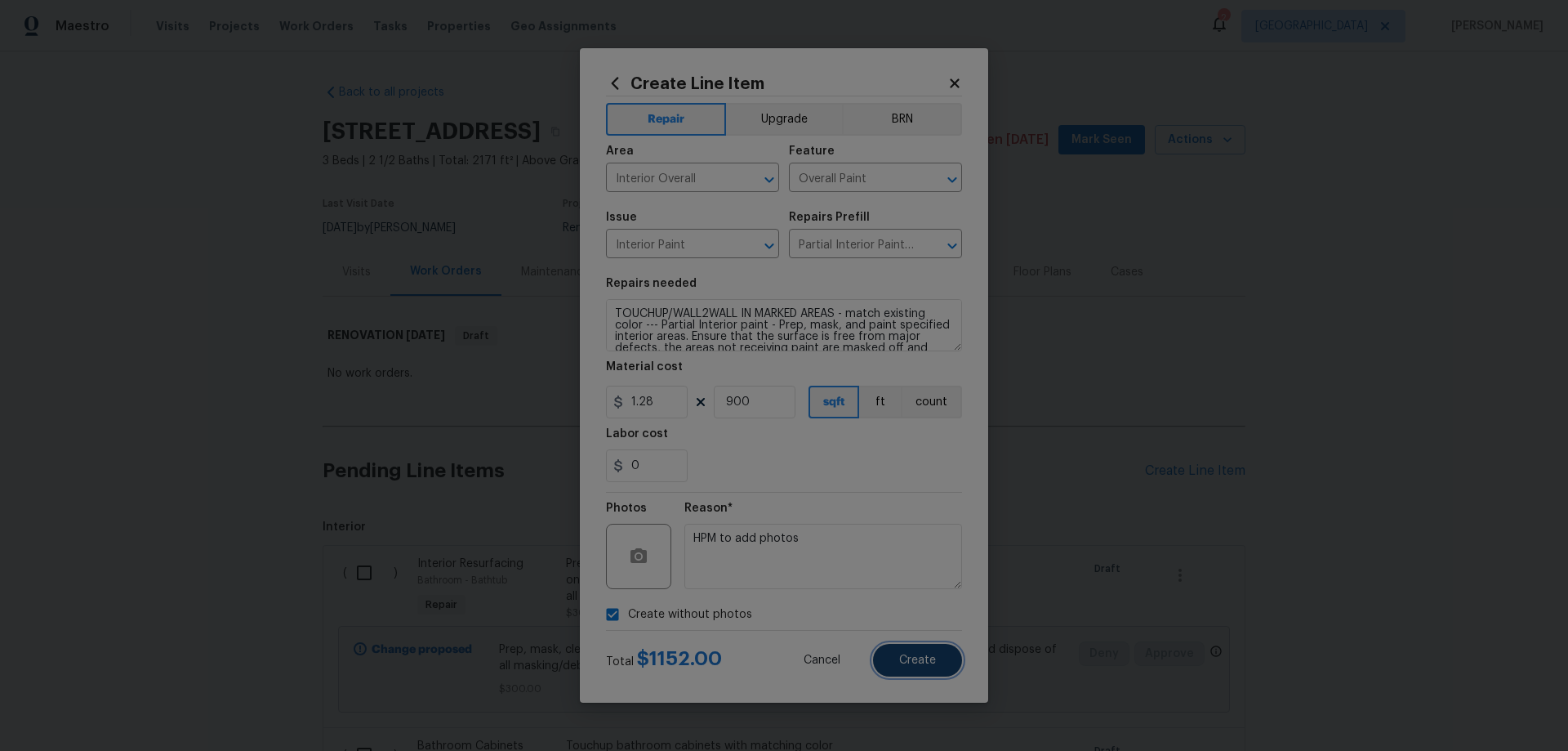
click at [945, 656] on button "Create" at bounding box center [918, 661] width 89 height 32
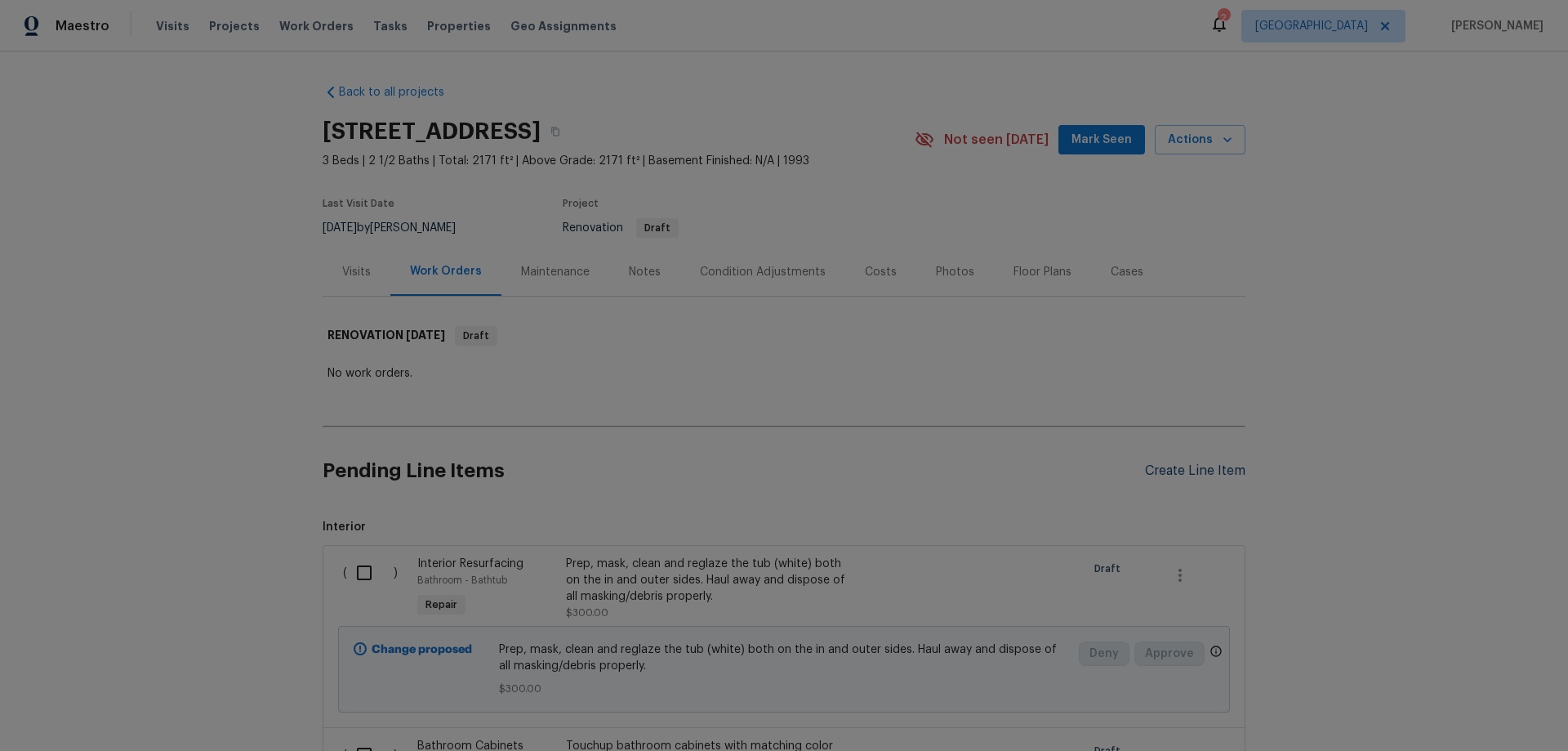
click at [1196, 468] on div "Create Line Item" at bounding box center [1196, 471] width 101 height 15
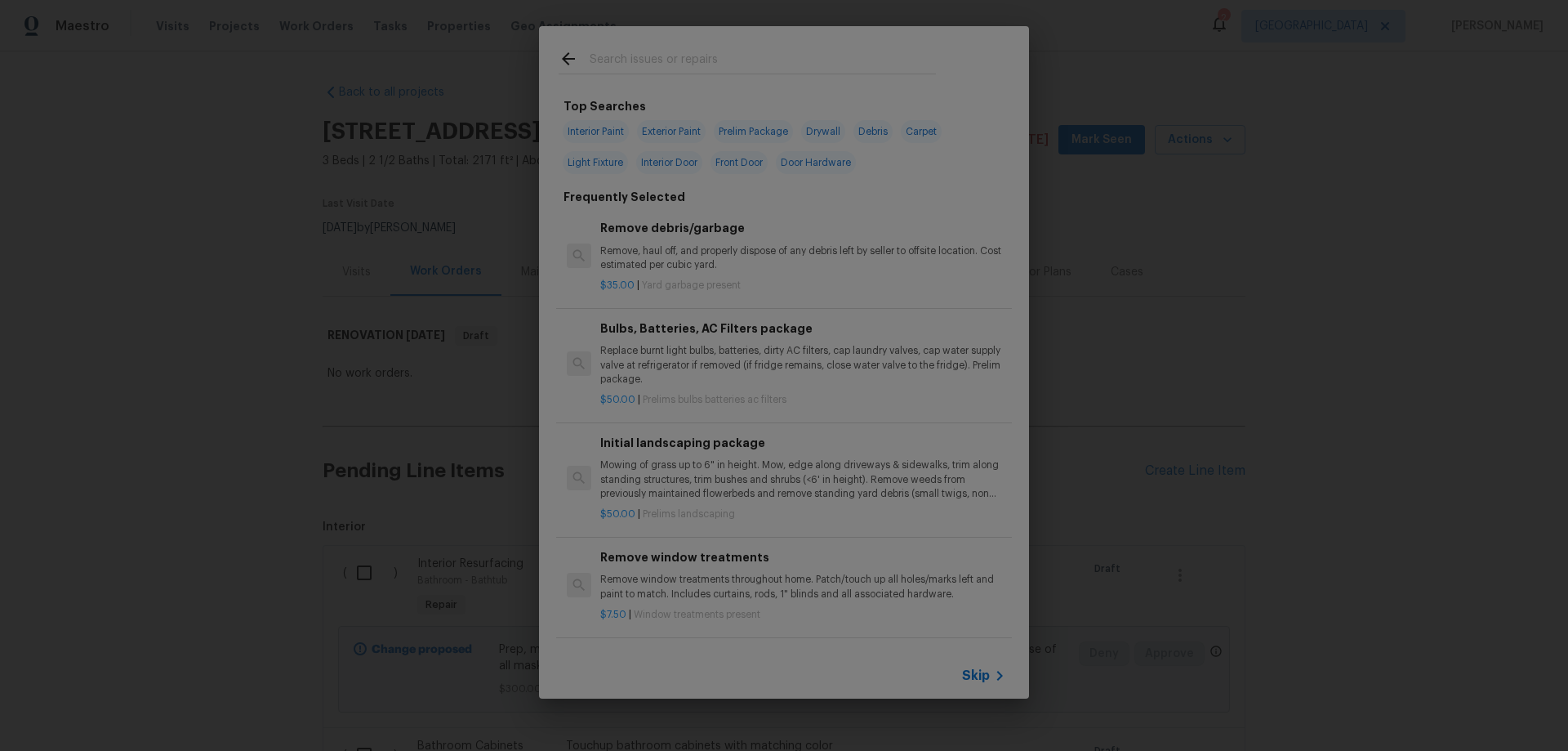
click at [979, 675] on span "Skip" at bounding box center [975, 675] width 28 height 16
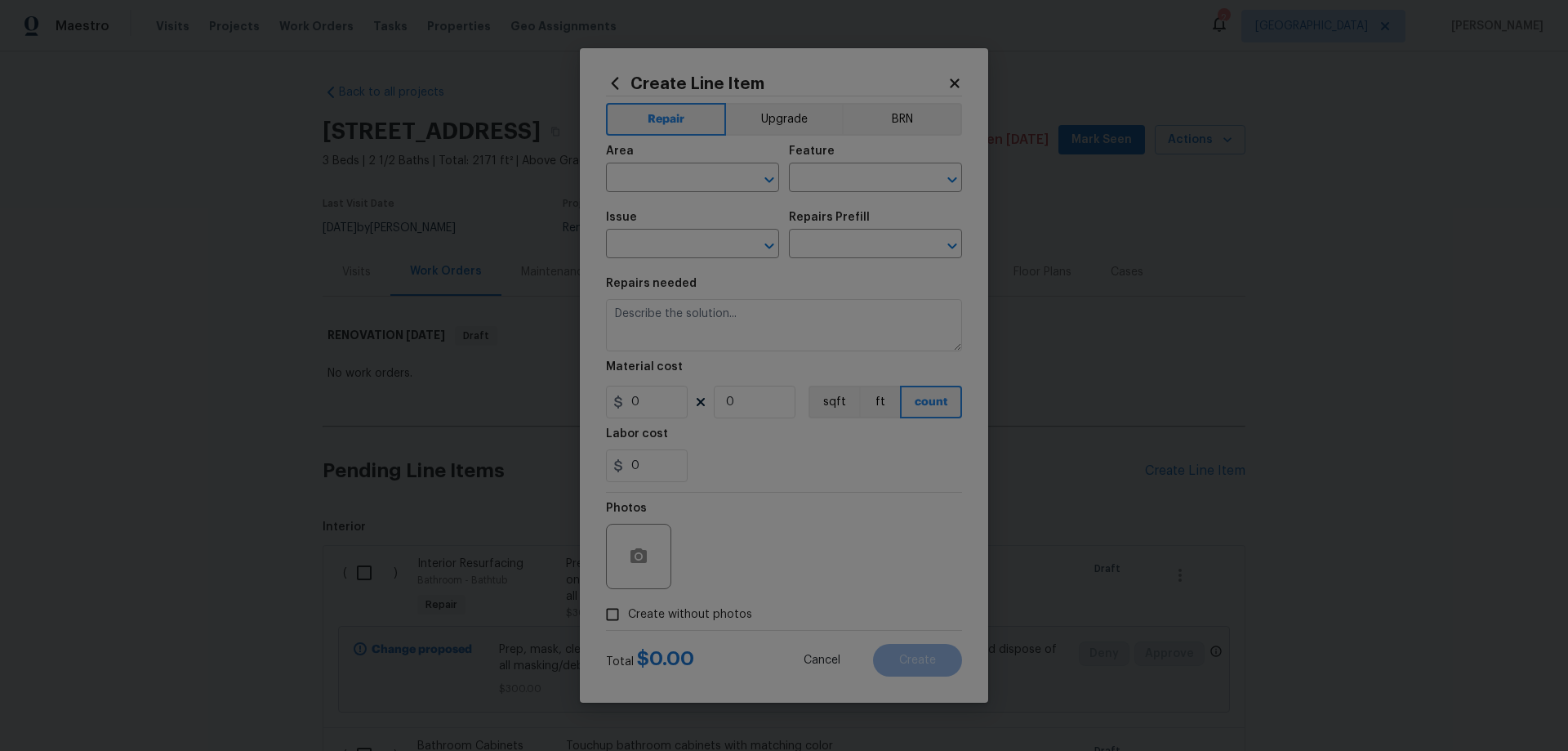
click at [694, 195] on span "Area ​" at bounding box center [693, 169] width 173 height 67
click at [693, 188] on input "text" at bounding box center [670, 179] width 127 height 26
drag, startPoint x: 692, startPoint y: 237, endPoint x: 789, endPoint y: 199, distance: 104.2
click at [693, 236] on li "Exterior Overall" at bounding box center [693, 242] width 173 height 27
click at [829, 182] on input "text" at bounding box center [853, 179] width 127 height 26
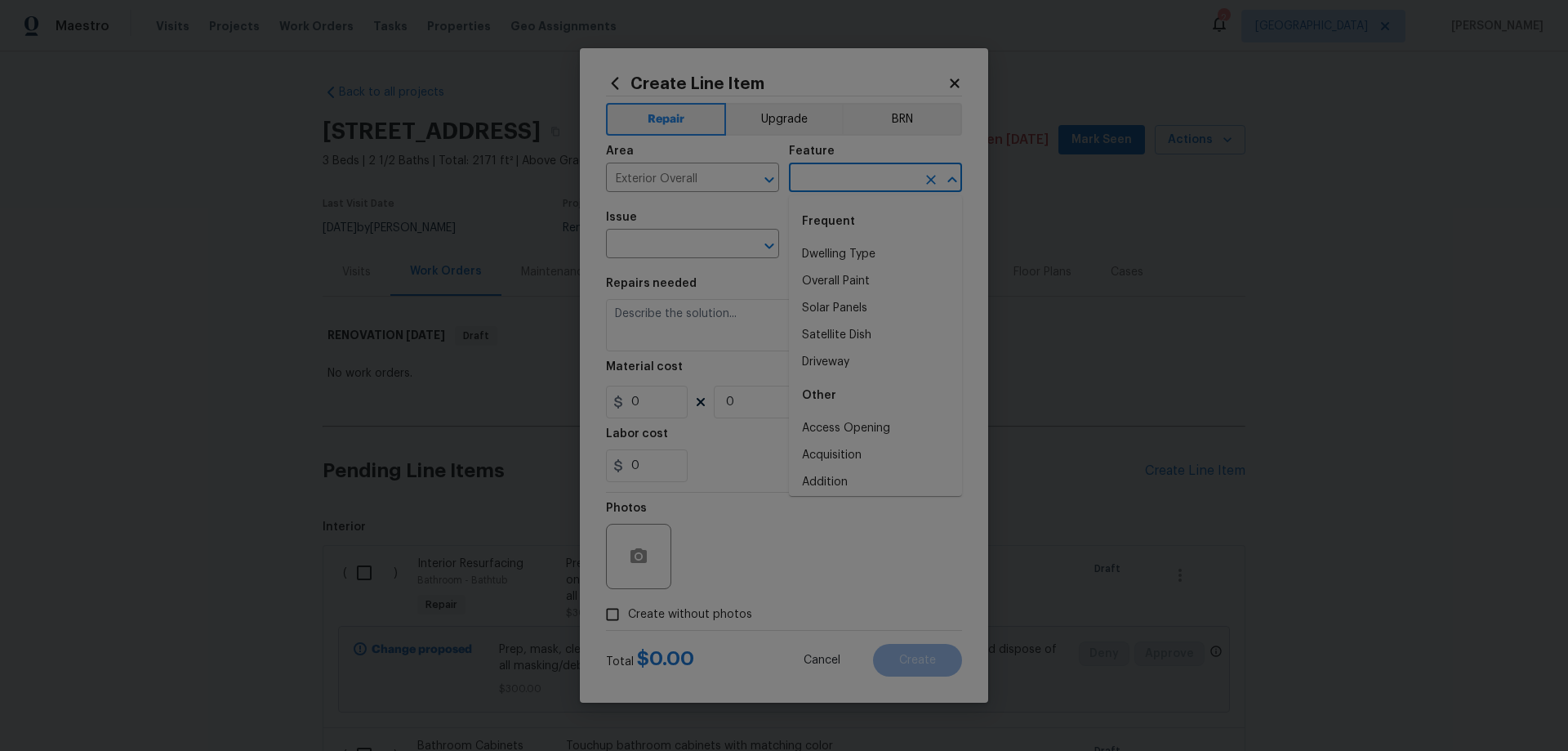
click at [829, 182] on input "text" at bounding box center [853, 179] width 127 height 26
click at [812, 249] on li "Fence" at bounding box center [875, 254] width 173 height 27
click at [684, 237] on input "text" at bounding box center [670, 246] width 127 height 26
click at [684, 326] on li "Fencing - Gates" at bounding box center [693, 321] width 173 height 27
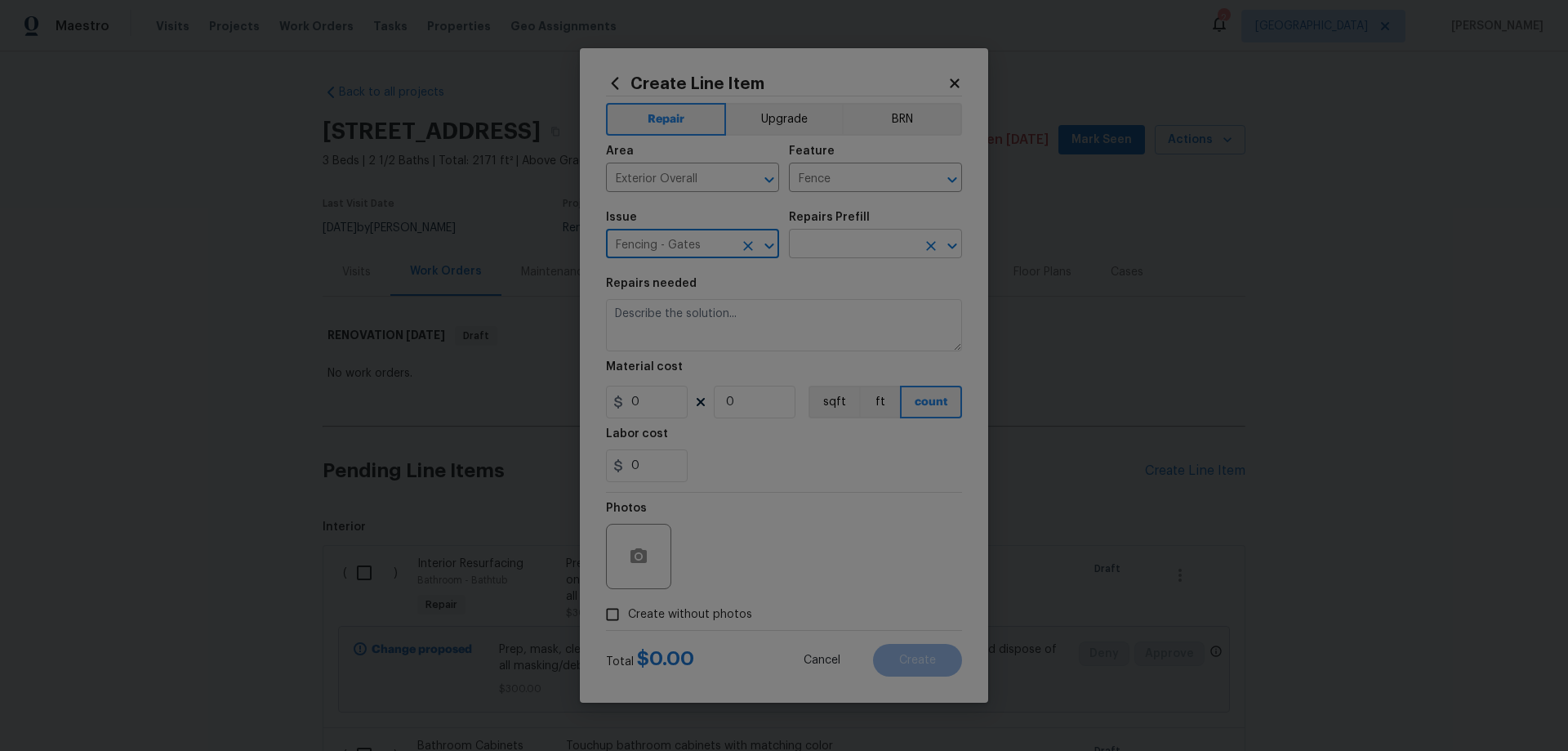
drag, startPoint x: 861, startPoint y: 251, endPoint x: 866, endPoint y: 240, distance: 12.1
click at [864, 246] on input "text" at bounding box center [853, 246] width 127 height 26
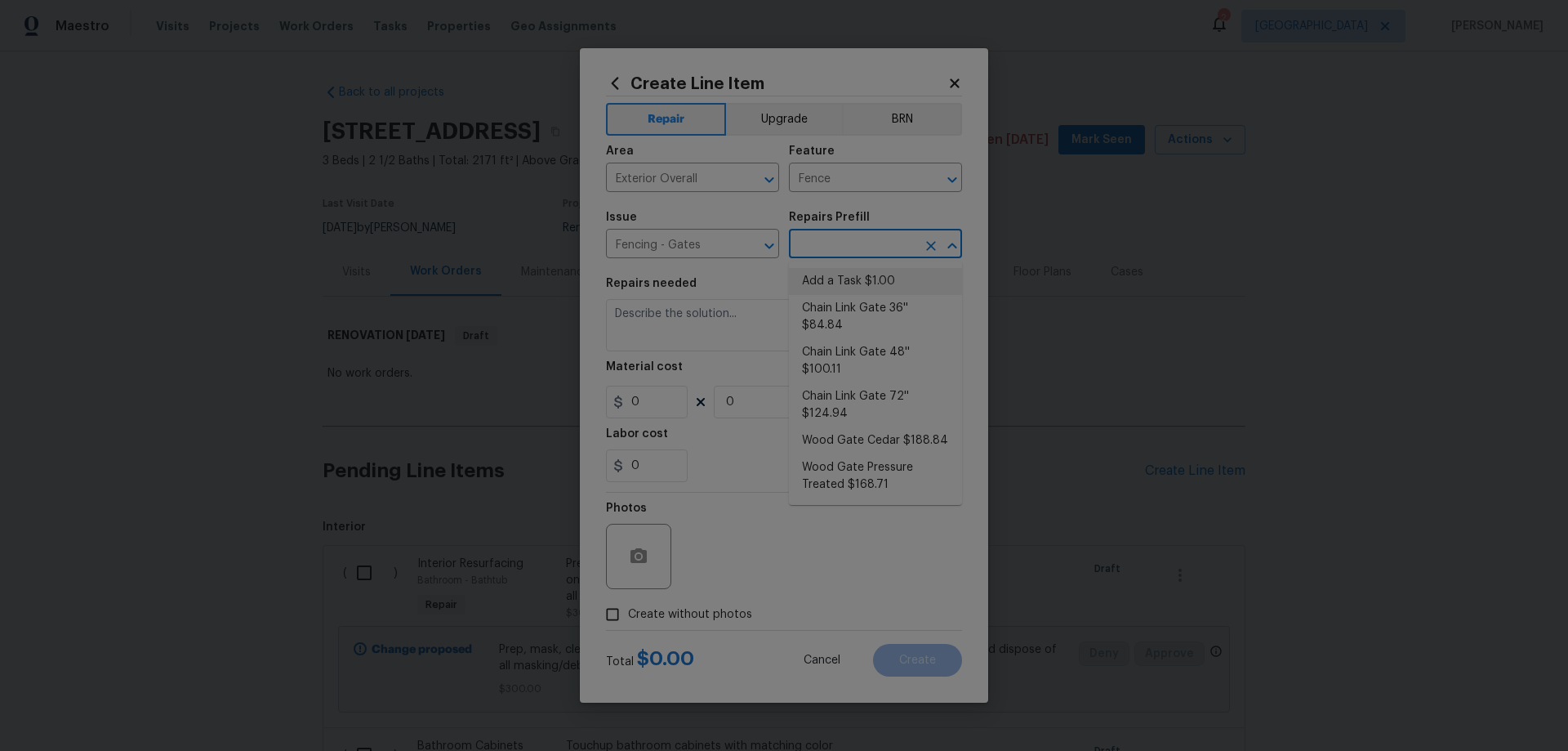
click at [852, 280] on li "Add a Task $1.00" at bounding box center [875, 282] width 173 height 27
drag, startPoint x: 645, startPoint y: 402, endPoint x: 531, endPoint y: 396, distance: 114.2
click at [558, 400] on div "Create Line Item Repair Upgrade BRN Area Exterior Overall ​ Feature Fence ​ Iss…" at bounding box center [784, 375] width 1568 height 751
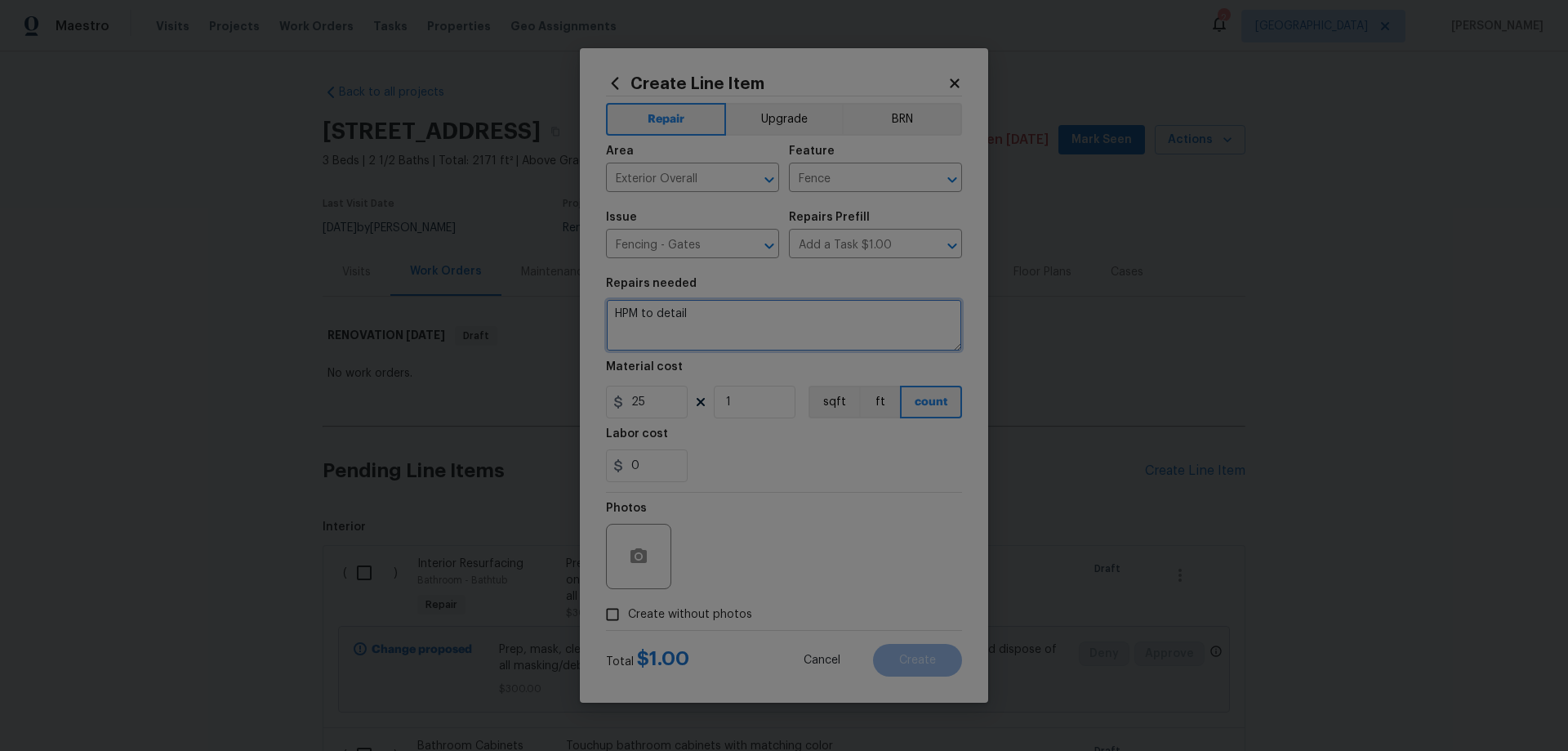
click at [752, 310] on textarea "HPM to detail" at bounding box center [784, 325] width 356 height 52
click at [751, 311] on textarea "HPM to detail" at bounding box center [784, 325] width 356 height 52
click at [720, 615] on span "Create without photos" at bounding box center [690, 615] width 124 height 17
click at [628, 615] on input "Create without photos" at bounding box center [613, 614] width 31 height 31
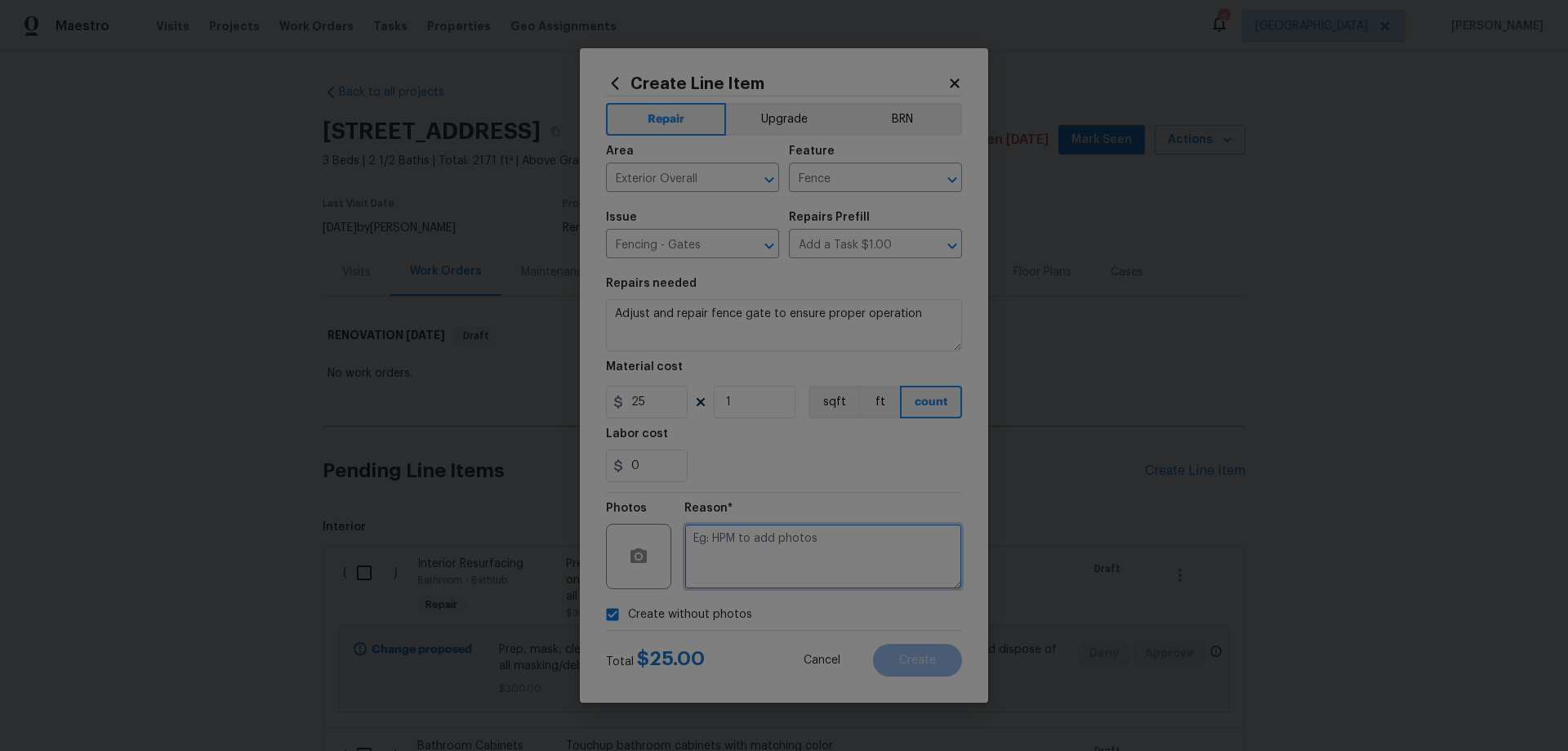
click at [796, 577] on textarea at bounding box center [823, 556] width 278 height 66
paste textarea "HPM to add photos"
click at [921, 656] on span "Create" at bounding box center [917, 661] width 37 height 12
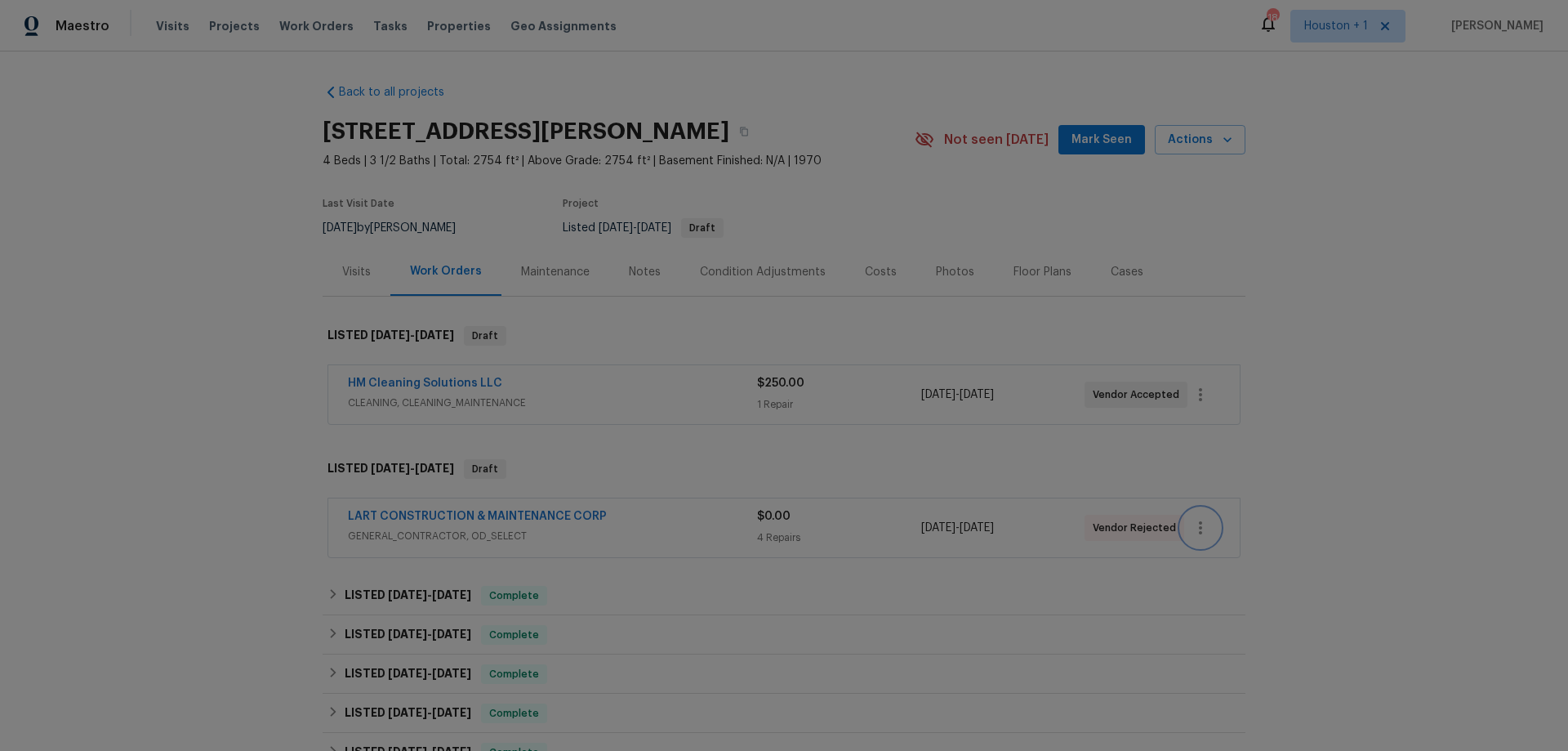
click at [1191, 523] on icon "button" at bounding box center [1201, 527] width 20 height 20
click at [1217, 529] on li "Edit" at bounding box center [1263, 528] width 176 height 27
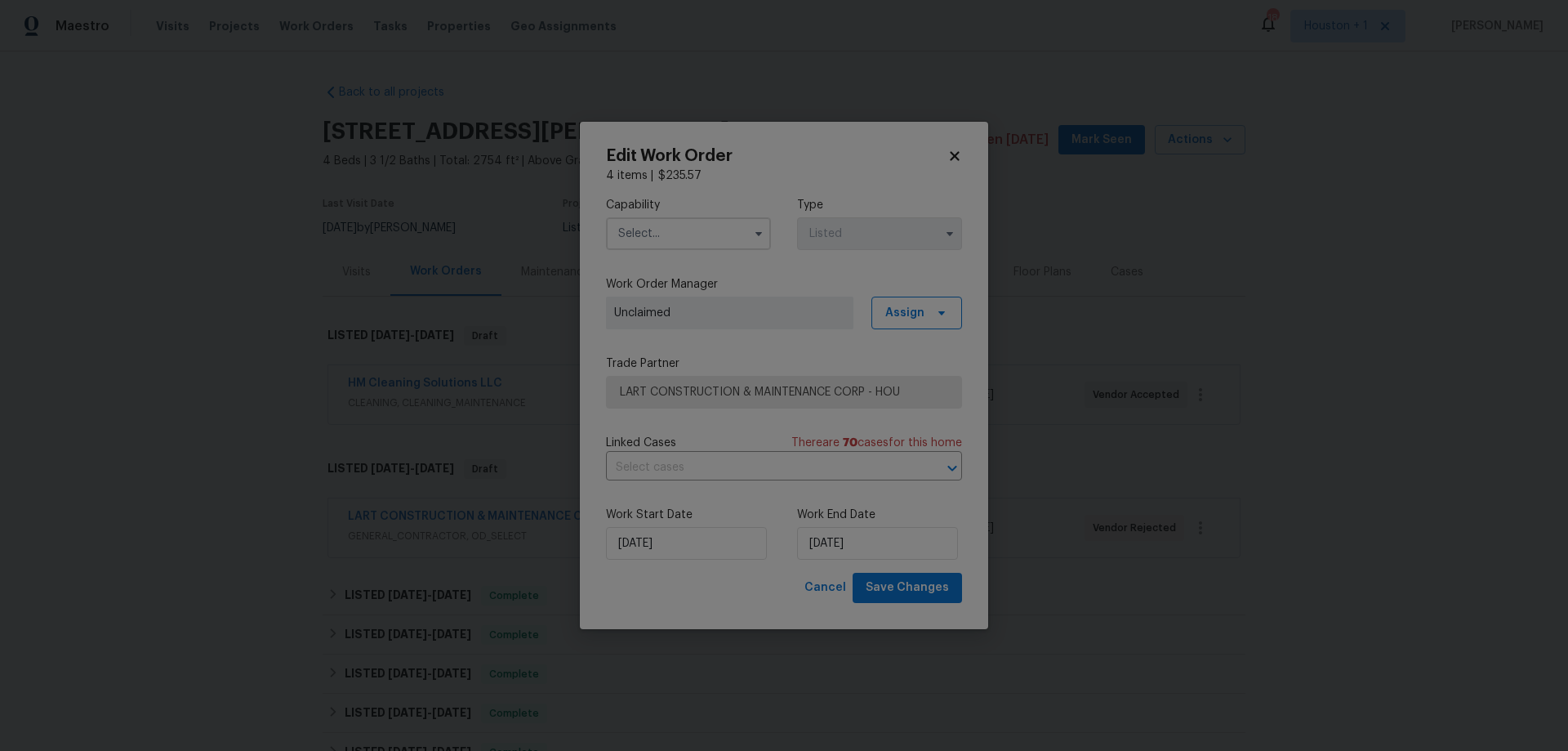
click at [649, 235] on input "text" at bounding box center [688, 233] width 165 height 32
click at [695, 321] on span "General Contractor" at bounding box center [676, 315] width 106 height 11
type input "General Contractor"
click at [716, 391] on span "LART CONSTRUCTION & MAINTENANCE CORP - HOU" at bounding box center [773, 392] width 304 height 16
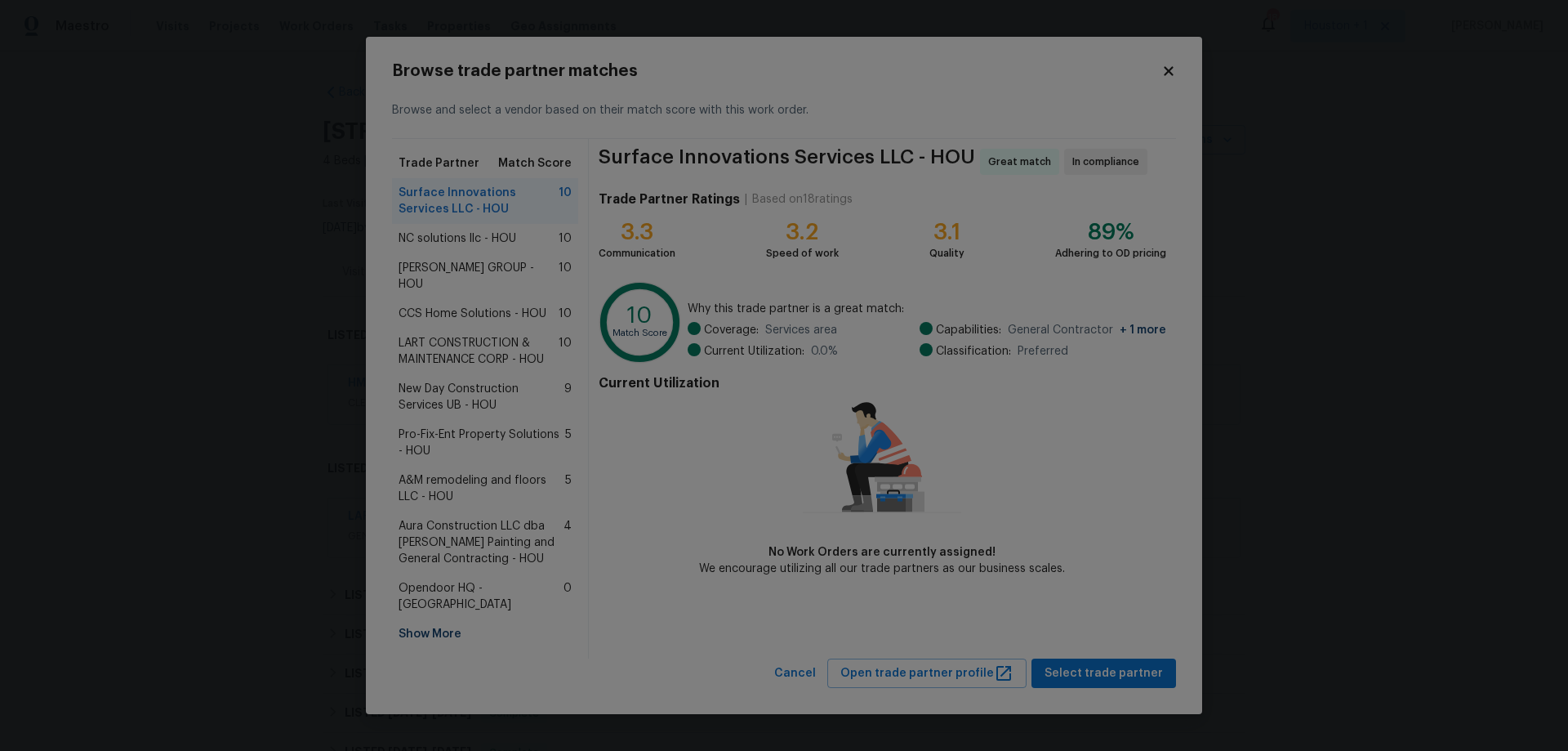
click at [514, 247] on span "NC solutions llc - HOU" at bounding box center [458, 238] width 118 height 16
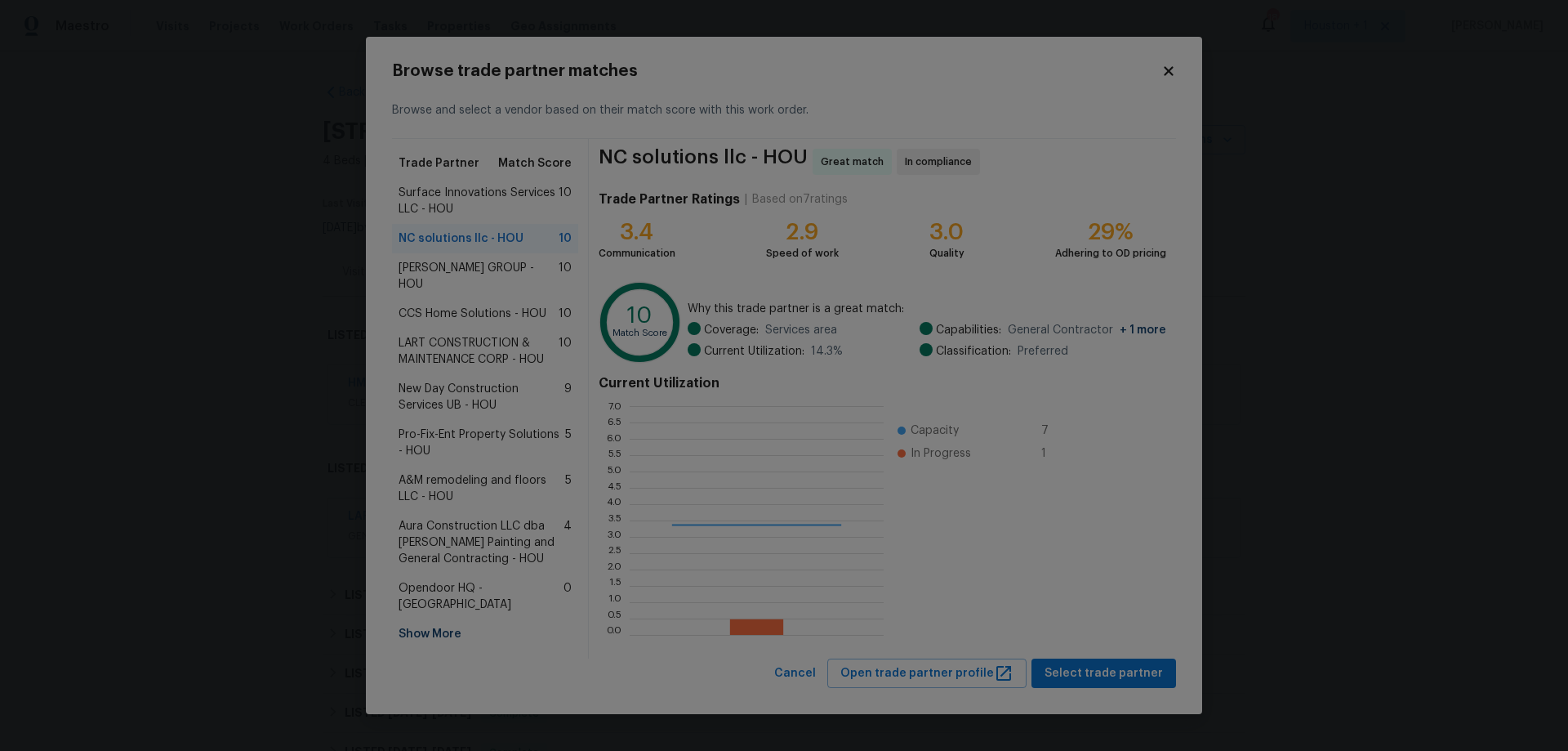
scroll to position [217, 243]
click at [505, 224] on div "Surface Innovations Services LLC - HOU 10" at bounding box center [485, 201] width 186 height 46
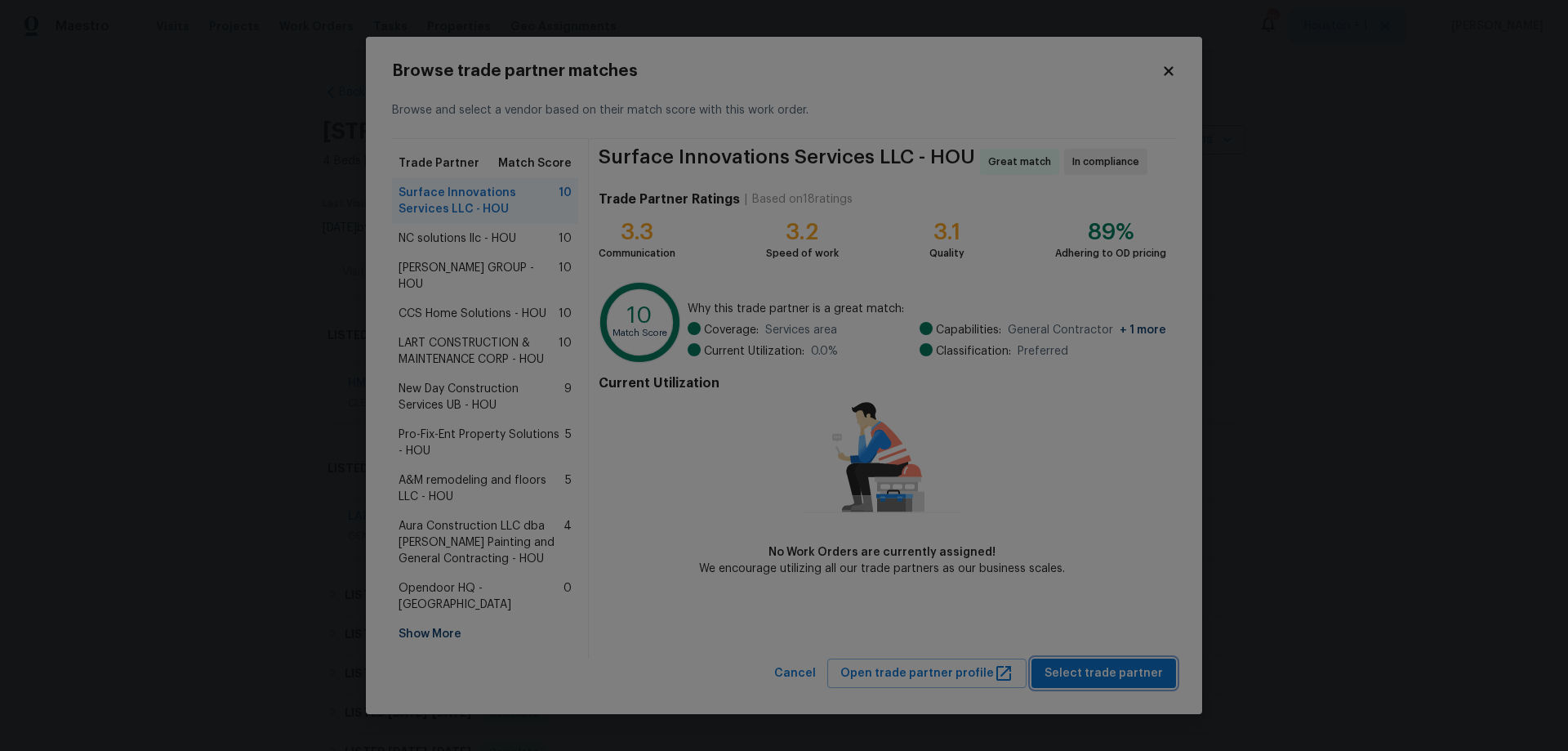
click at [1108, 663] on span "Select trade partner" at bounding box center [1104, 673] width 118 height 20
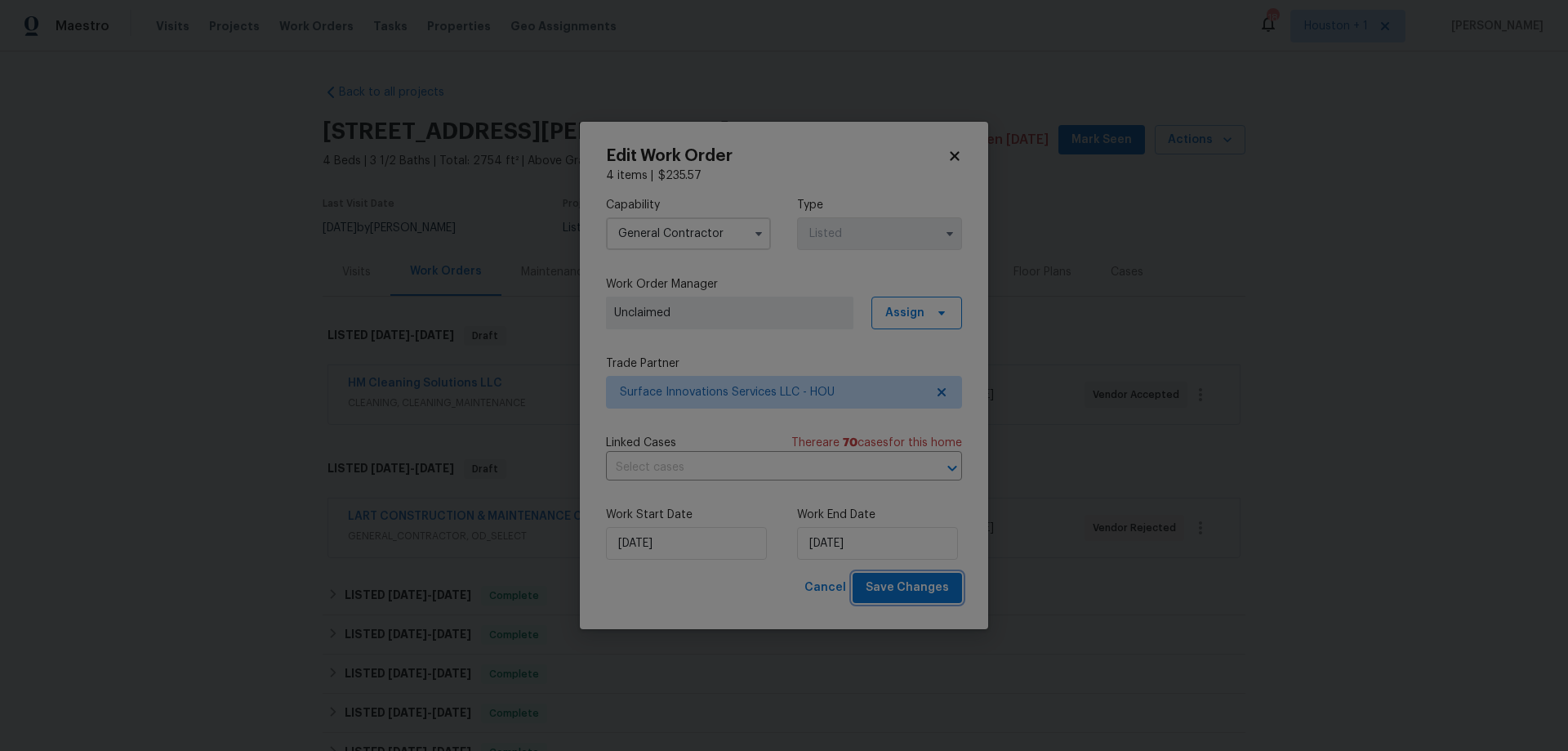
click at [887, 586] on span "Save Changes" at bounding box center [908, 587] width 84 height 20
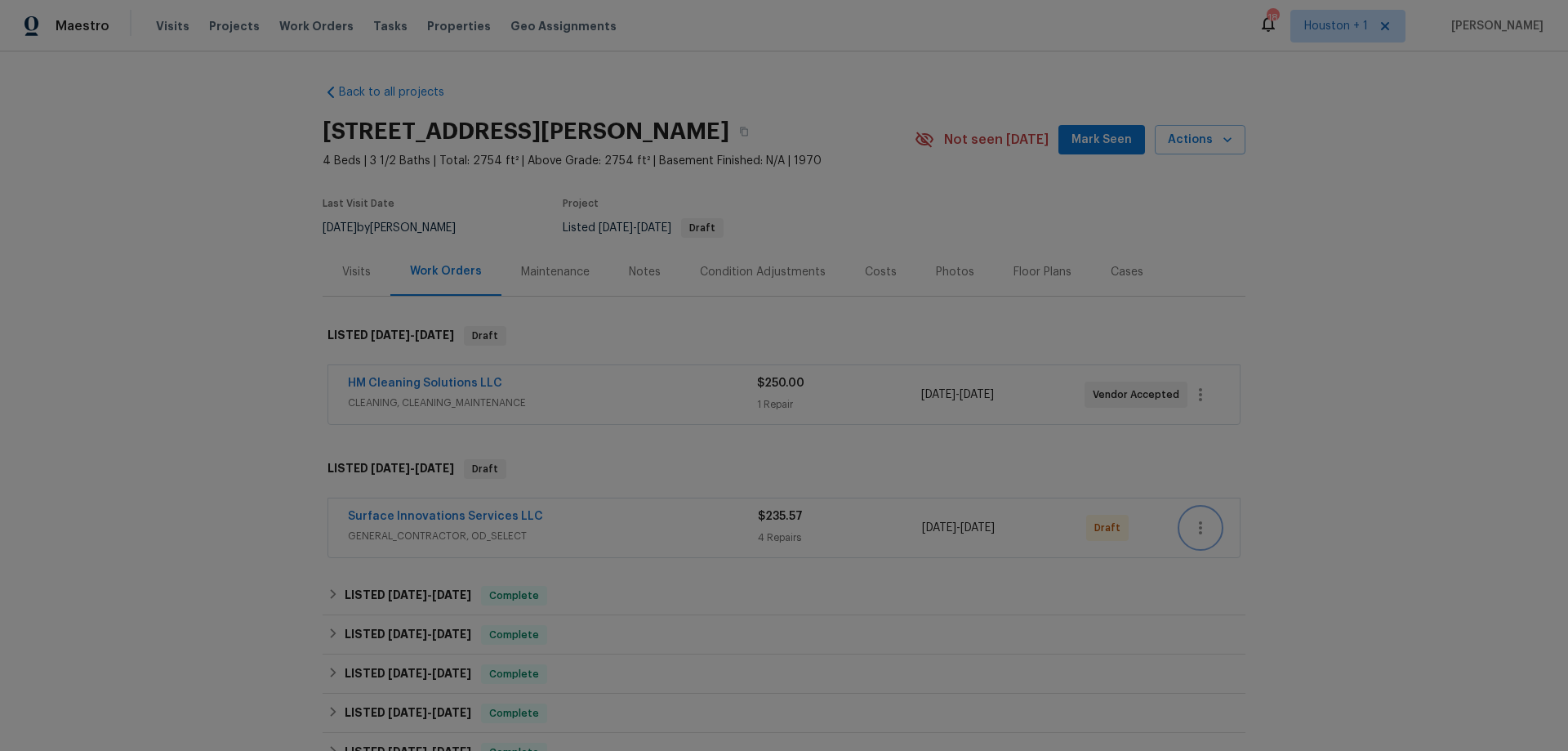
click at [1203, 522] on icon "button" at bounding box center [1201, 527] width 20 height 20
click at [1227, 557] on li "Confirm and Send to Vendor" at bounding box center [1265, 555] width 182 height 27
click at [1419, 402] on div at bounding box center [784, 375] width 1568 height 751
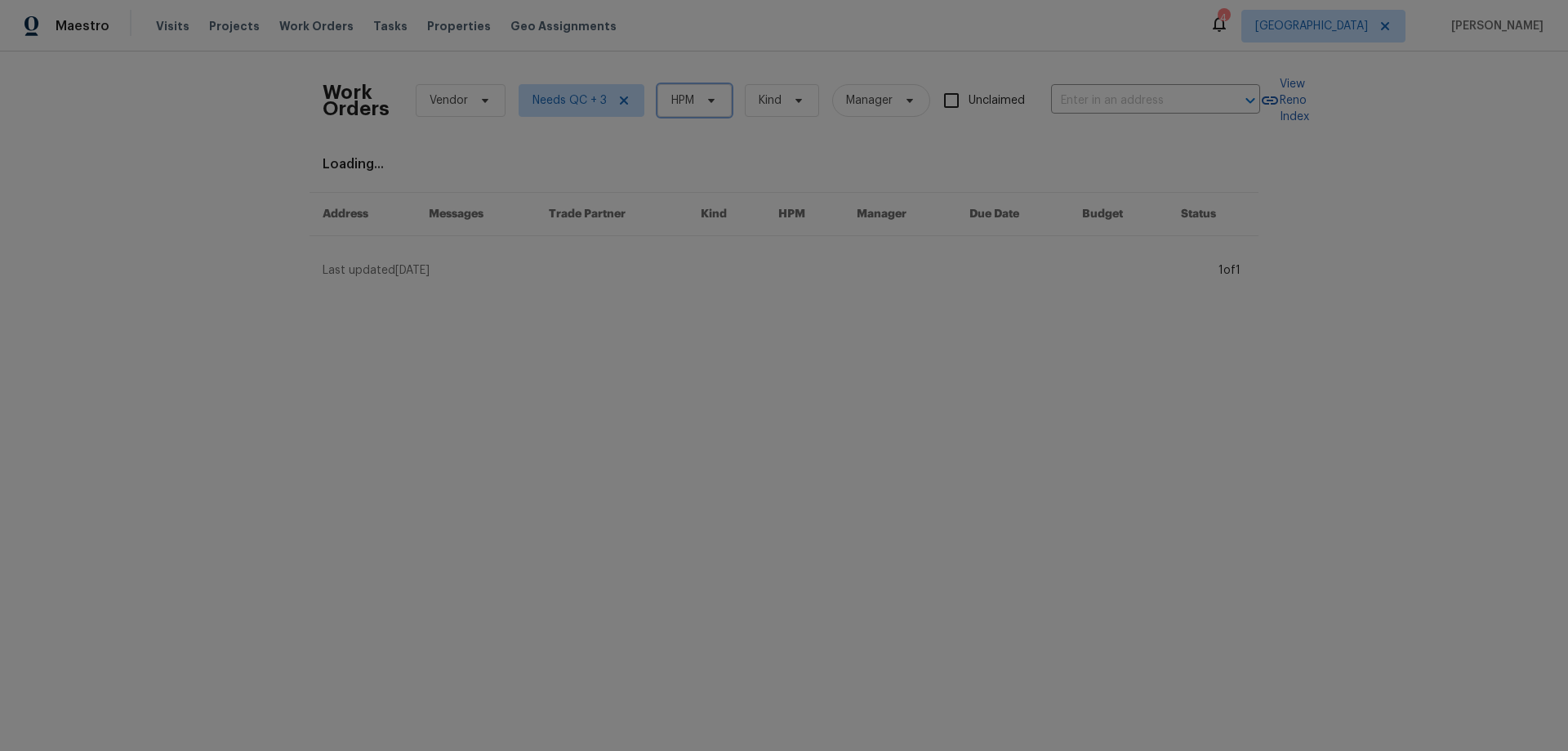
click at [690, 100] on span "HPM" at bounding box center [695, 100] width 74 height 32
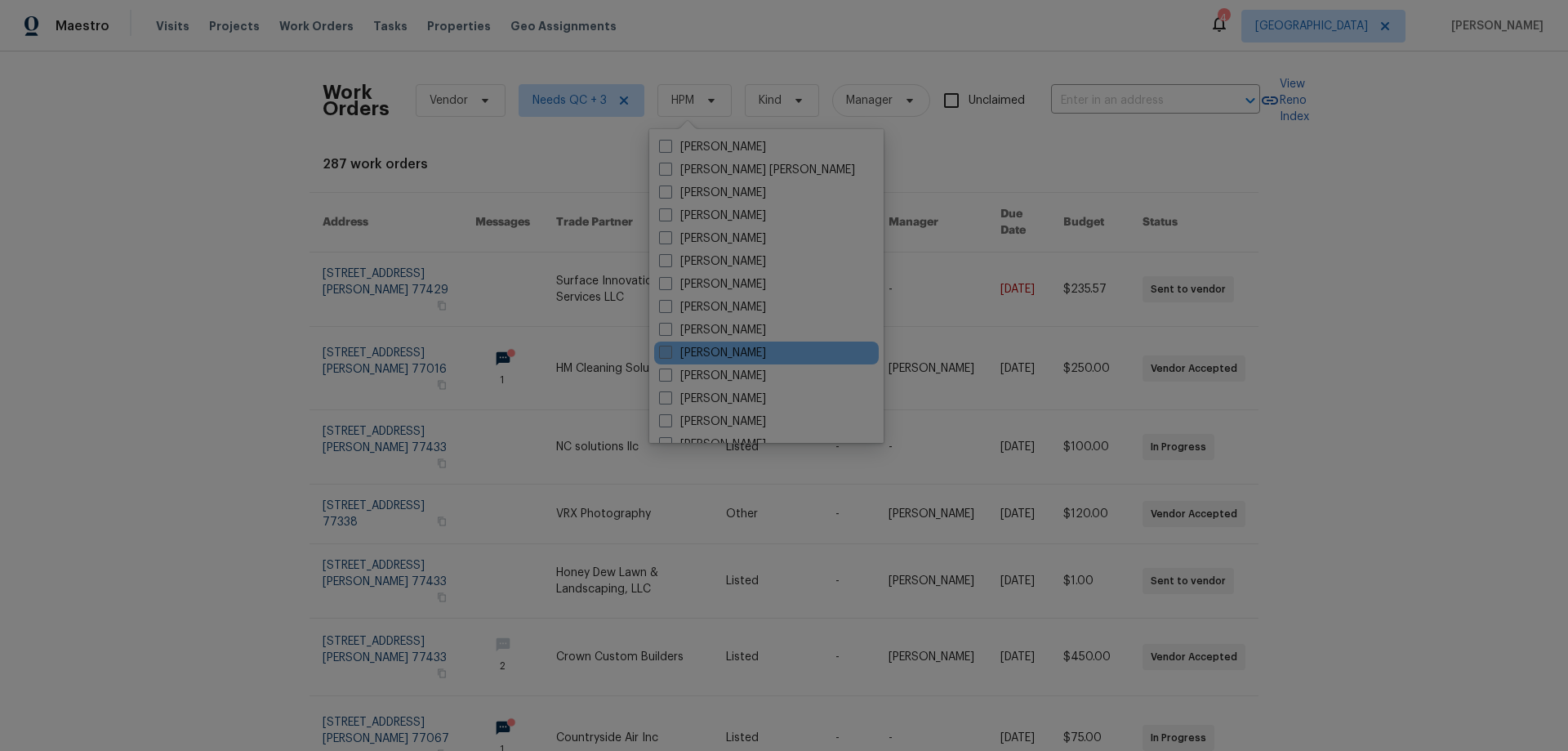
click at [726, 355] on label "[PERSON_NAME]" at bounding box center [713, 352] width 107 height 16
click at [670, 355] on input "[PERSON_NAME]" at bounding box center [664, 349] width 10 height 10
checkbox input "true"
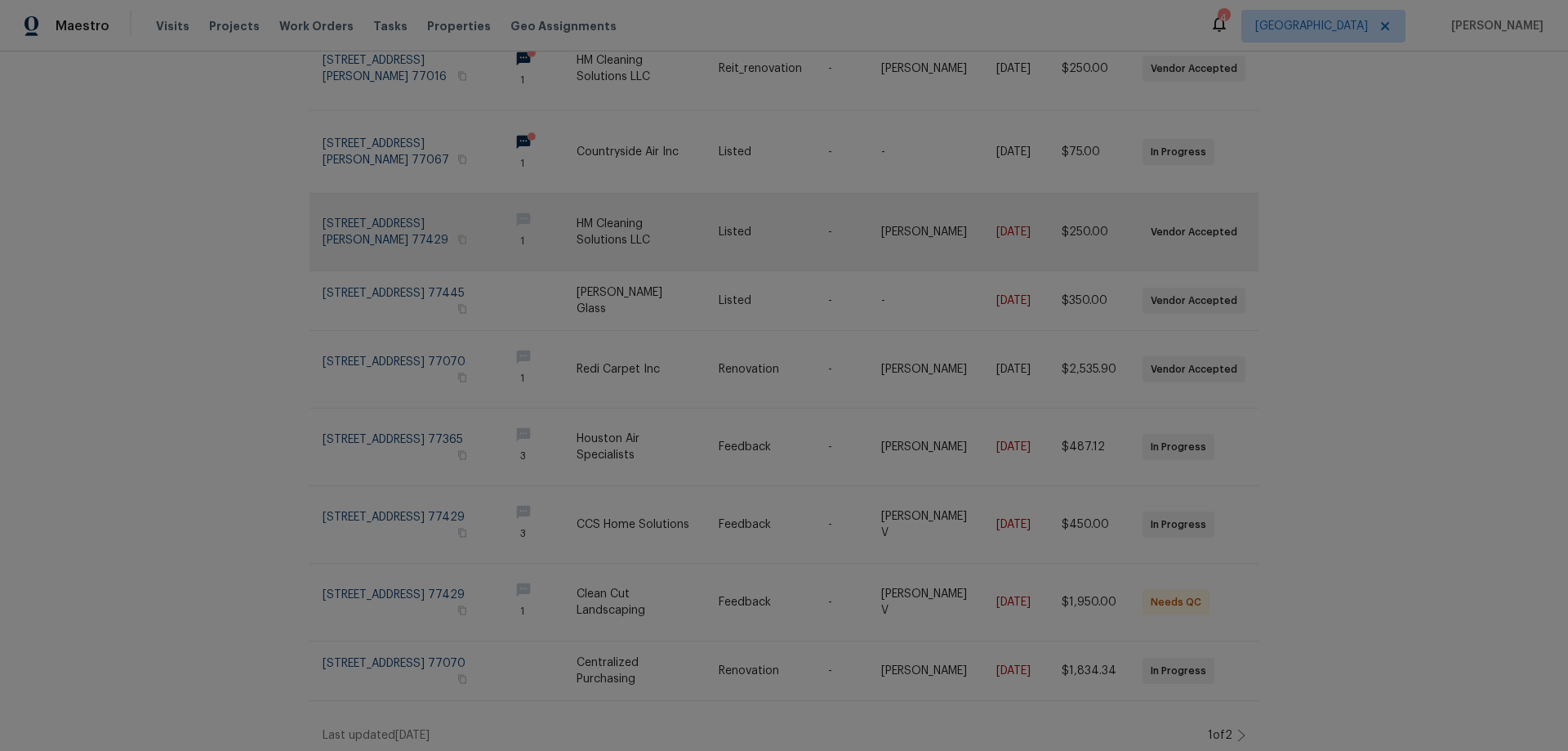
scroll to position [287, 0]
click at [1238, 727] on icon at bounding box center [1242, 734] width 9 height 13
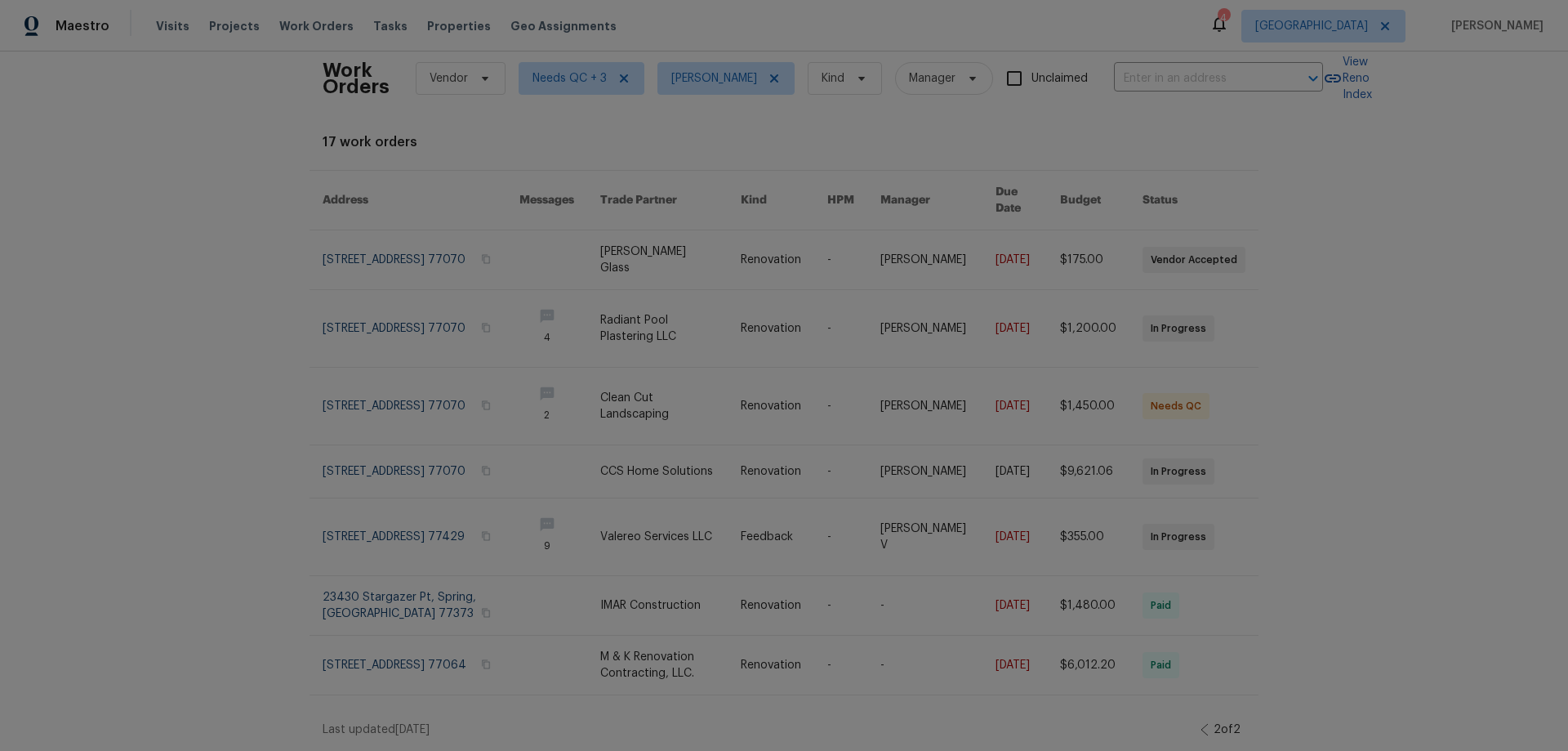
scroll to position [25, 0]
click at [1201, 723] on icon at bounding box center [1205, 730] width 9 height 13
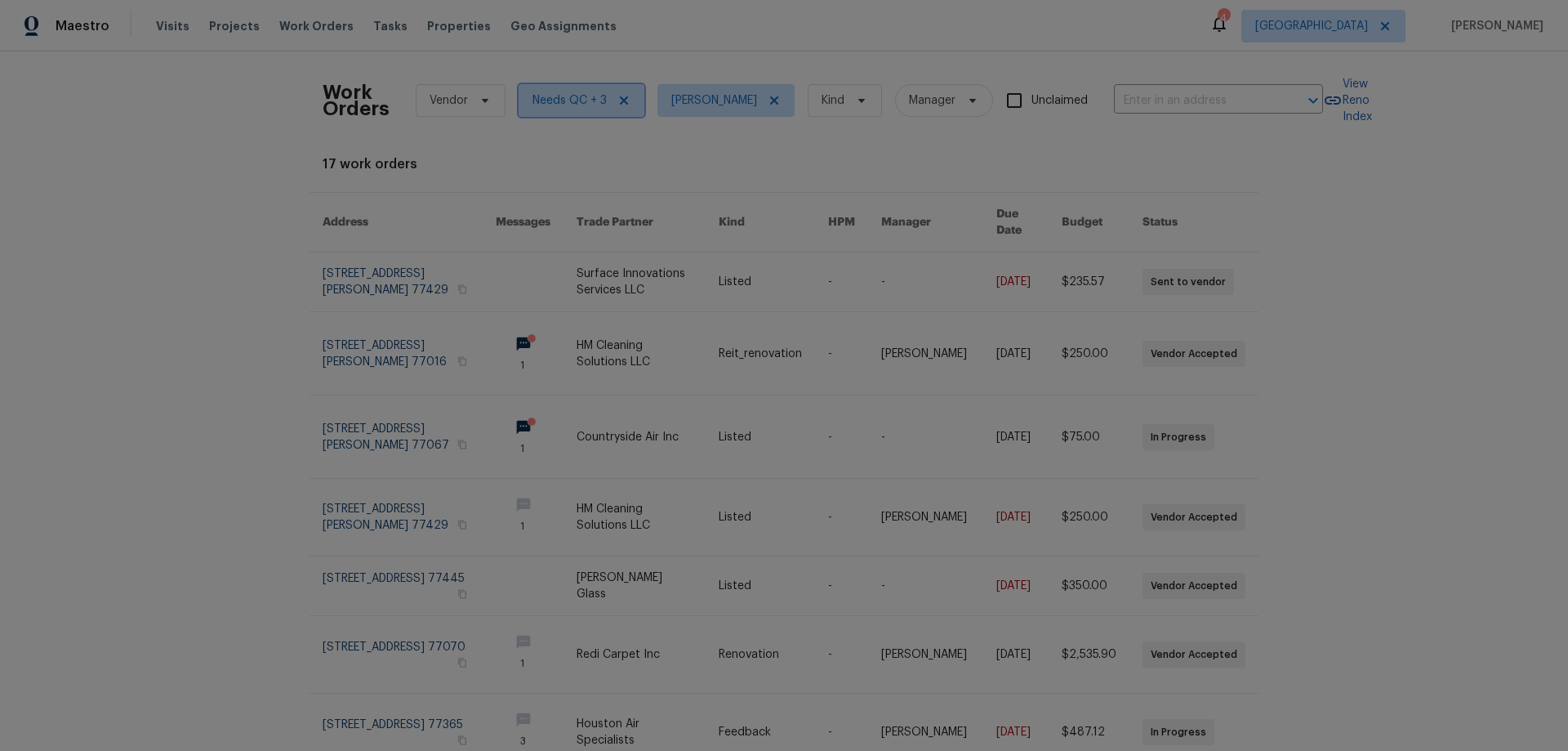
click at [564, 106] on span "Needs QC + 3" at bounding box center [570, 100] width 74 height 16
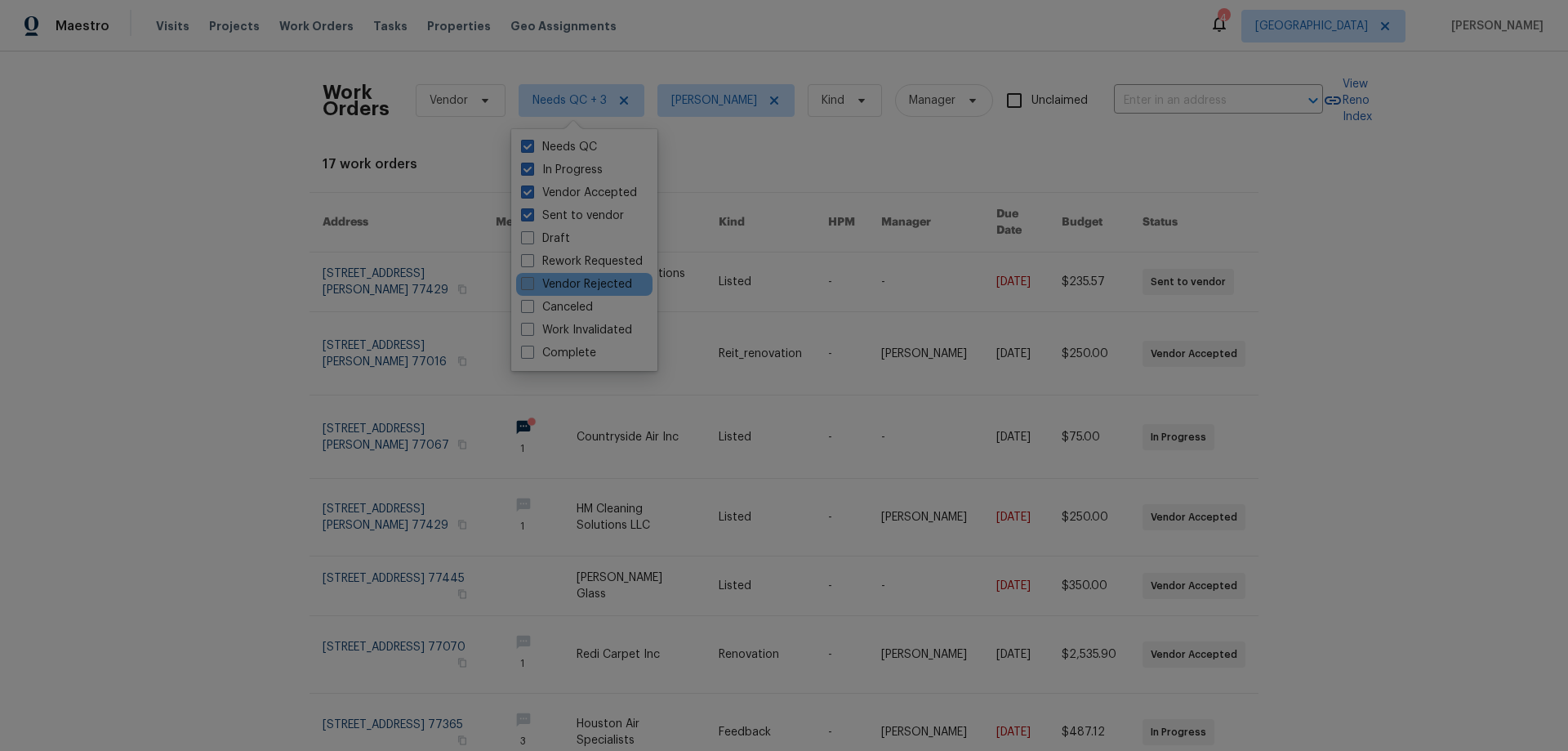
click at [612, 284] on label "Vendor Rejected" at bounding box center [577, 284] width 111 height 16
click at [532, 284] on input "Vendor Rejected" at bounding box center [526, 281] width 10 height 10
checkbox input "true"
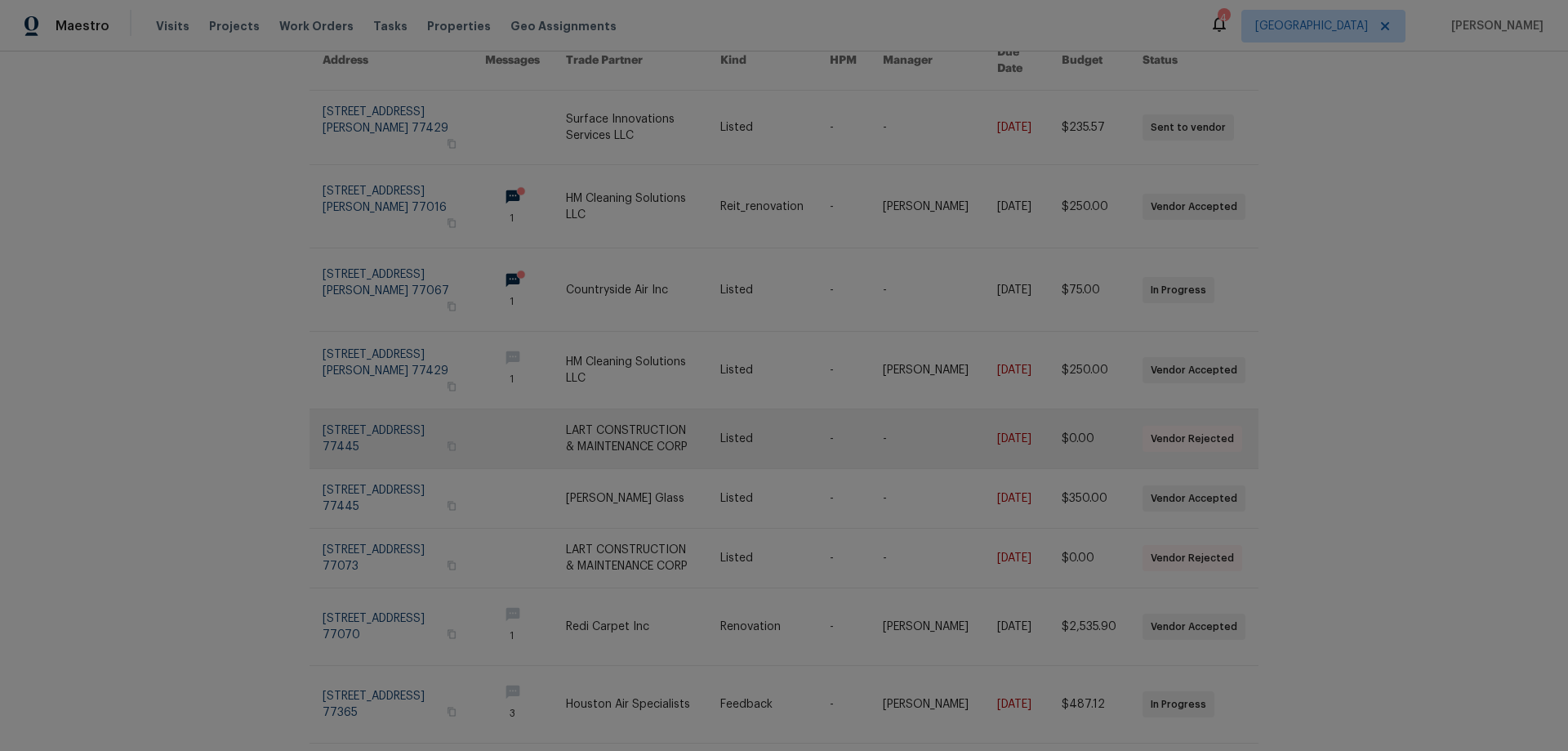
scroll to position [164, 0]
click at [572, 416] on link at bounding box center [643, 437] width 154 height 59
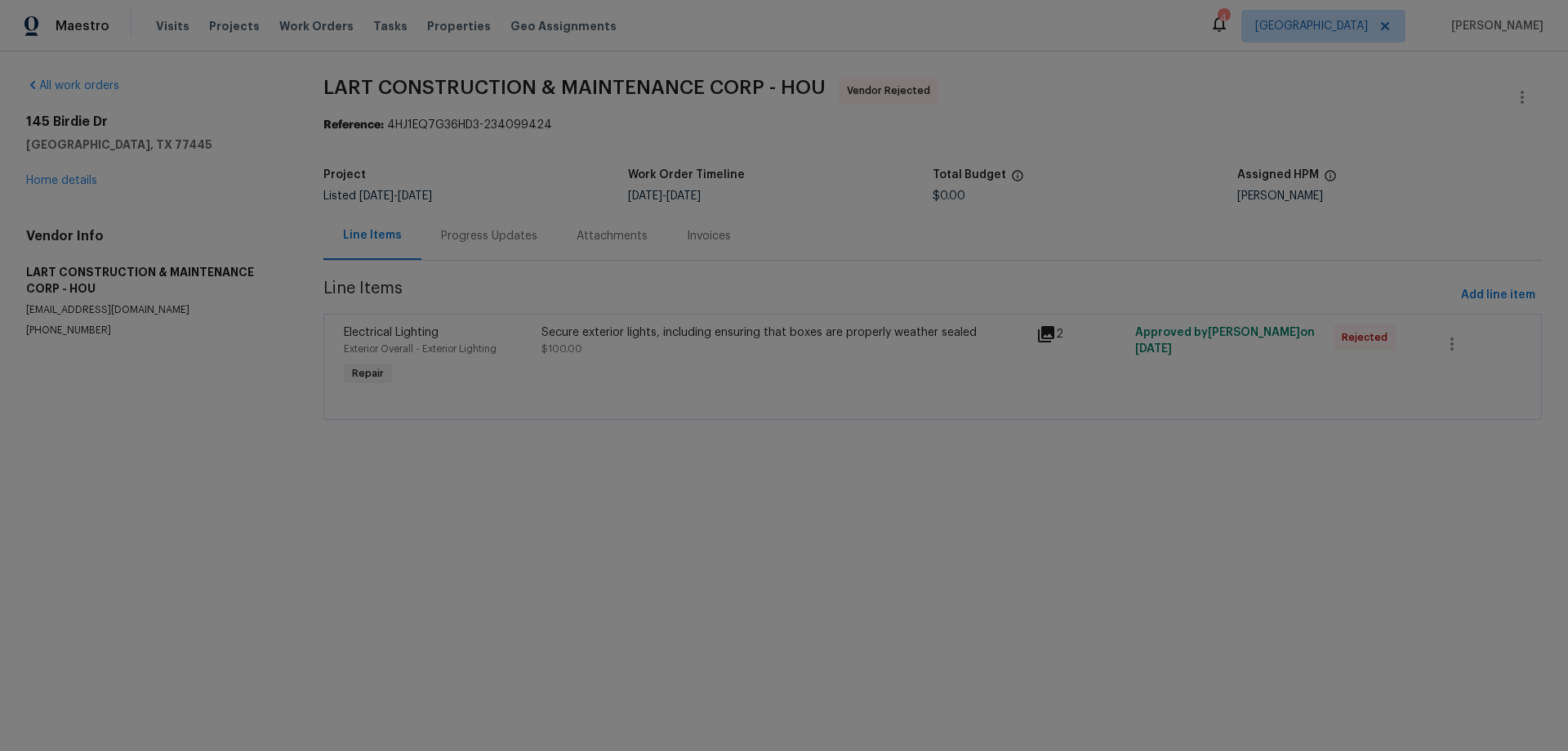
click at [460, 240] on div "Progress Updates" at bounding box center [489, 236] width 96 height 16
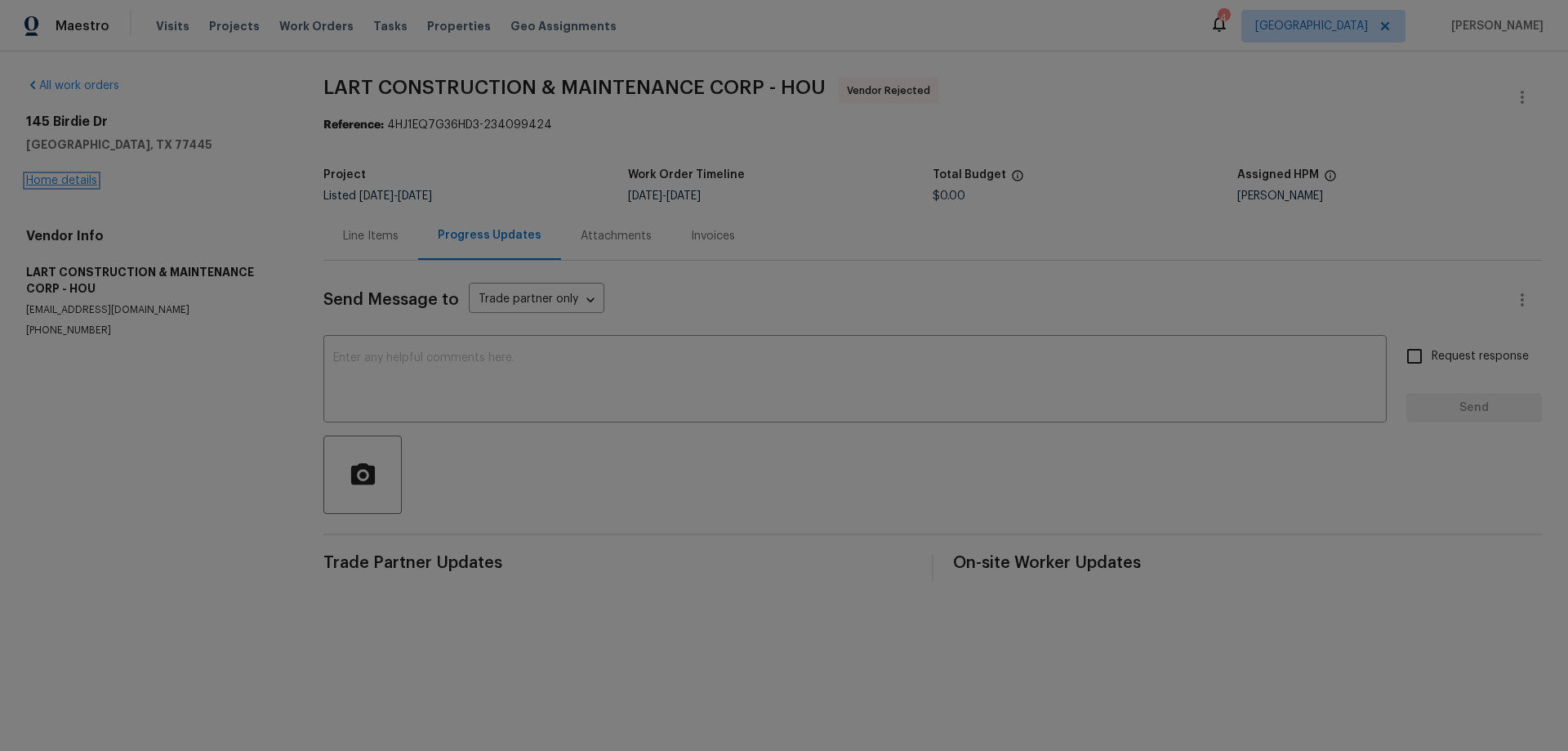
click at [44, 176] on link "Home details" at bounding box center [61, 181] width 71 height 11
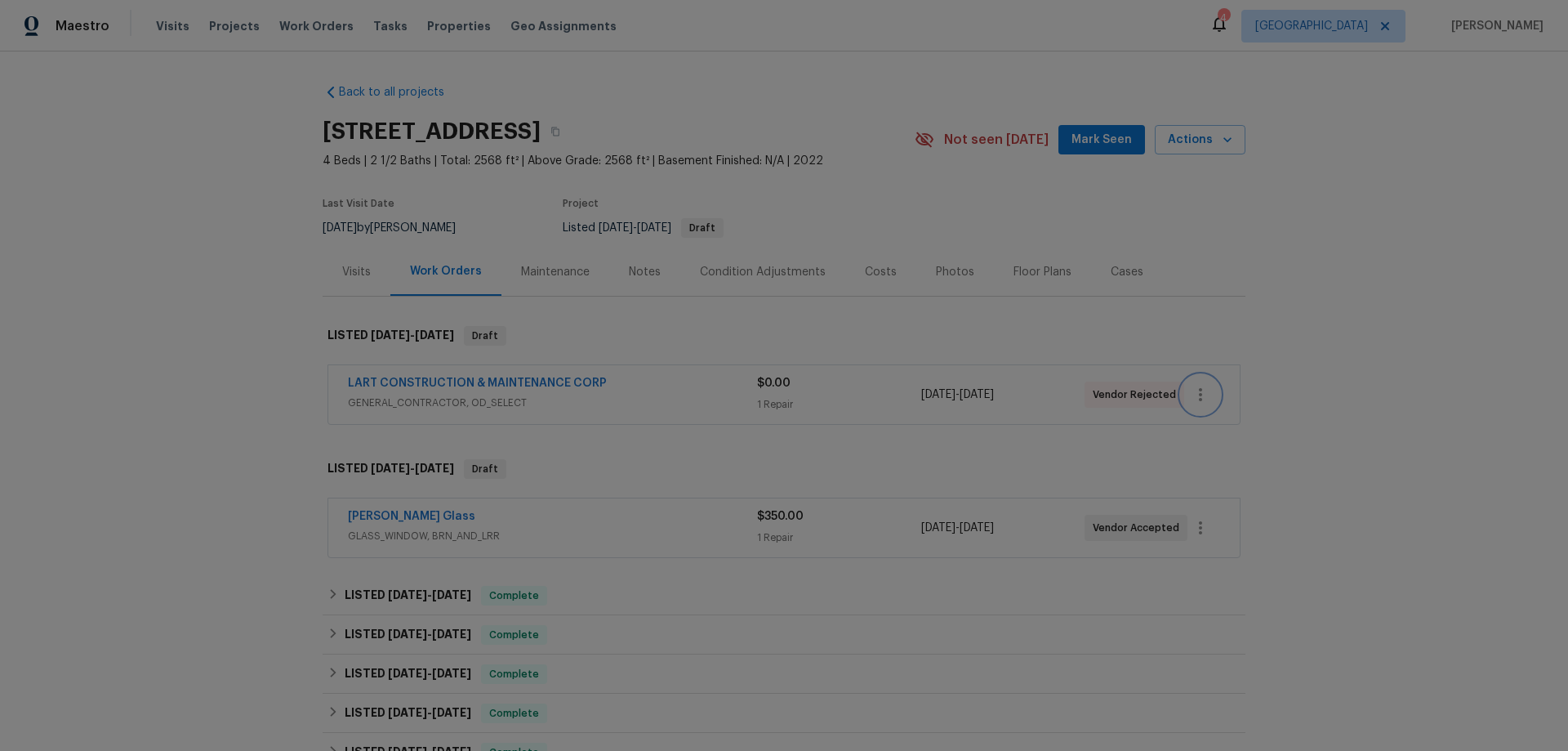
click at [1201, 390] on icon "button" at bounding box center [1201, 394] width 20 height 20
click at [1209, 396] on li "Edit" at bounding box center [1263, 395] width 176 height 27
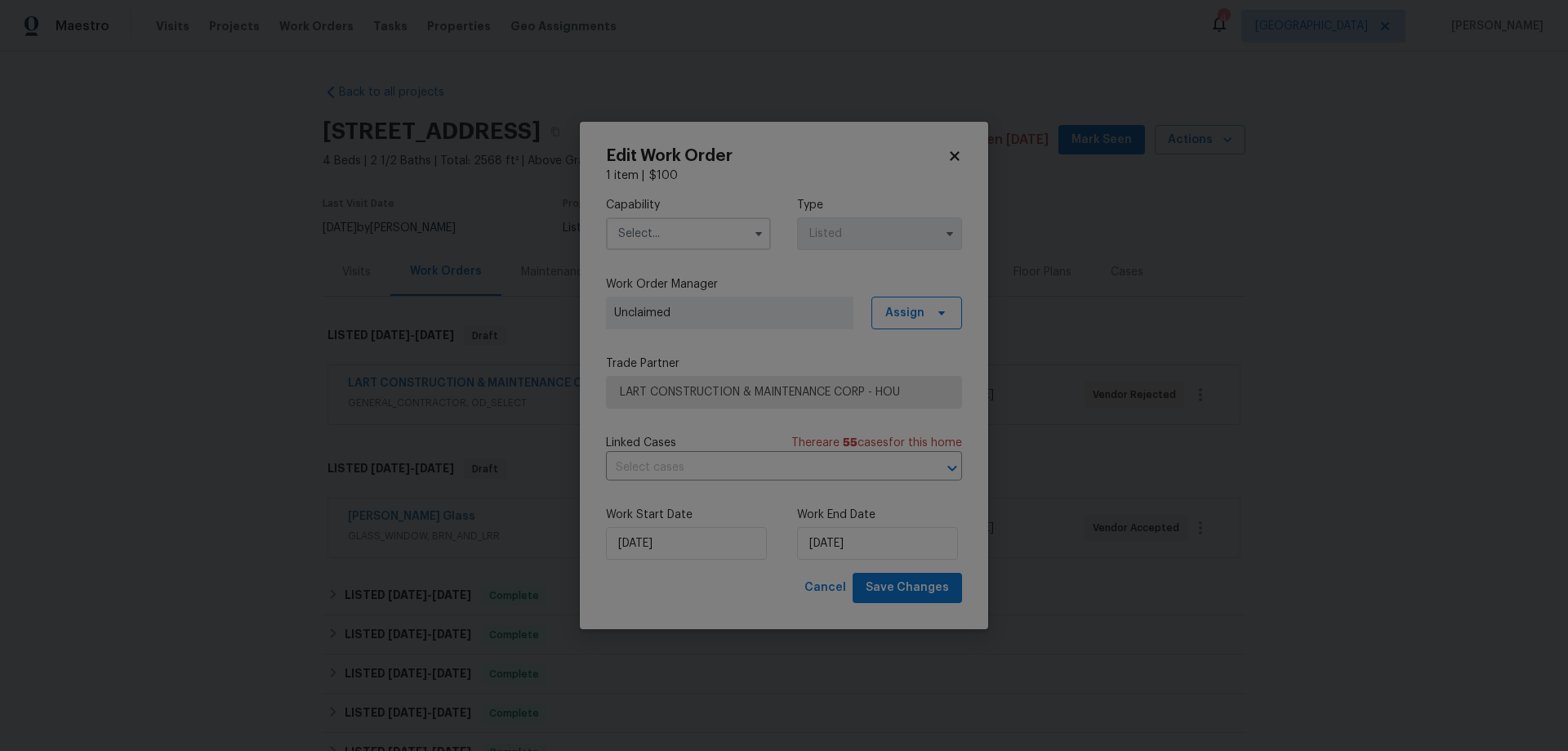
click at [670, 228] on input "text" at bounding box center [688, 233] width 165 height 32
click at [701, 402] on span "General Contractor" at bounding box center [676, 396] width 106 height 11
type input "General Contractor"
click at [773, 391] on span "LART CONSTRUCTION & MAINTENANCE CORP - HOU" at bounding box center [773, 392] width 304 height 16
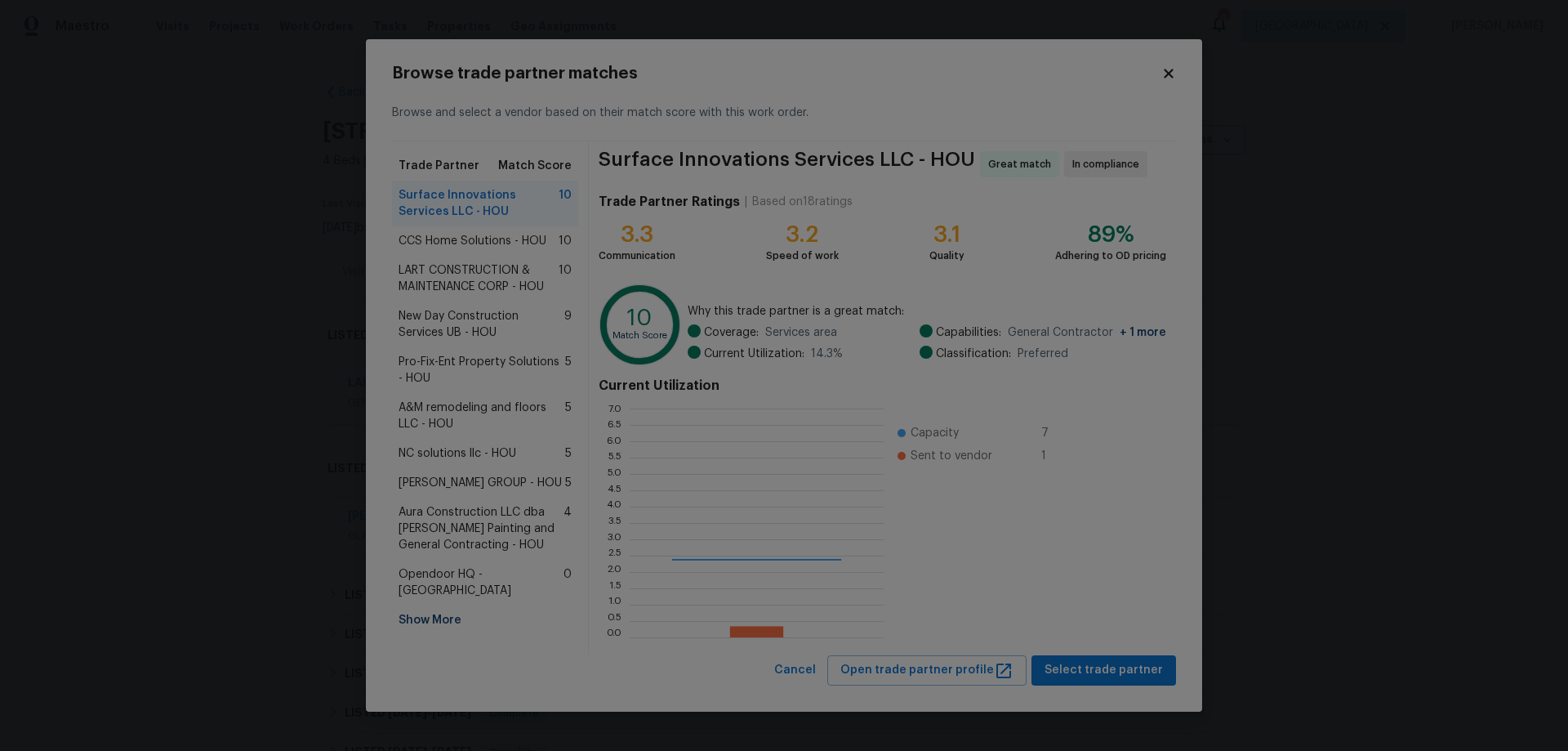
scroll to position [217, 243]
click at [1126, 665] on span "Select trade partner" at bounding box center [1104, 670] width 118 height 20
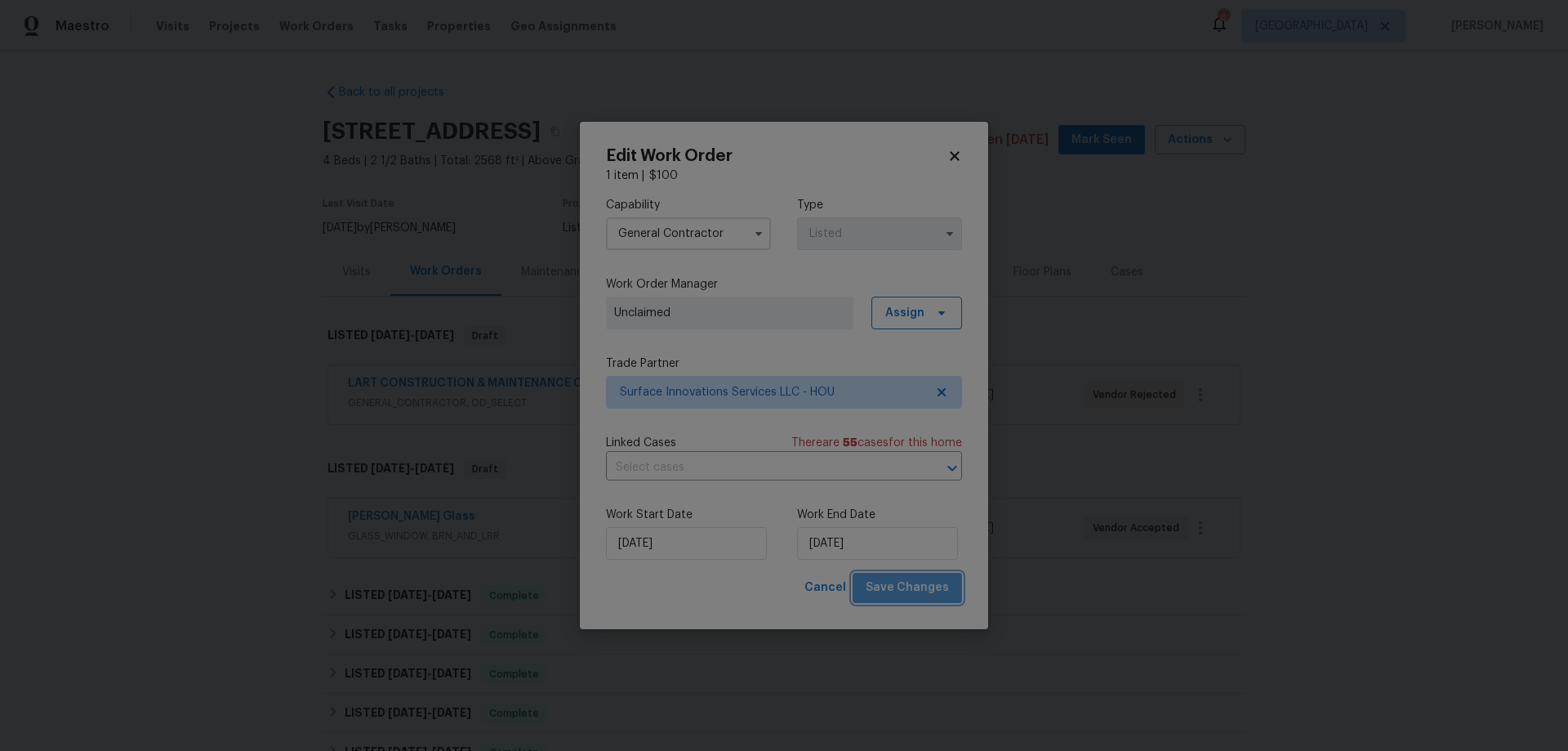
click at [920, 588] on span "Save Changes" at bounding box center [908, 587] width 84 height 20
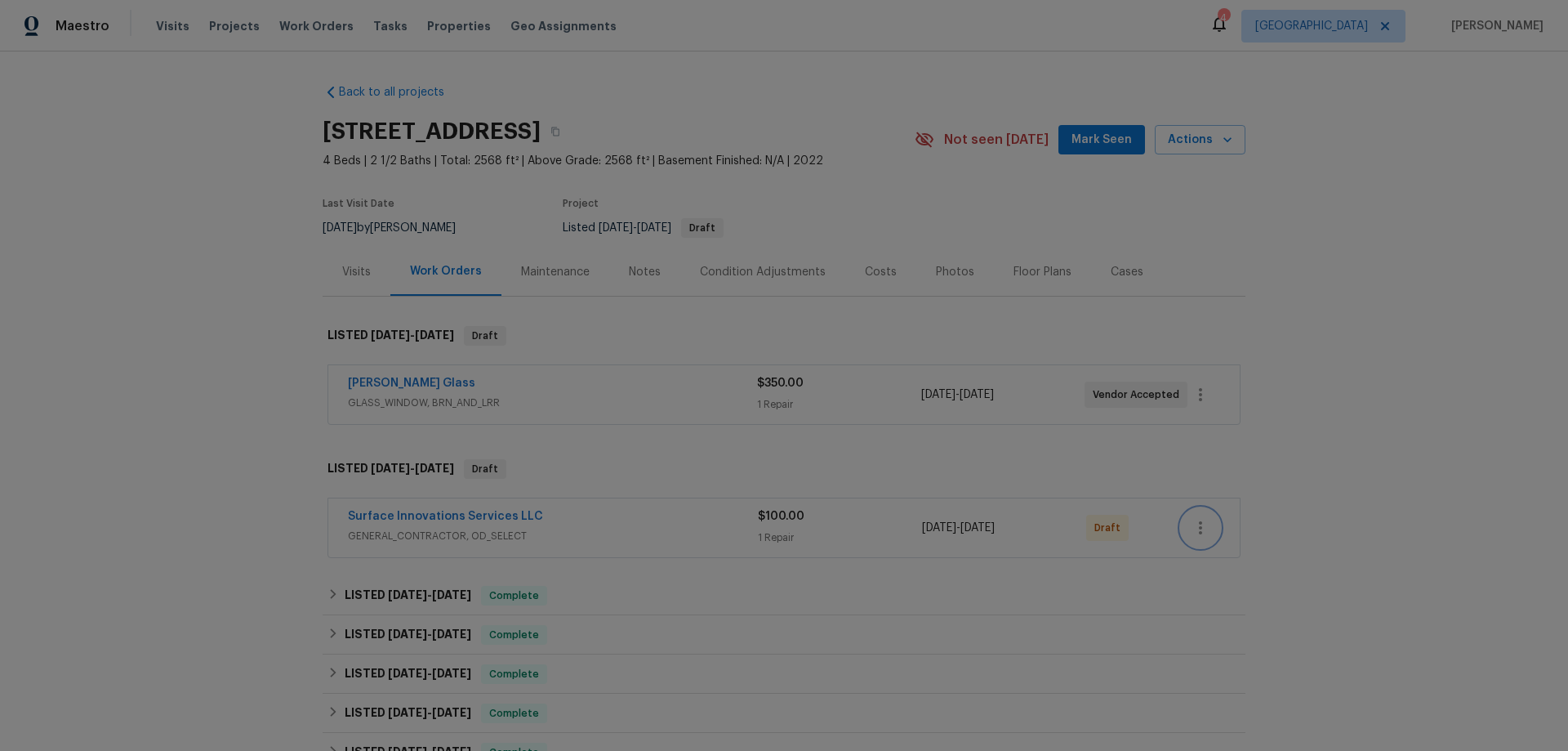
click at [1206, 522] on button "button" at bounding box center [1200, 527] width 39 height 39
click at [1255, 557] on li "Confirm and Send to Vendor" at bounding box center [1265, 555] width 182 height 27
click at [1402, 410] on div "Back to all projects [STREET_ADDRESS] 4 Beds | 2 1/2 Baths | Total: 2568 ft² | …" at bounding box center [784, 401] width 1568 height 700
click at [1083, 148] on span "Mark Seen" at bounding box center [1102, 140] width 61 height 20
drag, startPoint x: 718, startPoint y: 154, endPoint x: 714, endPoint y: 148, distance: 7.2
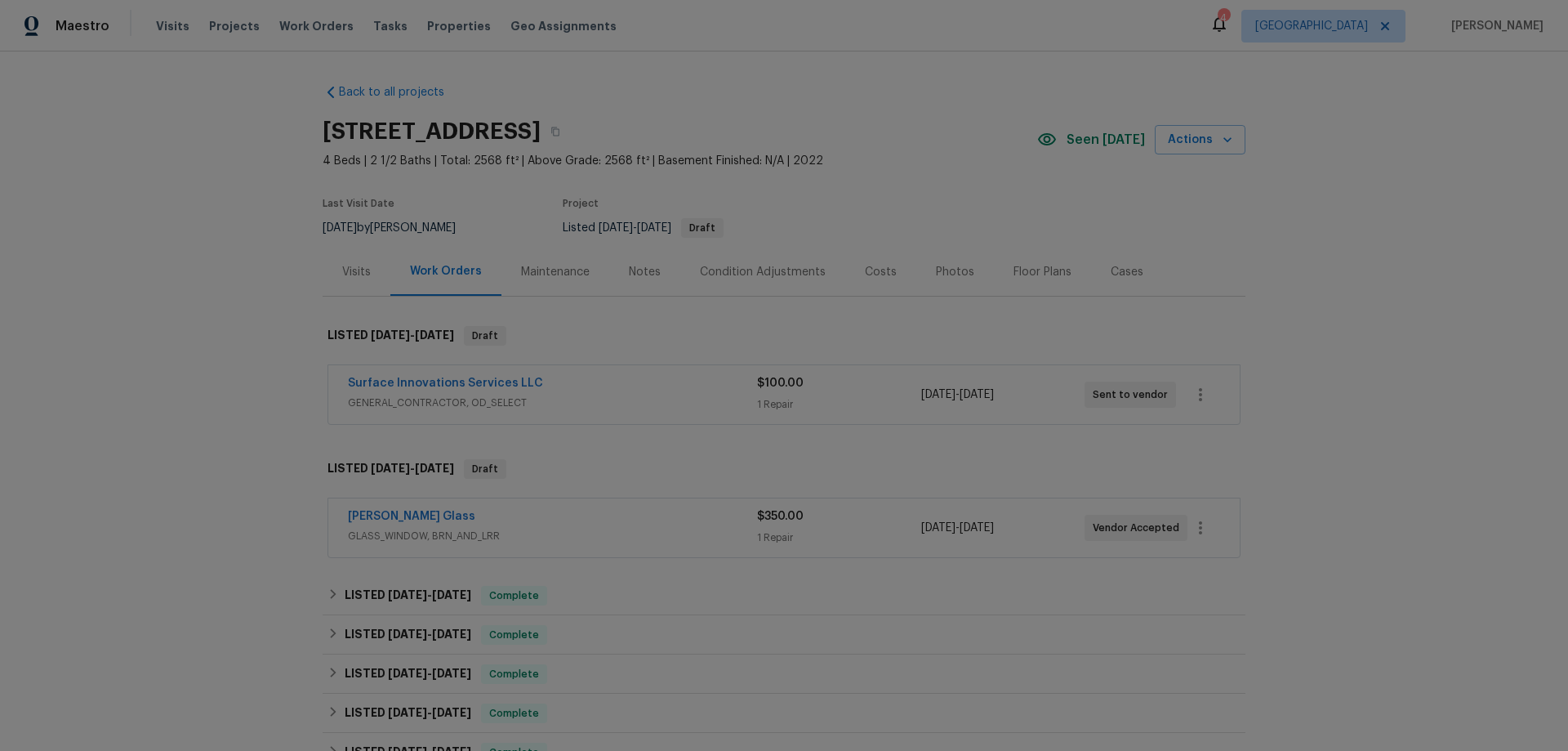
click at [118, 284] on div "Back to all projects 145 Birdie Dr, Hempstead, TX 77445 4 Beds | 2 1/2 Baths | …" at bounding box center [784, 401] width 1568 height 700
drag, startPoint x: 196, startPoint y: 321, endPoint x: 193, endPoint y: 312, distance: 9.5
drag, startPoint x: 0, startPoint y: 0, endPoint x: 187, endPoint y: 307, distance: 359.5
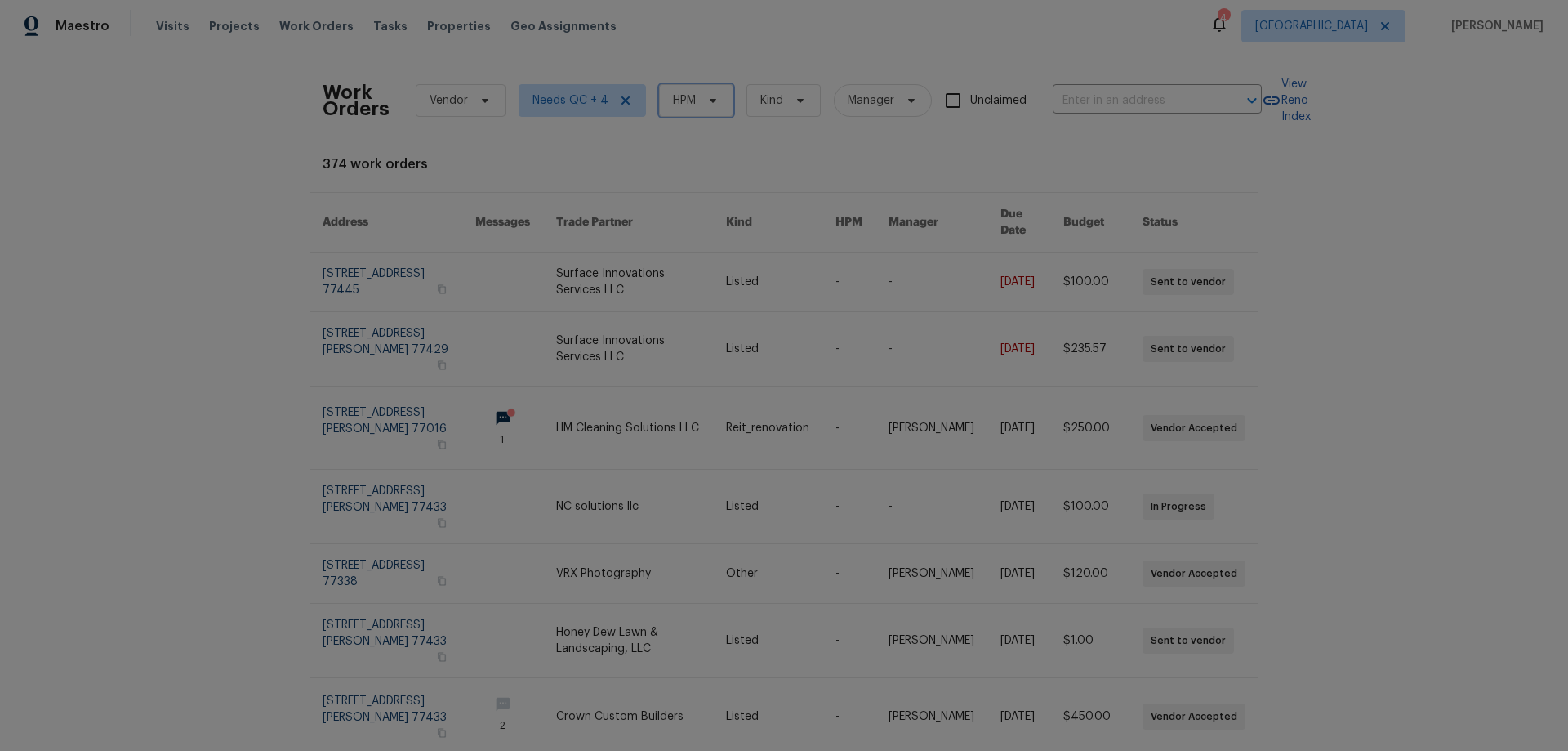
click at [678, 100] on span "HPM" at bounding box center [684, 100] width 23 height 16
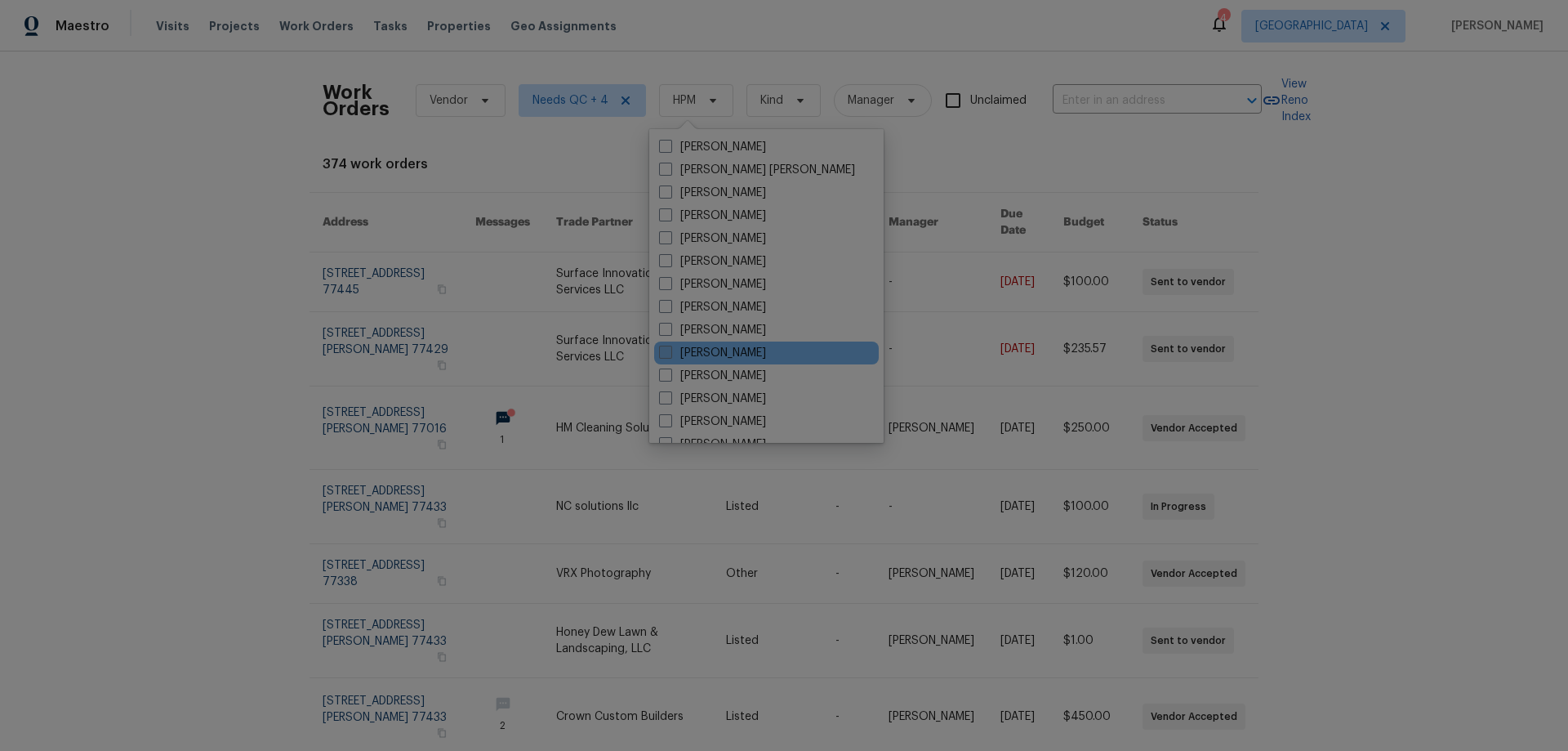
click at [713, 353] on label "[PERSON_NAME]" at bounding box center [713, 352] width 107 height 16
click at [670, 353] on input "[PERSON_NAME]" at bounding box center [664, 349] width 10 height 10
checkbox input "true"
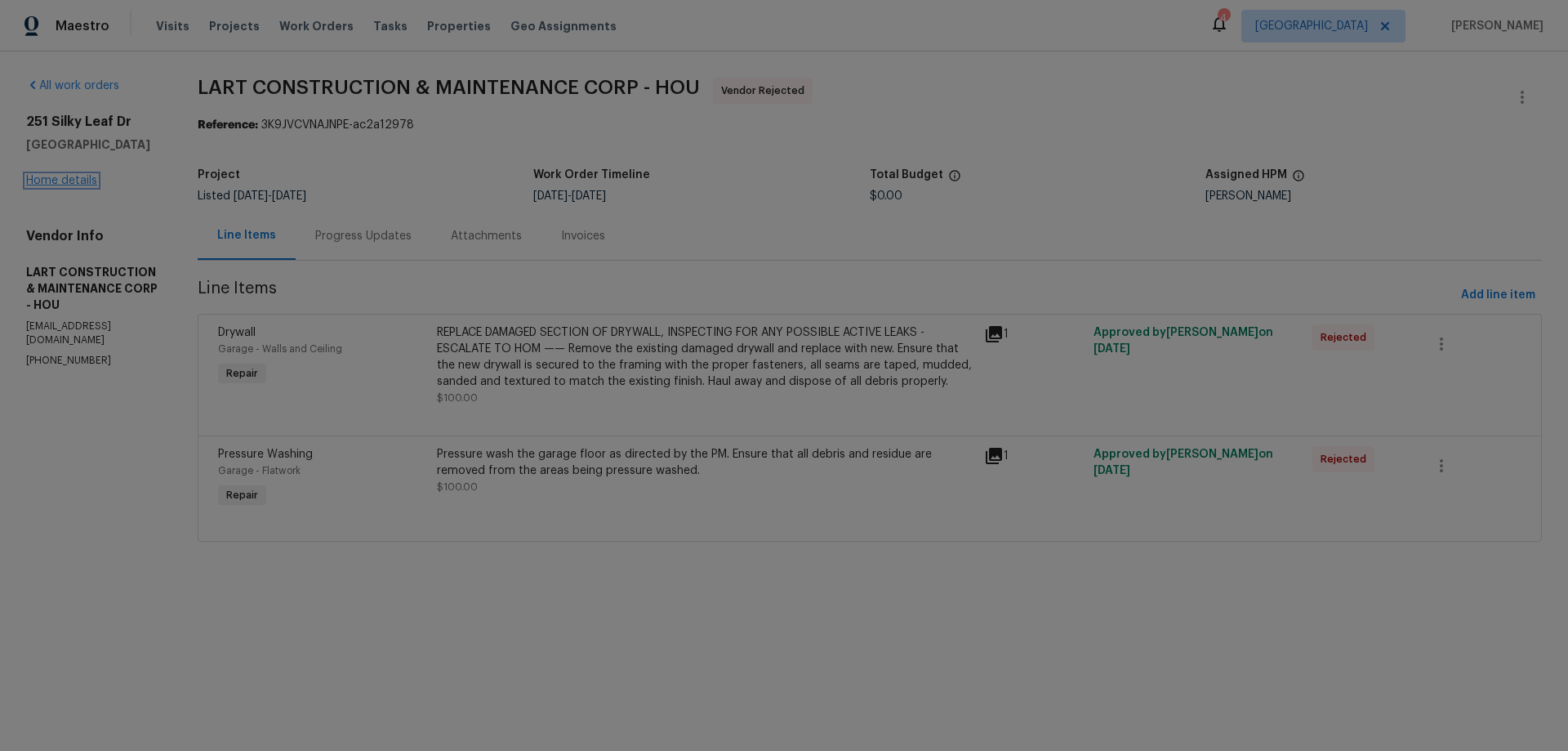
click at [62, 176] on link "Home details" at bounding box center [61, 181] width 71 height 11
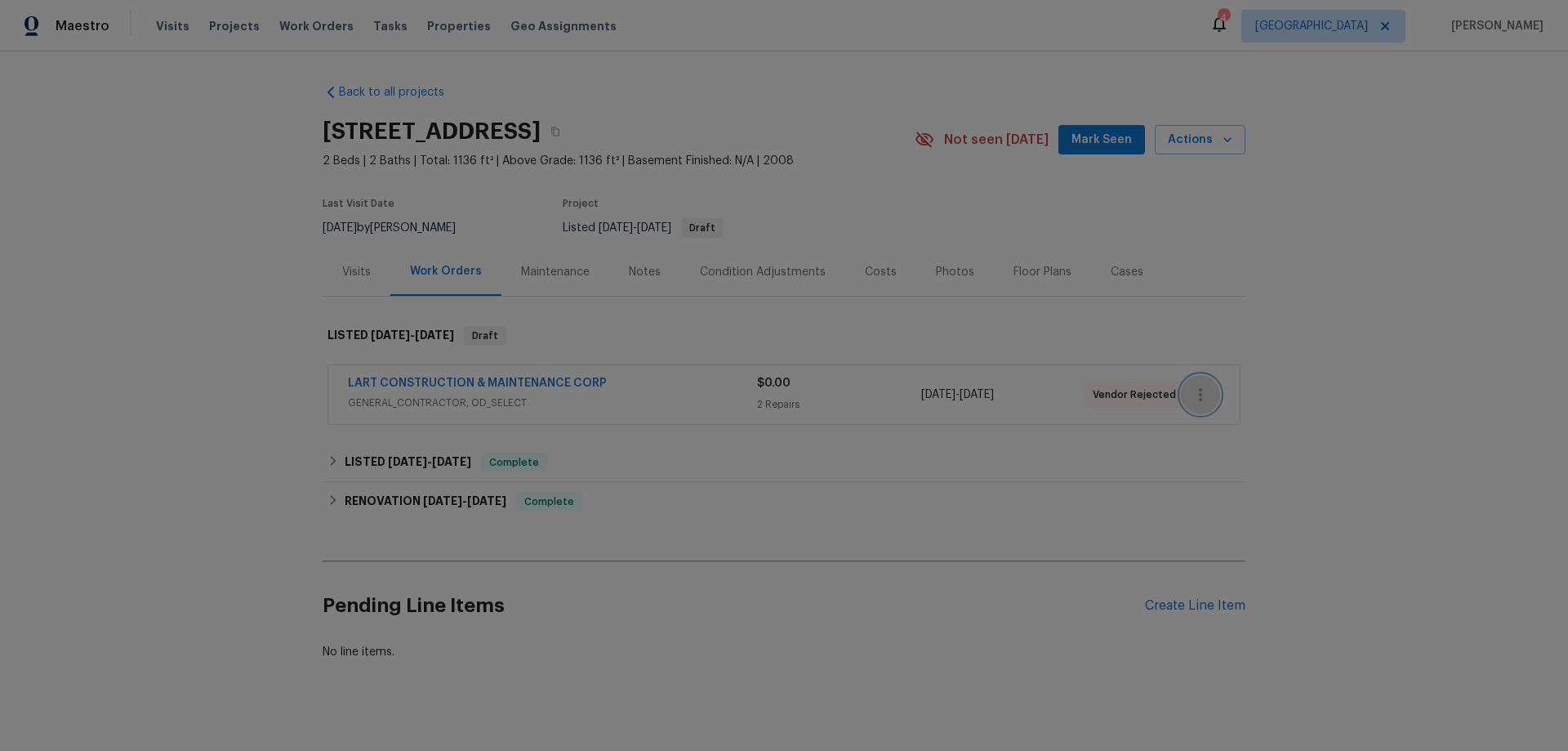
click at [1205, 390] on button "button" at bounding box center [1200, 394] width 39 height 39
click at [1227, 394] on li "Edit" at bounding box center [1263, 395] width 176 height 27
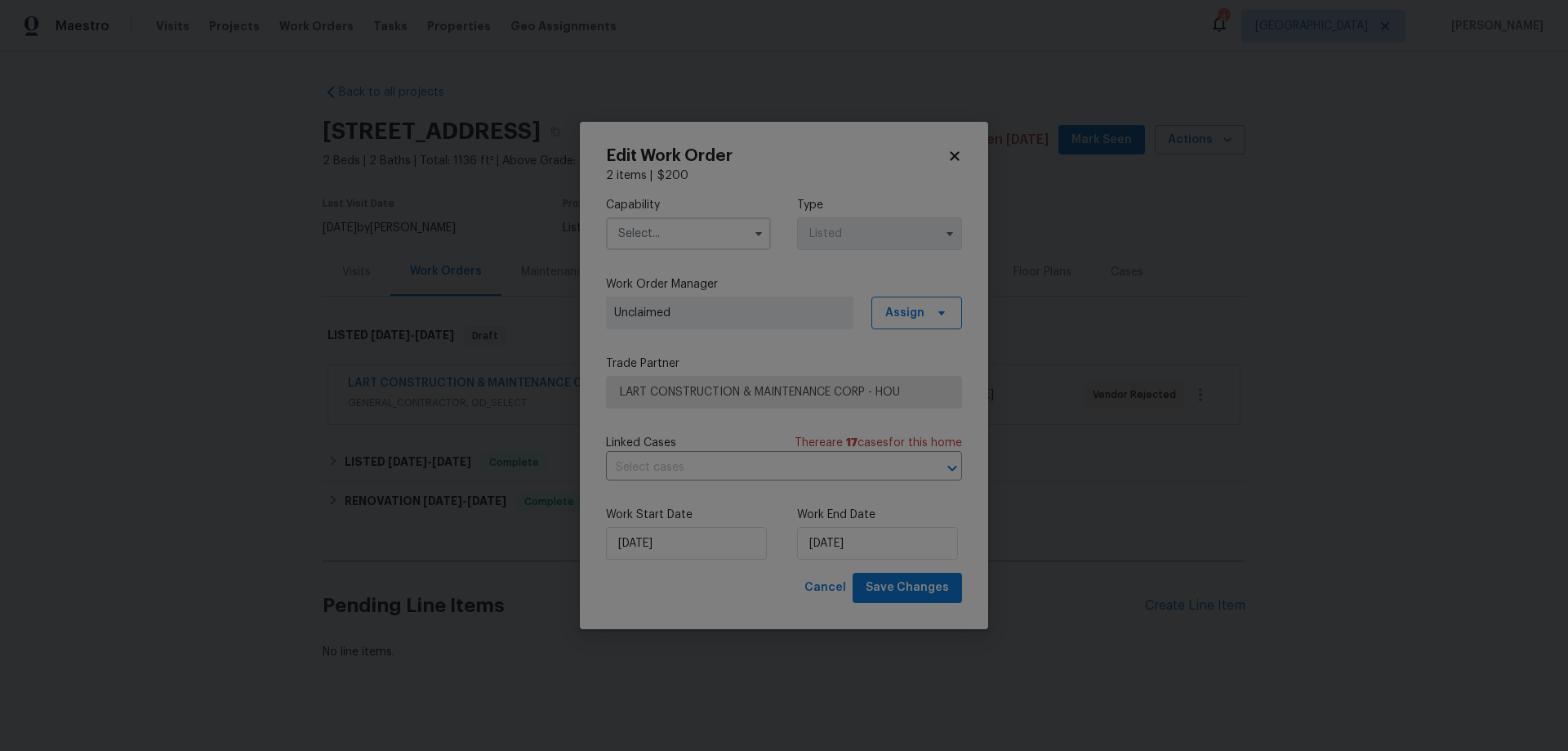
click at [683, 221] on input "text" at bounding box center [688, 233] width 165 height 32
click at [698, 321] on span "General Contractor" at bounding box center [676, 315] width 106 height 11
type input "General Contractor"
click at [729, 387] on span "LART CONSTRUCTION & MAINTENANCE CORP - HOU" at bounding box center [773, 392] width 304 height 16
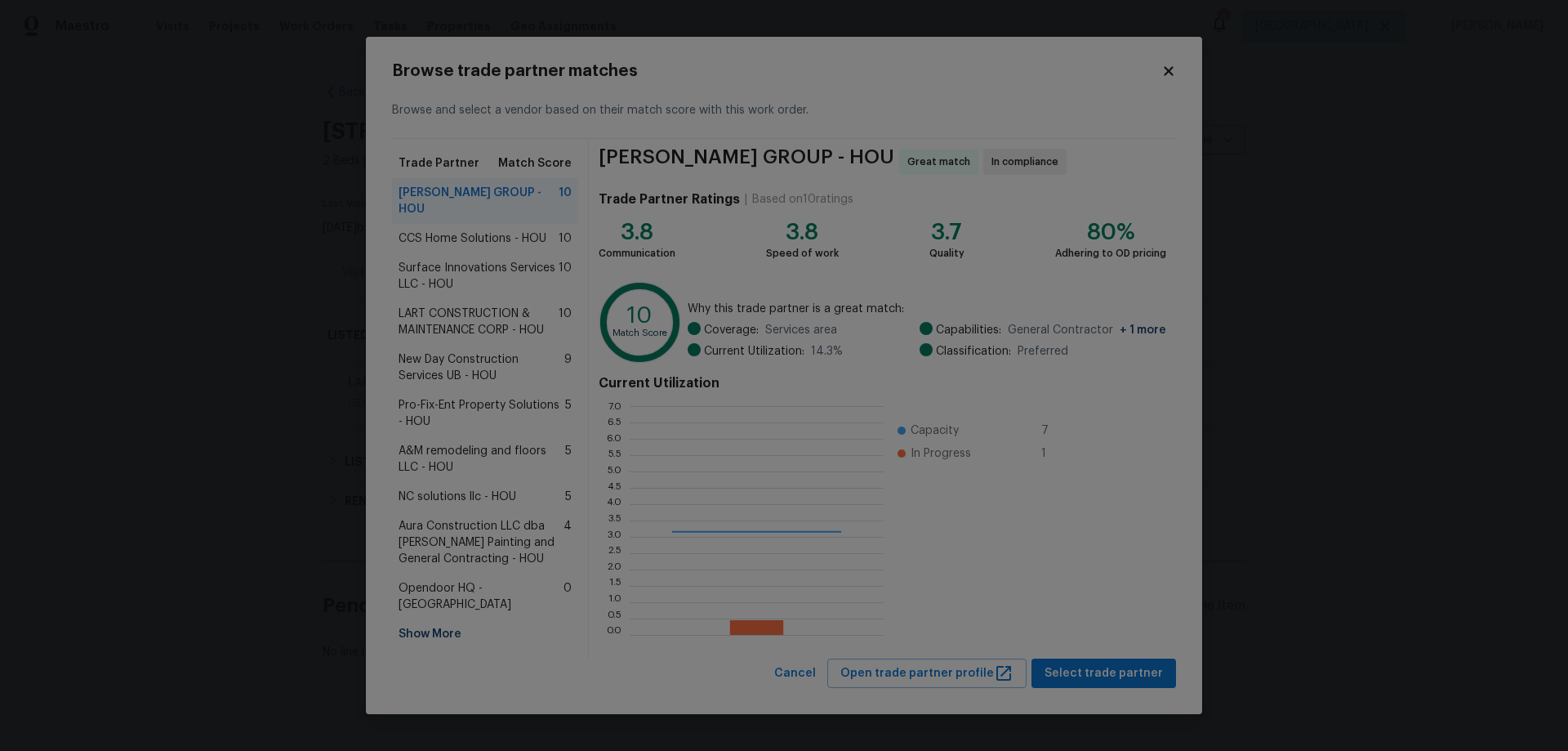
scroll to position [217, 243]
click at [500, 240] on span "CCS Home Solutions - HOU" at bounding box center [472, 238] width 147 height 16
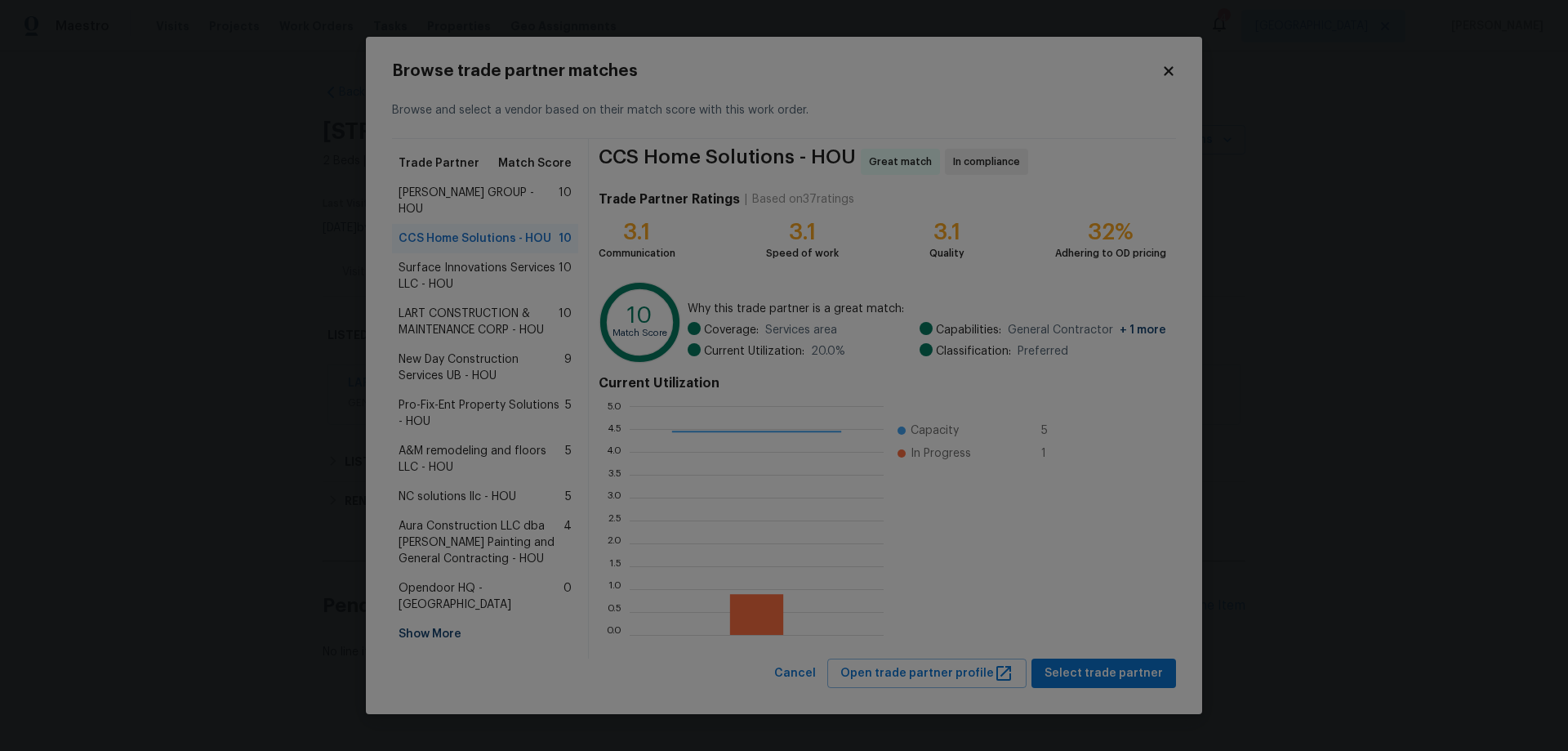
click at [500, 264] on span "Surface Innovations Services LLC - HOU" at bounding box center [479, 276] width 160 height 32
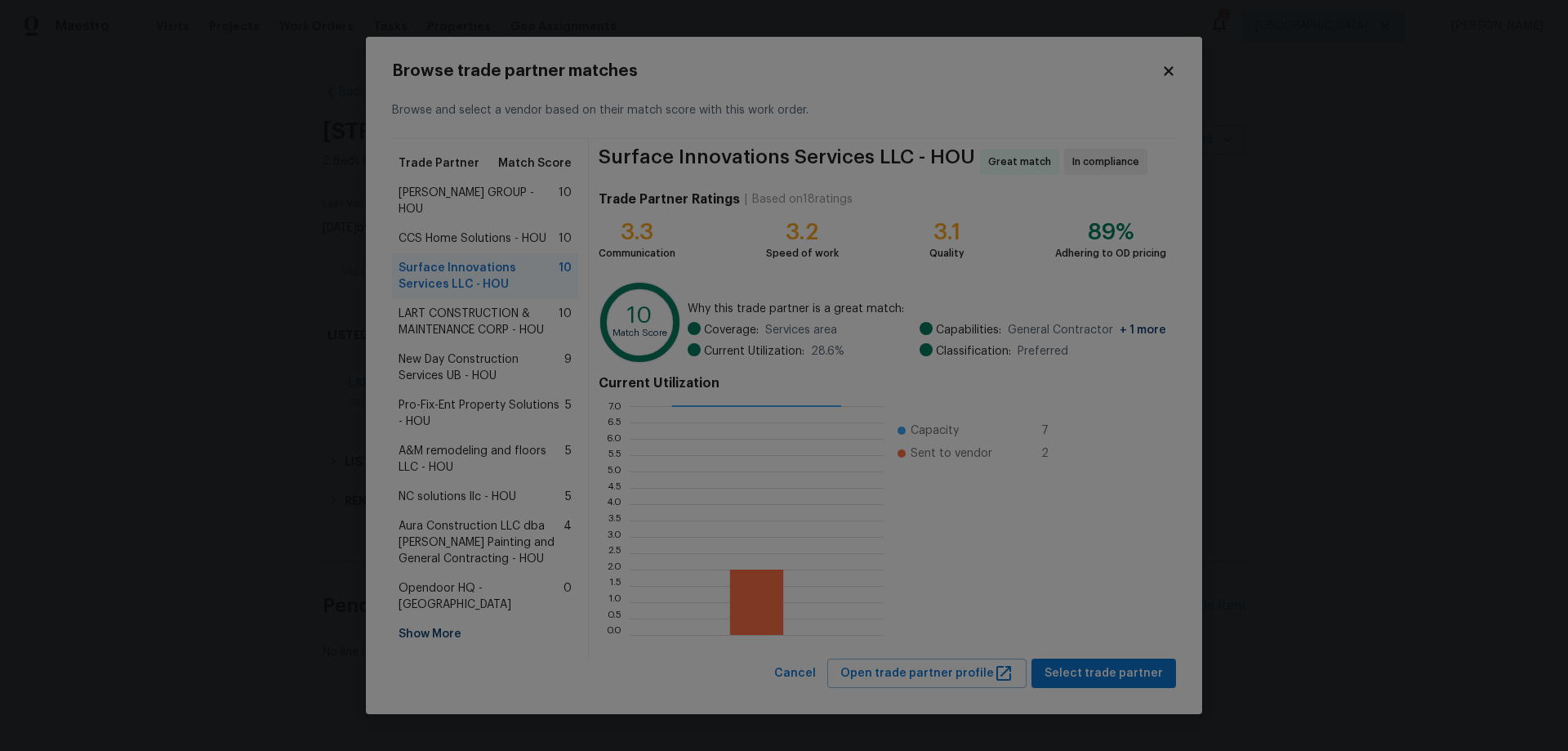
click at [471, 314] on span "LART CONSTRUCTION & MAINTENANCE CORP - HOU" at bounding box center [479, 322] width 160 height 32
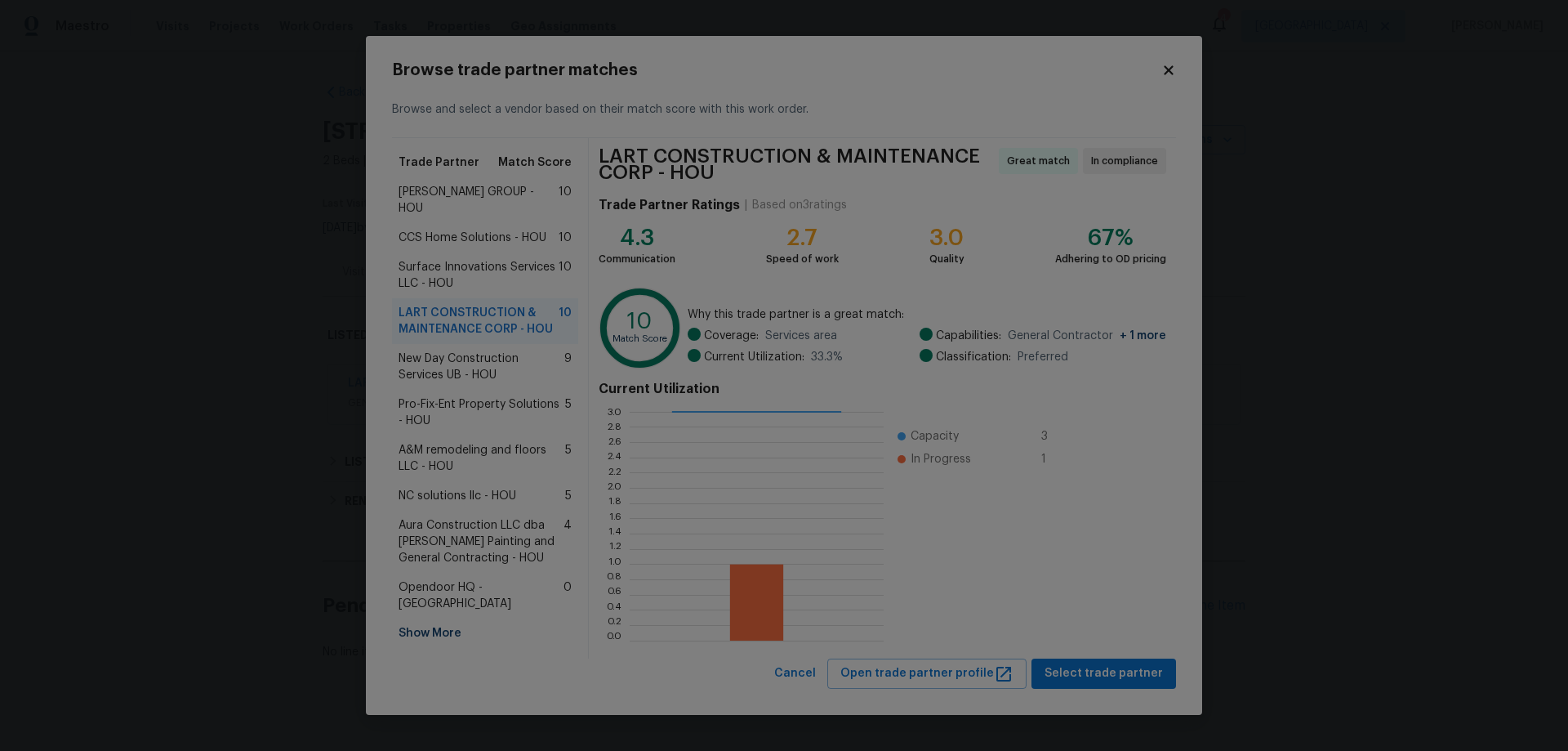
click at [474, 188] on span "[PERSON_NAME] GROUP - HOU" at bounding box center [479, 200] width 160 height 32
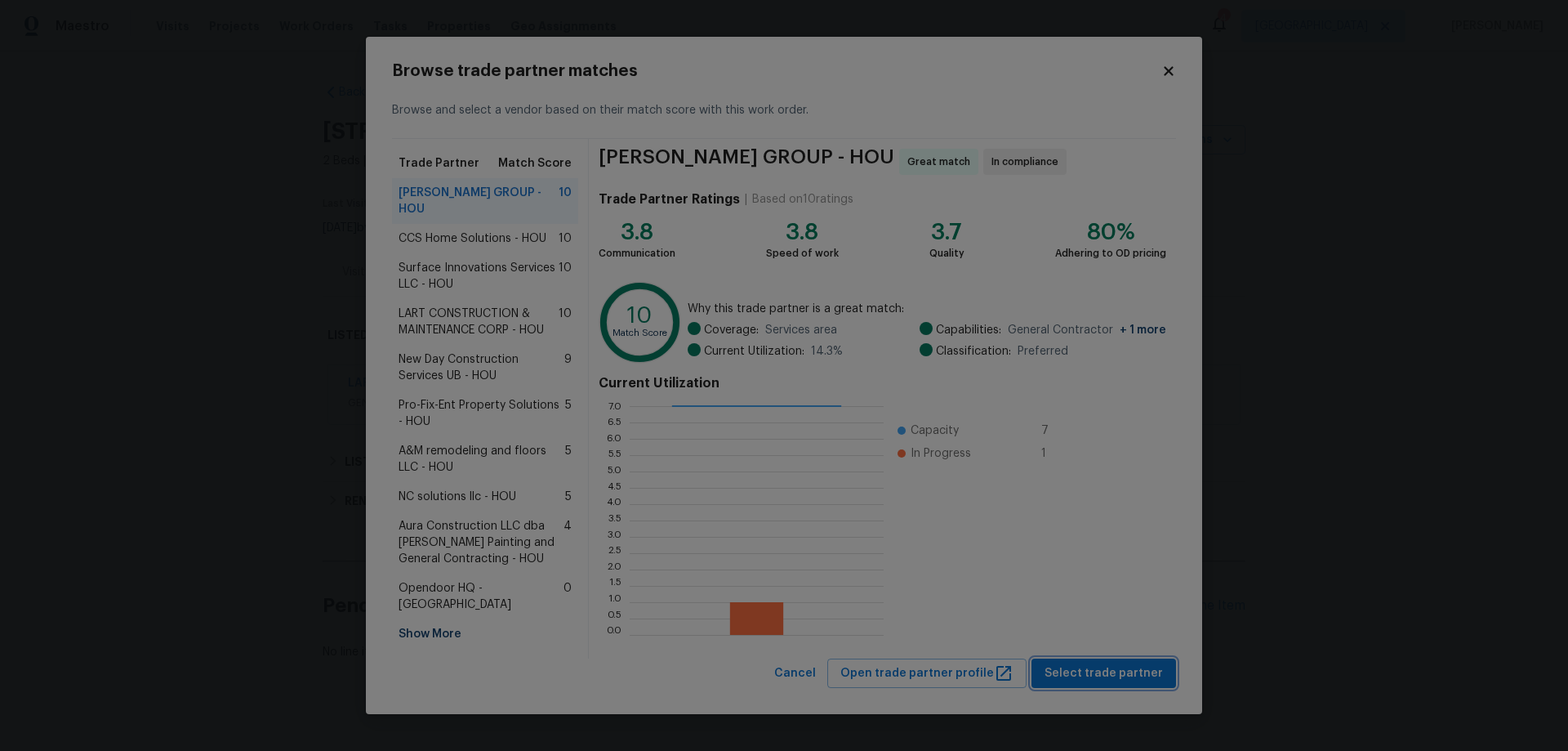
click at [1120, 675] on span "Select trade partner" at bounding box center [1104, 673] width 118 height 20
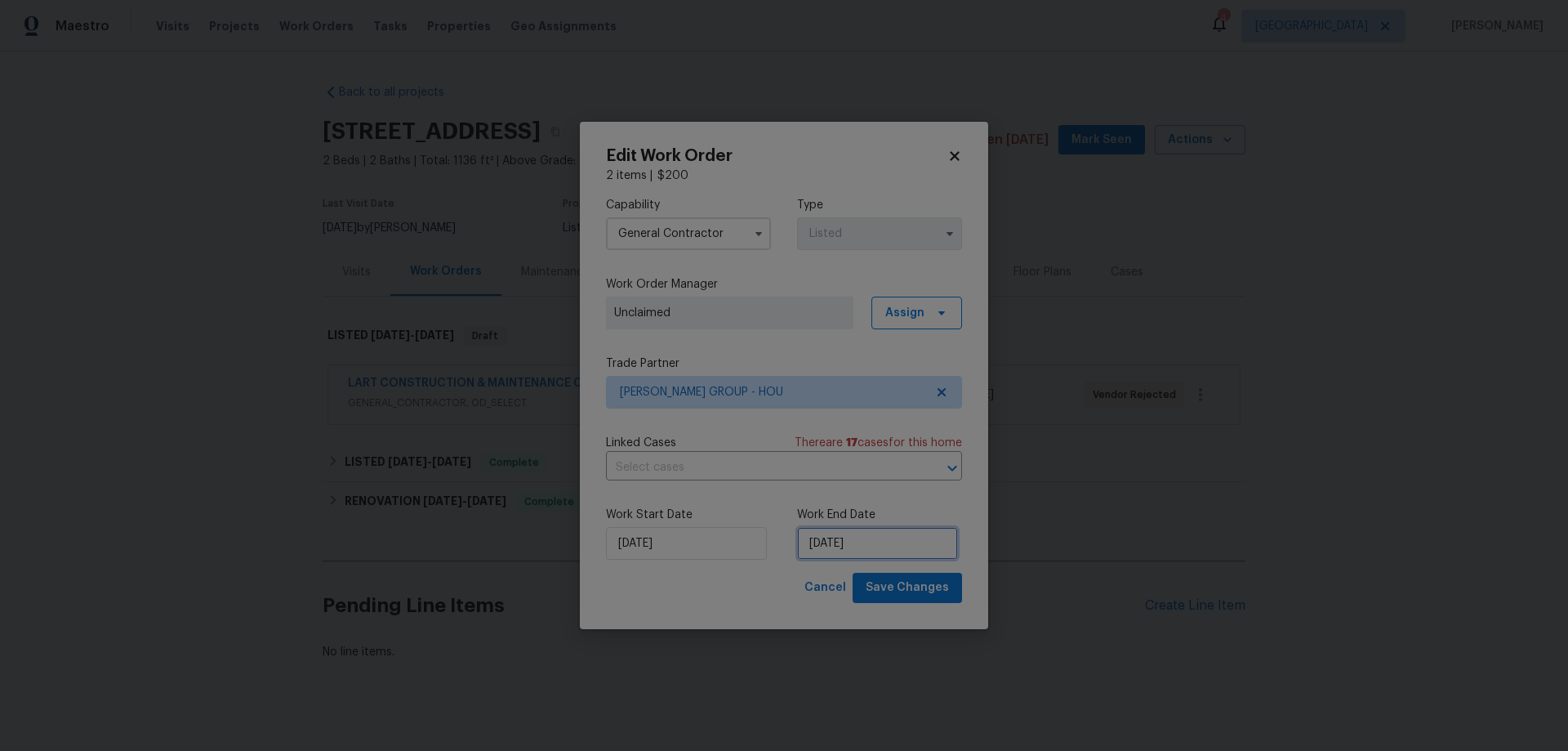
click at [875, 543] on input "[DATE]" at bounding box center [877, 543] width 161 height 32
click at [921, 430] on div "15" at bounding box center [930, 425] width 26 height 23
type input "[DATE]"
click at [919, 591] on span "Save Changes" at bounding box center [908, 587] width 84 height 20
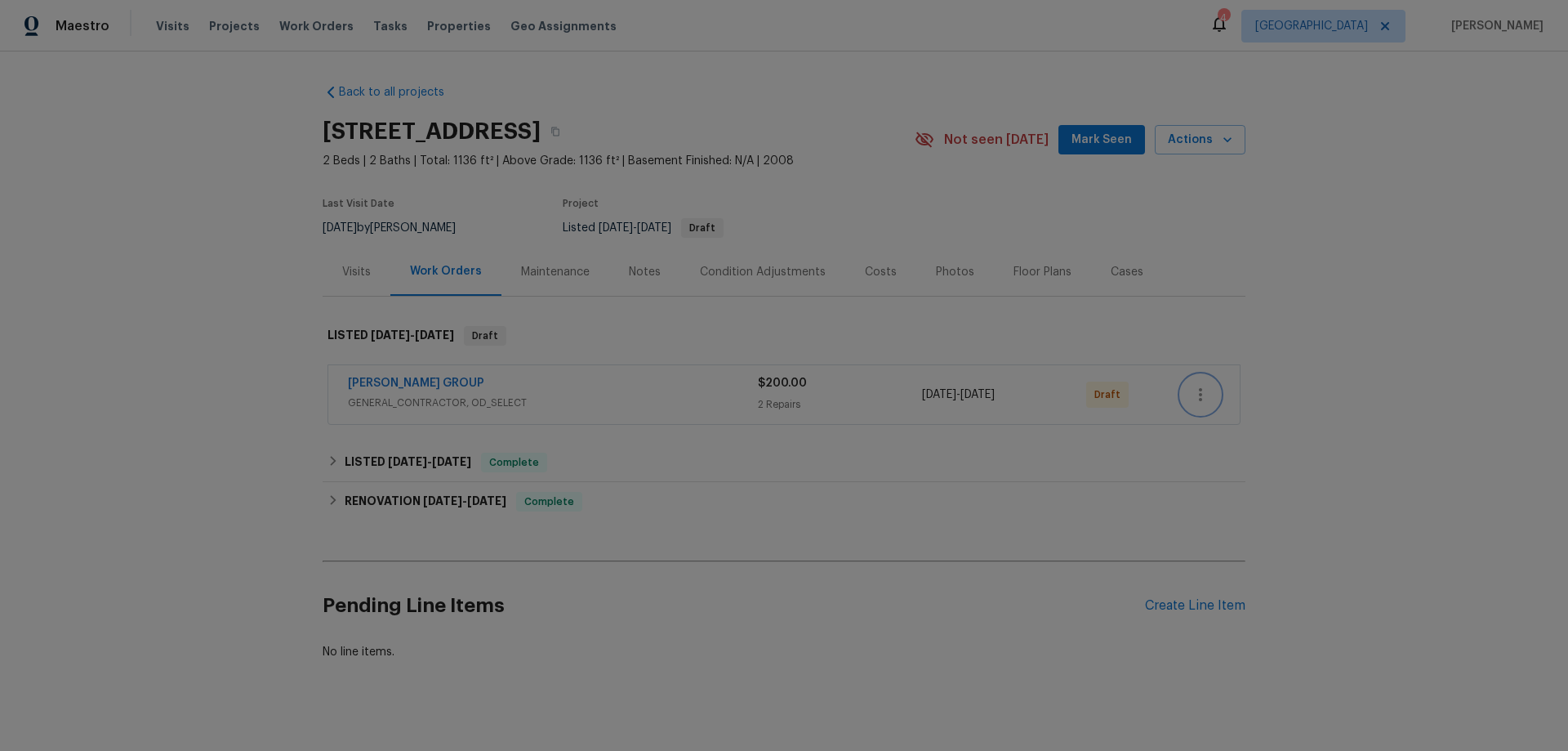
click at [1196, 388] on icon "button" at bounding box center [1201, 394] width 20 height 20
click at [1209, 417] on li "Confirm and Send to Vendor" at bounding box center [1265, 422] width 182 height 27
click at [846, 518] on div at bounding box center [784, 375] width 1568 height 751
click at [551, 379] on div "[PERSON_NAME] GROUP" at bounding box center [553, 385] width 409 height 20
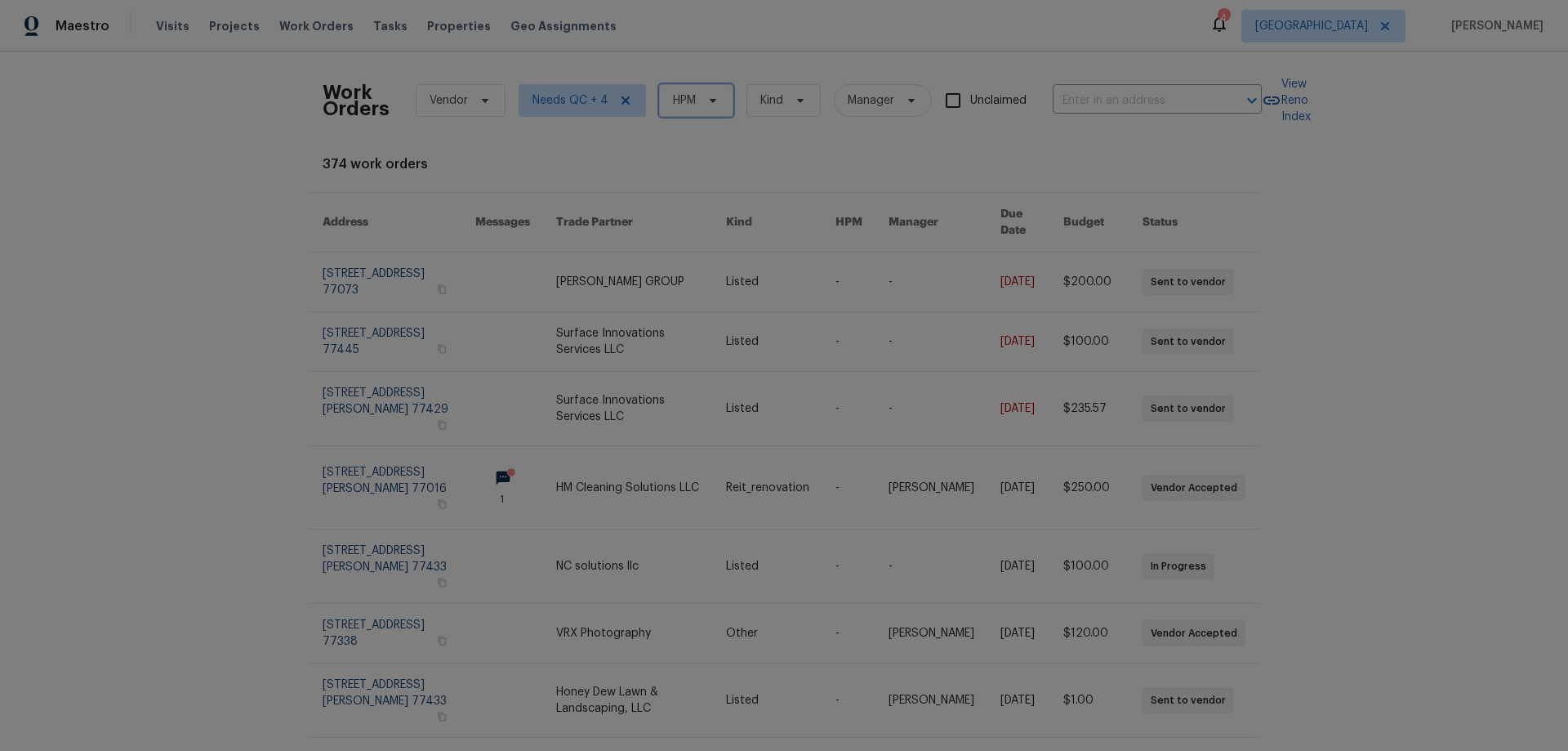
click at [701, 103] on span at bounding box center [710, 101] width 18 height 13
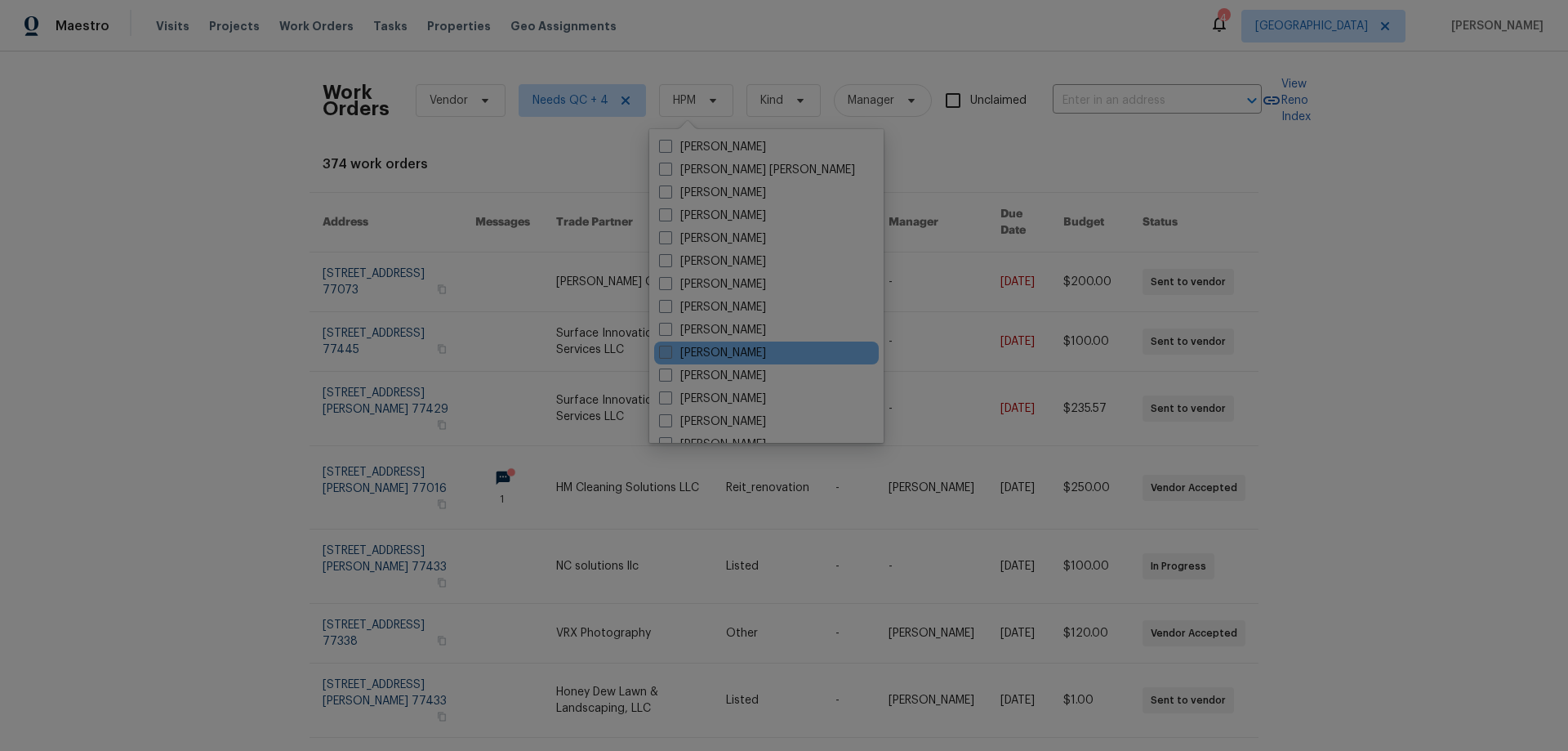
click at [732, 351] on label "[PERSON_NAME]" at bounding box center [713, 352] width 107 height 16
click at [670, 351] on input "[PERSON_NAME]" at bounding box center [664, 349] width 10 height 10
checkbox input "true"
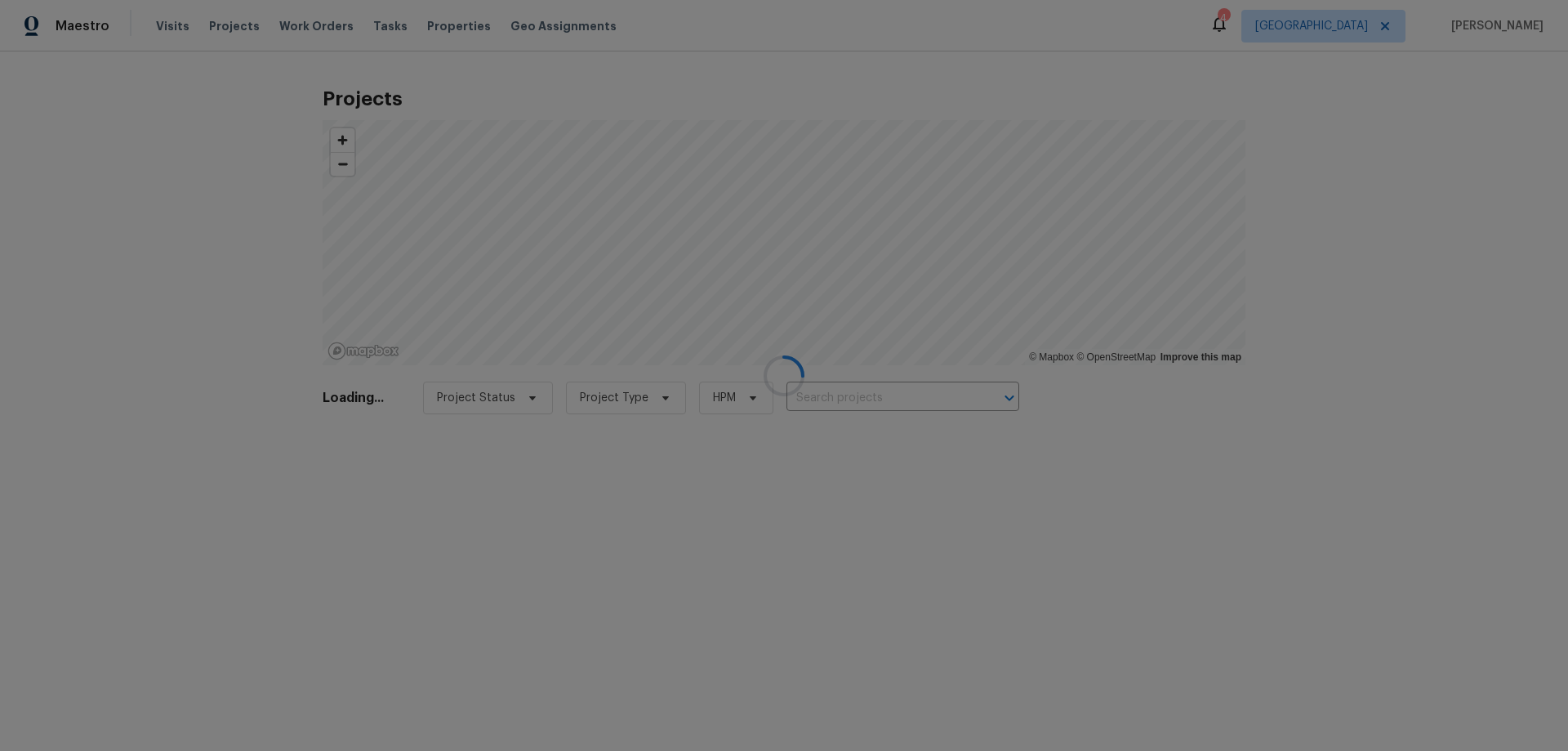
click at [305, 29] on div at bounding box center [784, 375] width 1568 height 751
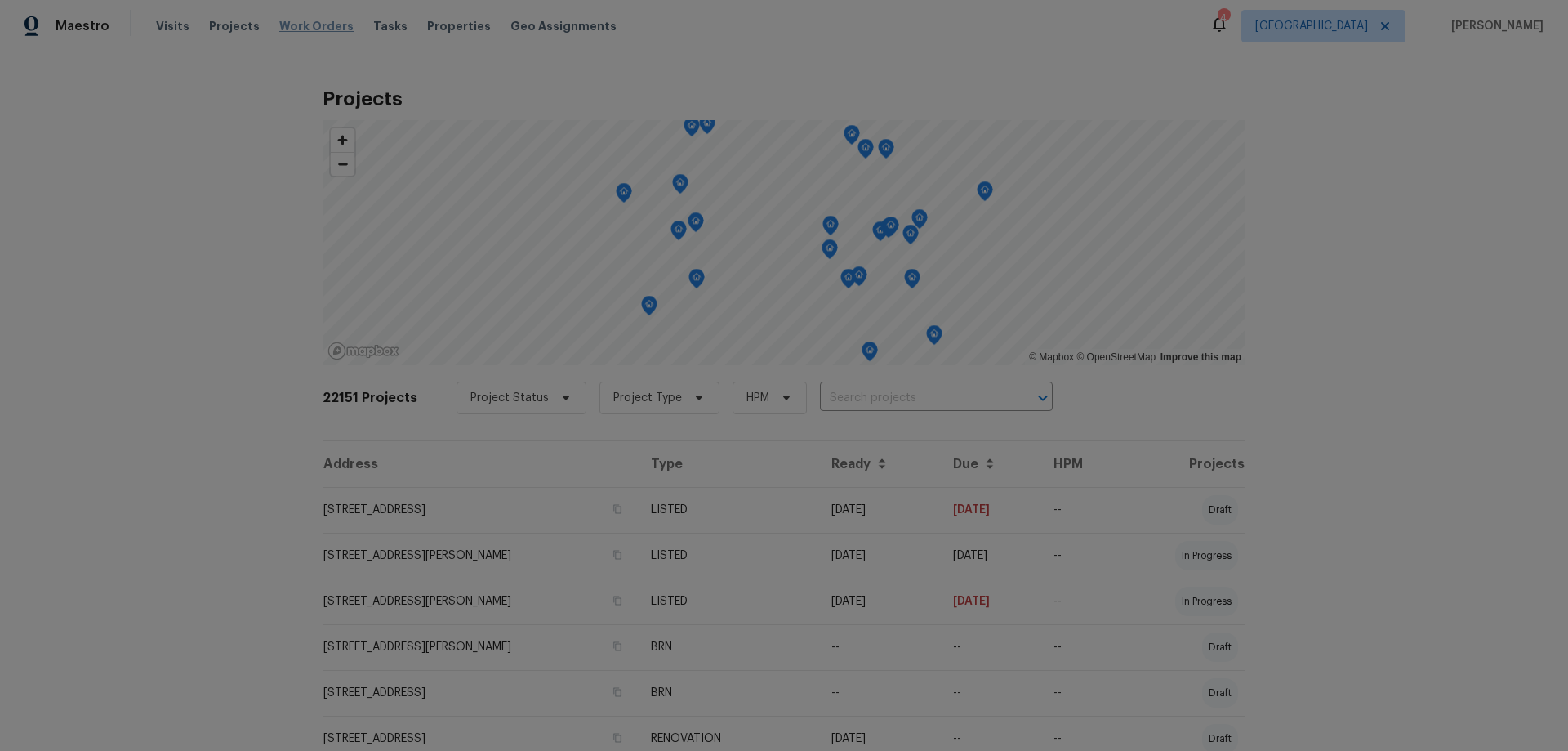
click at [321, 27] on span "Work Orders" at bounding box center [317, 26] width 74 height 16
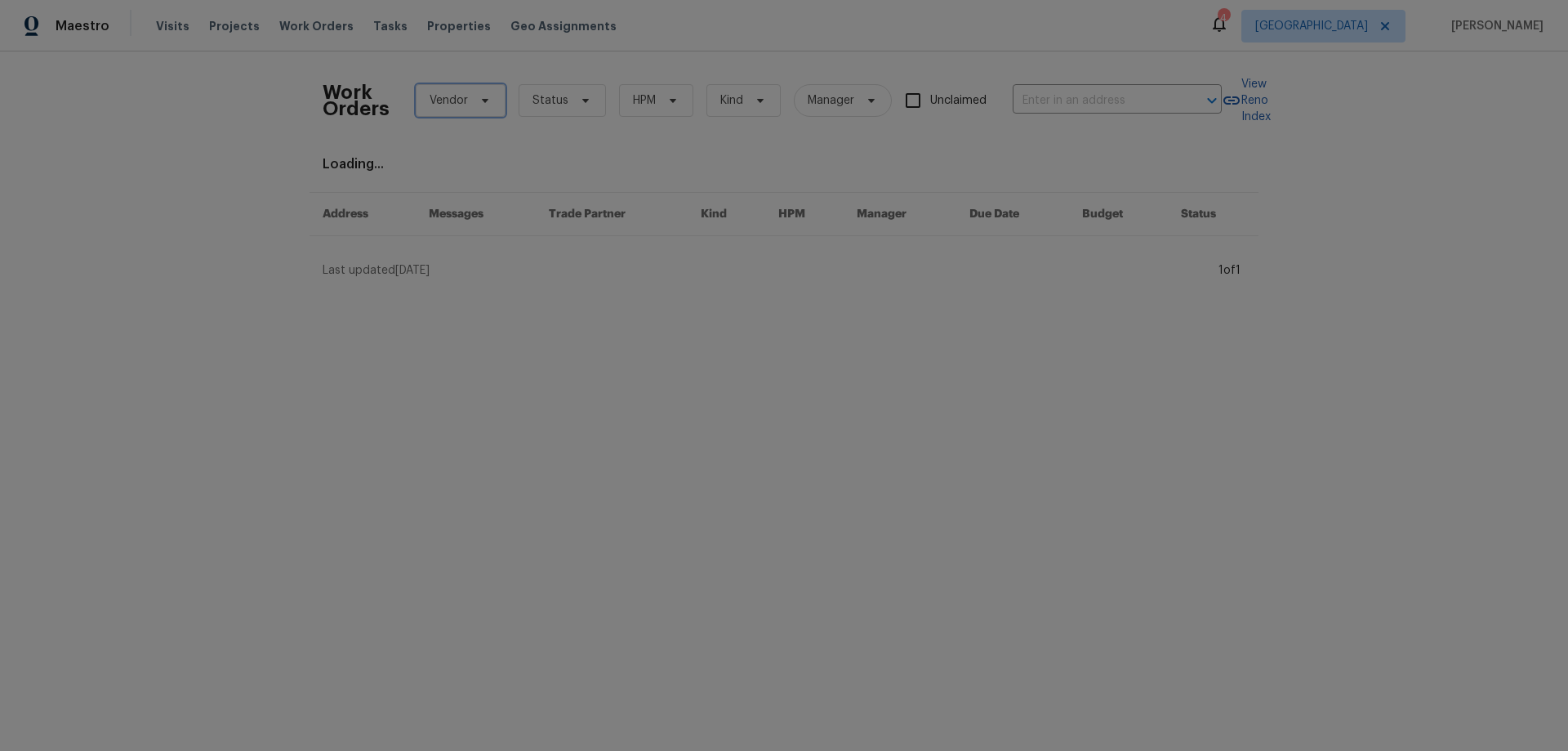
click at [460, 95] on span "Vendor" at bounding box center [449, 100] width 38 height 16
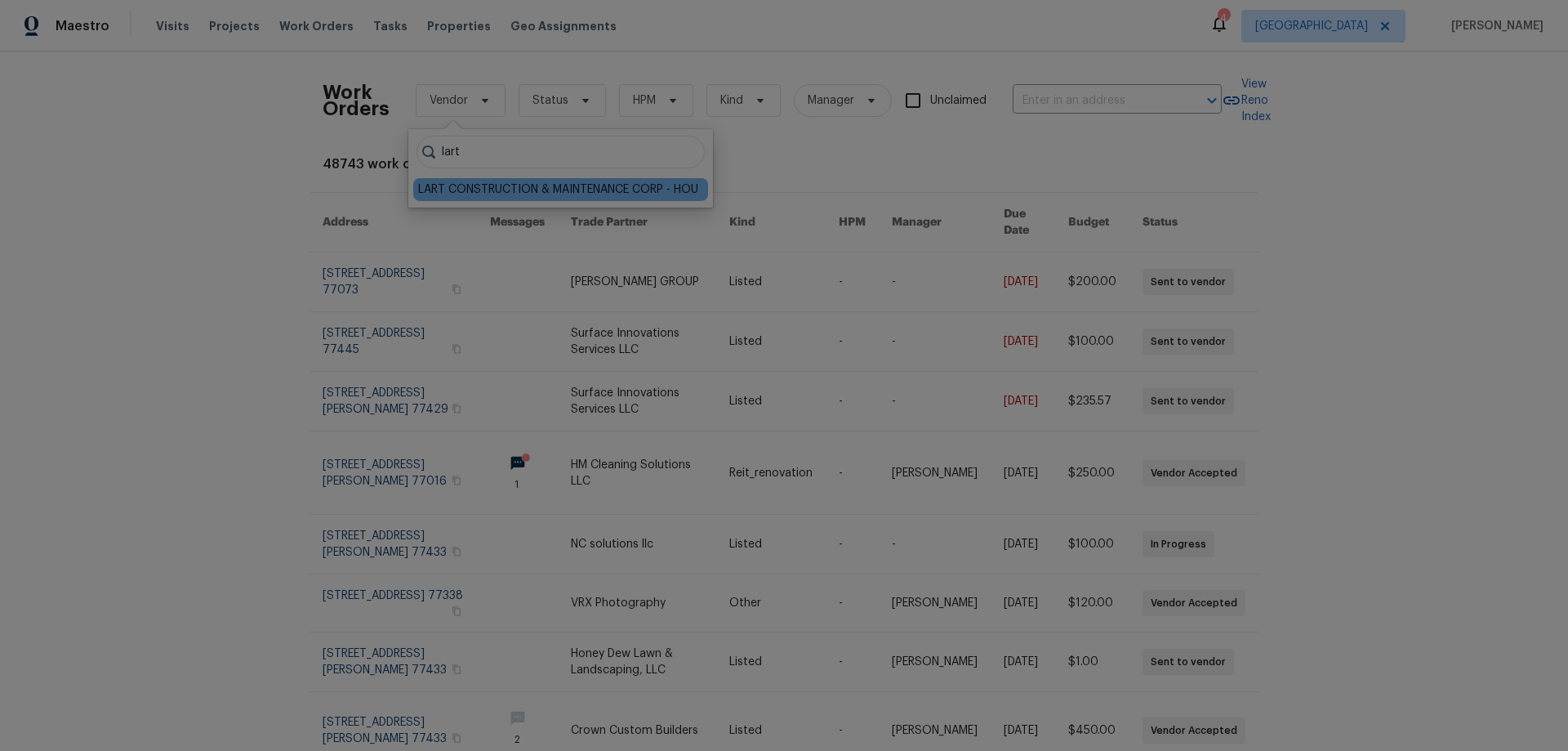
type input "lart"
click at [475, 189] on div "LART CONSTRUCTION & MAINTENANCE CORP - HOU" at bounding box center [559, 189] width 280 height 16
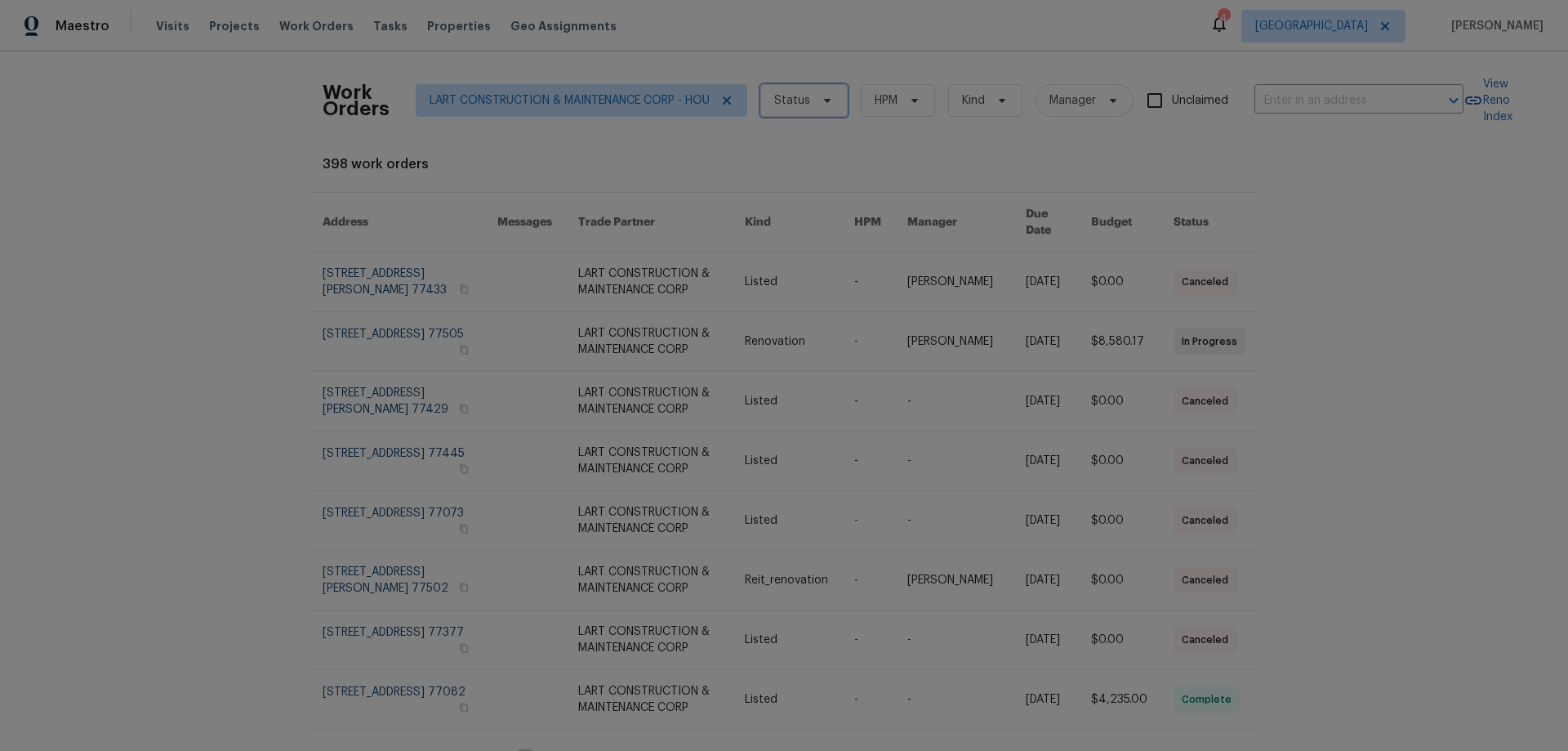
click at [801, 101] on span "Status" at bounding box center [793, 100] width 36 height 16
click at [853, 217] on label "Vendor Accepted" at bounding box center [825, 215] width 116 height 16
click at [777, 217] on input "Vendor Accepted" at bounding box center [772, 212] width 10 height 10
checkbox input "true"
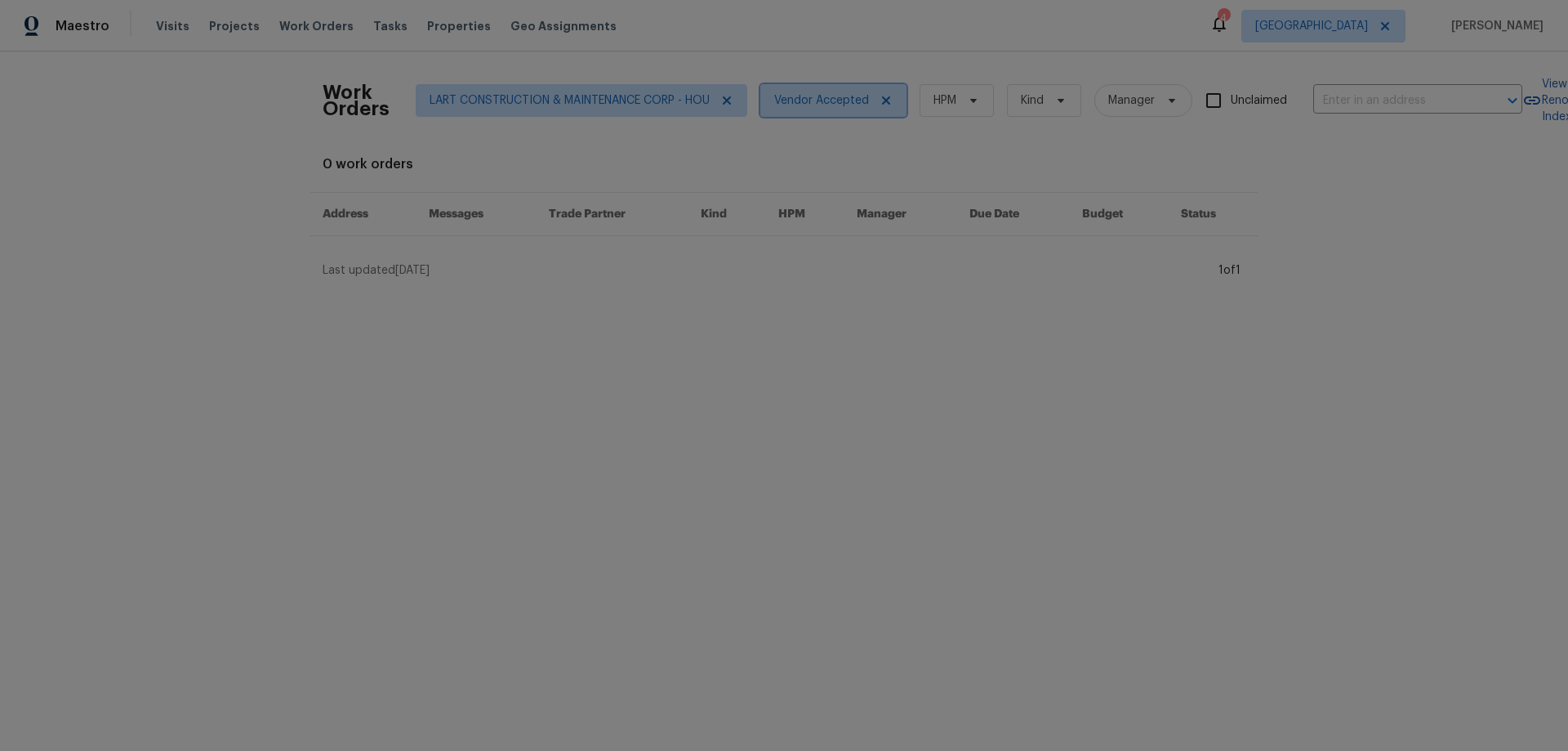
click at [817, 103] on span "Vendor Accepted" at bounding box center [822, 100] width 95 height 16
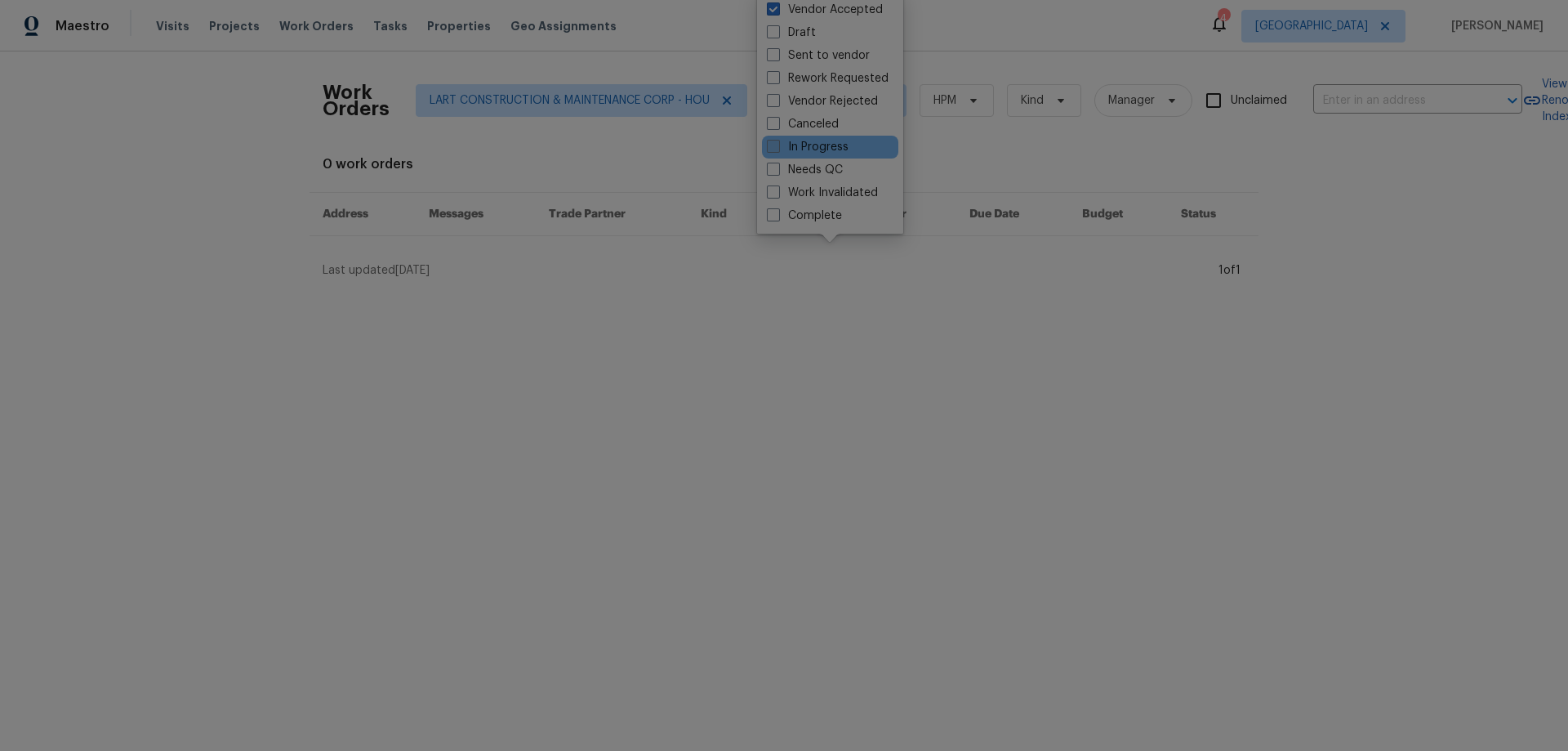
click at [811, 148] on label "In Progress" at bounding box center [808, 147] width 82 height 16
click at [777, 148] on input "In Progress" at bounding box center [772, 144] width 10 height 10
checkbox input "true"
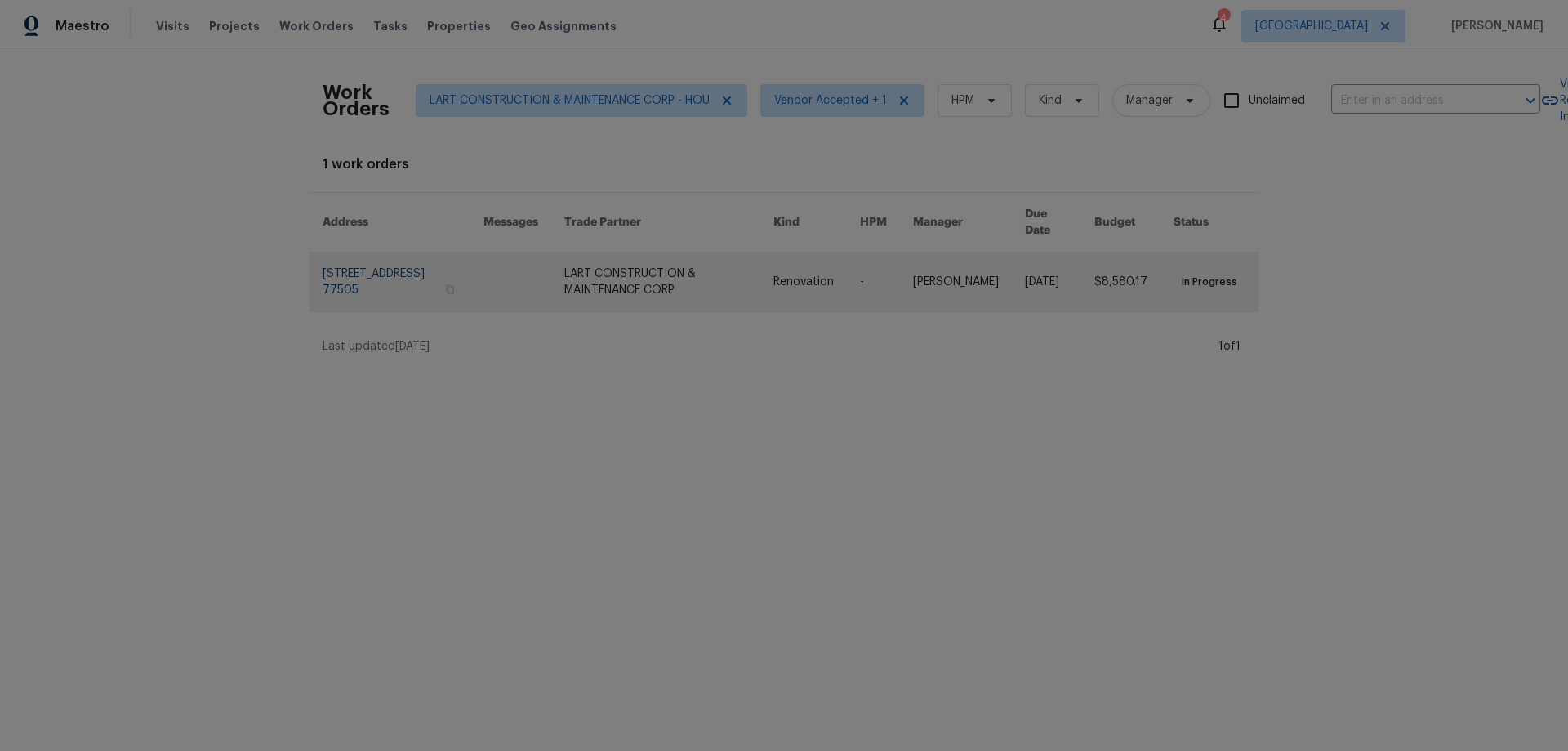
click at [1026, 285] on link at bounding box center [1059, 282] width 69 height 59
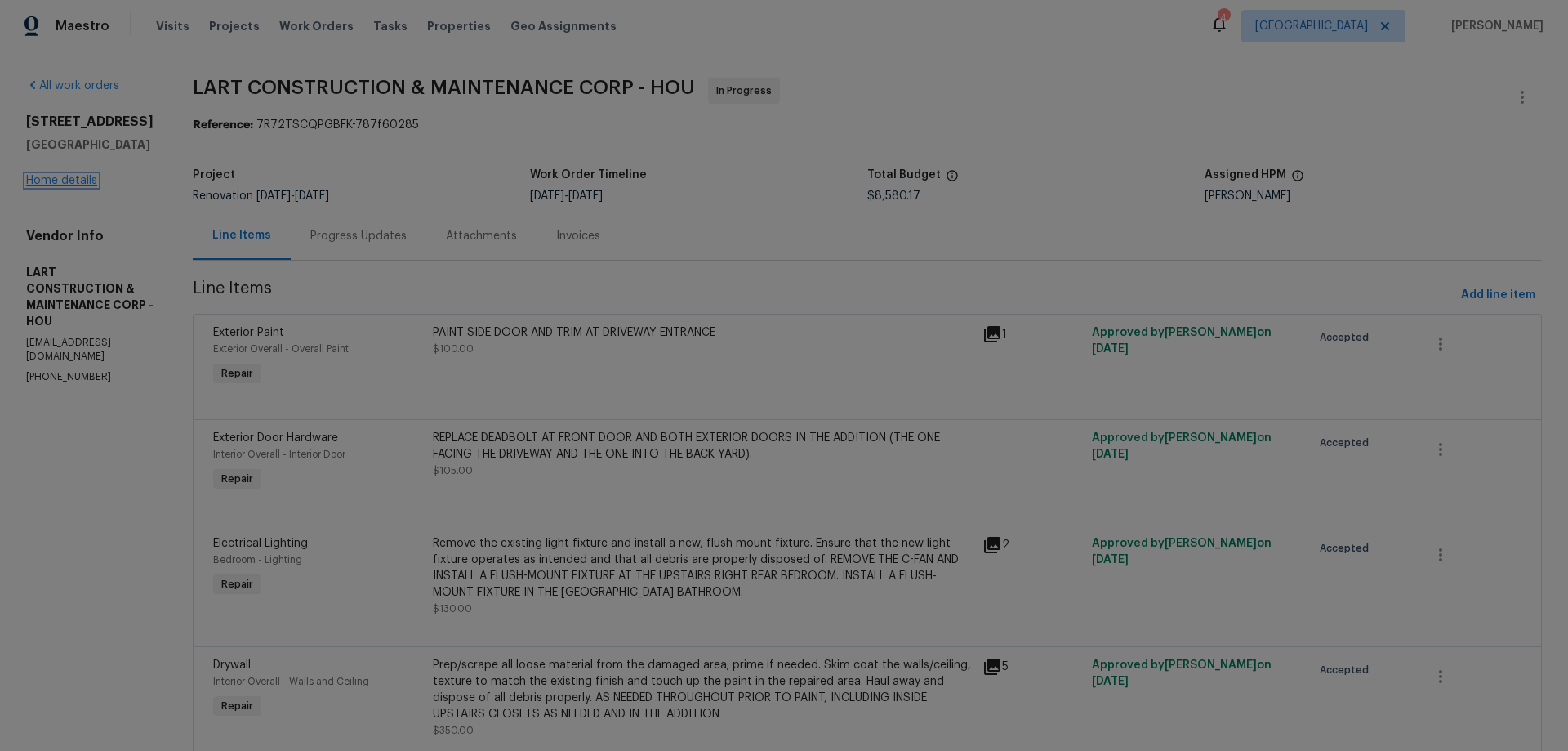
click at [63, 179] on link "Home details" at bounding box center [61, 181] width 71 height 11
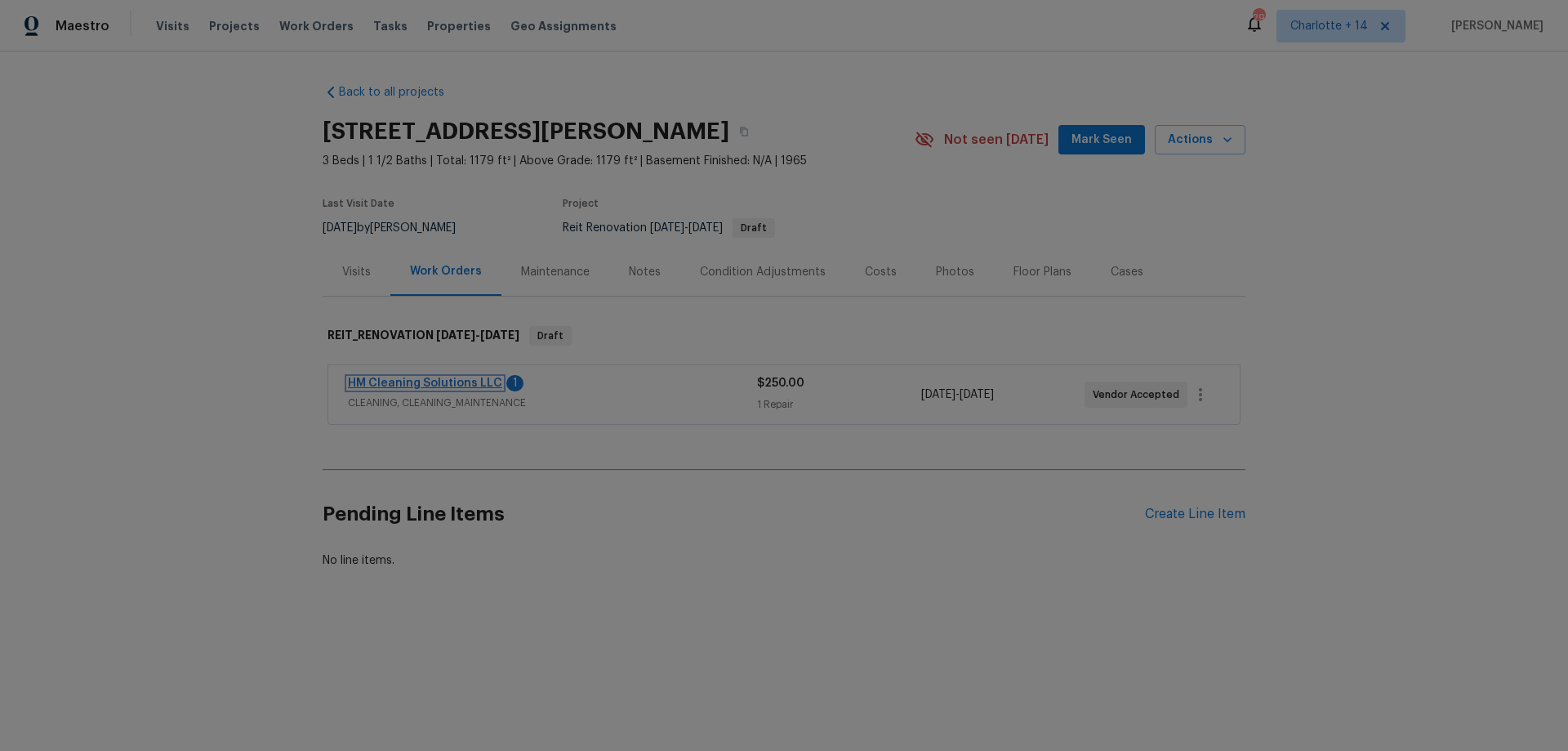
click at [441, 380] on link "HM Cleaning Solutions LLC" at bounding box center [425, 384] width 154 height 11
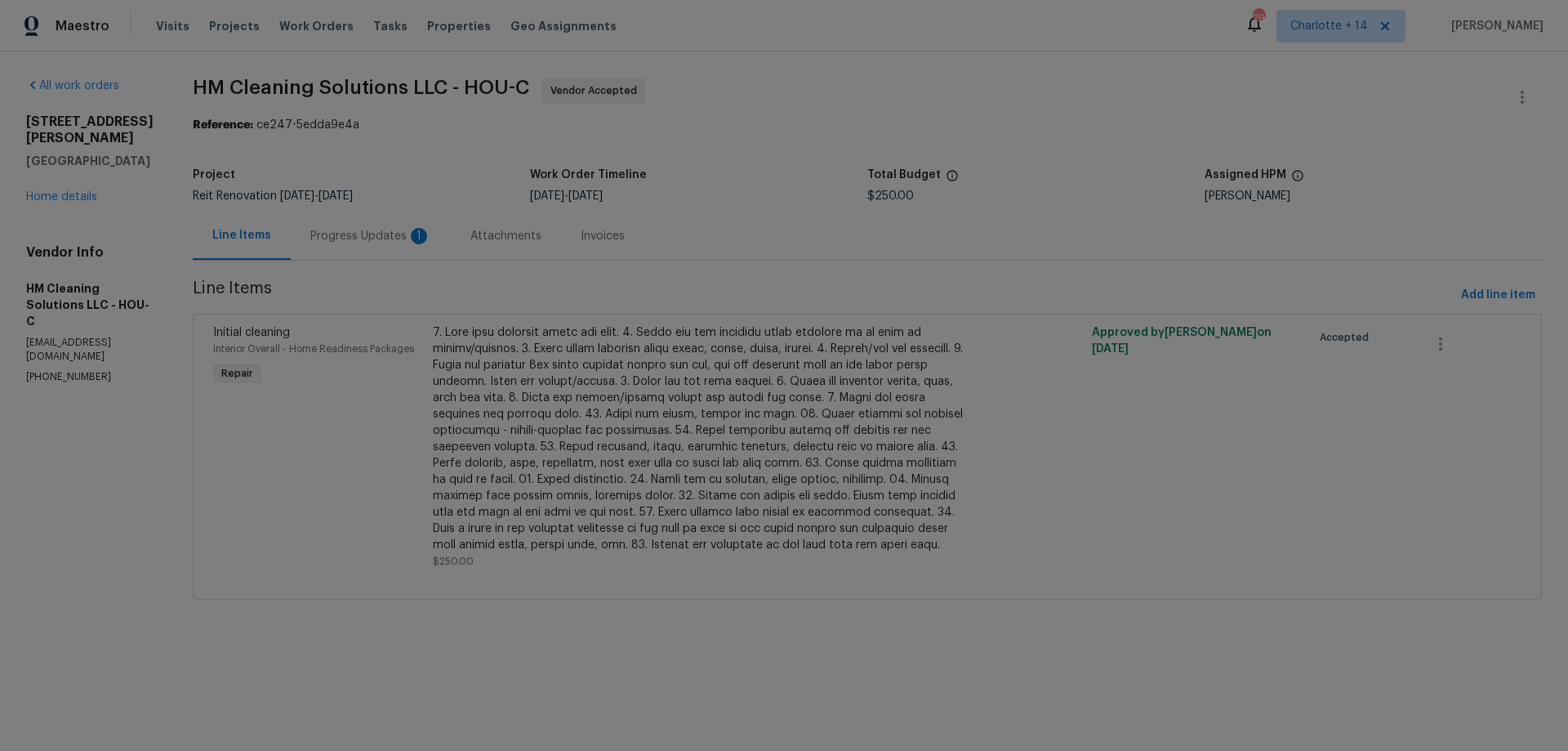
click at [411, 228] on div "Progress Updates 1" at bounding box center [370, 236] width 121 height 16
